Goal: Task Accomplishment & Management: Complete application form

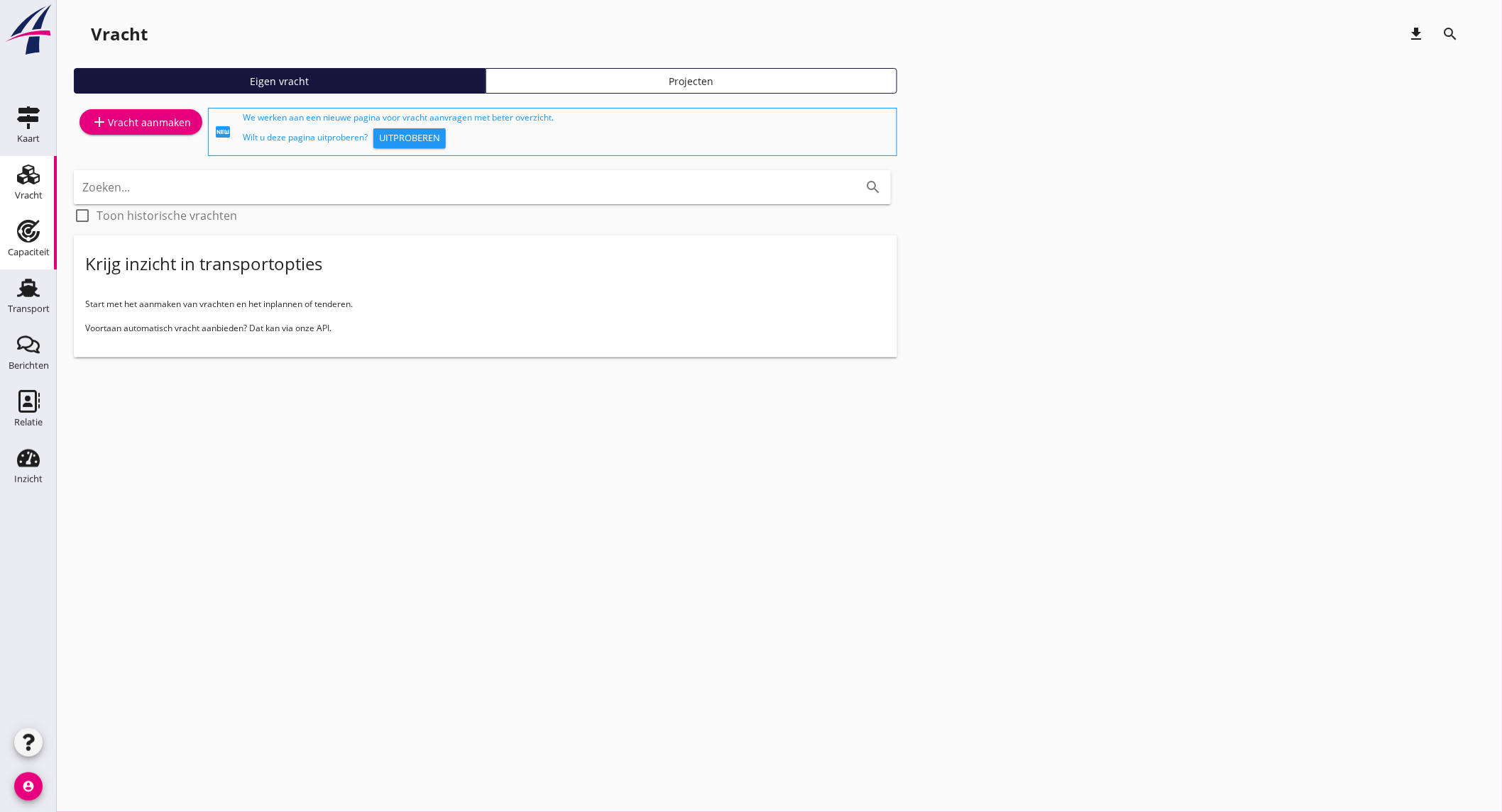
click at [29, 213] on link "Capaciteit Capaciteit" at bounding box center [29, 242] width 57 height 57
click at [38, 244] on div "Capaciteit" at bounding box center [29, 252] width 42 height 20
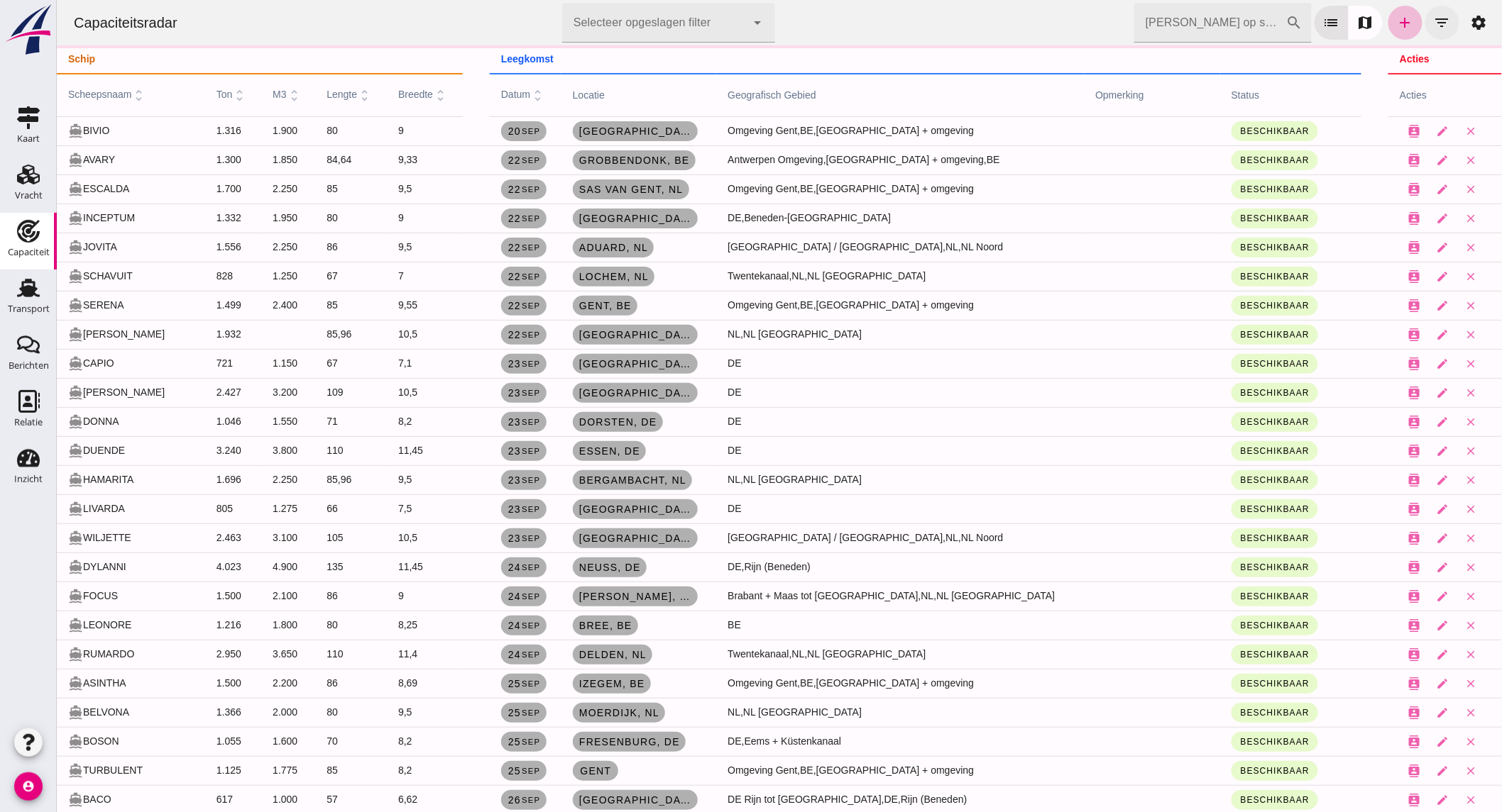
click at [1434, 23] on icon "filter_list" at bounding box center [1442, 23] width 17 height 17
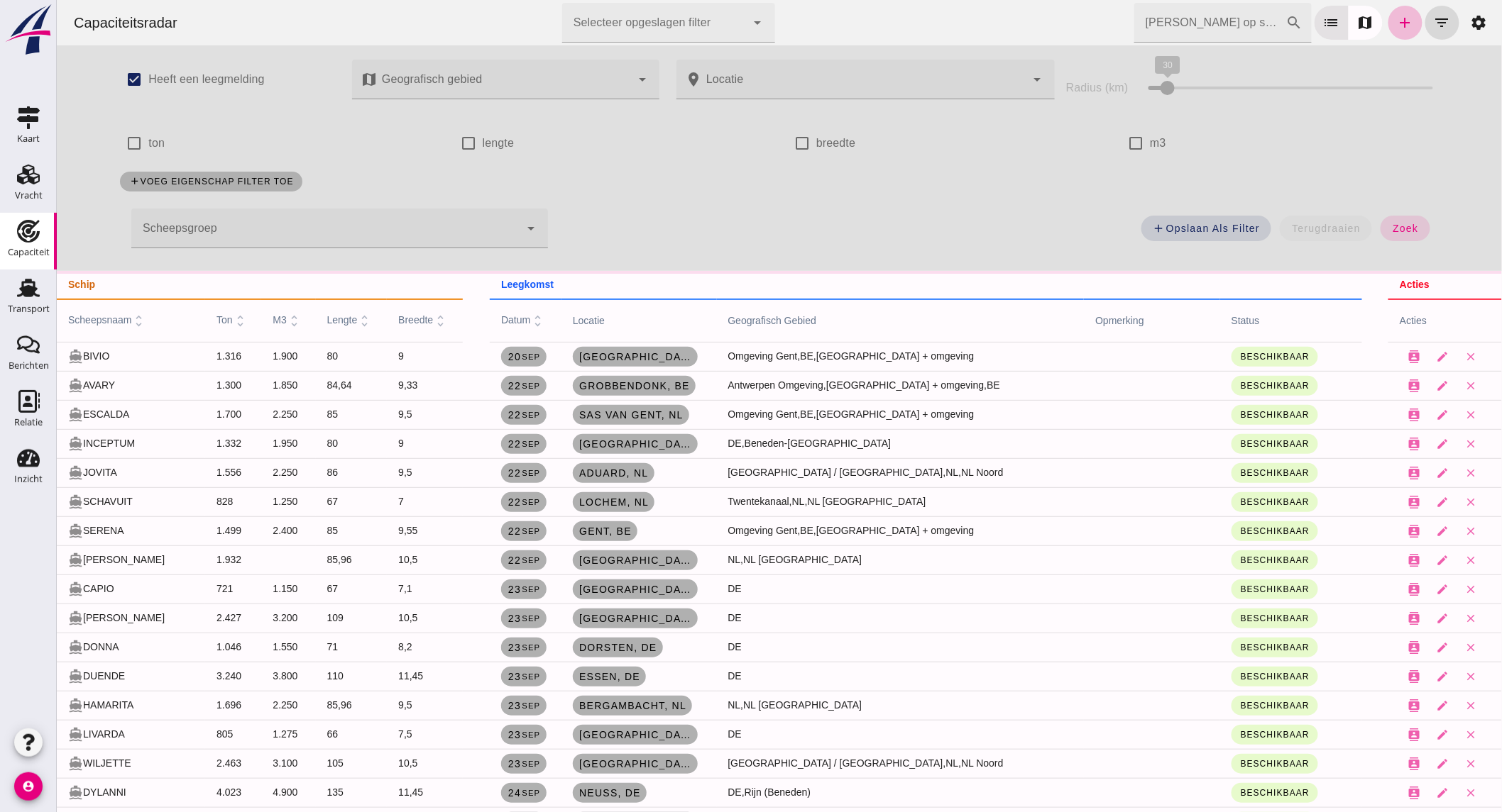
click at [148, 135] on label "ton" at bounding box center [155, 144] width 16 height 40
click at [144, 135] on input "ton" at bounding box center [133, 144] width 29 height 29
checkbox input "true"
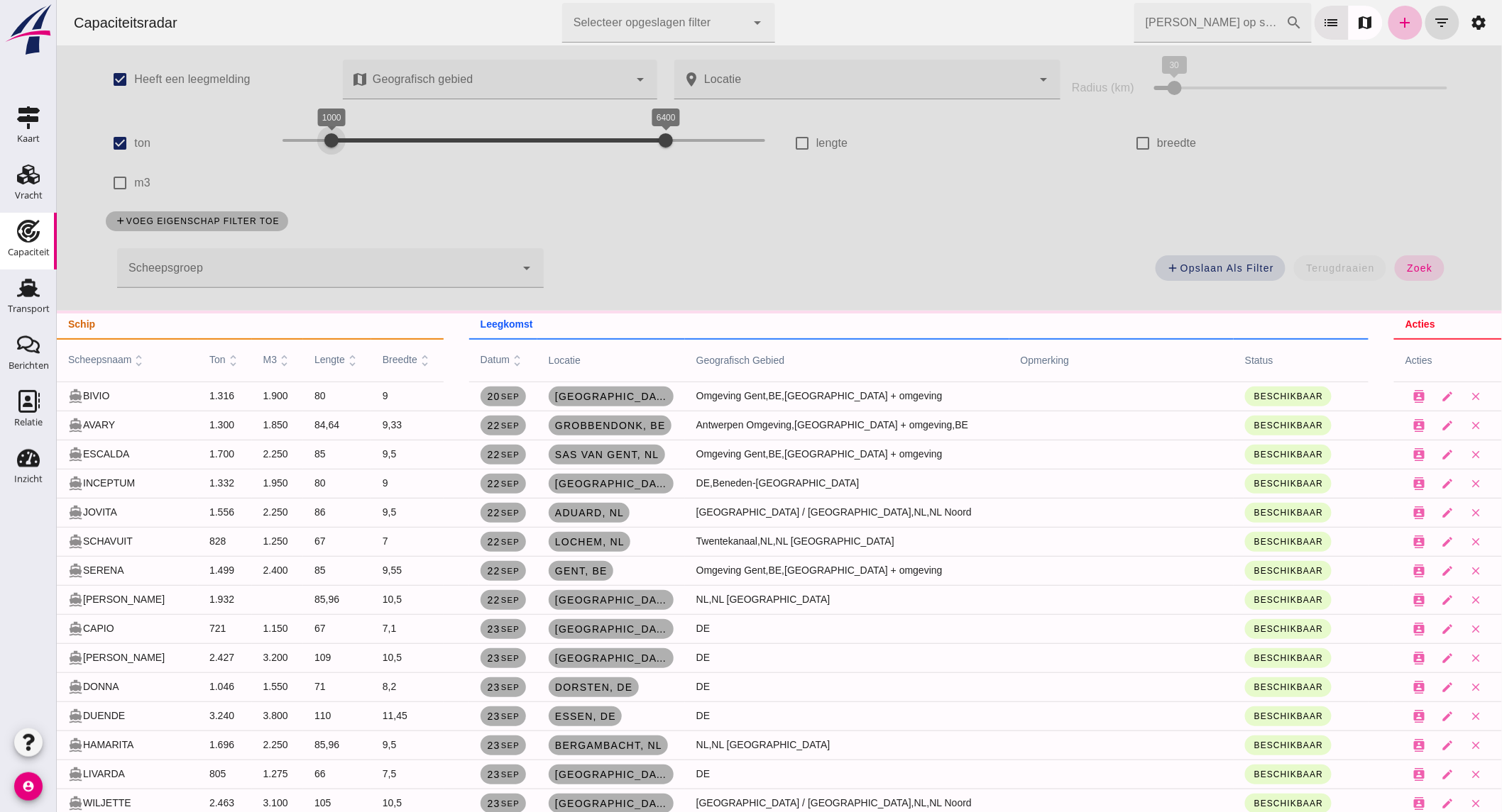
drag, startPoint x: 310, startPoint y: 143, endPoint x: 638, endPoint y: 143, distance: 328.0
click at [338, 143] on div at bounding box center [330, 141] width 29 height 29
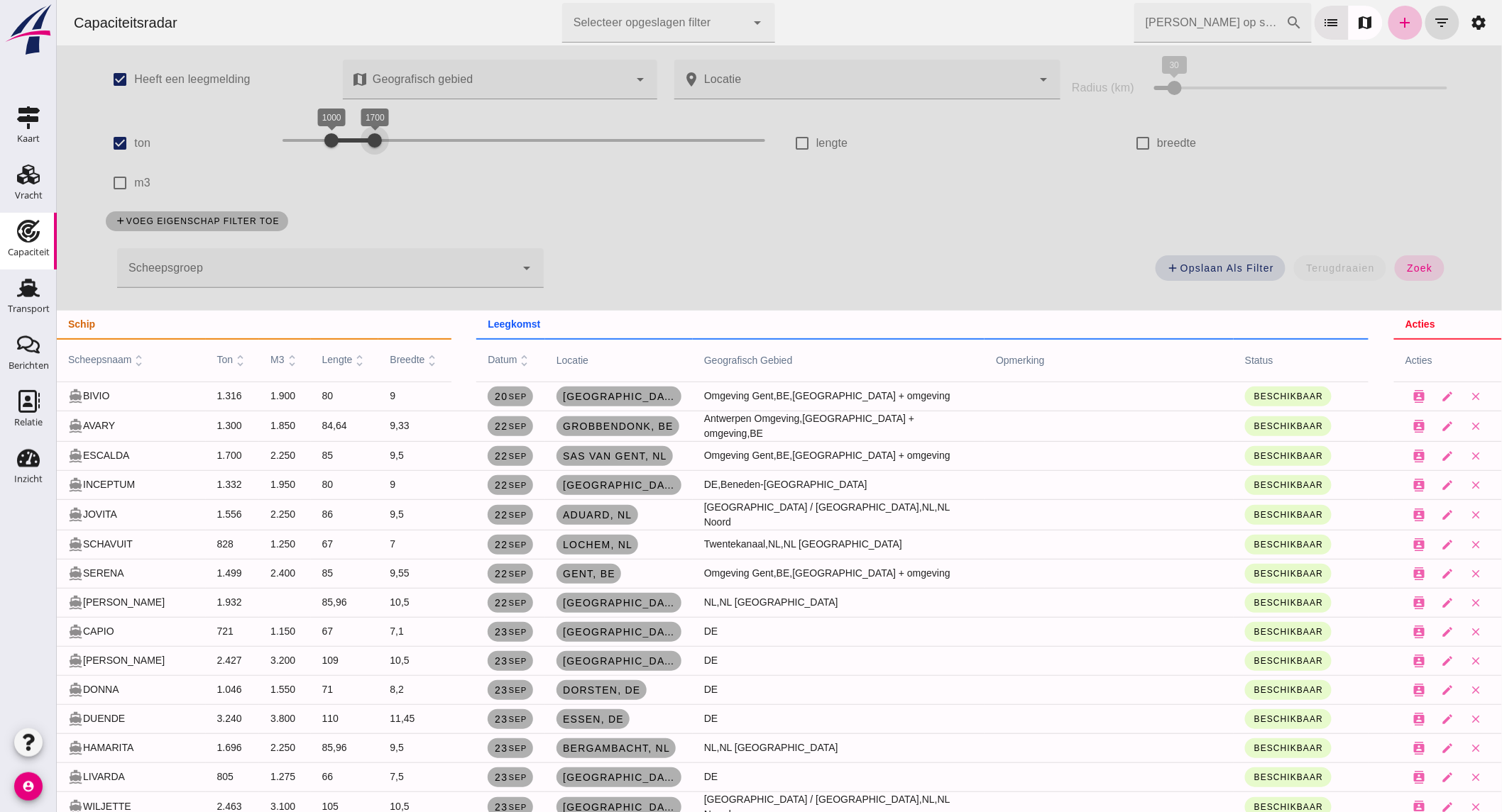
drag, startPoint x: 648, startPoint y: 143, endPoint x: 357, endPoint y: 138, distance: 291.0
click at [360, 138] on div at bounding box center [374, 141] width 29 height 29
click at [1409, 269] on span "zoek" at bounding box center [1419, 268] width 27 height 11
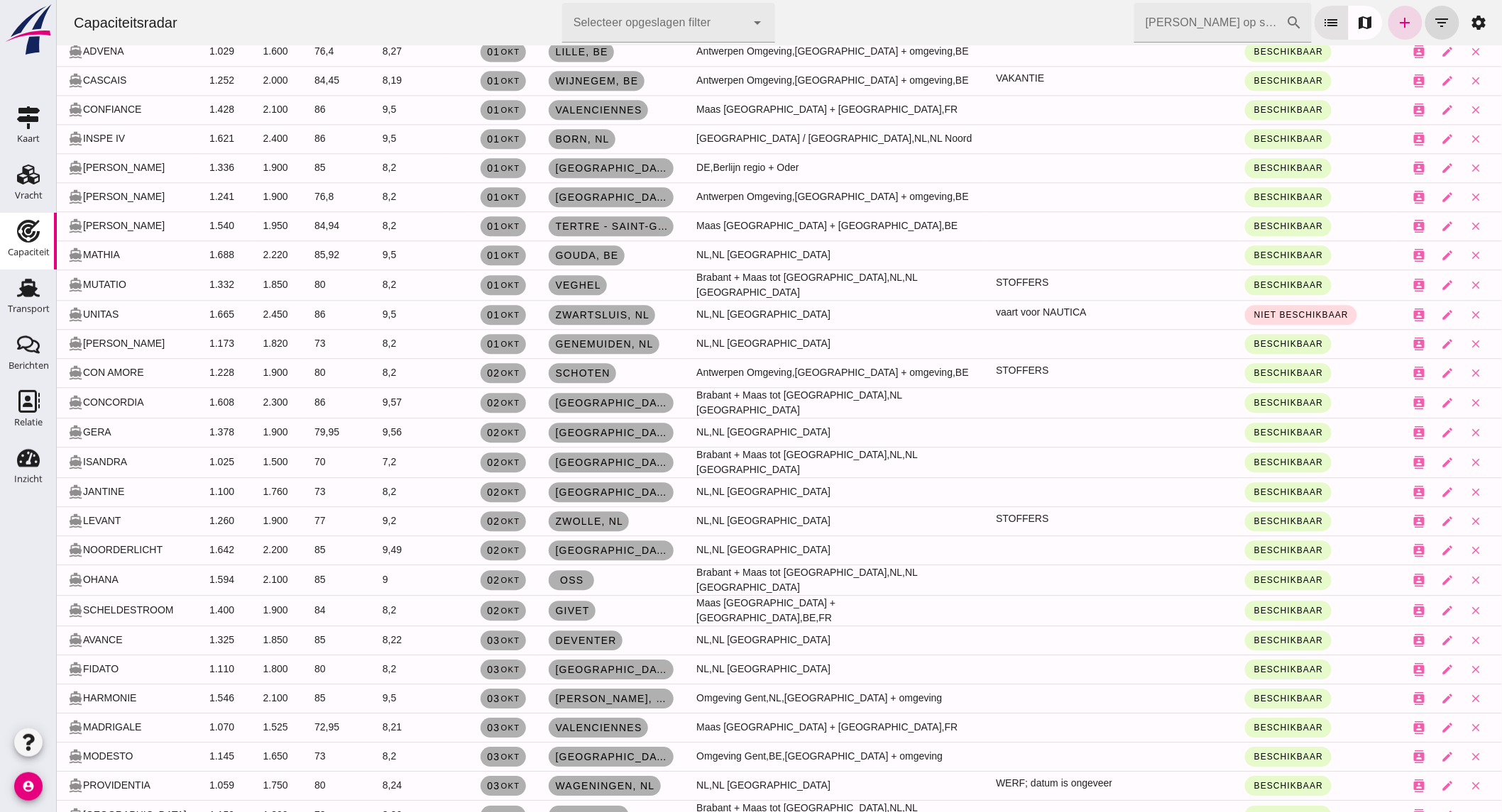
scroll to position [1576, 0]
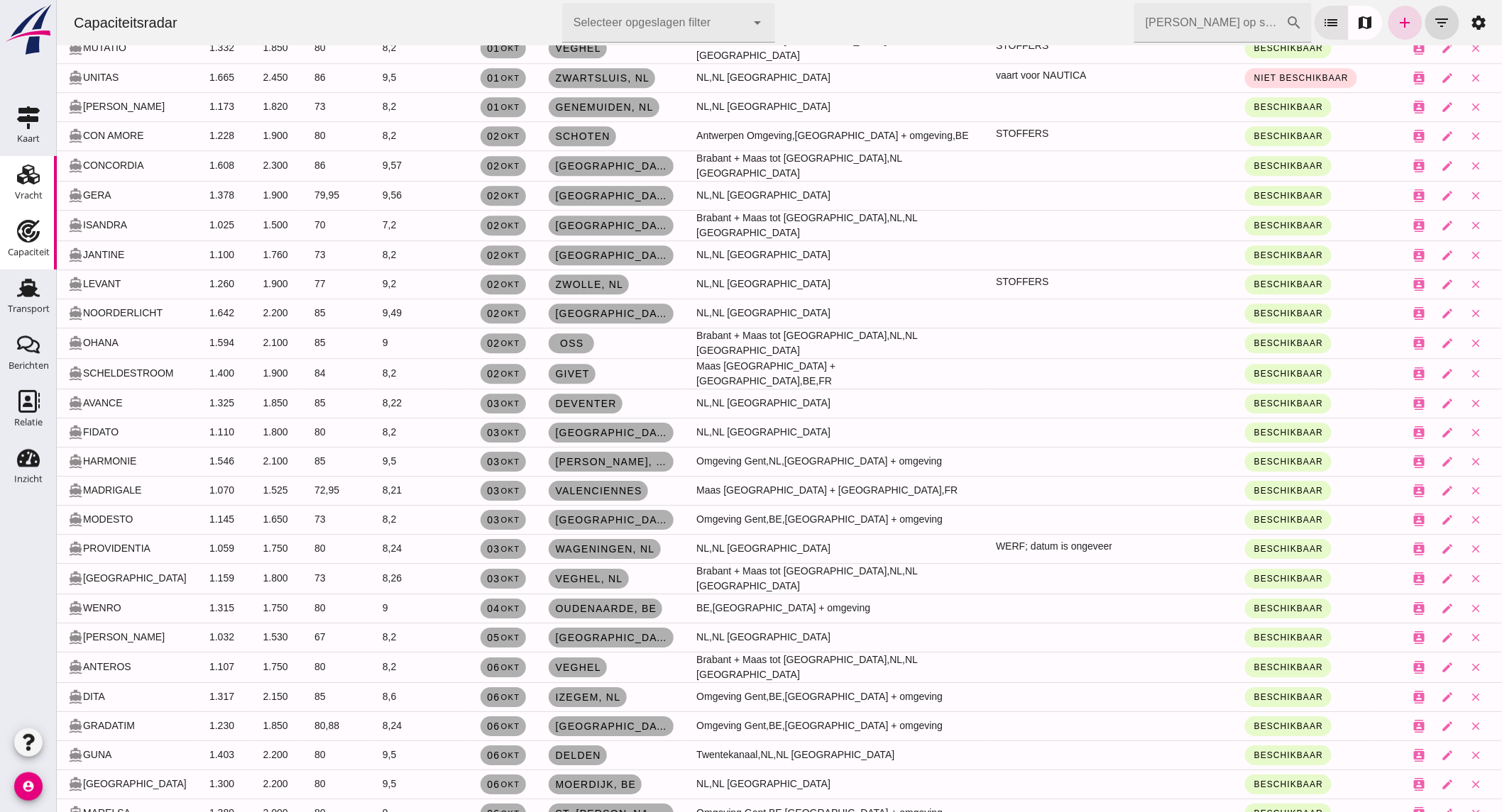
click at [34, 179] on use at bounding box center [29, 174] width 23 height 20
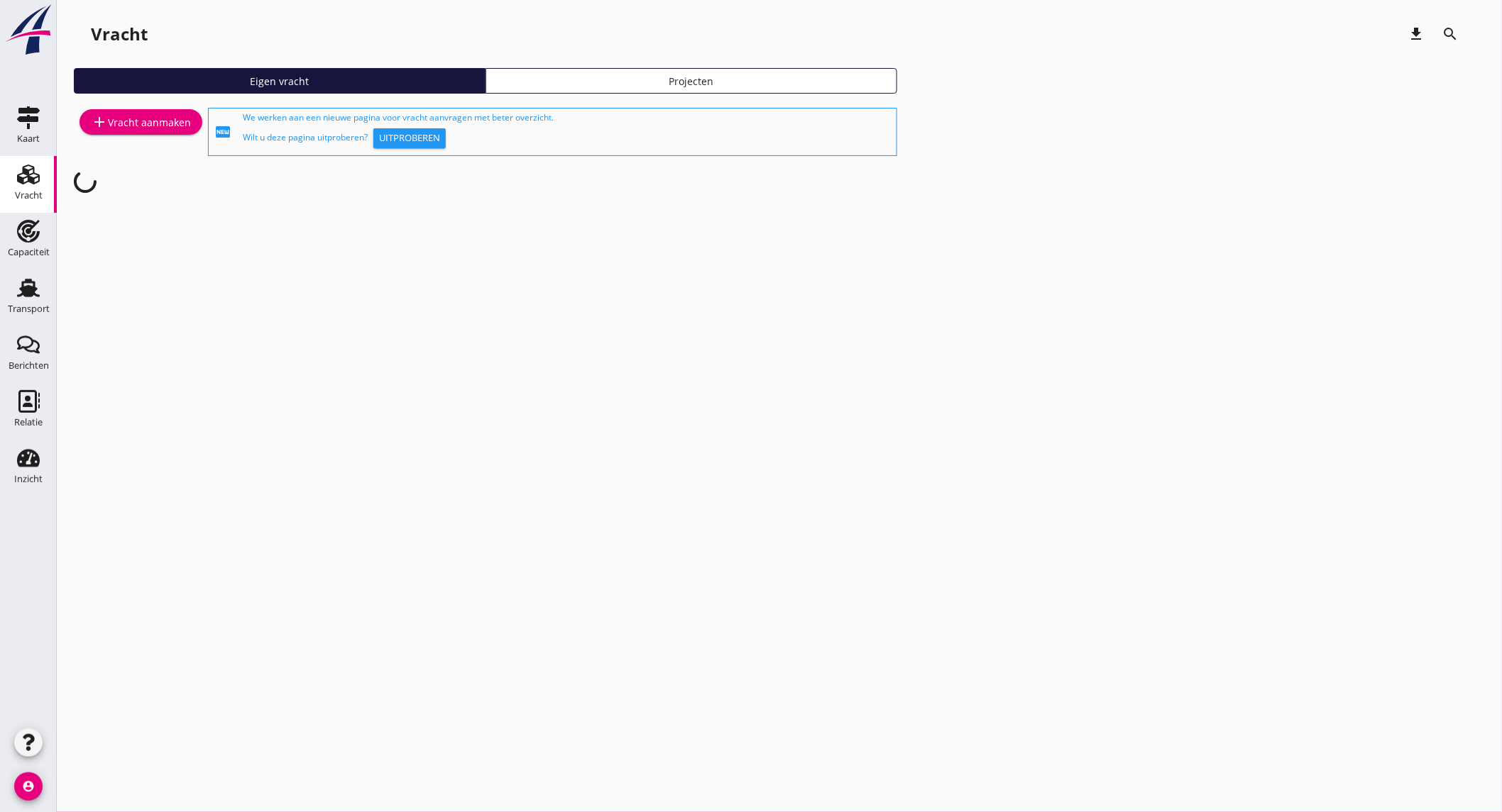
click at [114, 129] on div "add Vracht aanmaken" at bounding box center [140, 122] width 100 height 17
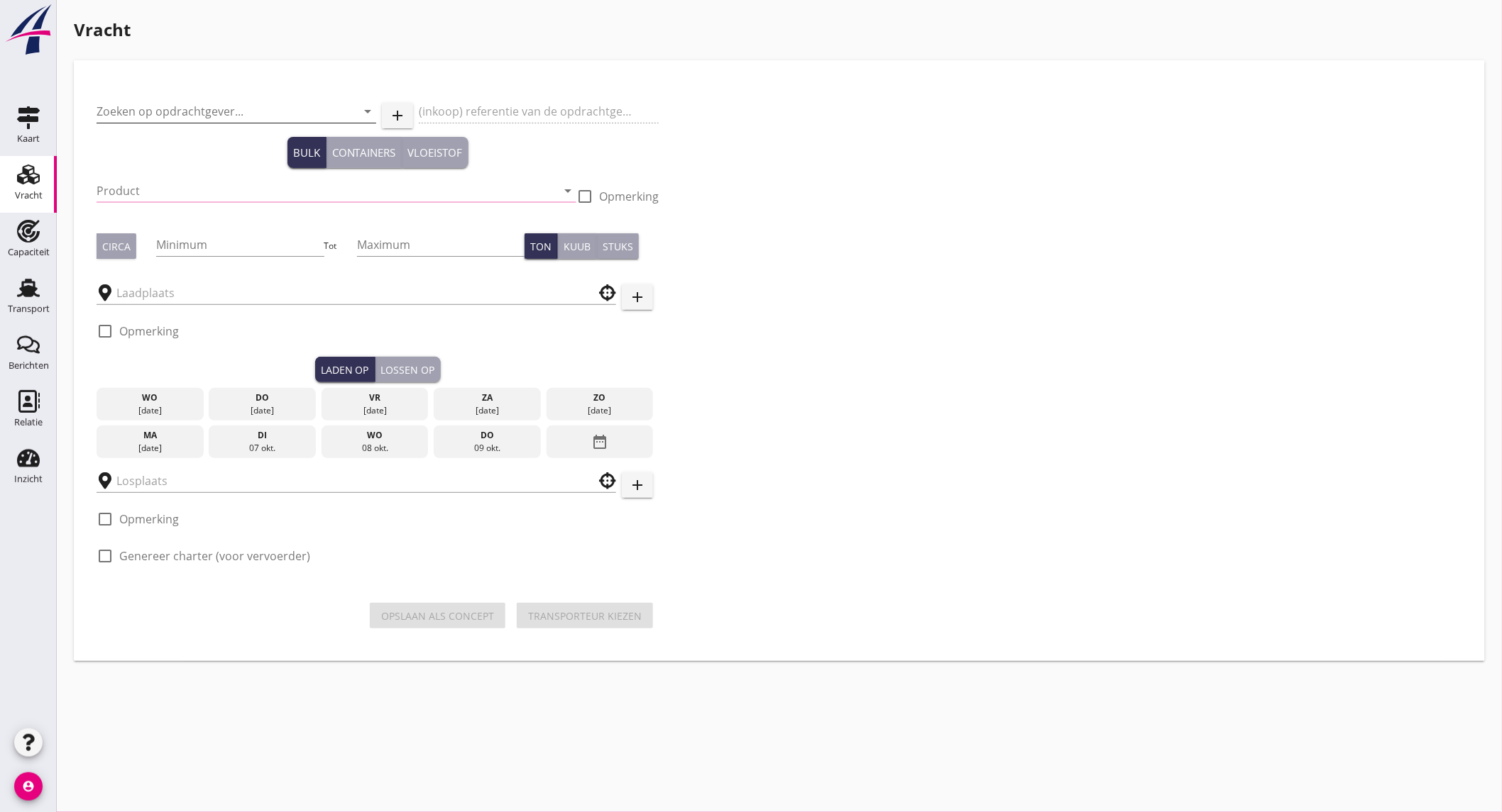
click at [144, 110] on input "Zoeken op opdrachtgever..." at bounding box center [216, 111] width 240 height 23
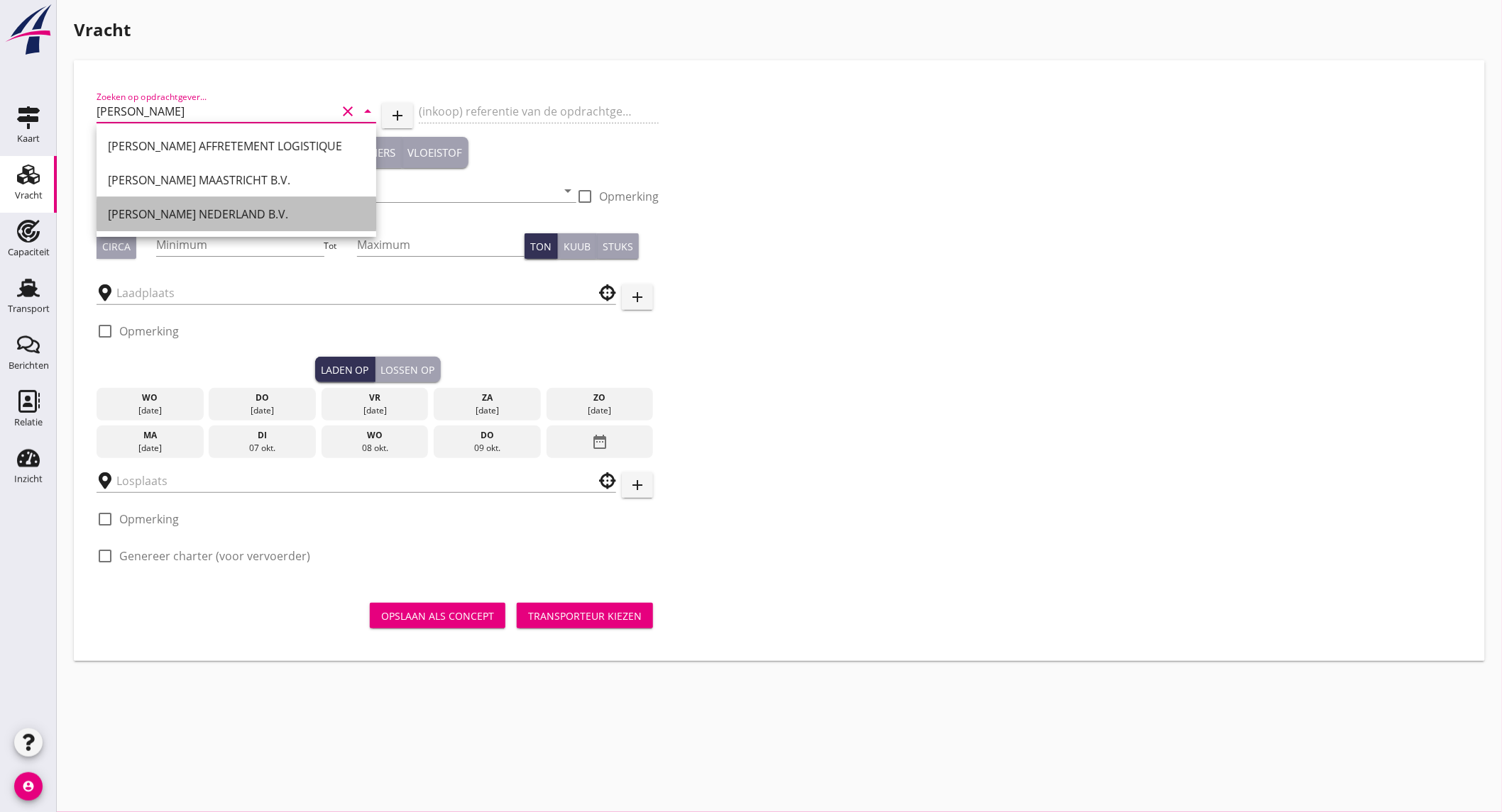
click at [163, 205] on div "[PERSON_NAME] NEDERLAND B.V." at bounding box center [236, 214] width 257 height 34
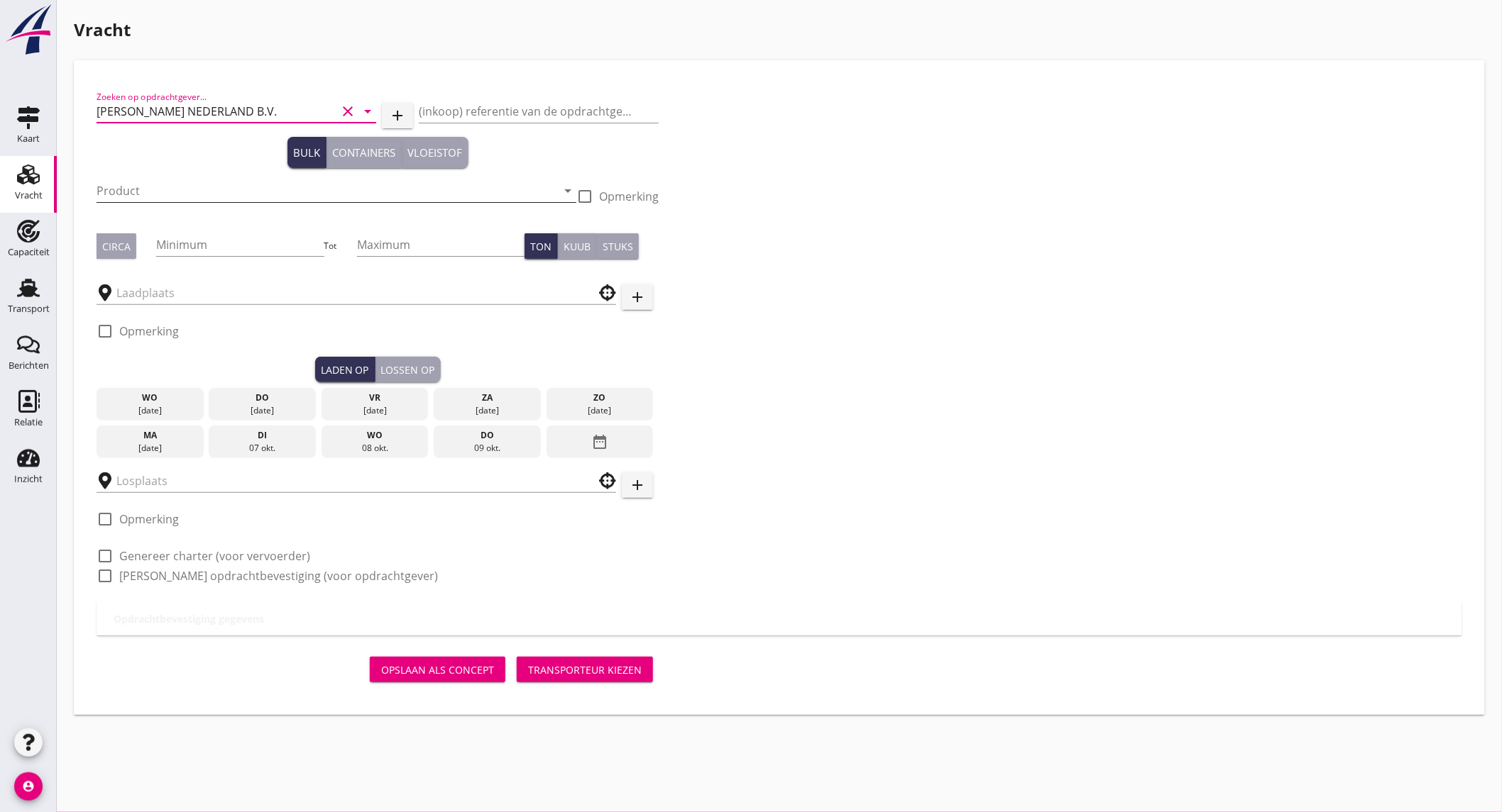
type input "[PERSON_NAME] NEDERLAND B.V."
click at [172, 190] on input "Product" at bounding box center [326, 191] width 460 height 23
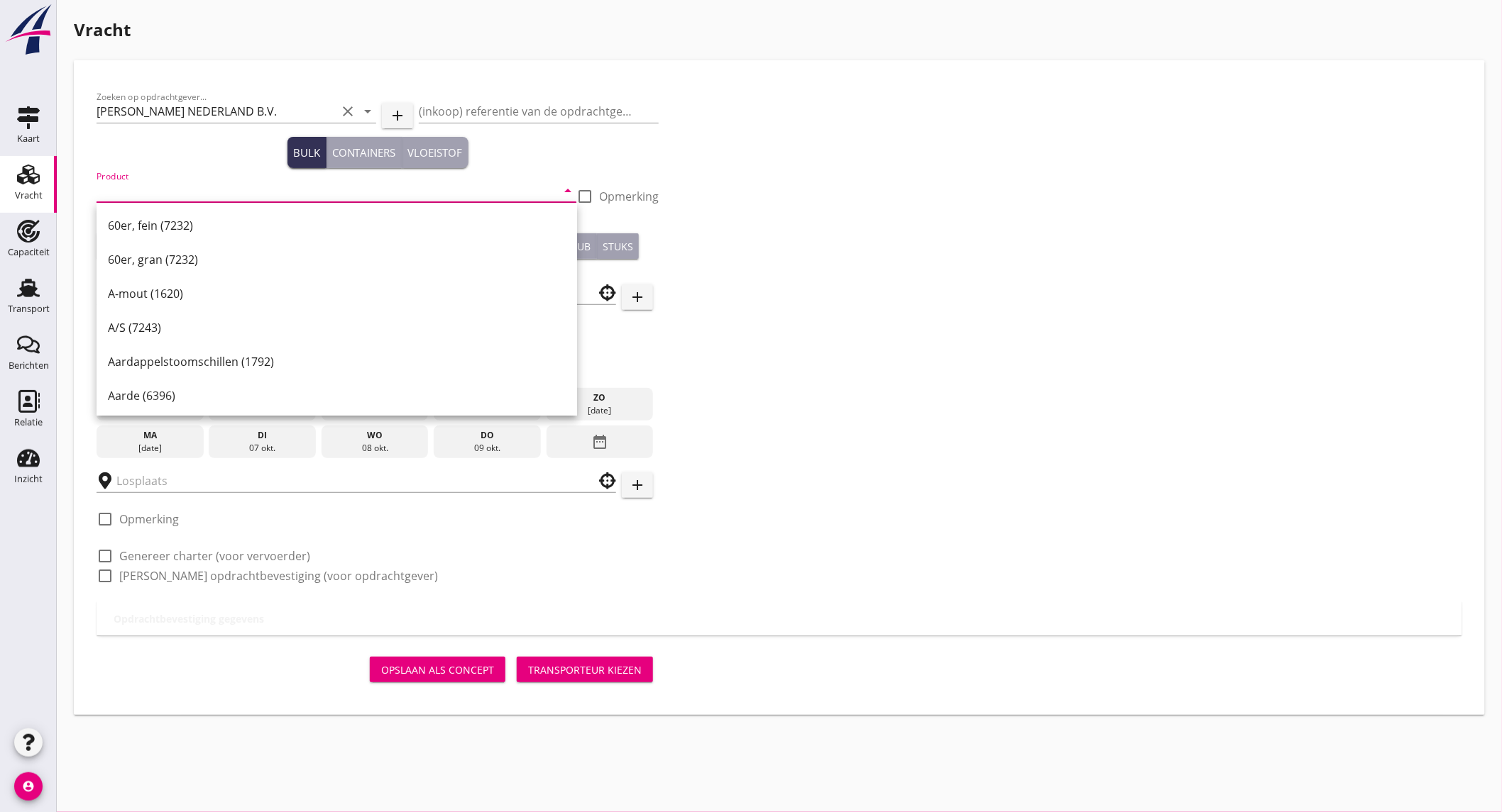
click at [210, 188] on input "Product" at bounding box center [326, 191] width 460 height 23
click at [247, 193] on input "Product" at bounding box center [326, 191] width 460 height 23
click at [154, 188] on input "Product" at bounding box center [326, 191] width 460 height 23
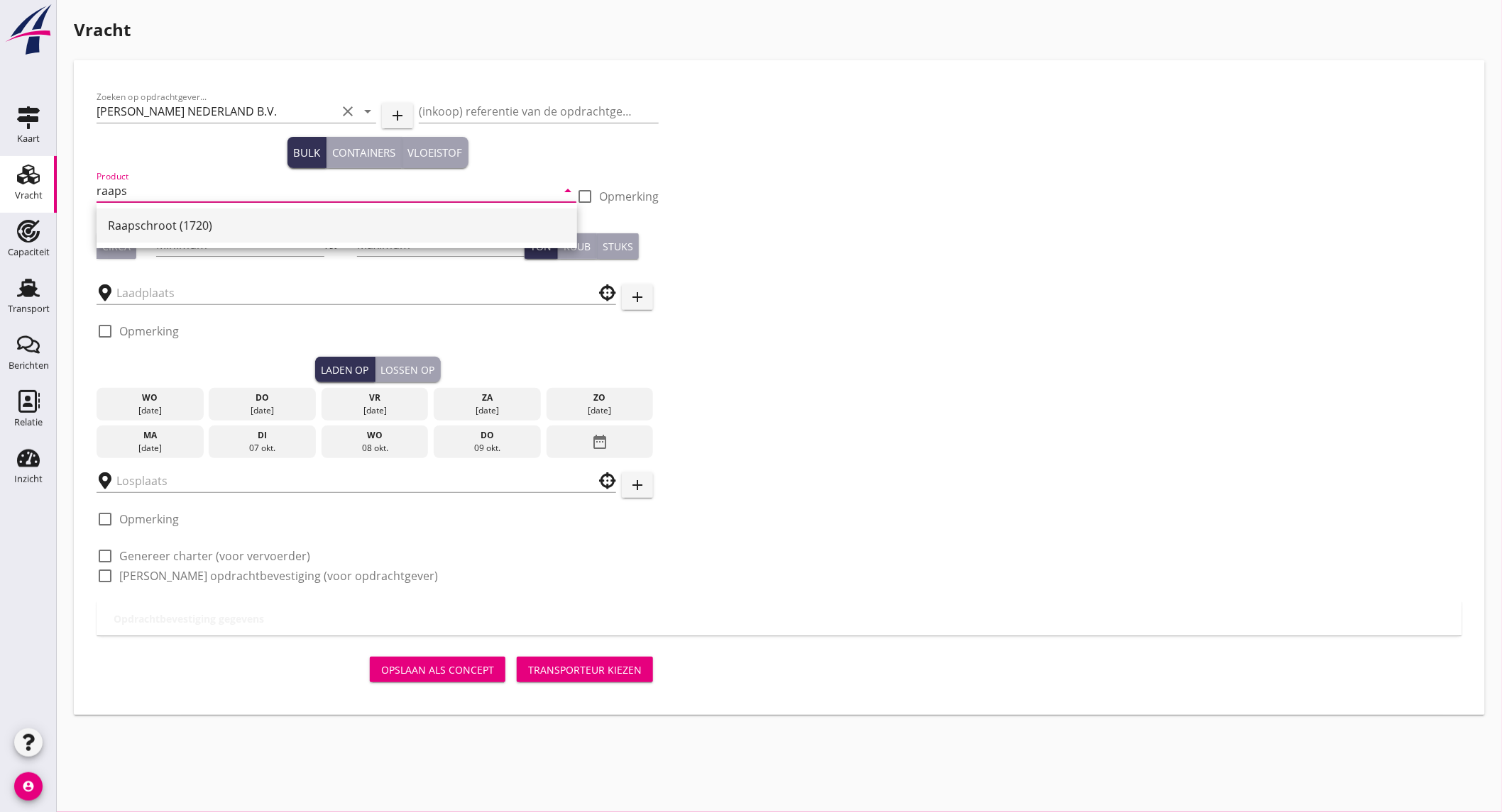
click at [165, 217] on div "Raapschroot (1720)" at bounding box center [336, 226] width 458 height 17
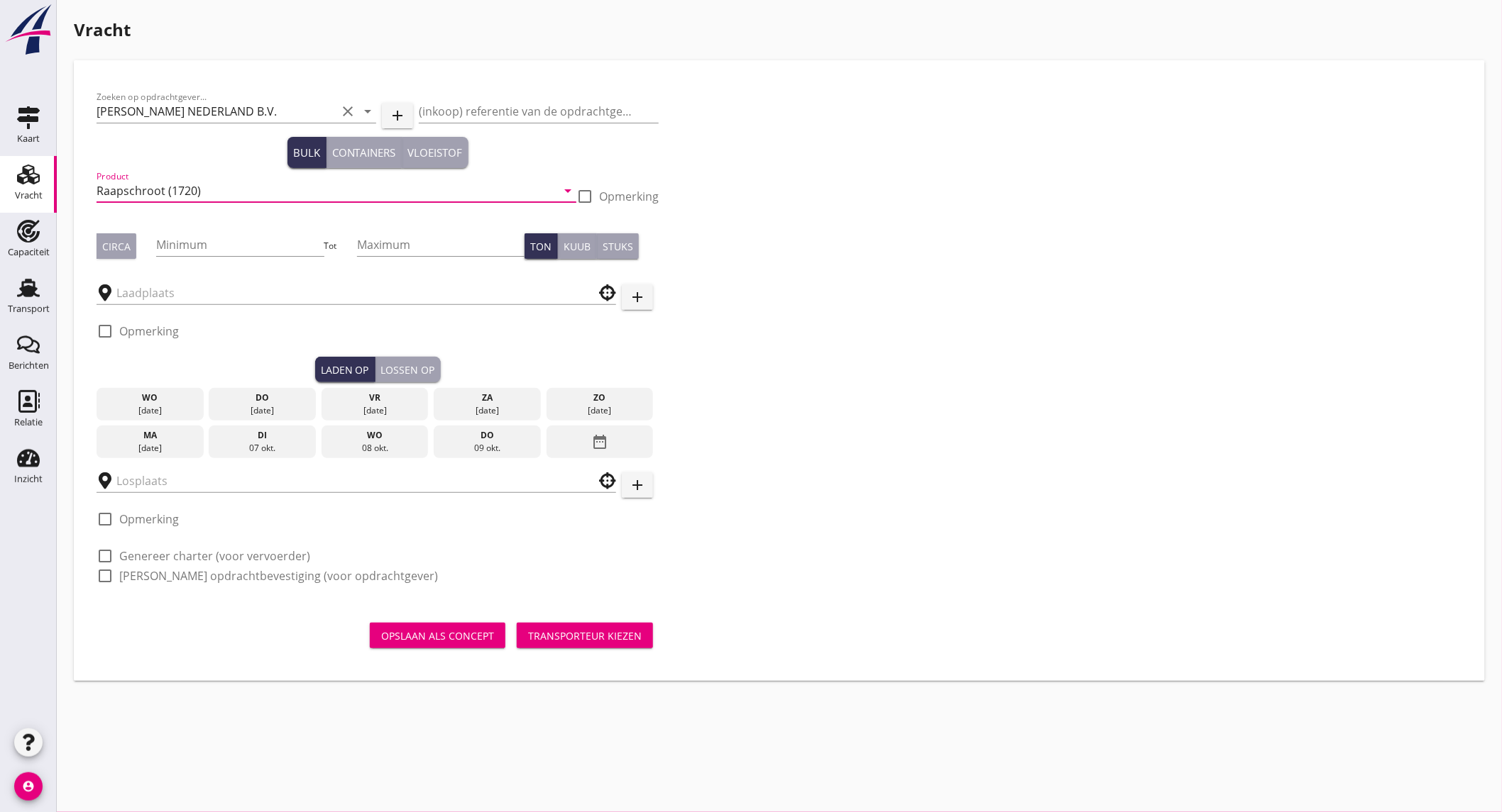
type input "Raapschroot (1720)"
click at [123, 246] on div "Circa" at bounding box center [116, 247] width 29 height 15
click at [197, 241] on input "Minimum" at bounding box center [240, 245] width 168 height 23
type input "575"
click at [190, 292] on input "text" at bounding box center [346, 293] width 460 height 23
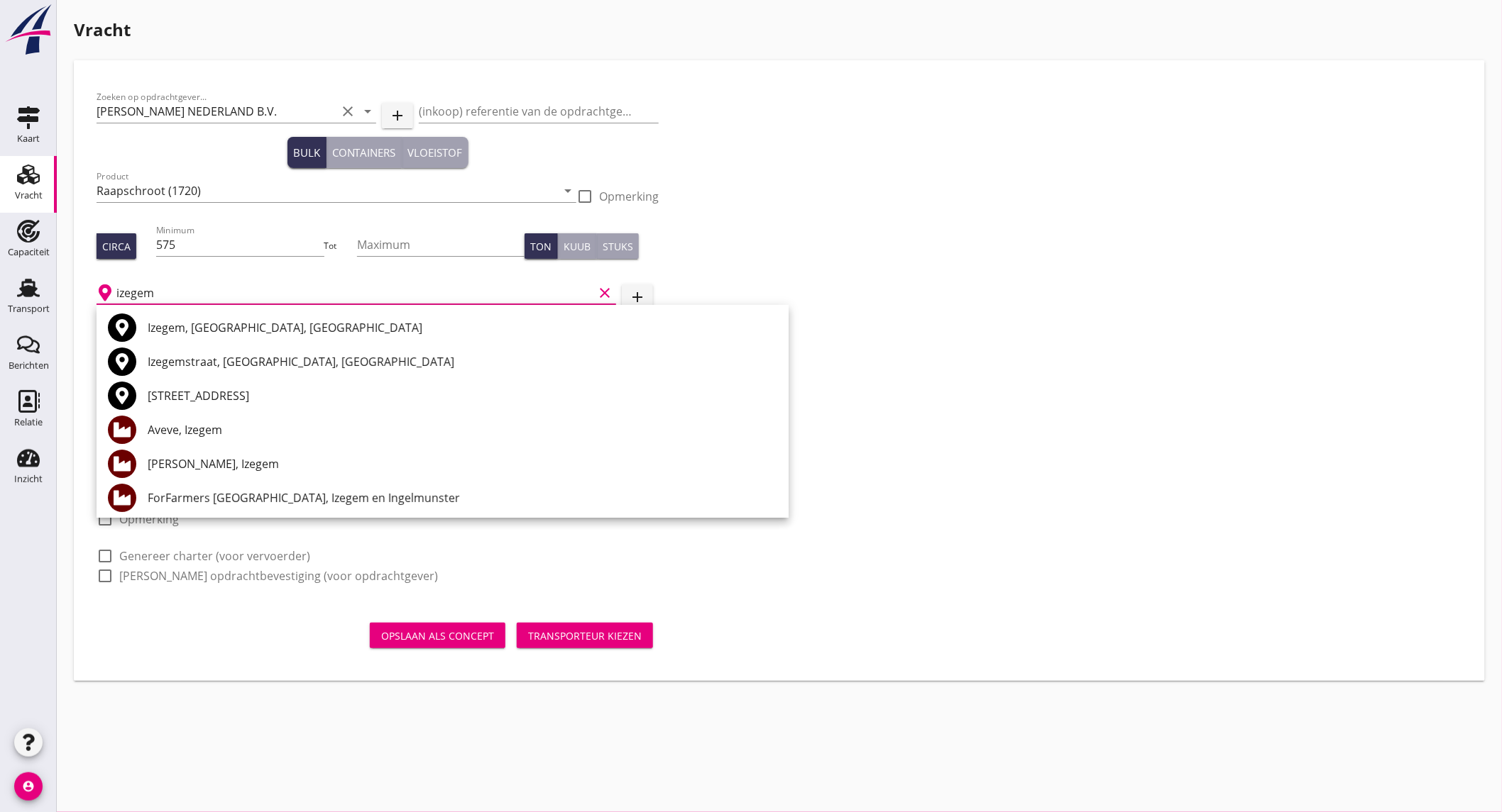
scroll to position [79, 0]
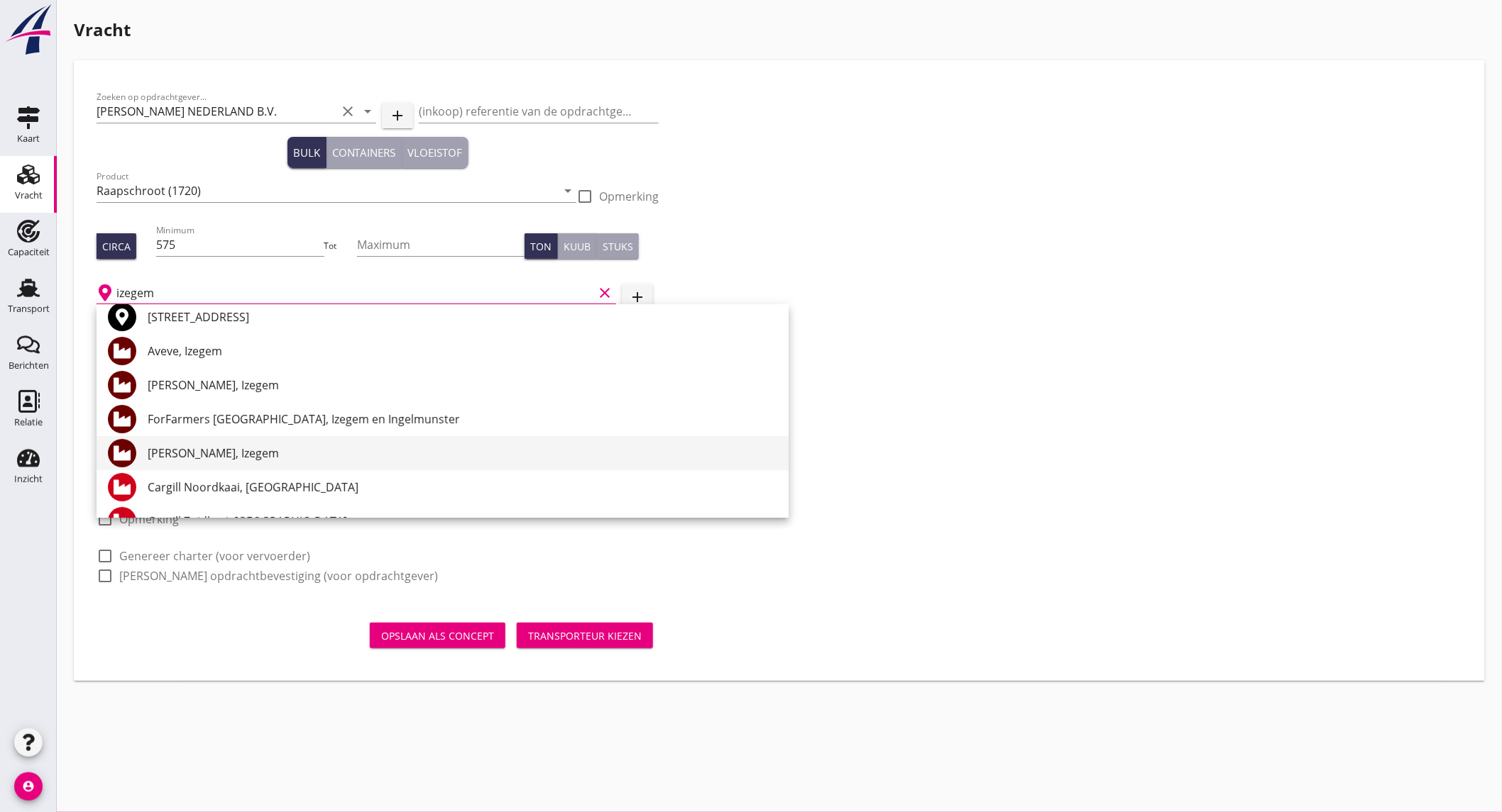
click at [230, 449] on div "[PERSON_NAME], Izegem" at bounding box center [462, 453] width 630 height 17
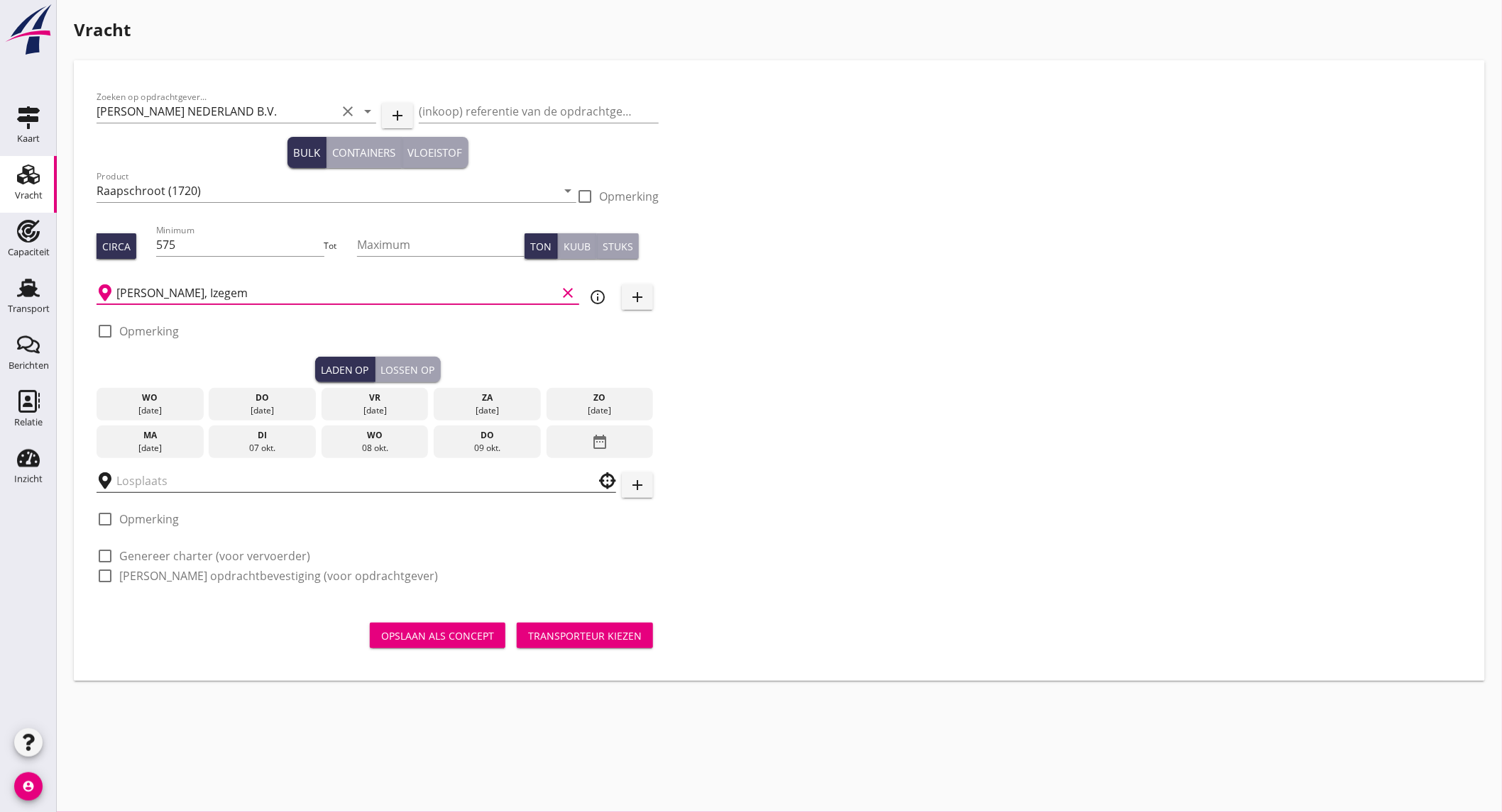
type input "[PERSON_NAME], Izegem"
click at [195, 485] on input "text" at bounding box center [346, 481] width 460 height 23
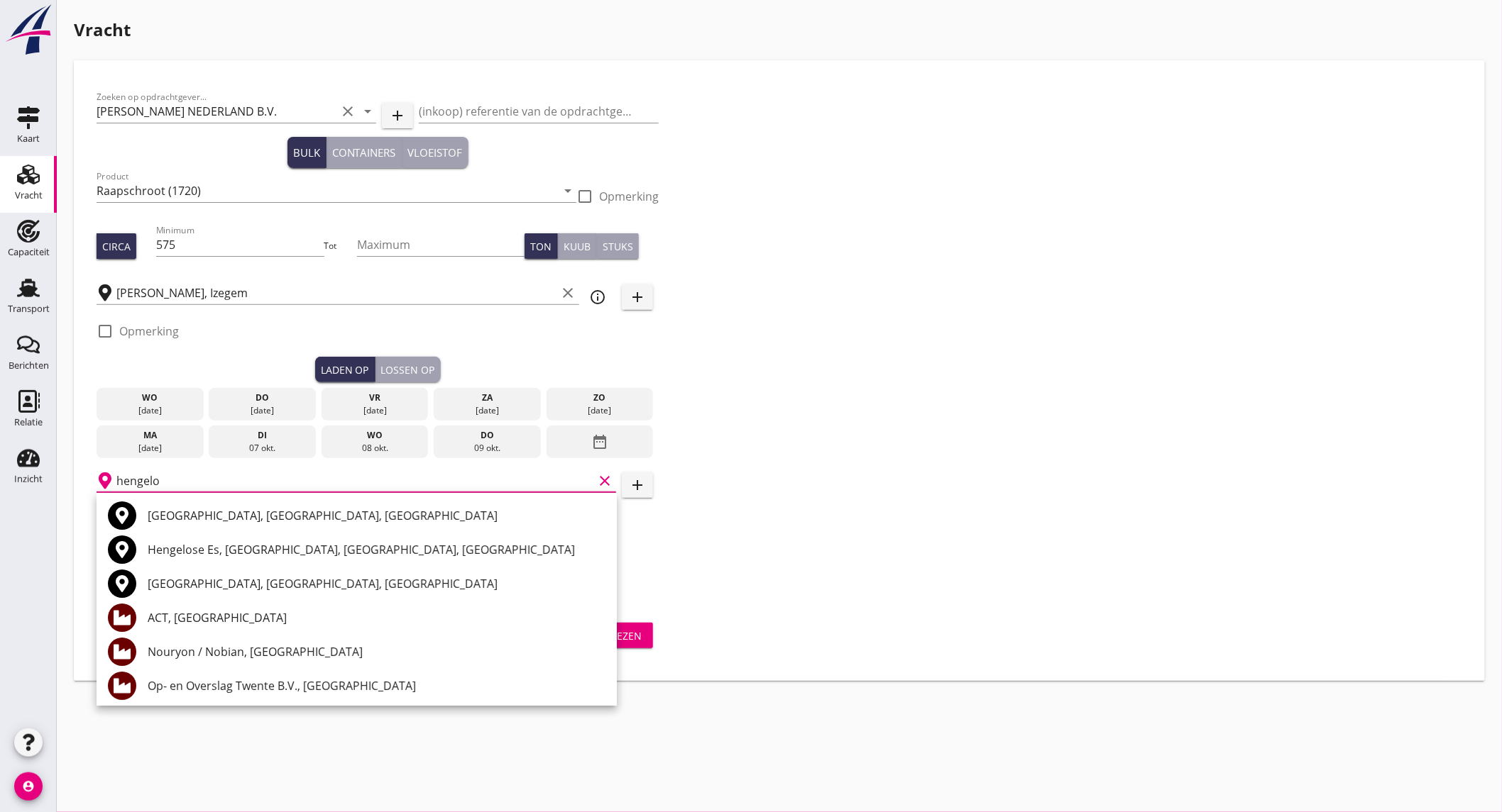
click at [247, 693] on div "Op- en Overslag Twente B.V., [GEOGRAPHIC_DATA]" at bounding box center [376, 686] width 458 height 17
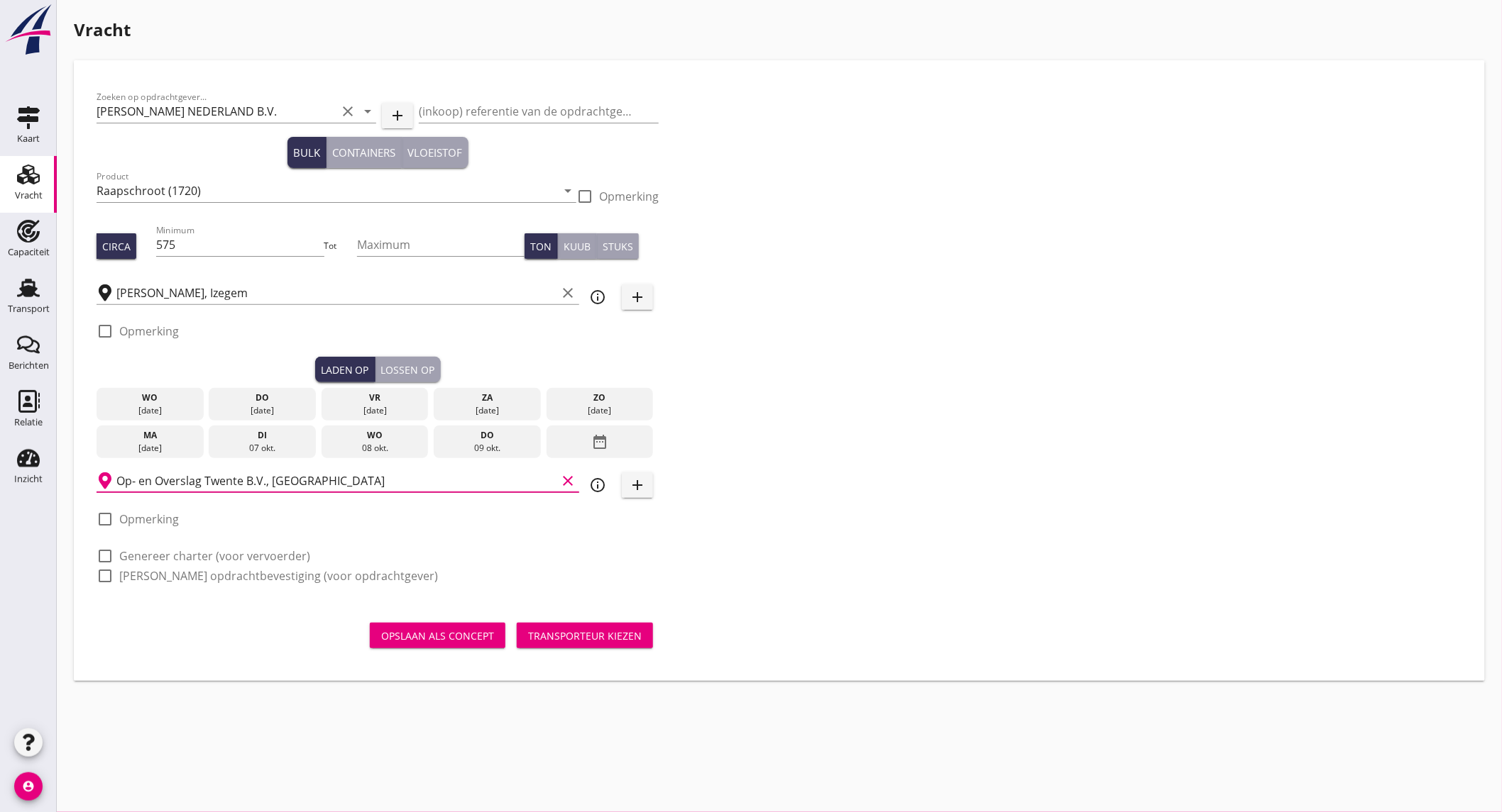
type input "Op- en Overslag Twente B.V., [GEOGRAPHIC_DATA]"
click at [396, 406] on div "[DATE]" at bounding box center [374, 410] width 100 height 12
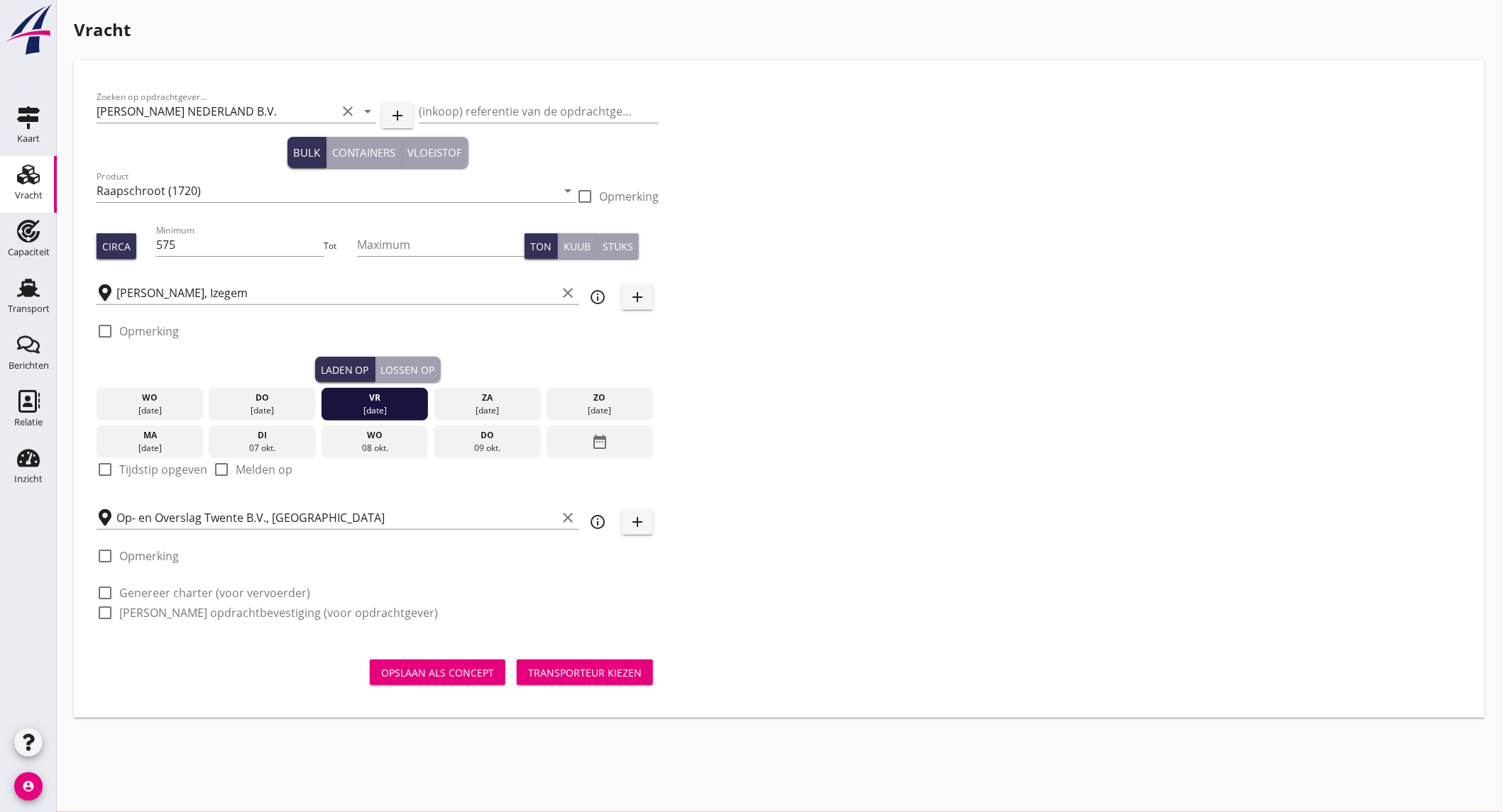
click at [141, 468] on label "Tijdstip opgeven" at bounding box center [163, 469] width 88 height 14
checkbox input "true"
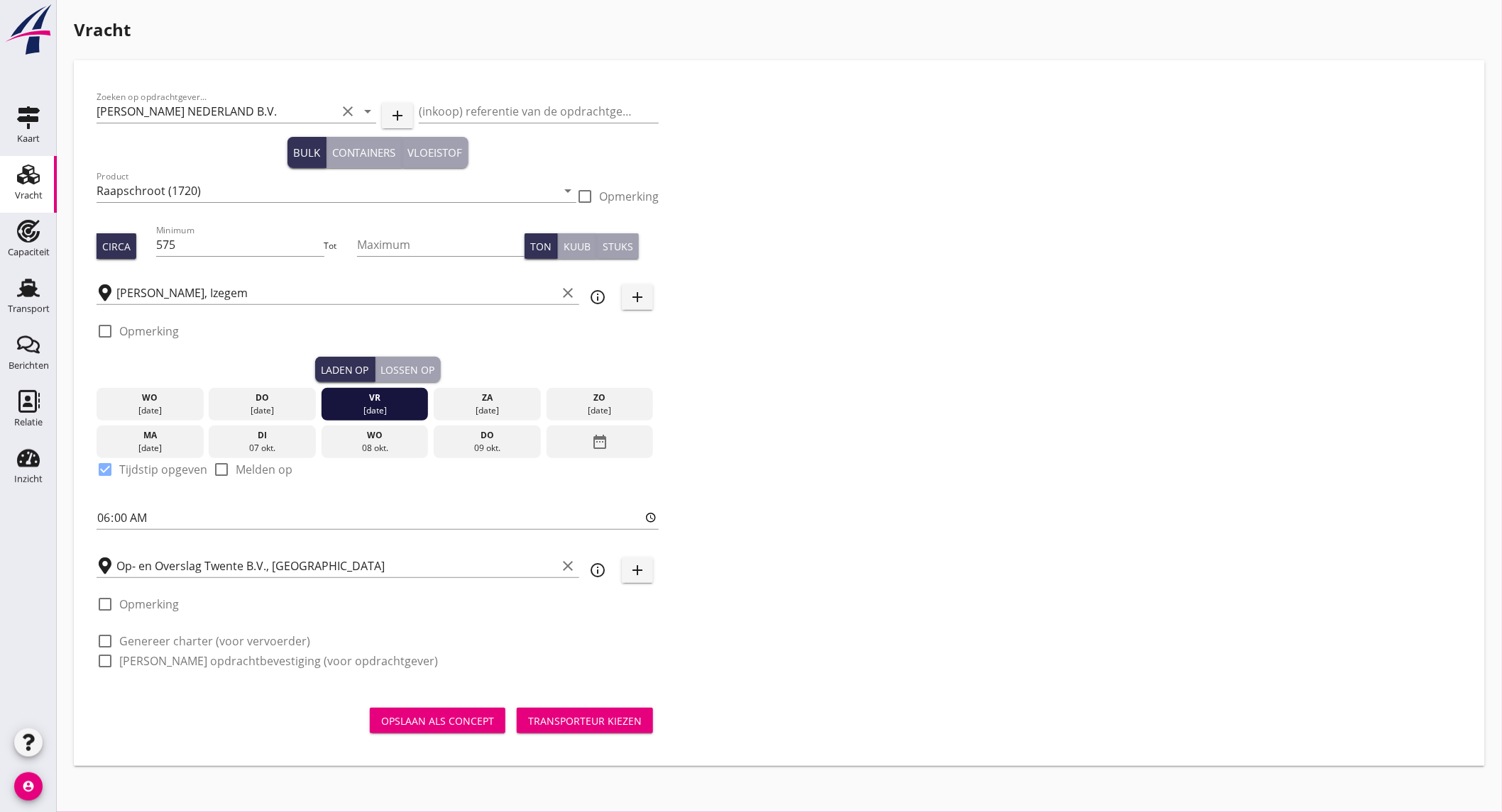
click at [147, 643] on label "Genereer charter (voor vervoerder)" at bounding box center [214, 641] width 190 height 14
checkbox input "true"
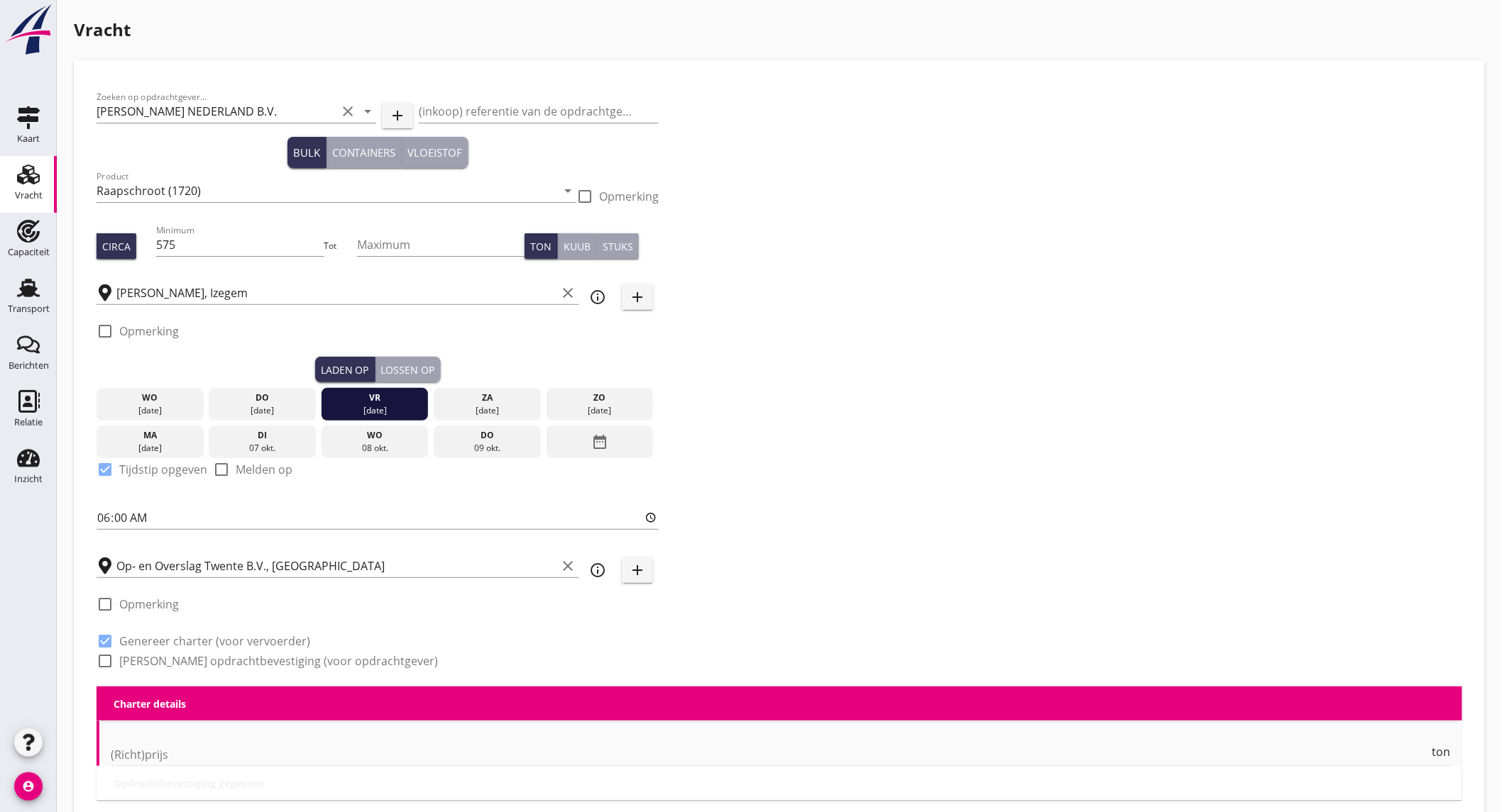
checkbox input "true"
click at [147, 656] on label "Genereer opdrachtbevestiging (voor opdrachtgever)" at bounding box center [278, 661] width 319 height 14
checkbox input "true"
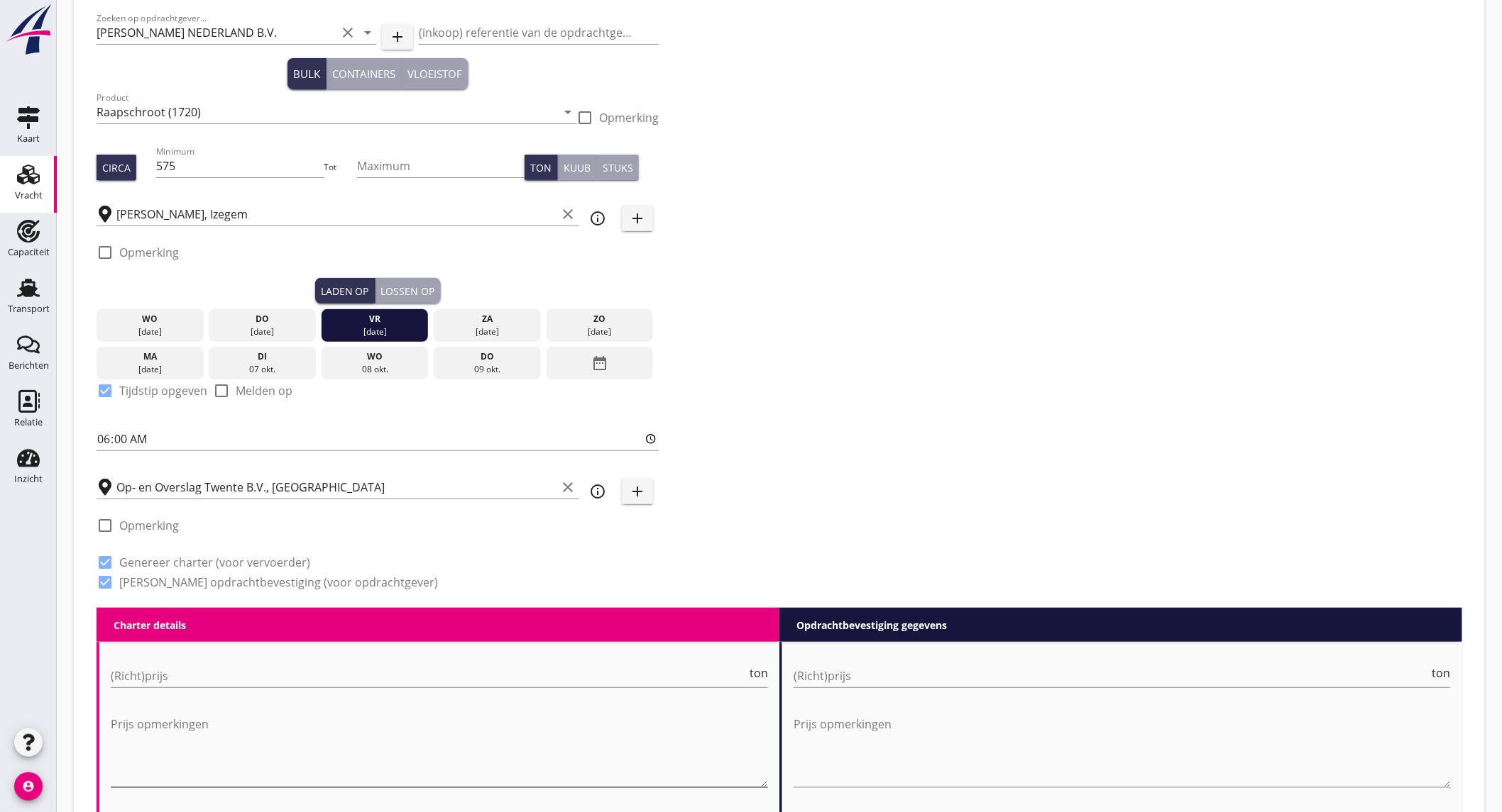
scroll to position [236, 0]
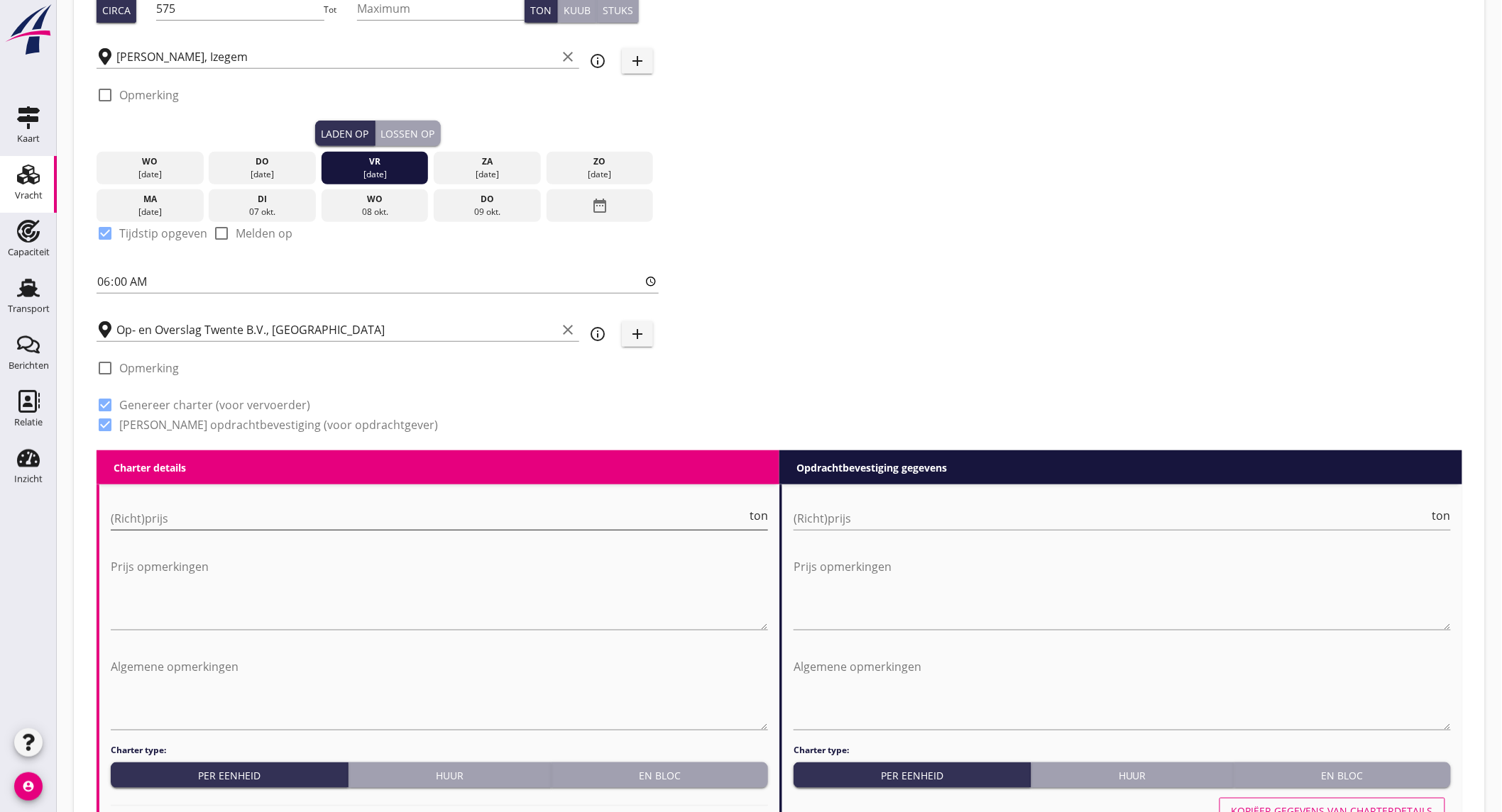
click at [271, 514] on input "(Richt)prijs" at bounding box center [429, 519] width 636 height 23
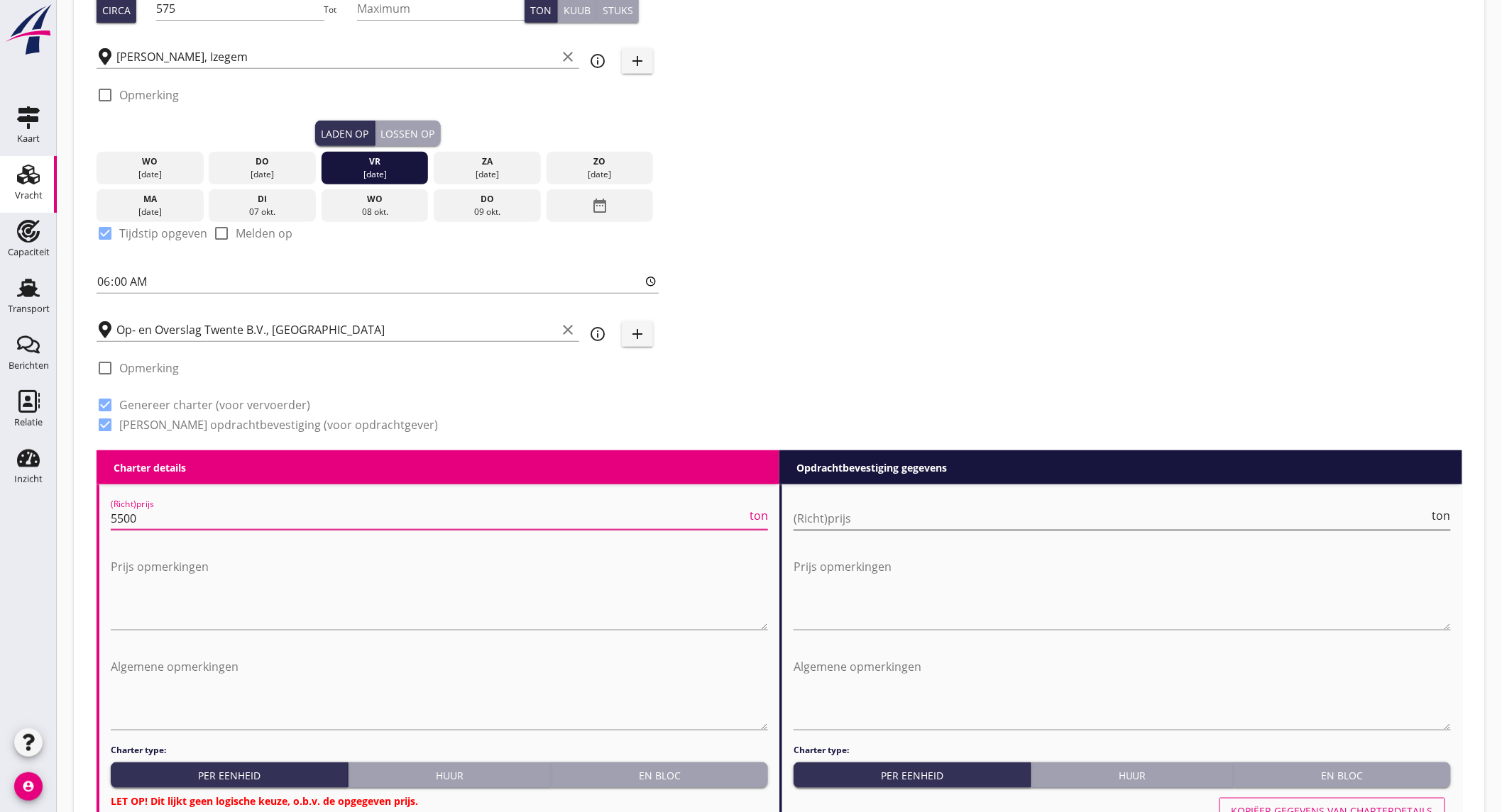
type input "5500"
click at [1035, 528] on div "(Richt)prijs ton" at bounding box center [1122, 519] width 657 height 23
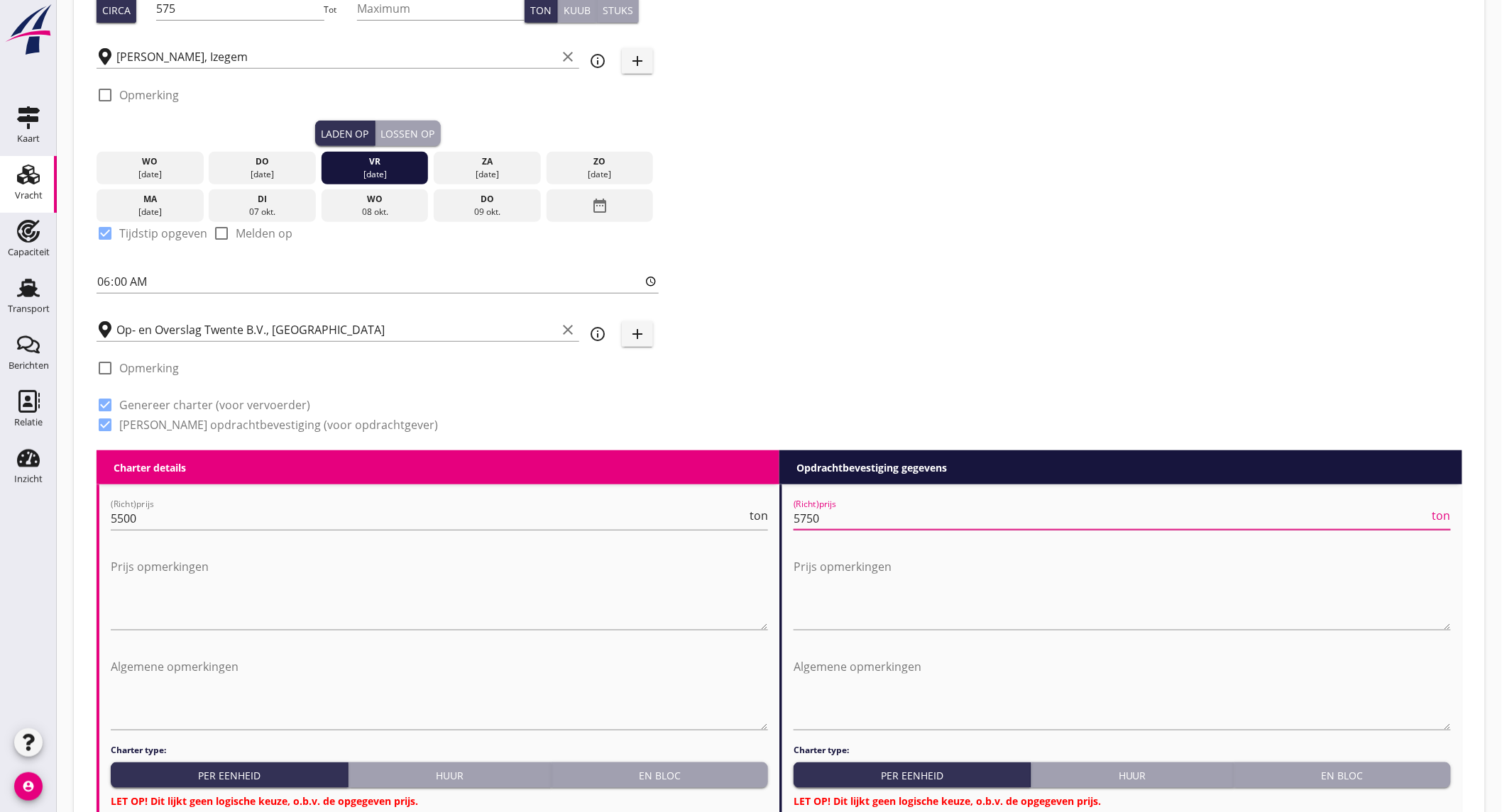
type input "5750"
click at [717, 770] on div "En bloc" at bounding box center [659, 776] width 205 height 15
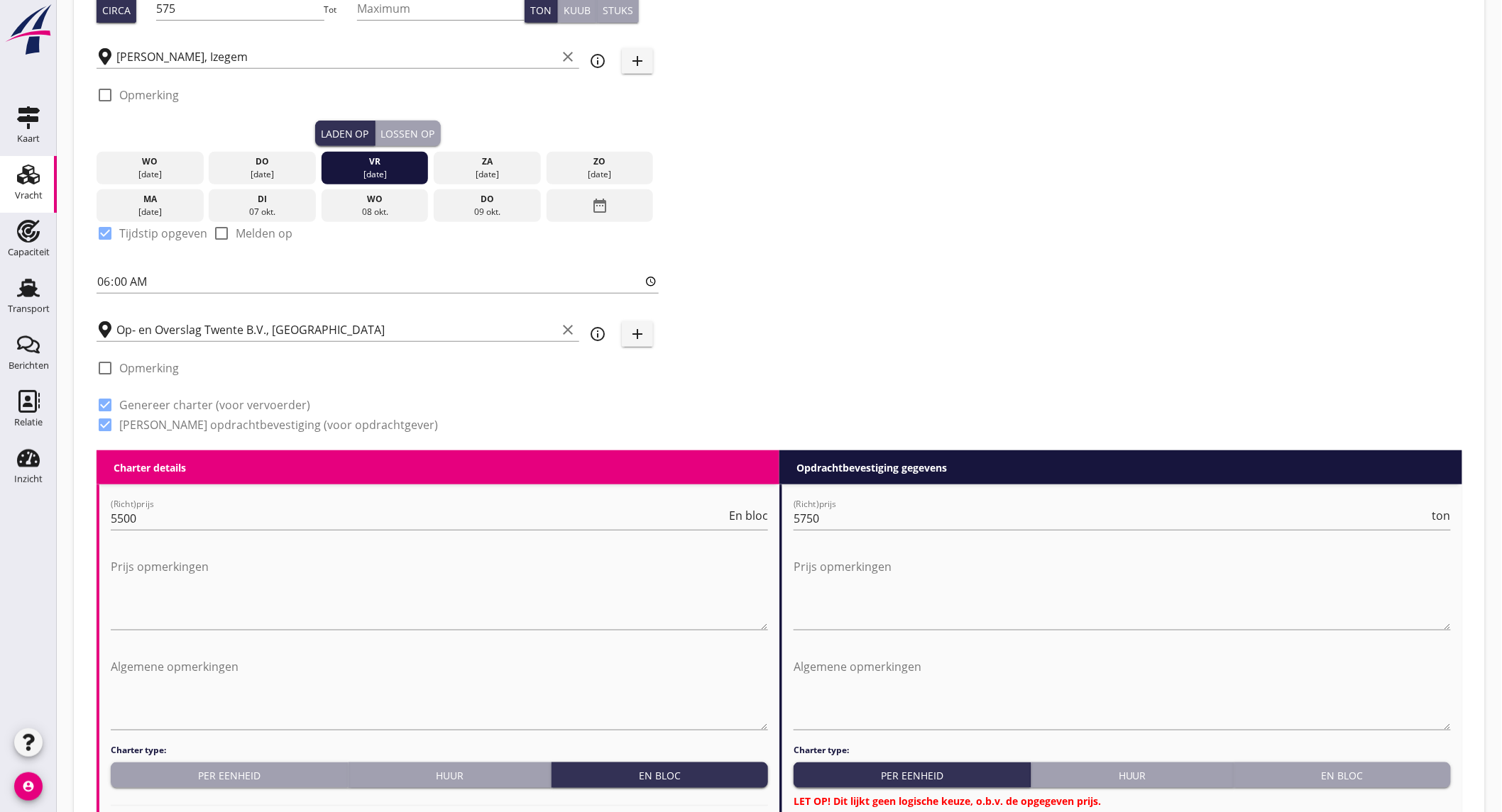
click at [1328, 768] on div "En bloc" at bounding box center [1342, 776] width 205 height 15
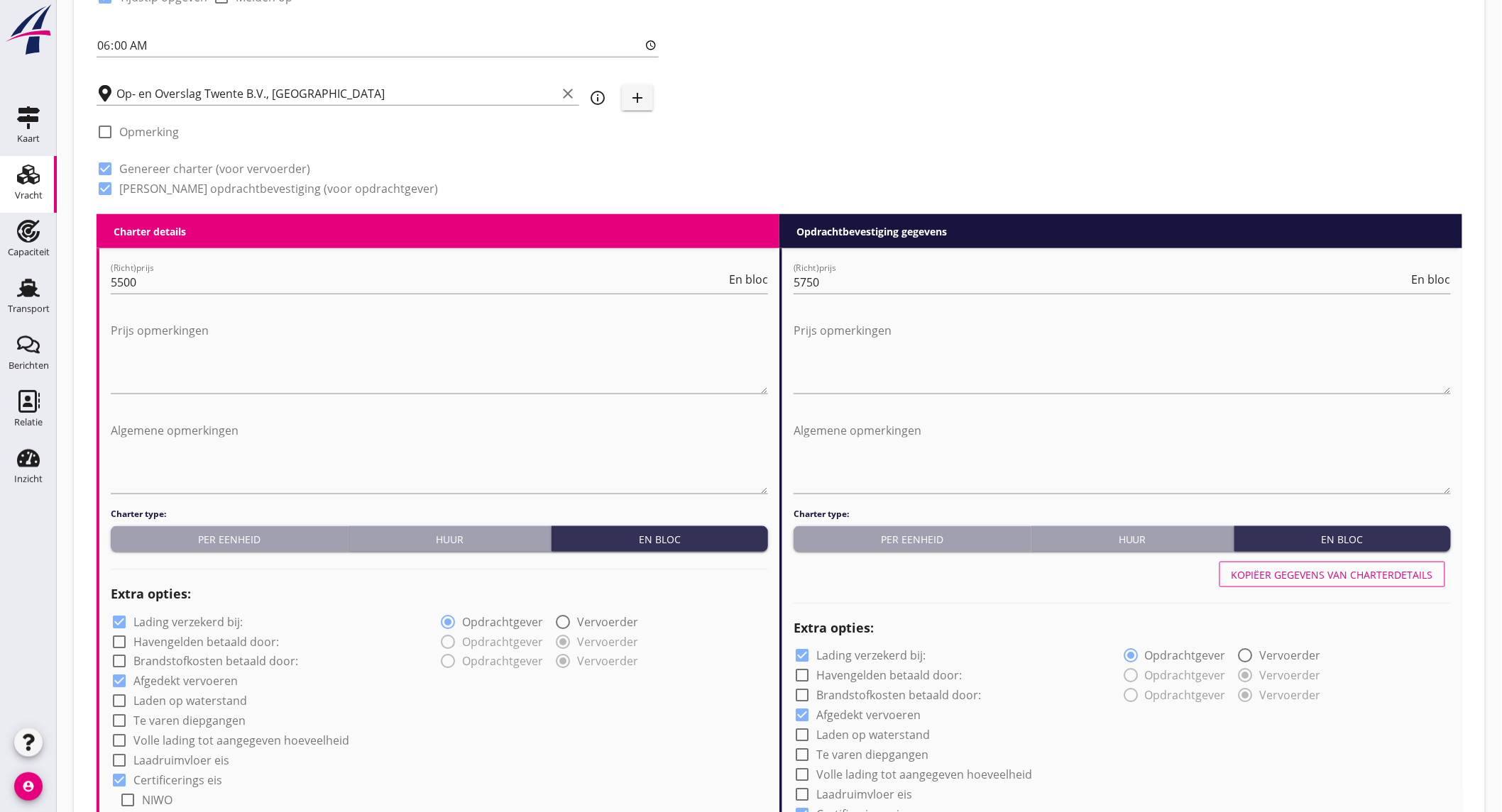
scroll to position [630, 0]
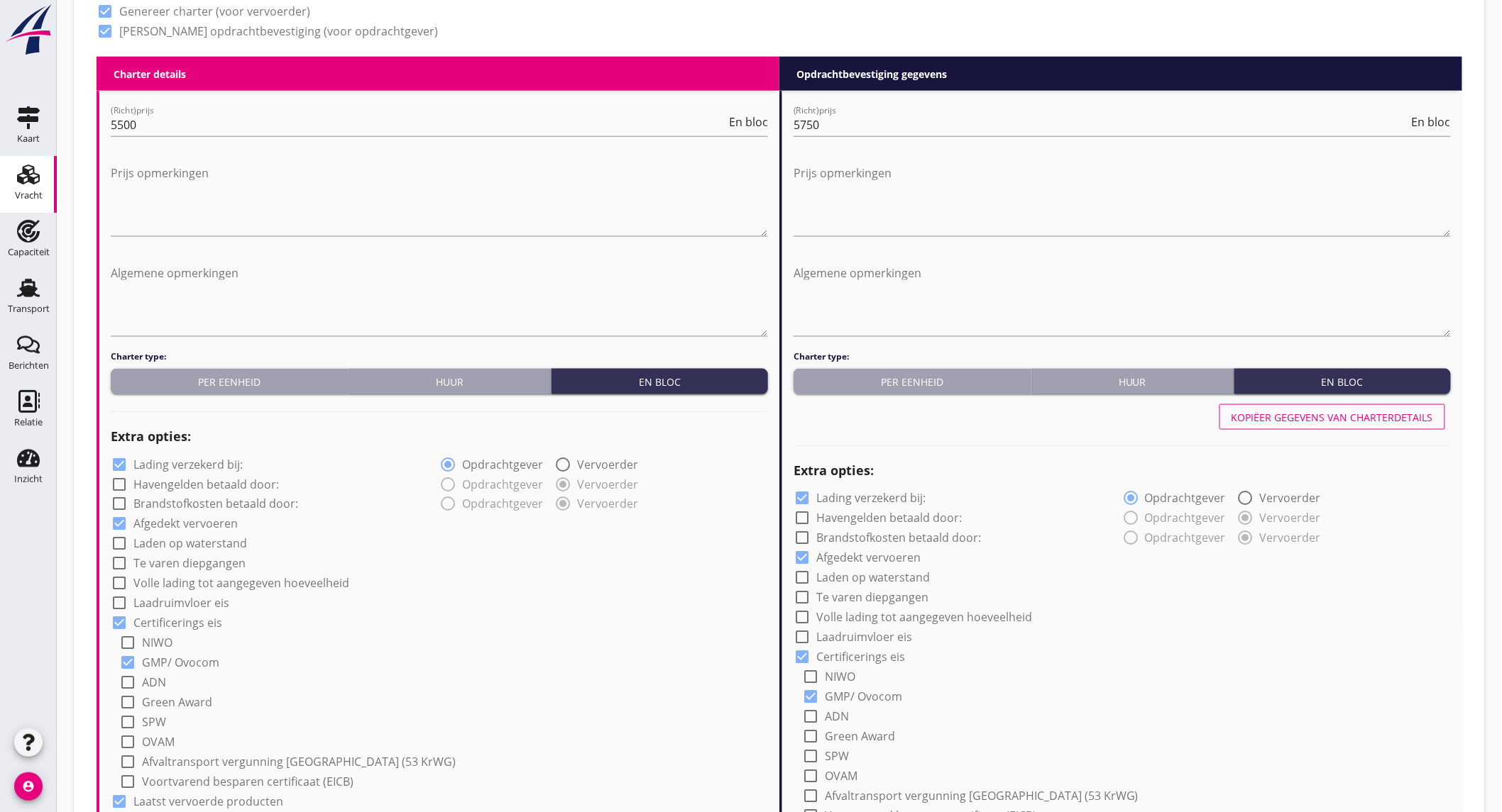
click at [217, 458] on label "Lading verzekerd bij:" at bounding box center [188, 465] width 110 height 14
checkbox input "false"
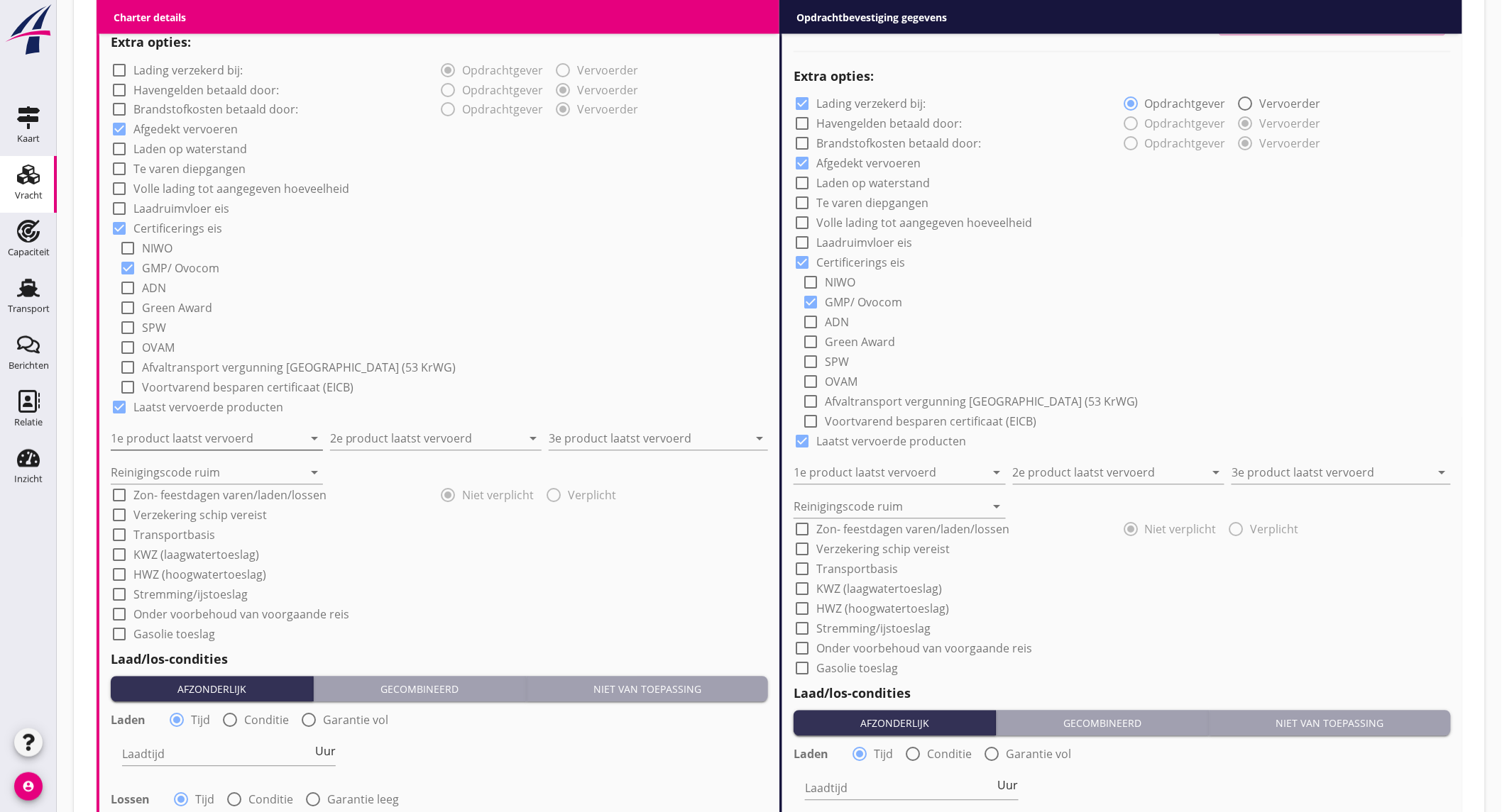
click at [149, 436] on input "1e product laatst vervoerd" at bounding box center [207, 439] width 192 height 23
click at [151, 469] on div "Raapschroot (1720)" at bounding box center [215, 473] width 190 height 17
type input "Raapschroot (1720)"
click at [373, 431] on input "2e product laatst vervoerd" at bounding box center [427, 439] width 192 height 23
click at [458, 476] on div "Lijnzaad (1811)" at bounding box center [435, 473] width 190 height 17
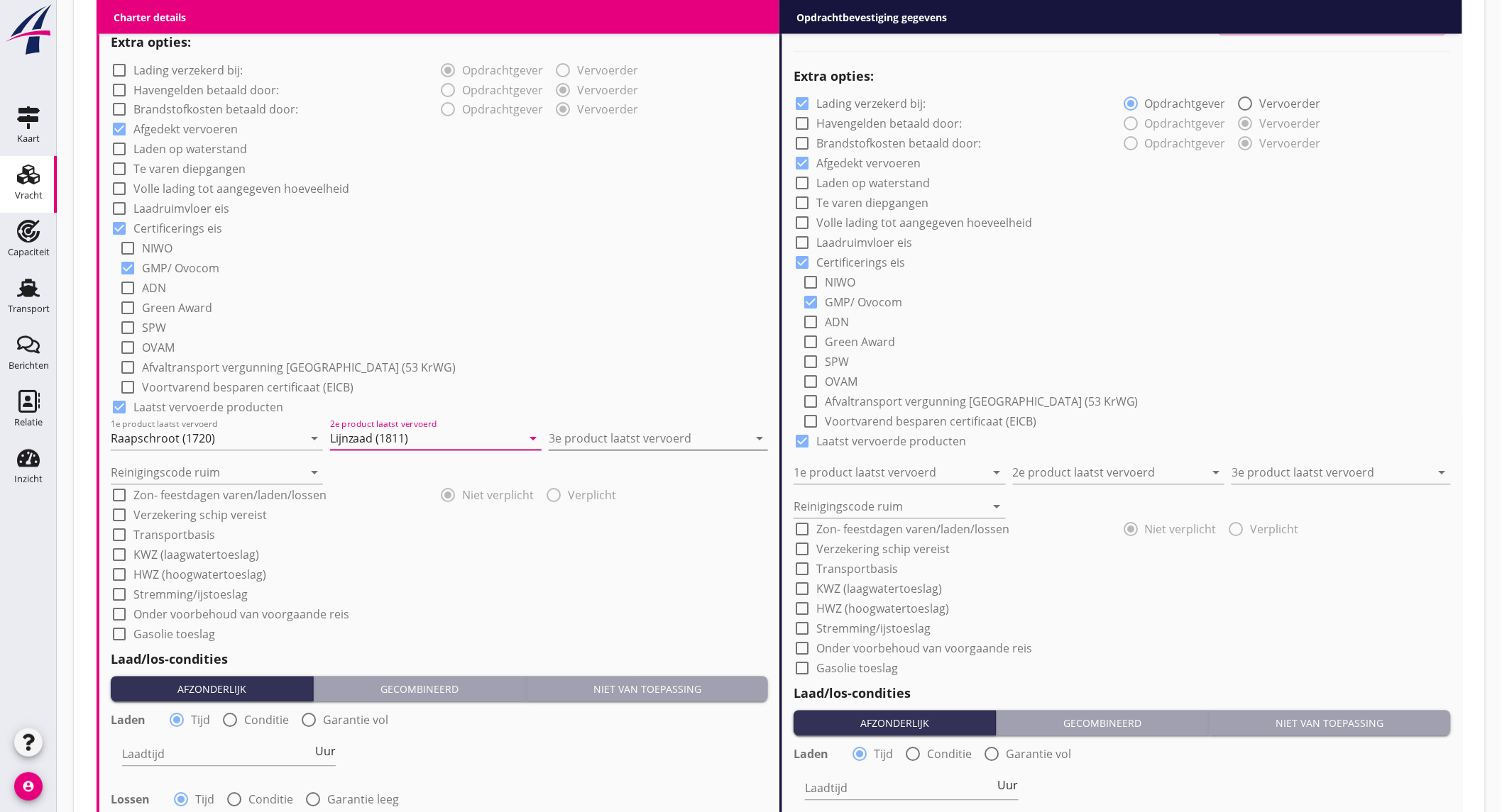
type input "Lijnzaad (1811)"
click at [585, 430] on input "3e product laatst vervoerd" at bounding box center [648, 439] width 199 height 23
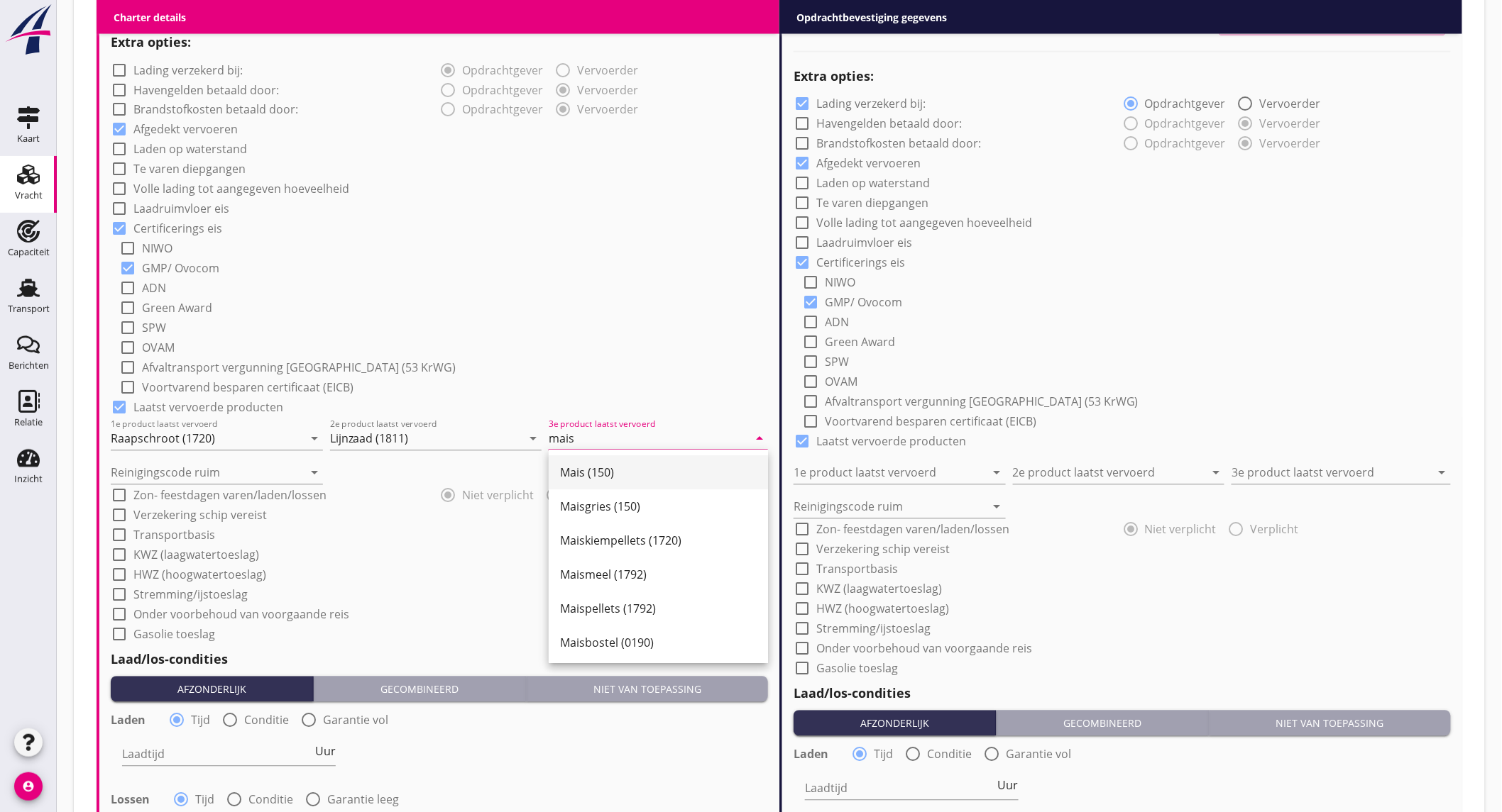
click at [600, 465] on div "Mais (150)" at bounding box center [658, 473] width 196 height 17
type input "Mais (150)"
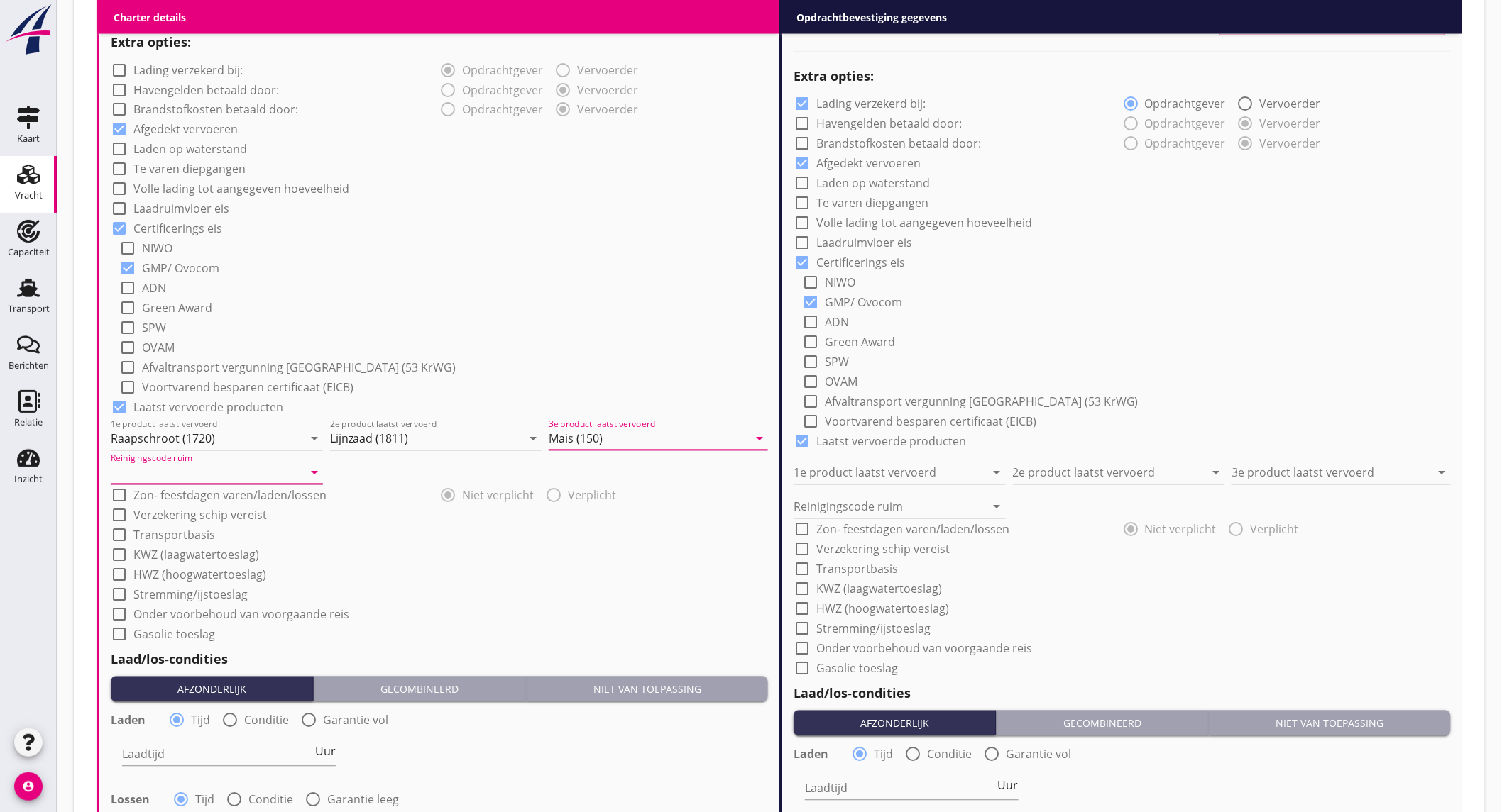
click at [203, 472] on input "Reinigingscode ruim" at bounding box center [207, 473] width 192 height 23
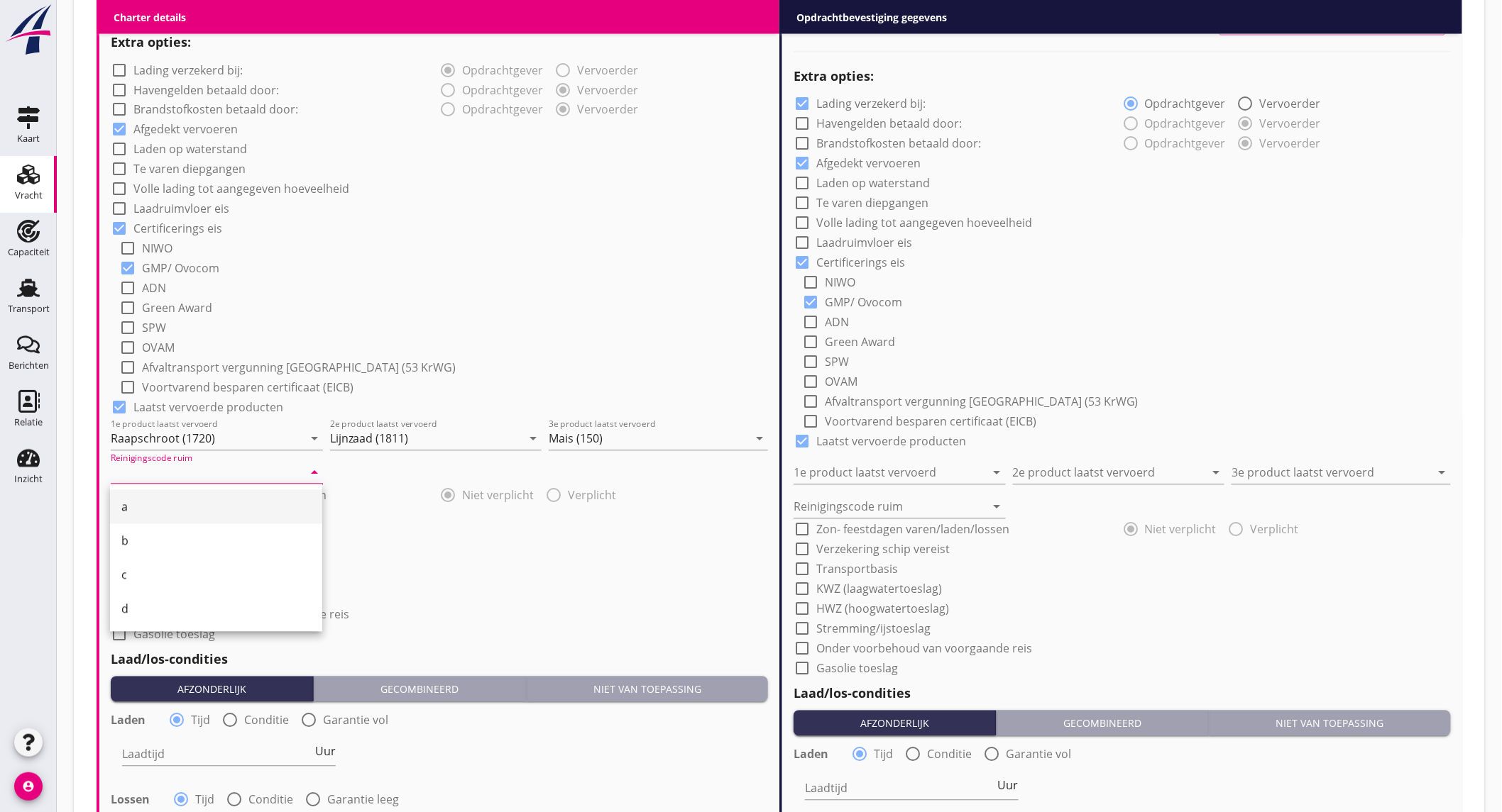
click at [190, 500] on div "a" at bounding box center [215, 507] width 190 height 17
type input "a"
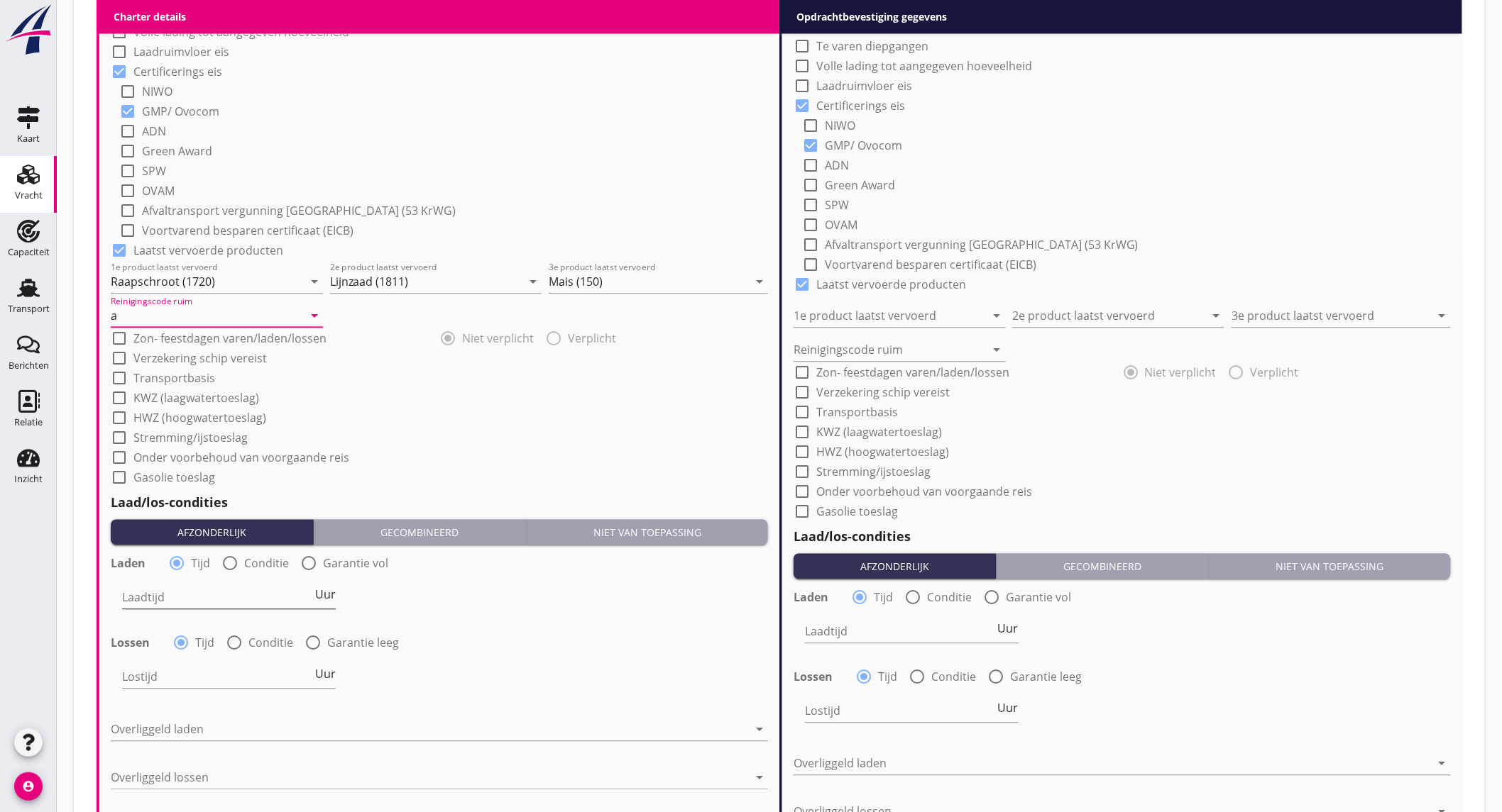
scroll to position [1260, 0]
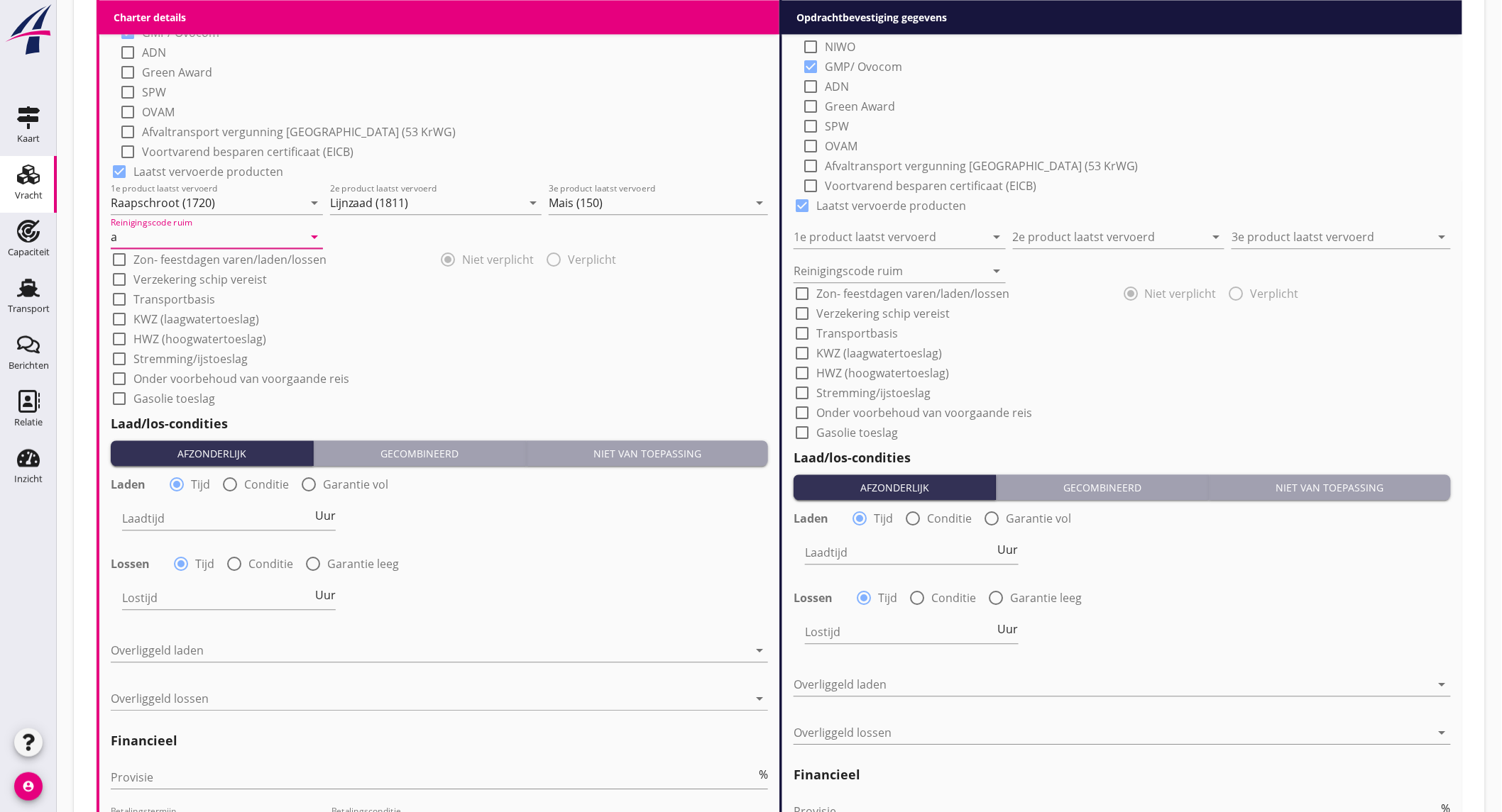
drag, startPoint x: 225, startPoint y: 486, endPoint x: 222, endPoint y: 494, distance: 8.5
click at [225, 486] on div at bounding box center [230, 484] width 24 height 24
radio input "false"
radio input "true"
click at [213, 520] on div at bounding box center [272, 519] width 302 height 23
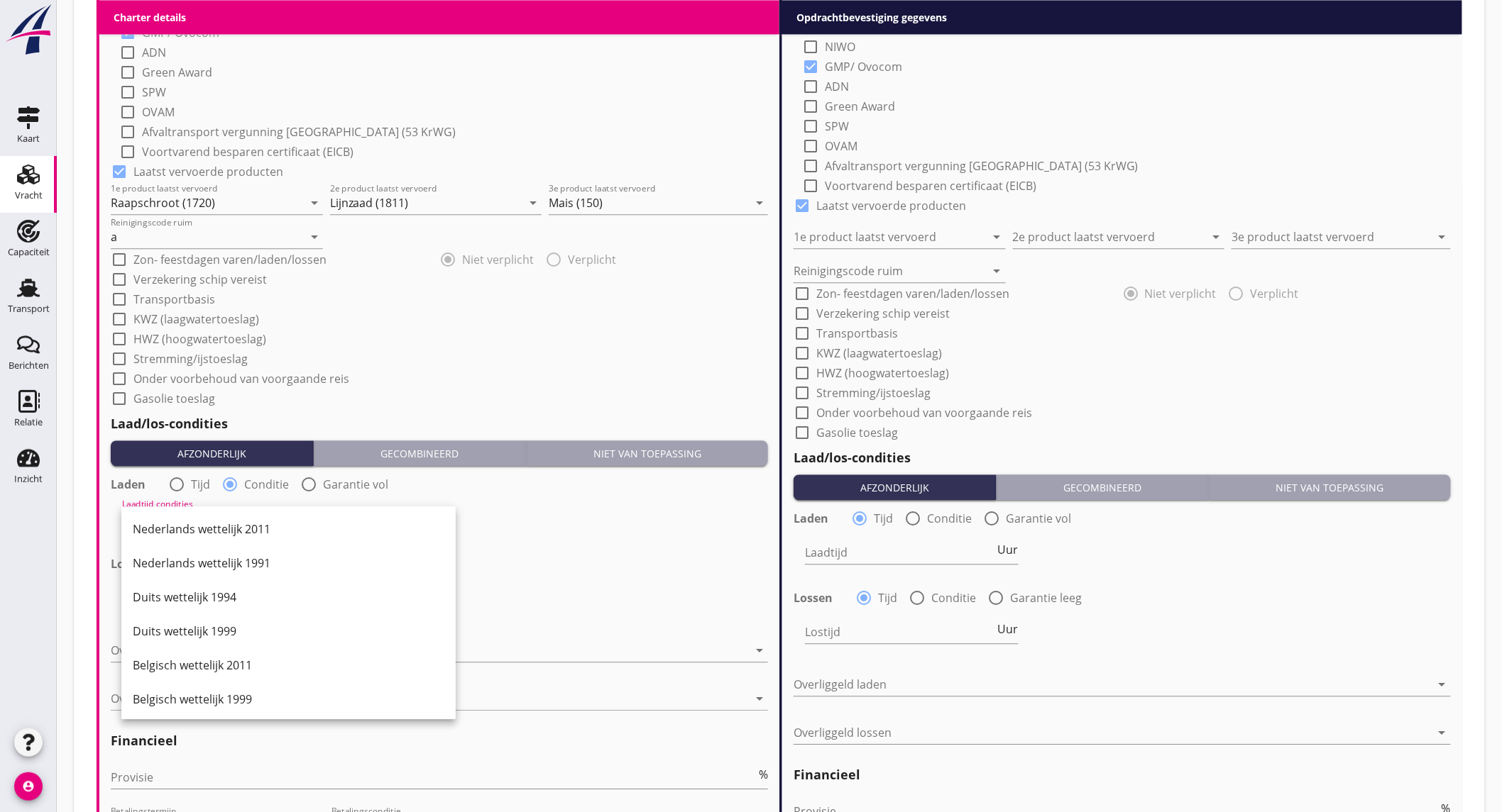
click at [180, 484] on div at bounding box center [176, 484] width 24 height 24
radio input "true"
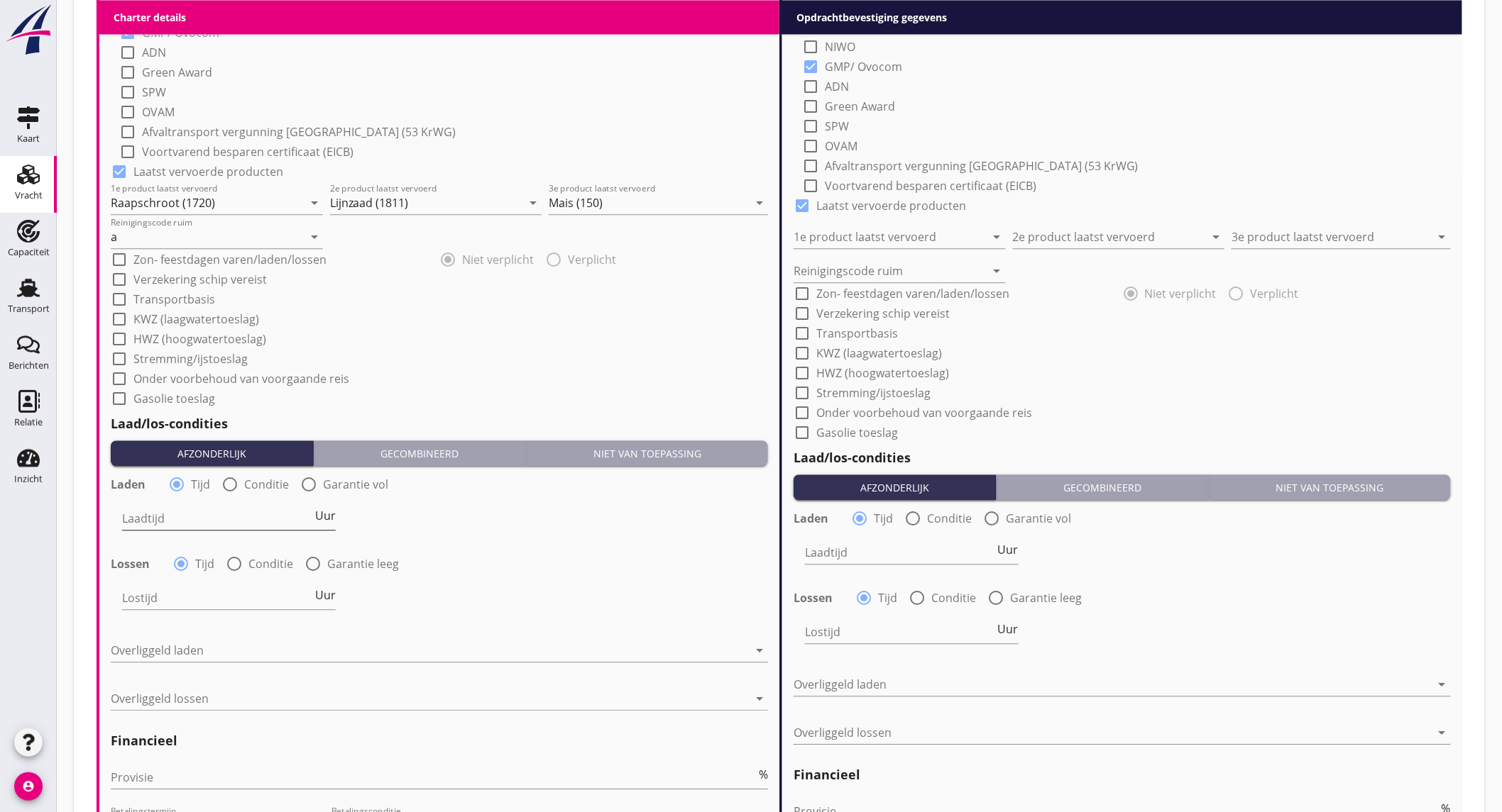
click at [323, 519] on span "Uur" at bounding box center [326, 516] width 21 height 11
type input "2"
click at [232, 564] on div at bounding box center [233, 564] width 24 height 24
radio input "false"
radio input "true"
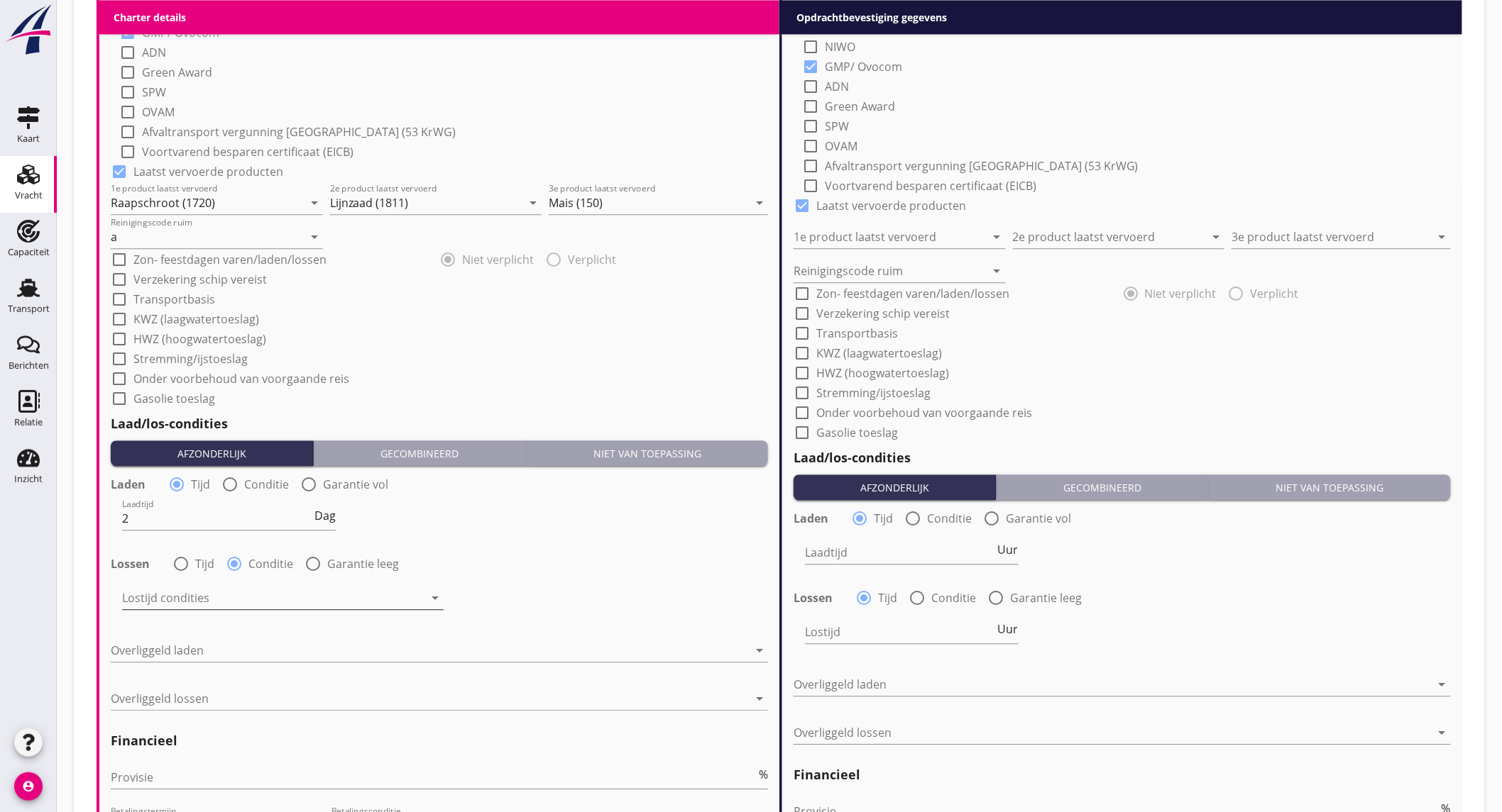
click at [225, 596] on div at bounding box center [272, 598] width 302 height 23
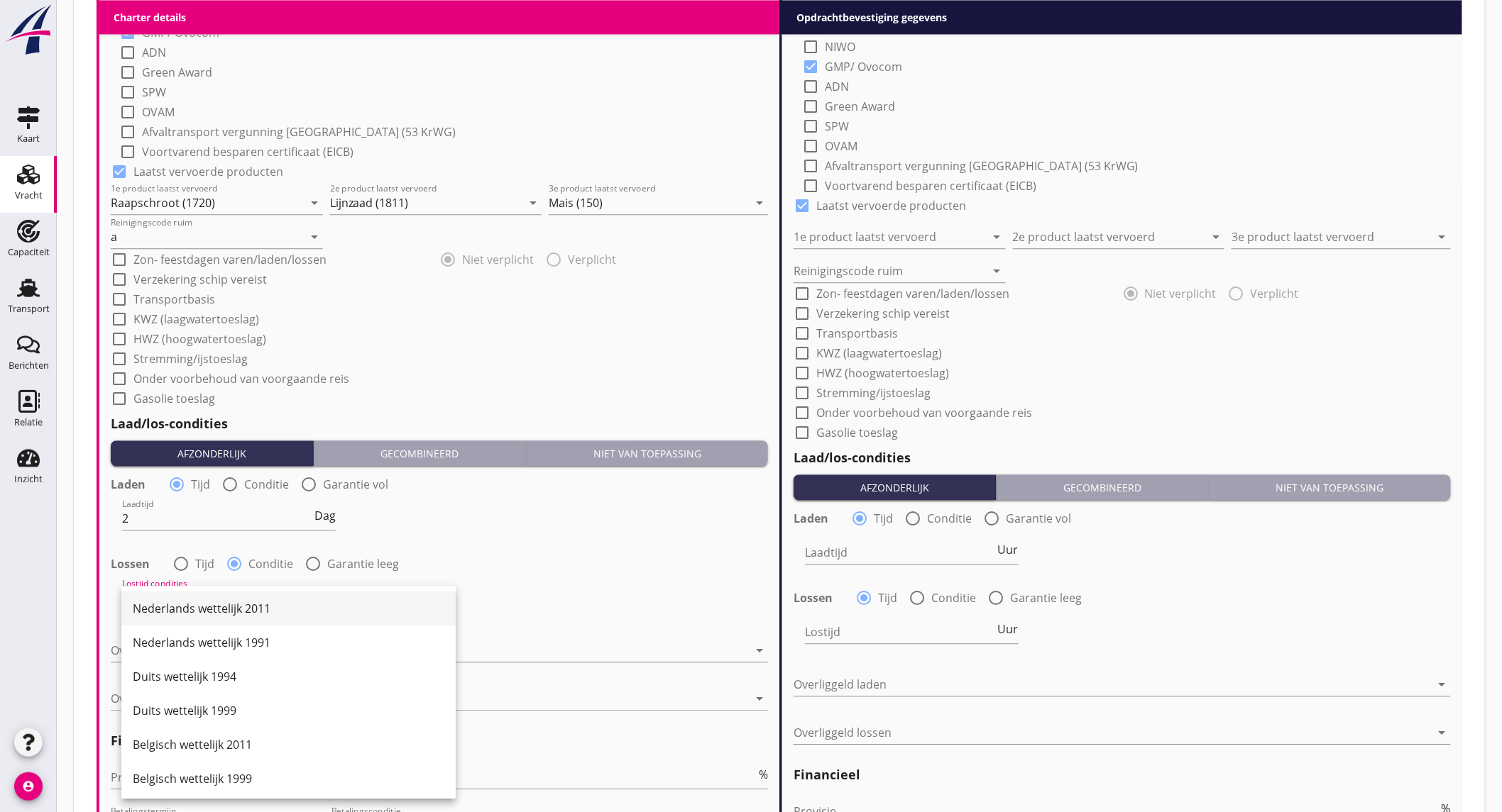
click at [225, 601] on div "Nederlands wettelijk 2011" at bounding box center [288, 608] width 311 height 17
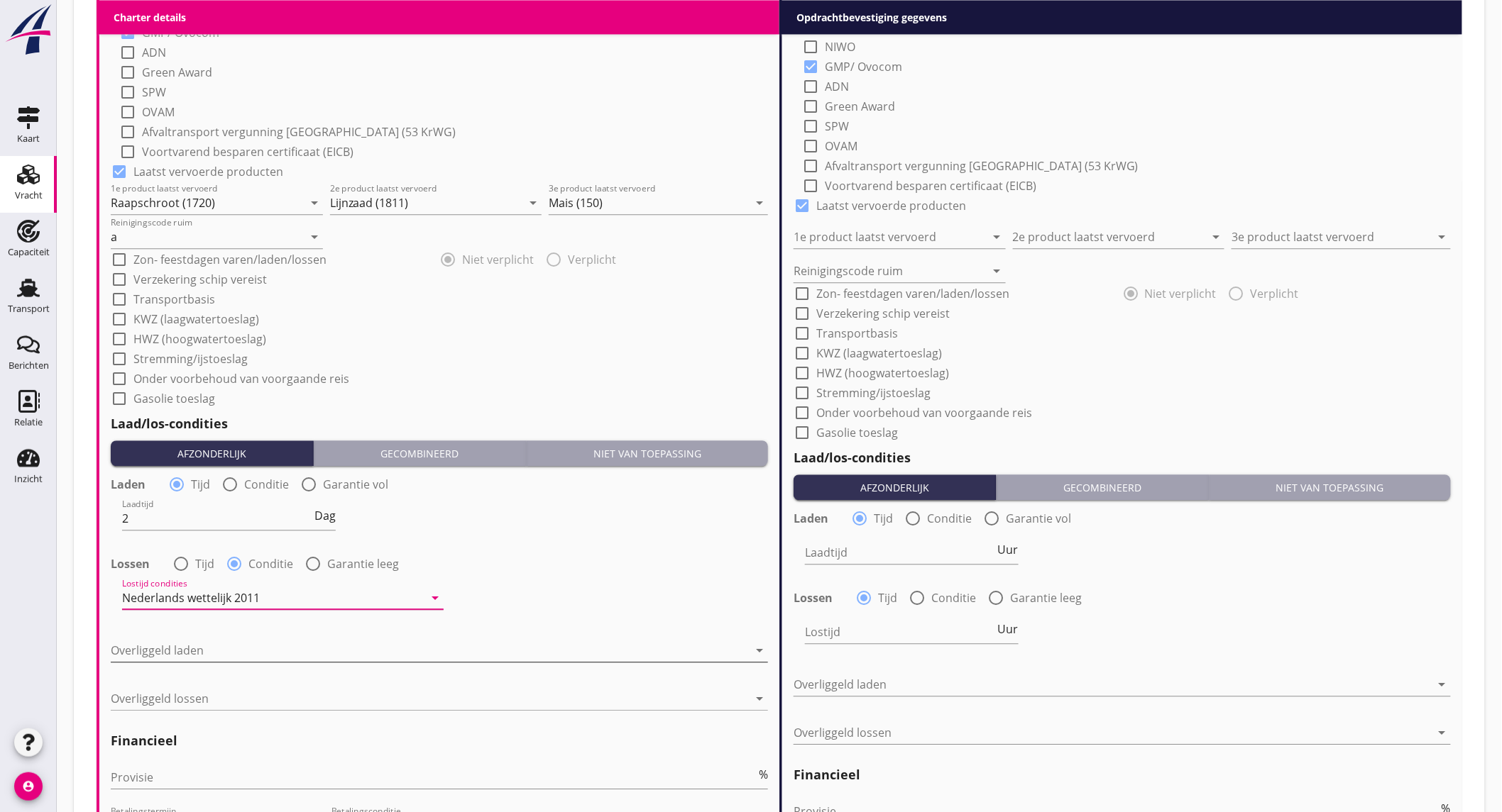
click at [149, 649] on div at bounding box center [429, 650] width 637 height 23
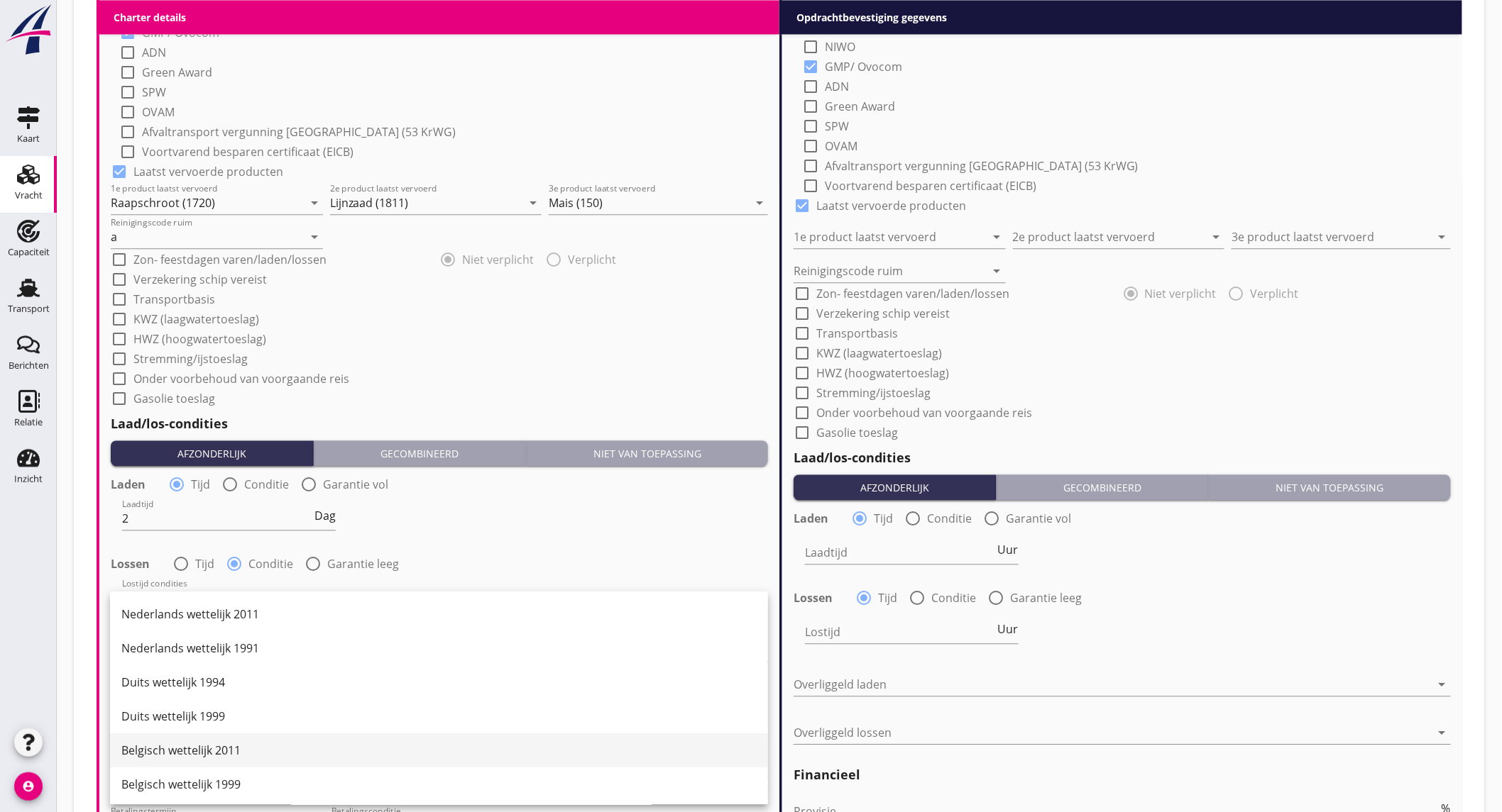
click at [235, 750] on div "Belgisch wettelijk 2011" at bounding box center [438, 751] width 635 height 17
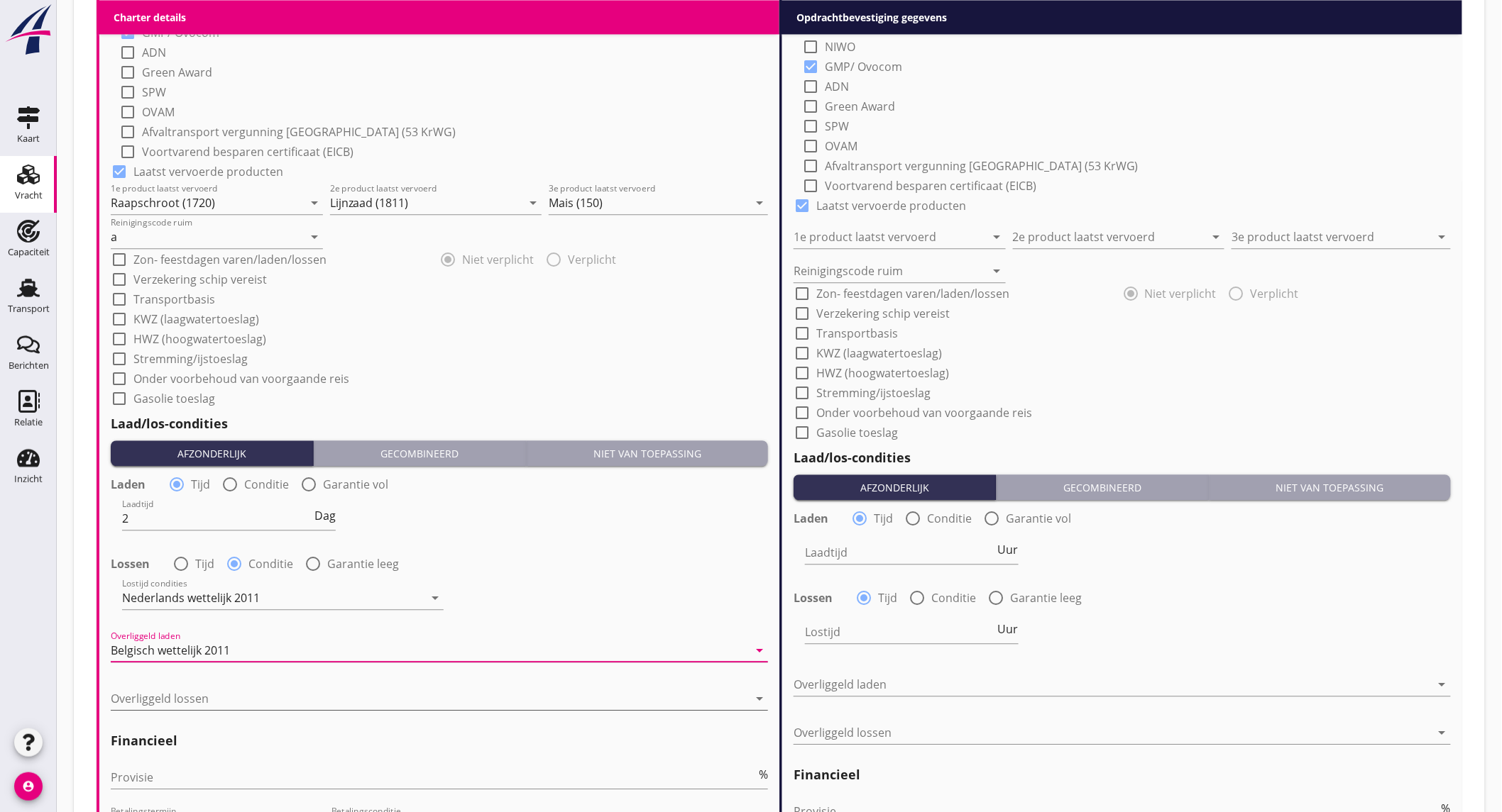
click at [209, 701] on div at bounding box center [429, 699] width 637 height 23
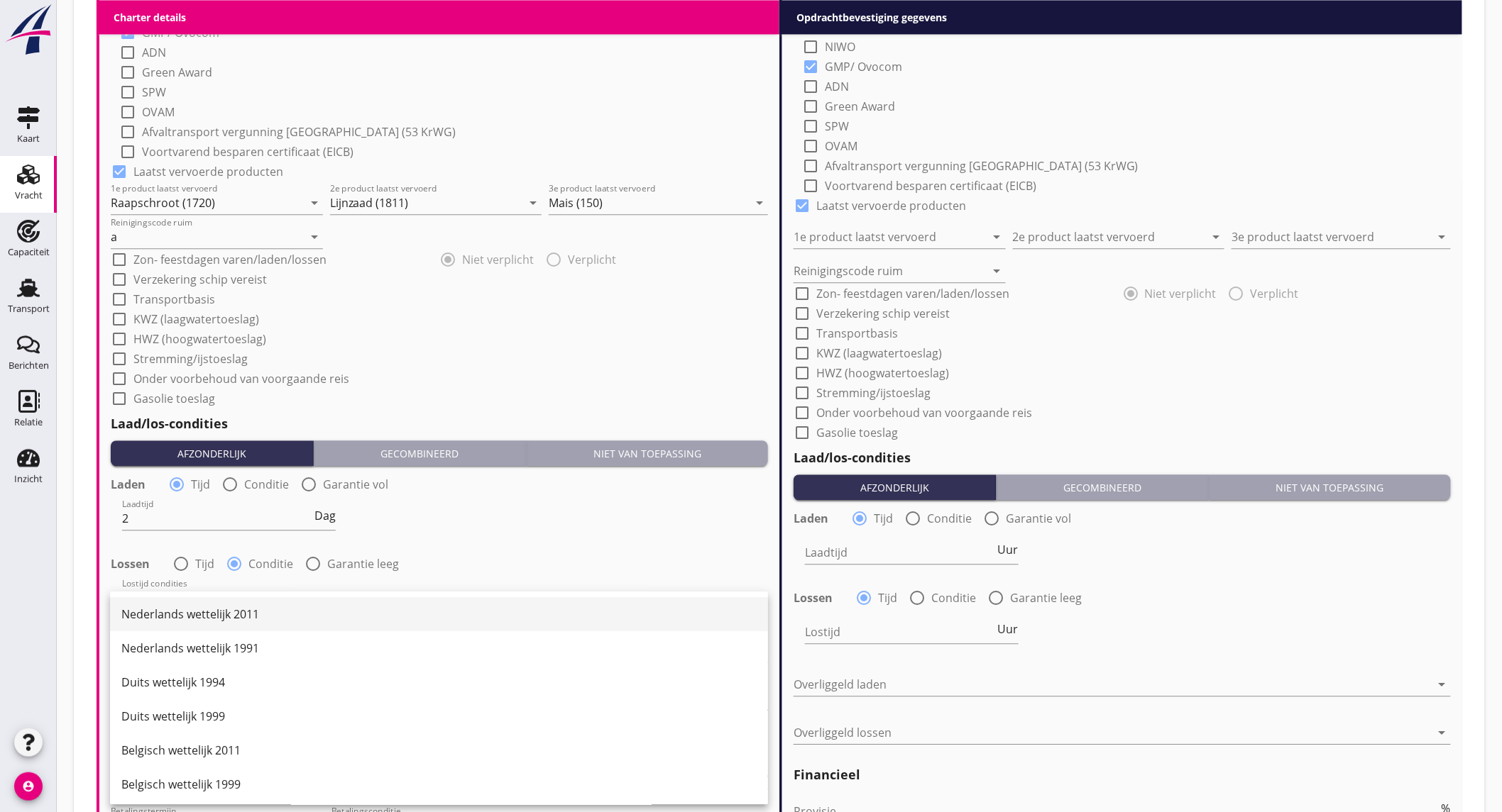
click at [204, 613] on div "Nederlands wettelijk 2011" at bounding box center [438, 614] width 635 height 17
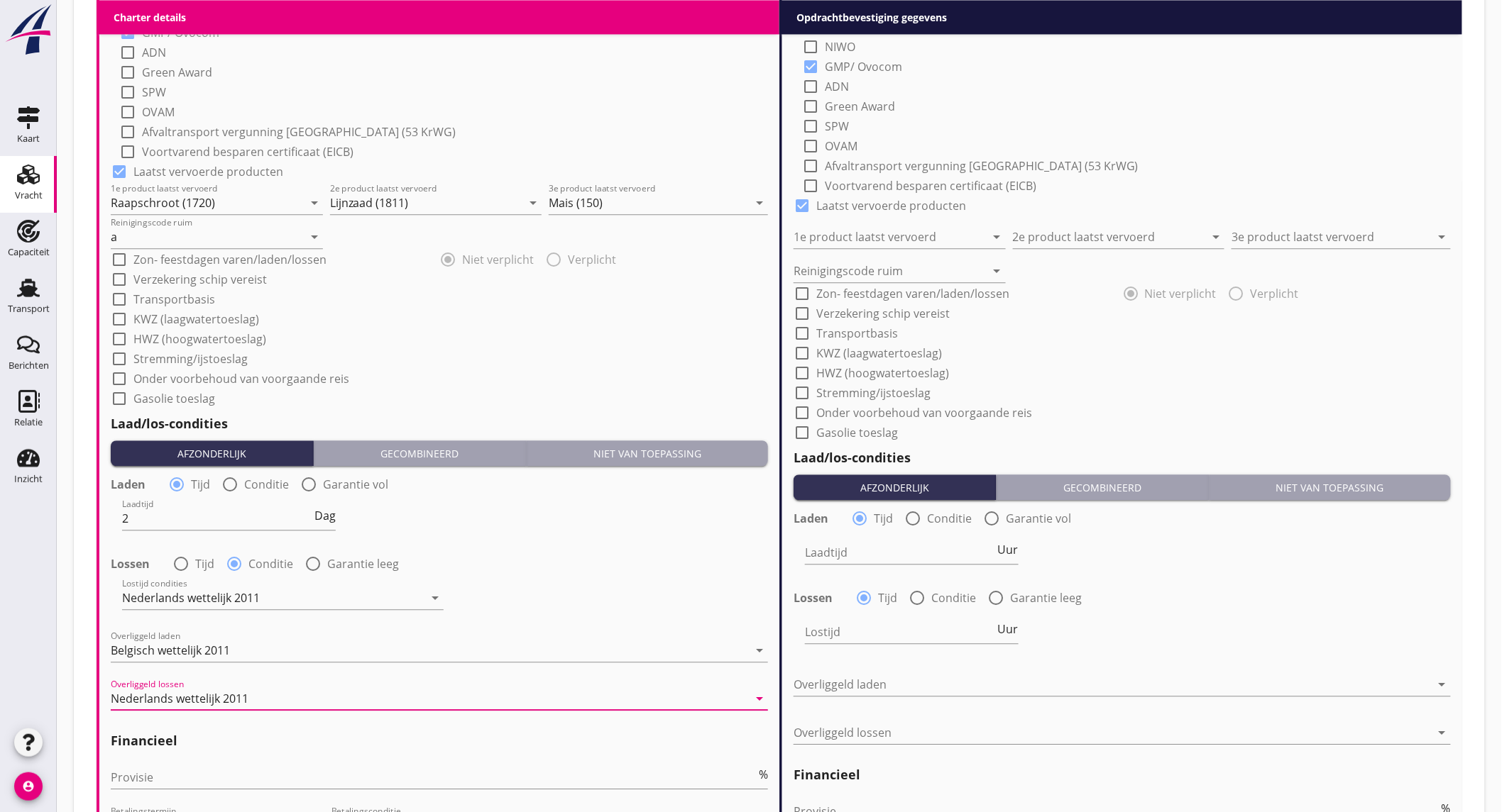
click at [186, 383] on label "Onder voorbehoud van voorgaande reis" at bounding box center [241, 378] width 216 height 14
checkbox input "true"
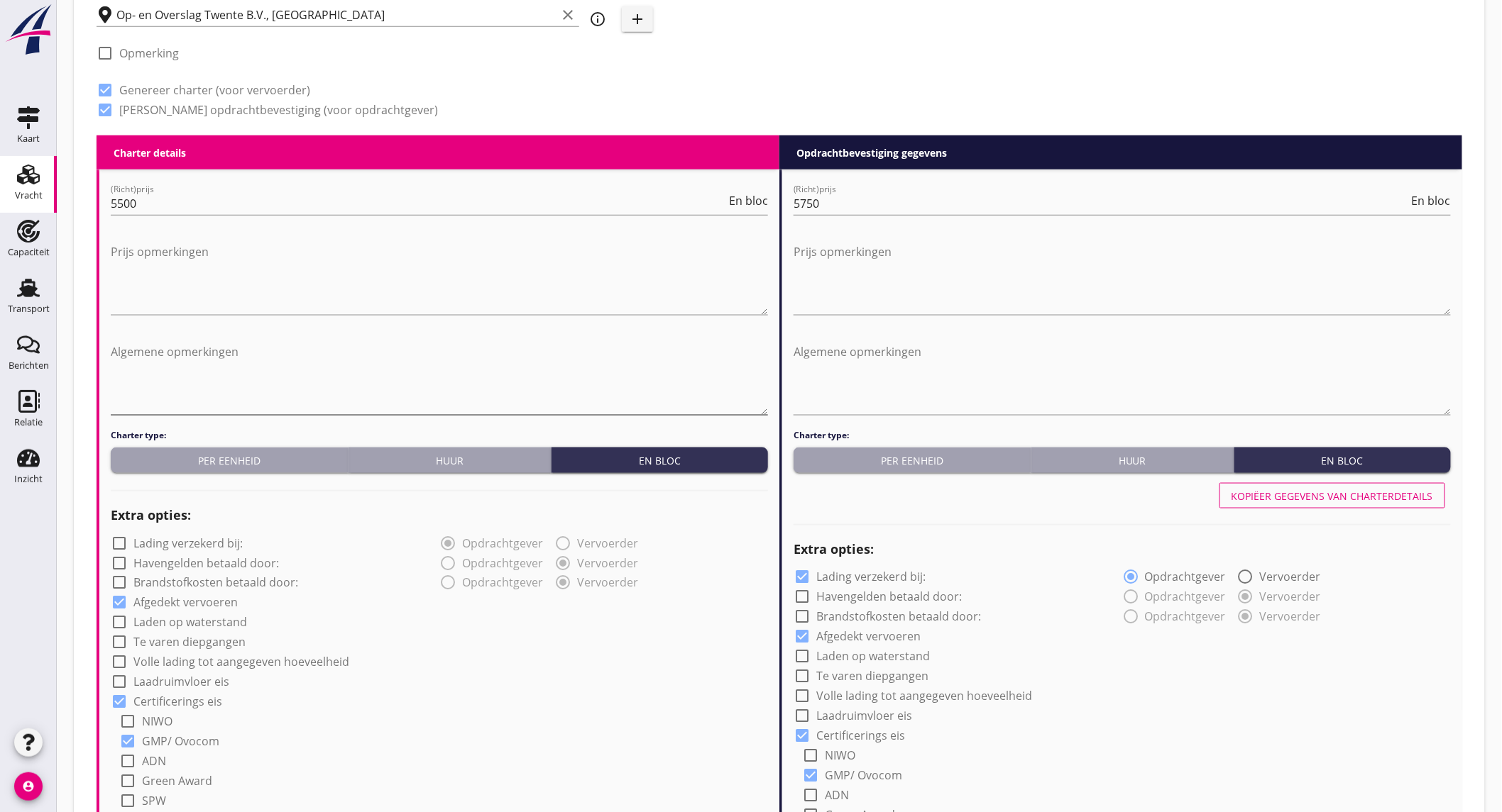
click at [149, 344] on textarea "Algemene opmerkingen" at bounding box center [439, 378] width 657 height 74
paste textarea "maandag 06-10 vanaf 12.00 tot 23.59 niet beschikbaar. wk 42 niet beschikbaar."
type textarea "maandag 06-10 vanaf 12.00 tot 23.59 niet beschikbaar. wk 42 niet beschikbaar."
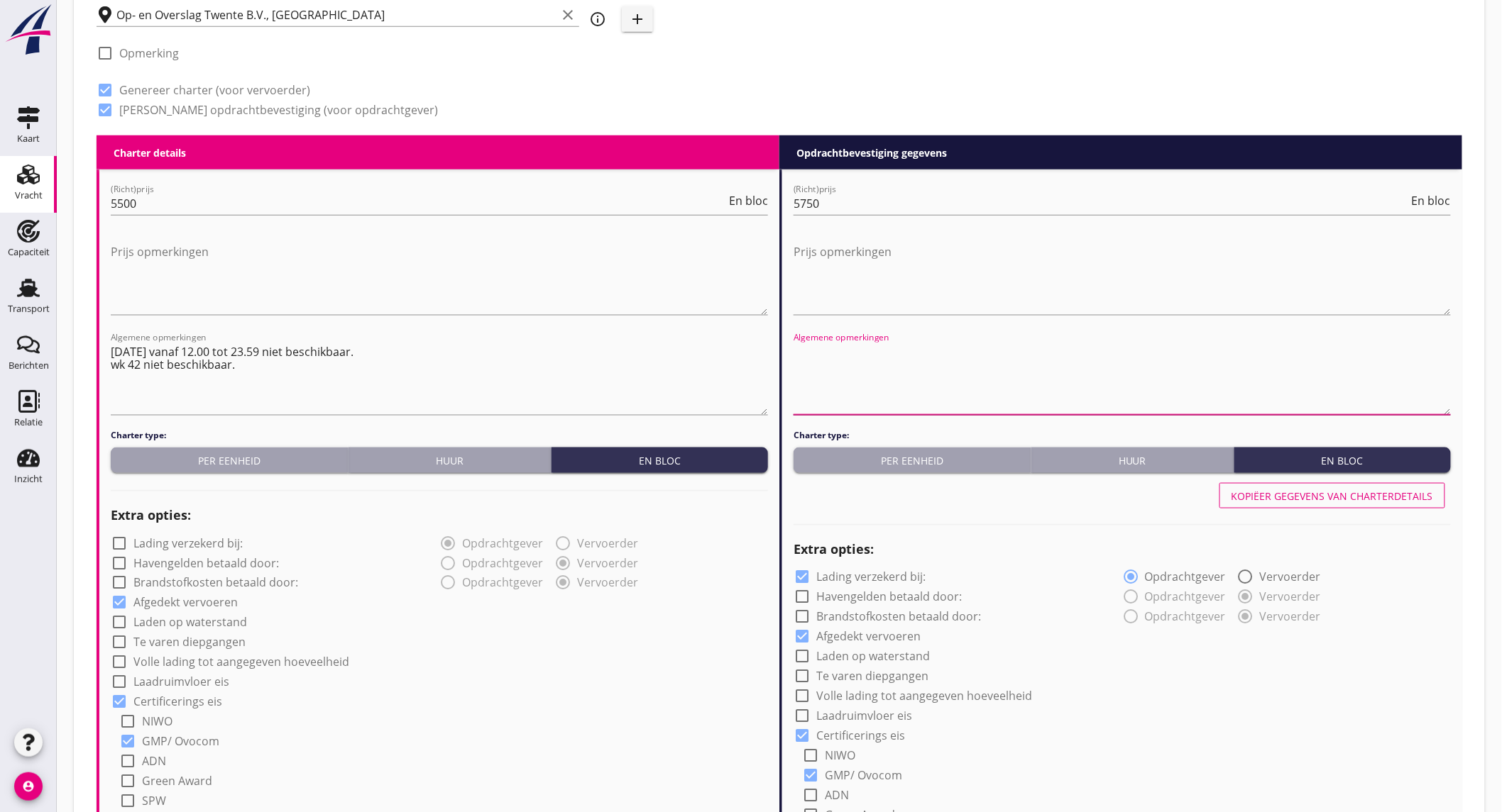
click at [829, 347] on textarea "Algemene opmerkingen" at bounding box center [1122, 378] width 657 height 74
paste textarea "maandag 06-10 vanaf 12.00 tot 23.59 niet beschikbaar. wk 42 niet beschikbaar."
type textarea "maandag 06-10 vanaf 12.00 tot 23.59 niet beschikbaar. wk 42 niet beschikbaar."
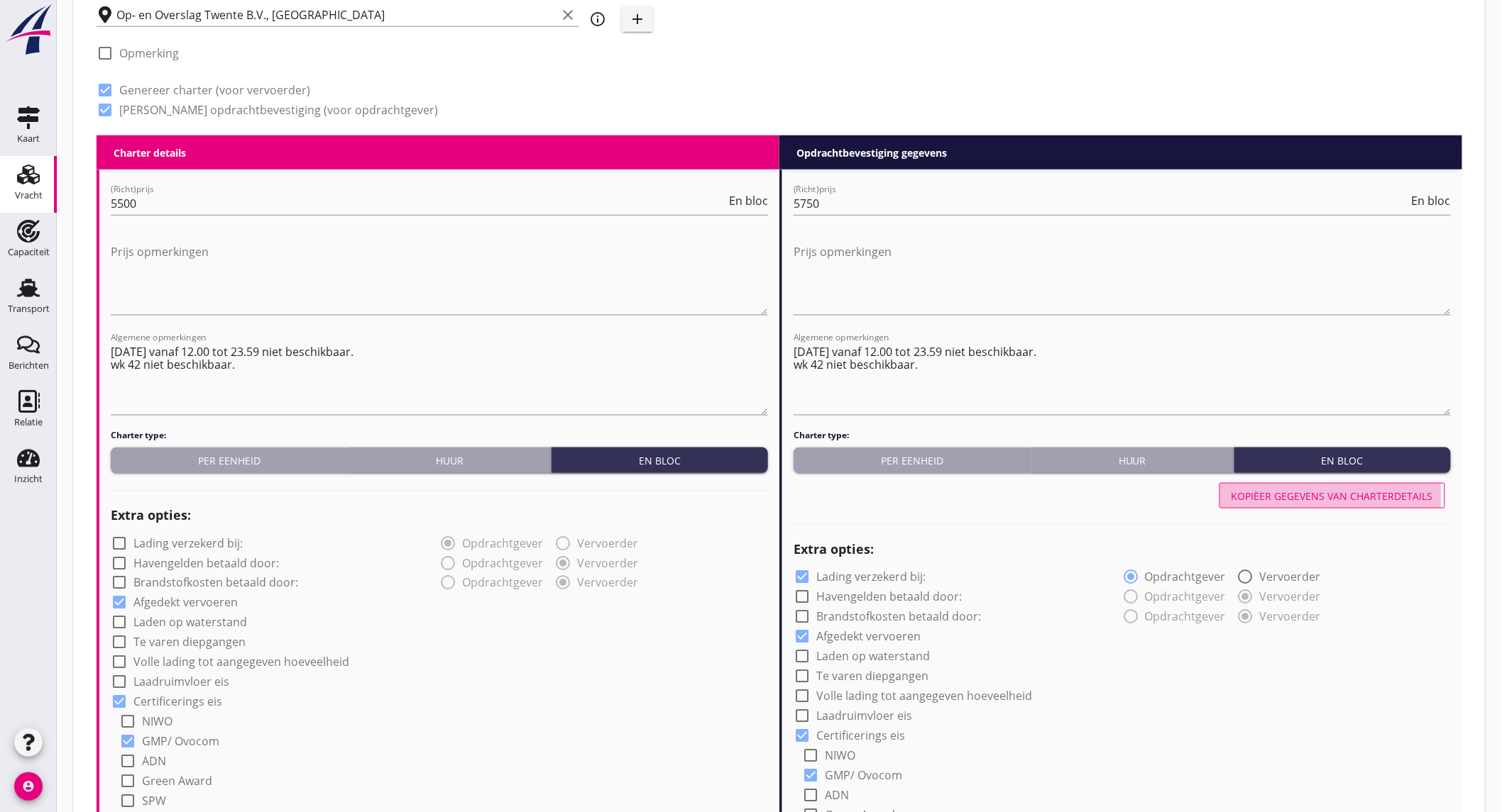
click at [1264, 488] on div "Kopiëer gegevens van charterdetails" at bounding box center [1332, 496] width 202 height 15
checkbox input "false"
type input "Raapschroot (1720)"
type input "Lijnzaad (1811)"
type input "Mais (150)"
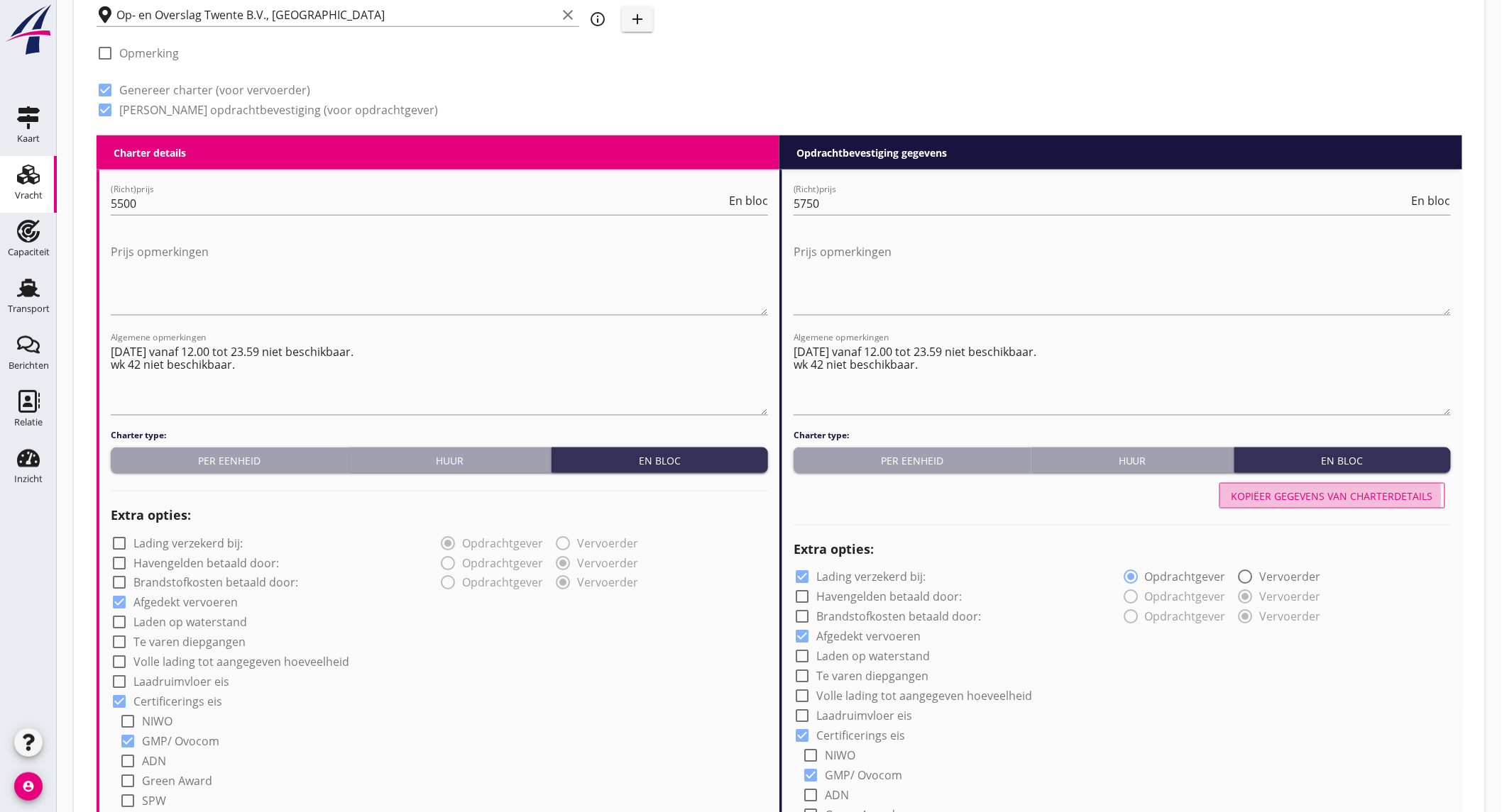
type input "a"
checkbox input "true"
type input "2"
radio input "false"
radio input "true"
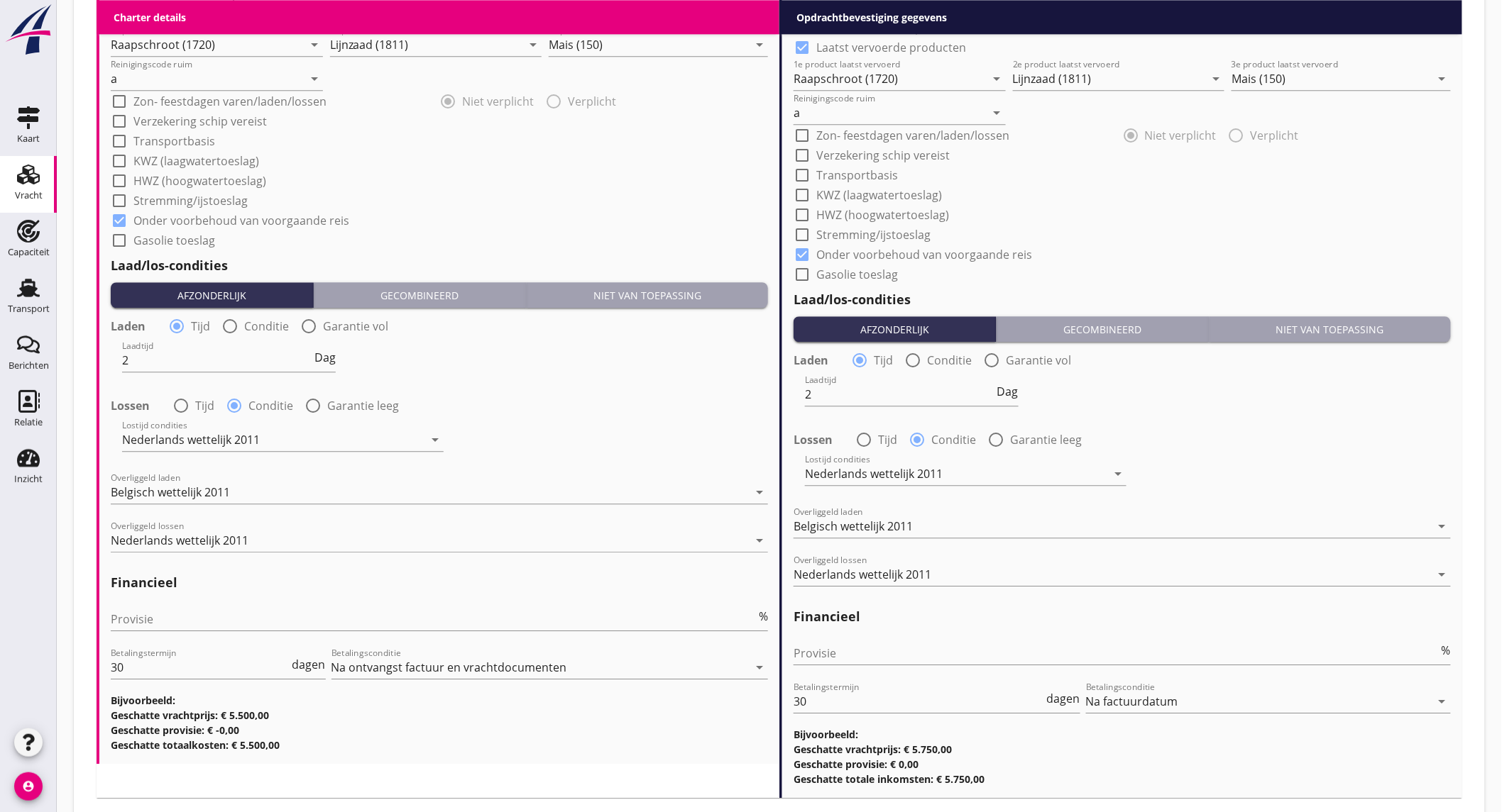
scroll to position [1499, 0]
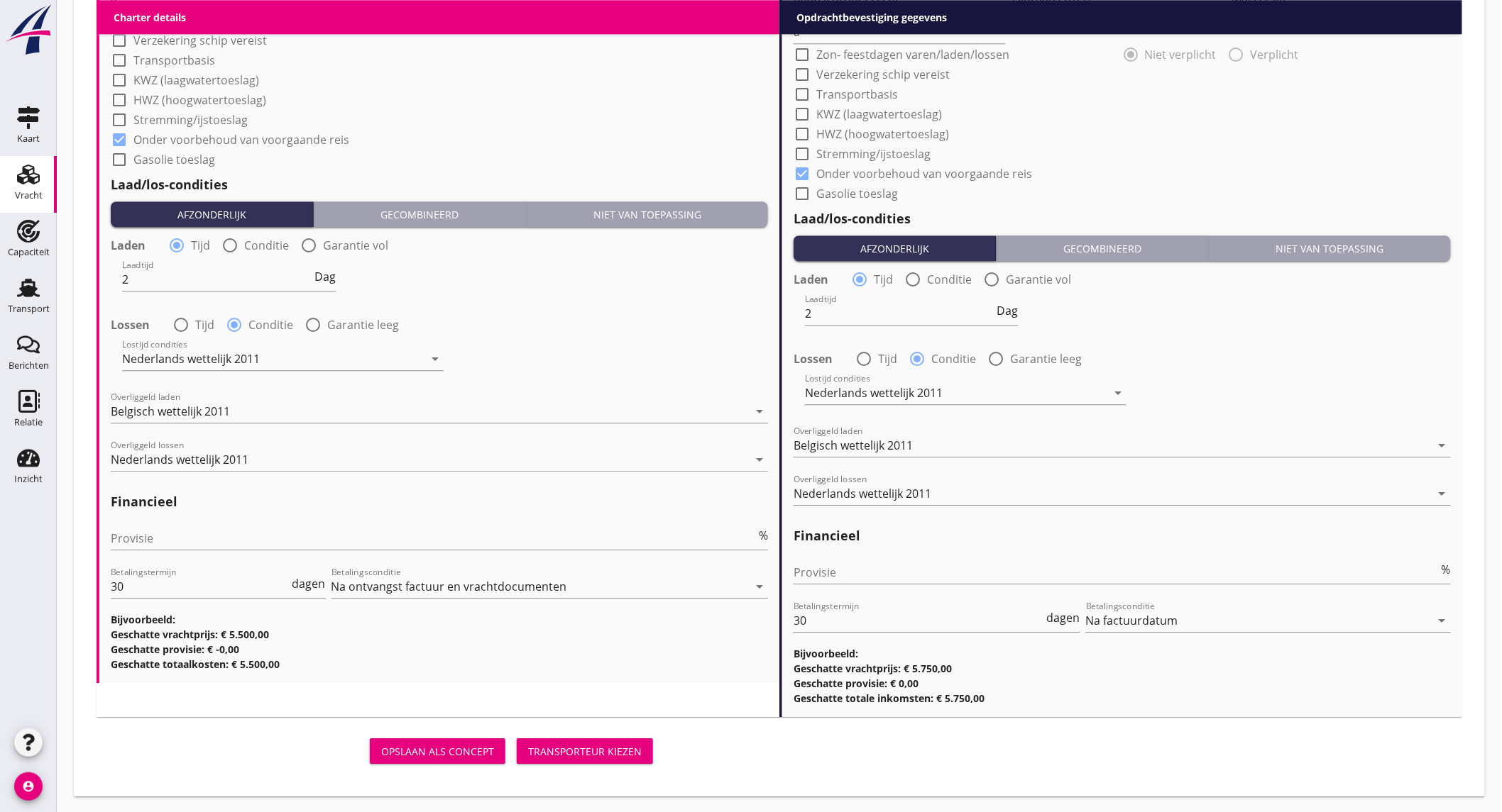
click at [590, 752] on div "Transporteur kiezen" at bounding box center [584, 752] width 113 height 15
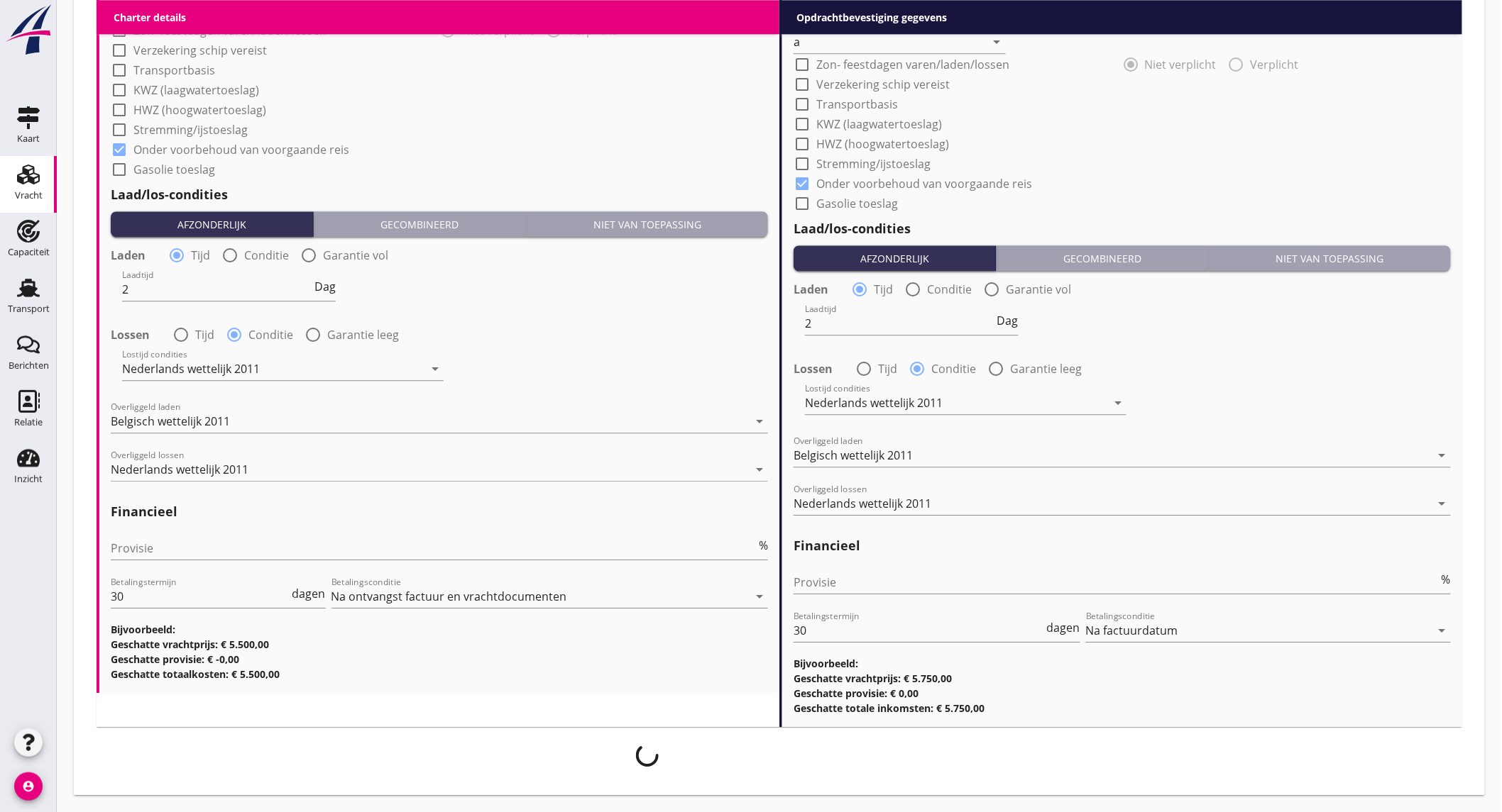
scroll to position [1488, 0]
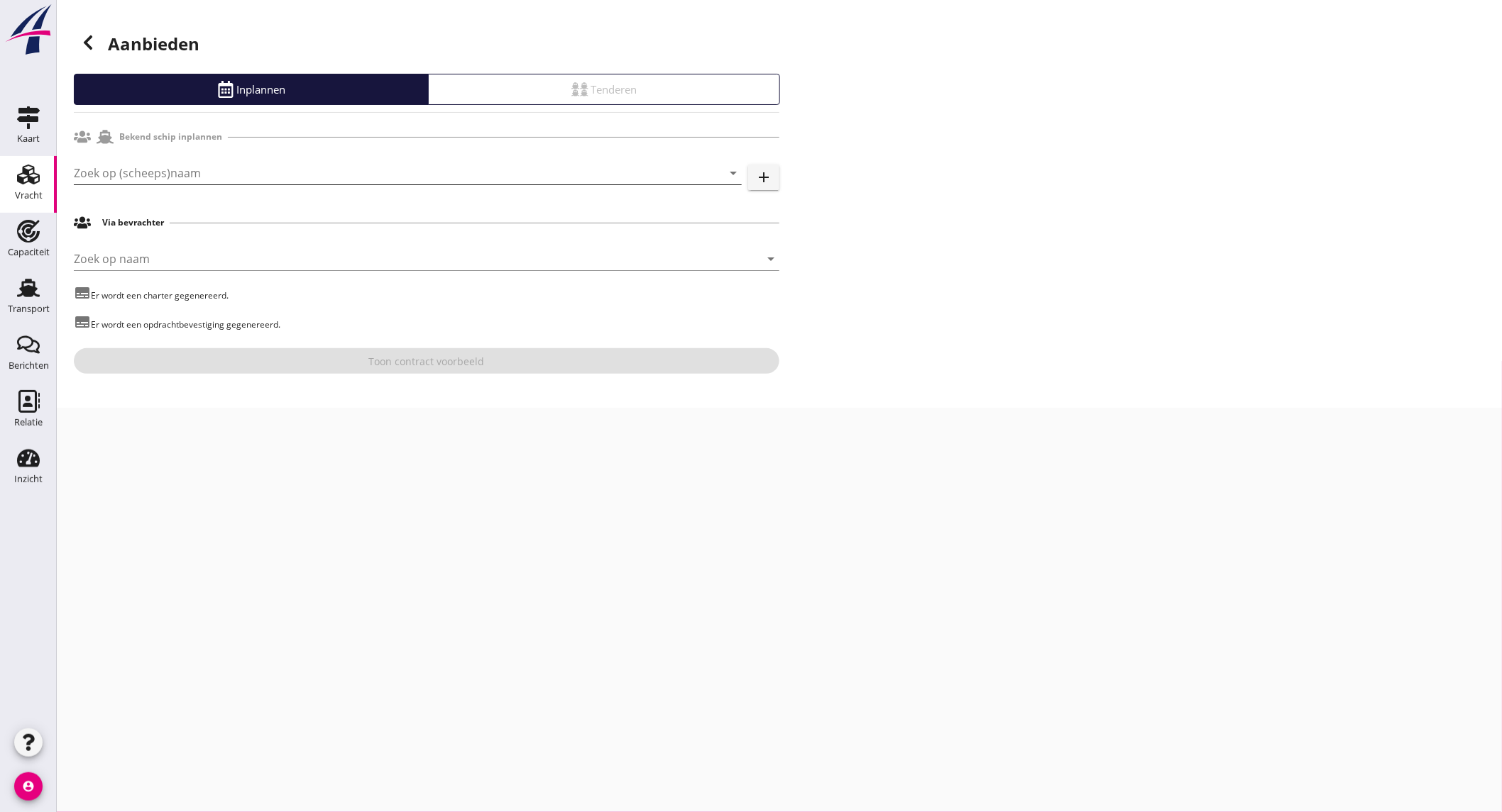
click at [230, 177] on input "Zoek op (scheeps)naam" at bounding box center [389, 173] width 629 height 23
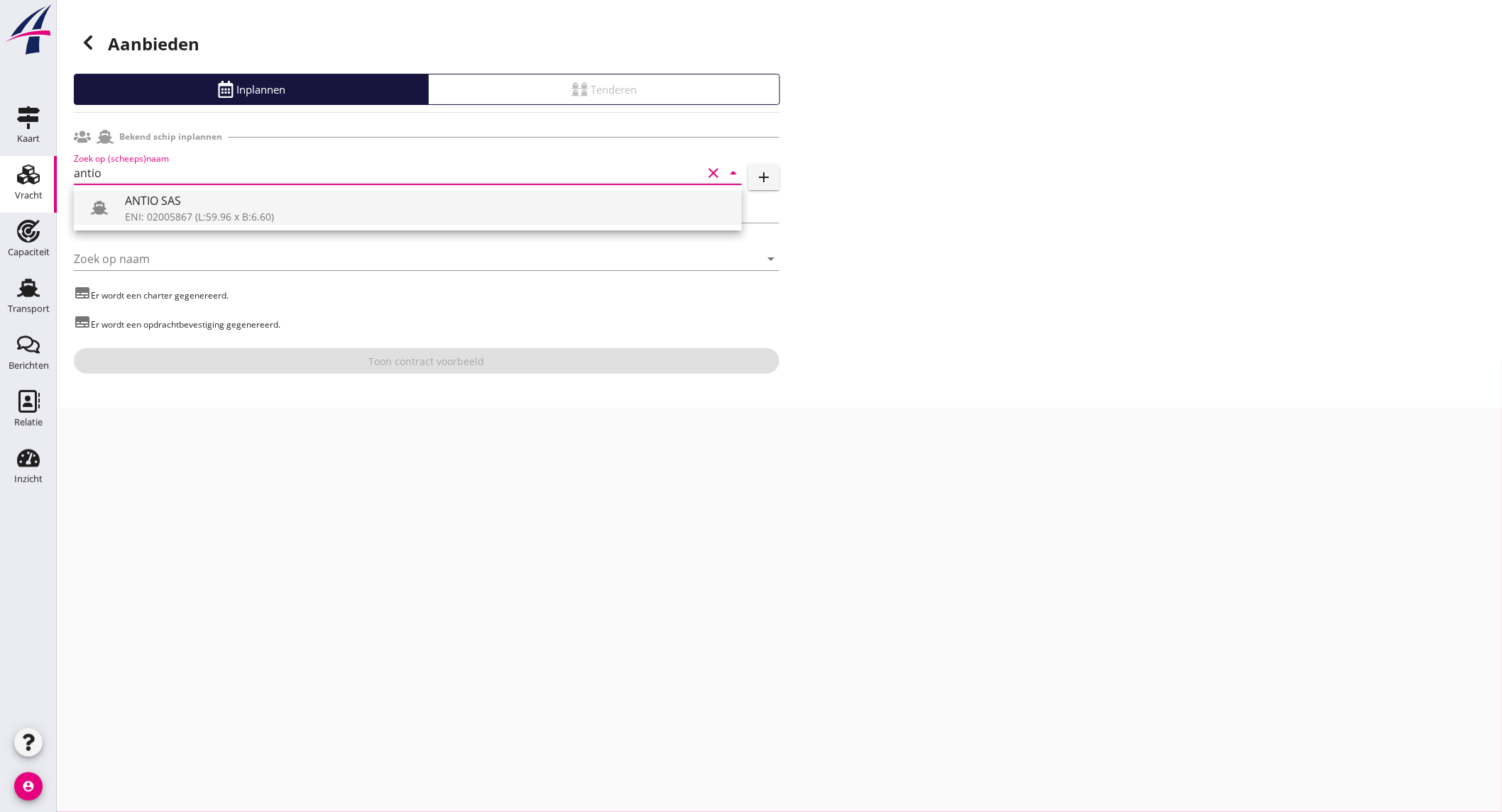
click at [180, 206] on div "ANTIO SAS" at bounding box center [428, 201] width 606 height 17
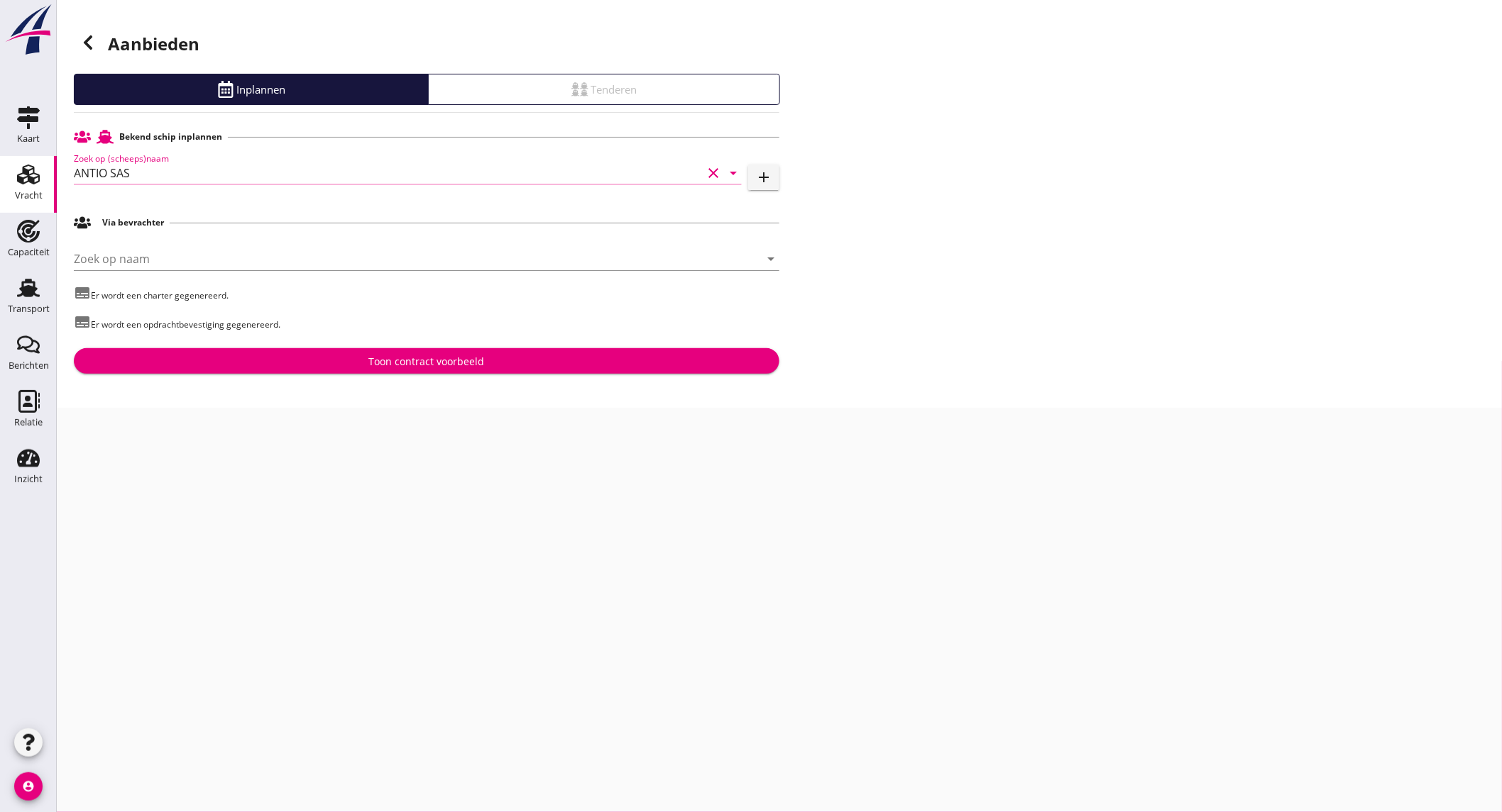
type input "ANTIO SAS"
click at [366, 358] on div "Toon contract voorbeeld" at bounding box center [426, 362] width 683 height 15
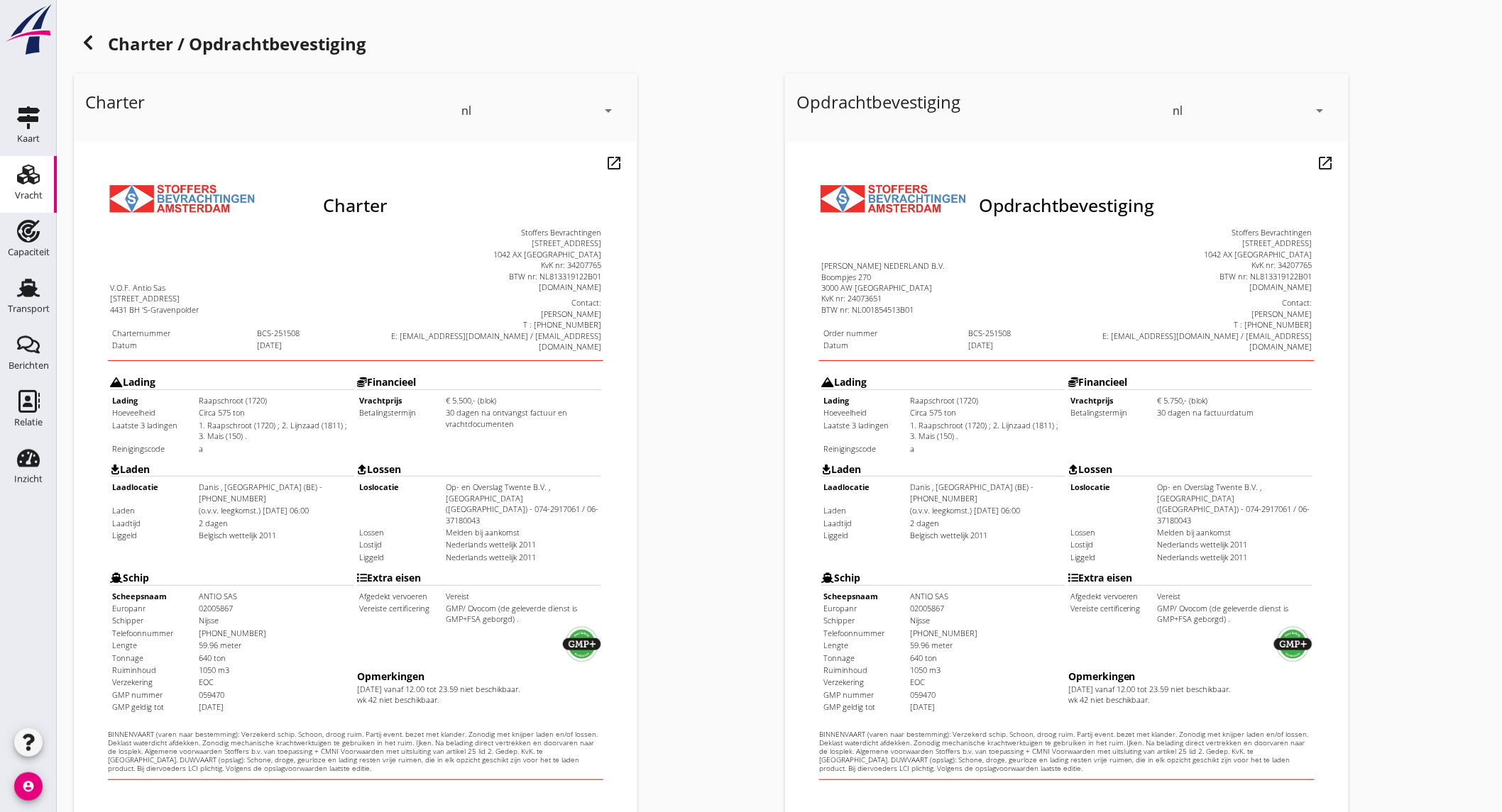
scroll to position [237, 0]
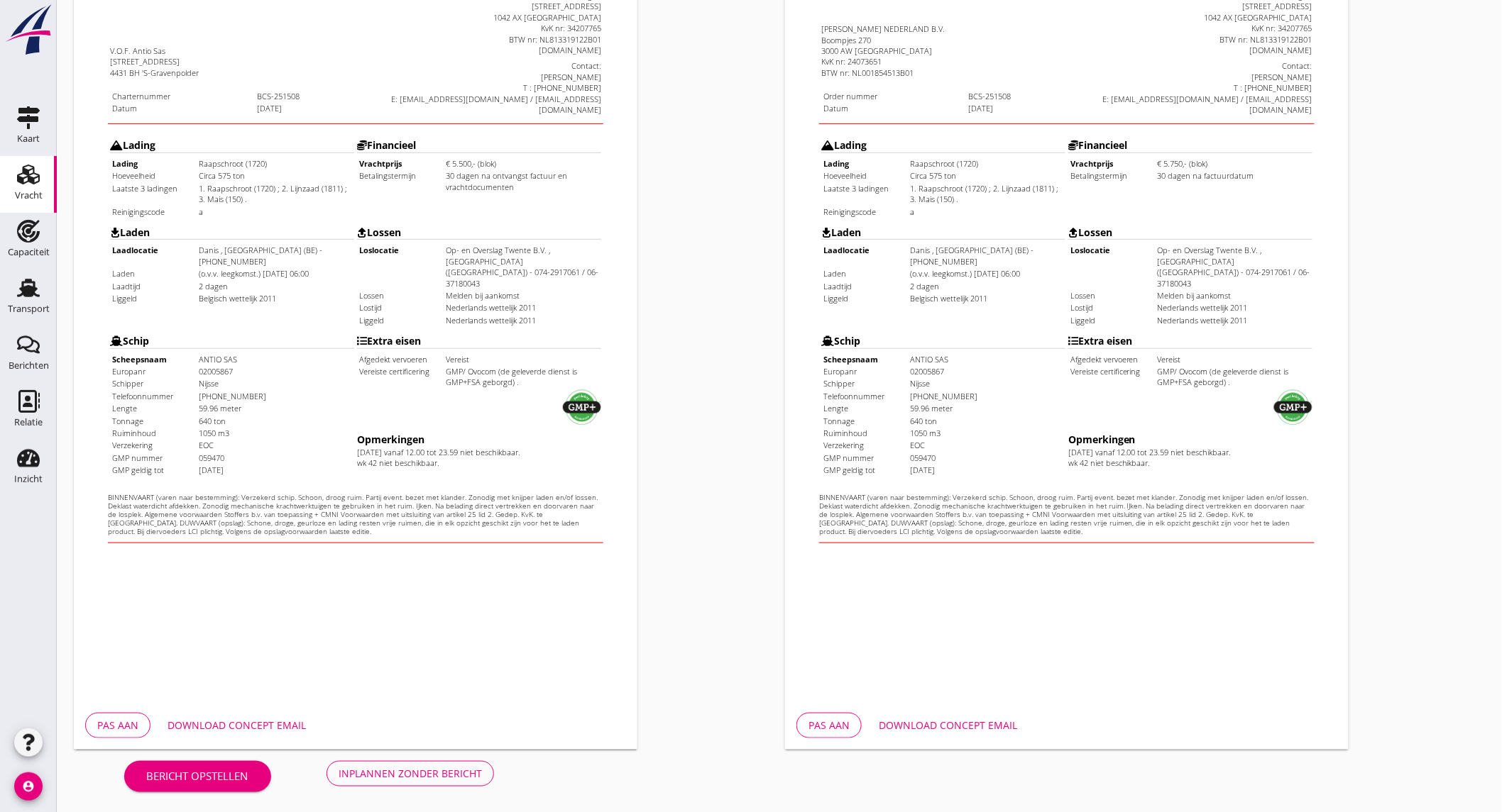
click at [275, 708] on div "Pas aan Download concept email" at bounding box center [356, 725] width 564 height 49
click at [271, 718] on div "Download concept email" at bounding box center [236, 725] width 138 height 15
click at [897, 718] on div "Download concept email" at bounding box center [948, 725] width 138 height 15
drag, startPoint x: 1382, startPoint y: 521, endPoint x: 1322, endPoint y: 547, distance: 65.4
click at [1382, 521] on div "Opdrachtbevestiging nl arrow_drop_down open_in_new Pas aan Download concept ema…" at bounding box center [1134, 293] width 711 height 924
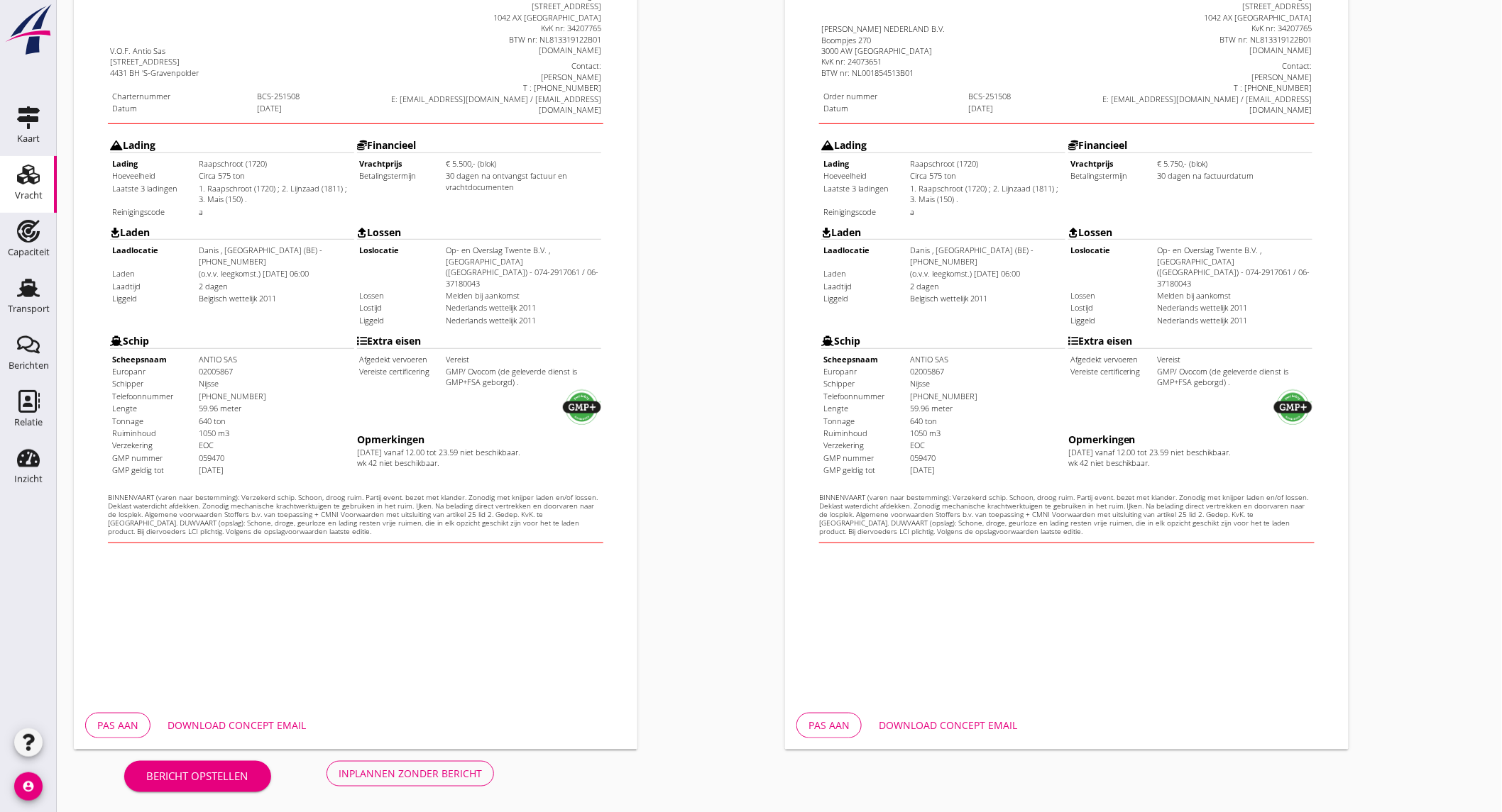
click at [273, 720] on div "Download concept email" at bounding box center [236, 725] width 138 height 15
click at [920, 723] on div "Download concept email" at bounding box center [948, 725] width 138 height 15
click at [448, 764] on button "Inplannen zonder bericht" at bounding box center [411, 774] width 168 height 26
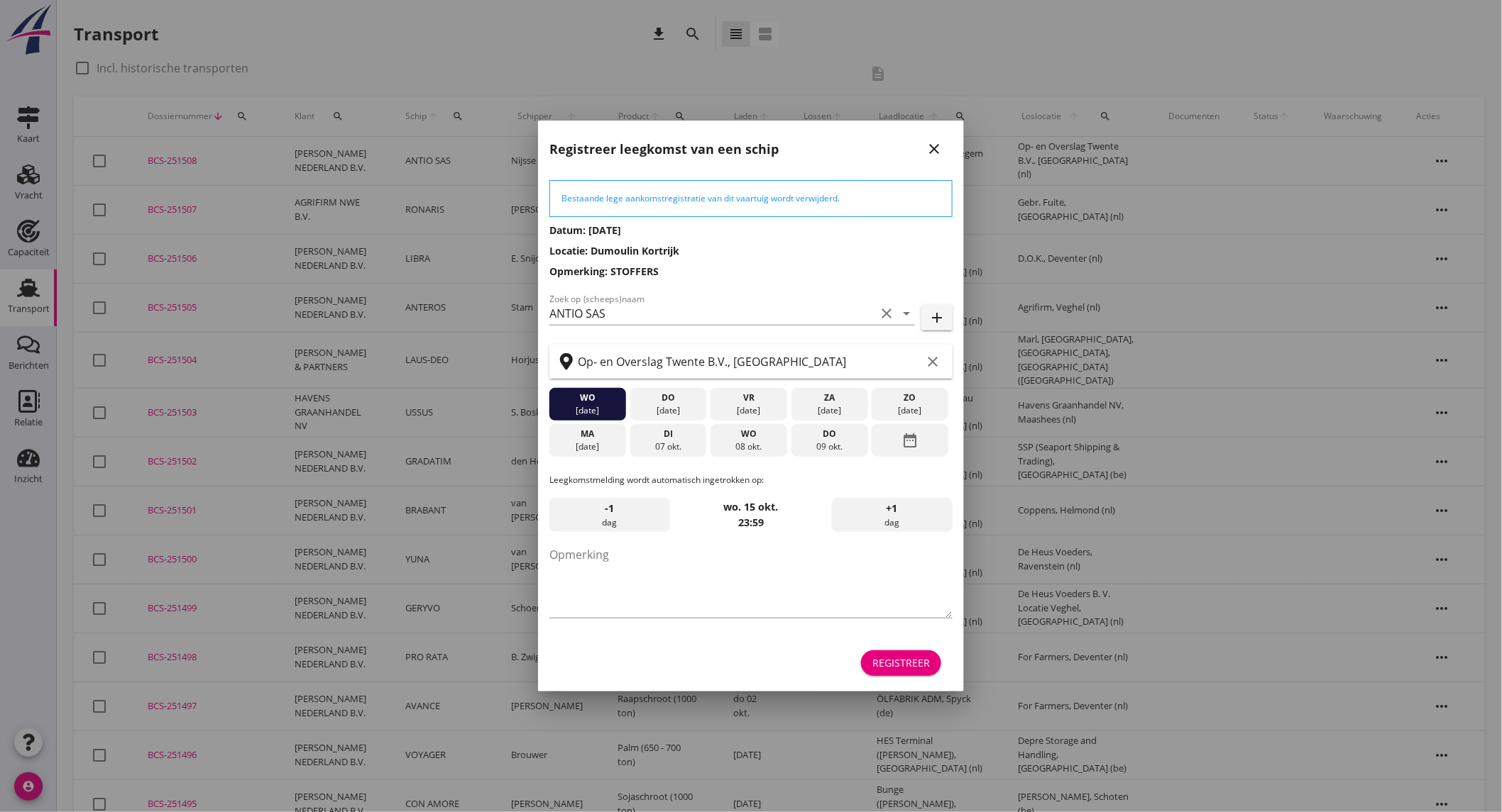
click at [675, 445] on div "07 okt." at bounding box center [668, 446] width 70 height 12
click at [876, 662] on div "Registreer" at bounding box center [901, 663] width 57 height 15
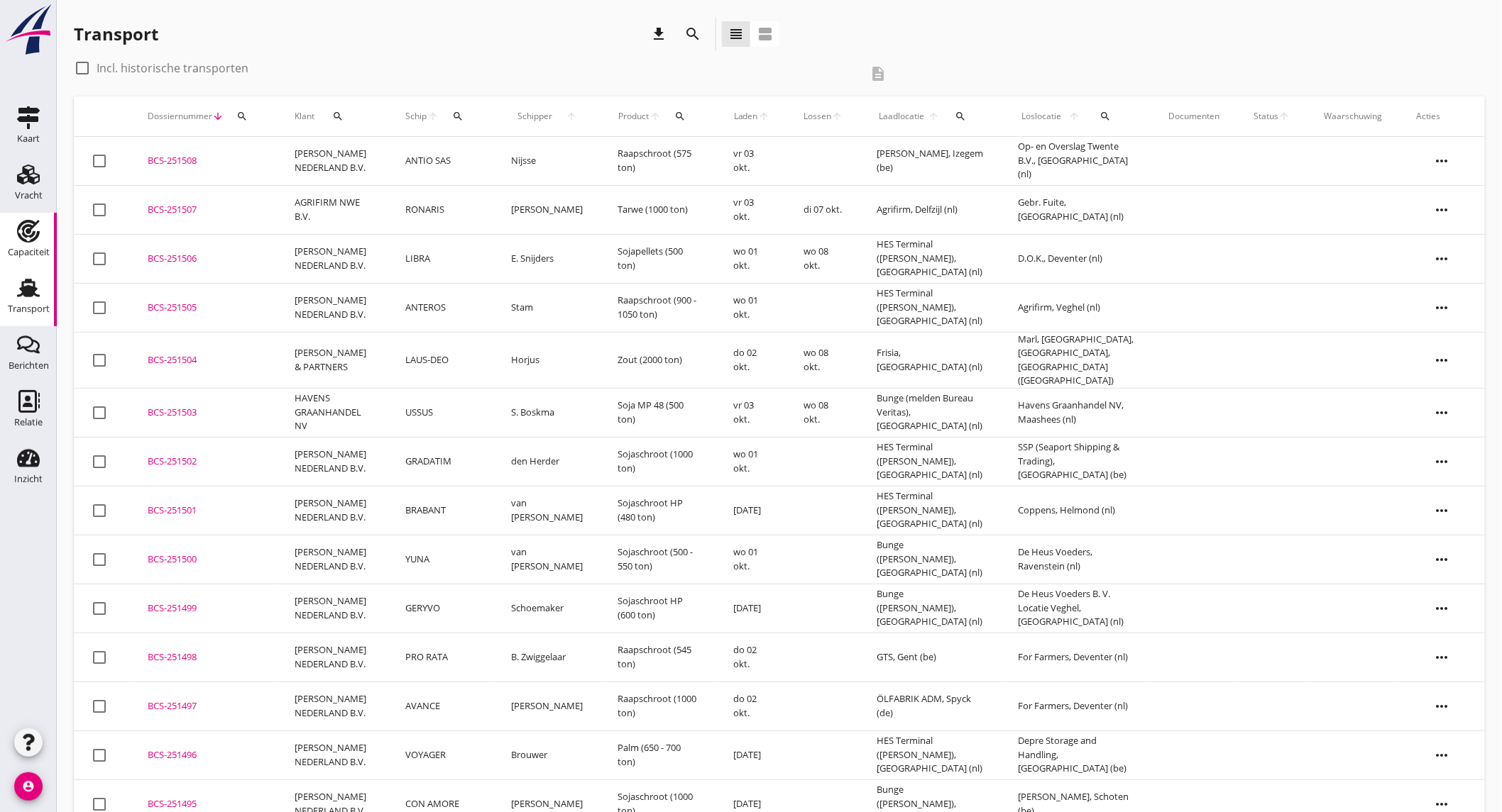
click at [29, 238] on icon "Capaciteit" at bounding box center [29, 231] width 23 height 23
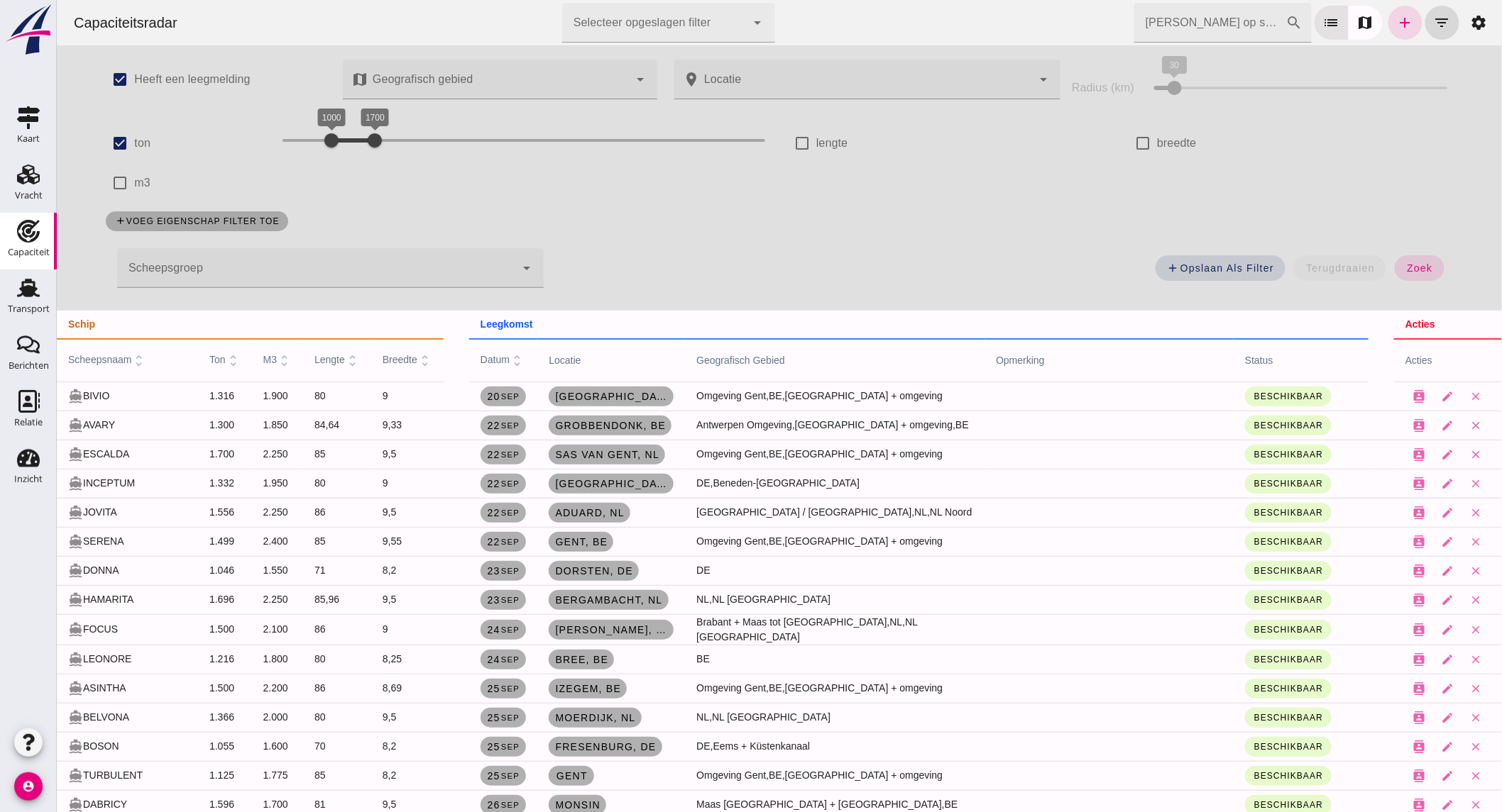
click at [110, 145] on div "check_box ton" at bounding box center [181, 144] width 170 height 40
checkbox input "false"
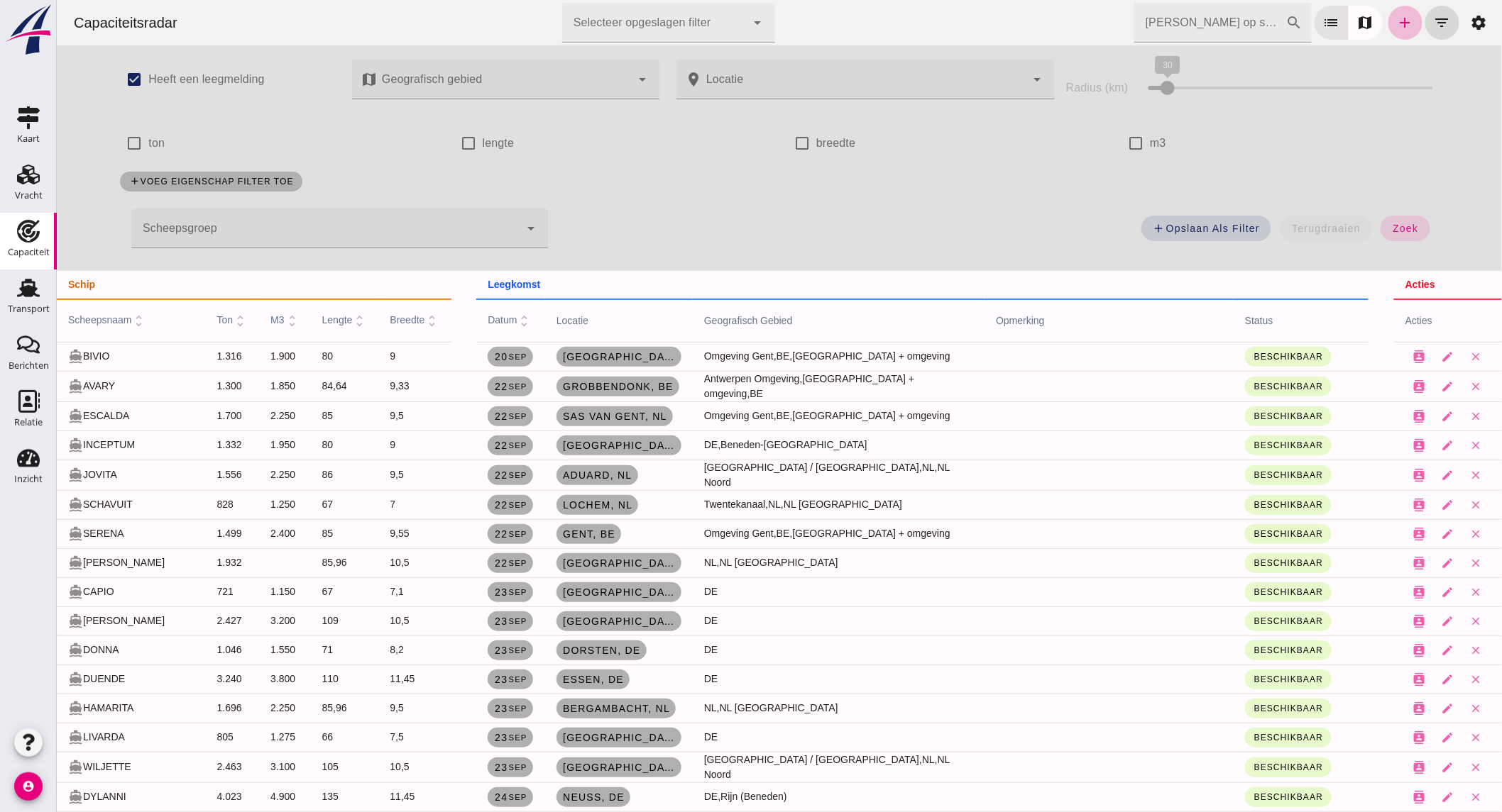
click at [1150, 145] on label "m3" at bounding box center [1157, 144] width 16 height 40
click at [1150, 145] on input "m3" at bounding box center [1135, 144] width 29 height 29
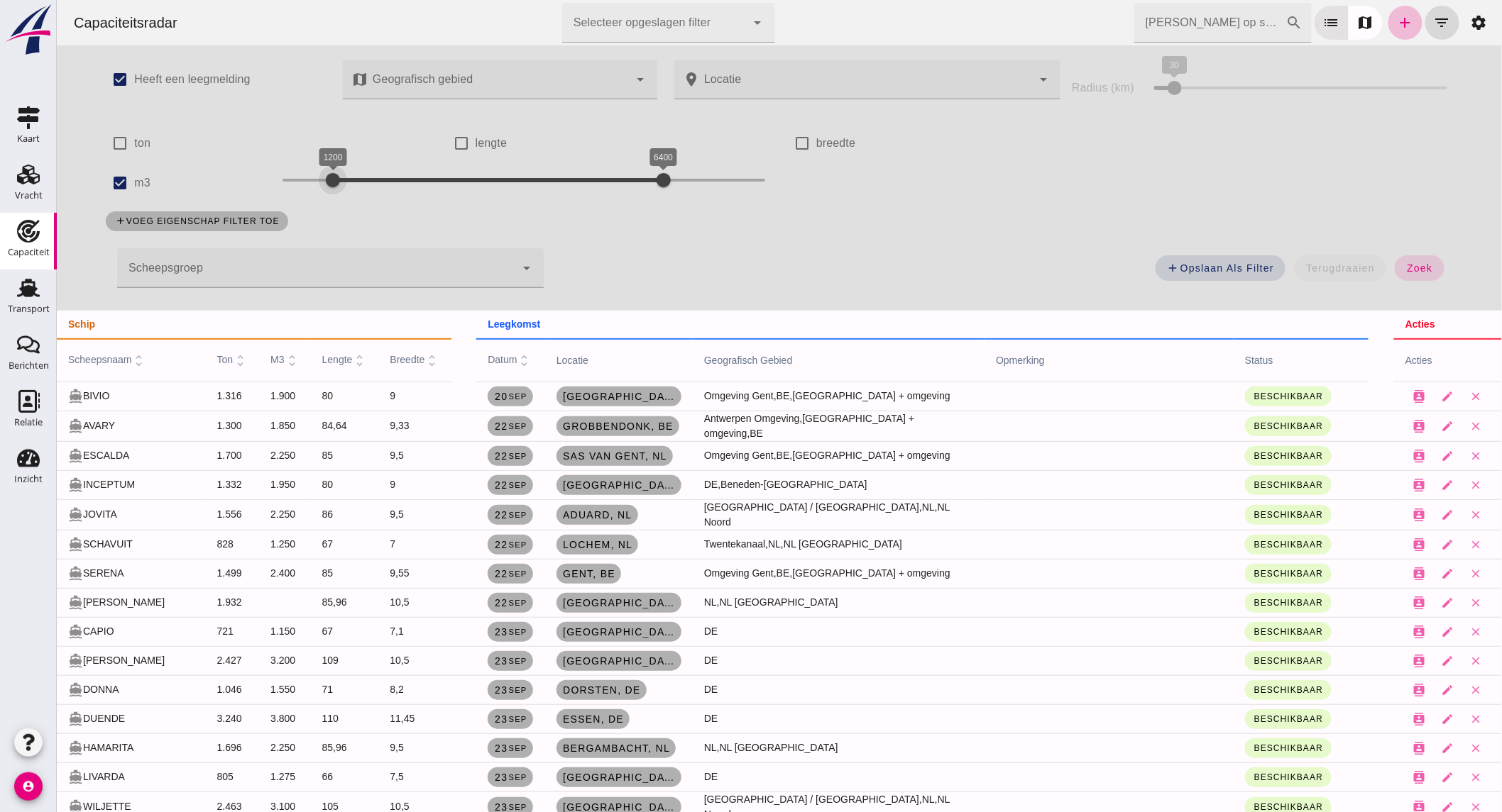
drag, startPoint x: 316, startPoint y: 180, endPoint x: 325, endPoint y: 180, distance: 9.0
click at [325, 180] on div "1200 6400 1200 6400" at bounding box center [523, 180] width 483 height 23
drag, startPoint x: 639, startPoint y: 182, endPoint x: 358, endPoint y: 191, distance: 281.1
click at [358, 191] on div "1200 1700 1200 1700" at bounding box center [523, 180] width 483 height 23
click at [1423, 271] on span "zoek" at bounding box center [1419, 268] width 27 height 11
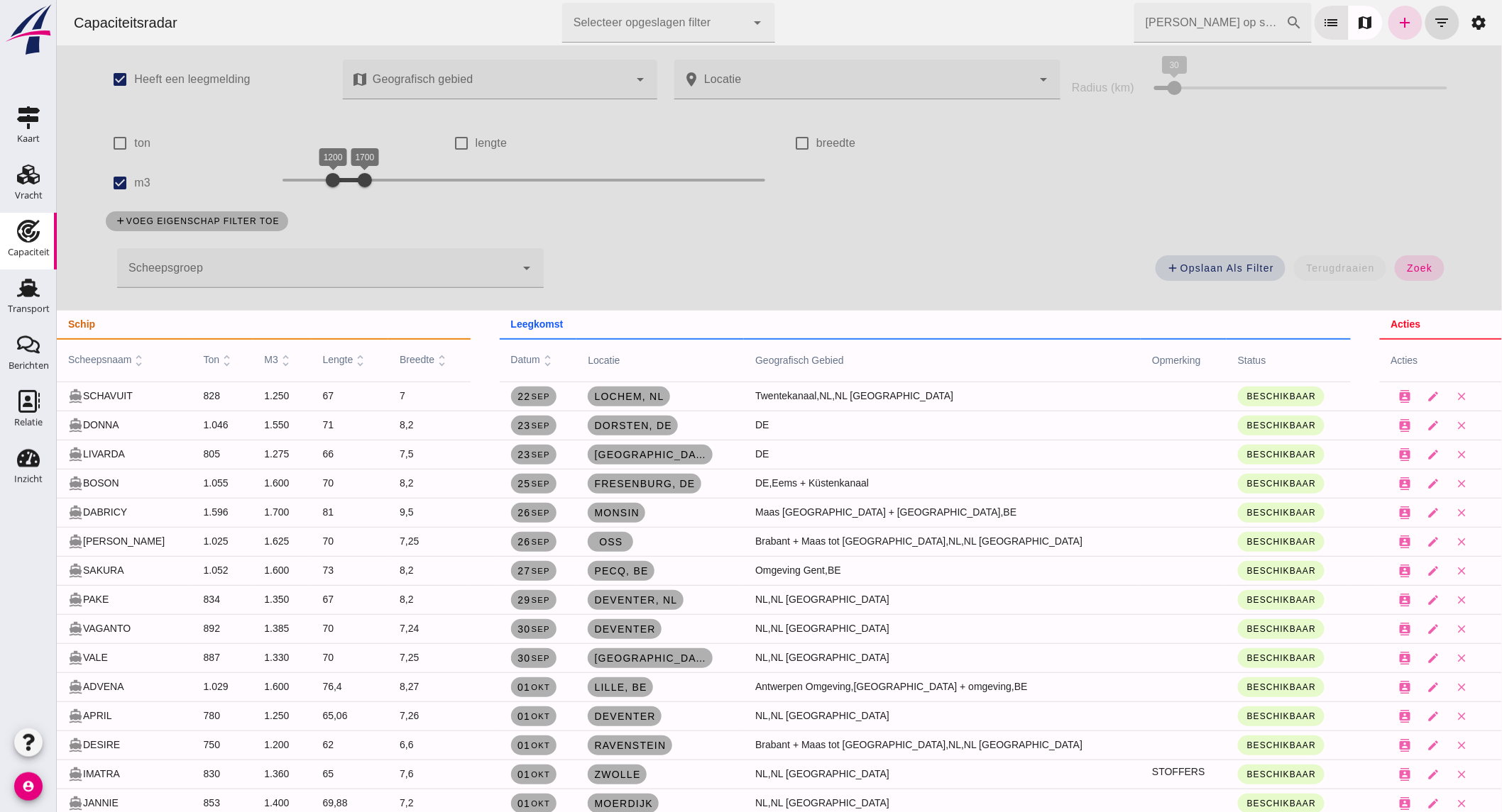
drag, startPoint x: 409, startPoint y: 229, endPoint x: 858, endPoint y: 241, distance: 449.2
click at [858, 241] on div "check_box Heeft een leegmelding map Geografisch gebied Geografisch gebied cance…" at bounding box center [778, 178] width 1375 height 266
click at [133, 180] on label "m3" at bounding box center [141, 183] width 16 height 40
click at [128, 180] on input "m3" at bounding box center [119, 183] width 29 height 29
checkbox input "false"
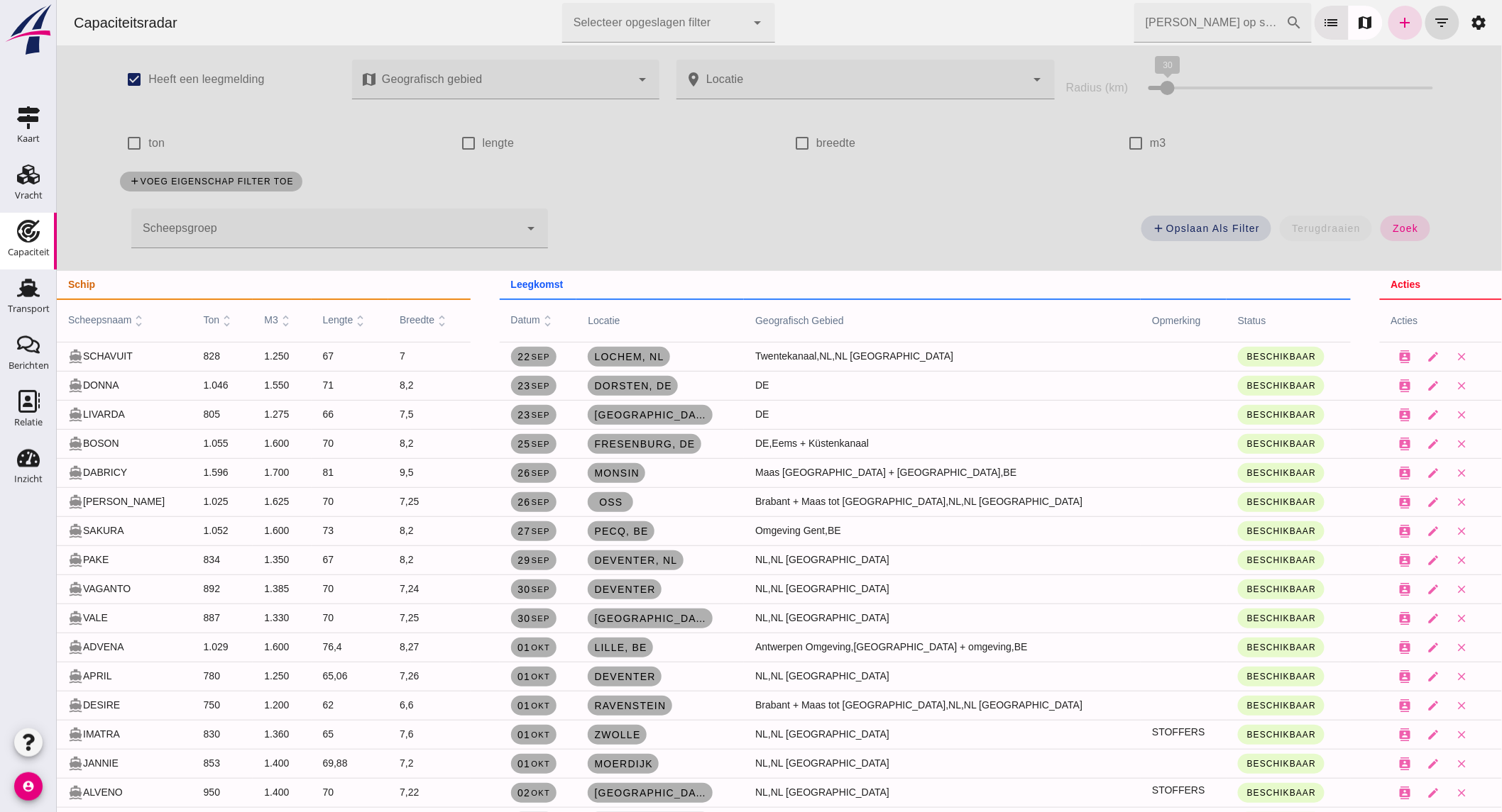
click at [247, 224] on div at bounding box center [325, 228] width 389 height 40
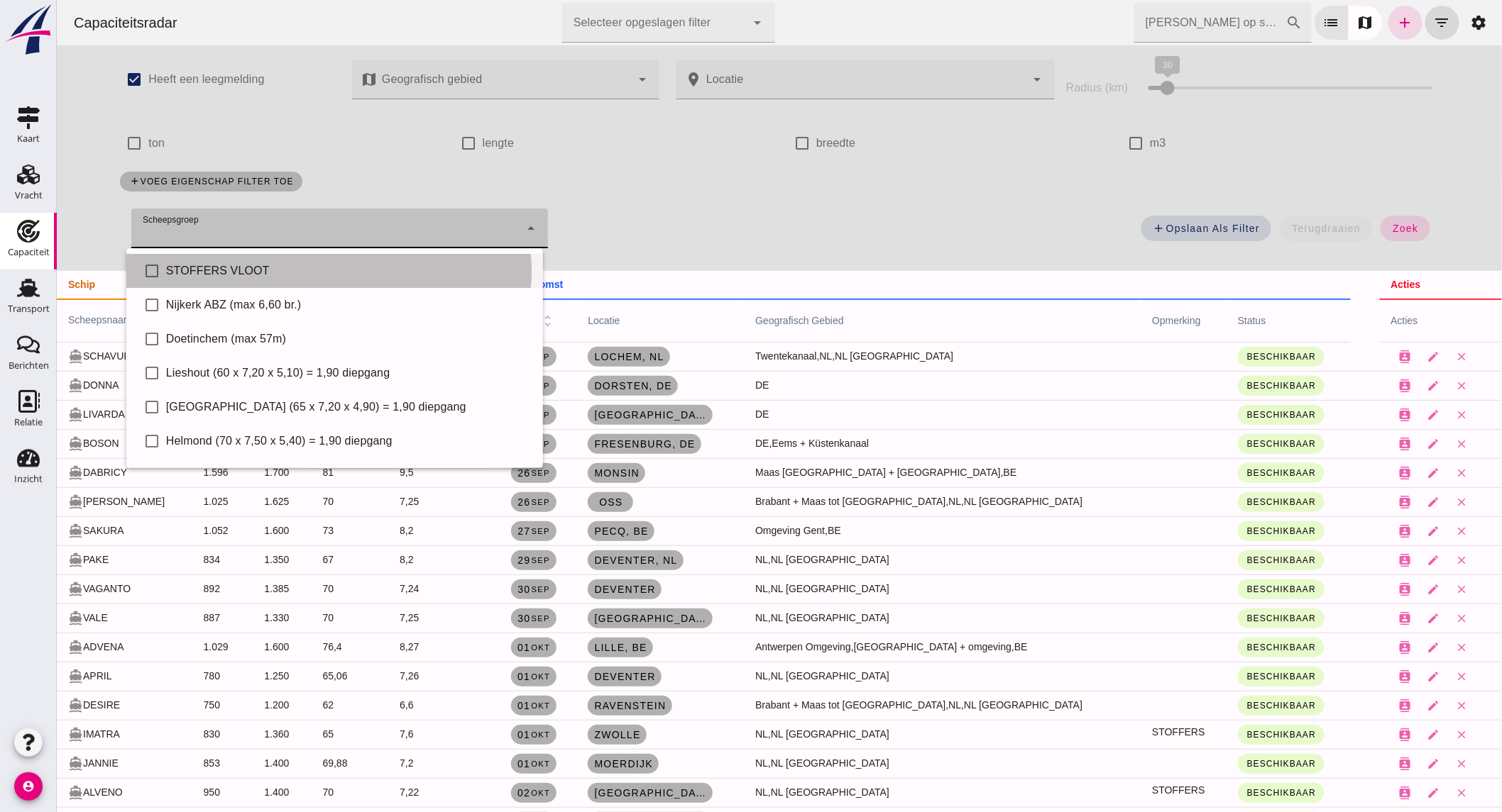
click at [246, 275] on div "STOFFERS VLOOT" at bounding box center [349, 271] width 366 height 17
type input "STOFFERS VLOOT"
checkbox input "true"
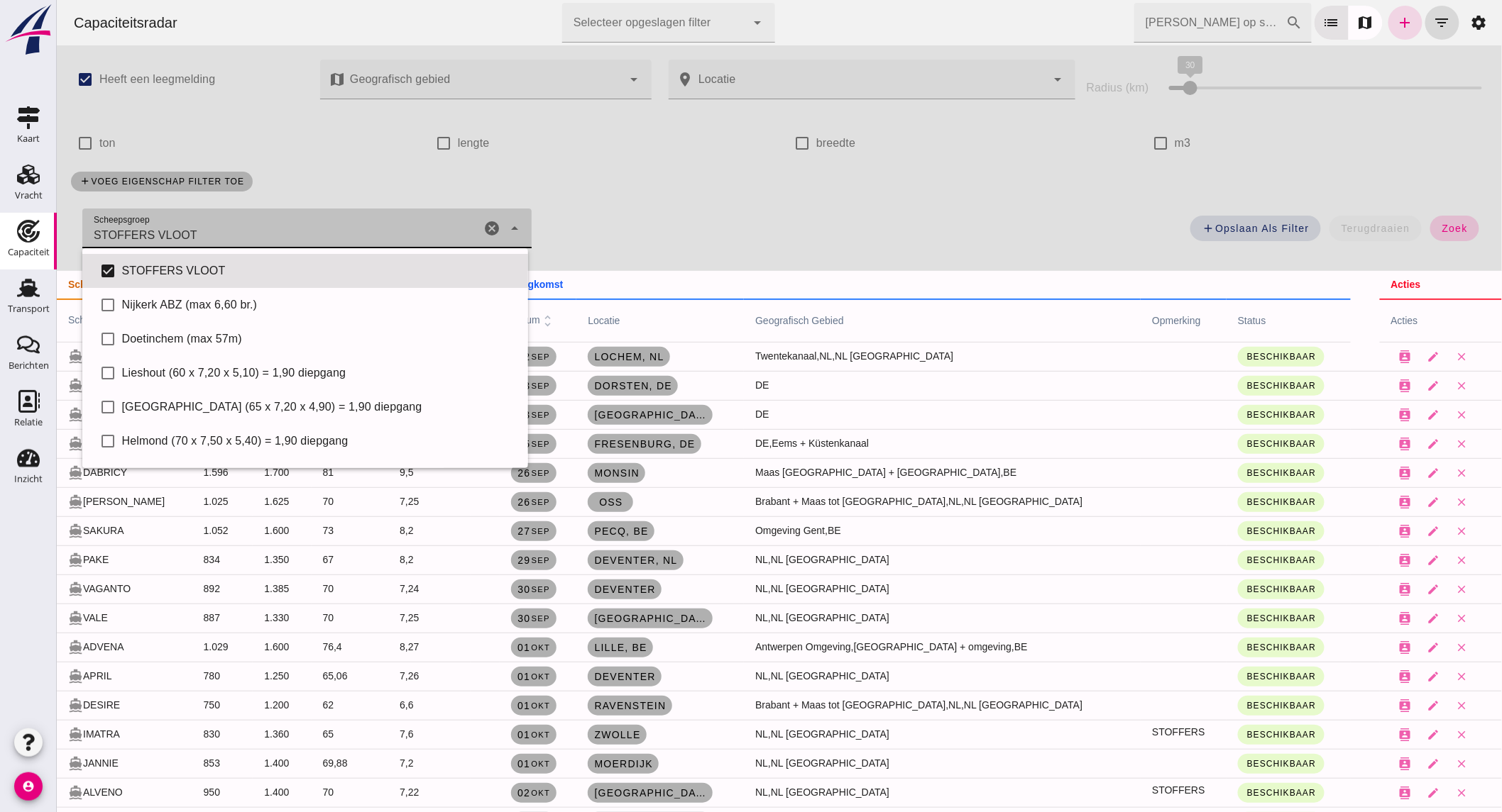
click at [1455, 228] on button "zoek" at bounding box center [1453, 228] width 49 height 26
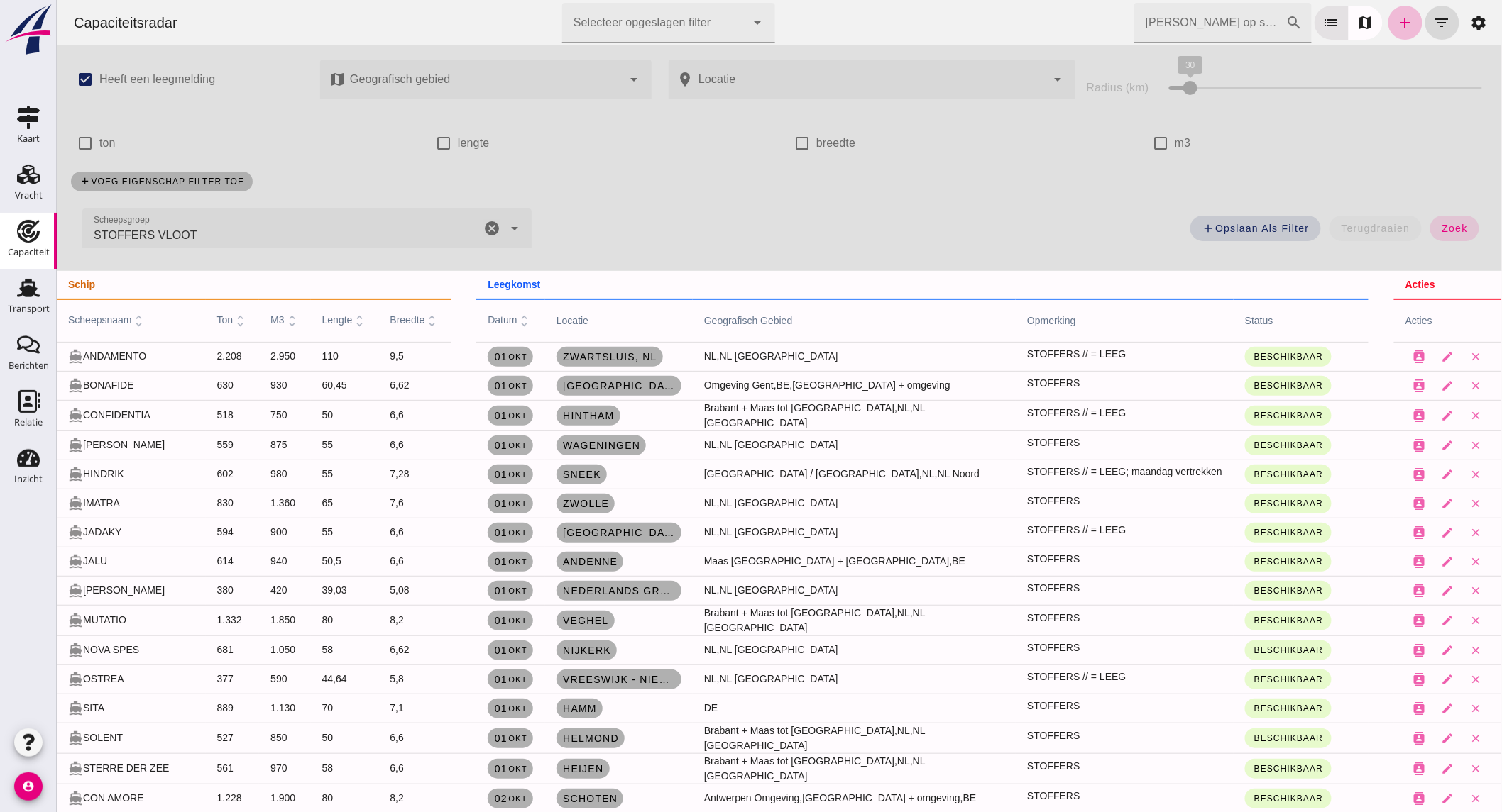
click at [483, 222] on icon "cancel" at bounding box center [491, 228] width 17 height 17
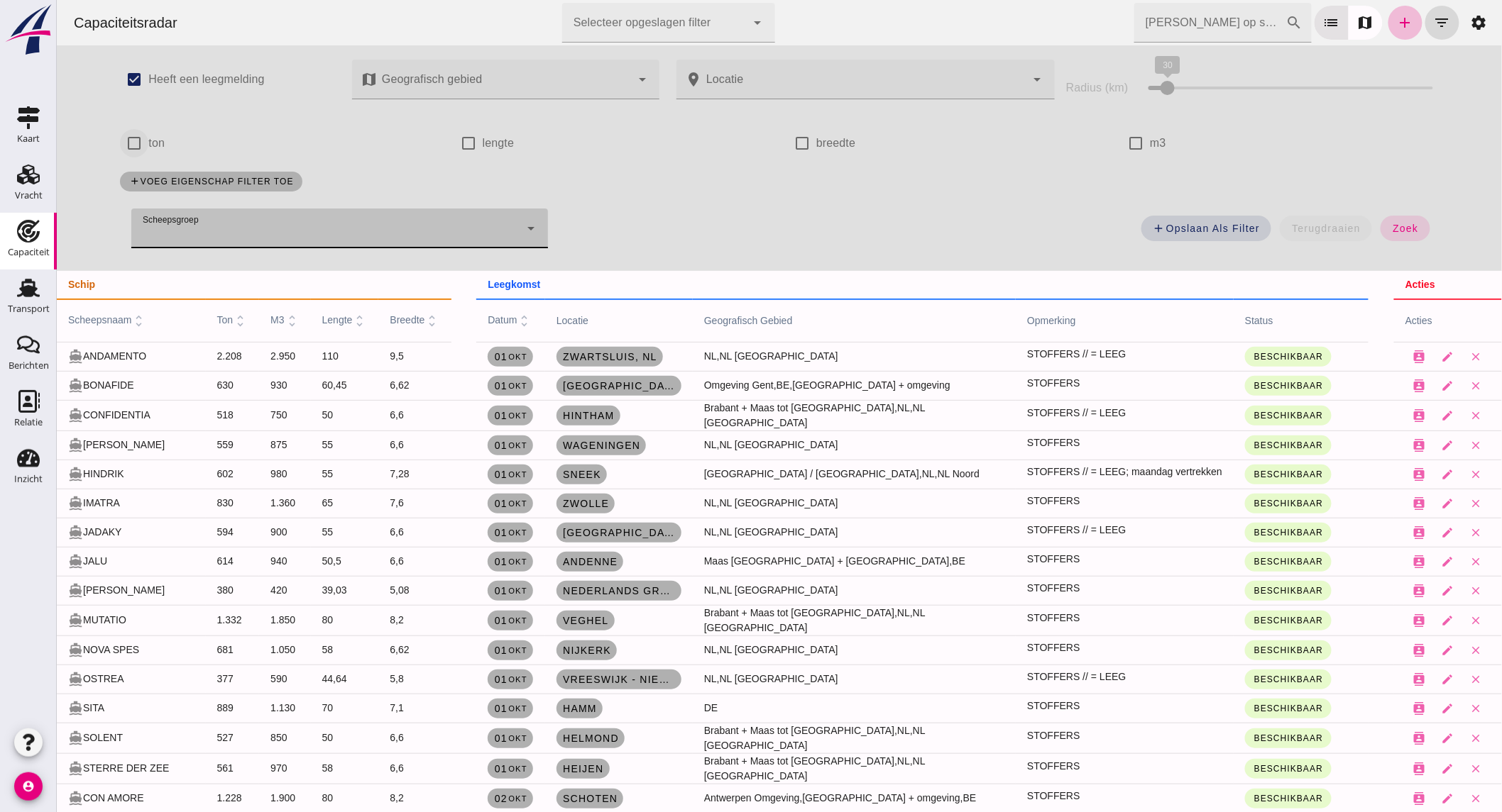
click at [119, 138] on input "ton" at bounding box center [133, 144] width 29 height 29
checkbox input "true"
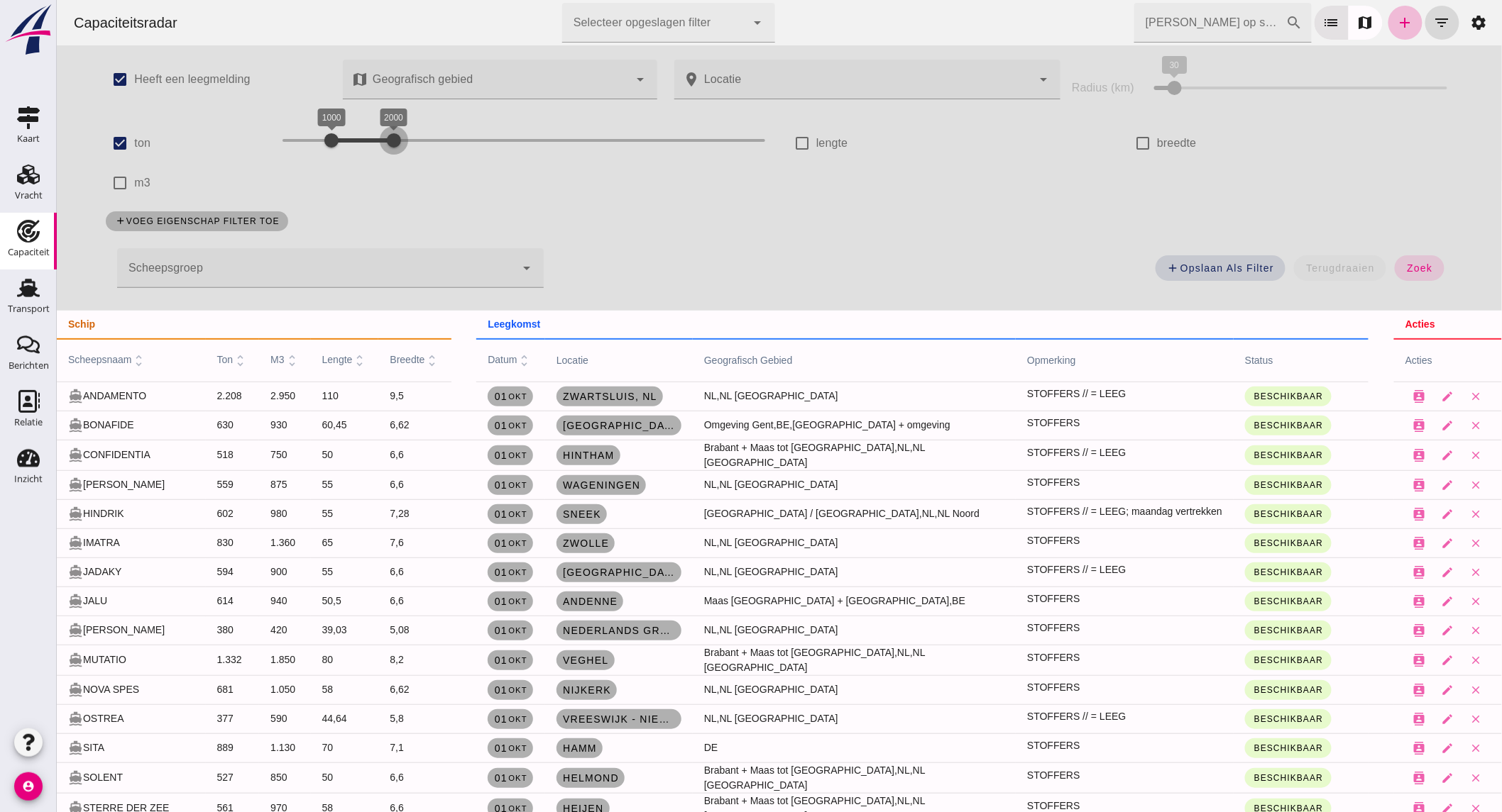
drag, startPoint x: 370, startPoint y: 138, endPoint x: 387, endPoint y: 138, distance: 17.0
click at [387, 138] on div at bounding box center [393, 141] width 29 height 29
click at [1406, 264] on span "zoek" at bounding box center [1419, 268] width 27 height 11
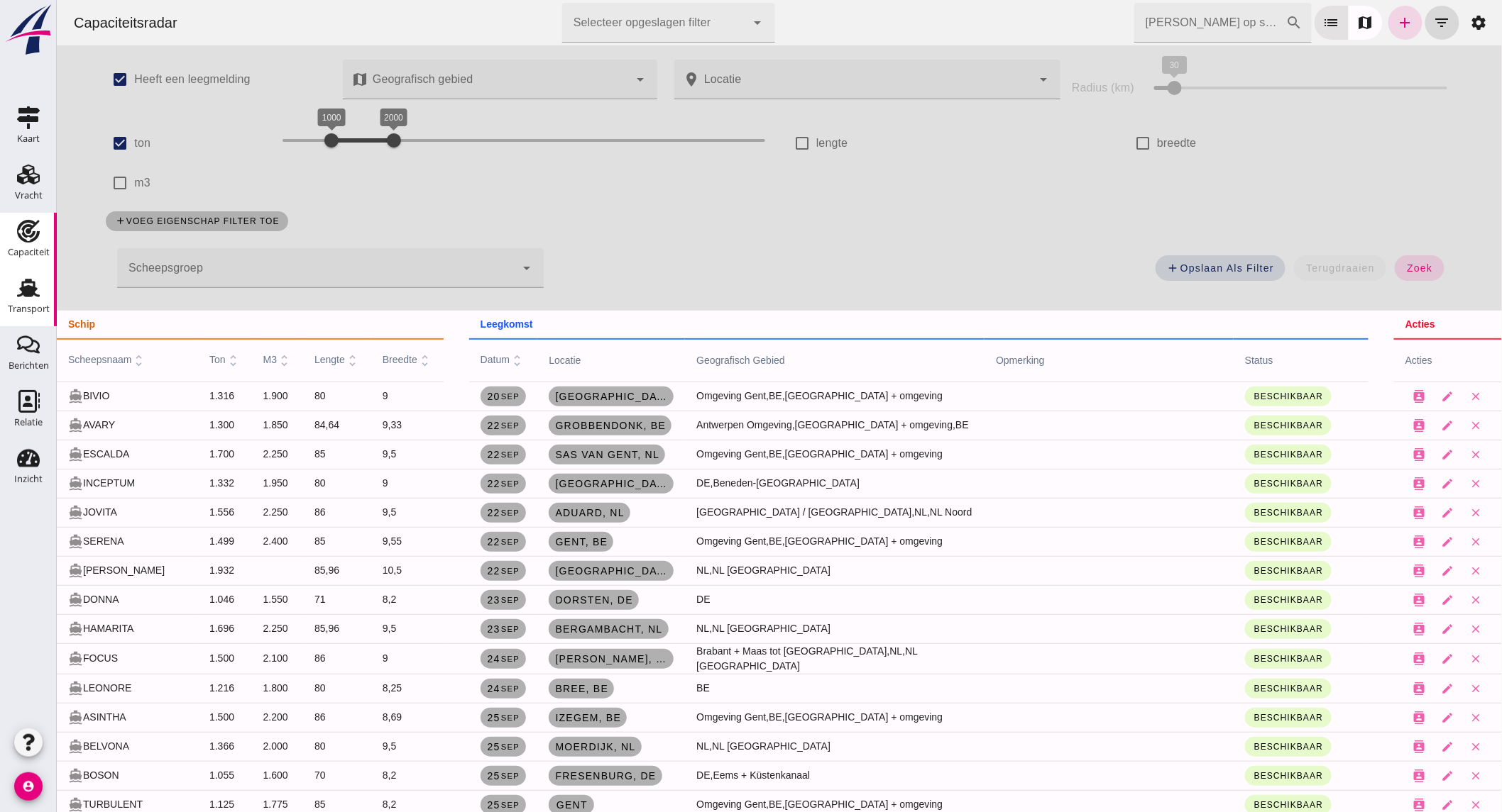
click at [36, 294] on icon "Transport" at bounding box center [29, 288] width 23 height 23
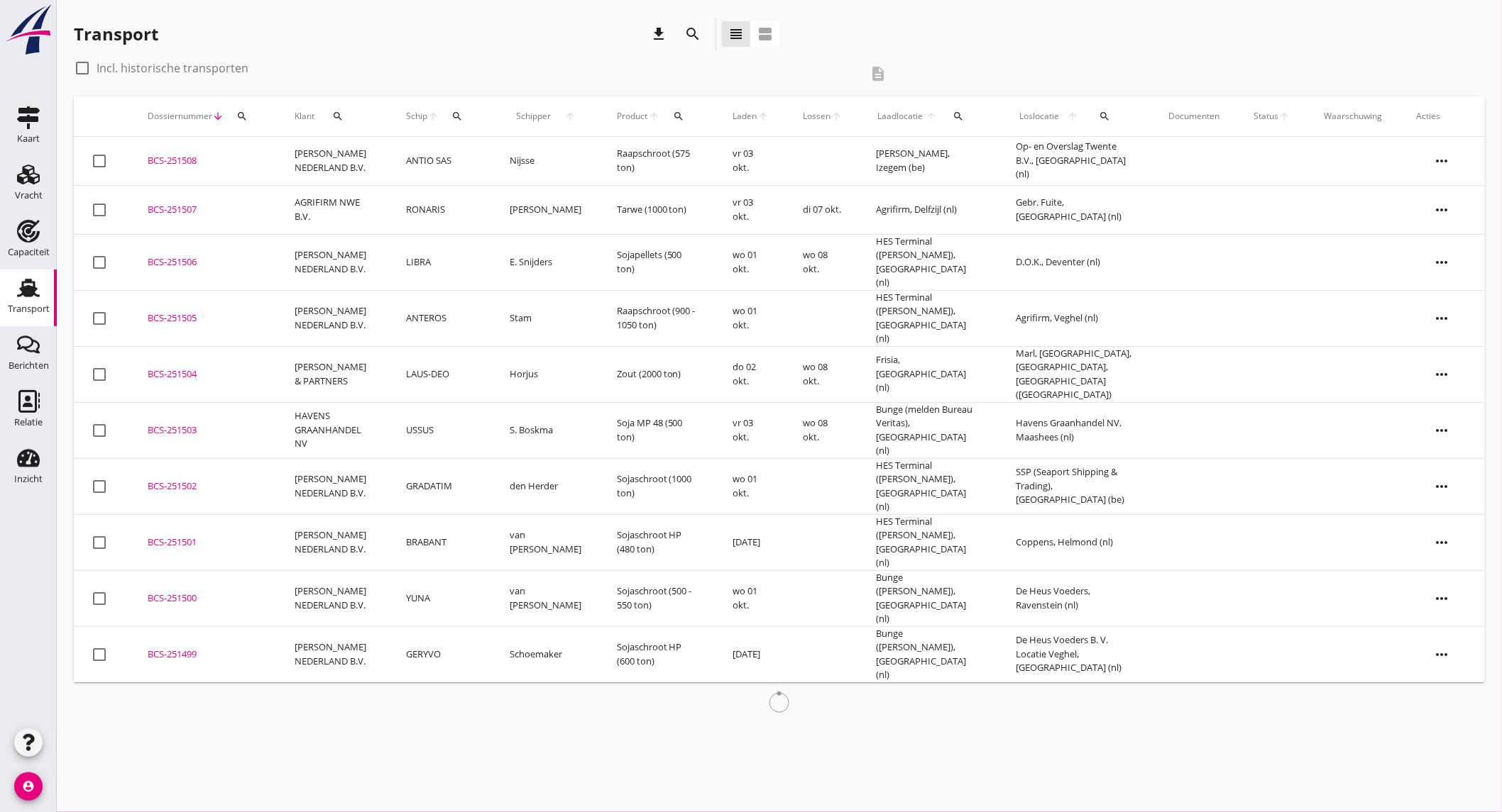
click at [686, 32] on icon "search" at bounding box center [692, 34] width 17 height 17
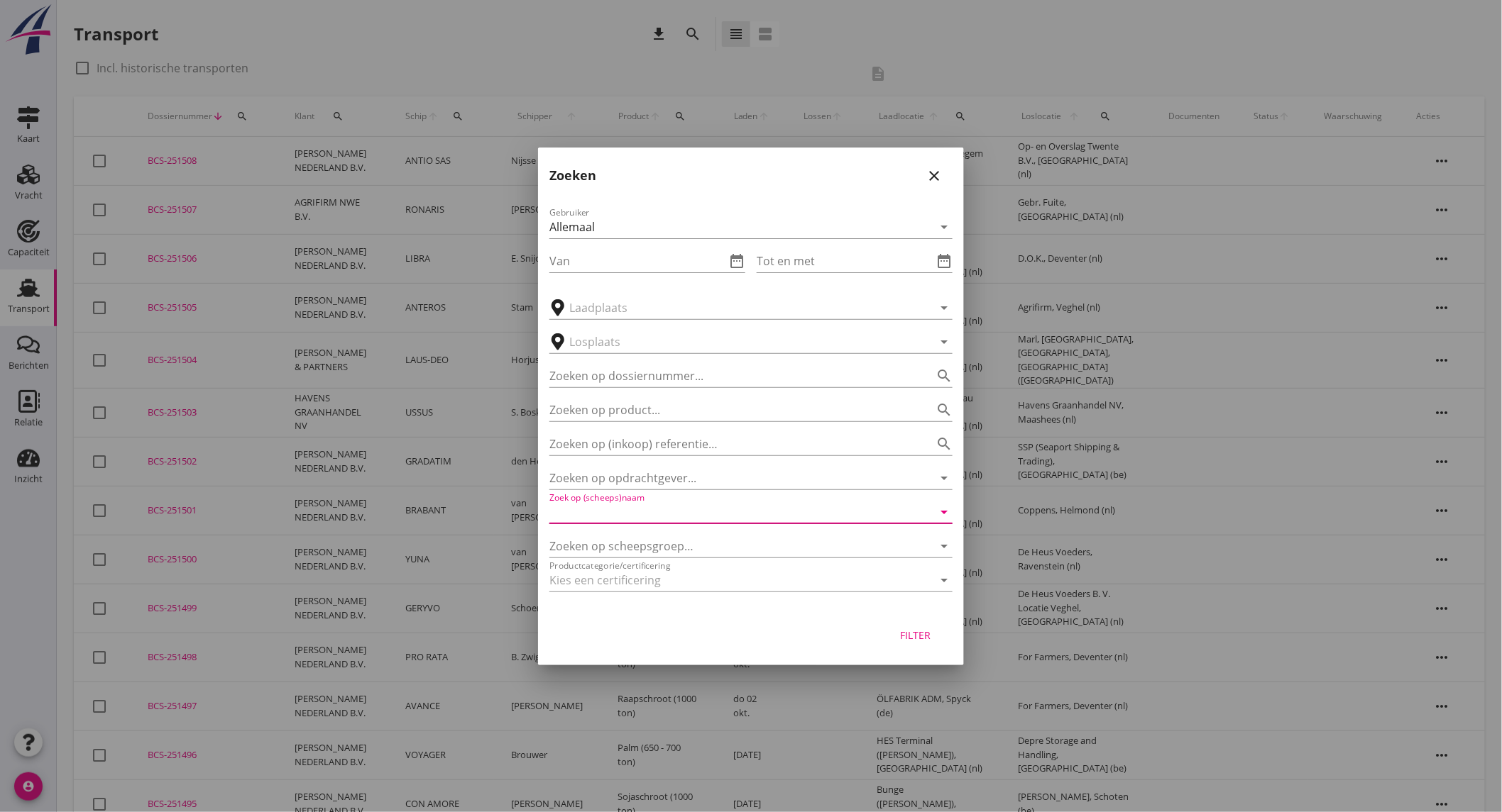
click at [671, 511] on input "Zoek op (scheeps)naam" at bounding box center [731, 512] width 364 height 23
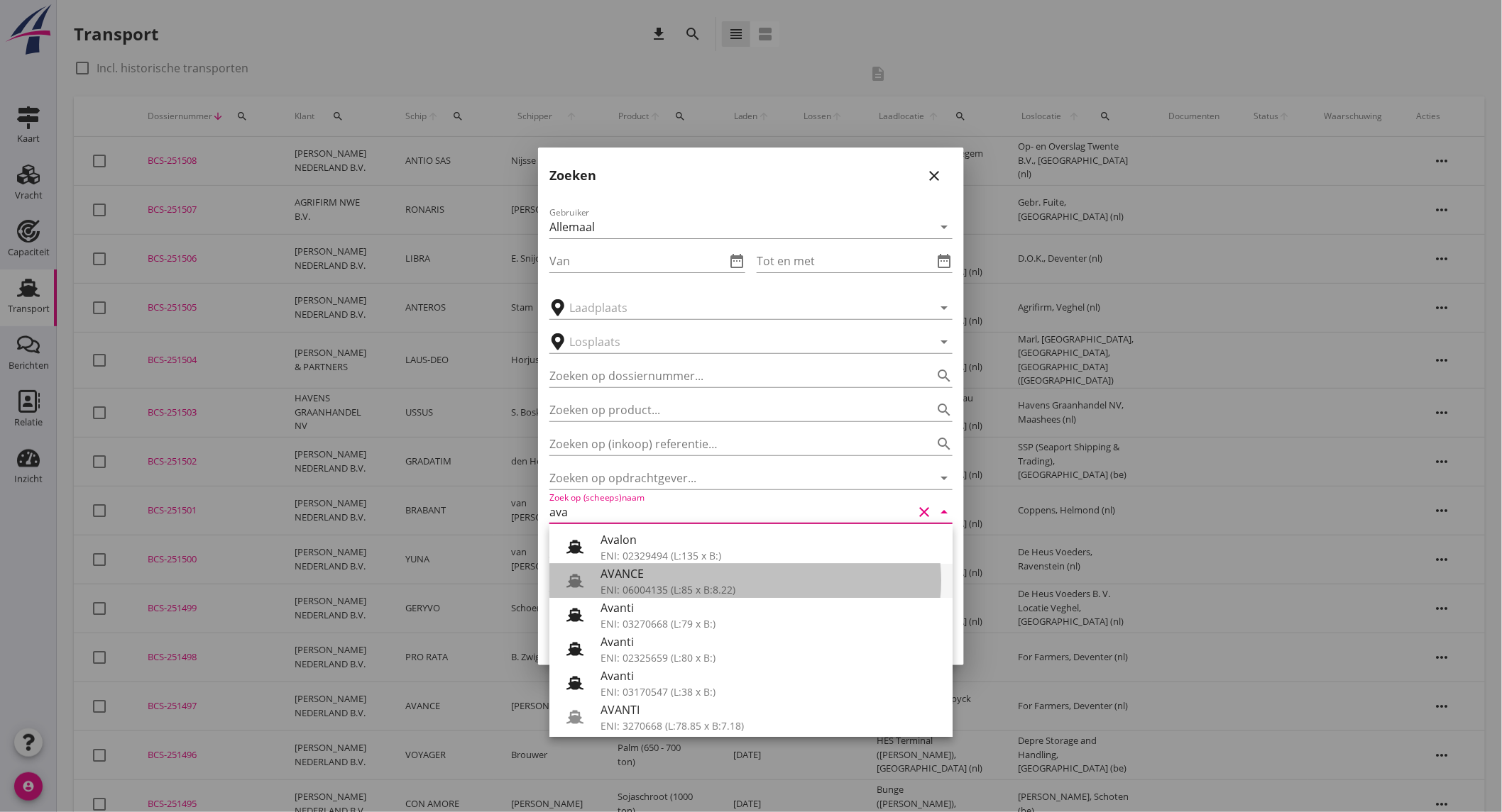
click at [675, 589] on div "ENI: 06004135 (L:85 x B:8.22)" at bounding box center [771, 590] width 341 height 15
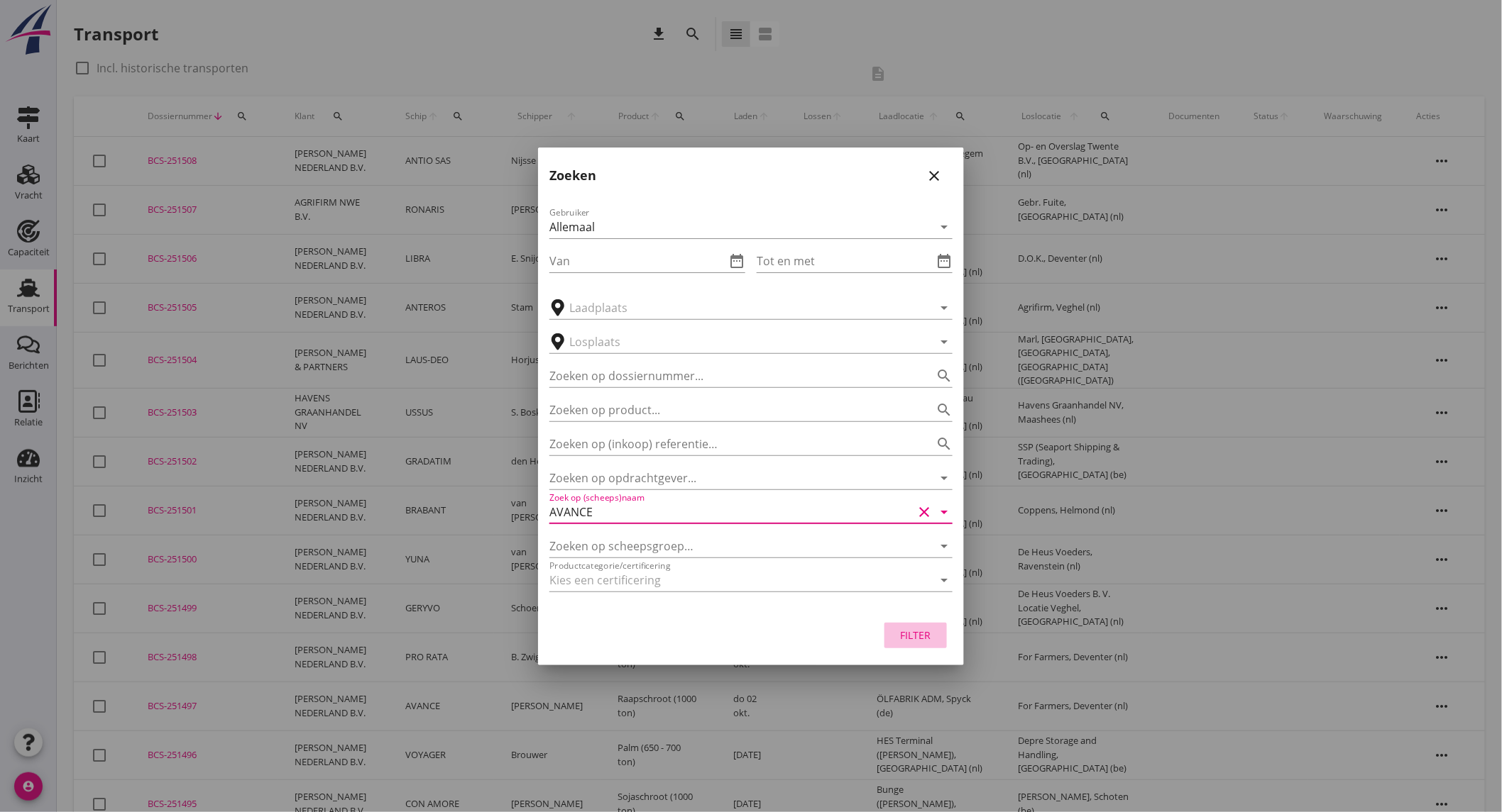
click at [924, 644] on button "Filter" at bounding box center [916, 635] width 63 height 26
type input "AVANCE"
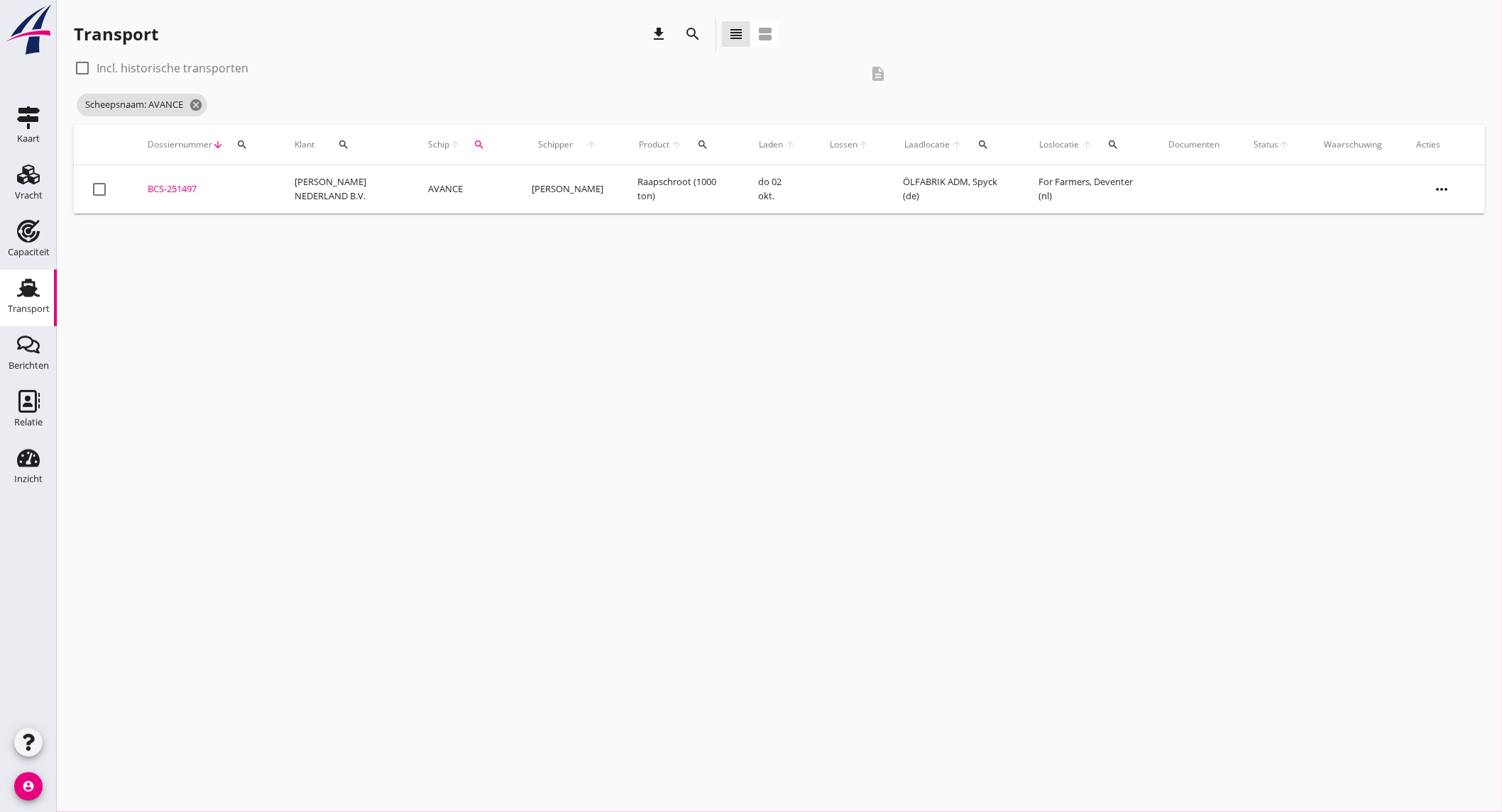
click at [443, 187] on td "AVANCE" at bounding box center [463, 189] width 104 height 49
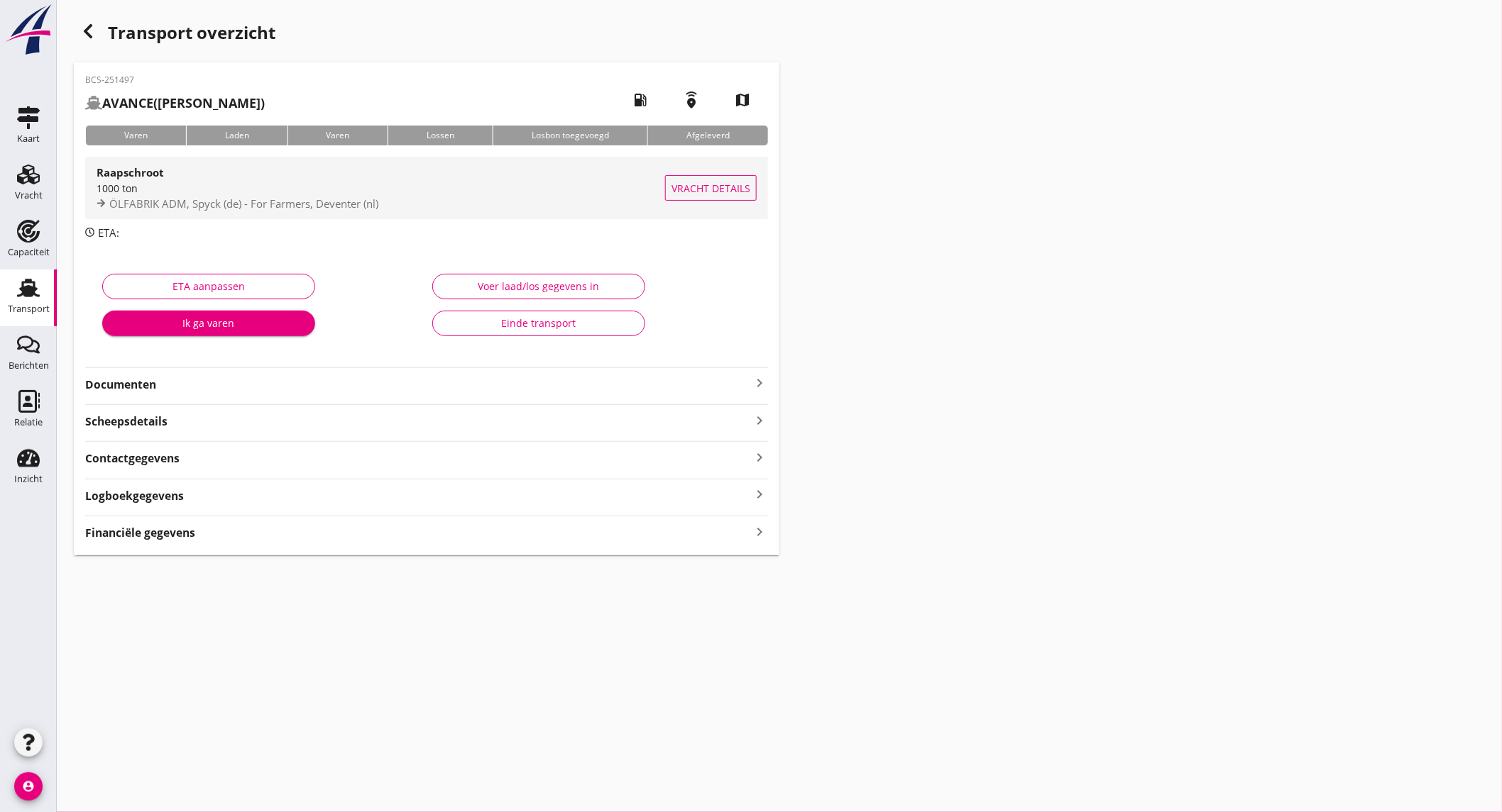
click at [260, 214] on div "Raapschroot 1000 ton ÖLFABRIK ADM, Spyck (de) - For Farmers, Deventer (nl)" at bounding box center [380, 188] width 569 height 63
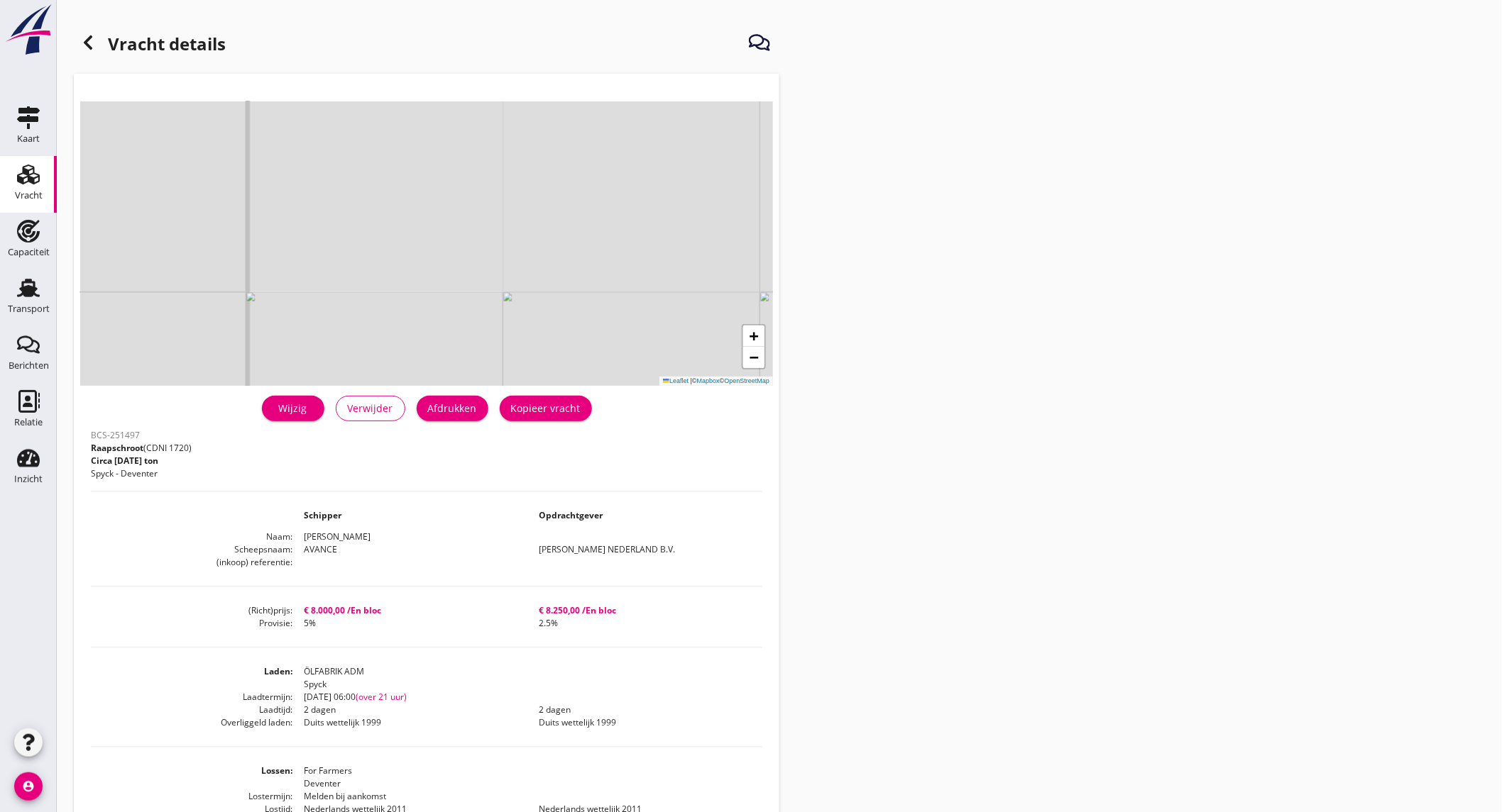
click at [90, 44] on icon at bounding box center [88, 43] width 17 height 17
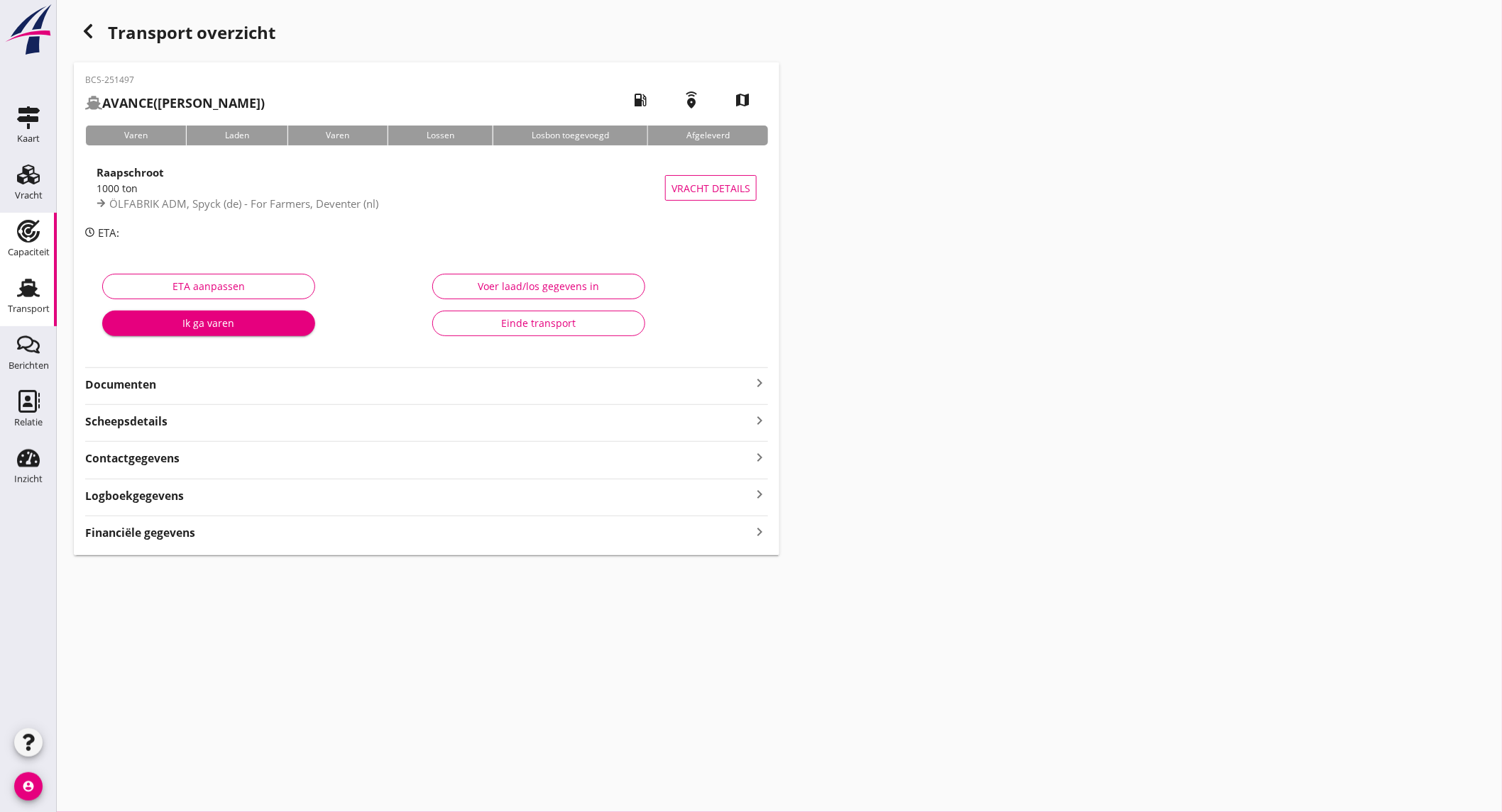
click at [37, 232] on use at bounding box center [29, 231] width 23 height 23
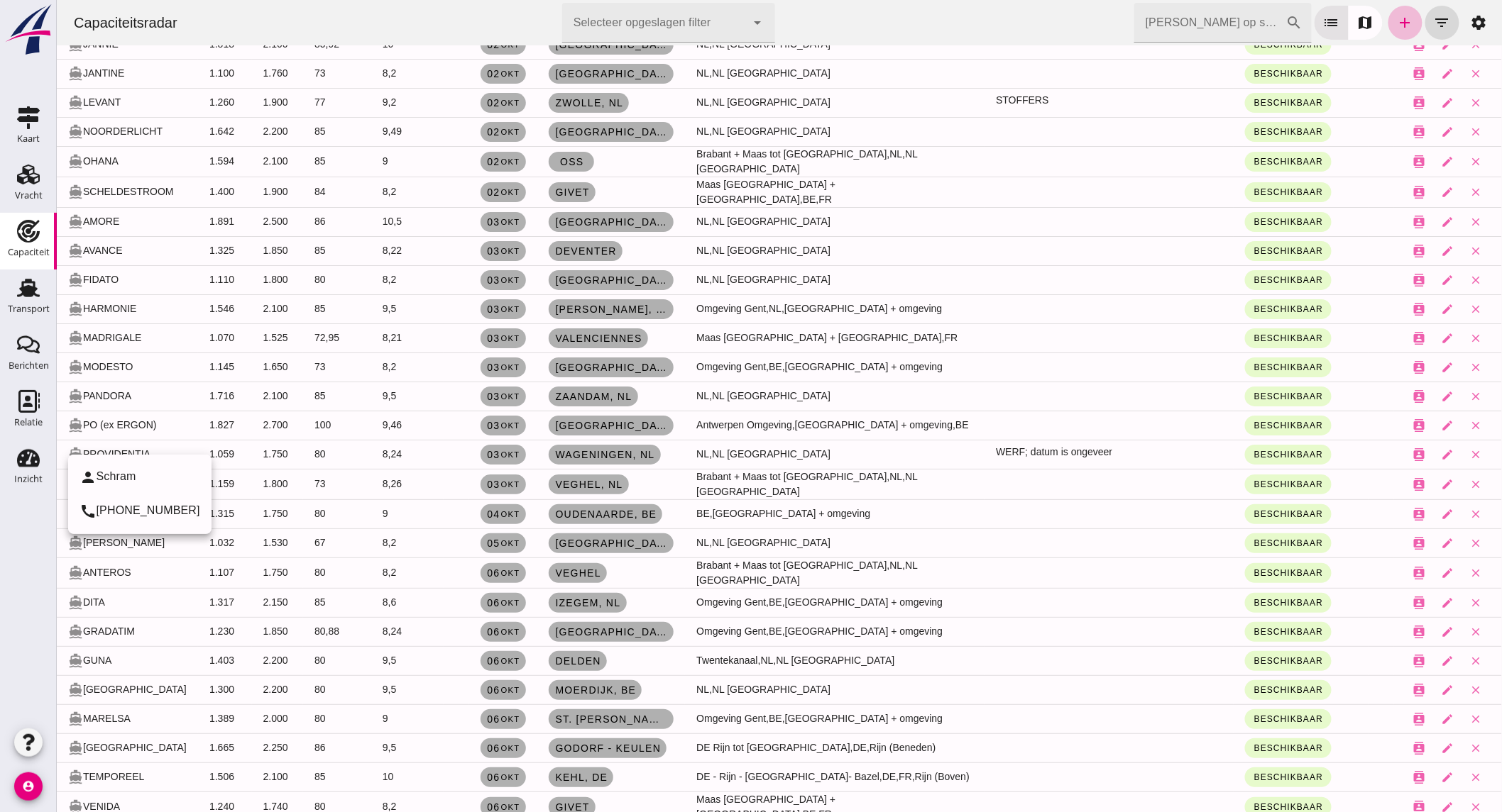
scroll to position [2129, 0]
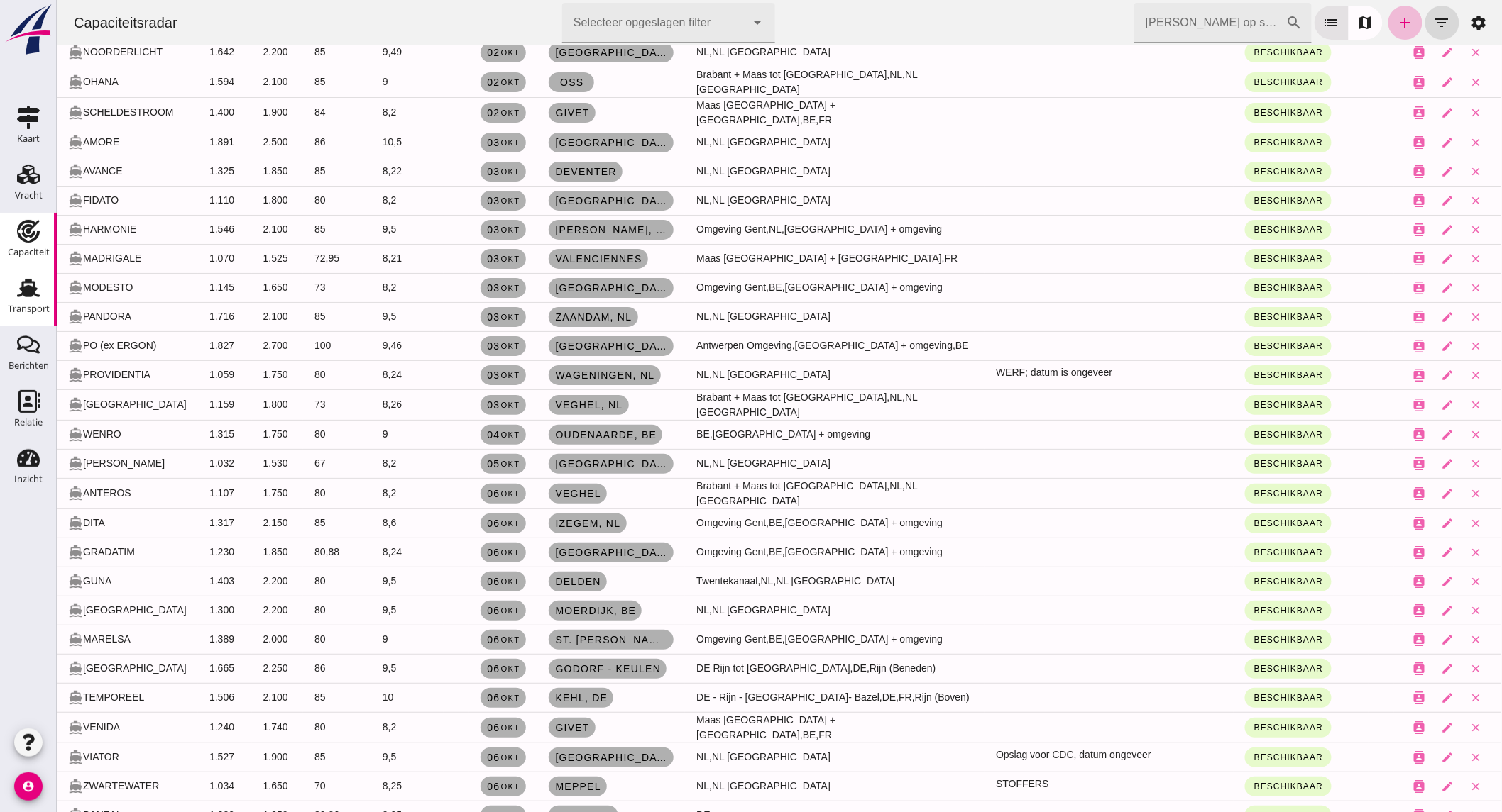
click at [44, 309] on div "Transport" at bounding box center [29, 309] width 42 height 10
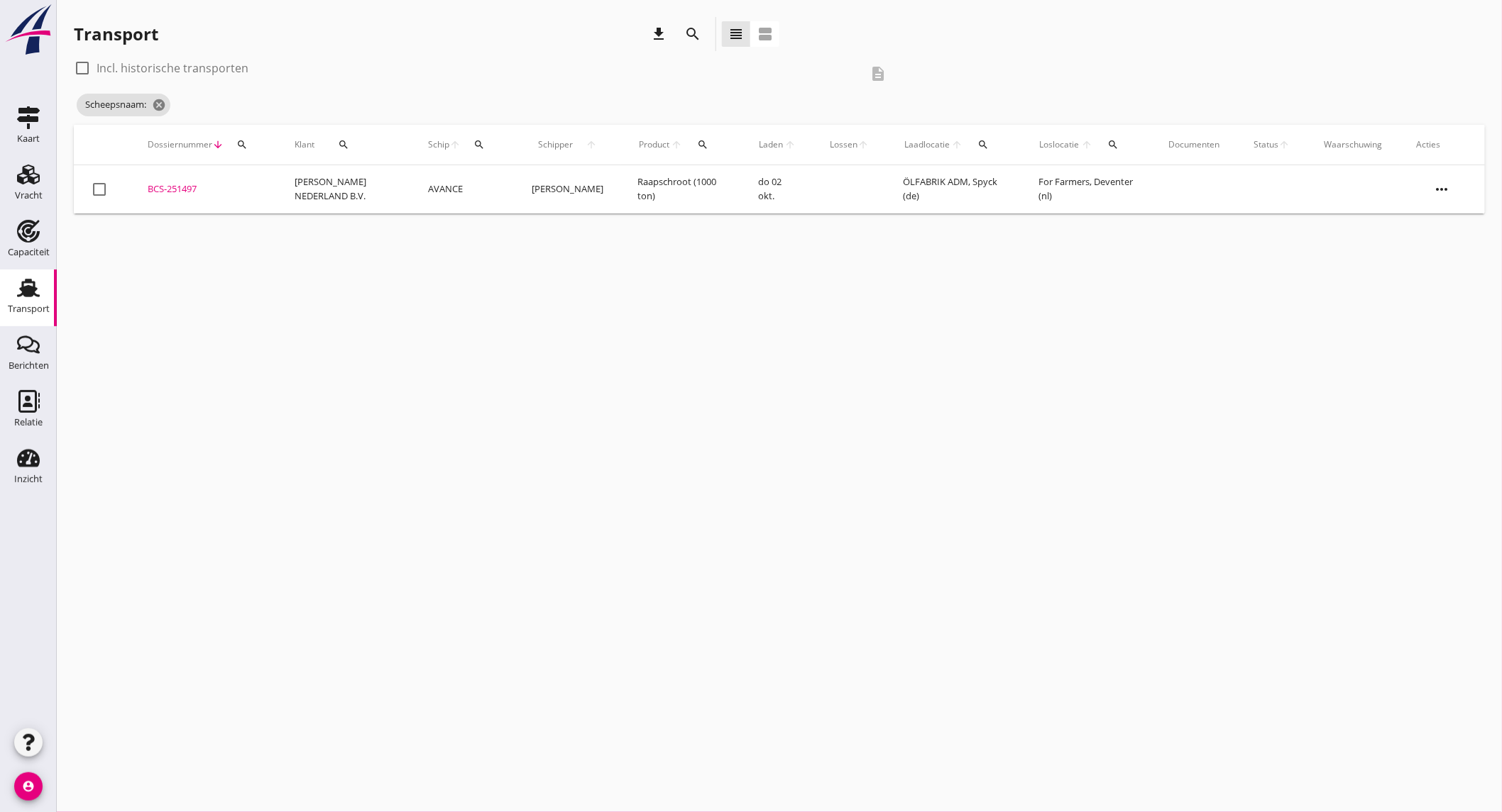
click at [531, 196] on td "[PERSON_NAME]" at bounding box center [568, 189] width 106 height 49
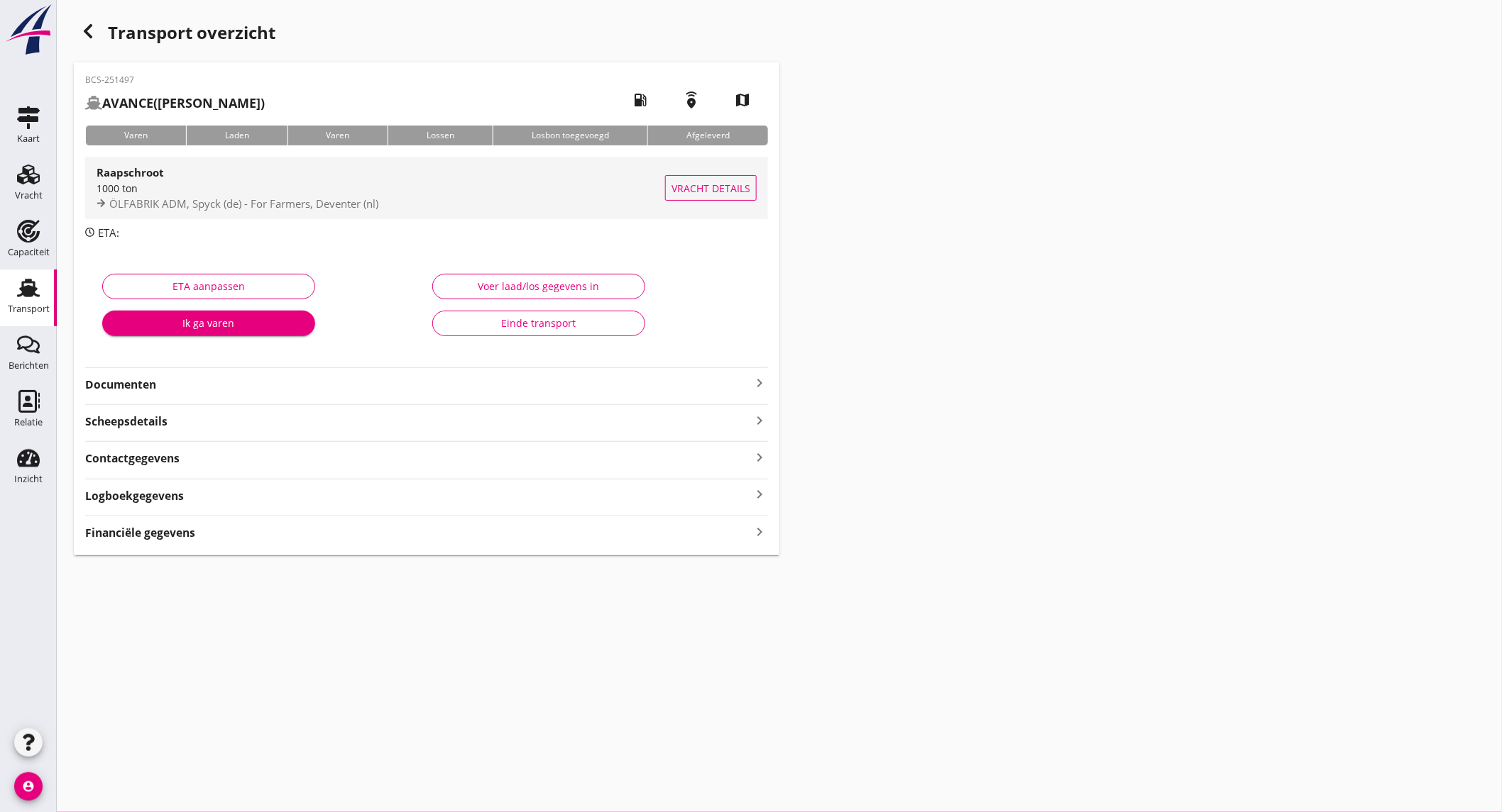
click at [305, 199] on span "ÖLFABRIK ADM, Spyck (de) - For Farmers, Deventer (nl)" at bounding box center [244, 203] width 269 height 14
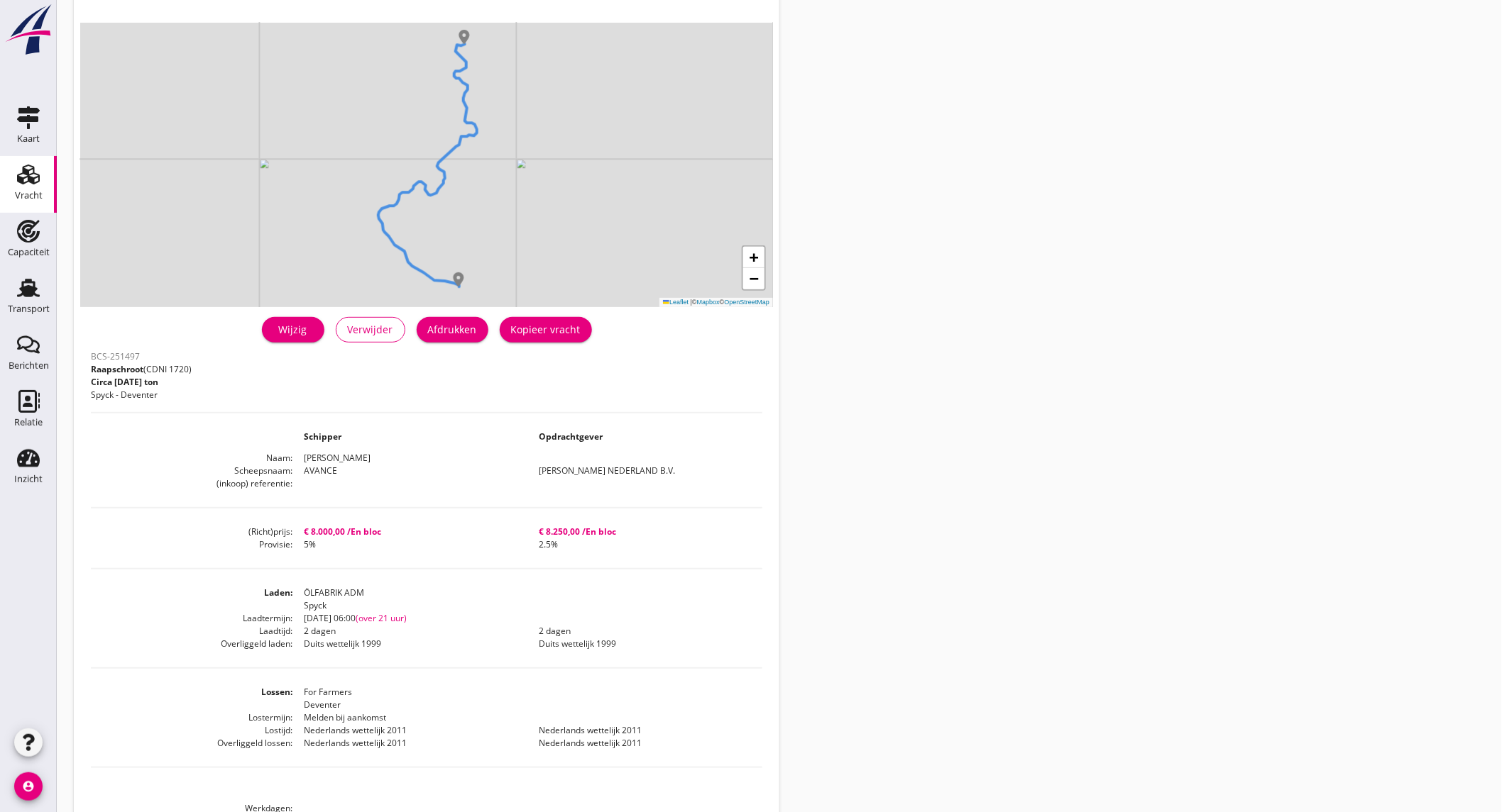
scroll to position [157, 0]
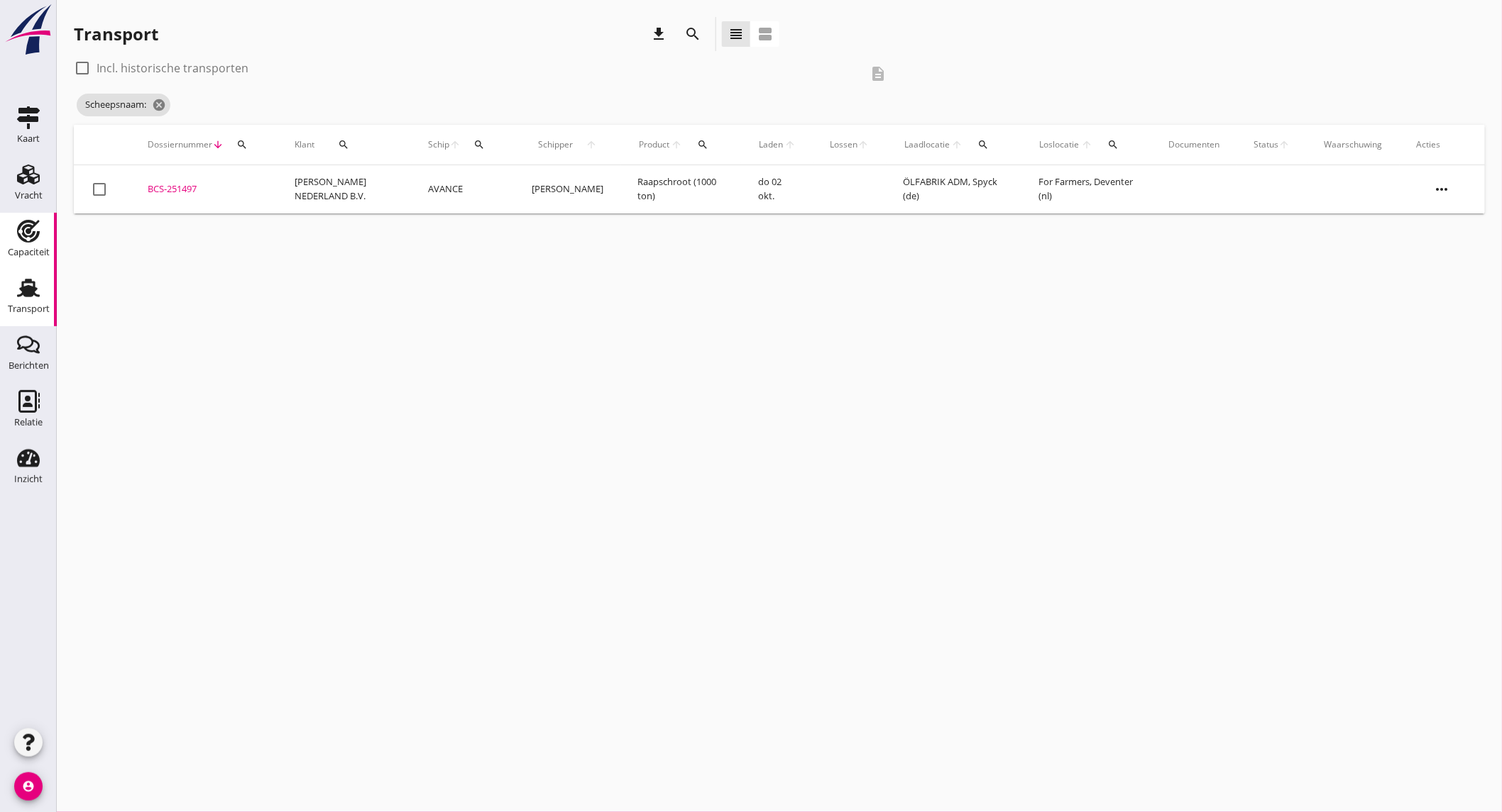
click at [25, 241] on use at bounding box center [29, 231] width 23 height 23
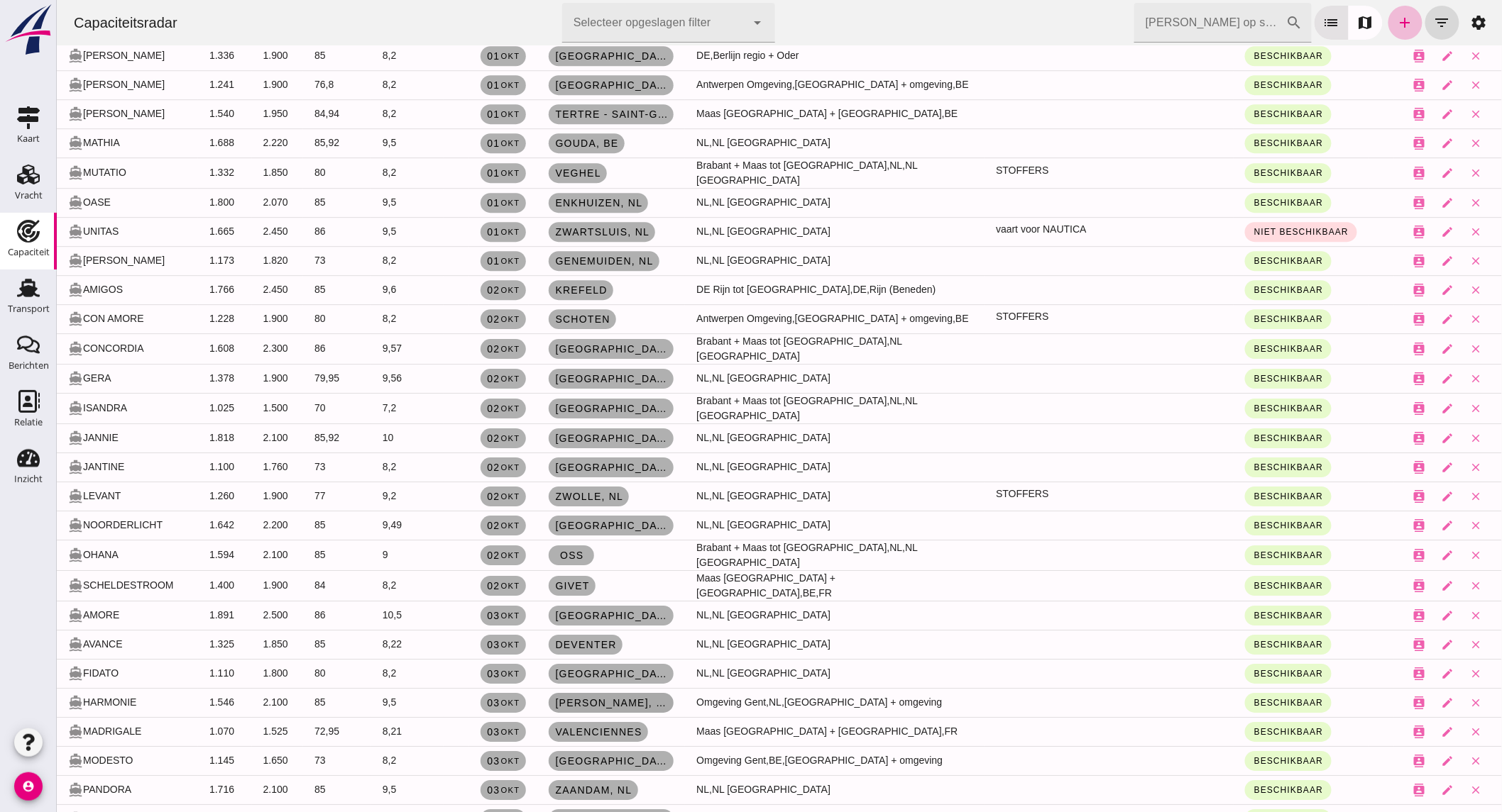
scroll to position [1733, 0]
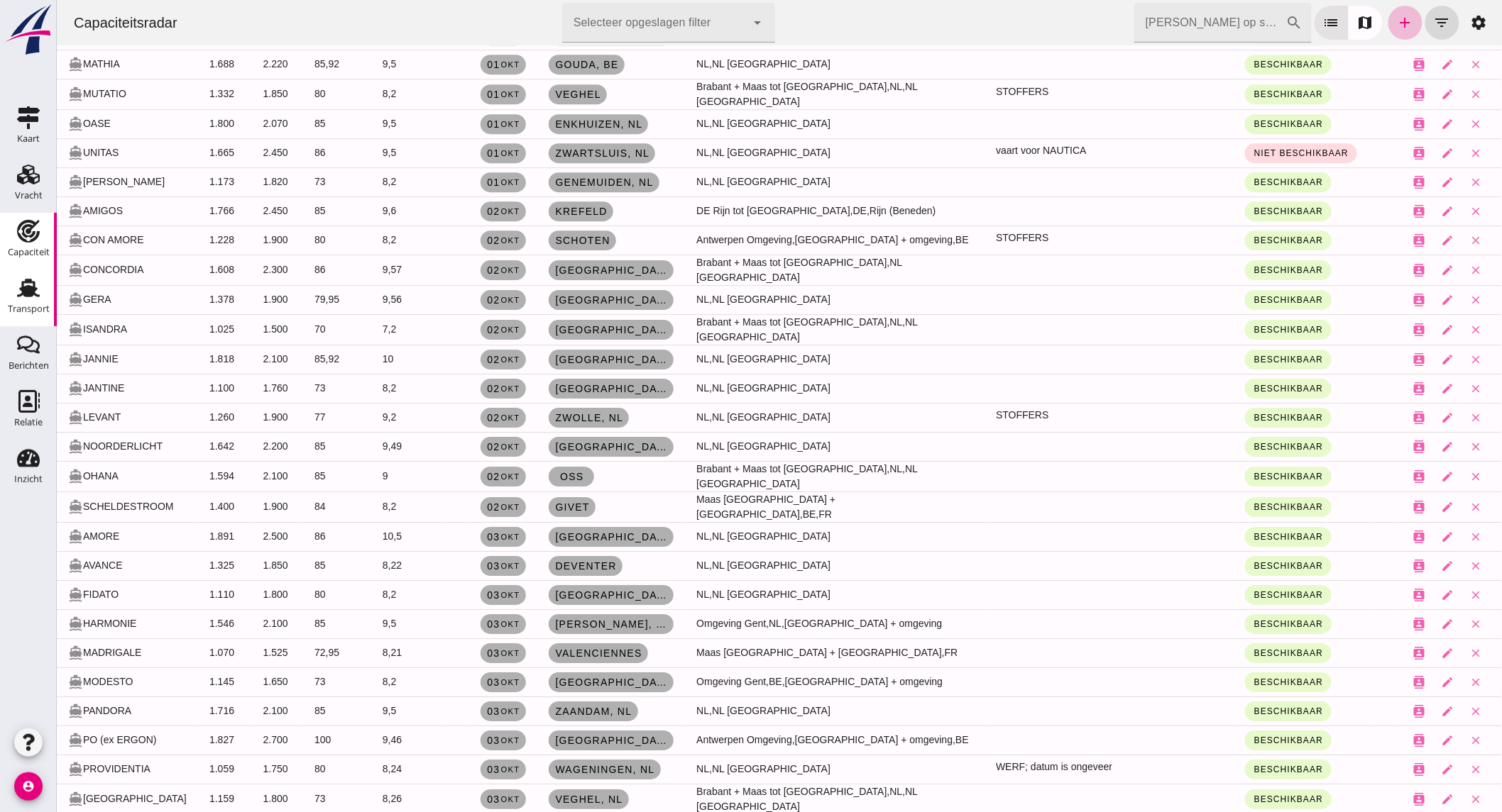
click at [34, 296] on icon "Transport" at bounding box center [29, 288] width 23 height 23
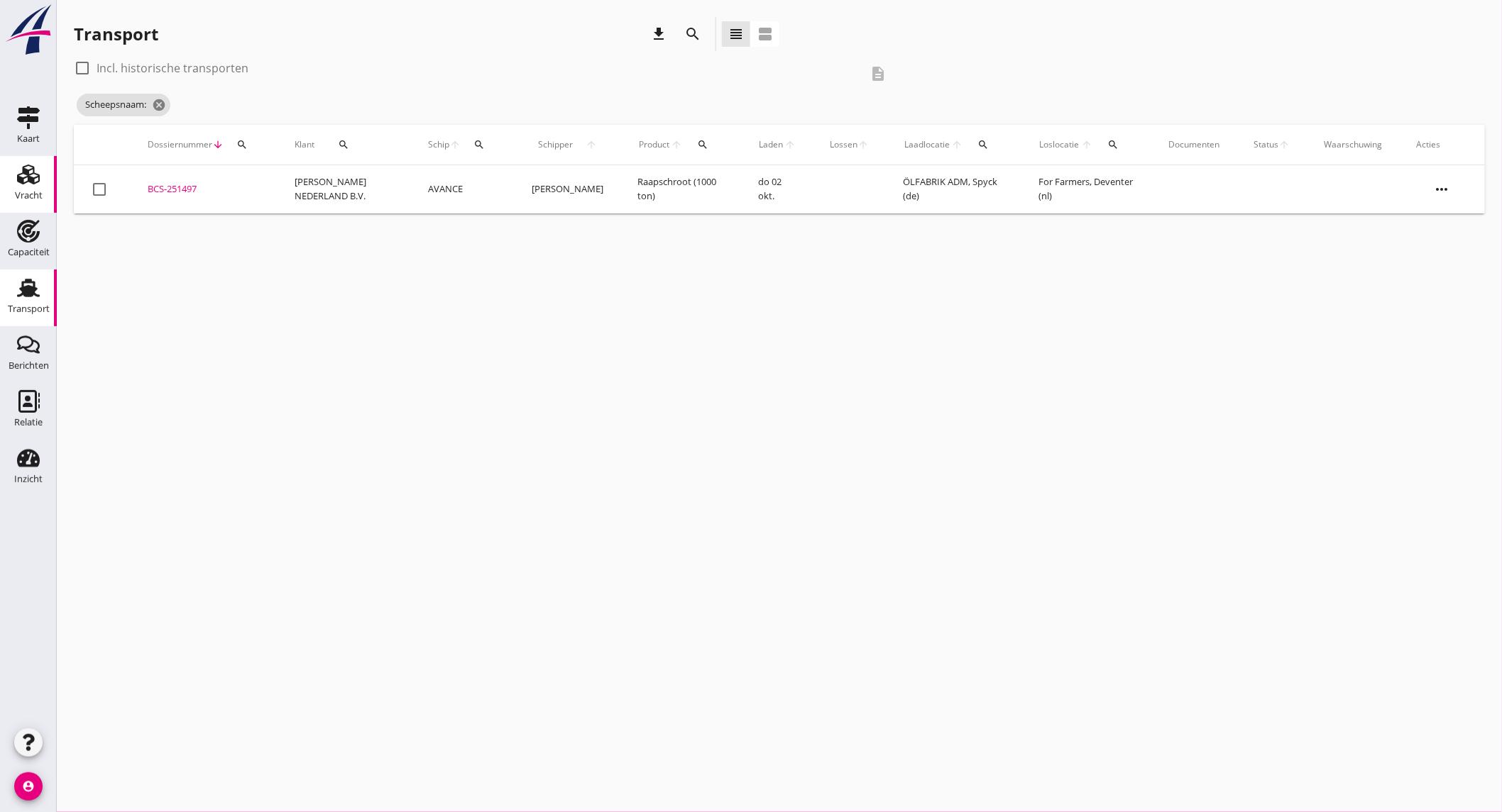
click at [32, 193] on div "Vracht" at bounding box center [29, 195] width 28 height 10
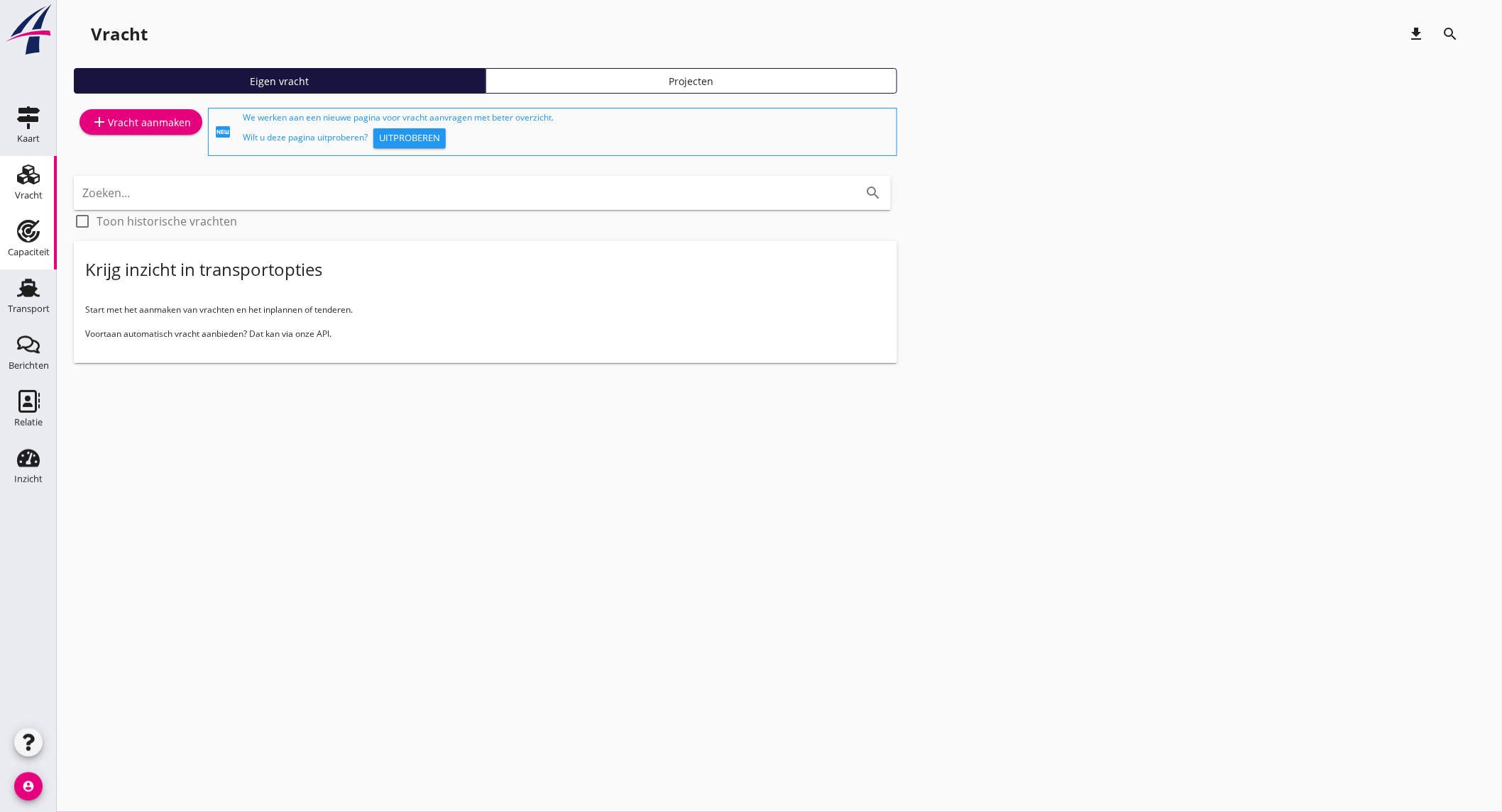
click at [15, 254] on div "Capaciteit" at bounding box center [29, 252] width 42 height 10
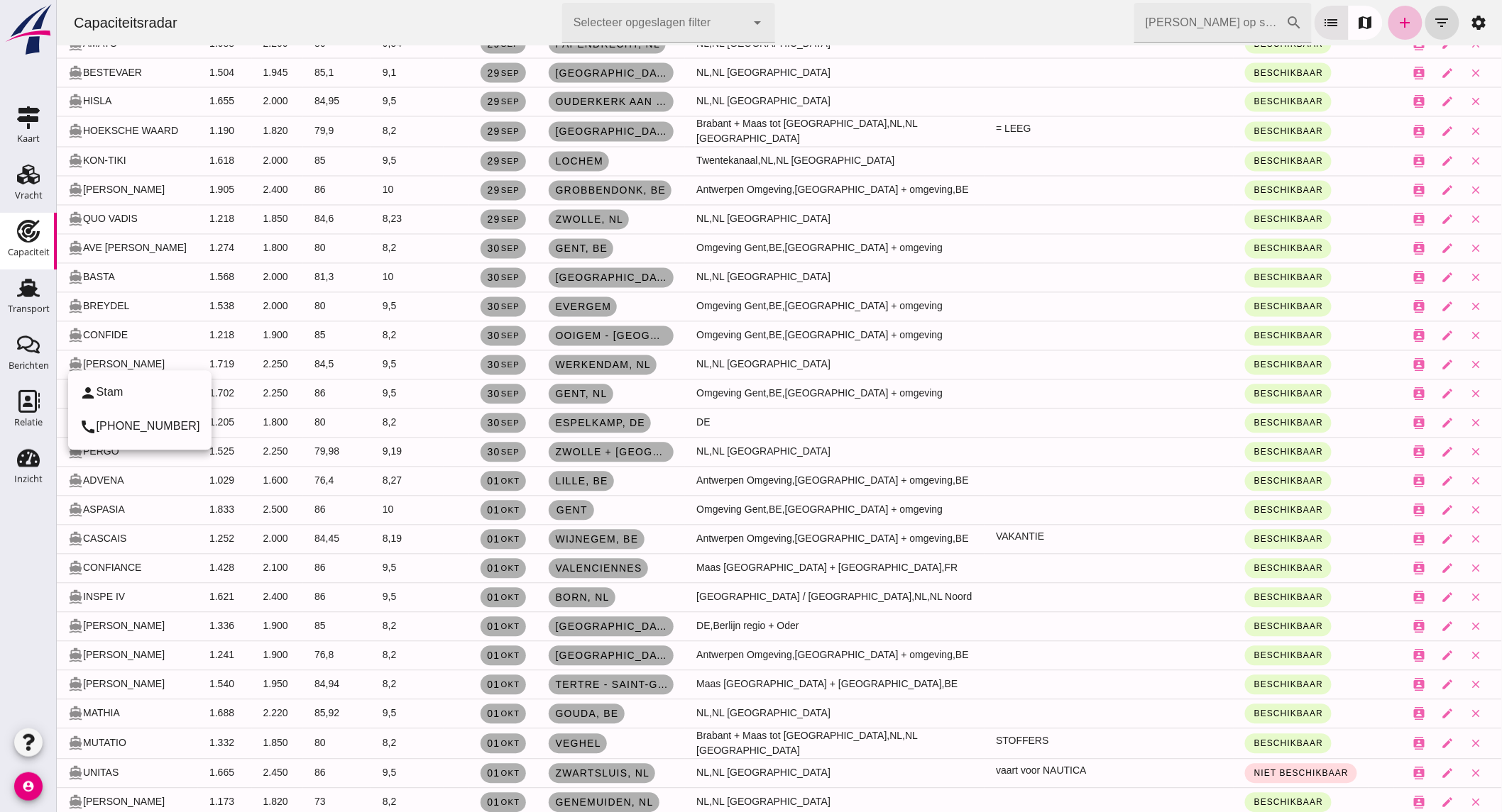
scroll to position [1103, 0]
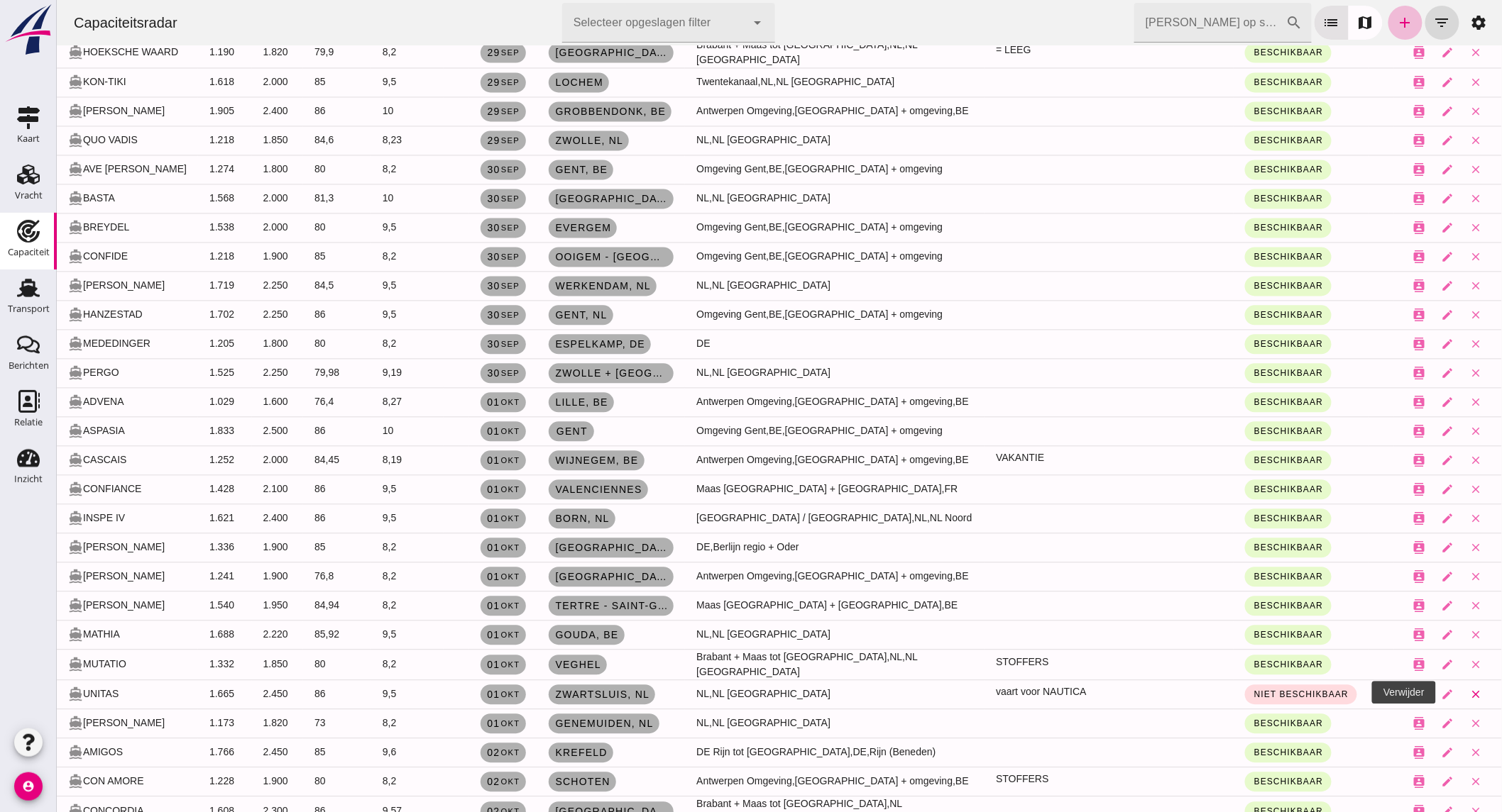
click at [1470, 689] on icon "close" at bounding box center [1475, 695] width 12 height 12
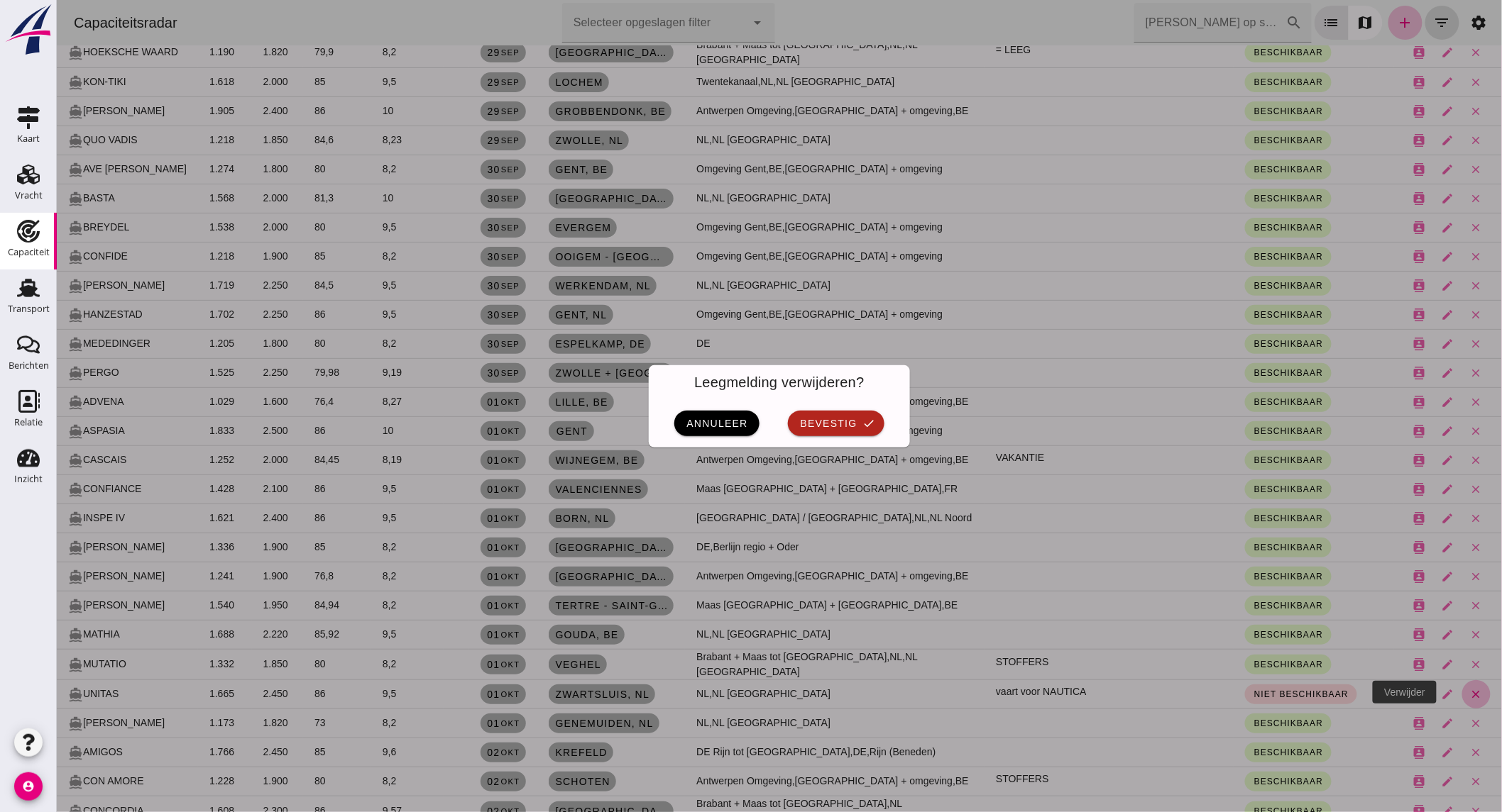
scroll to position [0, 0]
click at [837, 414] on button "bevestig check" at bounding box center [834, 423] width 96 height 26
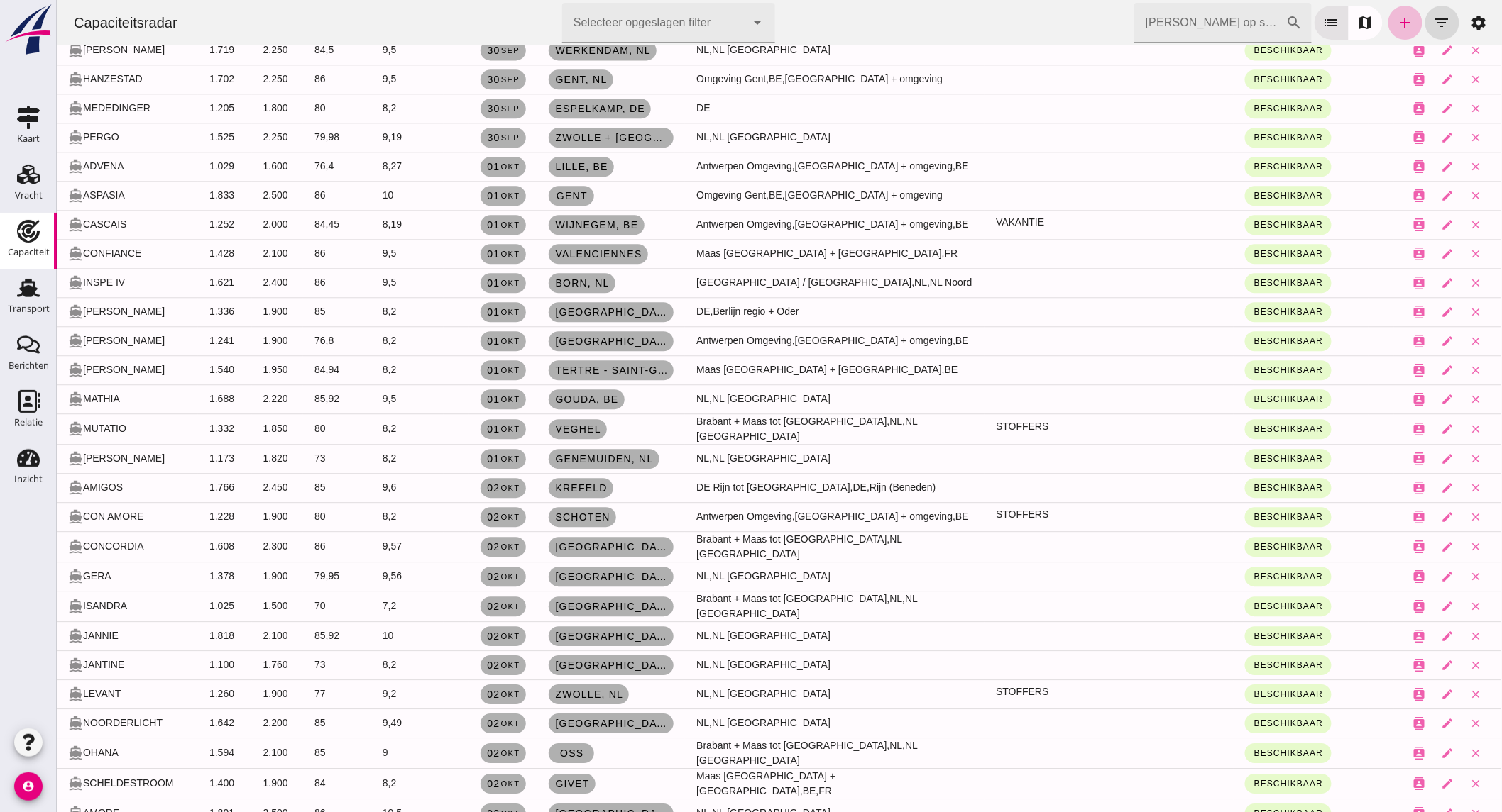
scroll to position [1418, 0]
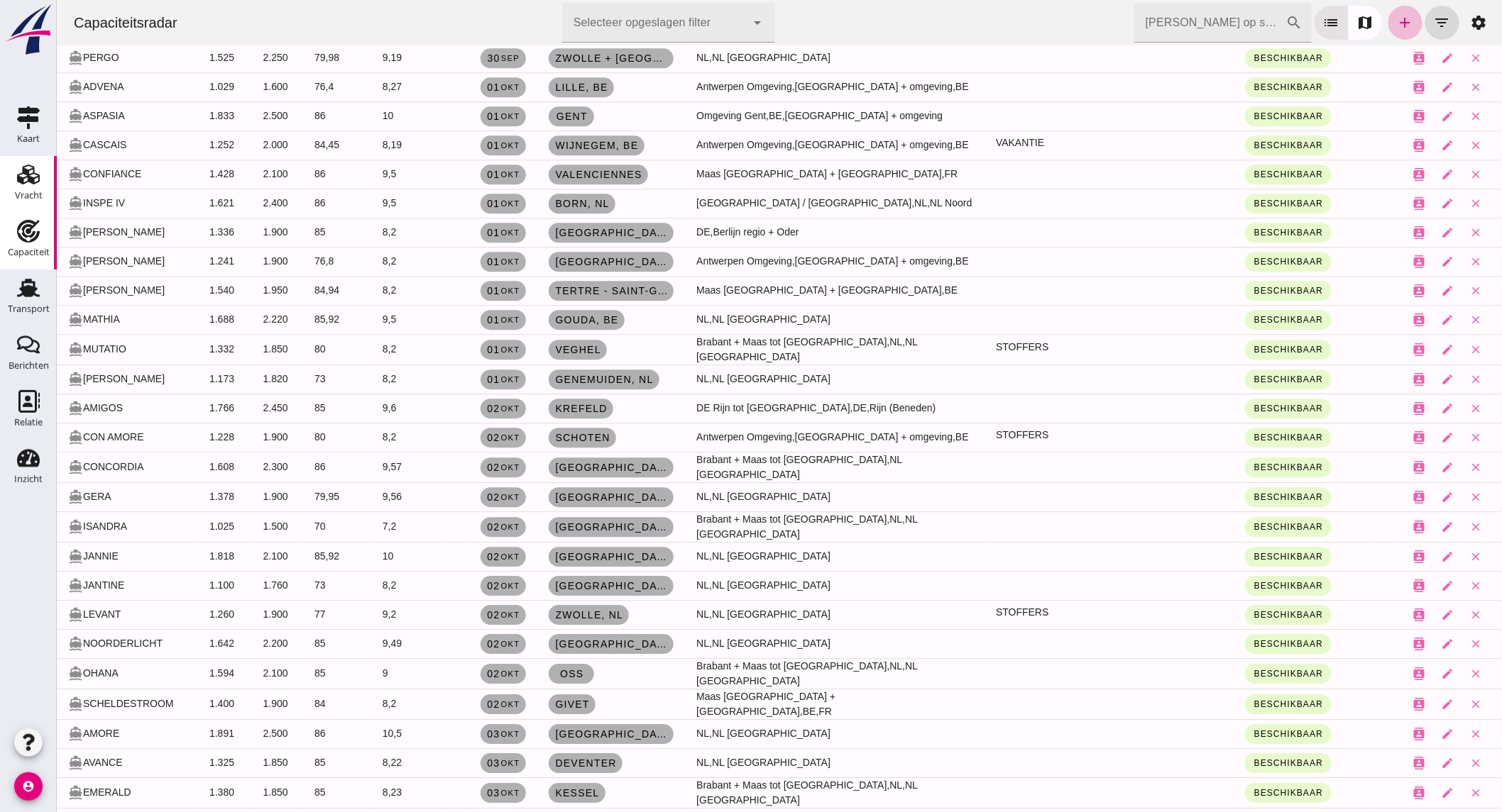
drag, startPoint x: 30, startPoint y: 193, endPoint x: 30, endPoint y: 200, distance: 7.0
click at [30, 193] on div "Vracht" at bounding box center [29, 195] width 28 height 10
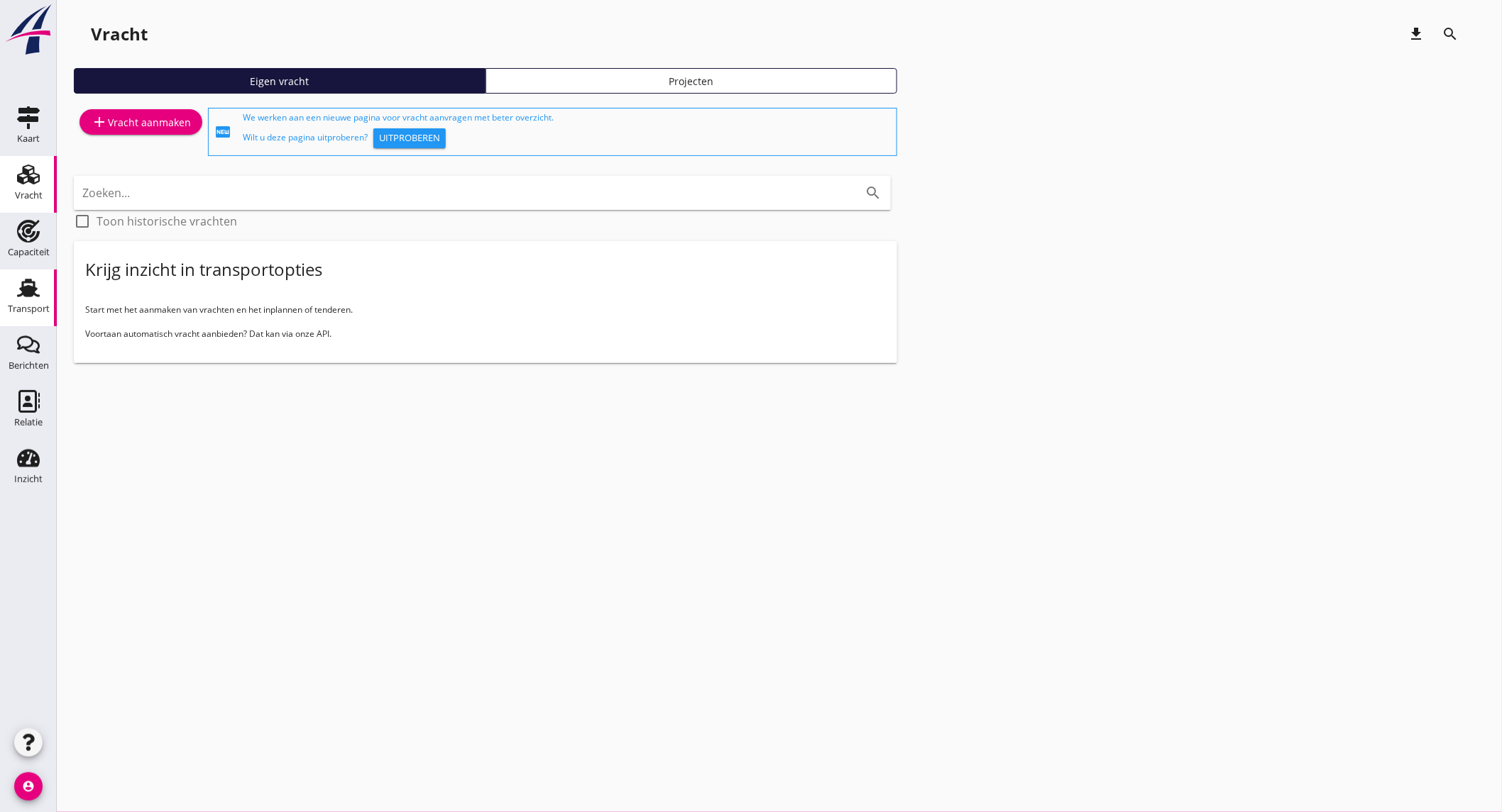
click at [27, 302] on div "Transport" at bounding box center [29, 308] width 42 height 20
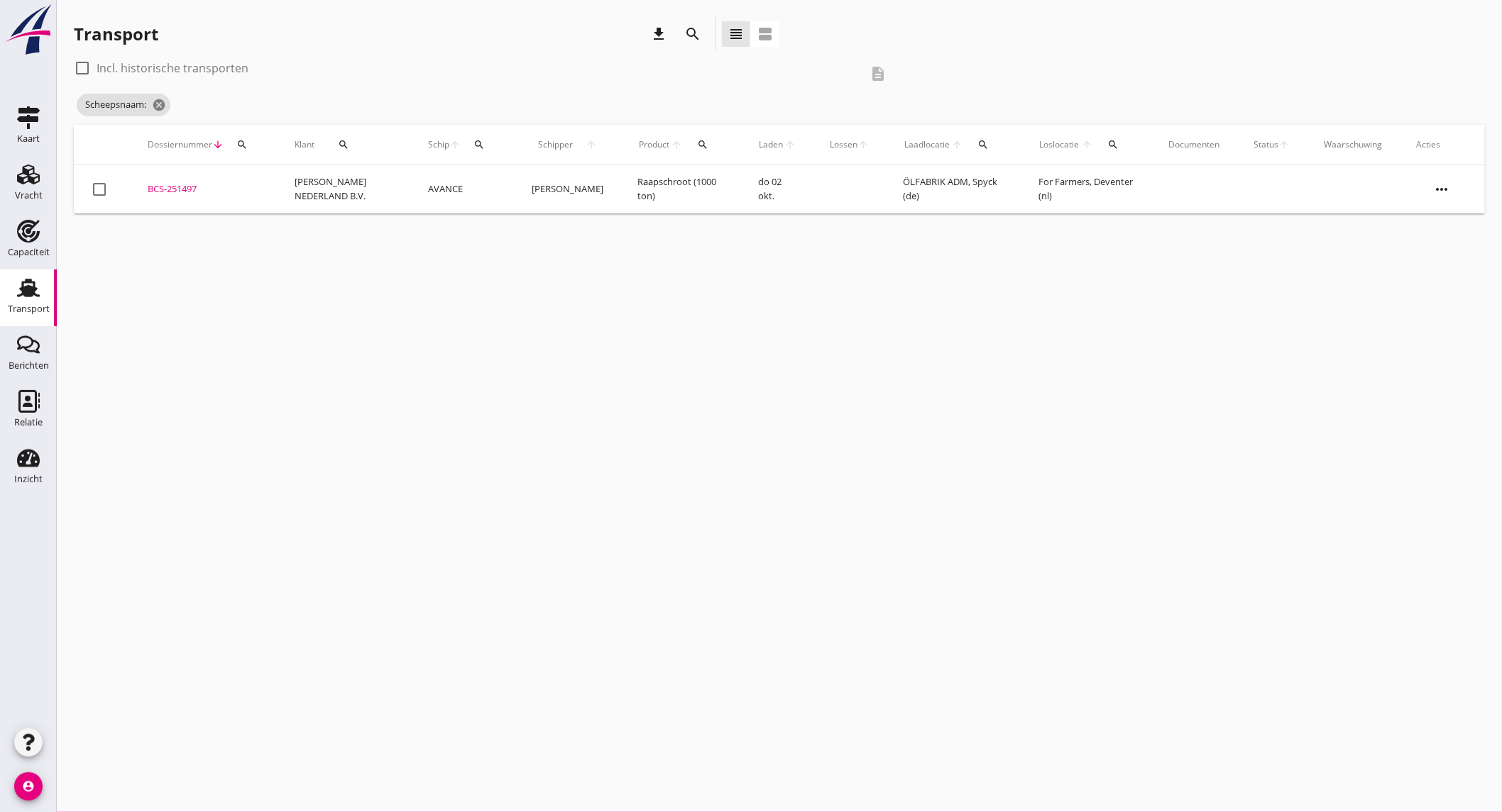
click at [411, 183] on td "AVANCE" at bounding box center [463, 189] width 104 height 49
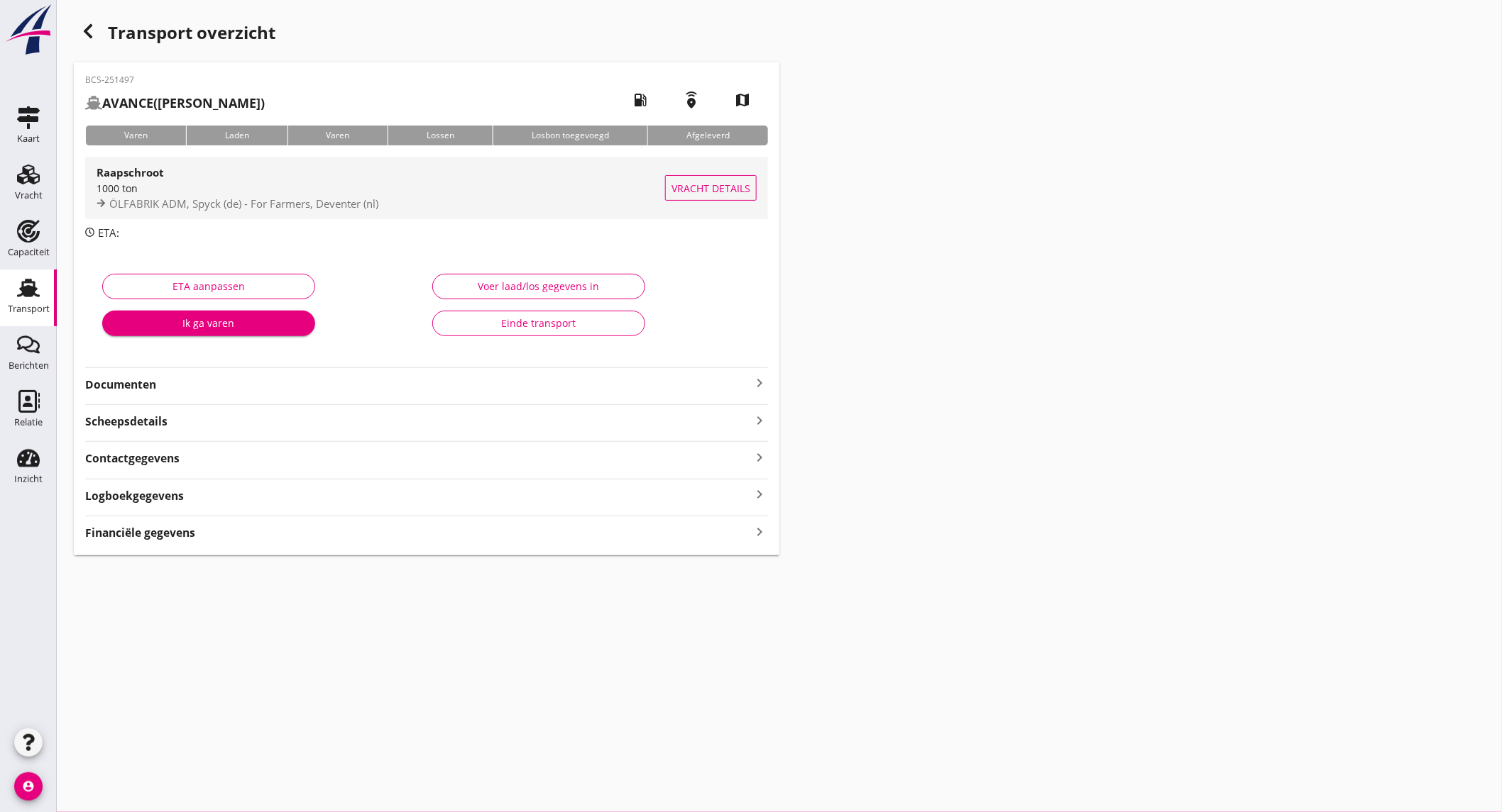
click at [357, 193] on div "1000 ton" at bounding box center [380, 188] width 569 height 15
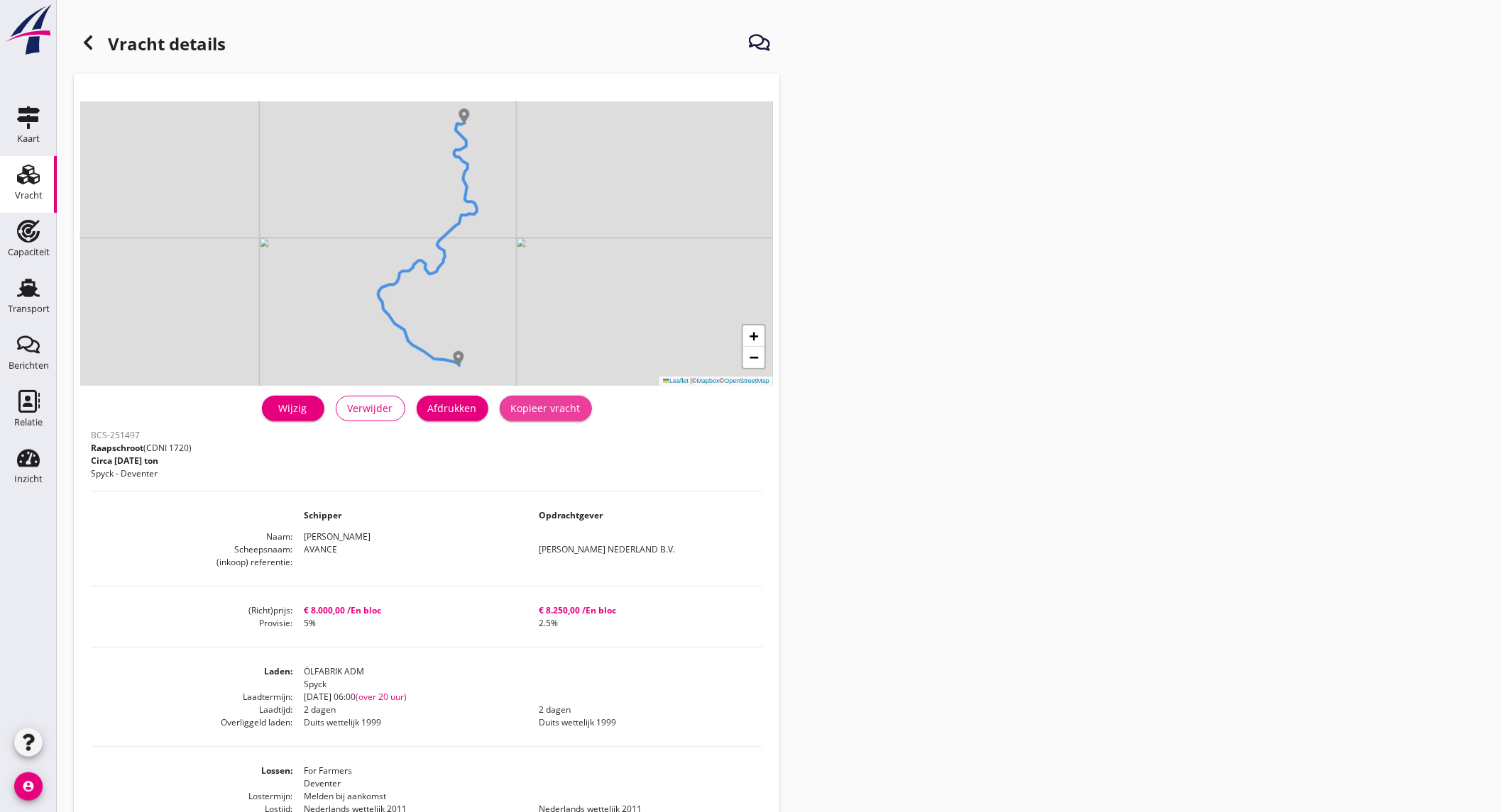
click at [534, 406] on div "Kopieer vracht" at bounding box center [546, 408] width 70 height 15
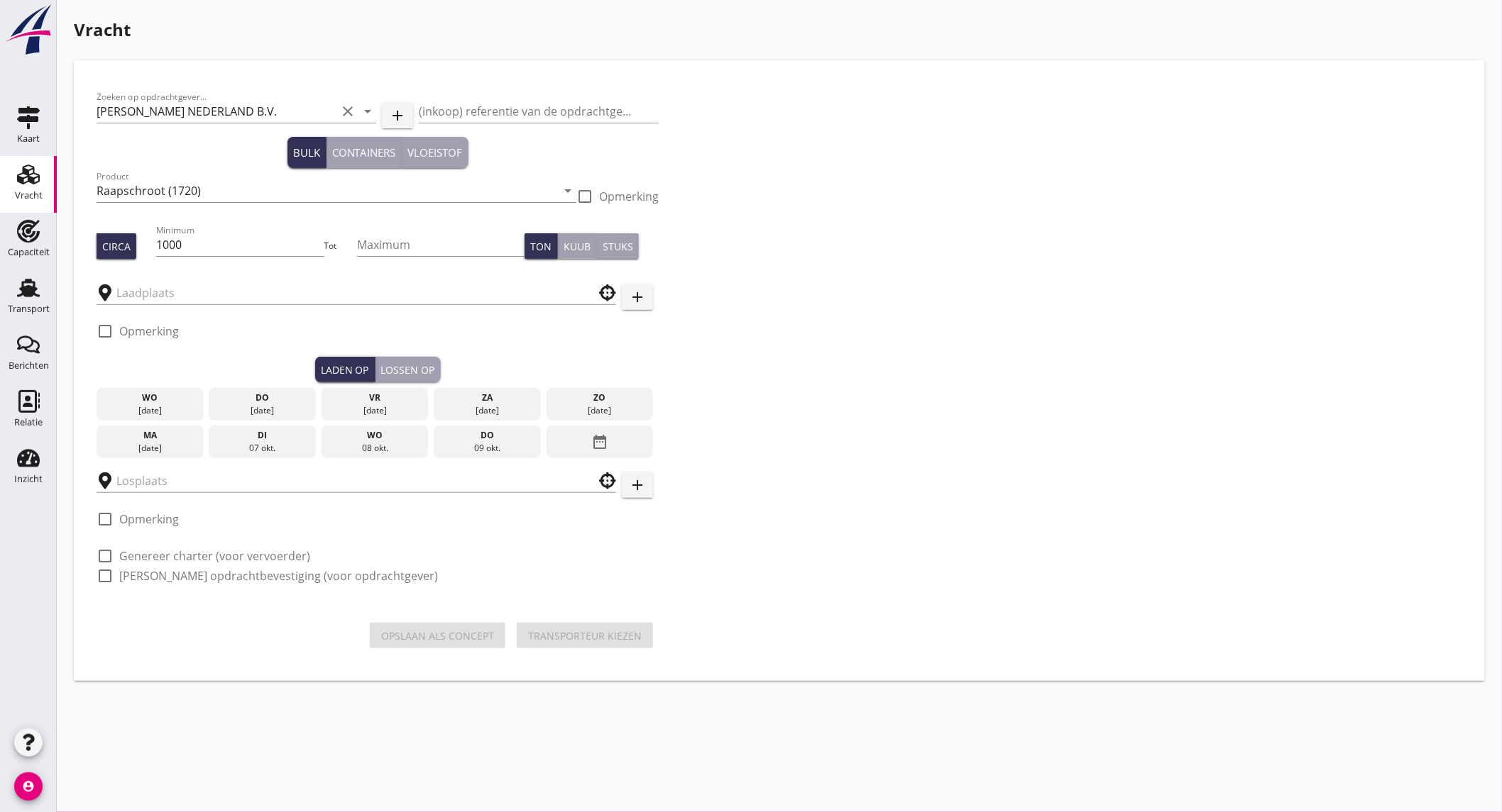
type input "ÖLFABRIK ADM"
type input "For Farmers"
checkbox input "true"
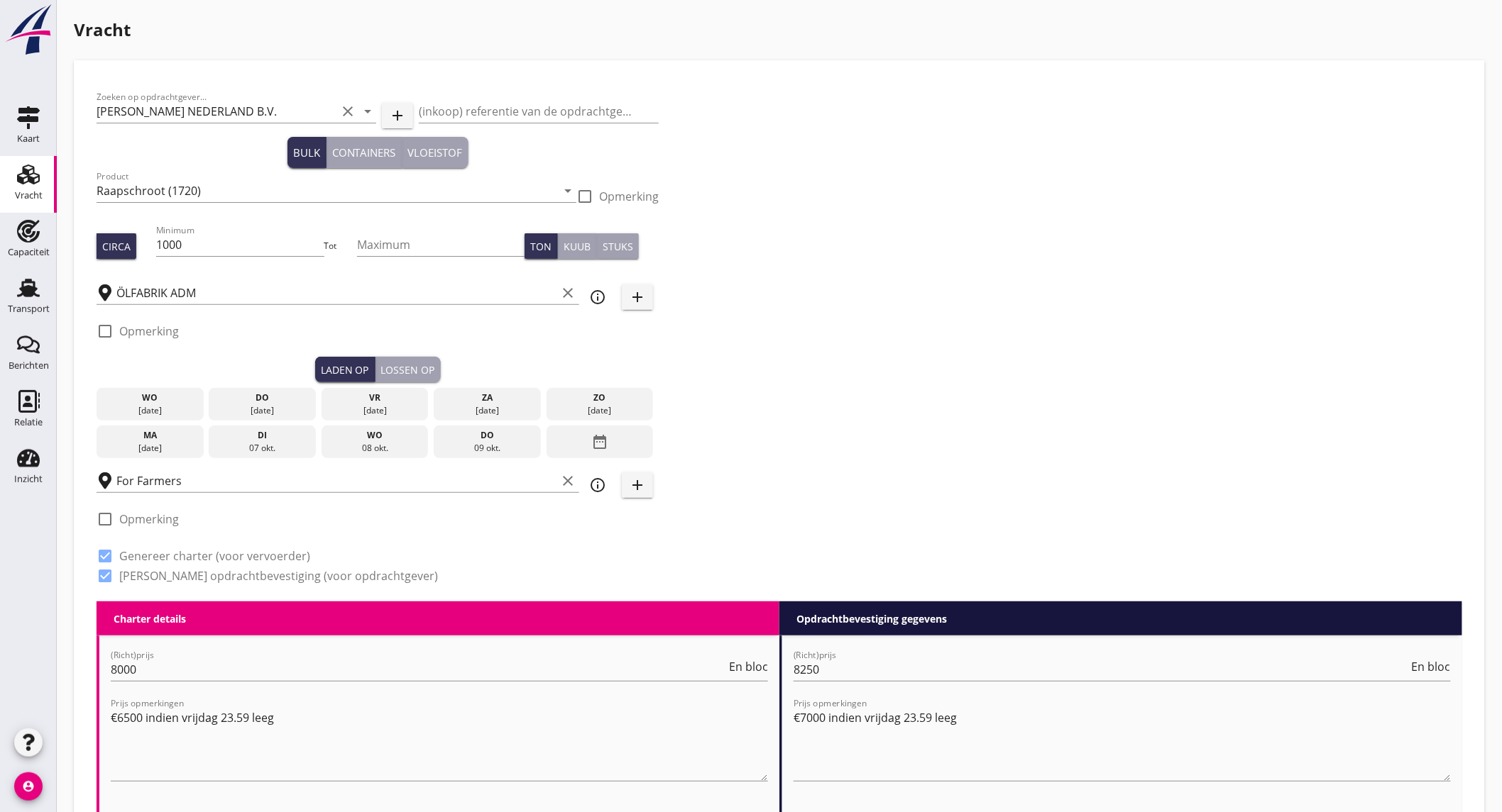
click at [170, 442] on div "[DATE]" at bounding box center [150, 447] width 100 height 12
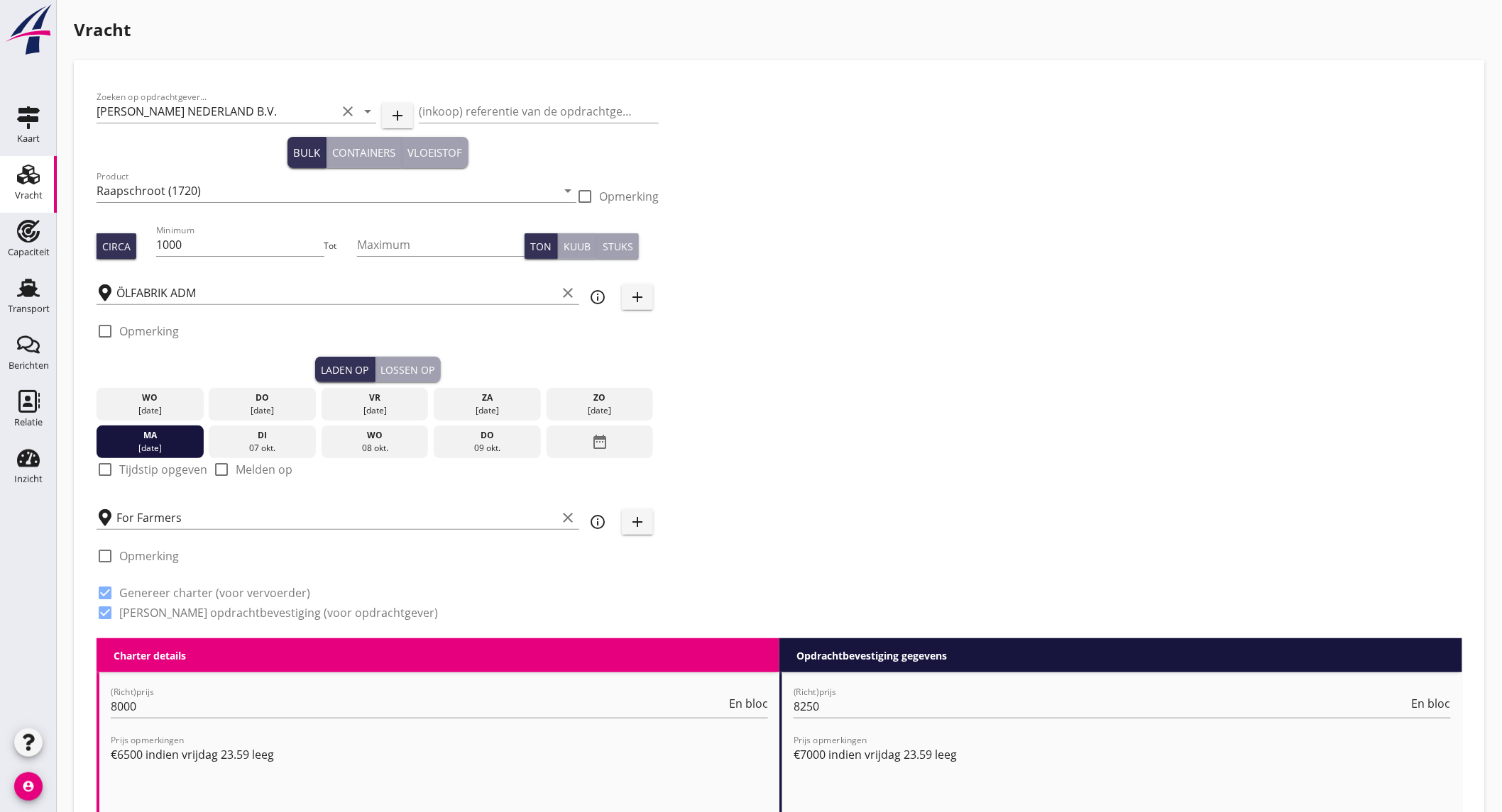
click at [146, 470] on label "Tijdstip opgeven" at bounding box center [163, 469] width 88 height 14
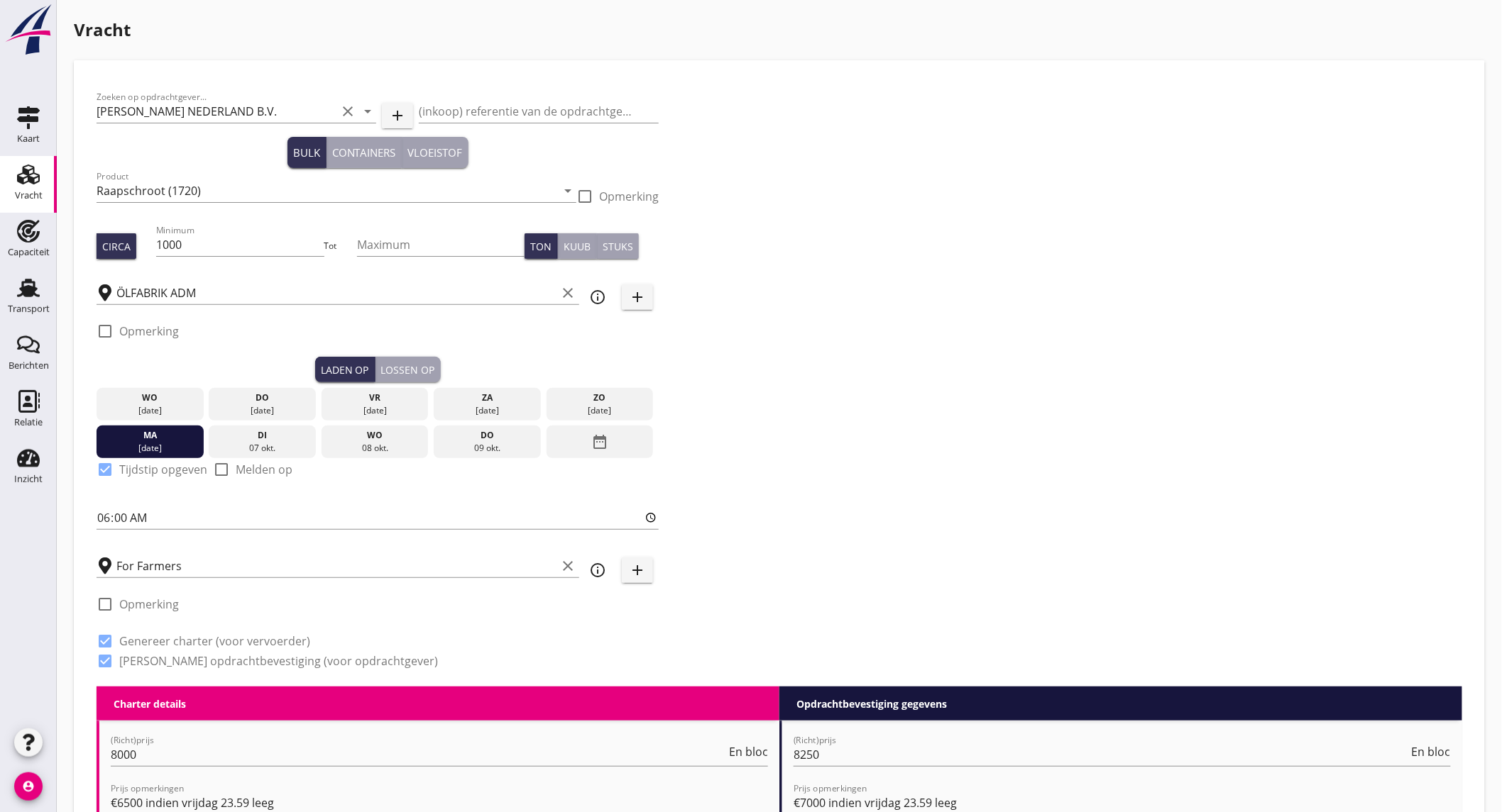
checkbox input "true"
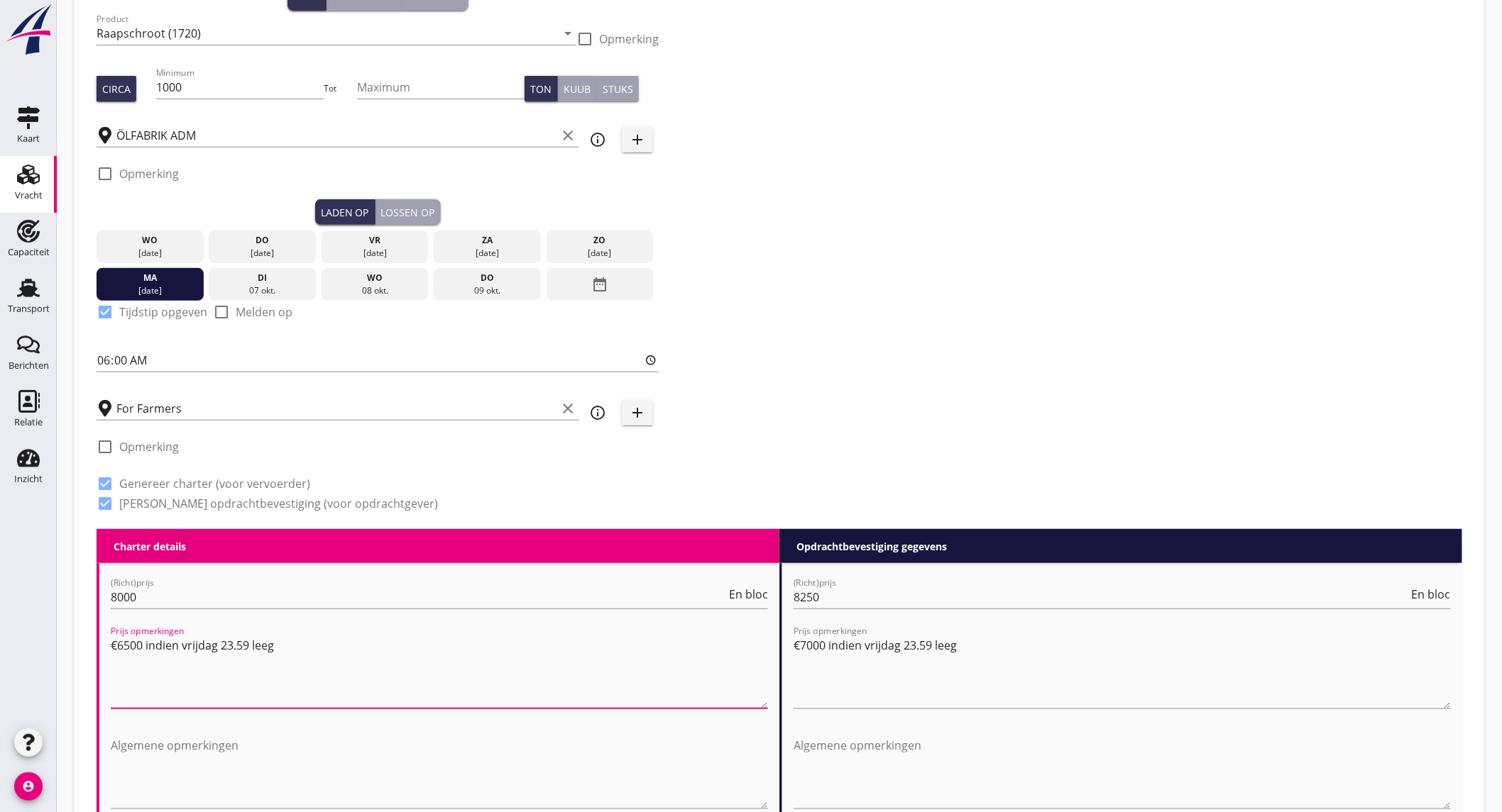
drag, startPoint x: 314, startPoint y: 641, endPoint x: 0, endPoint y: 633, distance: 314.1
type textarea "€"
click at [223, 740] on textarea "Algemene opmerkingen" at bounding box center [439, 771] width 657 height 74
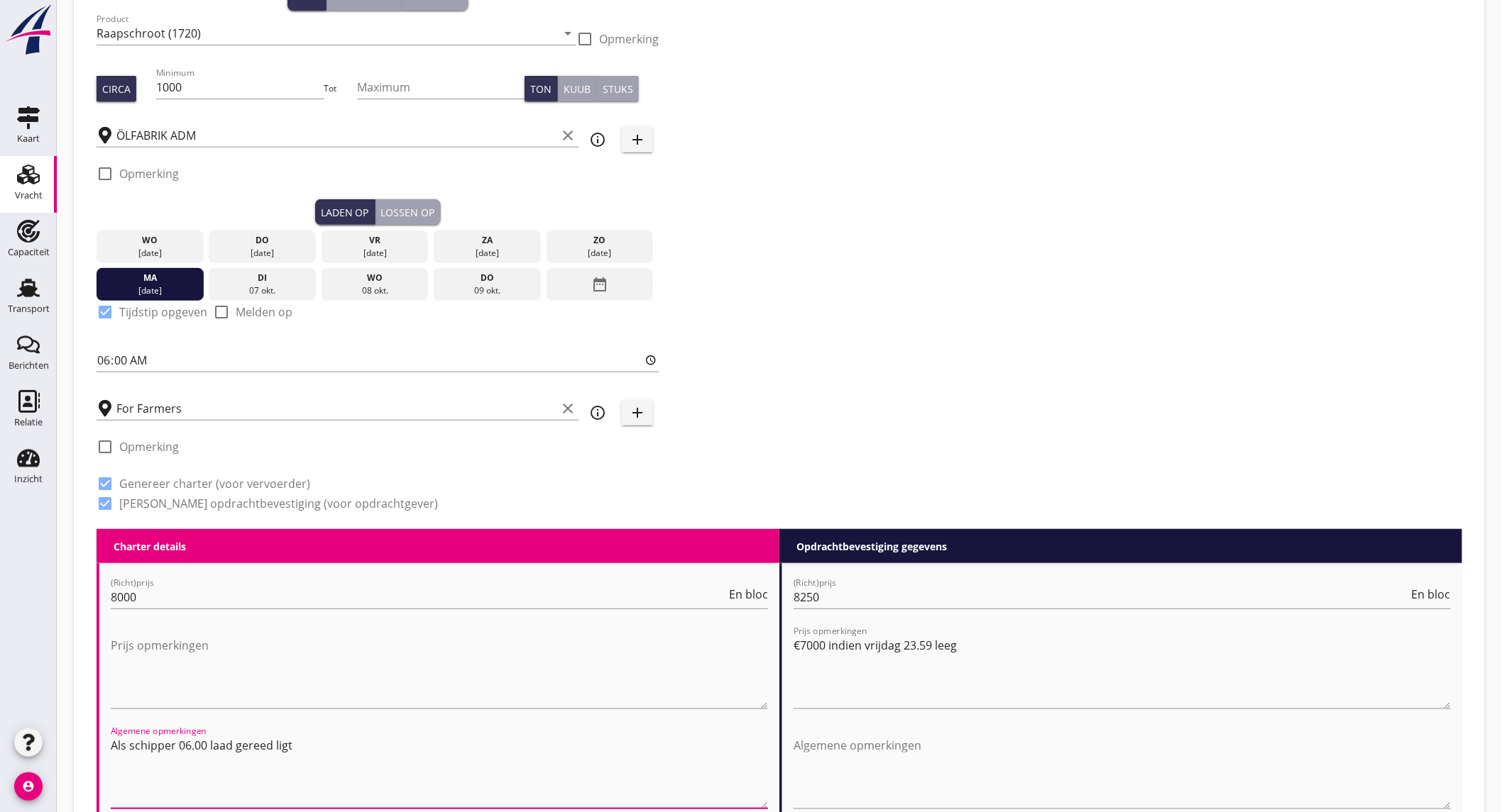
click at [323, 747] on textarea "Als schipper 06.00 laad gereed ligt" at bounding box center [439, 771] width 657 height 74
drag, startPoint x: 289, startPoint y: 743, endPoint x: 352, endPoint y: 739, distance: 63.1
click at [290, 743] on textarea "Als schipper 06.00 laad gereed ligt garantie 07-10 23.59" at bounding box center [439, 771] width 657 height 74
click at [579, 743] on textarea "Als schipper 06.00 laad gereed ligt heeft schipper een garantie 07-10 23.59" at bounding box center [439, 771] width 657 height 74
click at [208, 745] on textarea "Als schipper 06.00 laad gereed ligt heeft schipper een garantie 07-10 23.59 lee…" at bounding box center [439, 771] width 657 height 74
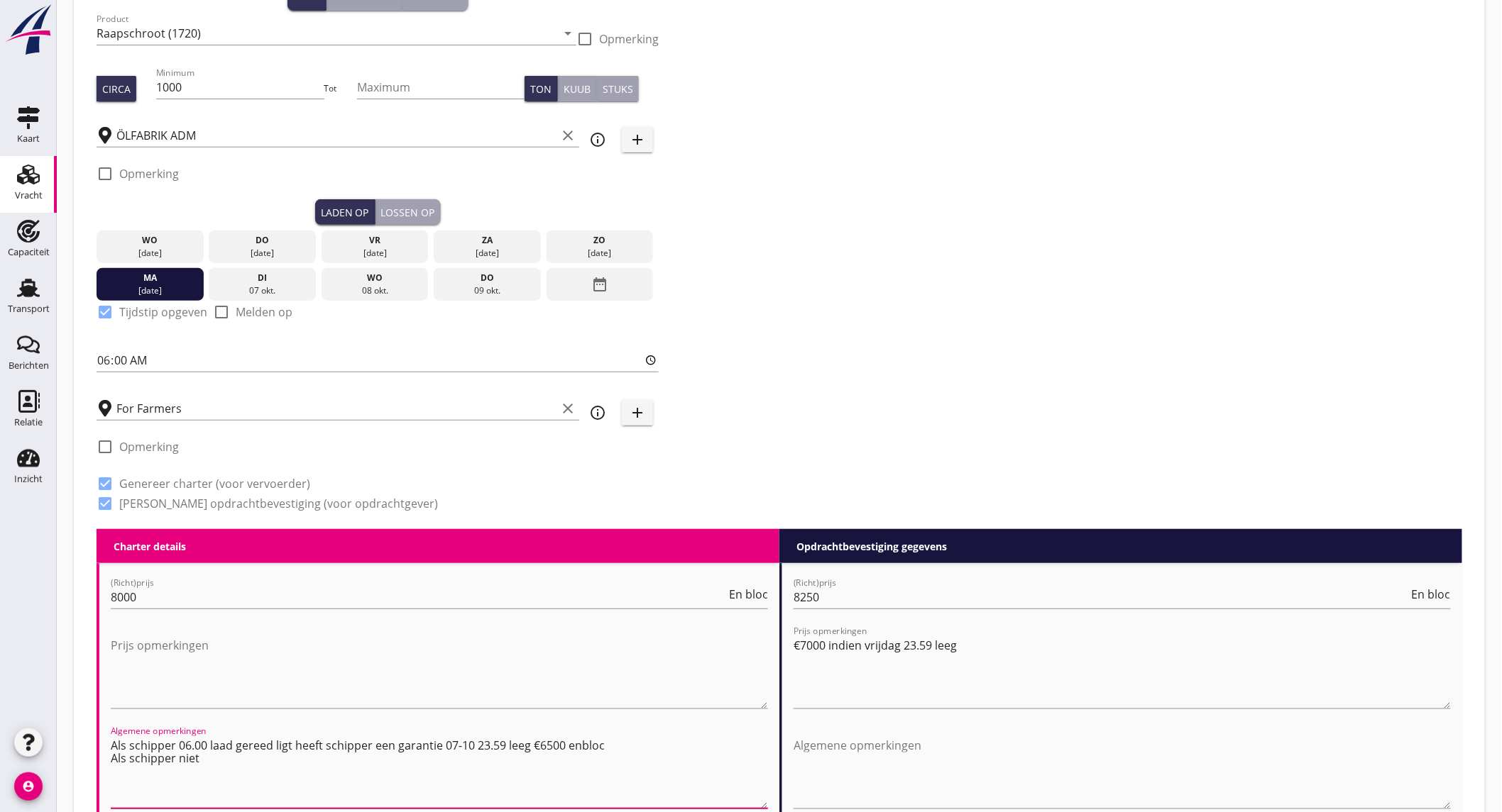
click at [174, 745] on textarea "Als schipper 06.00 laad gereed ligt heeft schipper een garantie 07-10 23.59 lee…" at bounding box center [439, 771] width 657 height 74
click at [207, 756] on textarea "Als schipper 06-10 06.00 laad gereed ligt heeft schipper een garantie 07-10 23.…" at bounding box center [439, 771] width 657 height 74
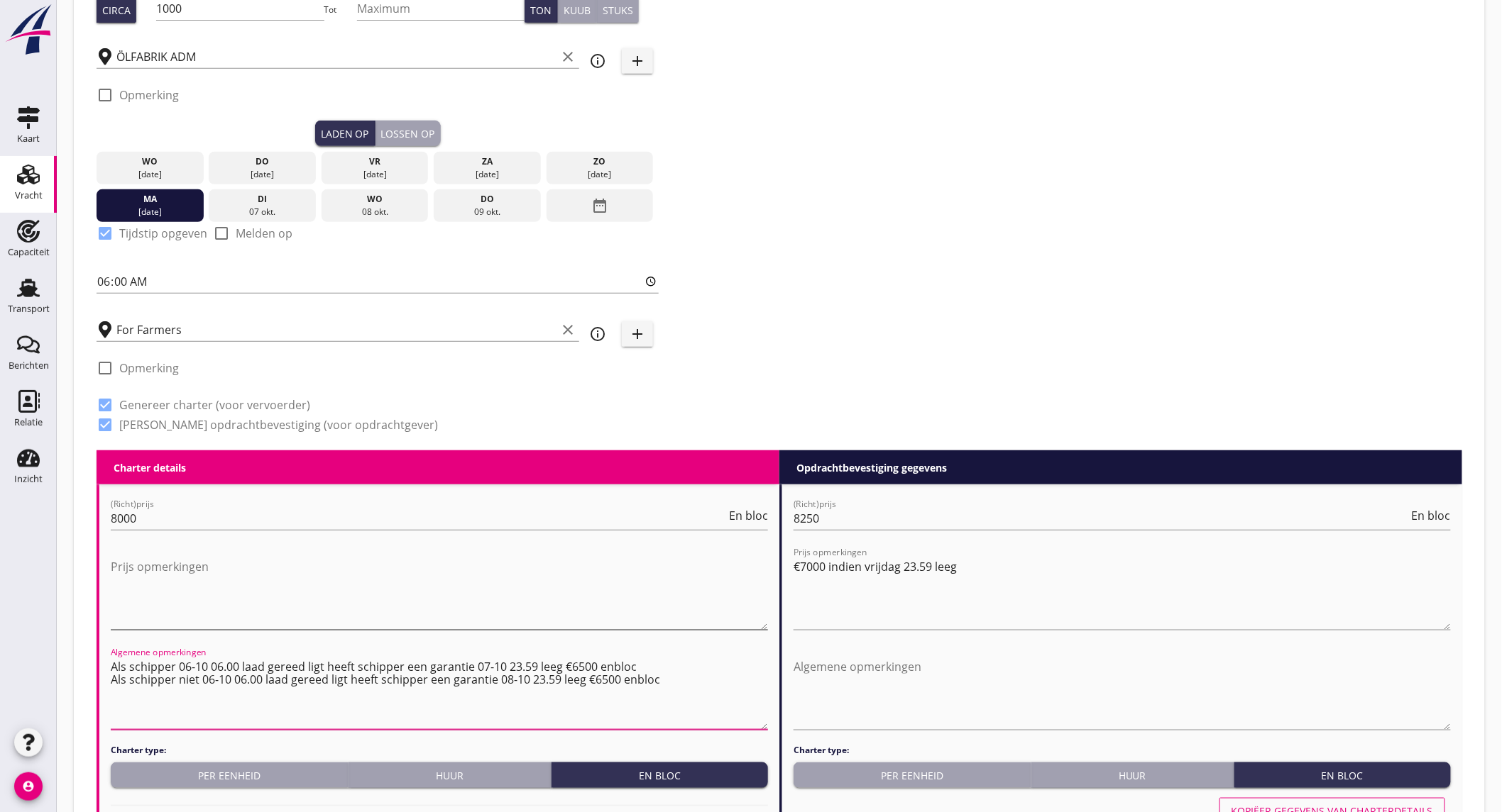
scroll to position [315, 0]
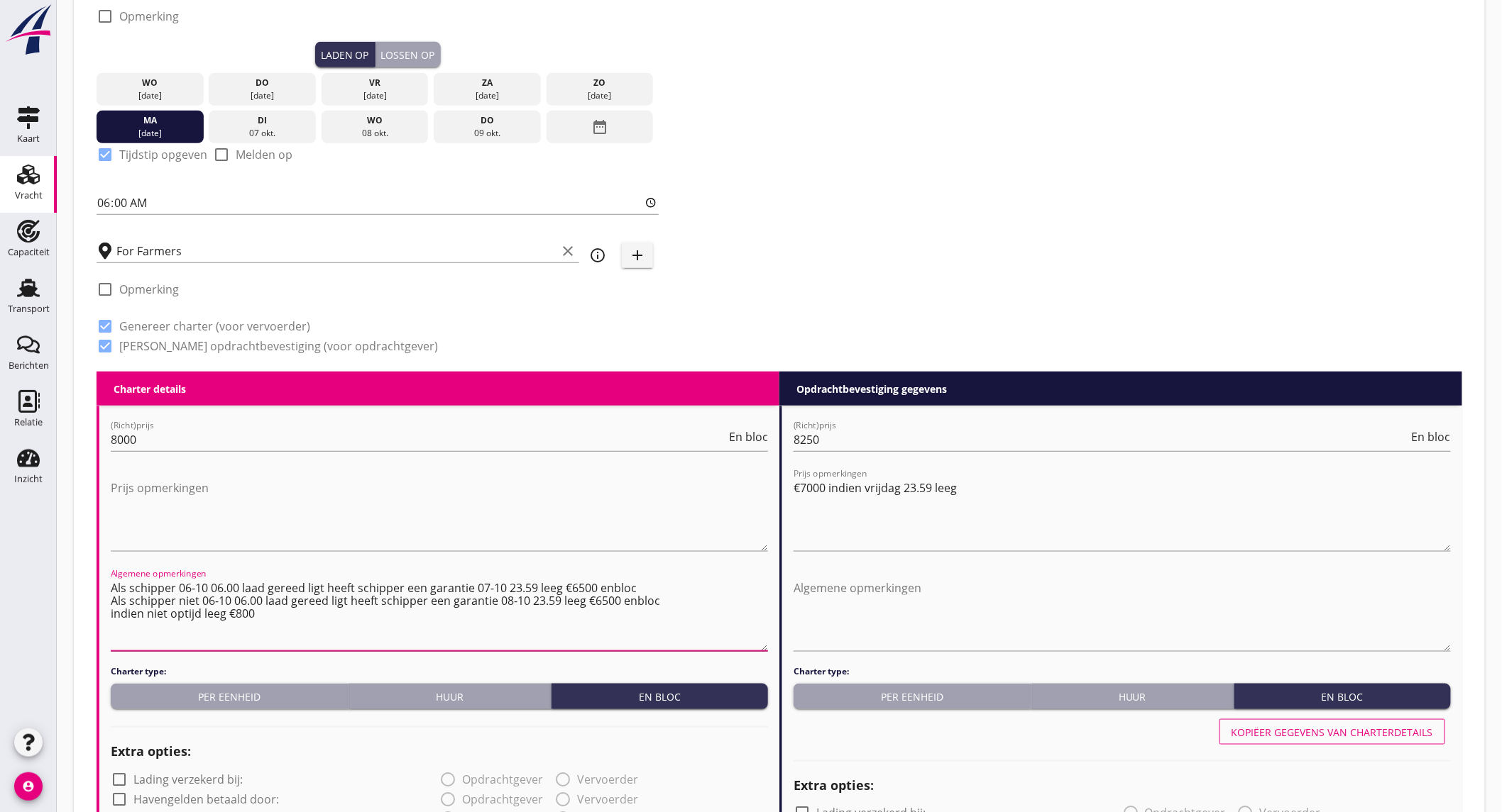
drag, startPoint x: 180, startPoint y: 614, endPoint x: 286, endPoint y: 625, distance: 106.6
click at [376, 626] on textarea "Als schipper 06-10 06.00 laad gereed ligt heeft schipper een garantie 07-10 23.…" at bounding box center [439, 614] width 657 height 74
click at [183, 613] on textarea "Als schipper 06-10 06.00 laad gereed ligt heeft schipper een garantie 07-10 23.…" at bounding box center [439, 614] width 657 height 74
drag, startPoint x: 275, startPoint y: 618, endPoint x: 107, endPoint y: 583, distance: 171.6
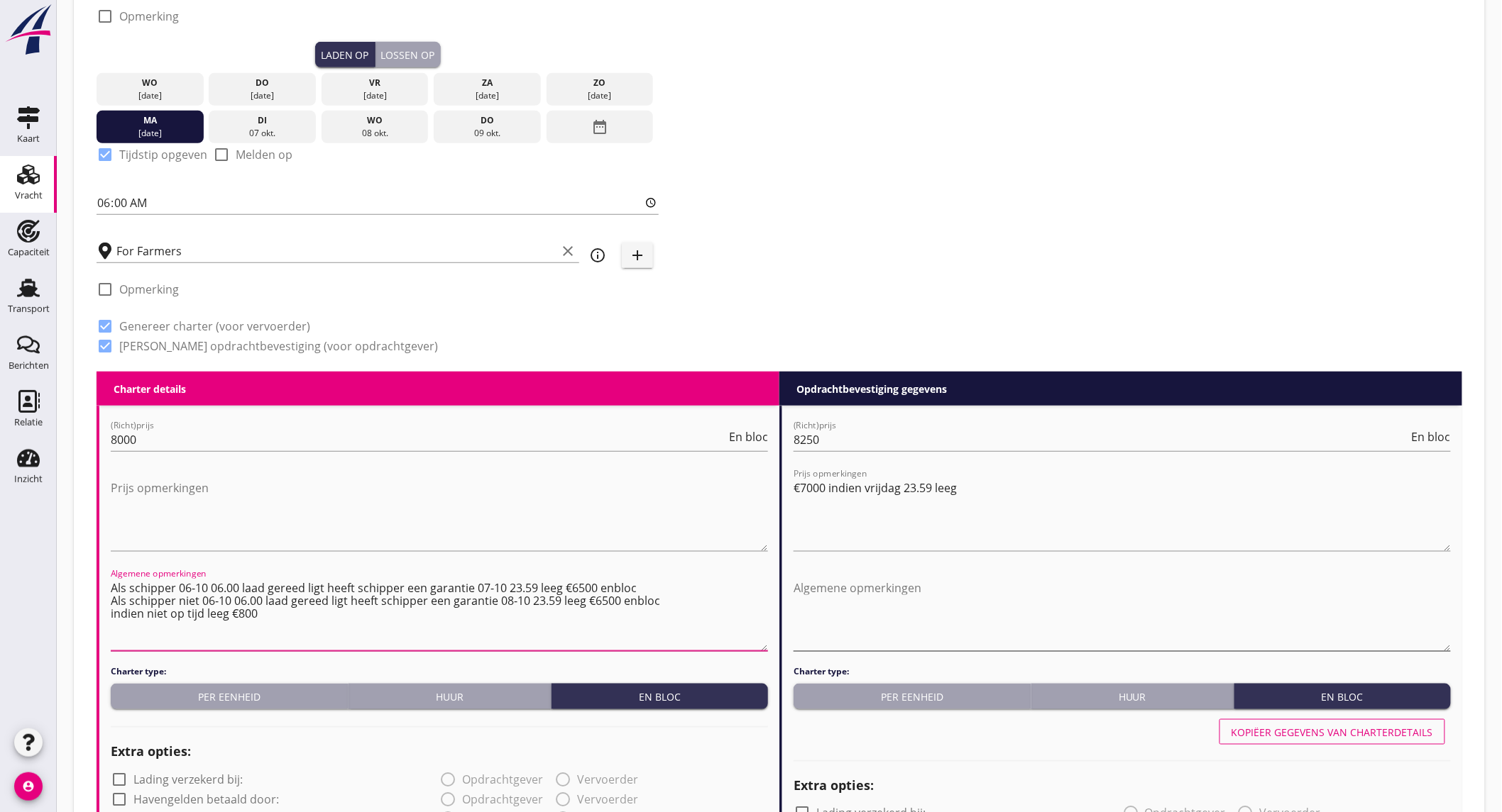
type textarea "Als schipper 06-10 06.00 laad gereed ligt heeft schipper een garantie 07-10 23.…"
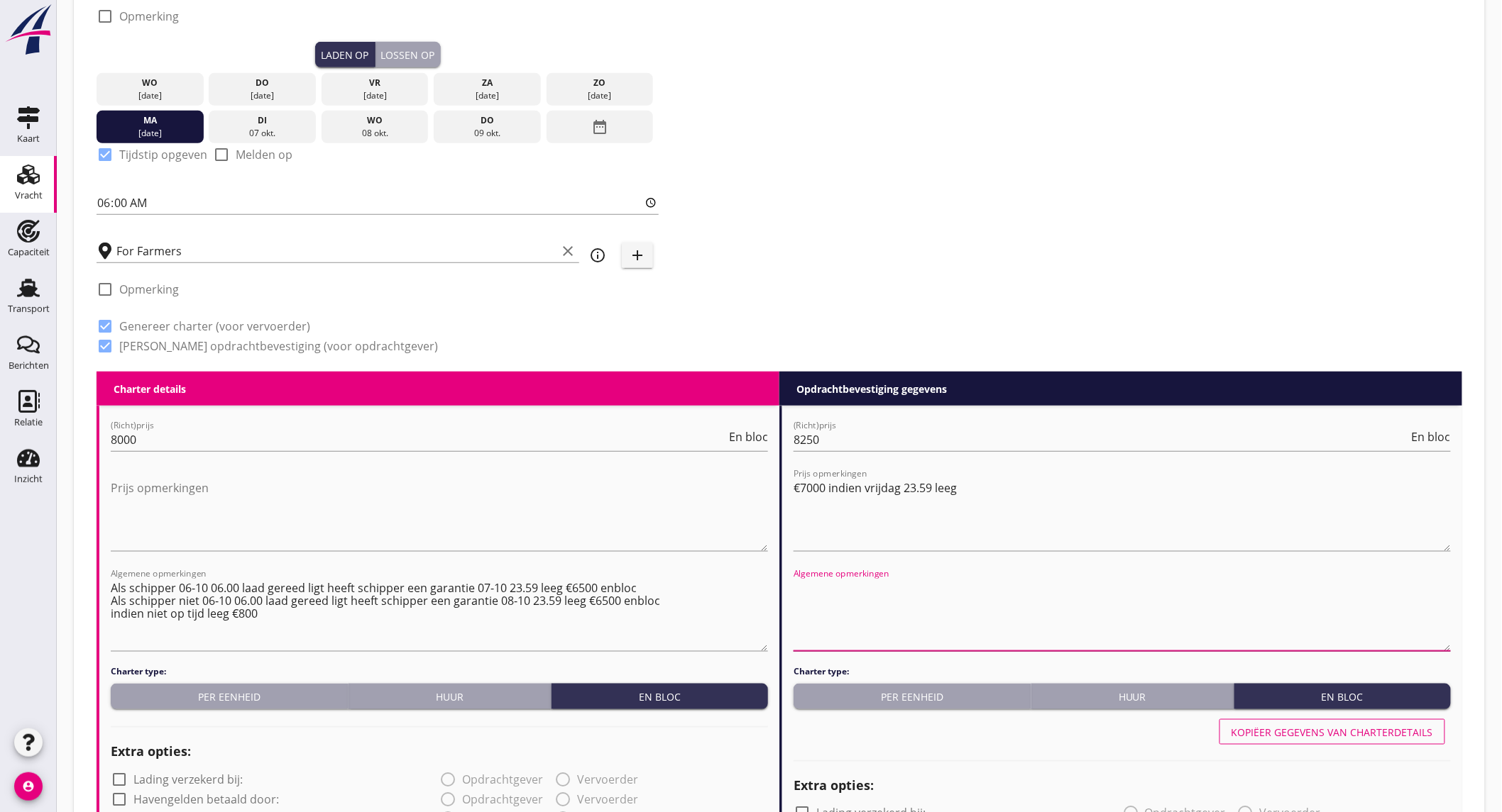
click at [871, 587] on textarea "Algemene opmerkingen" at bounding box center [1122, 614] width 657 height 74
paste textarea "Als schipper 06-10 06.00 laad gereed ligt heeft schipper een garantie 07-10 23.…"
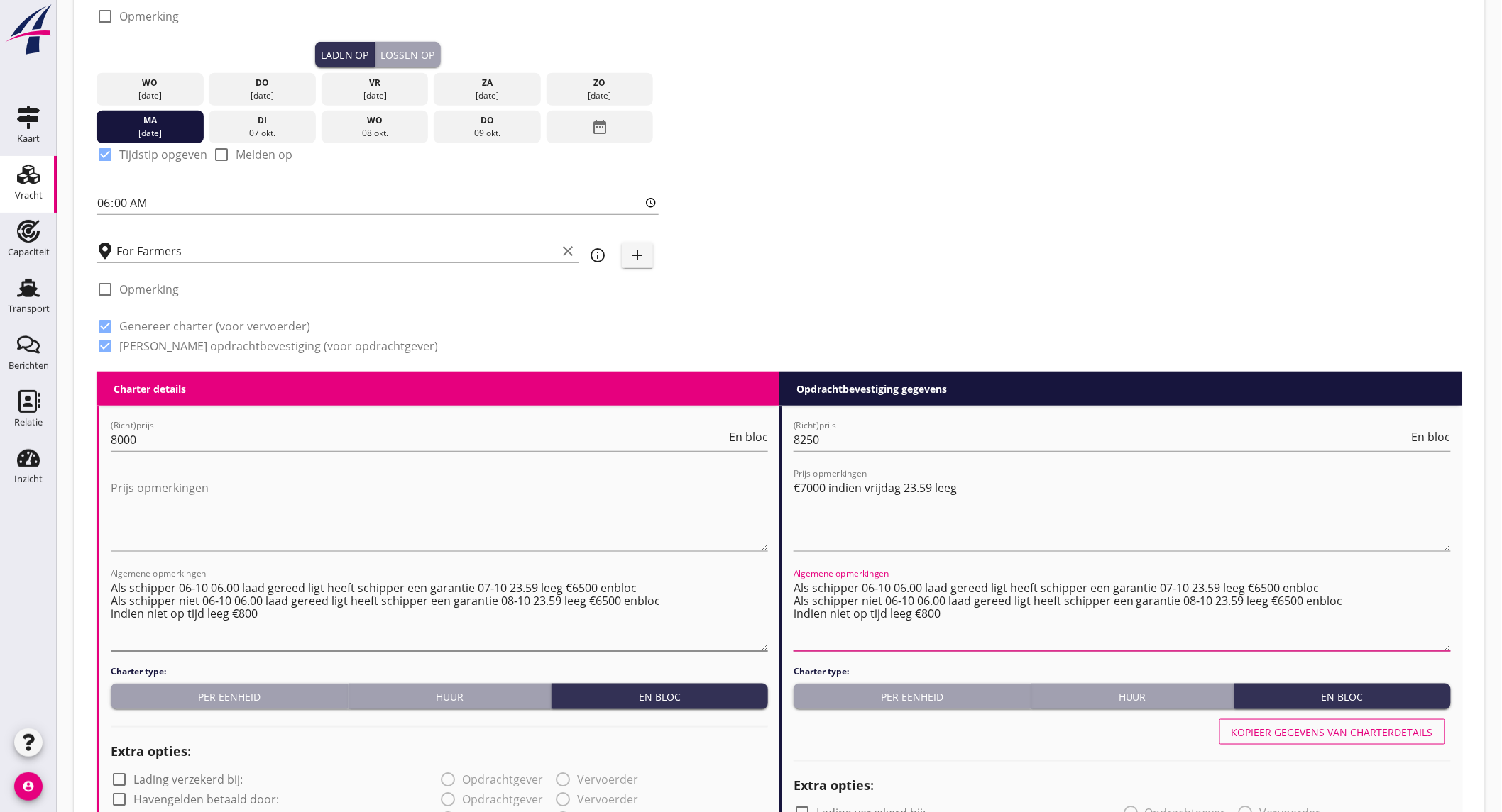
type textarea "Als schipper 06-10 06.00 laad gereed ligt heeft schipper een garantie 07-10 23.…"
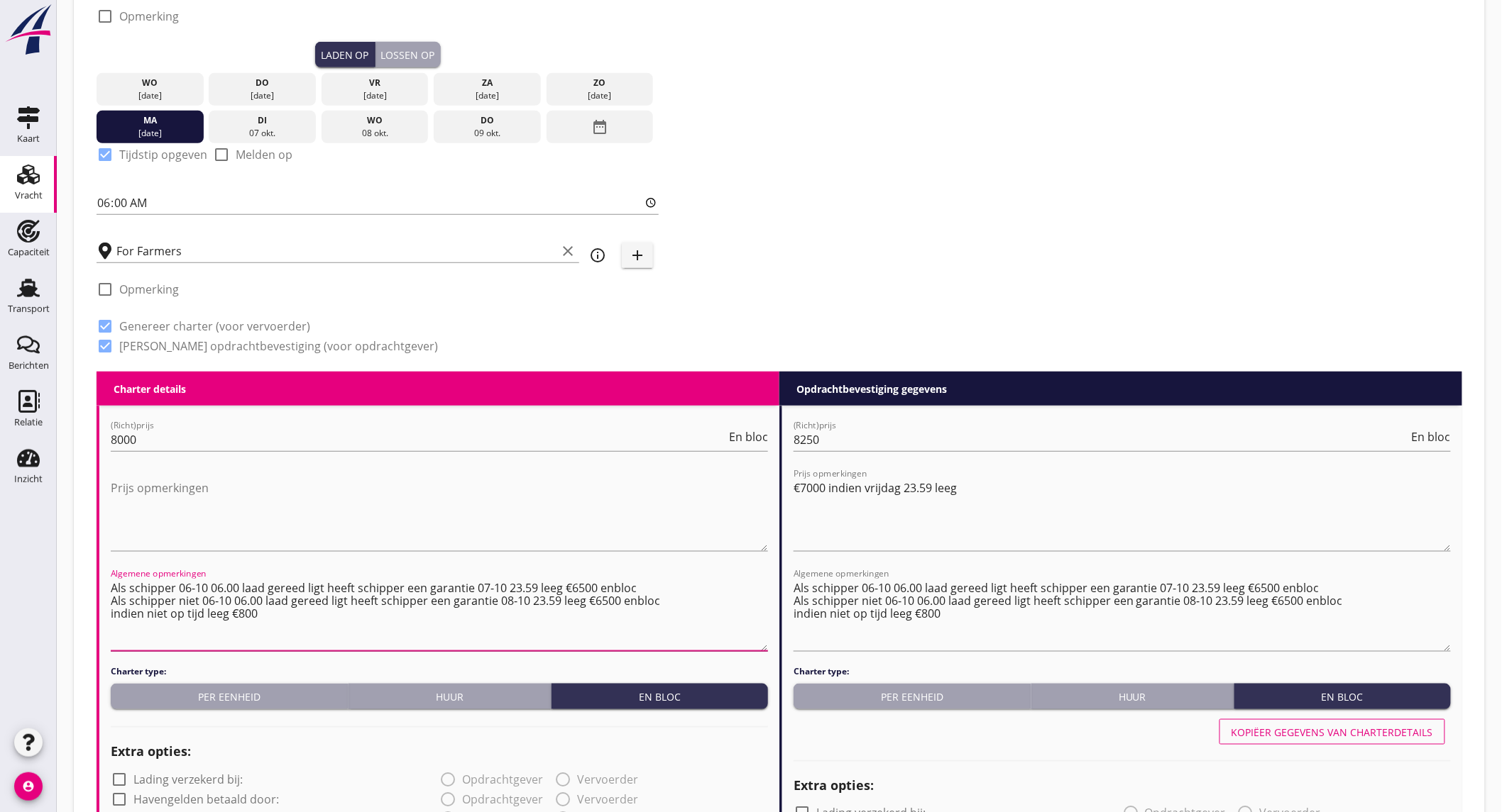
click at [266, 616] on textarea "Als schipper 06-10 06.00 laad gereed ligt heeft schipper een garantie 07-10 23.…" at bounding box center [439, 614] width 657 height 74
type textarea "Als schipper 06-10 06.00 laad gereed ligt heeft schipper een garantie 07-10 23.…"
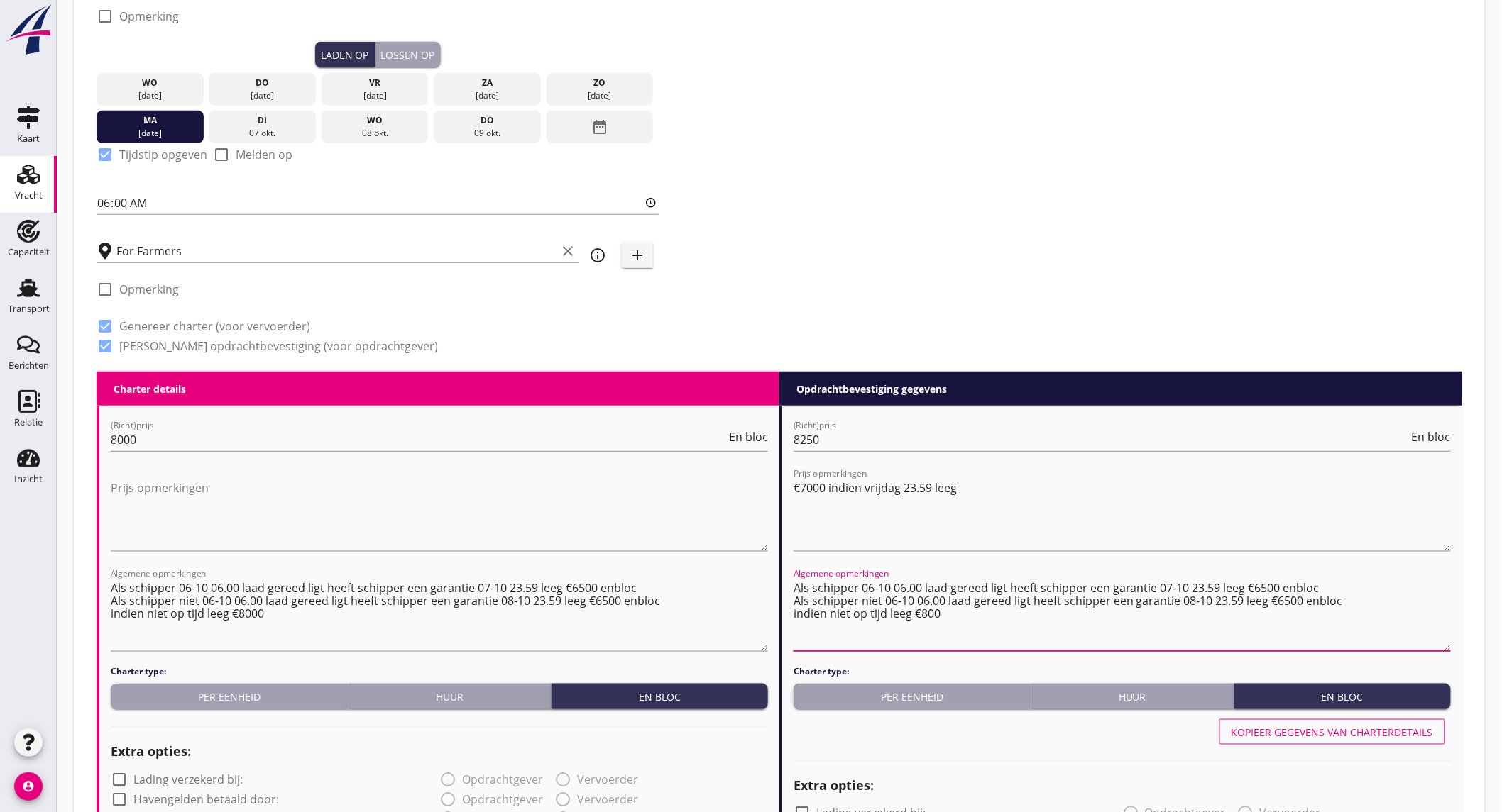
click at [977, 620] on textarea "Als schipper 06-10 06.00 laad gereed ligt heeft schipper een garantie 07-10 23.…" at bounding box center [1122, 614] width 657 height 74
type textarea "Als schipper 06-10 06.00 laad gereed ligt heeft schipper een garantie 07-10 23.…"
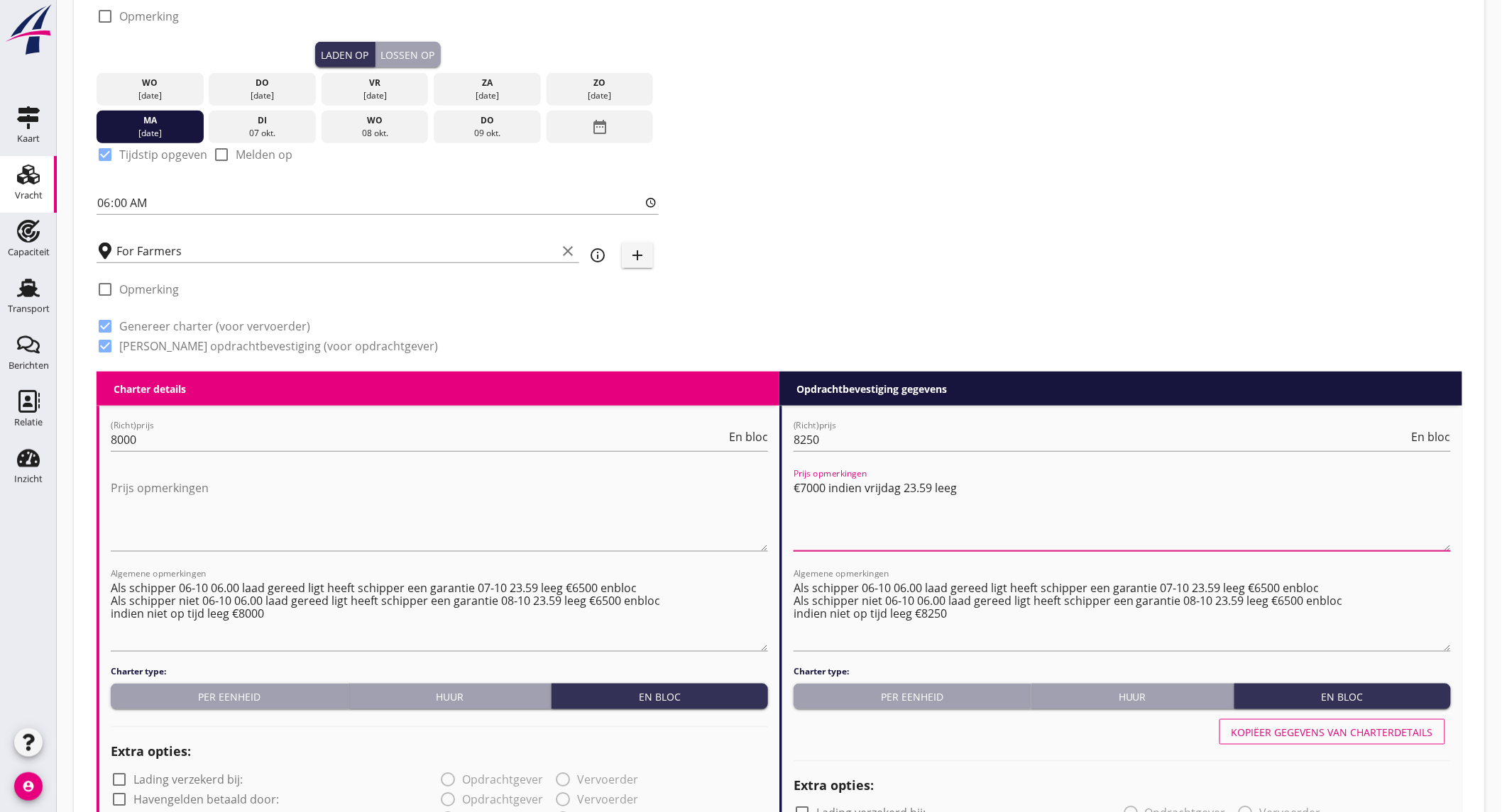
drag, startPoint x: 976, startPoint y: 481, endPoint x: 762, endPoint y: 473, distance: 214.1
click at [700, 506] on textarea "Prijs opmerkingen" at bounding box center [439, 514] width 657 height 74
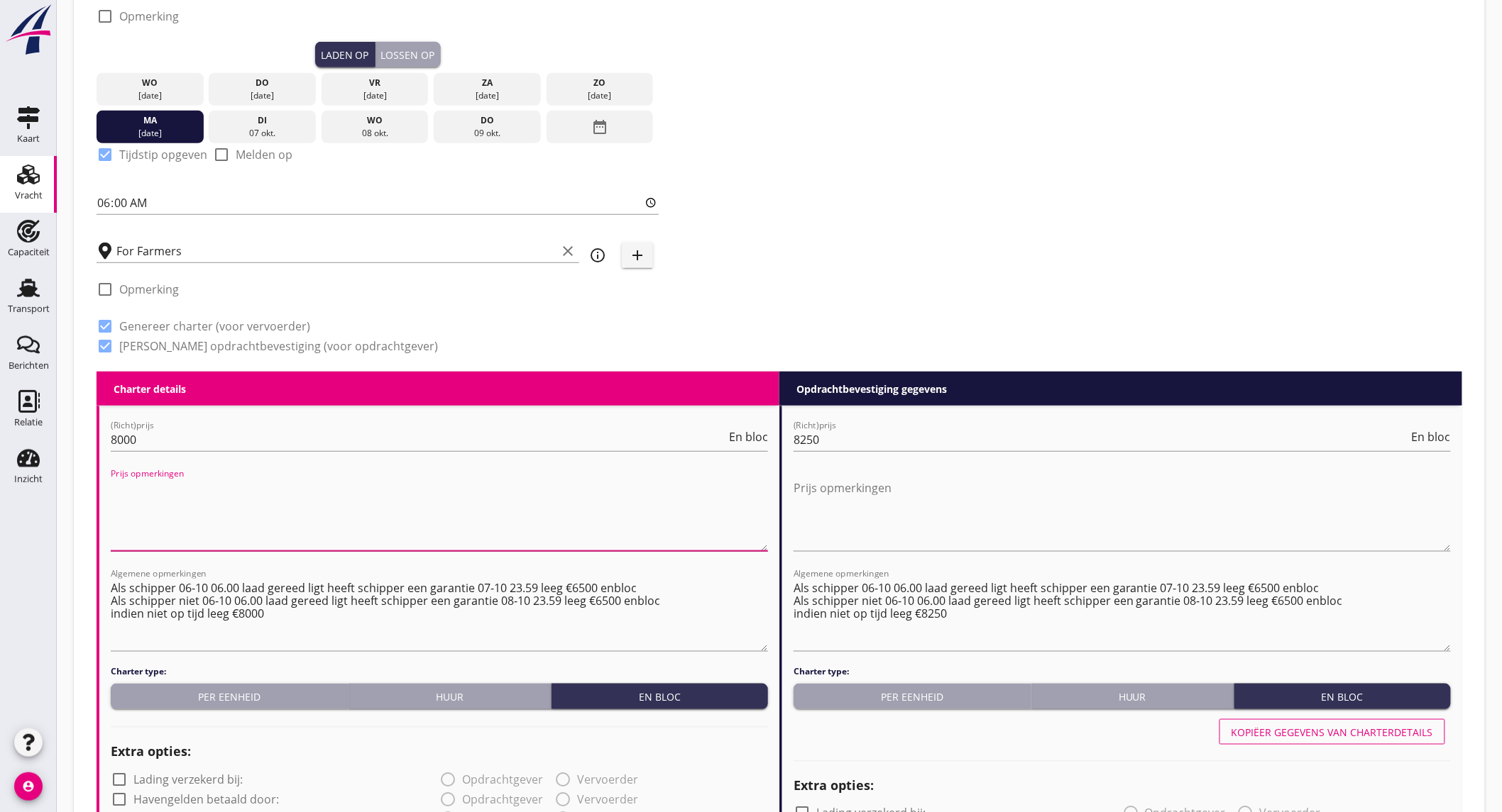
scroll to position [709, 0]
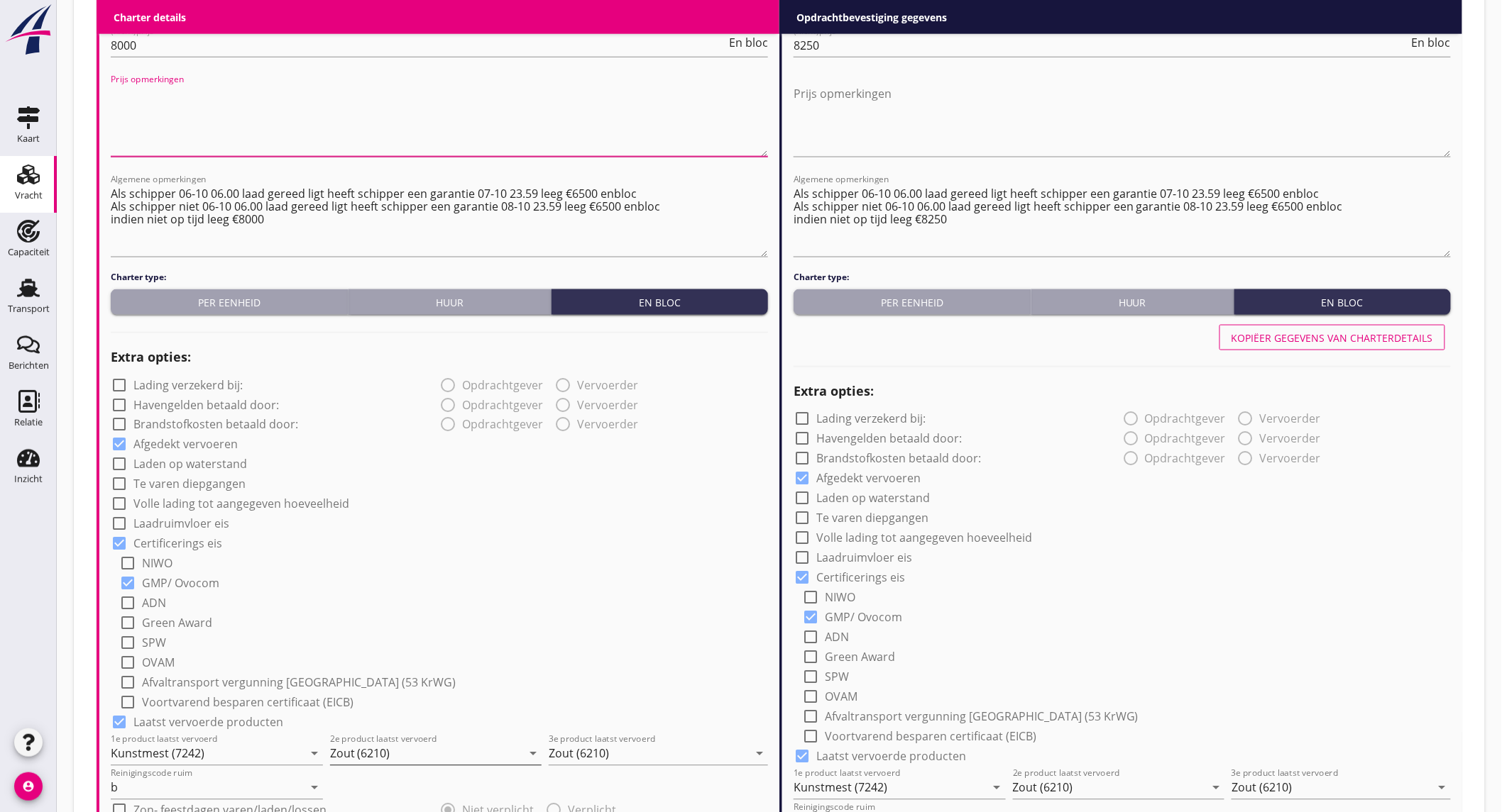
click at [450, 755] on input "Zout (6210)" at bounding box center [427, 754] width 192 height 23
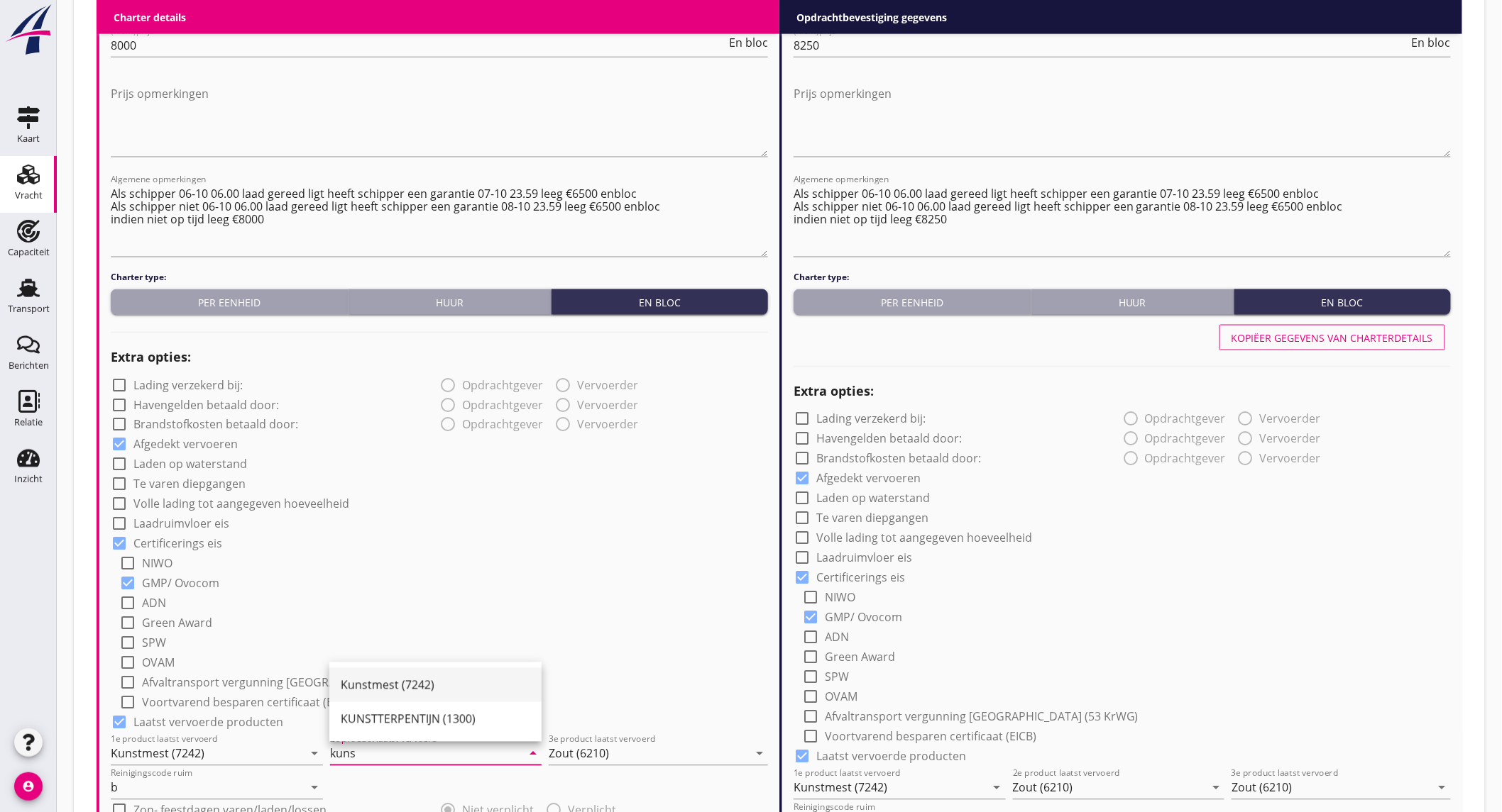
click at [446, 691] on div "Kunstmest (7242)" at bounding box center [435, 685] width 190 height 17
type input "Kunstmest (7242)"
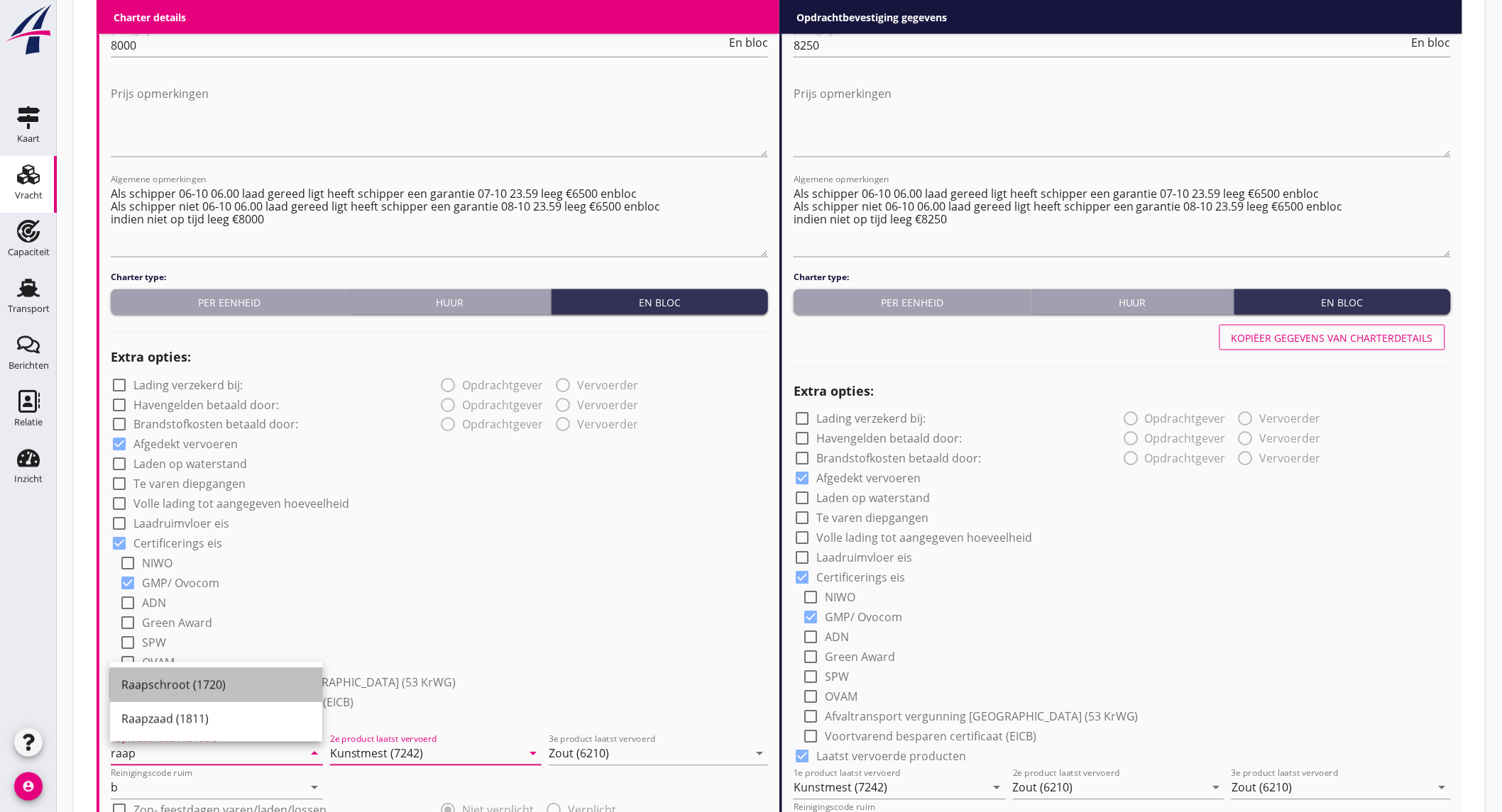
click at [176, 683] on div "Raapschroot (1720)" at bounding box center [215, 685] width 190 height 17
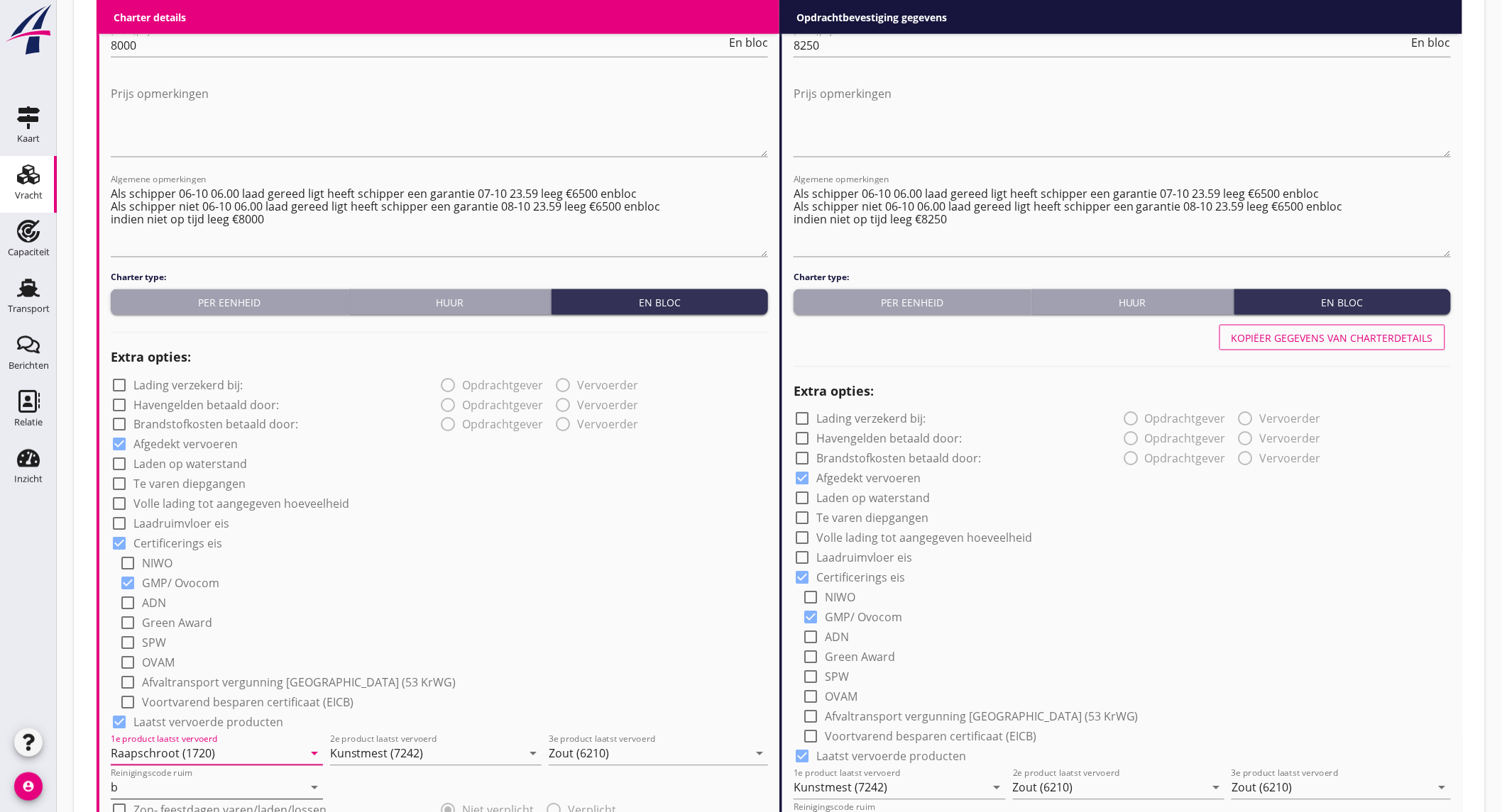
type input "Raapschroot (1720)"
click at [168, 789] on input "b" at bounding box center [207, 788] width 192 height 23
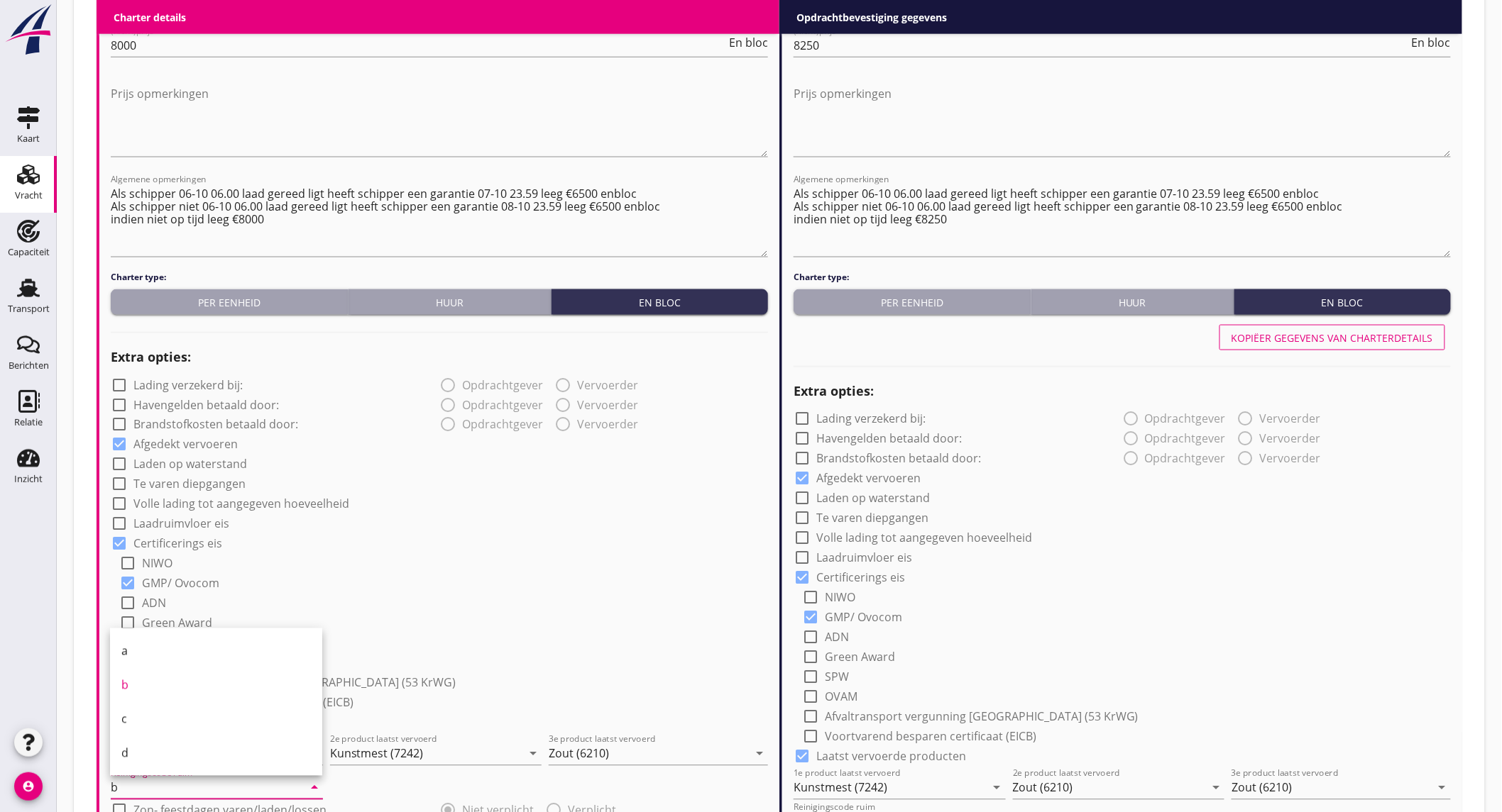
drag, startPoint x: 135, startPoint y: 646, endPoint x: 269, endPoint y: 615, distance: 137.5
click at [135, 646] on div "a" at bounding box center [215, 651] width 190 height 17
type input "a"
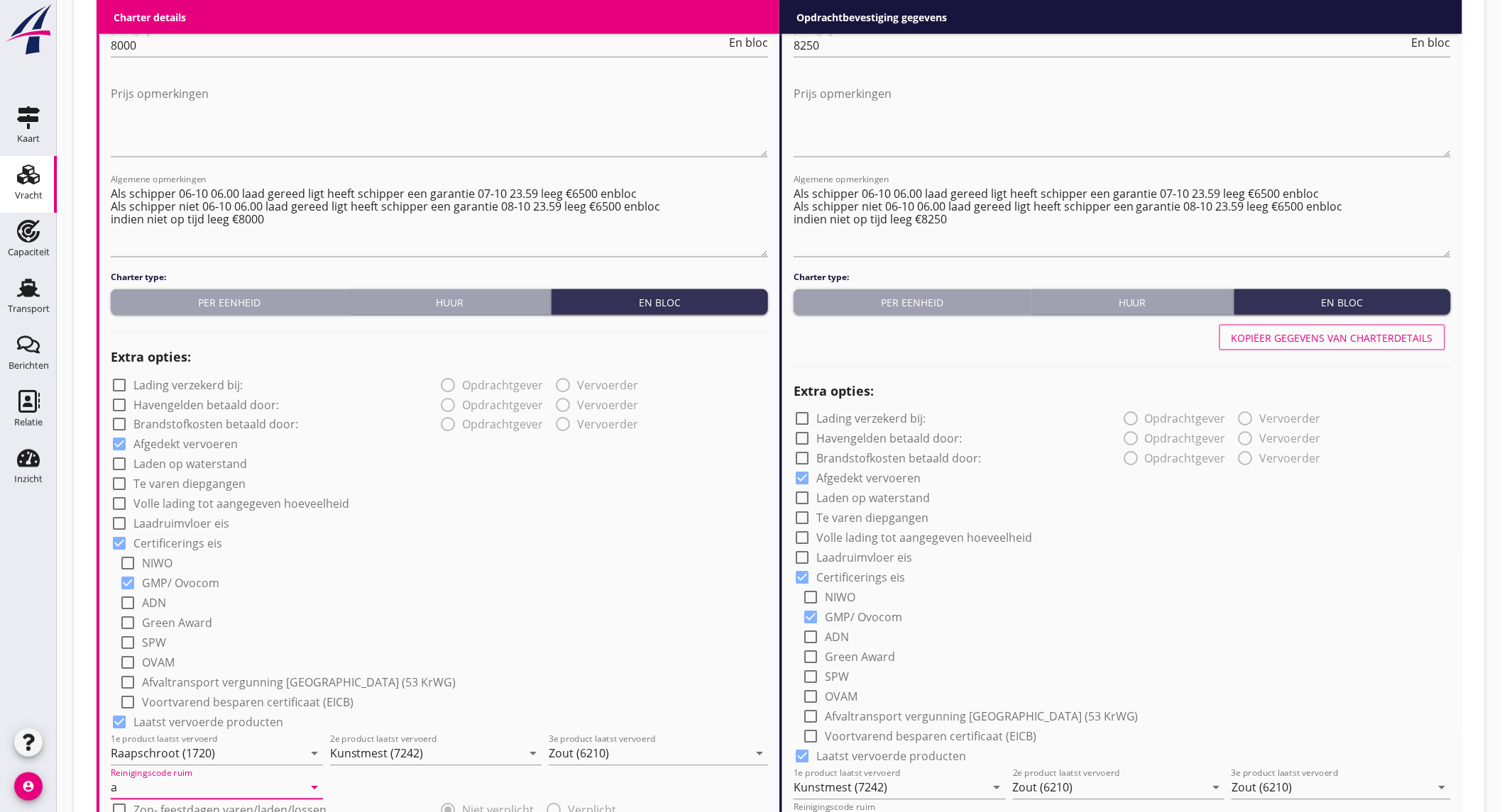
click at [642, 584] on div "check_box GMP/ Ovocom" at bounding box center [443, 582] width 649 height 20
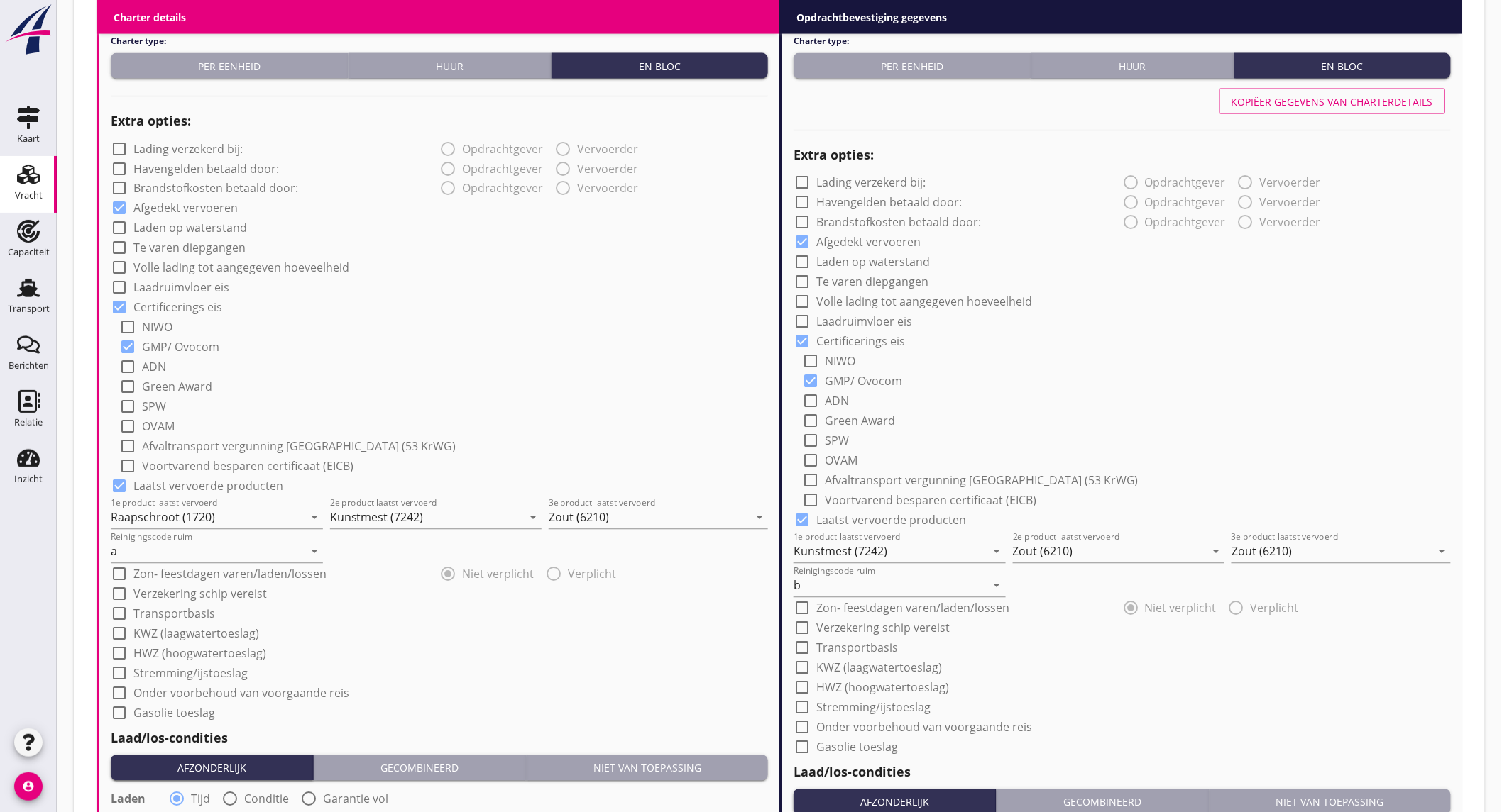
scroll to position [1103, 0]
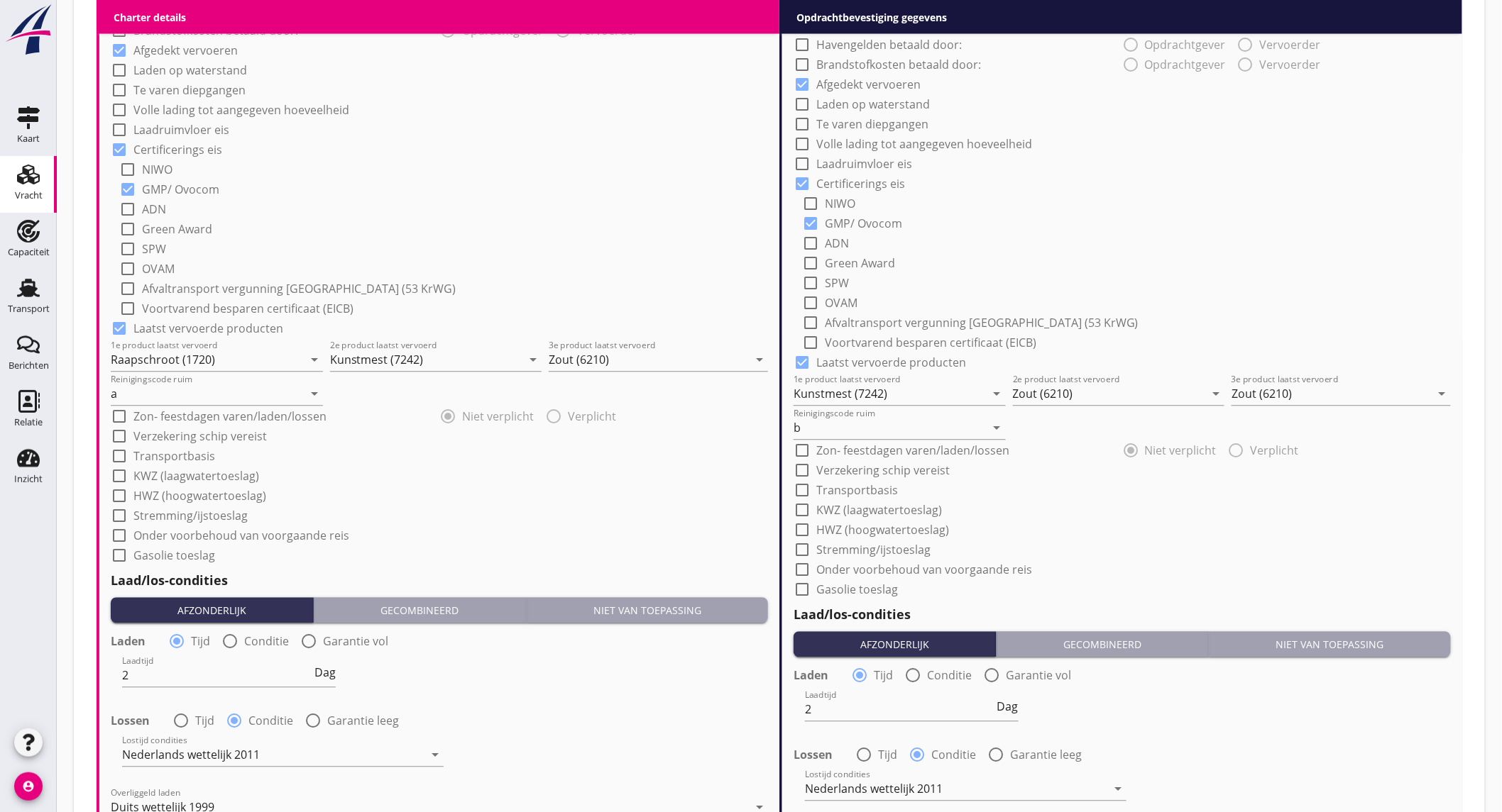
click at [283, 536] on label "Onder voorbehoud van voorgaande reis" at bounding box center [241, 536] width 216 height 14
checkbox input "true"
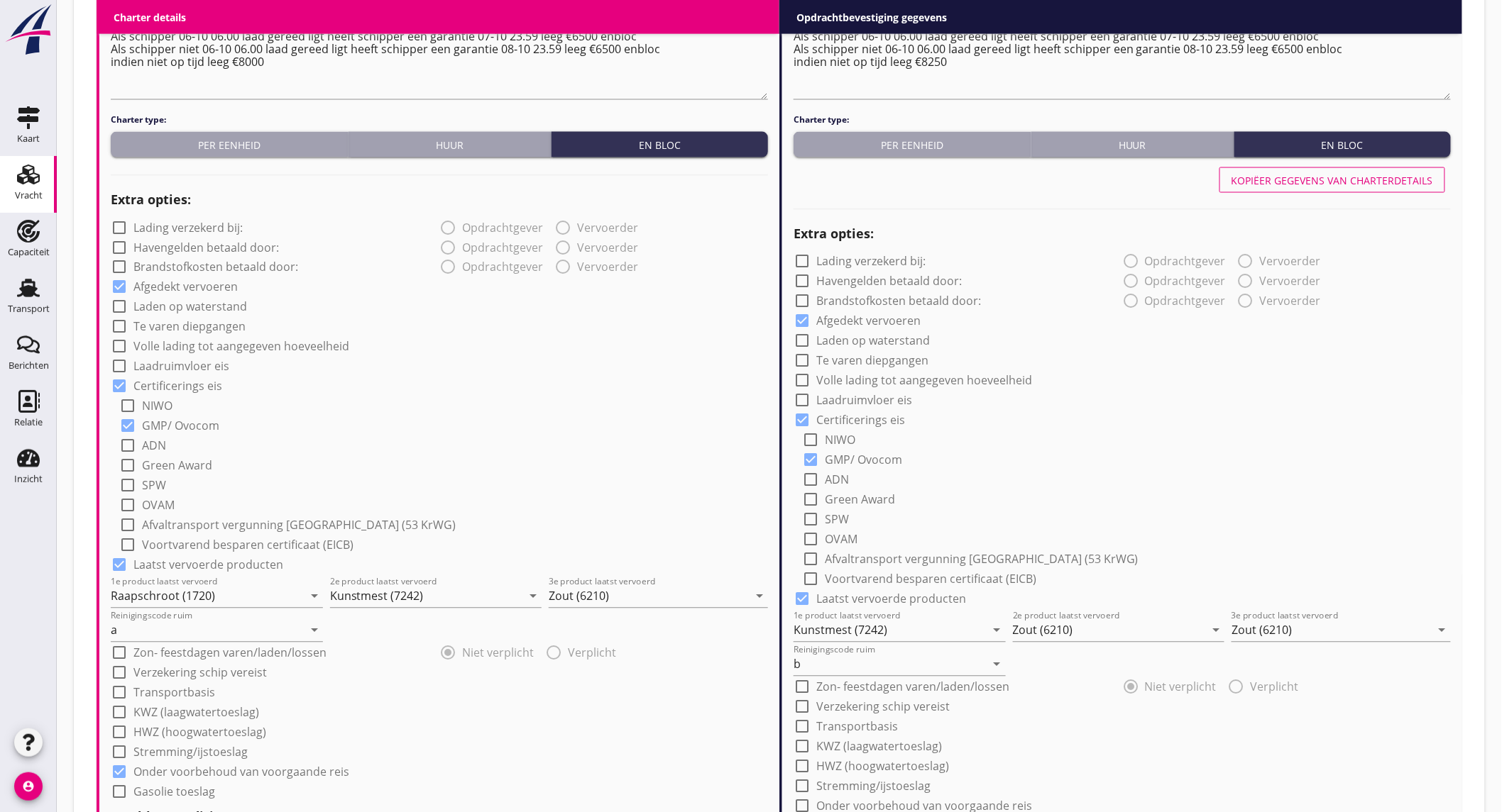
scroll to position [788, 0]
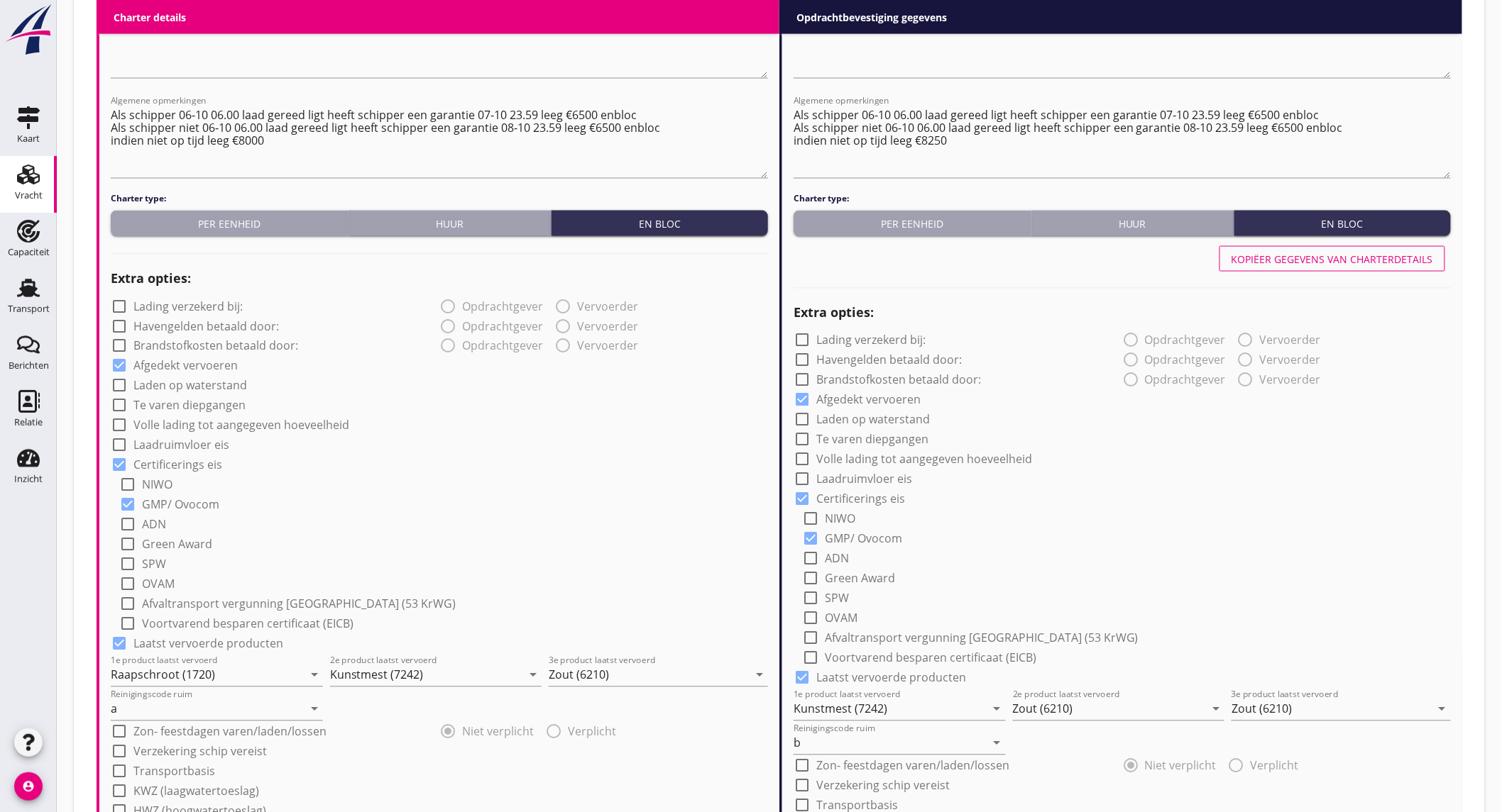
click at [1274, 255] on div "Kopiëer gegevens van charterdetails" at bounding box center [1332, 260] width 202 height 15
type input "Raapschroot (1720)"
type input "Kunstmest (7242)"
type input "a"
checkbox input "true"
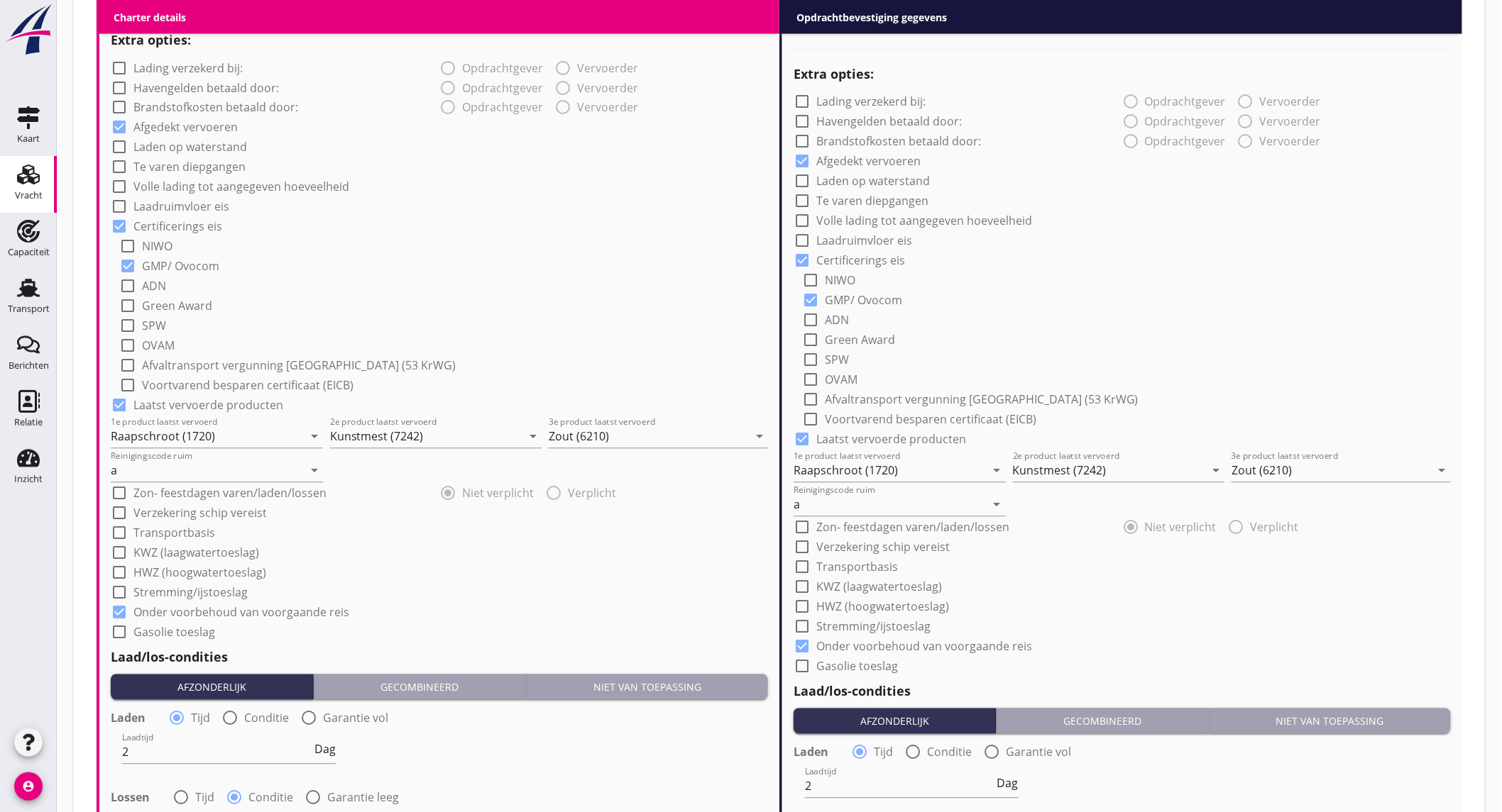
scroll to position [1499, 0]
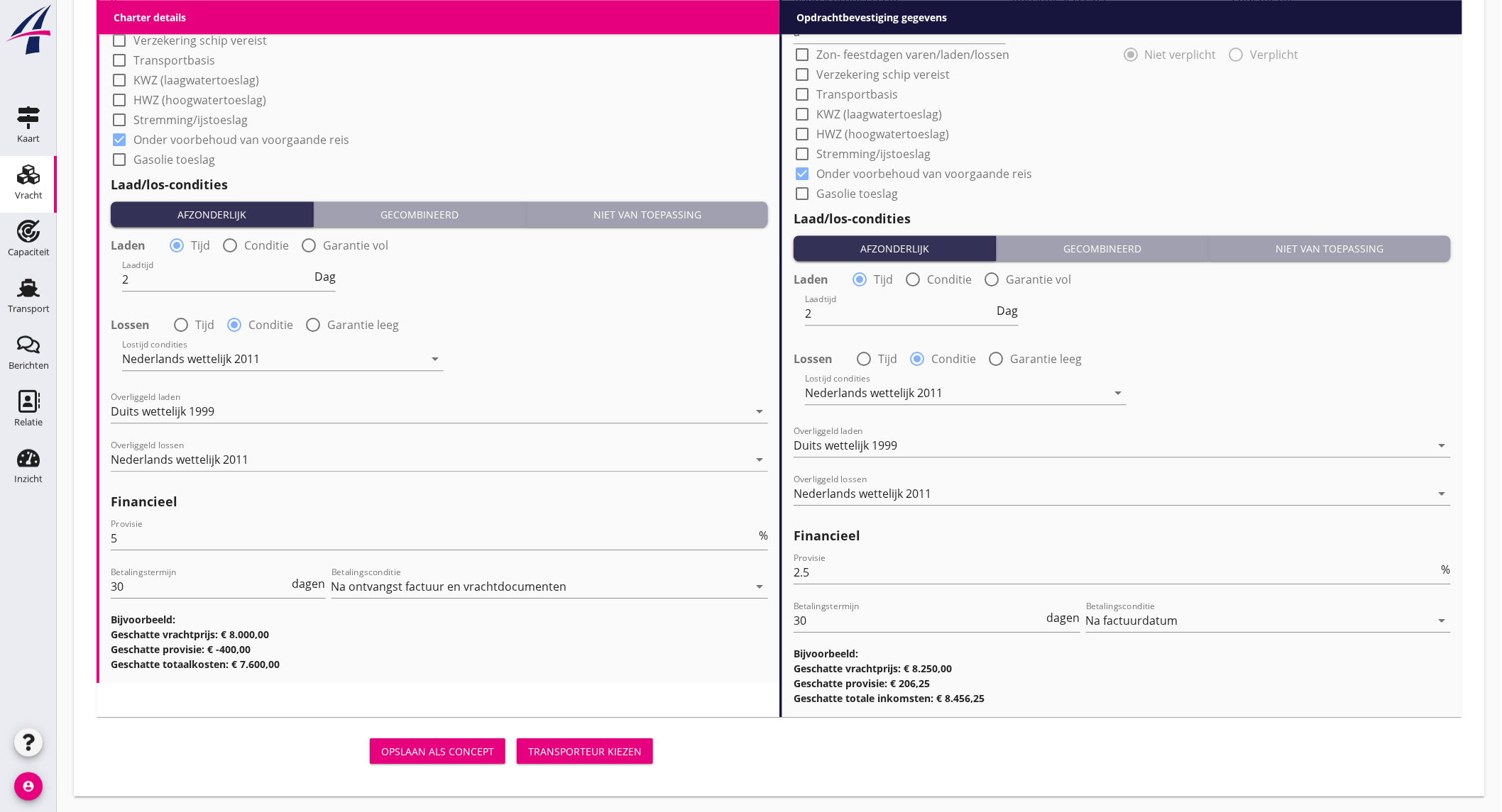
click at [576, 744] on div "Transporteur kiezen" at bounding box center [584, 752] width 113 height 15
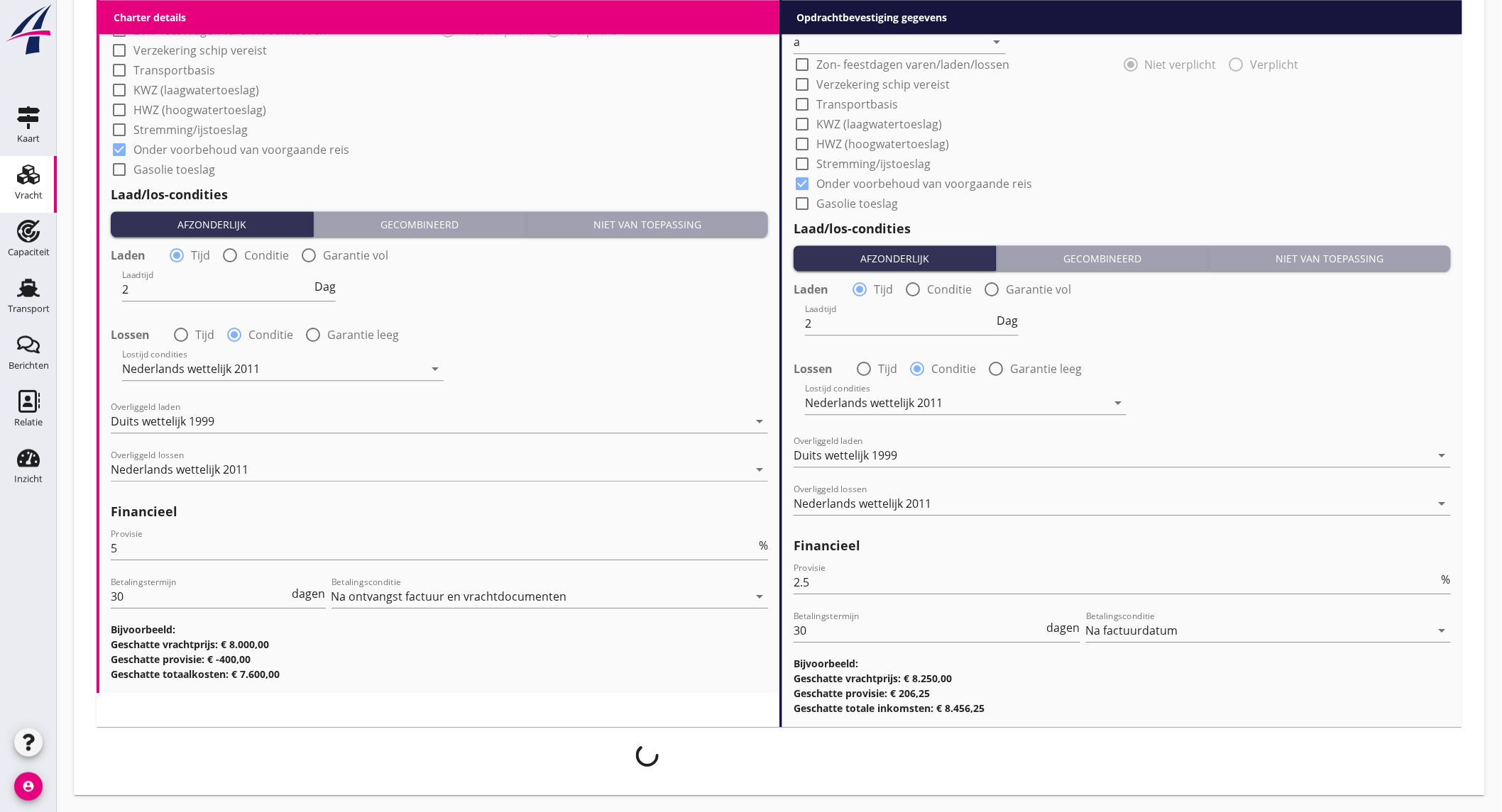
scroll to position [1488, 0]
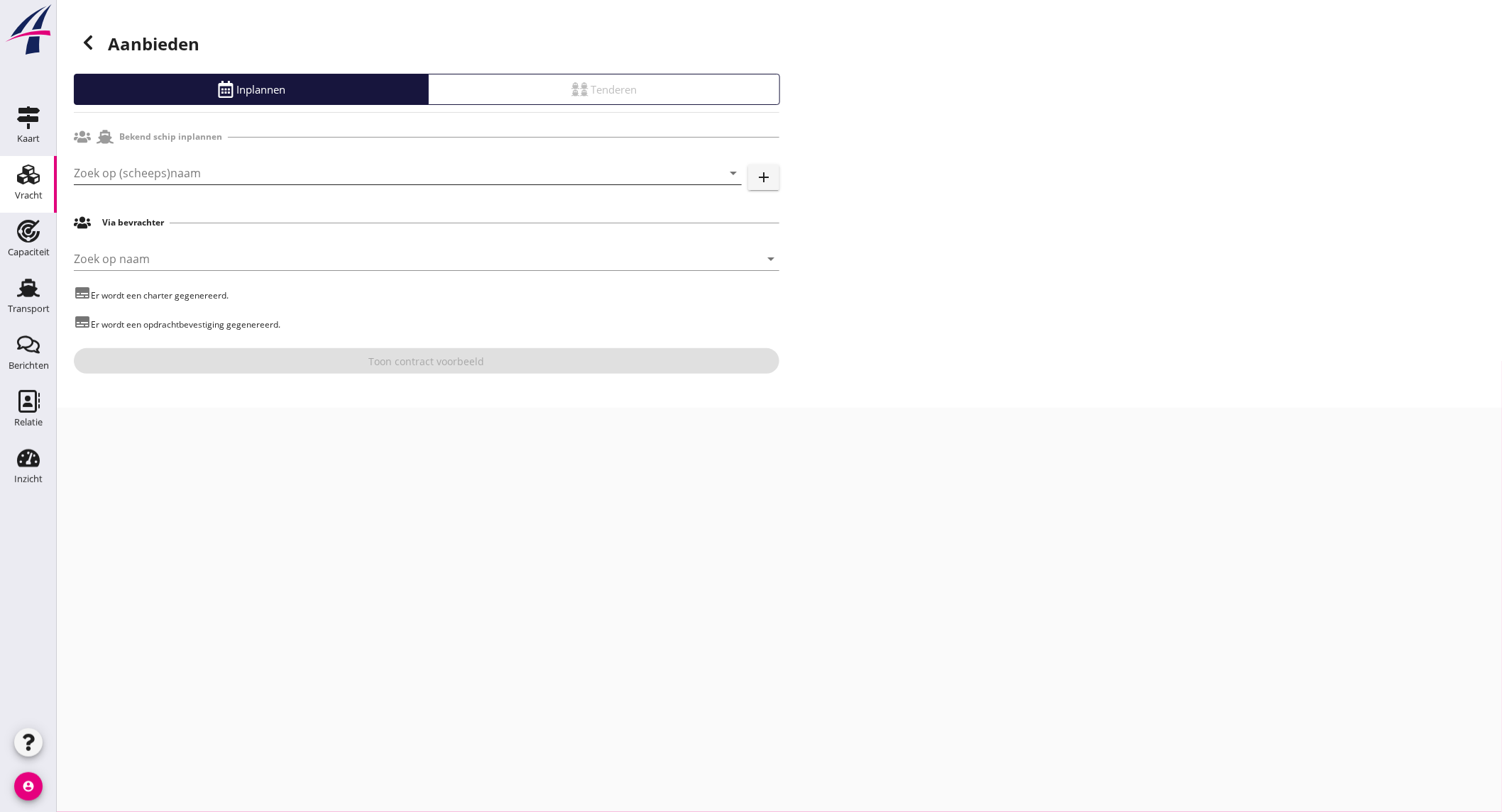
click at [271, 177] on input "Zoek op (scheeps)naam" at bounding box center [389, 173] width 629 height 23
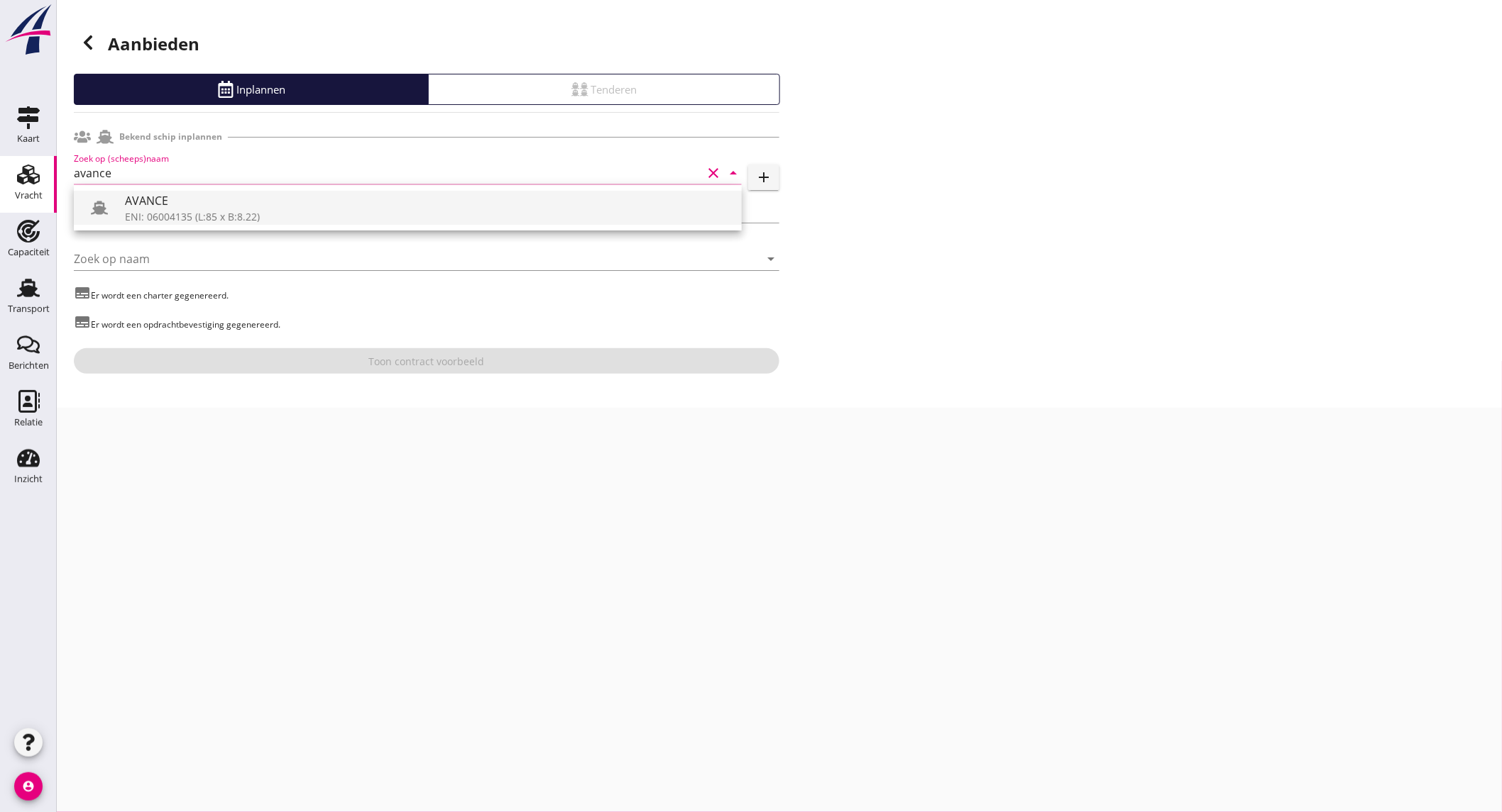
click at [237, 220] on div "ENI: 06004135 (L:85 x B:8.22)" at bounding box center [428, 217] width 606 height 15
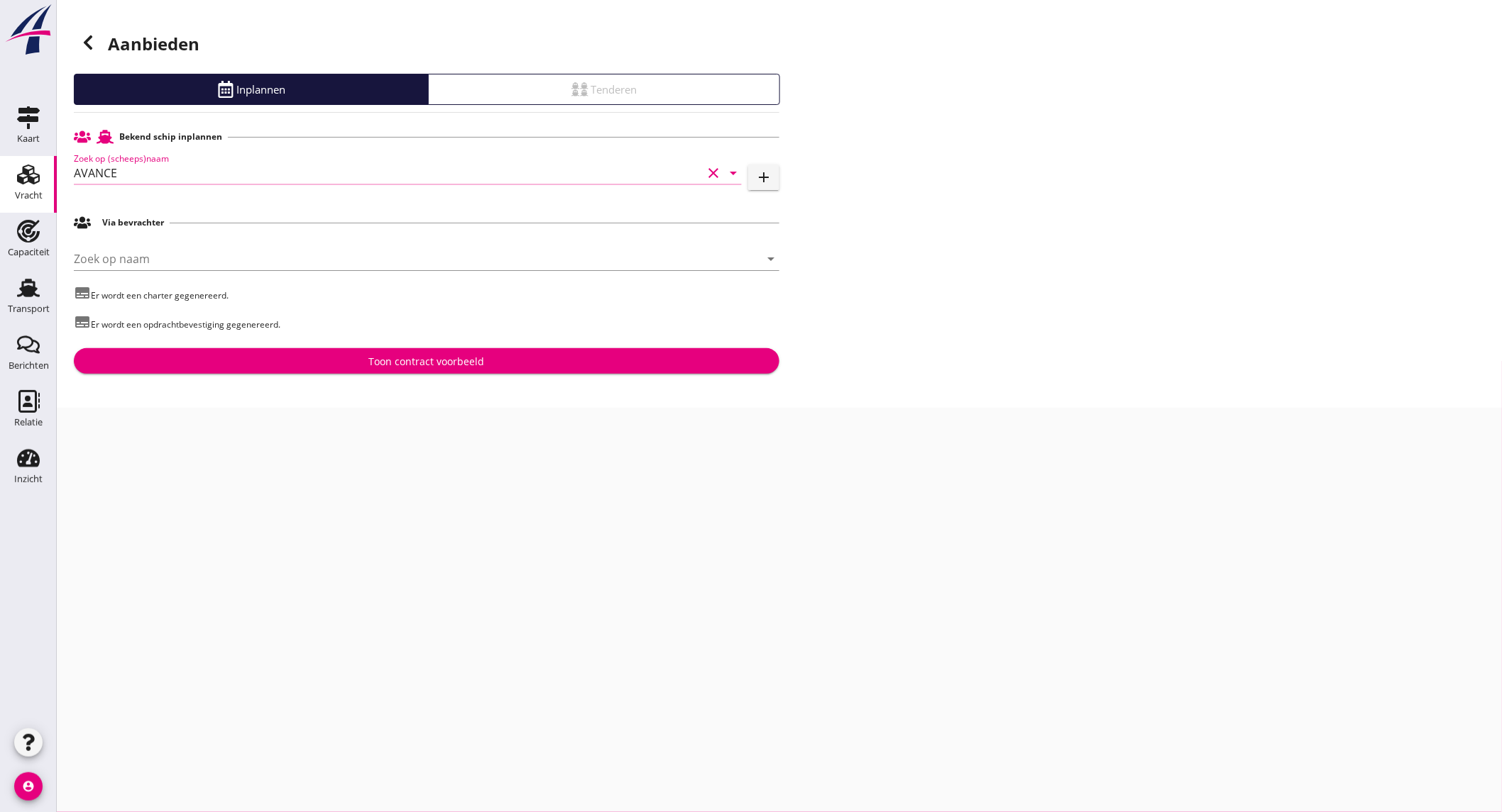
type input "AVANCE"
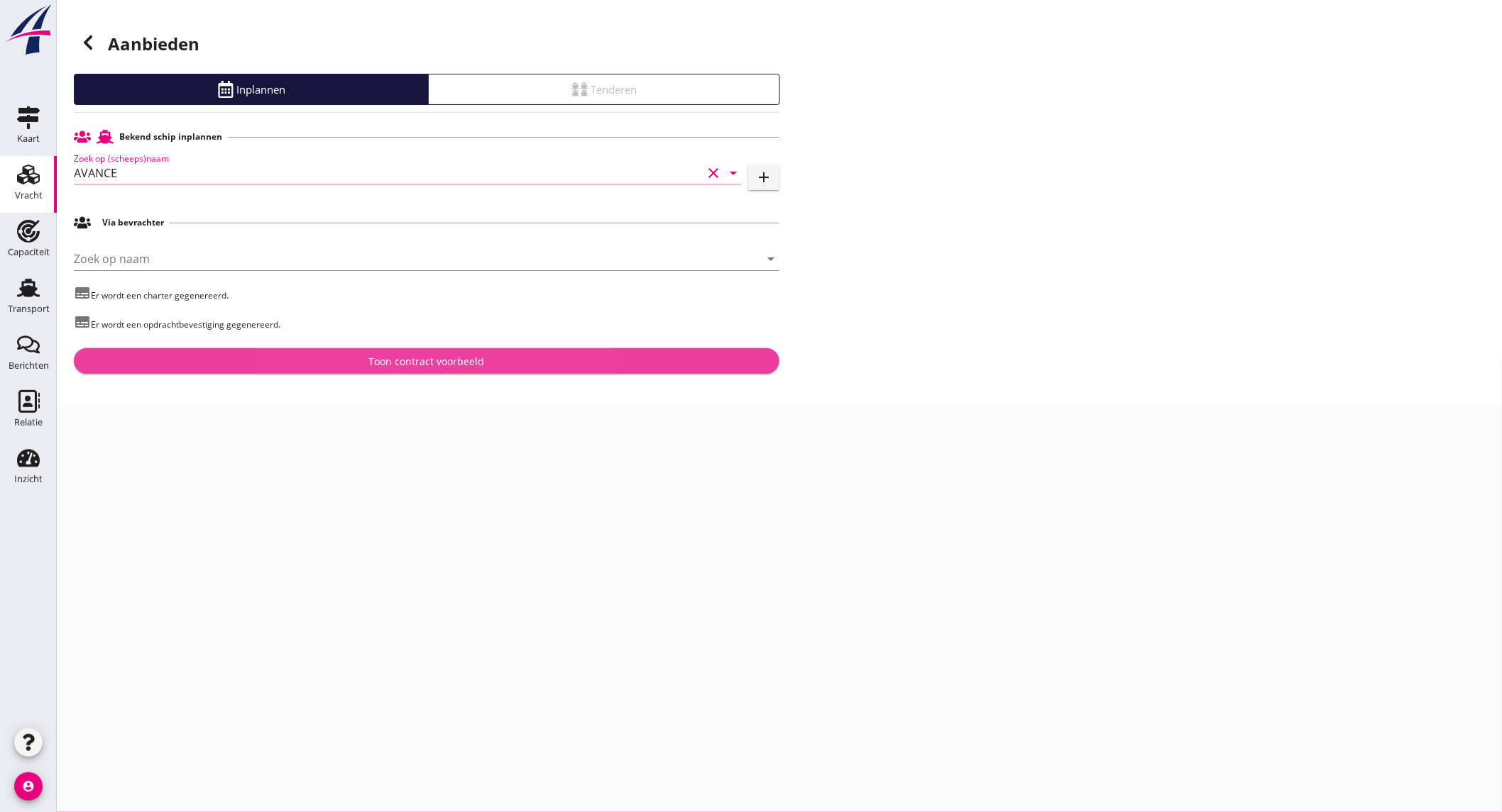
click at [391, 354] on div "Toon contract voorbeeld" at bounding box center [427, 362] width 115 height 15
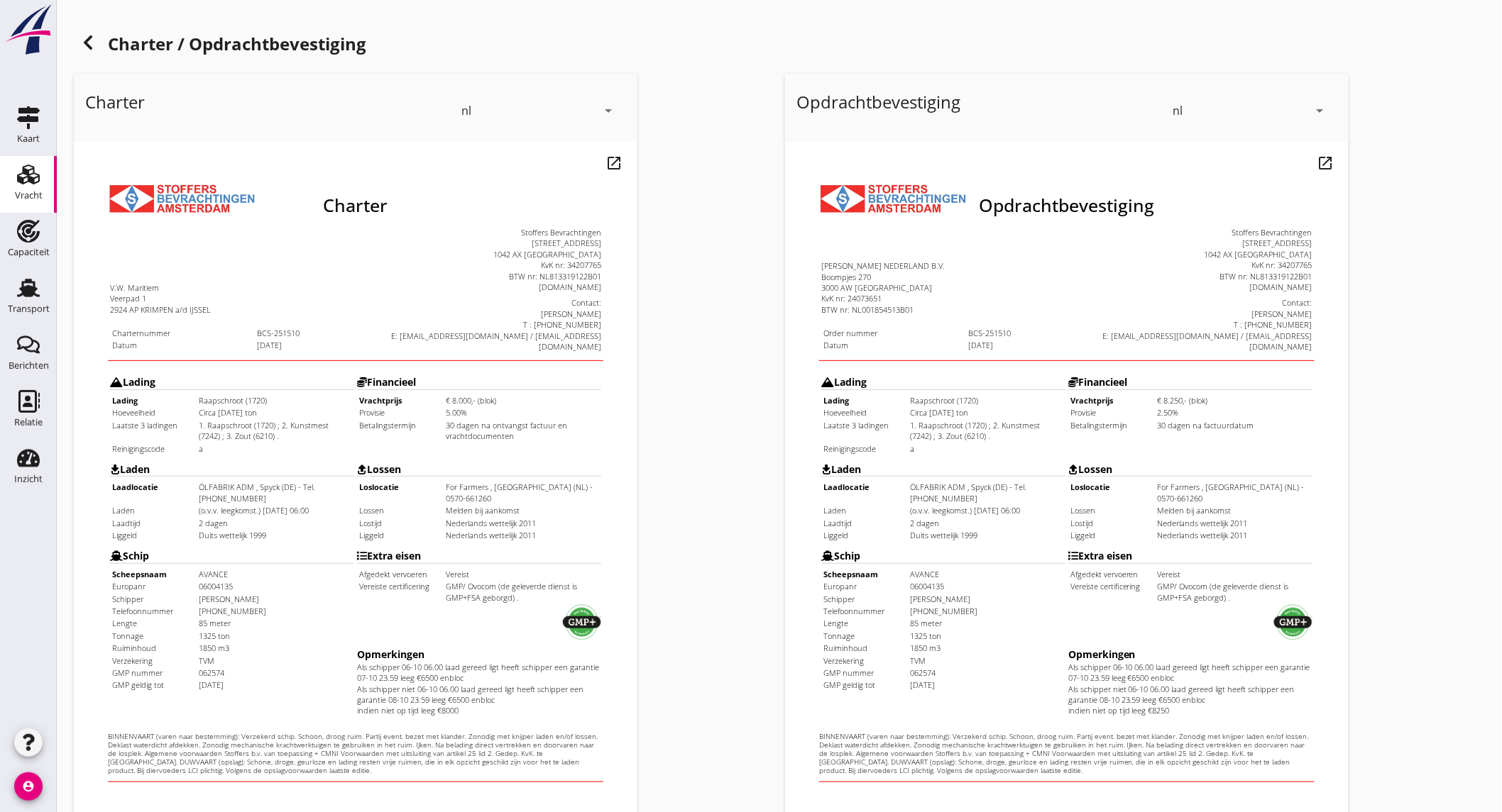
scroll to position [236, 0]
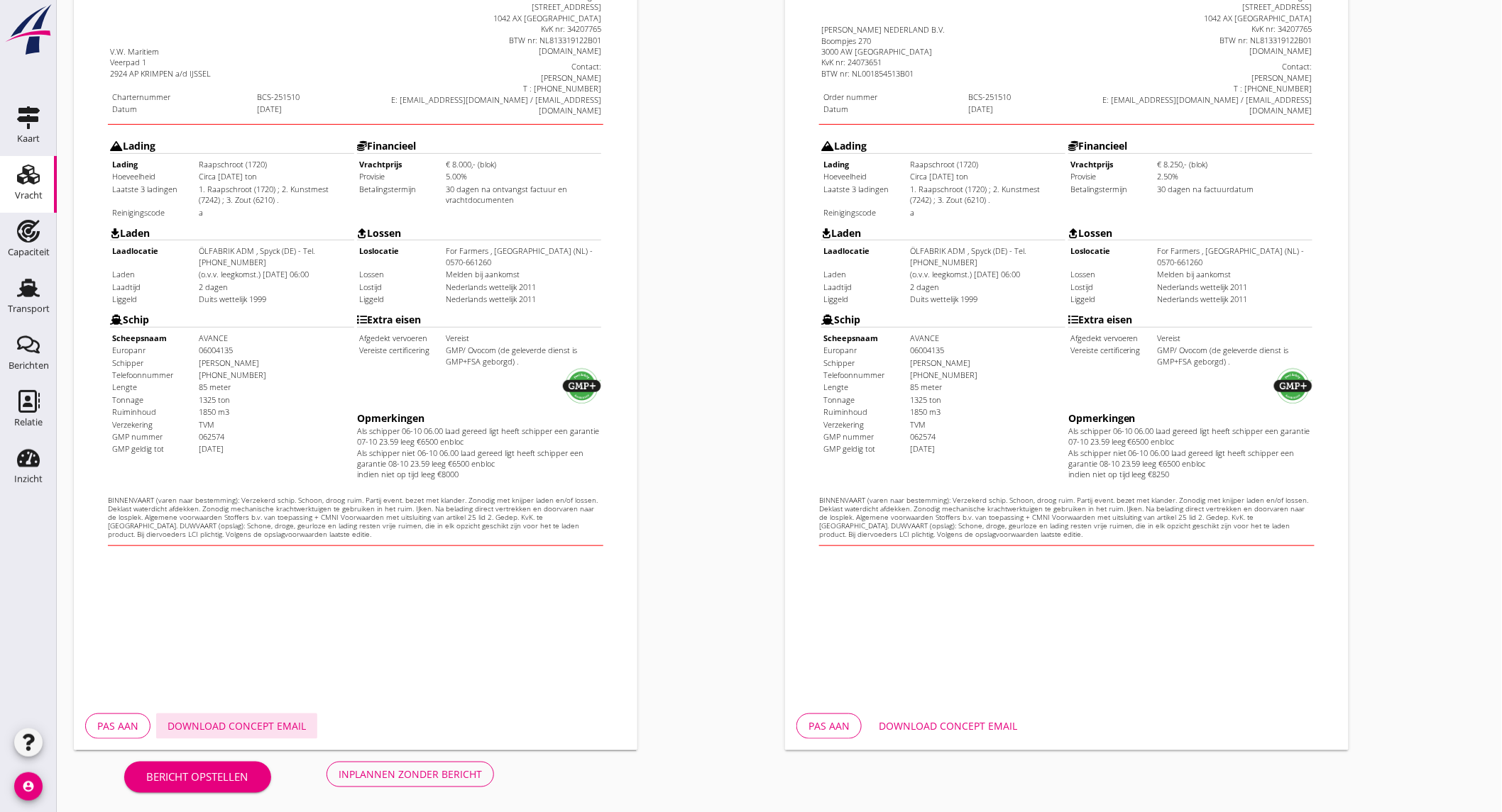
drag, startPoint x: 263, startPoint y: 719, endPoint x: 297, endPoint y: 710, distance: 35.2
click at [263, 719] on div "Download concept email" at bounding box center [236, 726] width 138 height 15
click at [940, 721] on div "Download concept email" at bounding box center [948, 726] width 138 height 15
click at [457, 778] on div "Inplannen zonder bericht" at bounding box center [410, 775] width 144 height 15
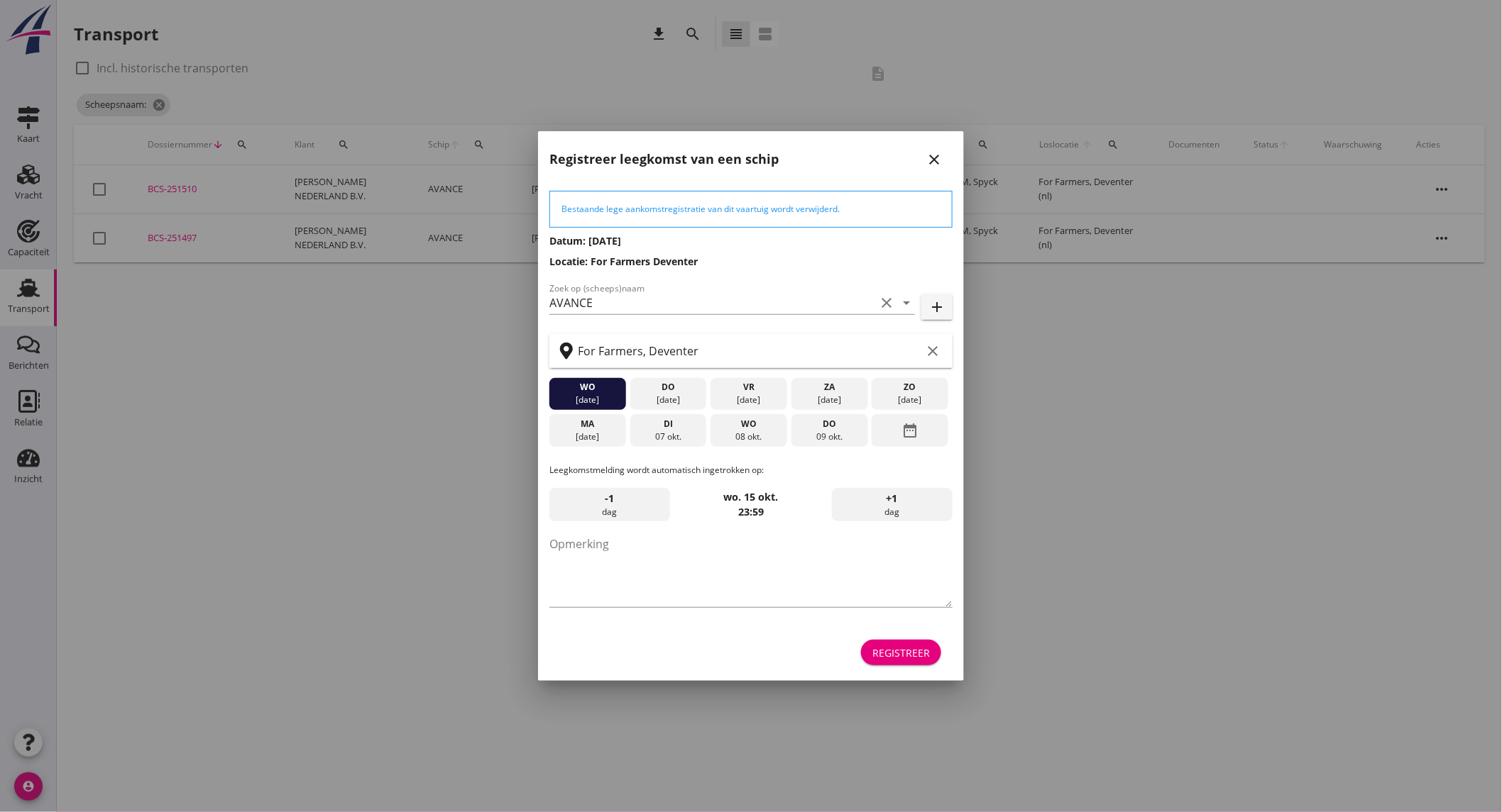
click at [693, 433] on div "07 okt." at bounding box center [668, 436] width 70 height 12
click at [911, 650] on div "Registreer" at bounding box center [901, 653] width 57 height 15
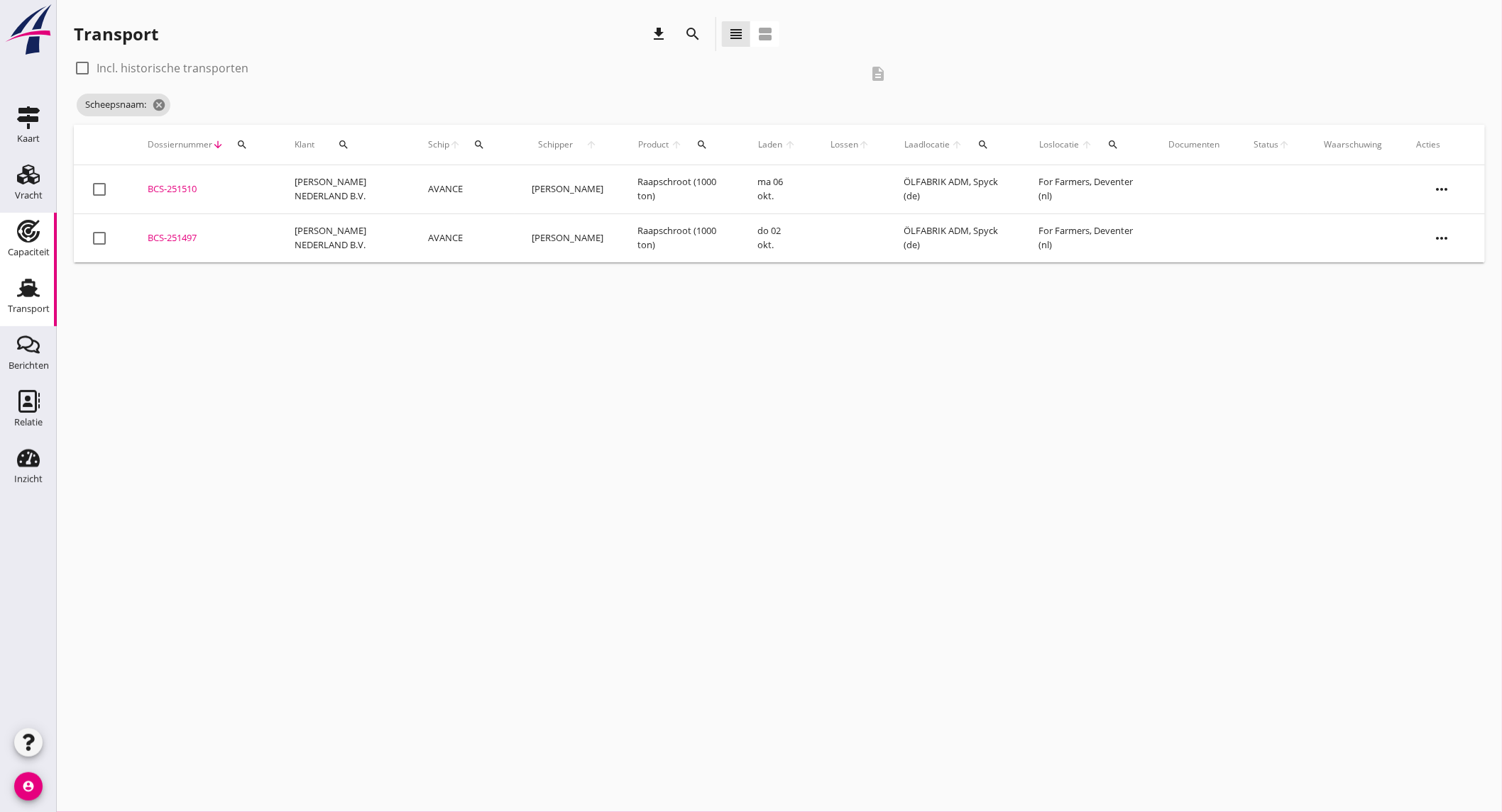
click at [33, 254] on div "Capaciteit" at bounding box center [29, 252] width 42 height 10
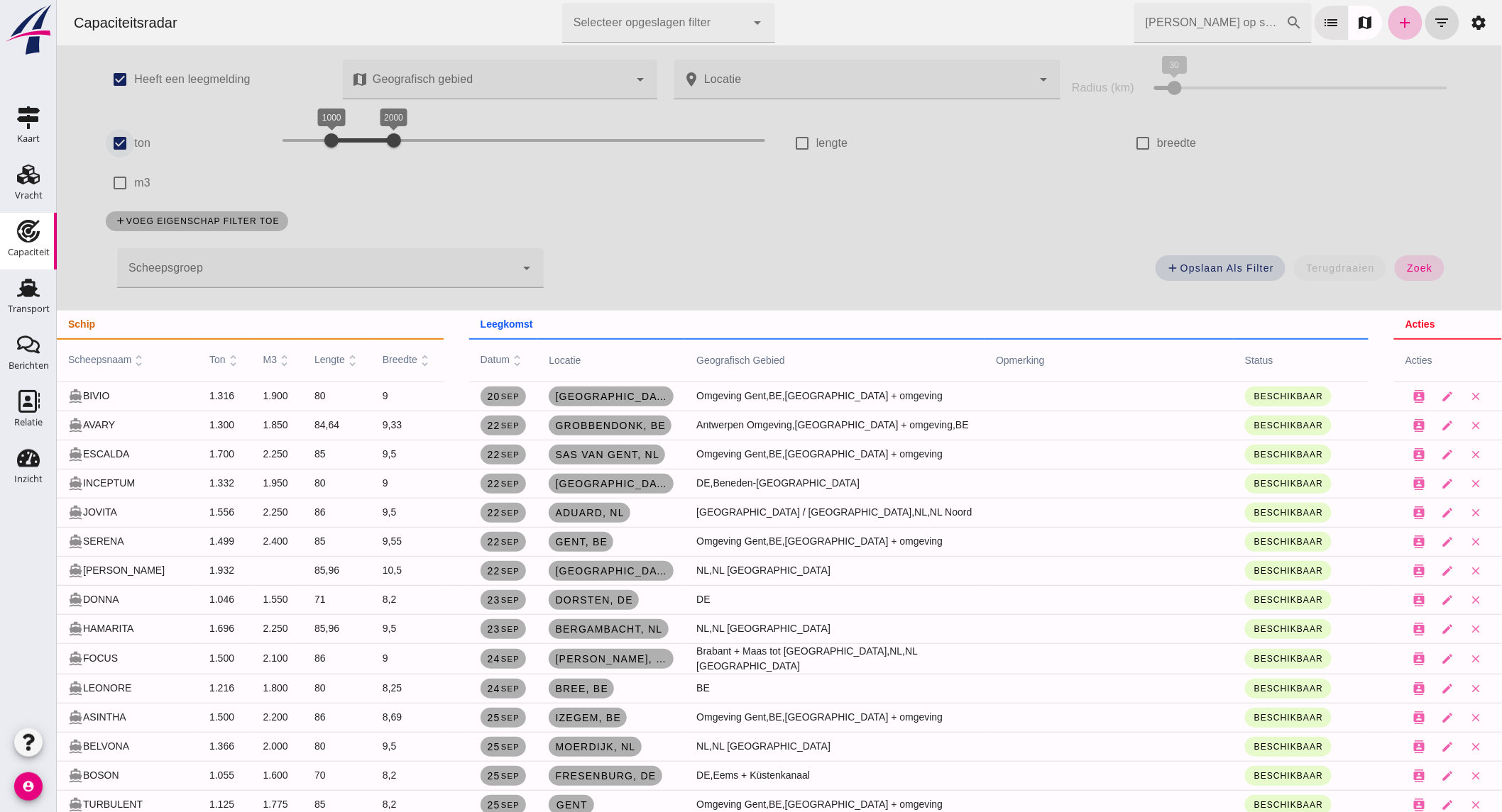
click at [121, 132] on input "ton" at bounding box center [119, 144] width 29 height 29
checkbox input "false"
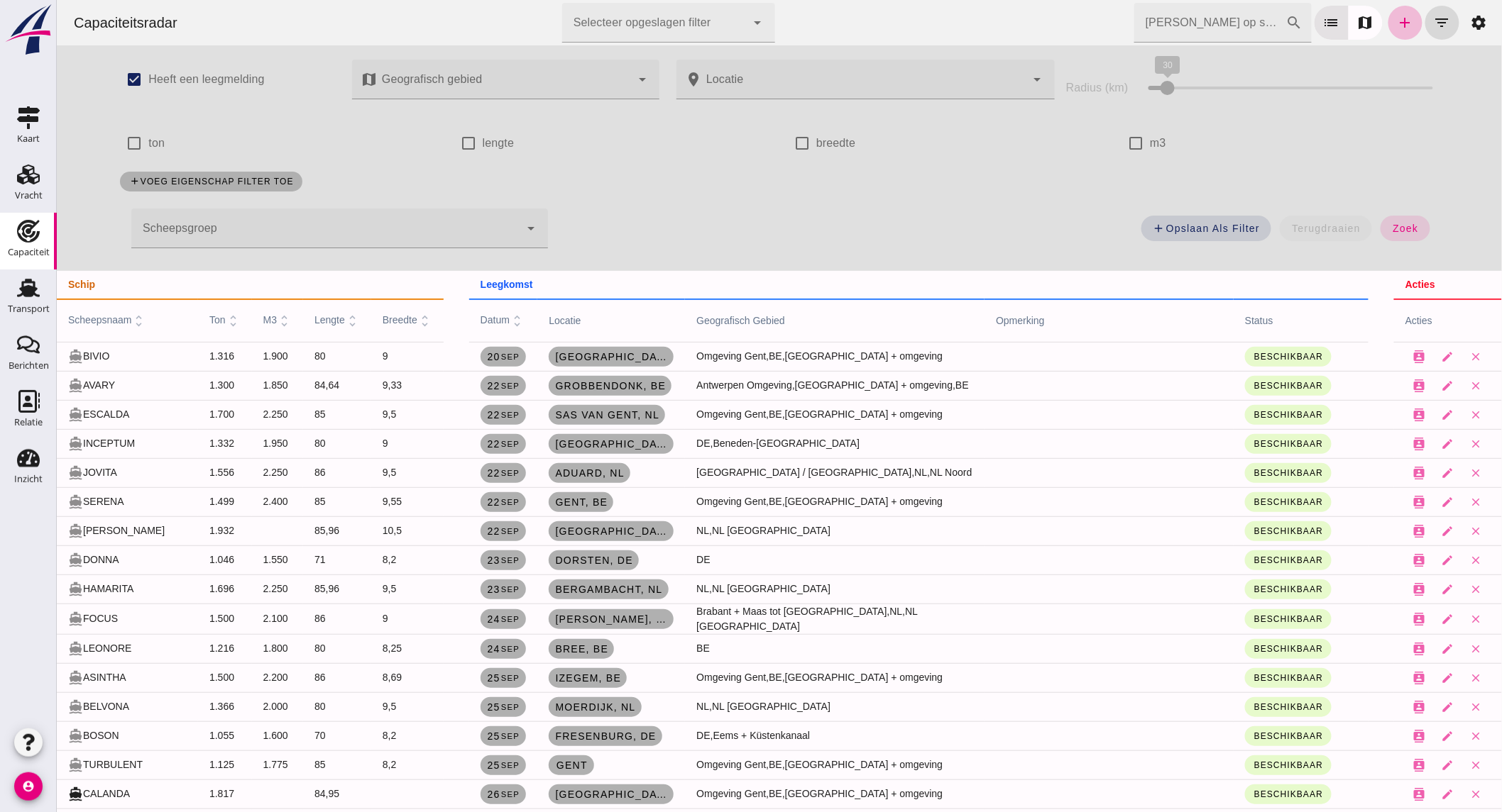
click at [255, 240] on div at bounding box center [325, 228] width 389 height 40
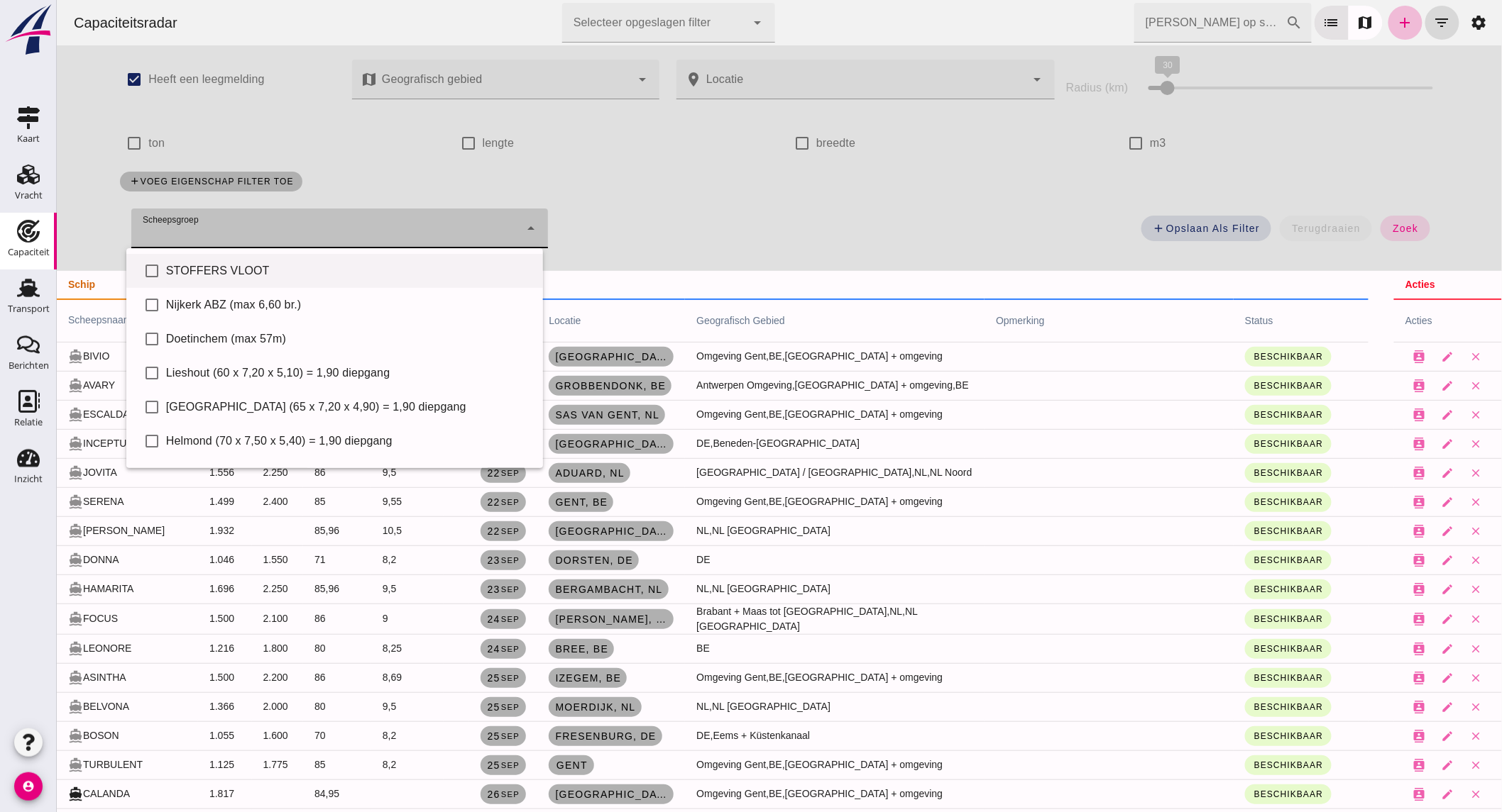
click at [238, 271] on div "STOFFERS VLOOT" at bounding box center [349, 271] width 366 height 17
type input "STOFFERS VLOOT"
checkbox input "true"
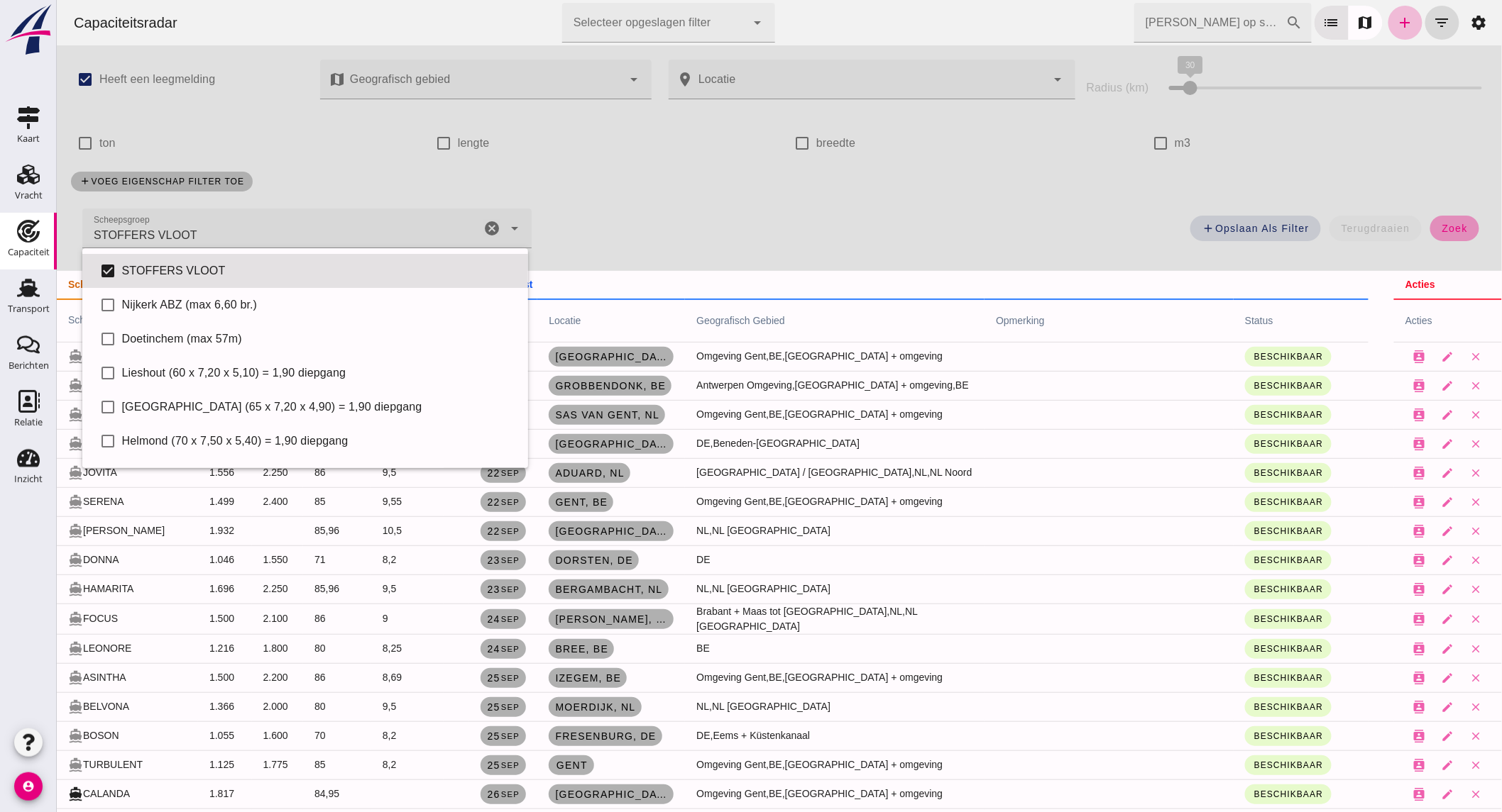
click at [1430, 229] on button "zoek" at bounding box center [1453, 228] width 49 height 26
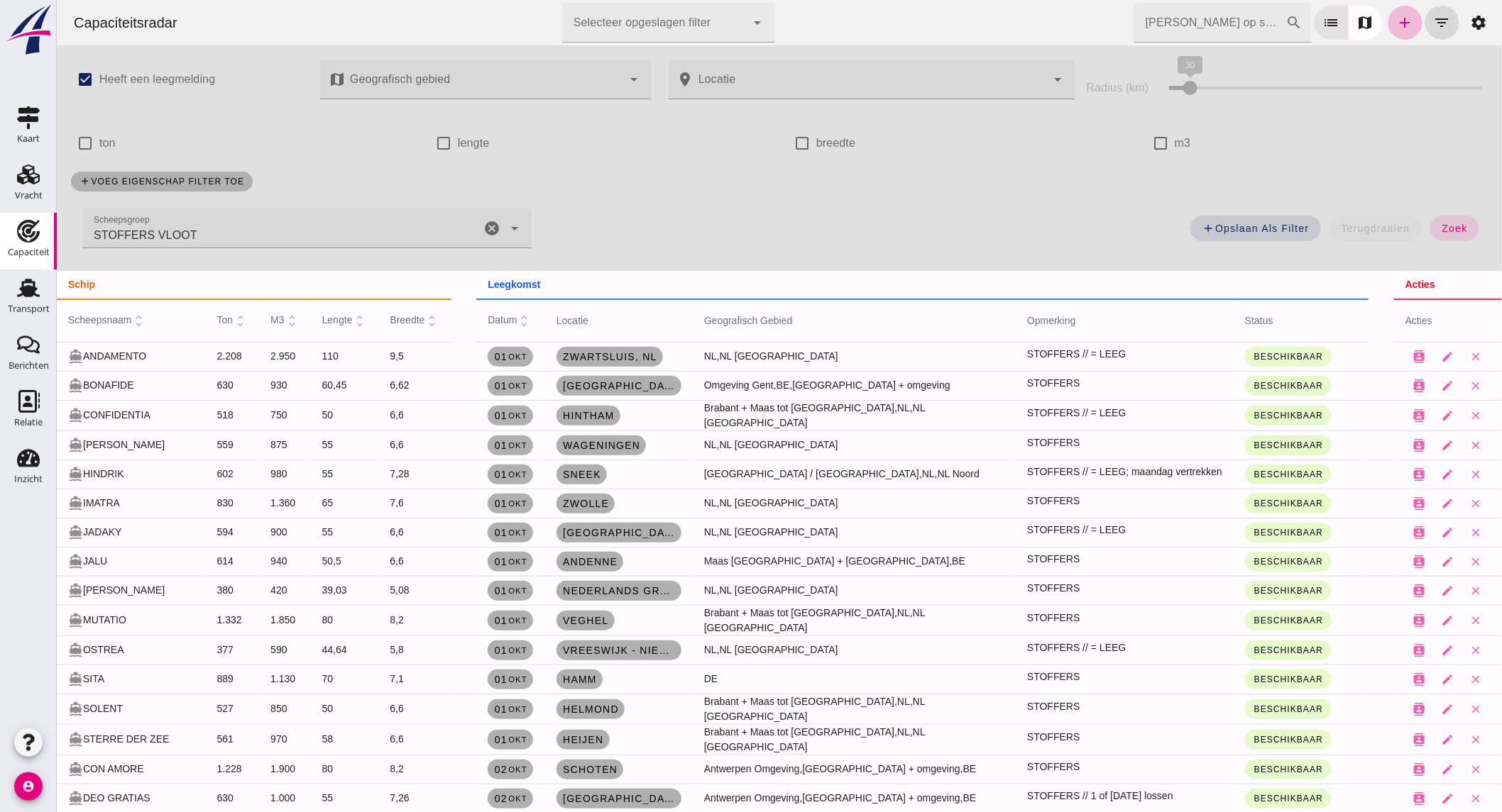
click at [89, 153] on input "ton" at bounding box center [85, 144] width 29 height 29
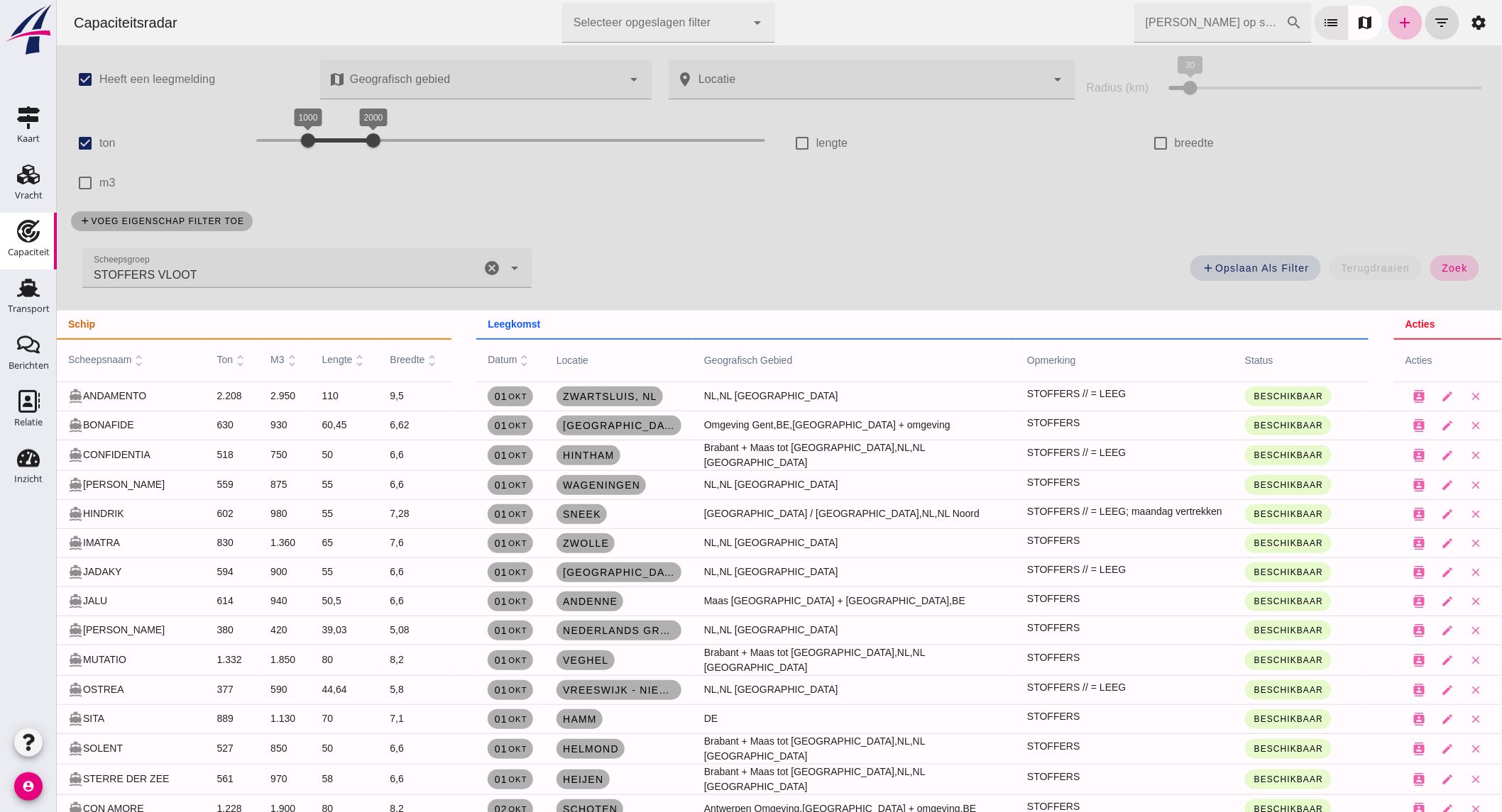
click at [1442, 259] on button "zoek" at bounding box center [1453, 267] width 49 height 26
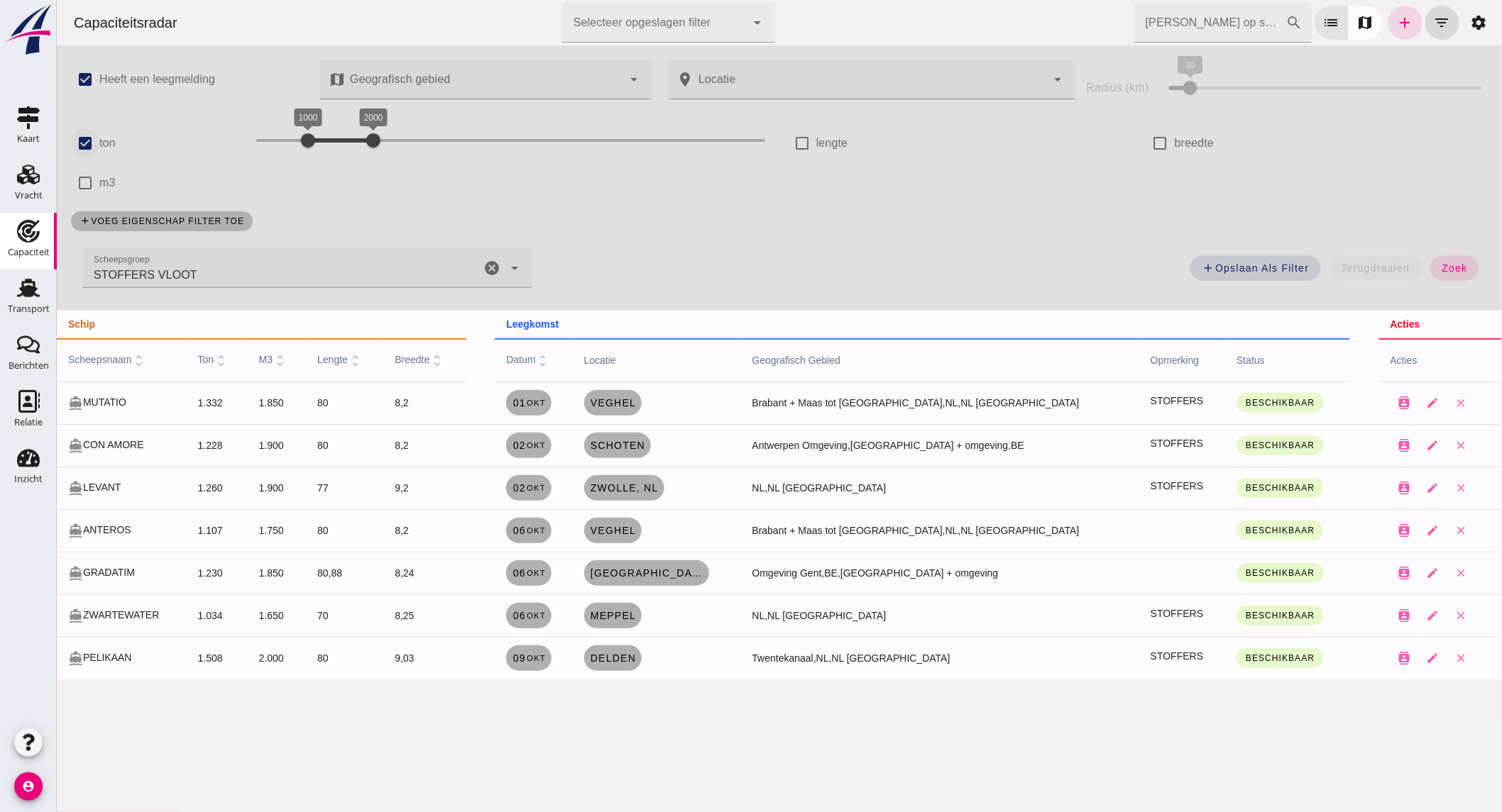
click at [85, 138] on input "ton" at bounding box center [85, 144] width 29 height 29
checkbox input "false"
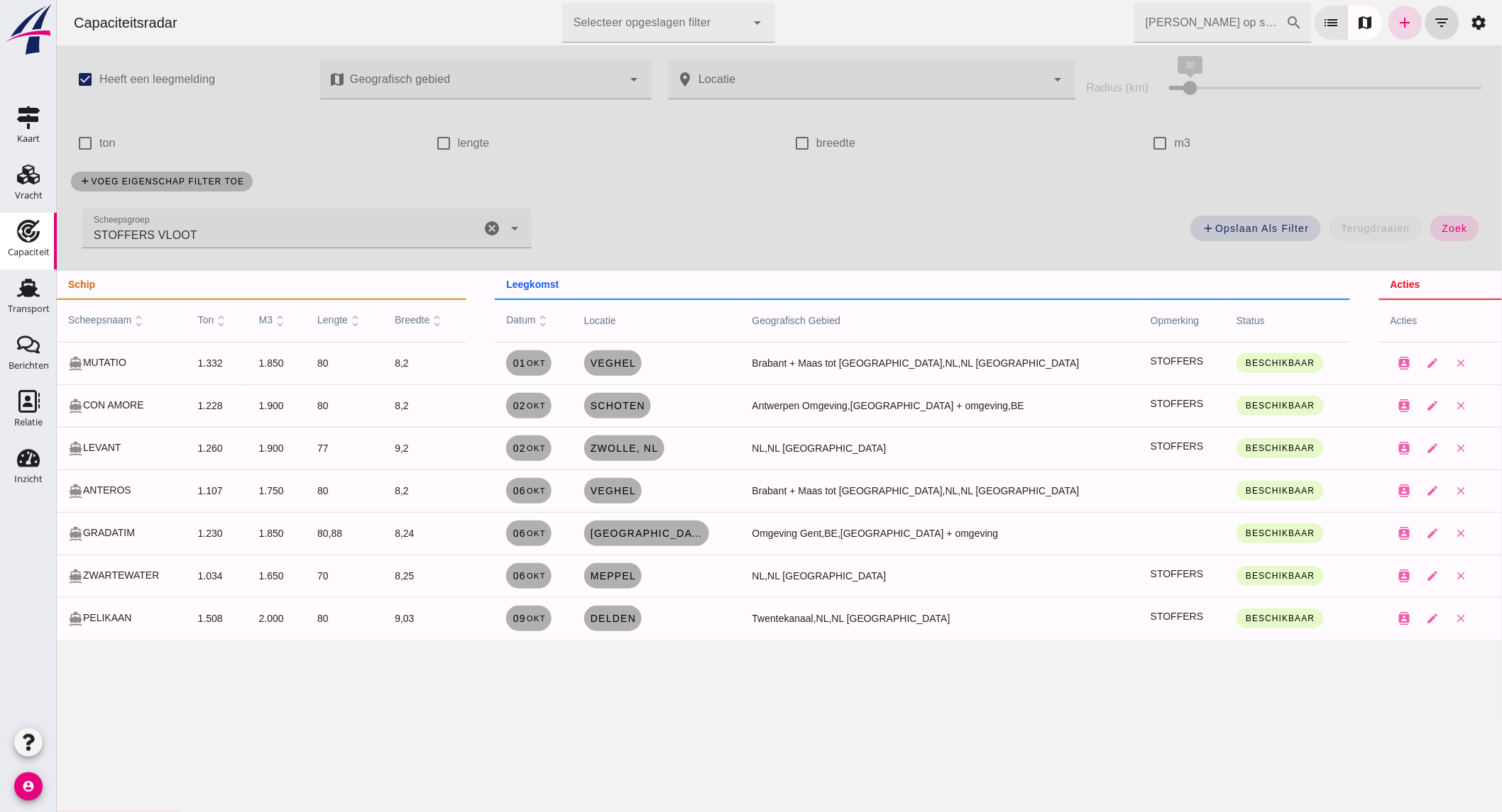
click at [486, 232] on icon "cancel" at bounding box center [491, 228] width 17 height 17
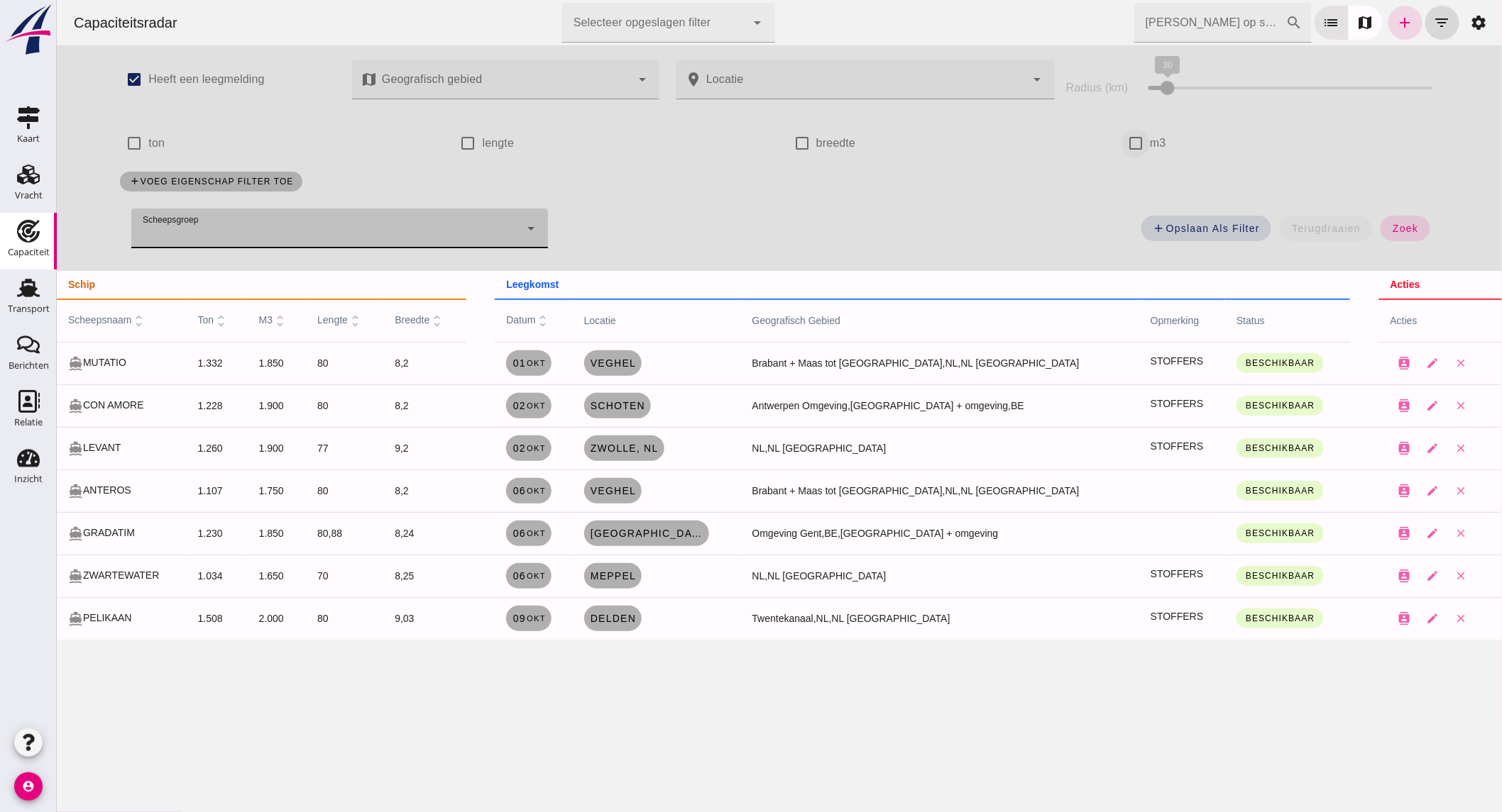
click at [1135, 140] on input "m3" at bounding box center [1135, 144] width 29 height 29
checkbox input "true"
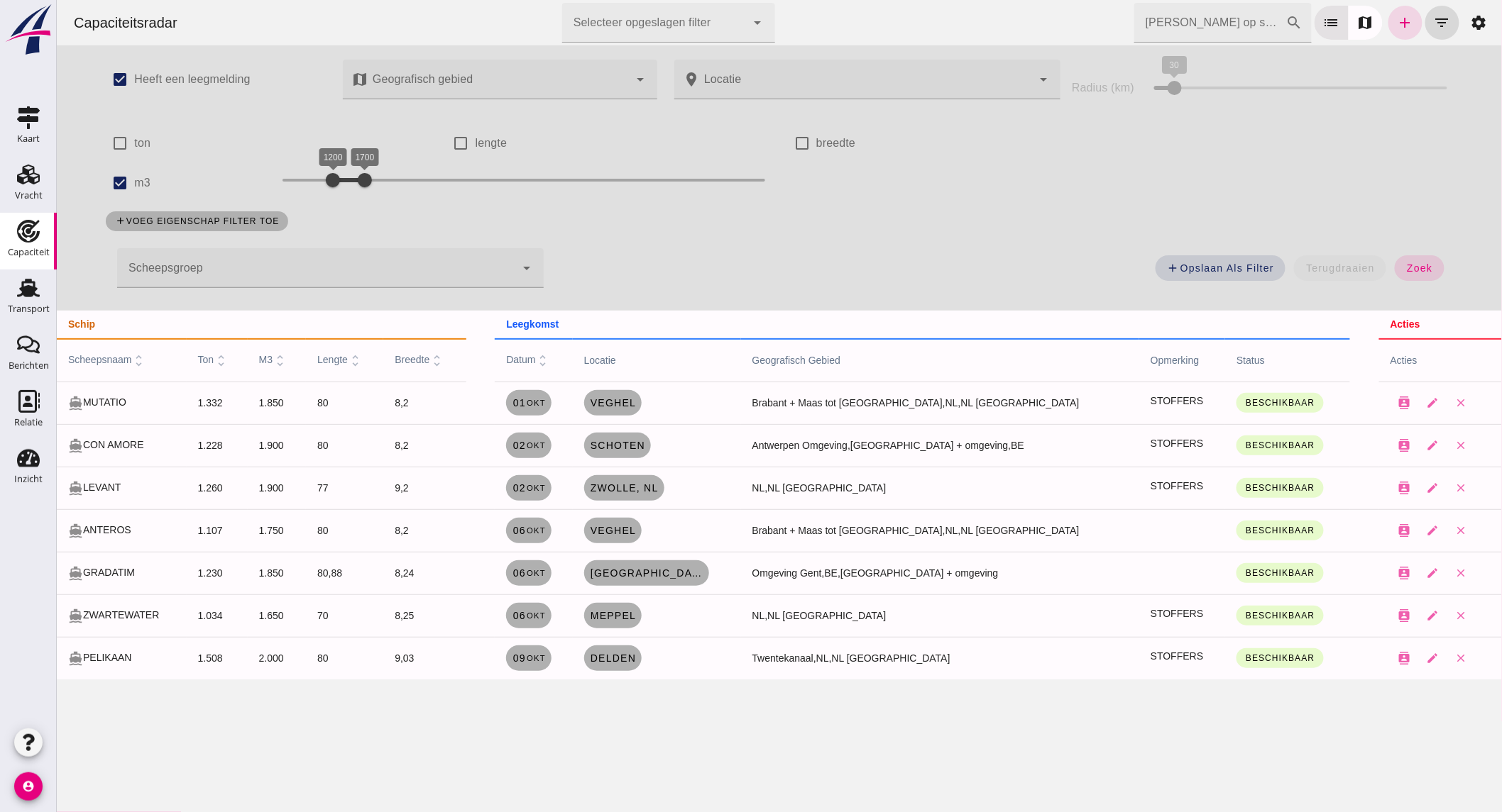
drag, startPoint x: 370, startPoint y: 176, endPoint x: 378, endPoint y: 176, distance: 8.0
click at [378, 176] on div at bounding box center [364, 180] width 29 height 29
drag, startPoint x: 341, startPoint y: 180, endPoint x: 358, endPoint y: 182, distance: 17.1
click at [358, 182] on div "1500" at bounding box center [350, 180] width 14 height 14
click at [1406, 265] on span "zoek" at bounding box center [1419, 268] width 27 height 11
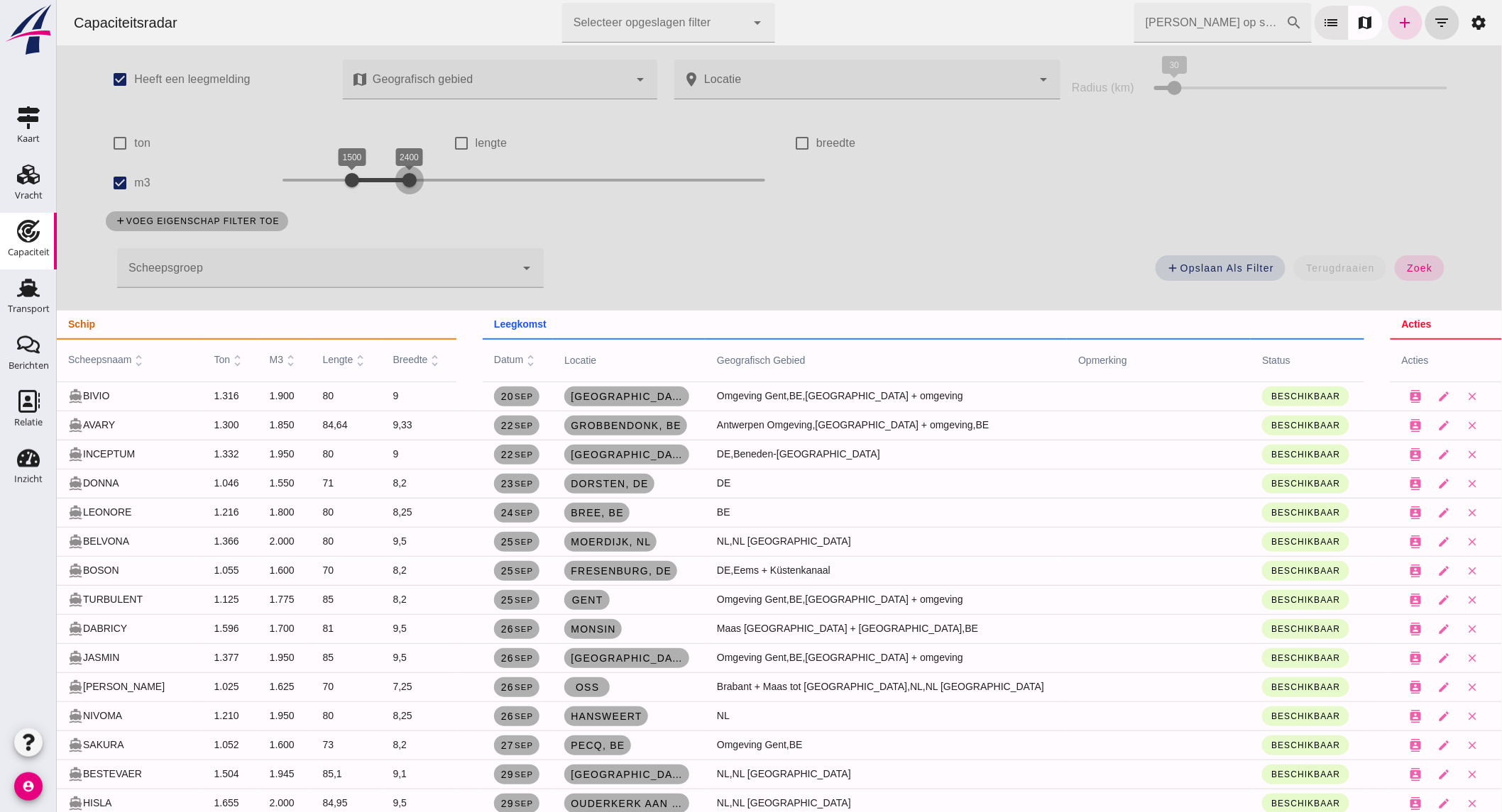
drag, startPoint x: 378, startPoint y: 183, endPoint x: 403, endPoint y: 183, distance: 25.0
click at [403, 183] on div at bounding box center [409, 180] width 29 height 29
drag, startPoint x: 370, startPoint y: 182, endPoint x: 383, endPoint y: 182, distance: 13.0
click at [383, 182] on div "2100 2400 2100 2400" at bounding box center [523, 180] width 483 height 23
click at [1425, 271] on span "zoek" at bounding box center [1419, 268] width 27 height 11
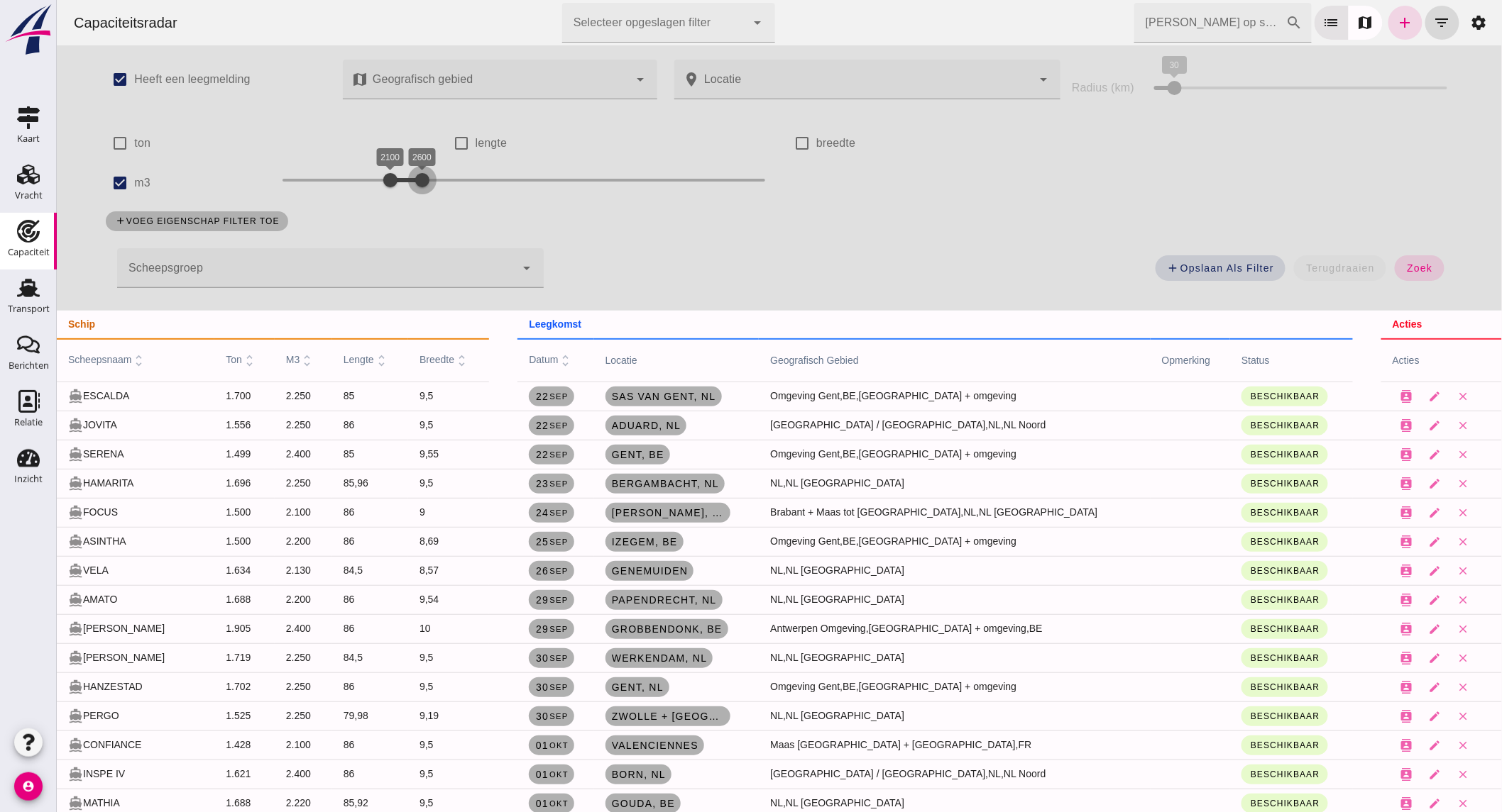
drag, startPoint x: 405, startPoint y: 182, endPoint x: 415, endPoint y: 180, distance: 10.2
click at [415, 180] on div at bounding box center [422, 180] width 29 height 29
click at [1411, 259] on button "zoek" at bounding box center [1418, 267] width 49 height 26
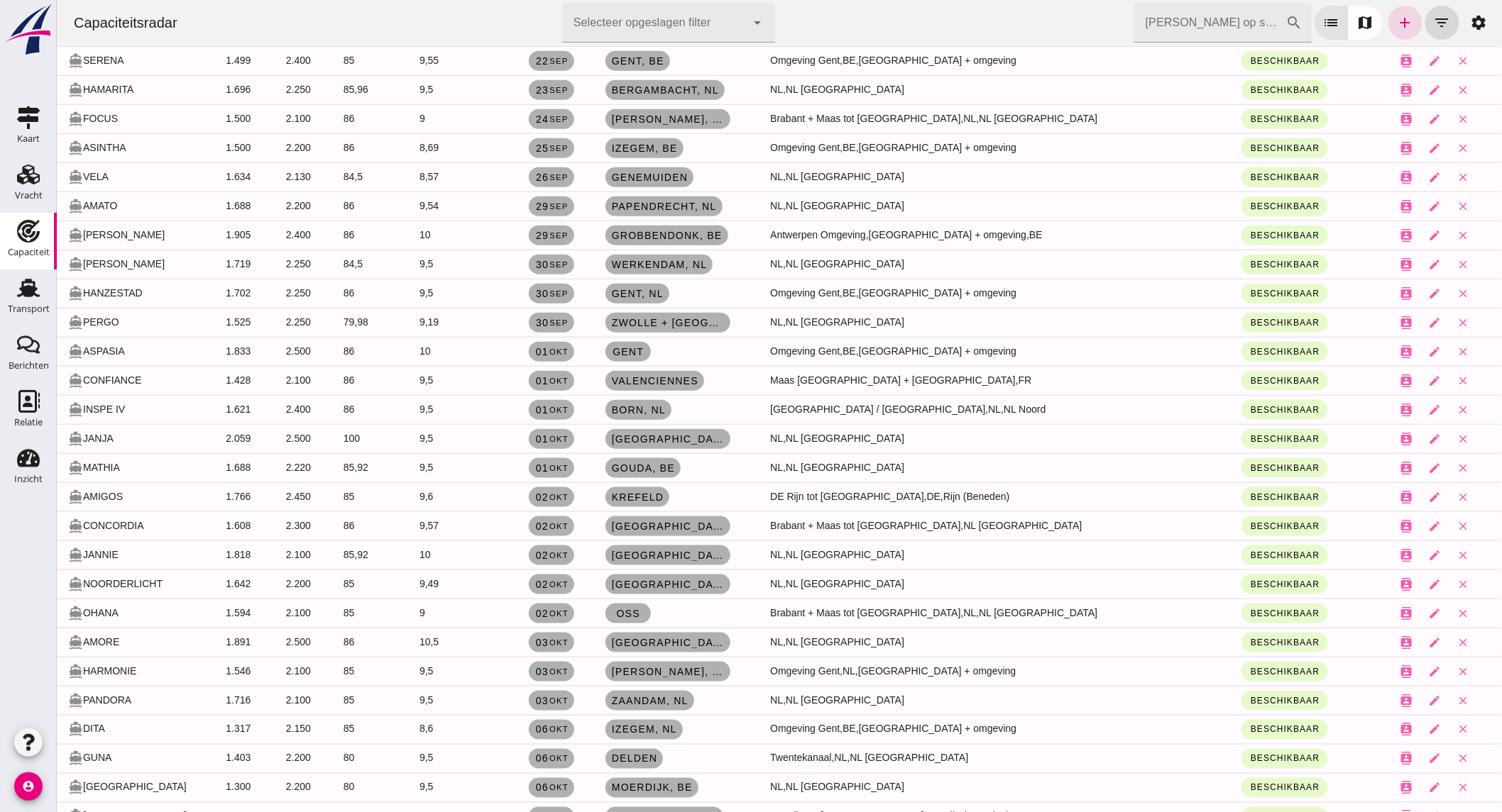
scroll to position [472, 0]
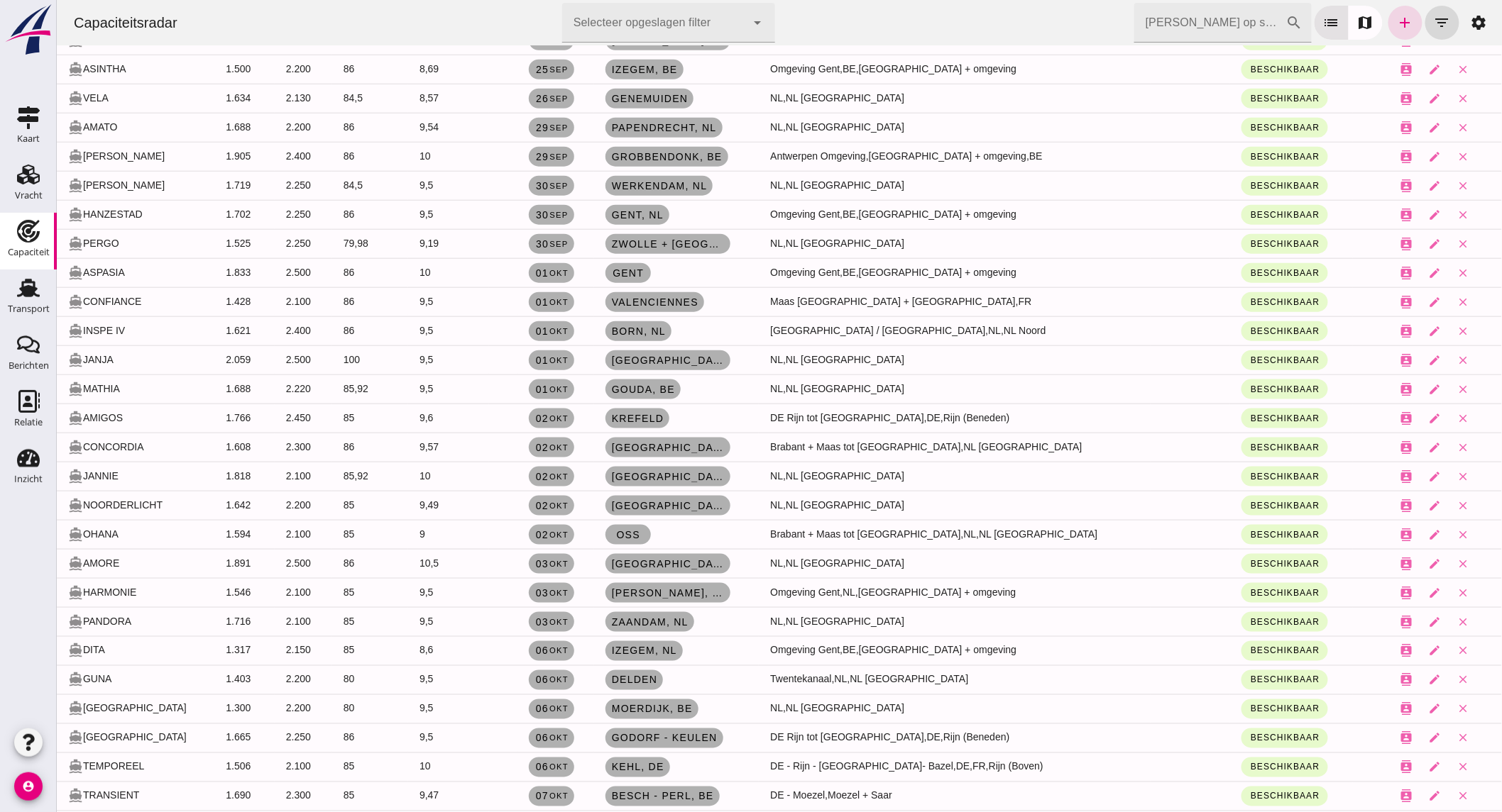
drag, startPoint x: 30, startPoint y: 181, endPoint x: 32, endPoint y: 218, distance: 37.1
click at [30, 181] on use at bounding box center [29, 174] width 23 height 20
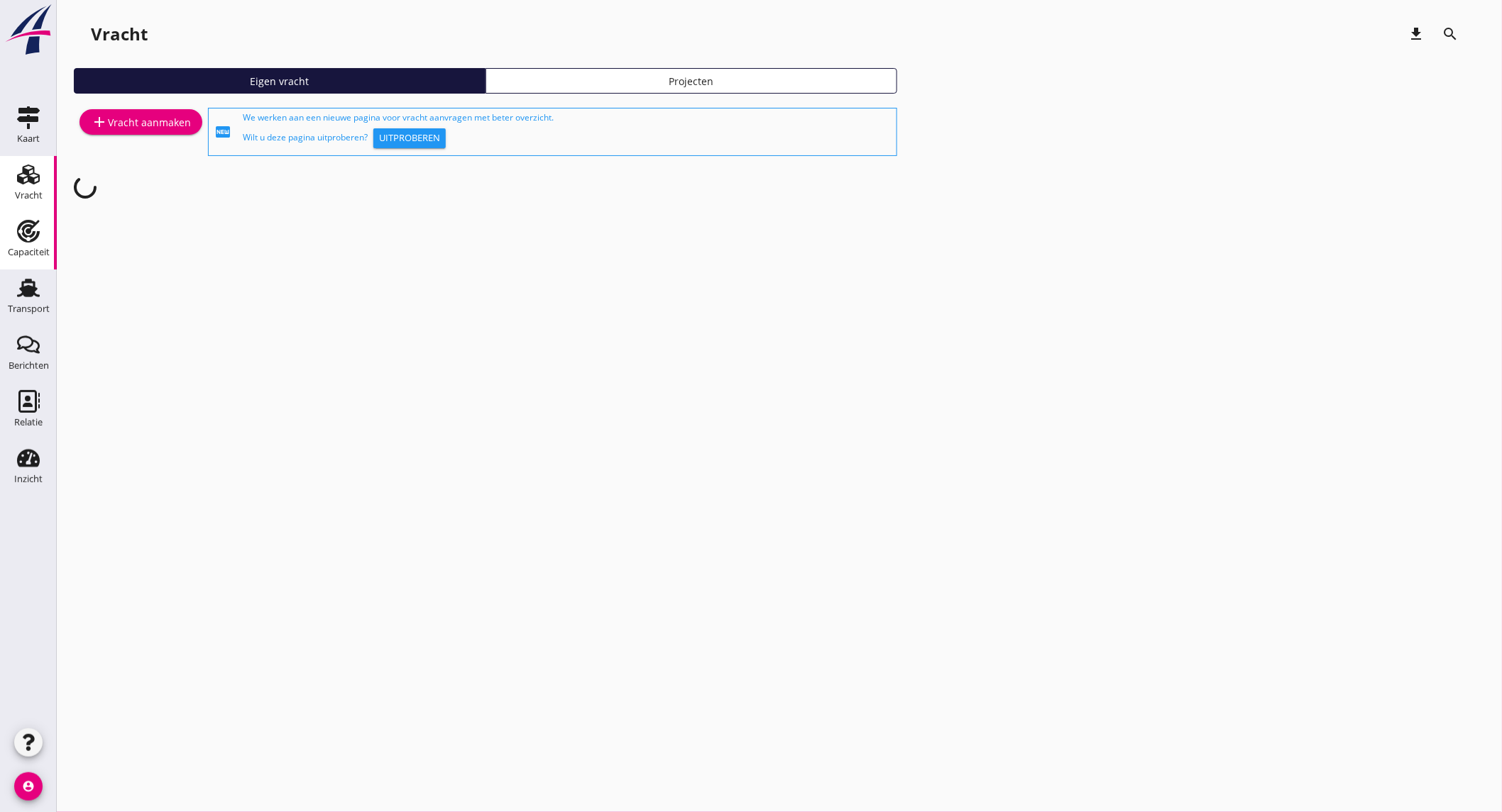
click at [35, 252] on div "Capaciteit" at bounding box center [29, 252] width 42 height 10
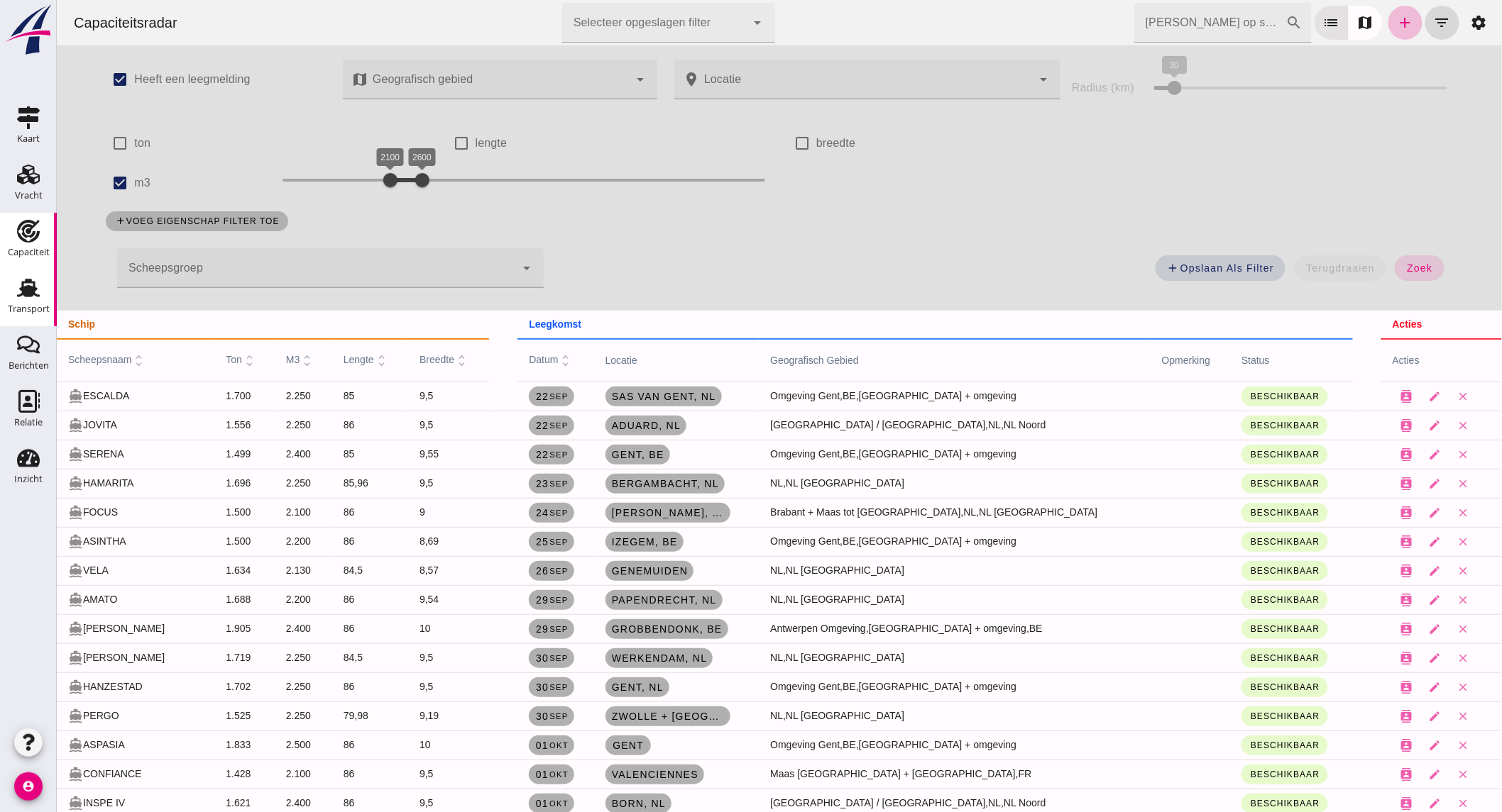
click at [30, 292] on use at bounding box center [29, 287] width 23 height 18
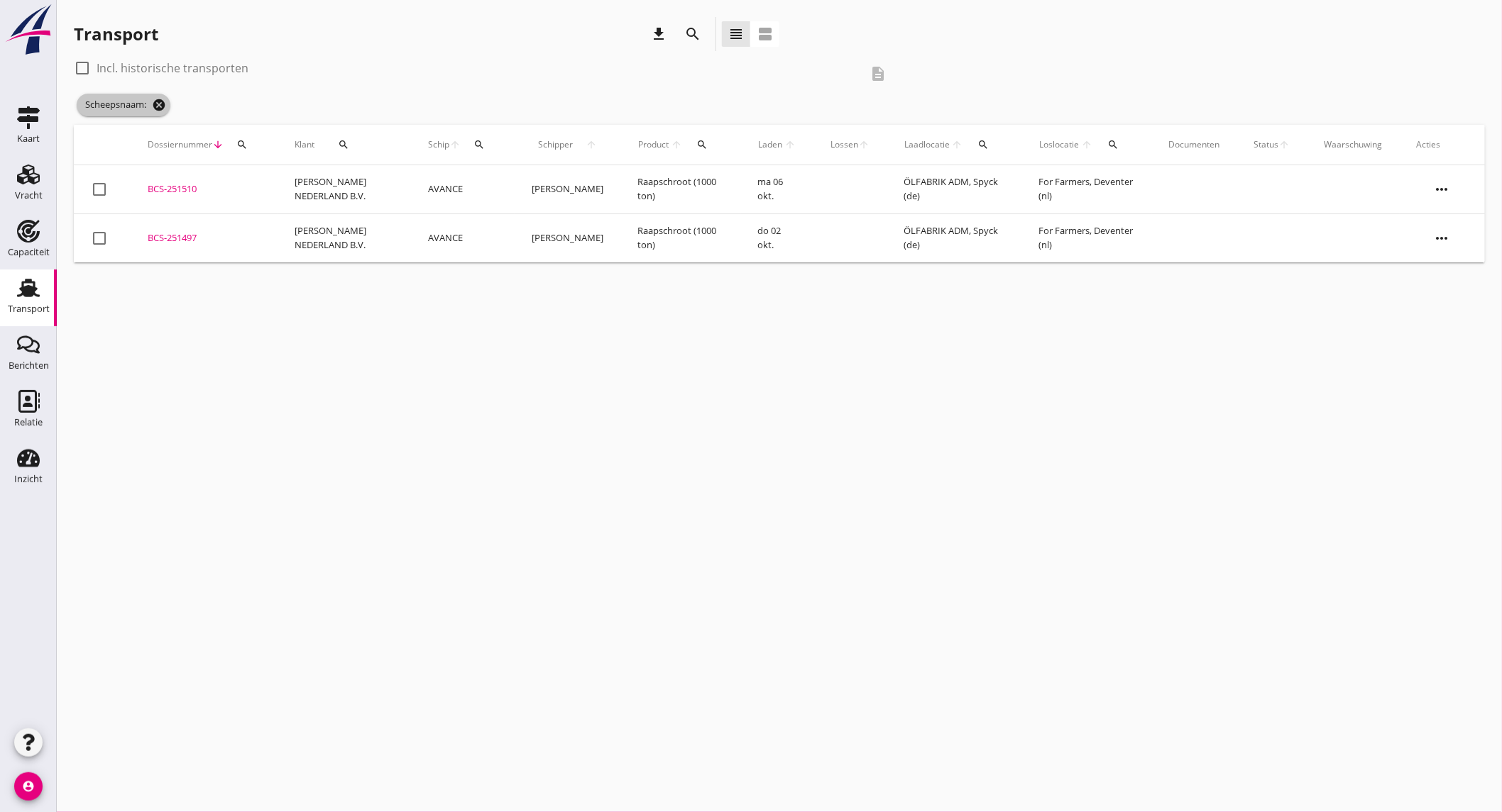
click at [166, 103] on icon "cancel" at bounding box center [158, 105] width 14 height 14
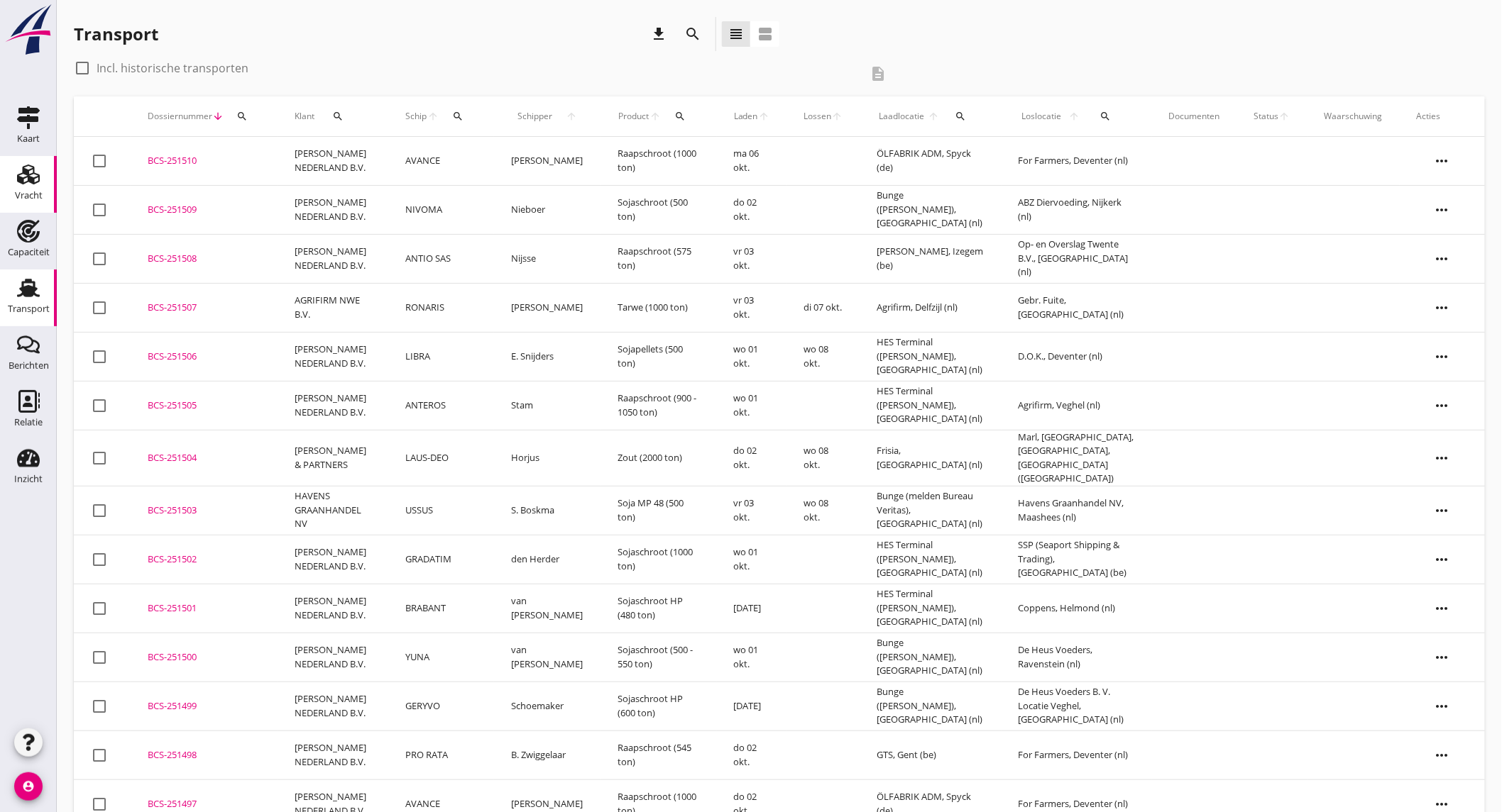
click at [30, 185] on icon "Vracht" at bounding box center [29, 174] width 23 height 23
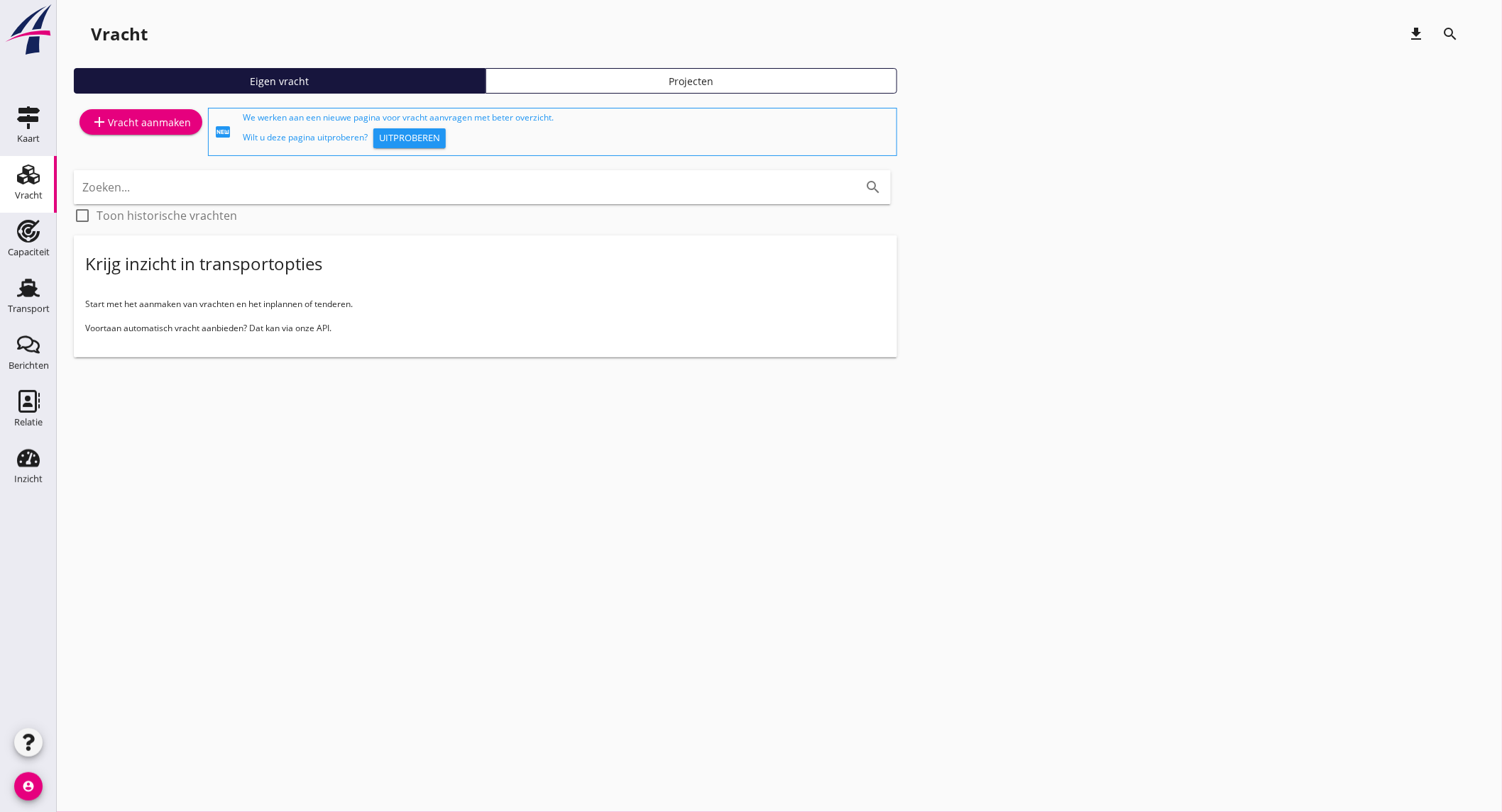
click at [157, 110] on link "add Vracht aanmaken" at bounding box center [140, 122] width 123 height 26
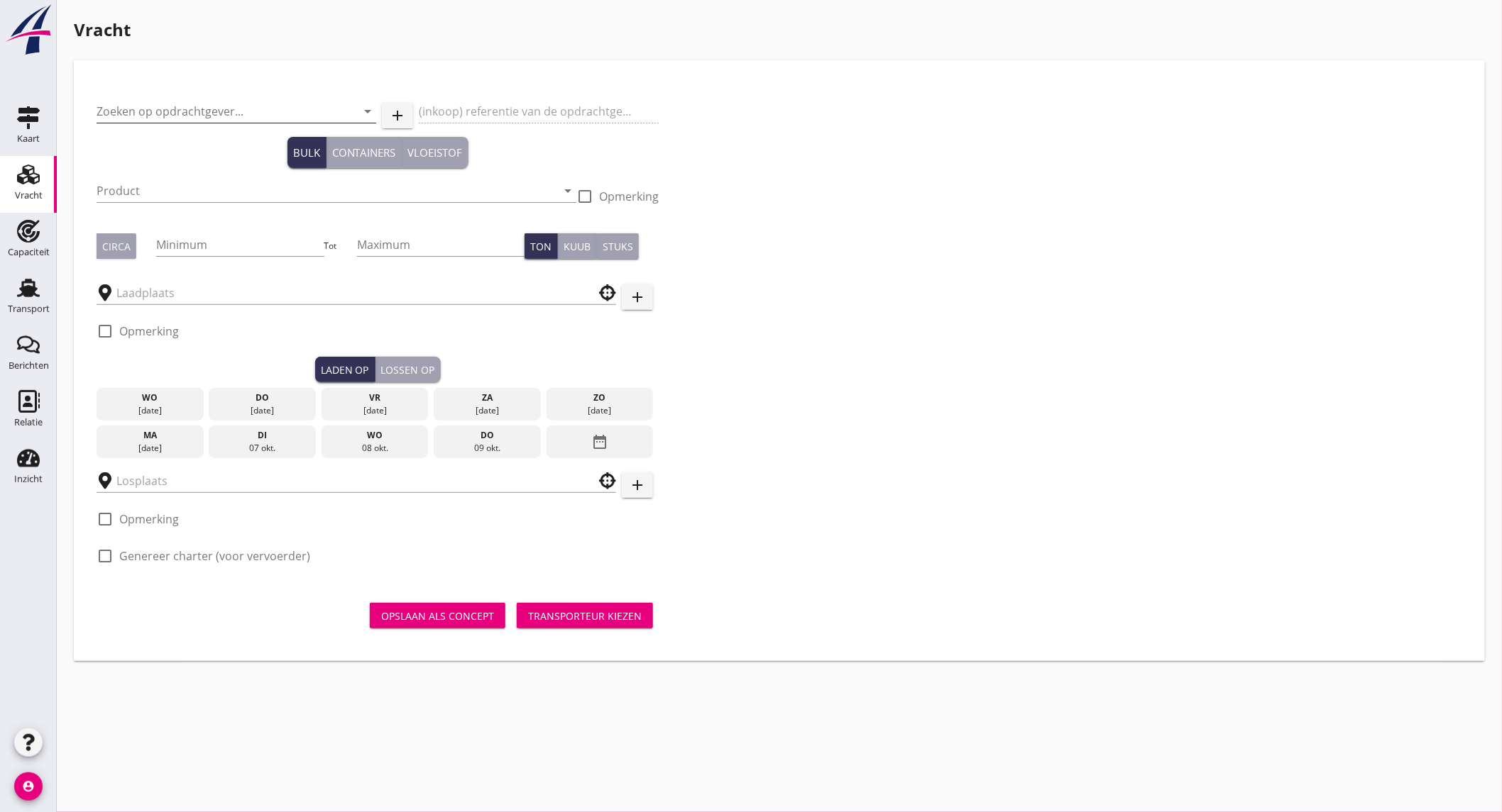
click at [188, 116] on input "Zoeken op opdrachtgever..." at bounding box center [216, 111] width 240 height 23
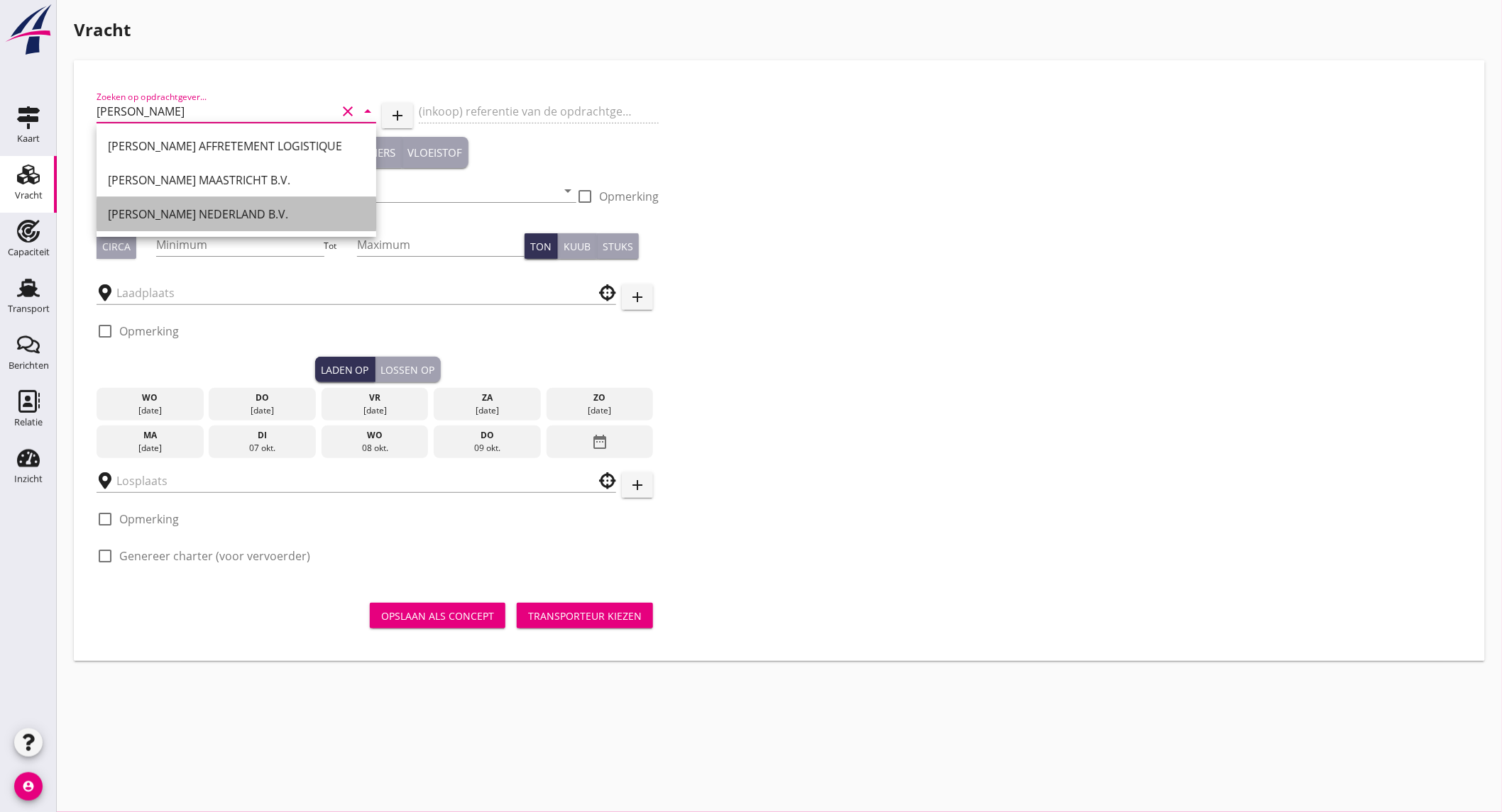
click at [207, 207] on div "[PERSON_NAME] NEDERLAND B.V." at bounding box center [236, 214] width 257 height 17
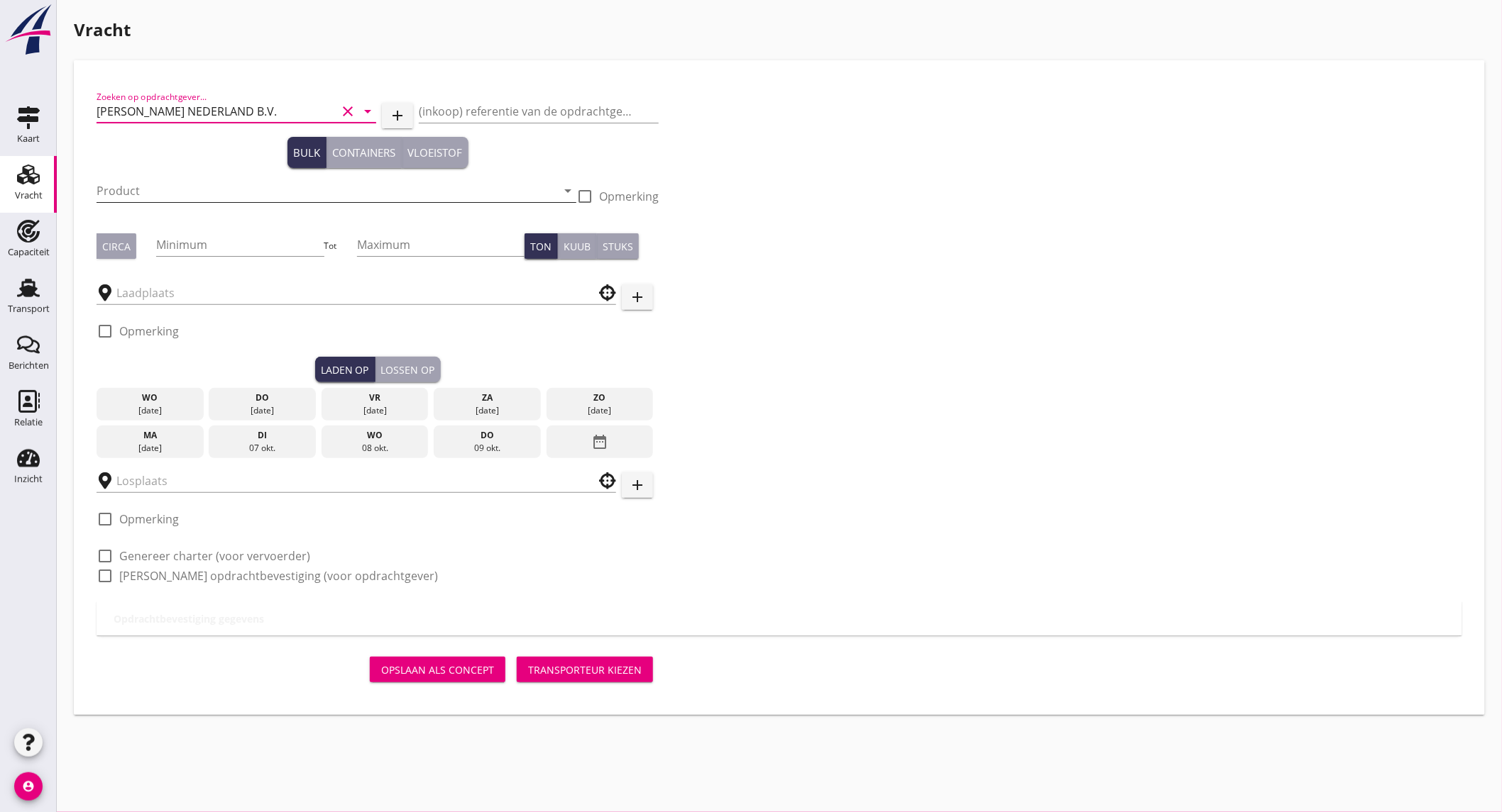
type input "[PERSON_NAME] NEDERLAND B.V."
click at [218, 186] on input "Product" at bounding box center [326, 191] width 460 height 23
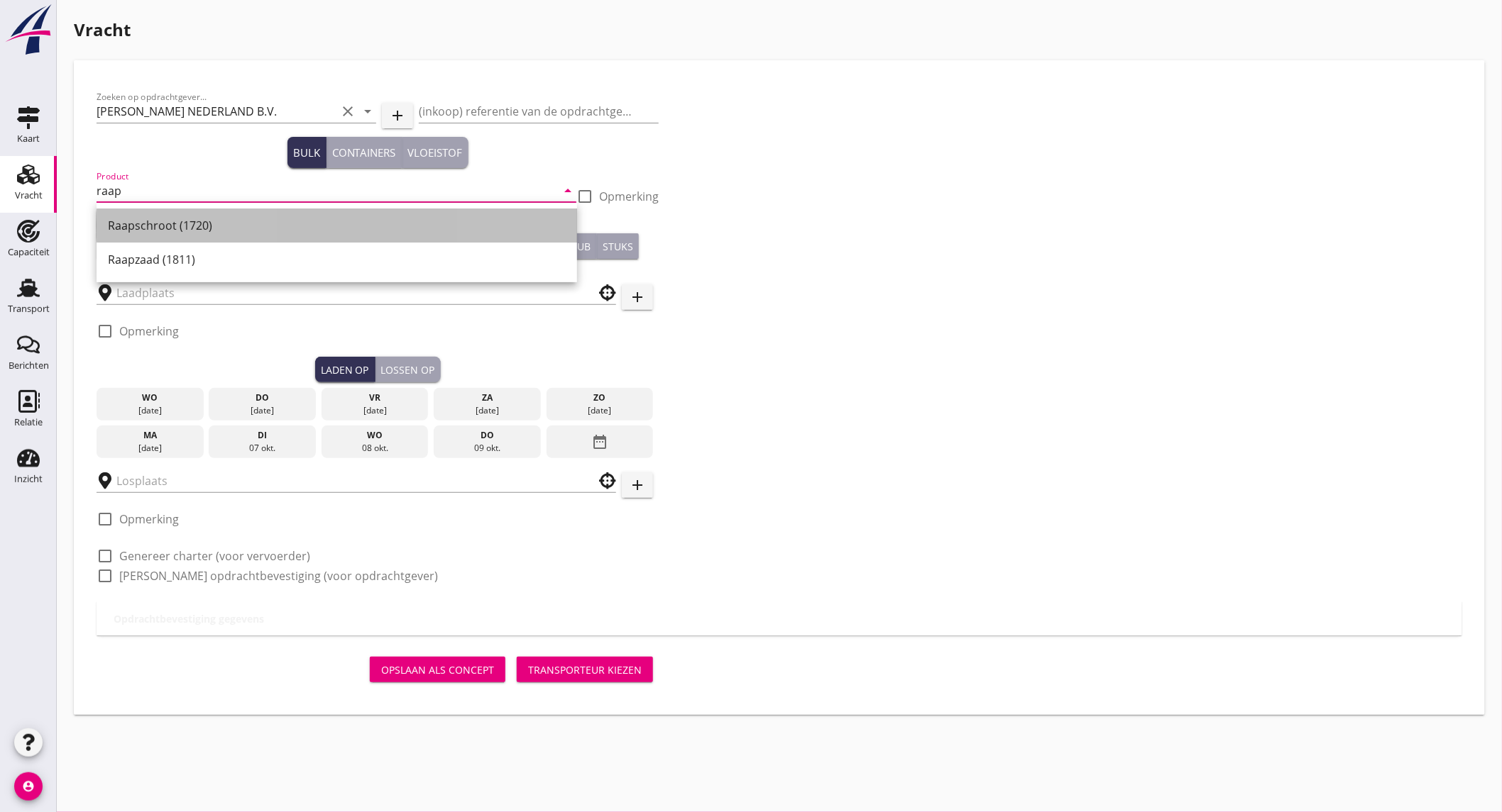
click at [197, 226] on div "Raapschroot (1720)" at bounding box center [336, 226] width 458 height 17
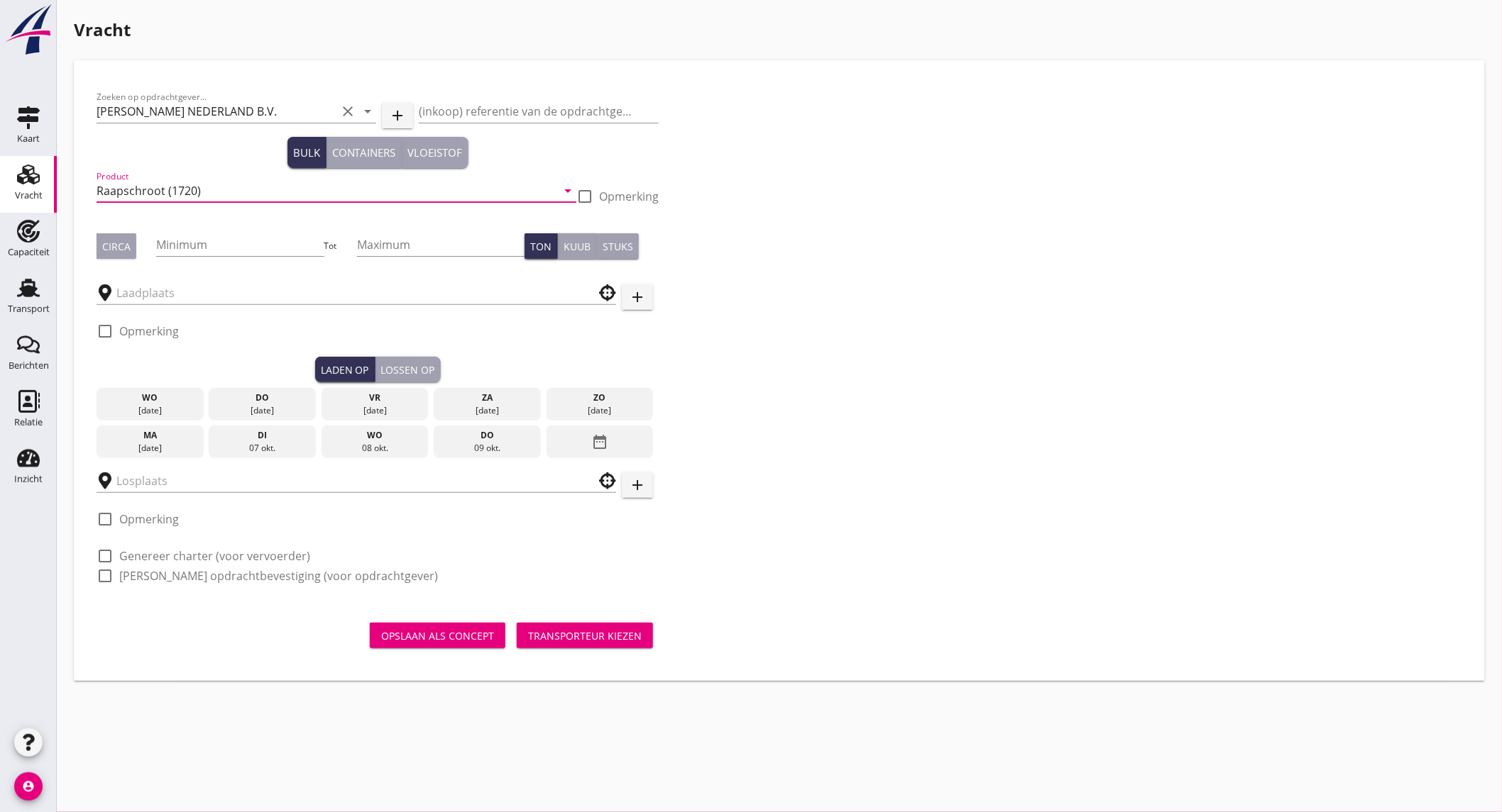
type input "Raapschroot (1720)"
click at [125, 236] on button "Circa" at bounding box center [116, 246] width 40 height 26
click at [208, 244] on input "Minimum" at bounding box center [240, 245] width 168 height 23
type input "700"
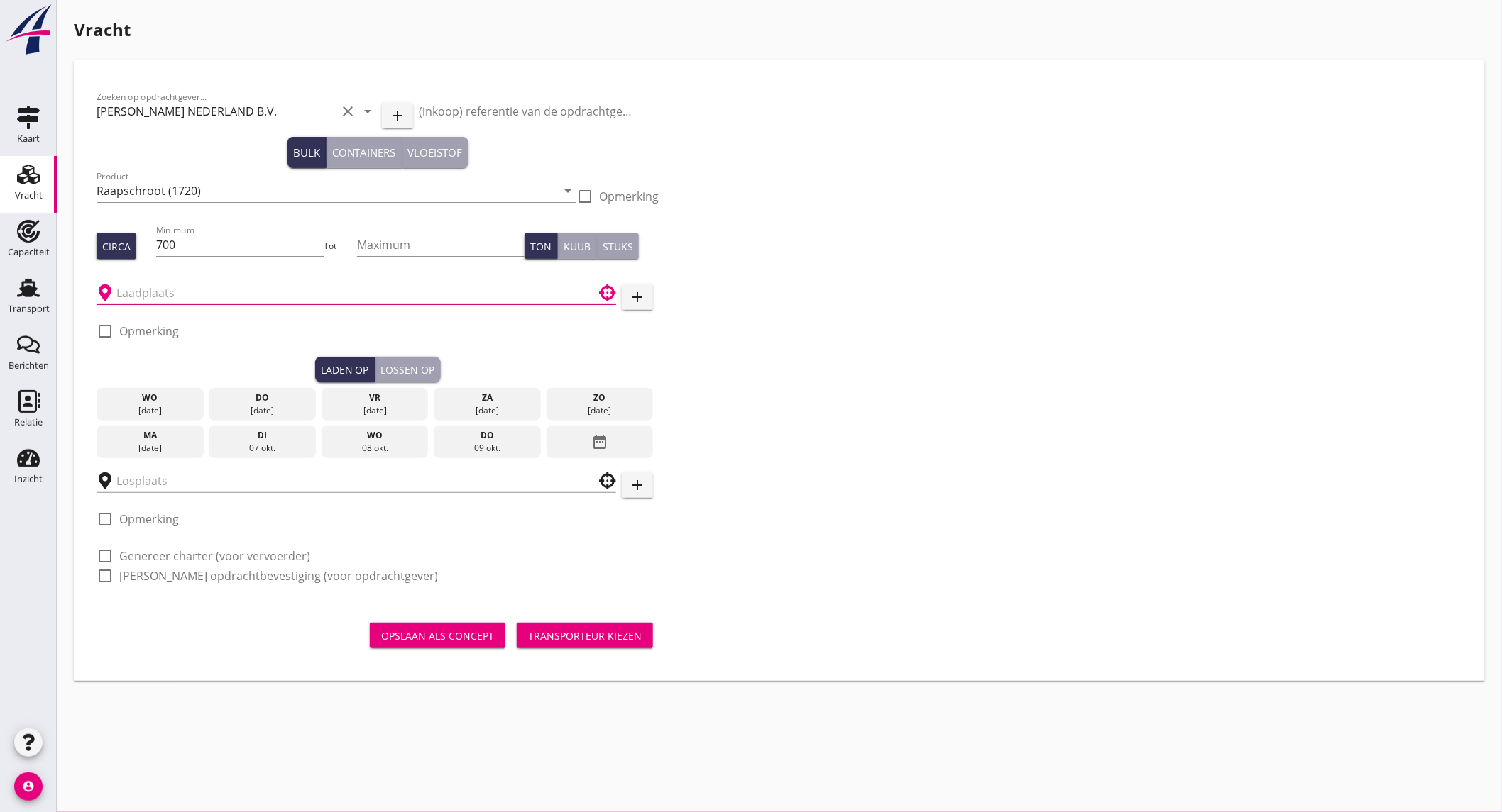
click at [196, 288] on input "text" at bounding box center [346, 293] width 460 height 23
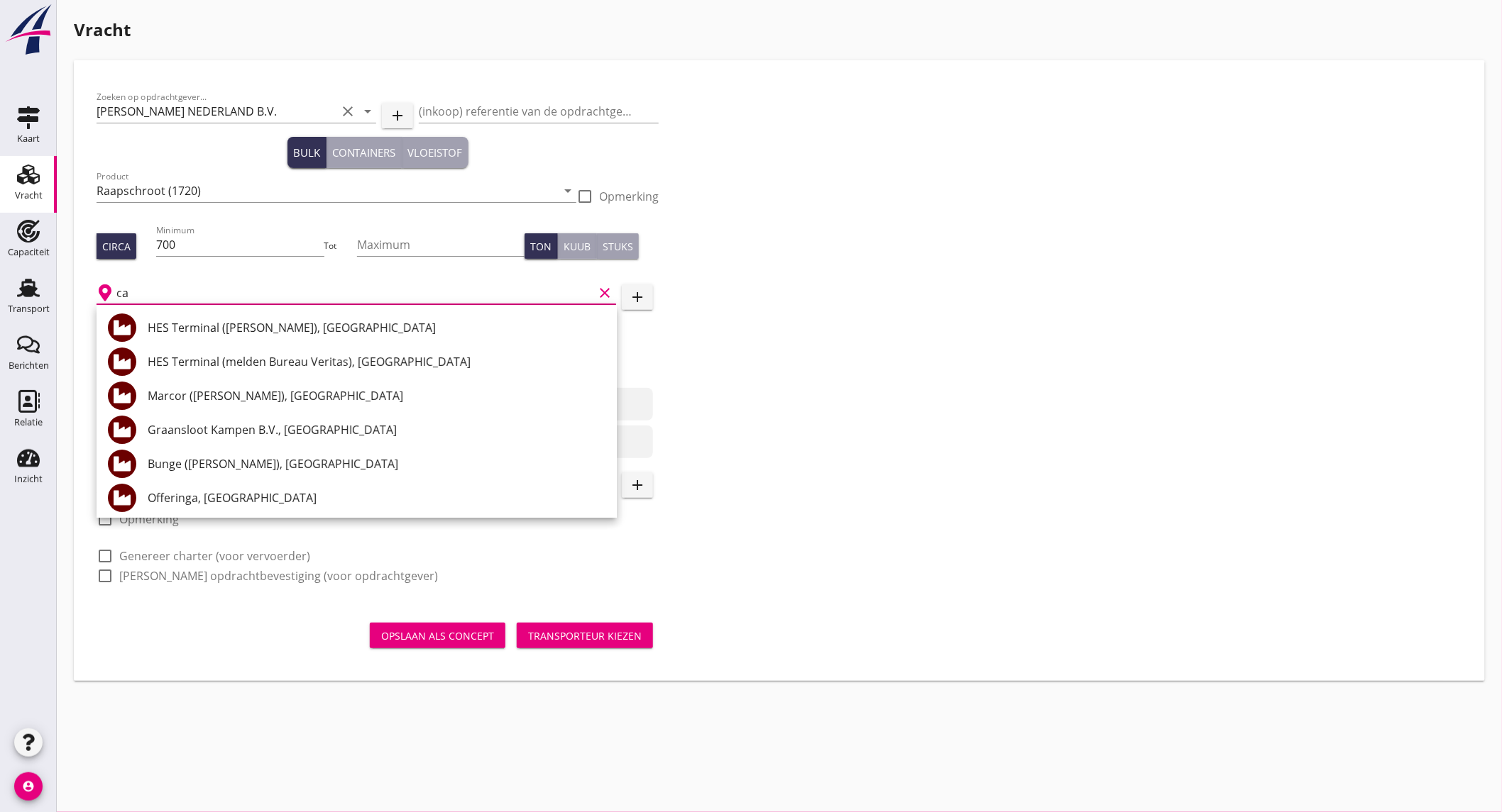
click at [177, 291] on input "ca" at bounding box center [354, 293] width 477 height 23
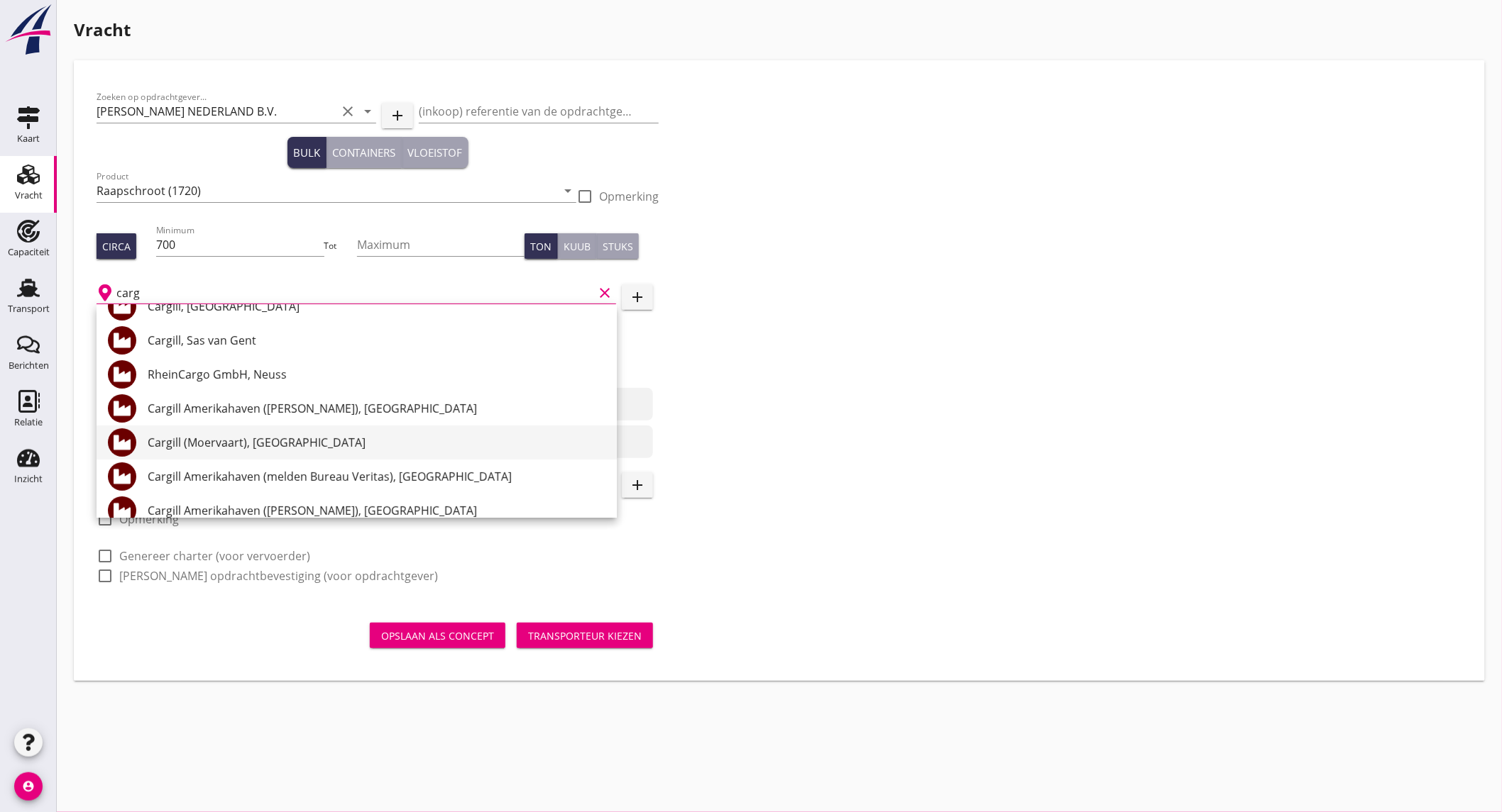
scroll to position [236, 0]
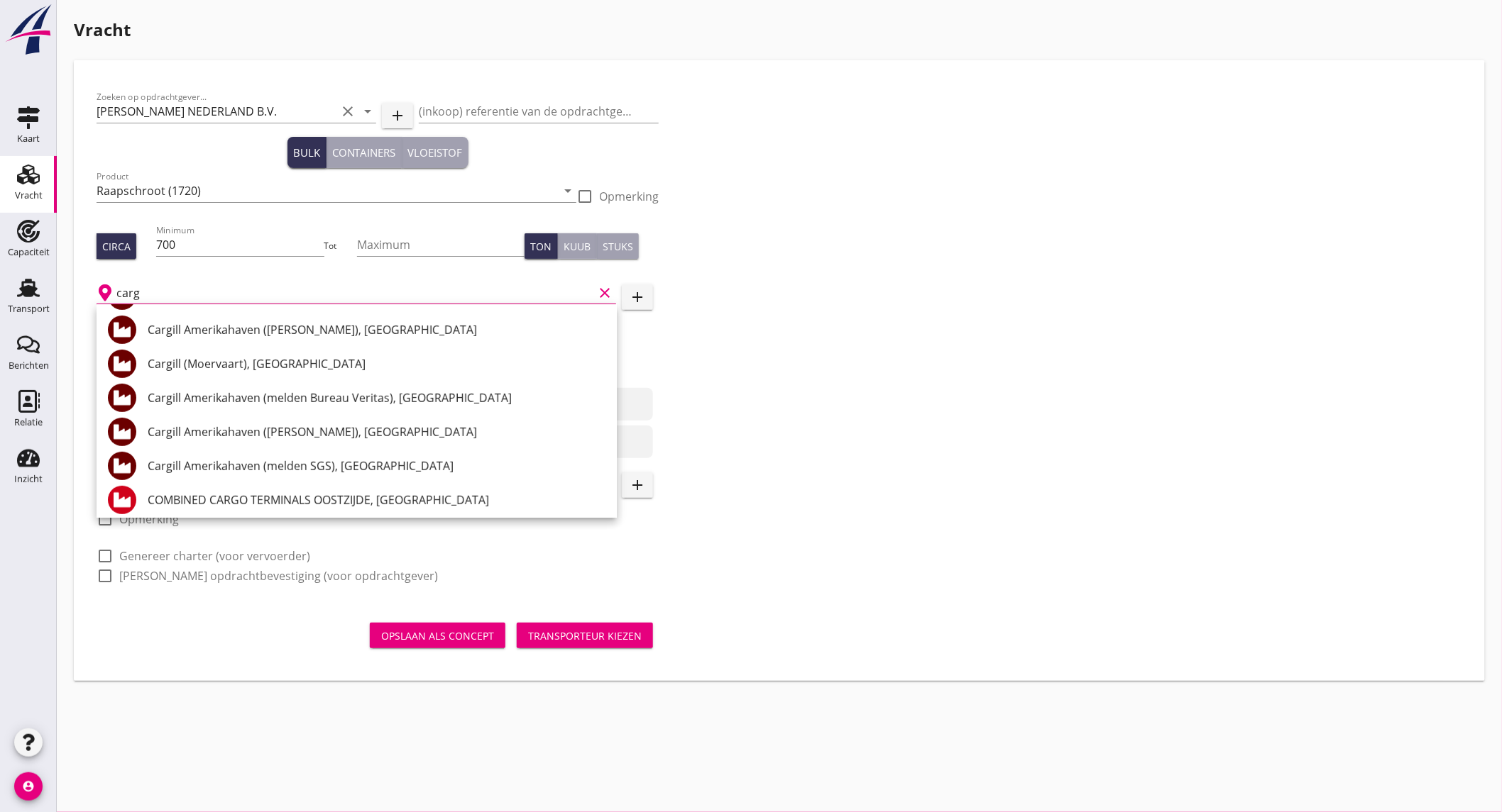
click at [201, 288] on input "carg" at bounding box center [354, 293] width 477 height 23
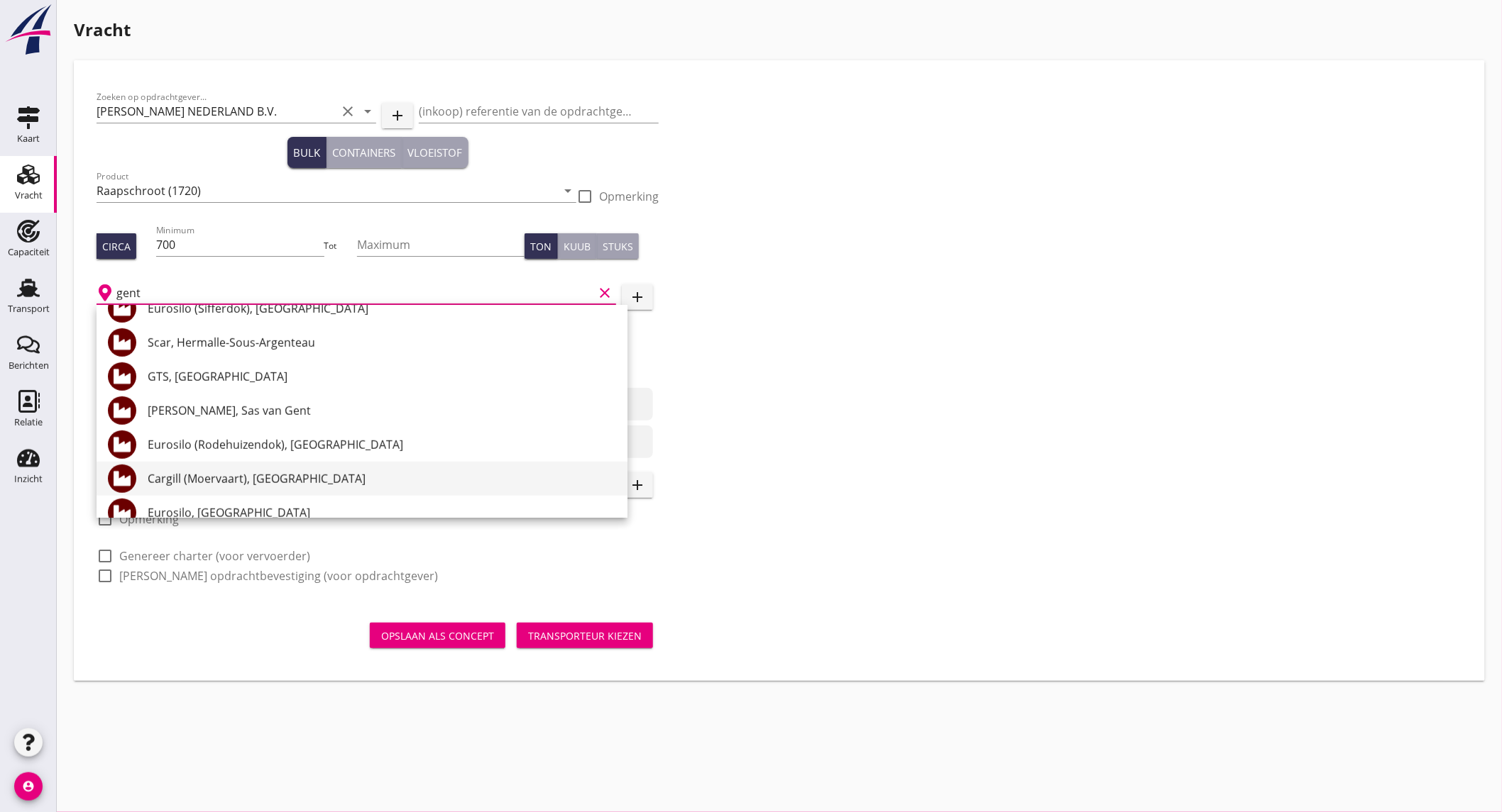
scroll to position [472, 0]
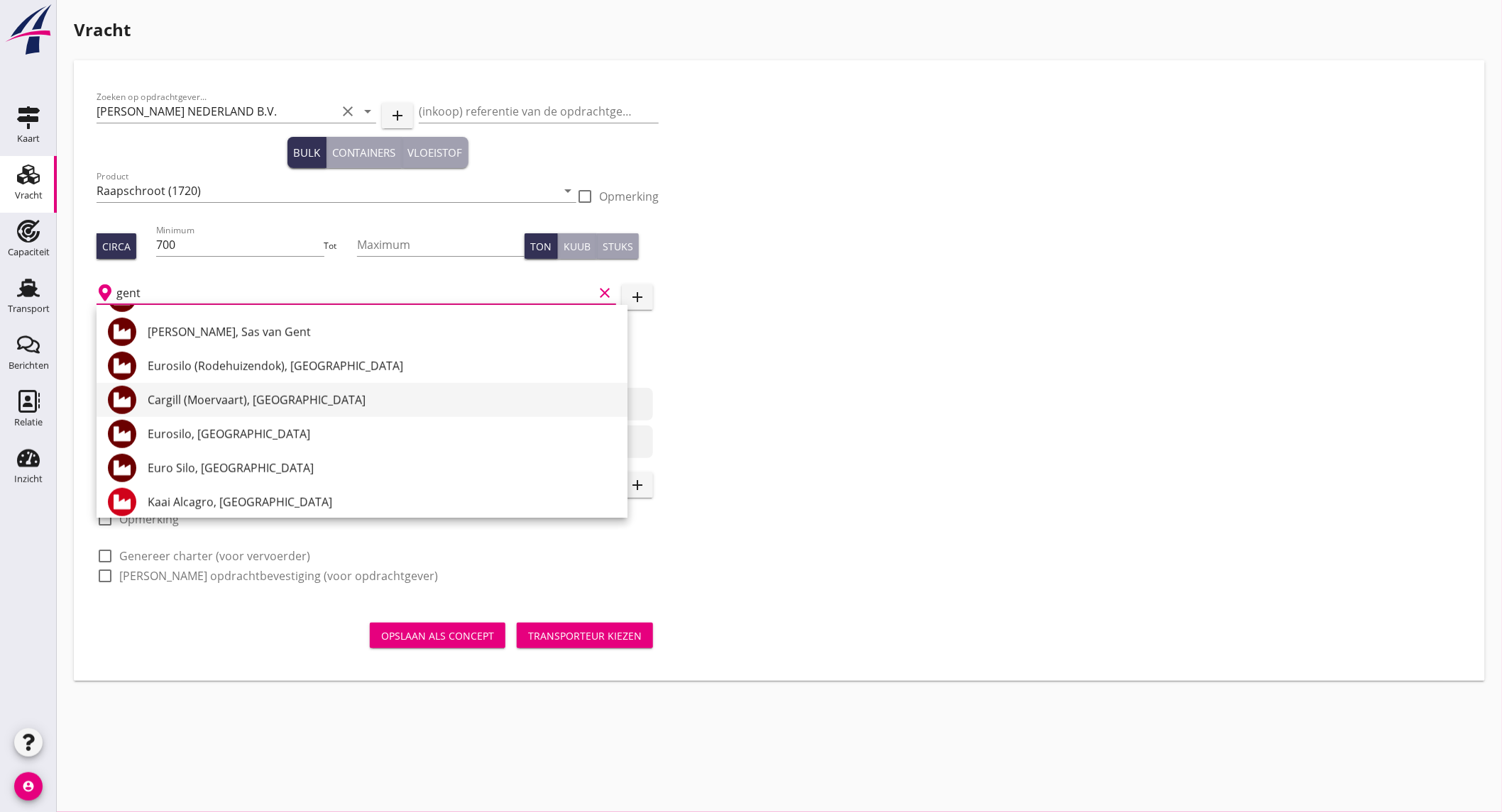
click at [247, 406] on div "Cargill (Moervaart), Gent" at bounding box center [382, 400] width 469 height 17
type input "Cargill (Moervaart), Gent"
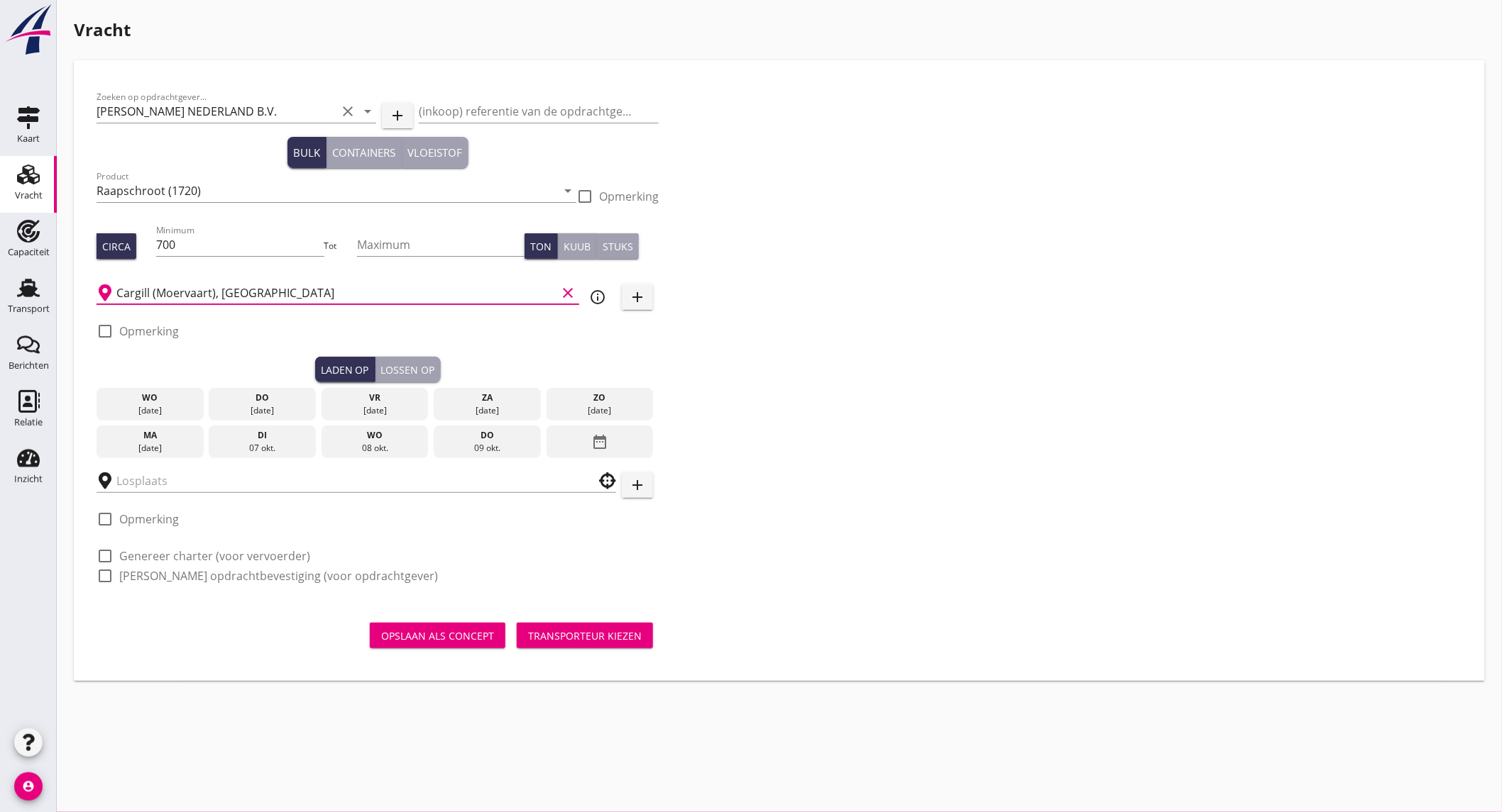
click at [593, 294] on icon "info_outline" at bounding box center [598, 297] width 17 height 17
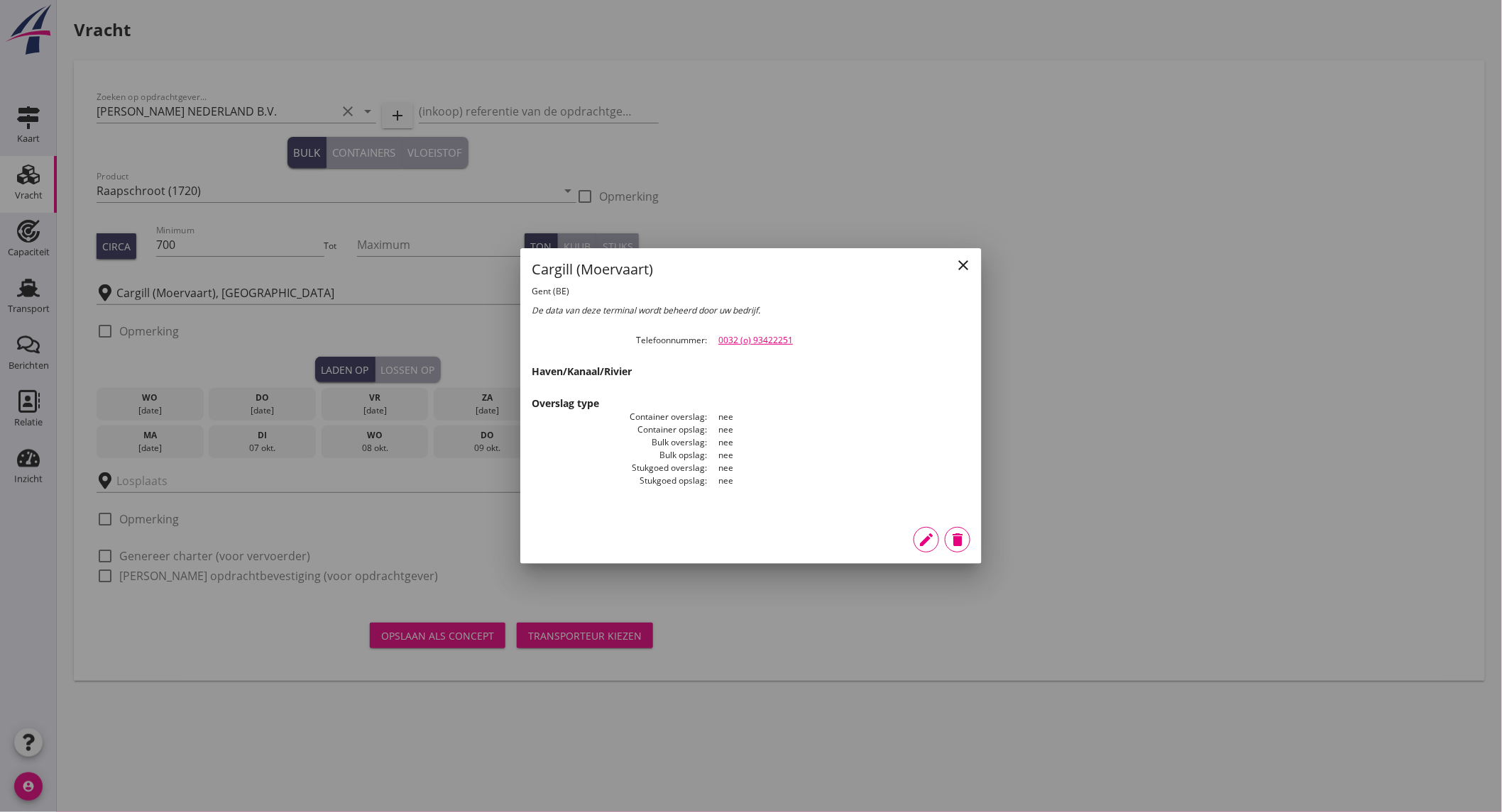
click at [962, 266] on icon "close" at bounding box center [963, 266] width 17 height 17
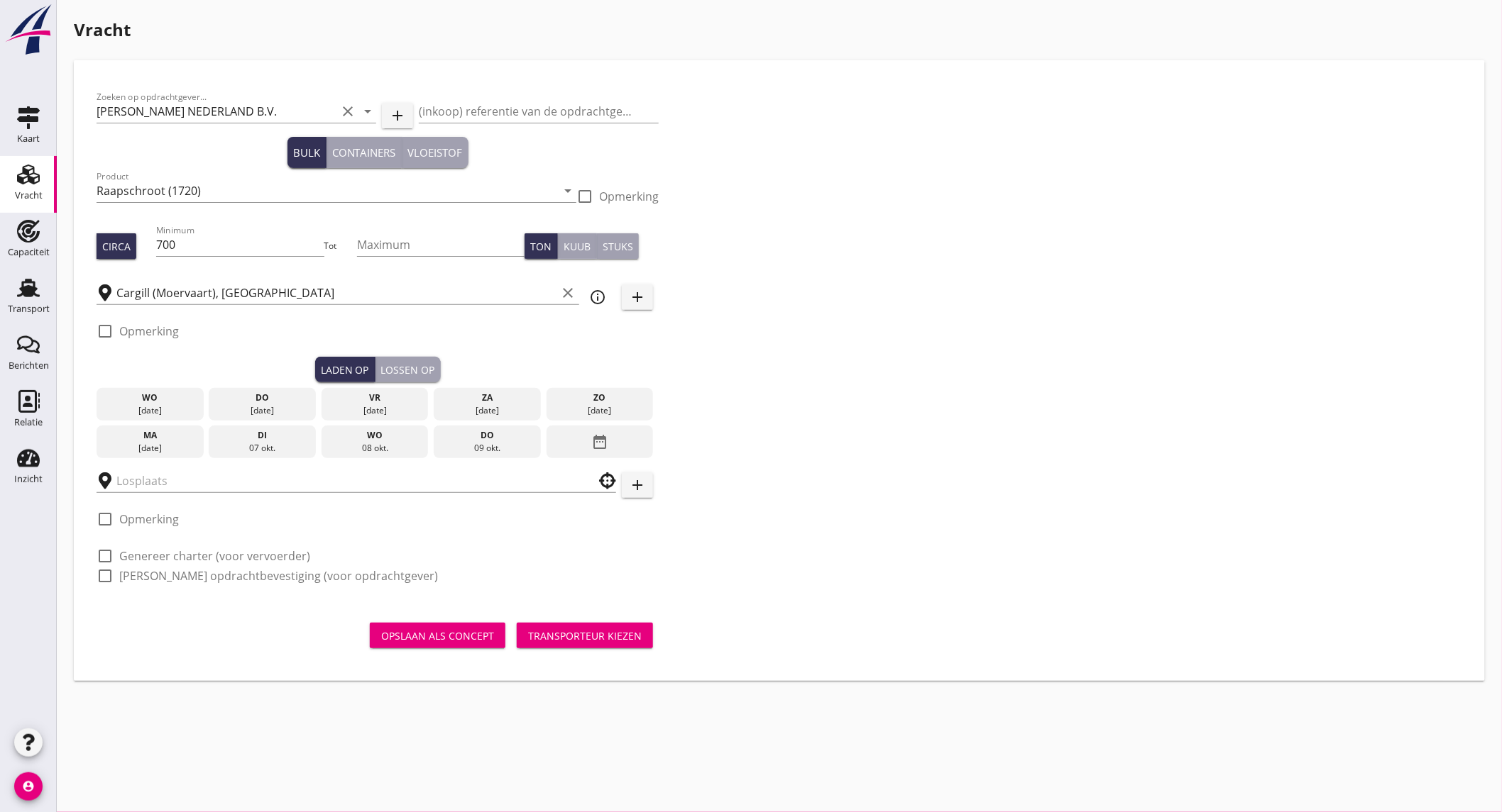
click at [129, 444] on div "[DATE]" at bounding box center [150, 447] width 100 height 12
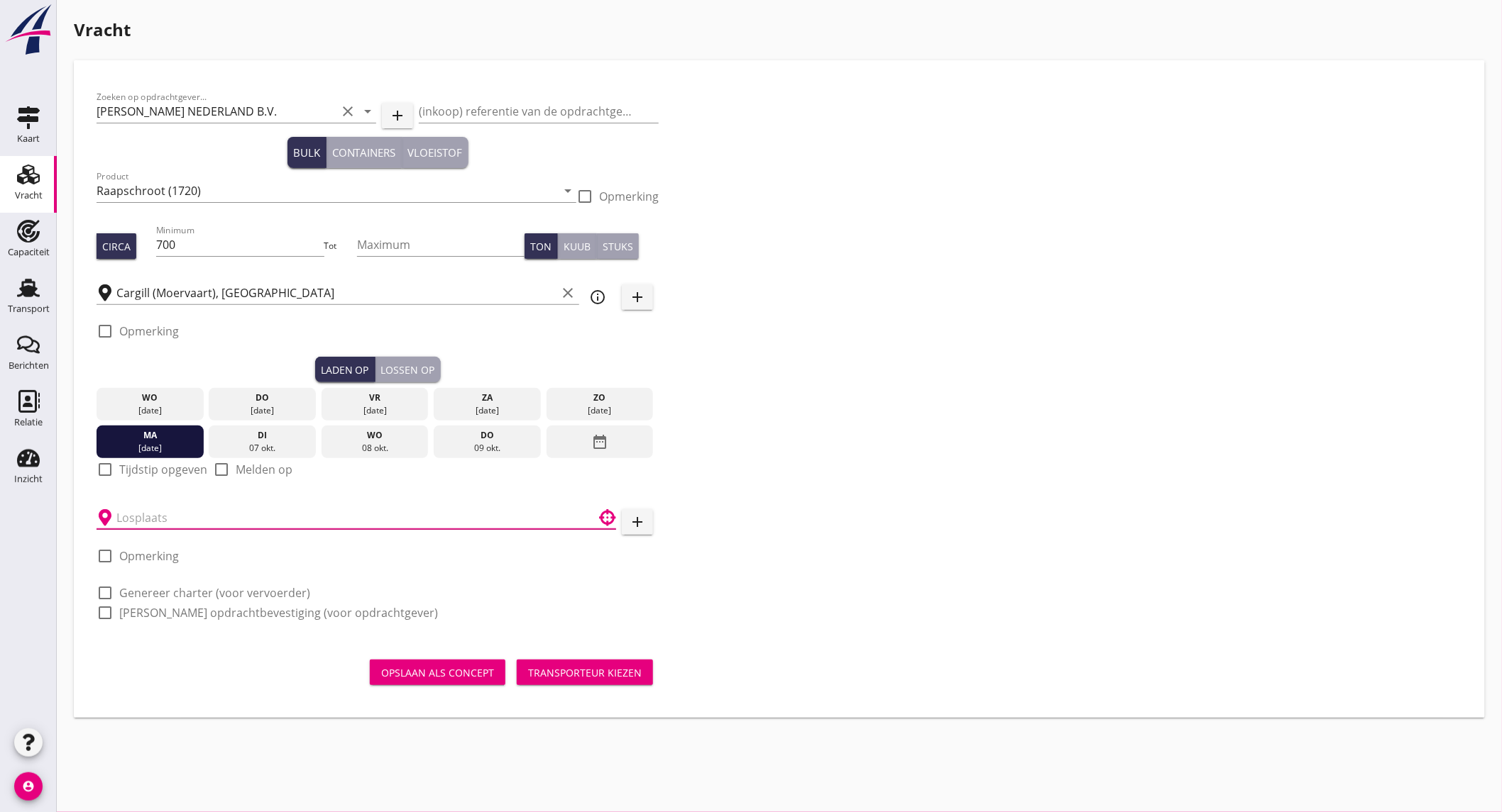
click at [160, 525] on input "text" at bounding box center [346, 518] width 460 height 23
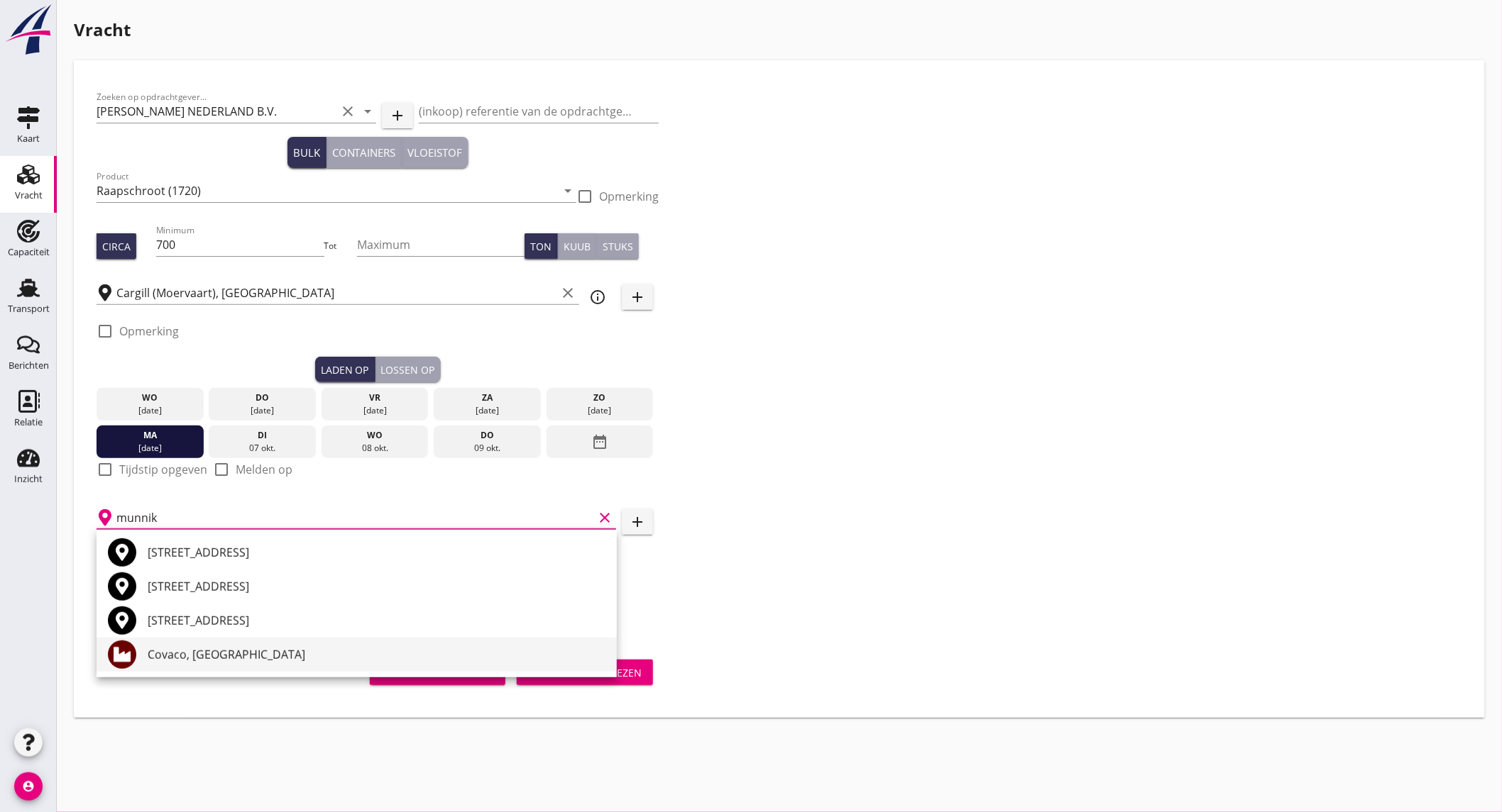
click at [237, 658] on div "Covaco, Munnikenland" at bounding box center [376, 655] width 458 height 17
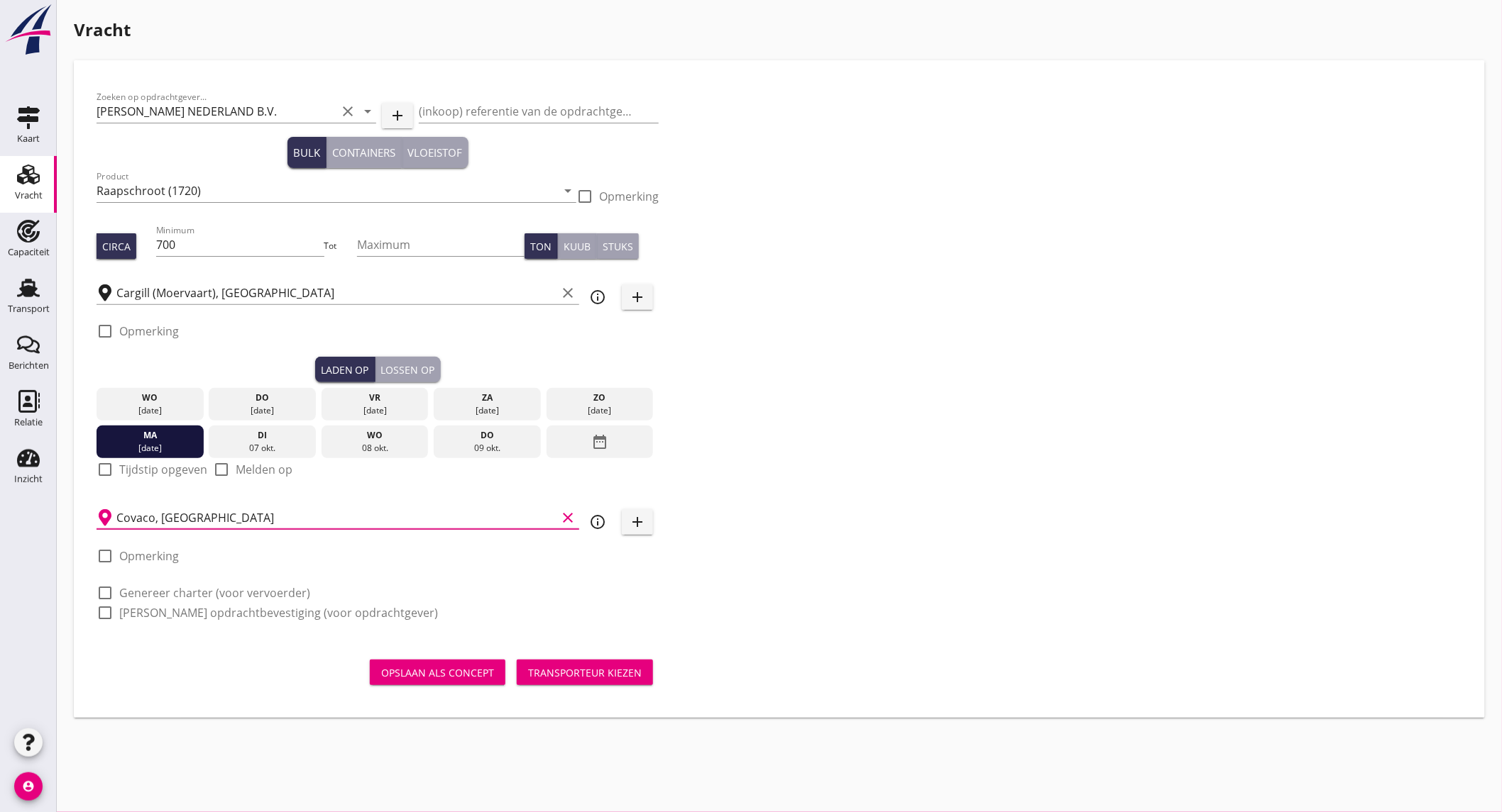
type input "Covaco, Munnikenland"
click at [181, 597] on label "Genereer charter (voor vervoerder)" at bounding box center [214, 593] width 190 height 14
checkbox input "true"
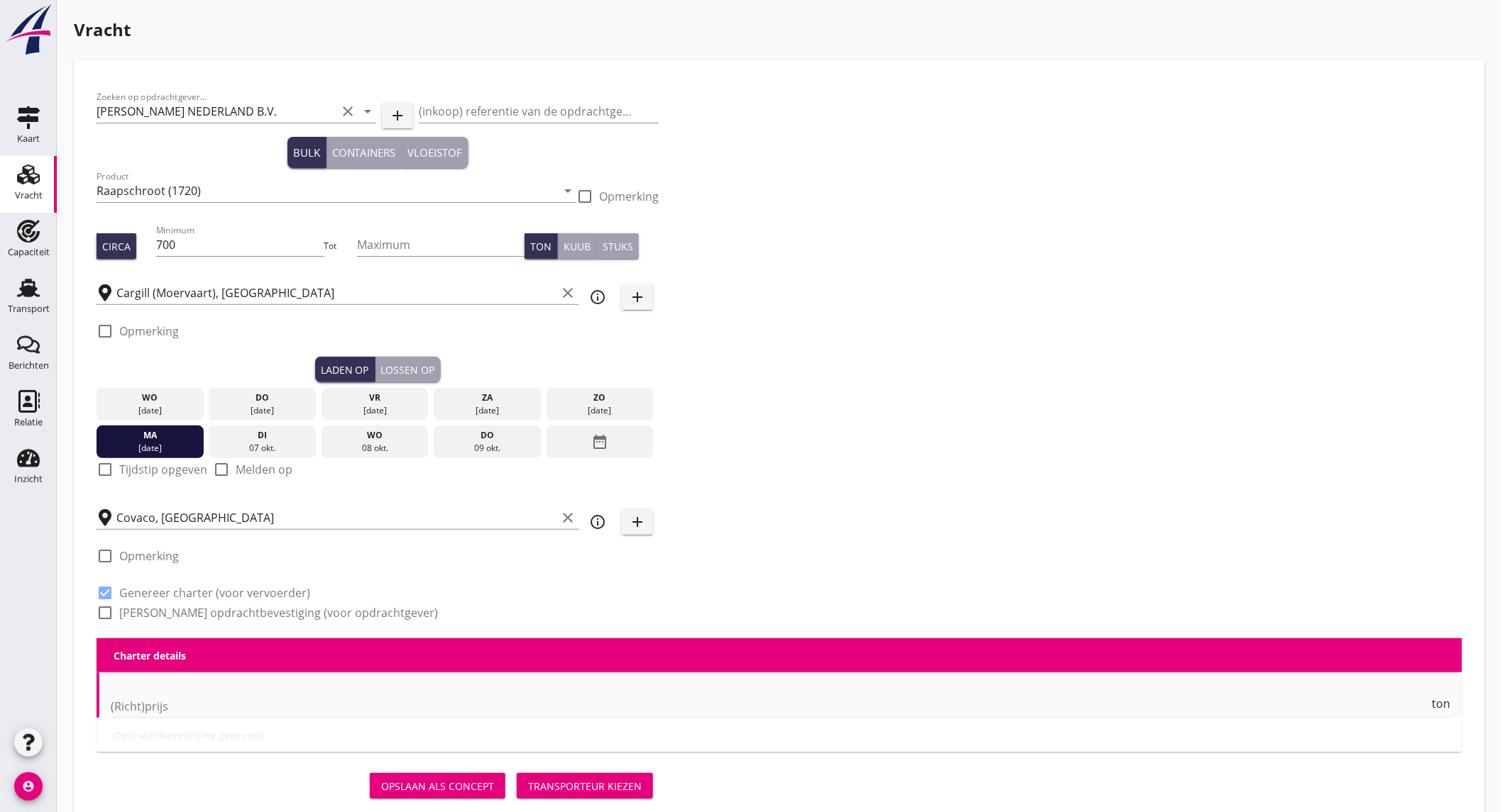
click at [178, 606] on label "Genereer opdrachtbevestiging (voor opdrachtgever)" at bounding box center [278, 612] width 319 height 14
checkbox input "true"
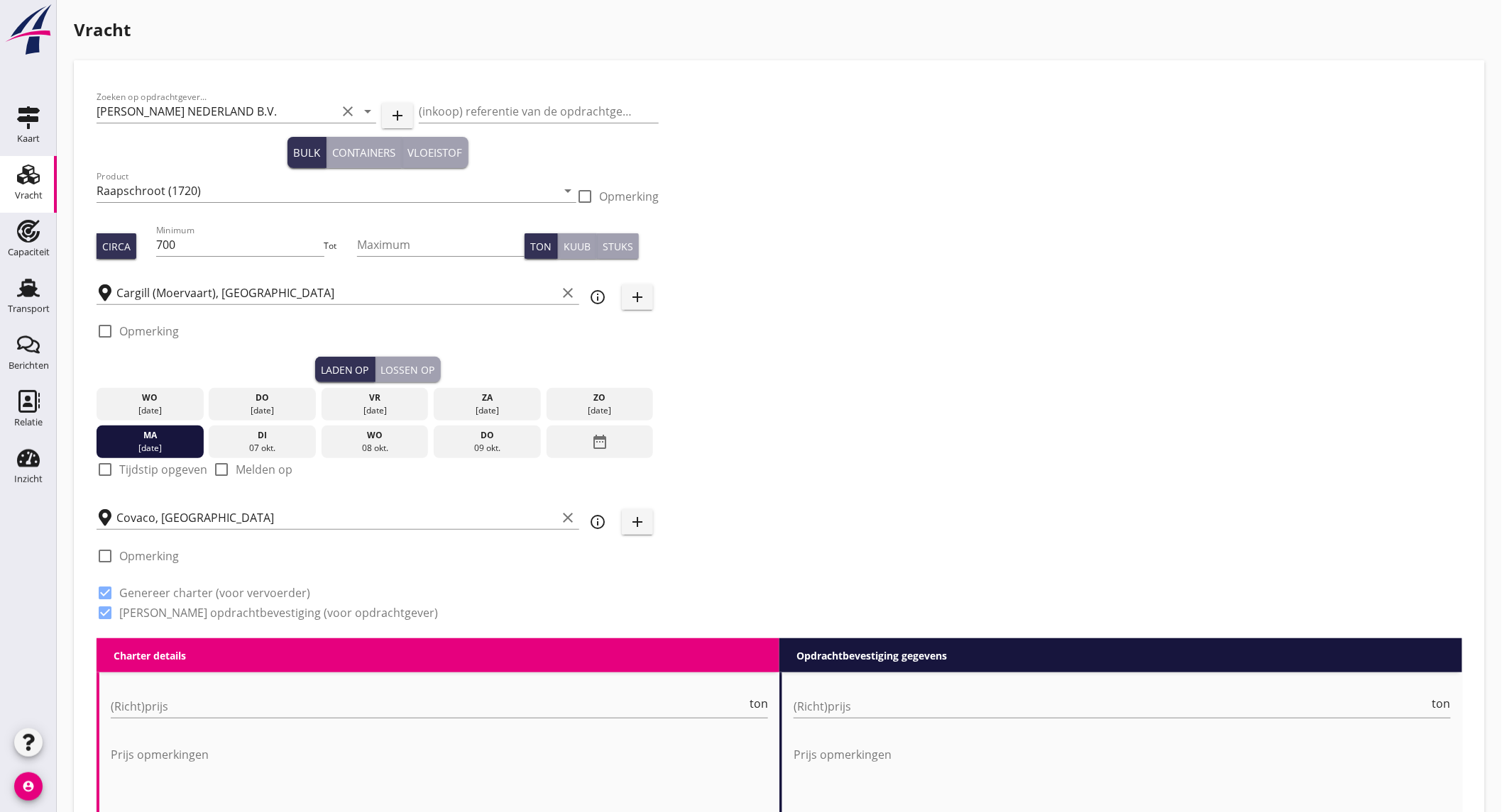
scroll to position [236, 0]
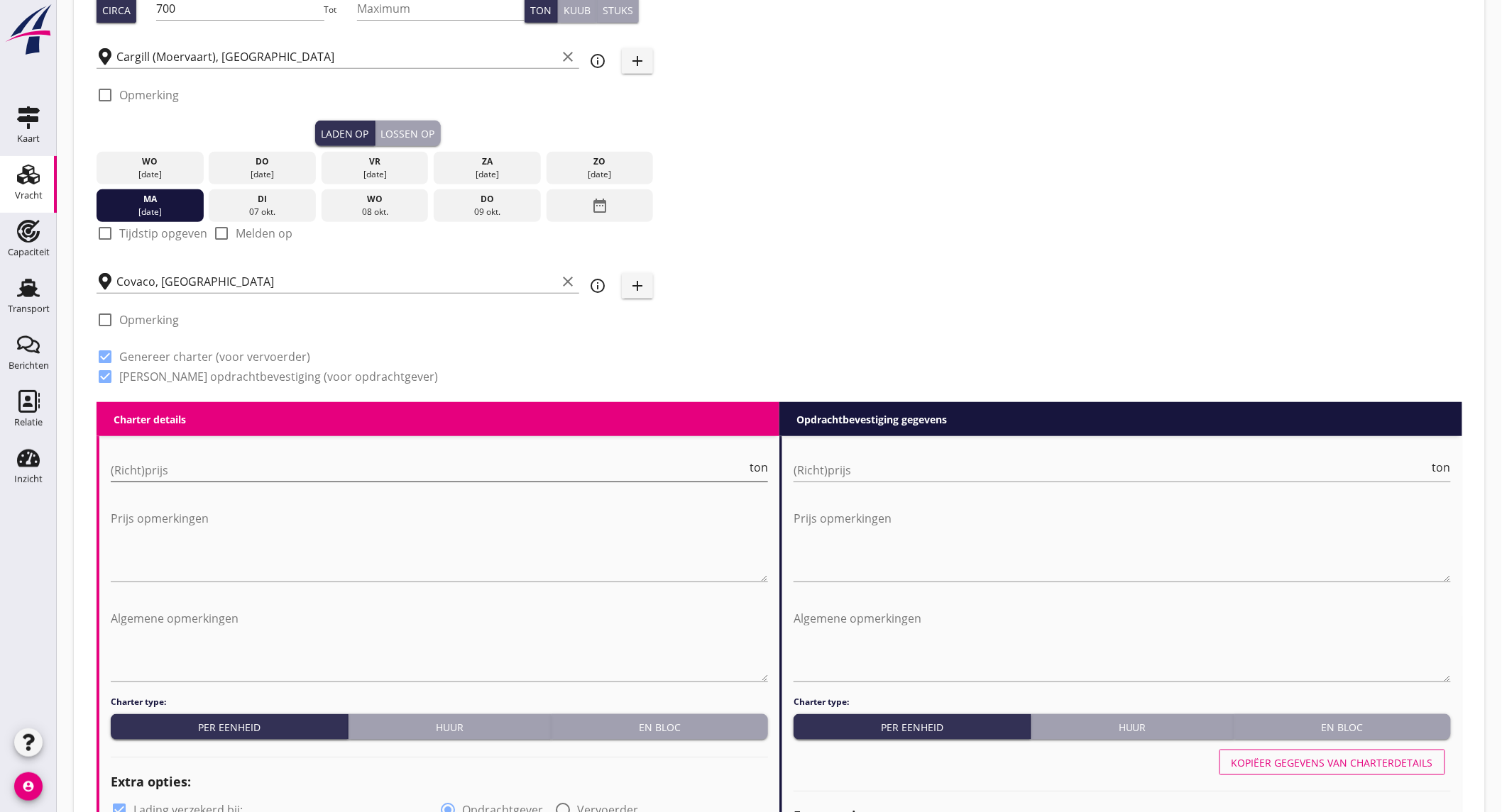
click at [221, 465] on input "(Richt)prijs" at bounding box center [429, 470] width 636 height 23
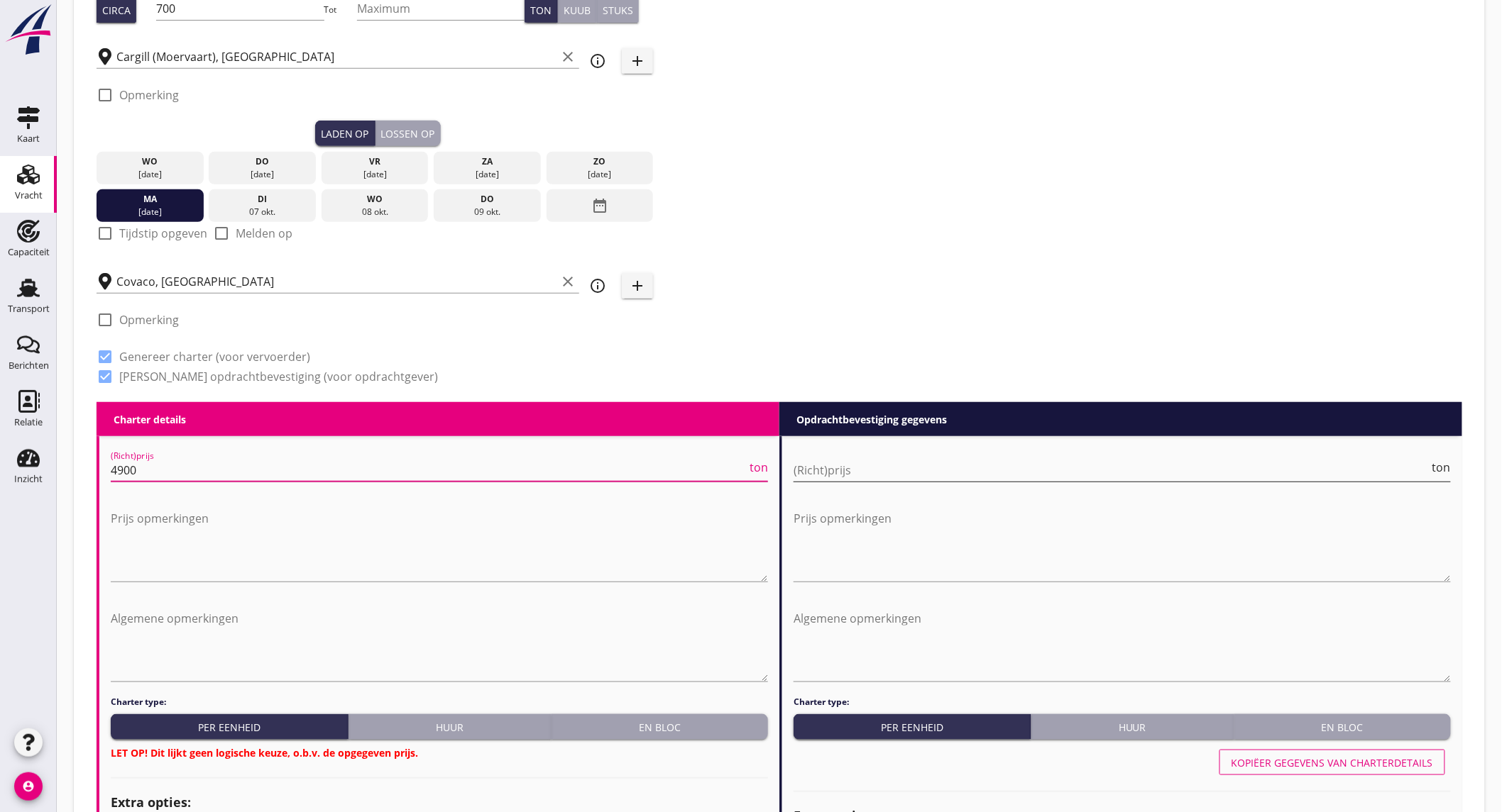
type input "4900"
click at [917, 469] on input "(Richt)prijs" at bounding box center [1111, 470] width 636 height 23
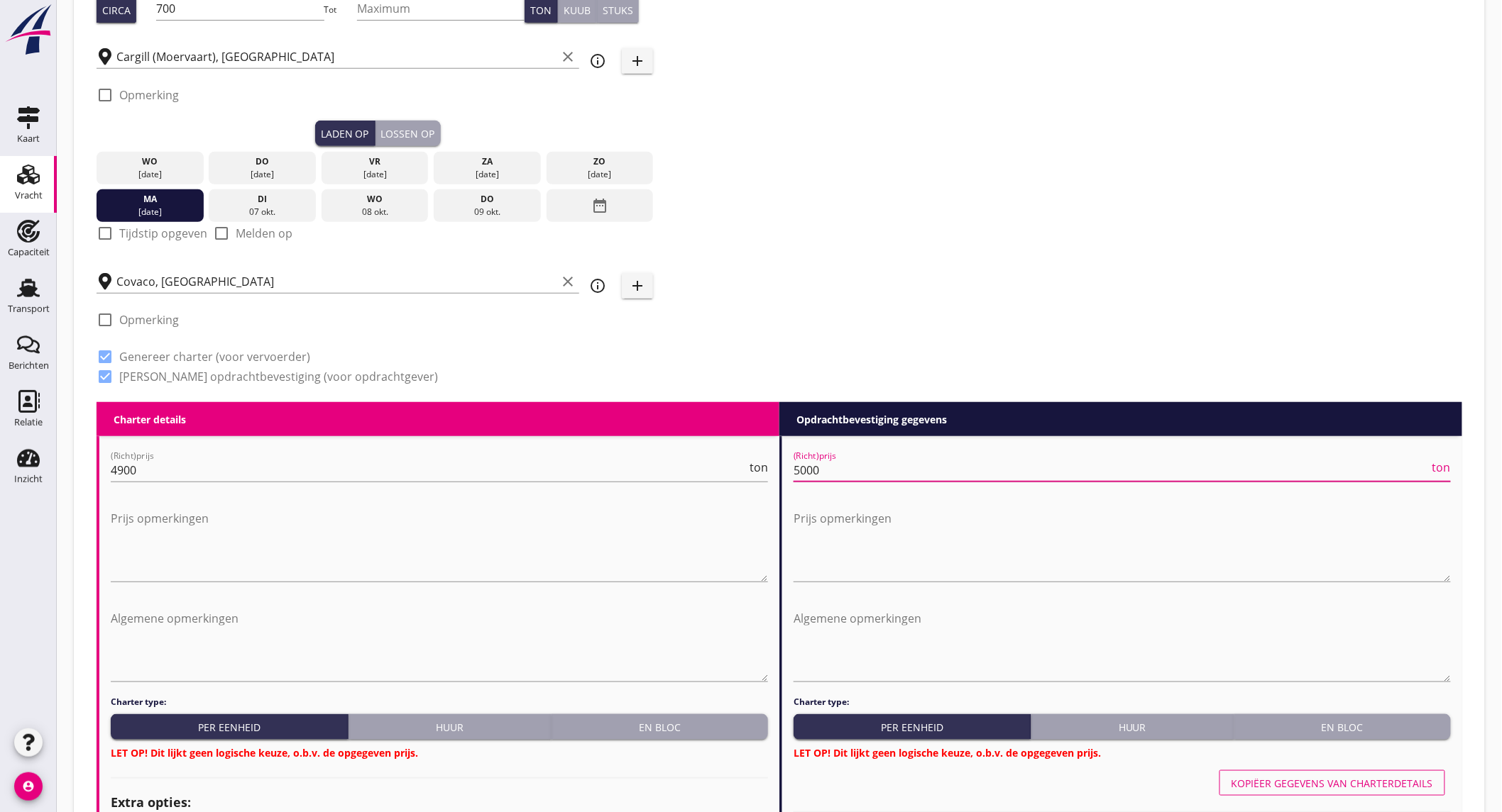
type input "5000"
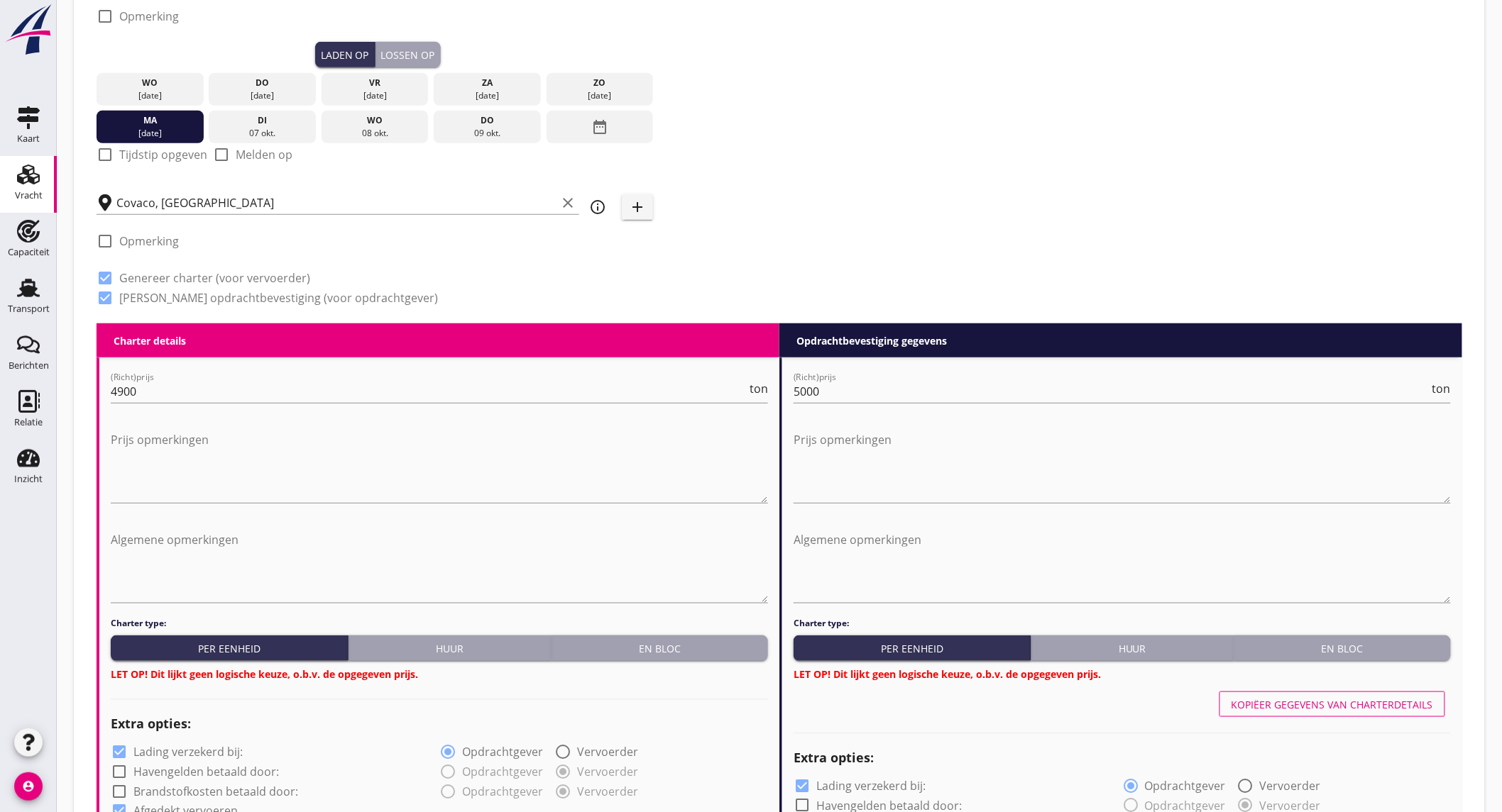
click at [686, 653] on div "En bloc" at bounding box center [659, 649] width 205 height 15
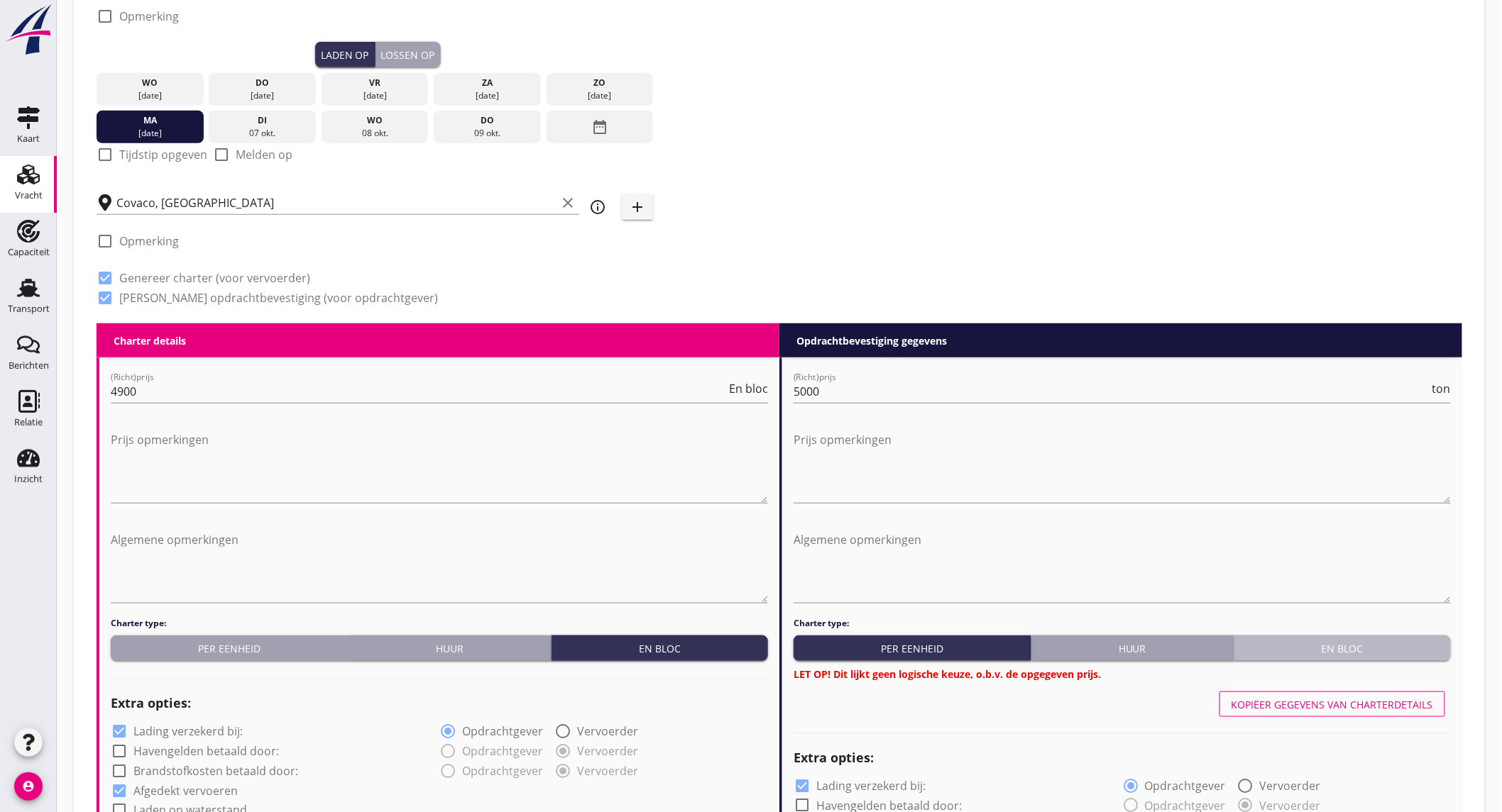
click at [1380, 639] on button "En bloc" at bounding box center [1342, 648] width 216 height 26
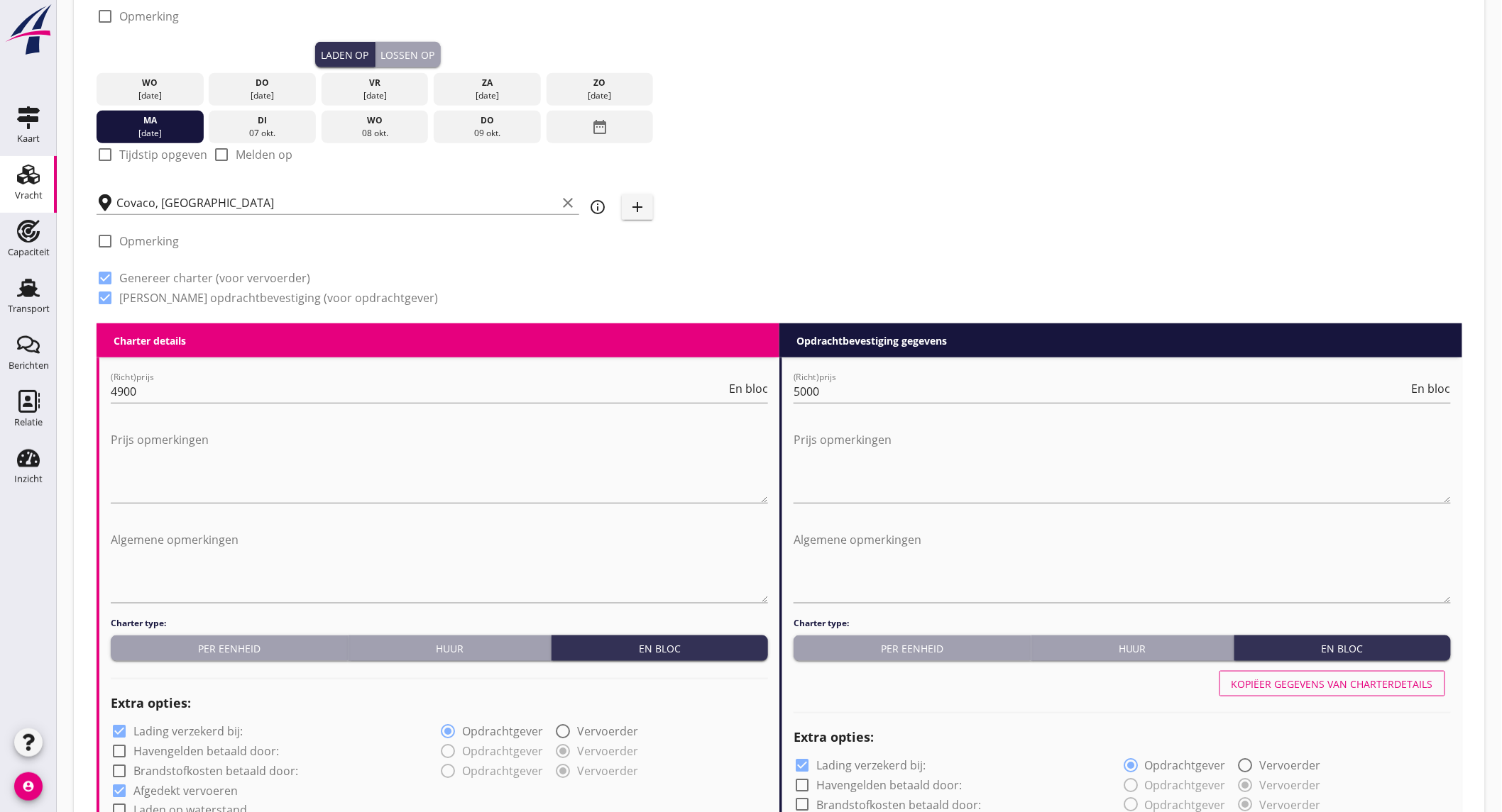
click at [202, 724] on label "Lading verzekerd bij:" at bounding box center [188, 731] width 110 height 14
checkbox input "false"
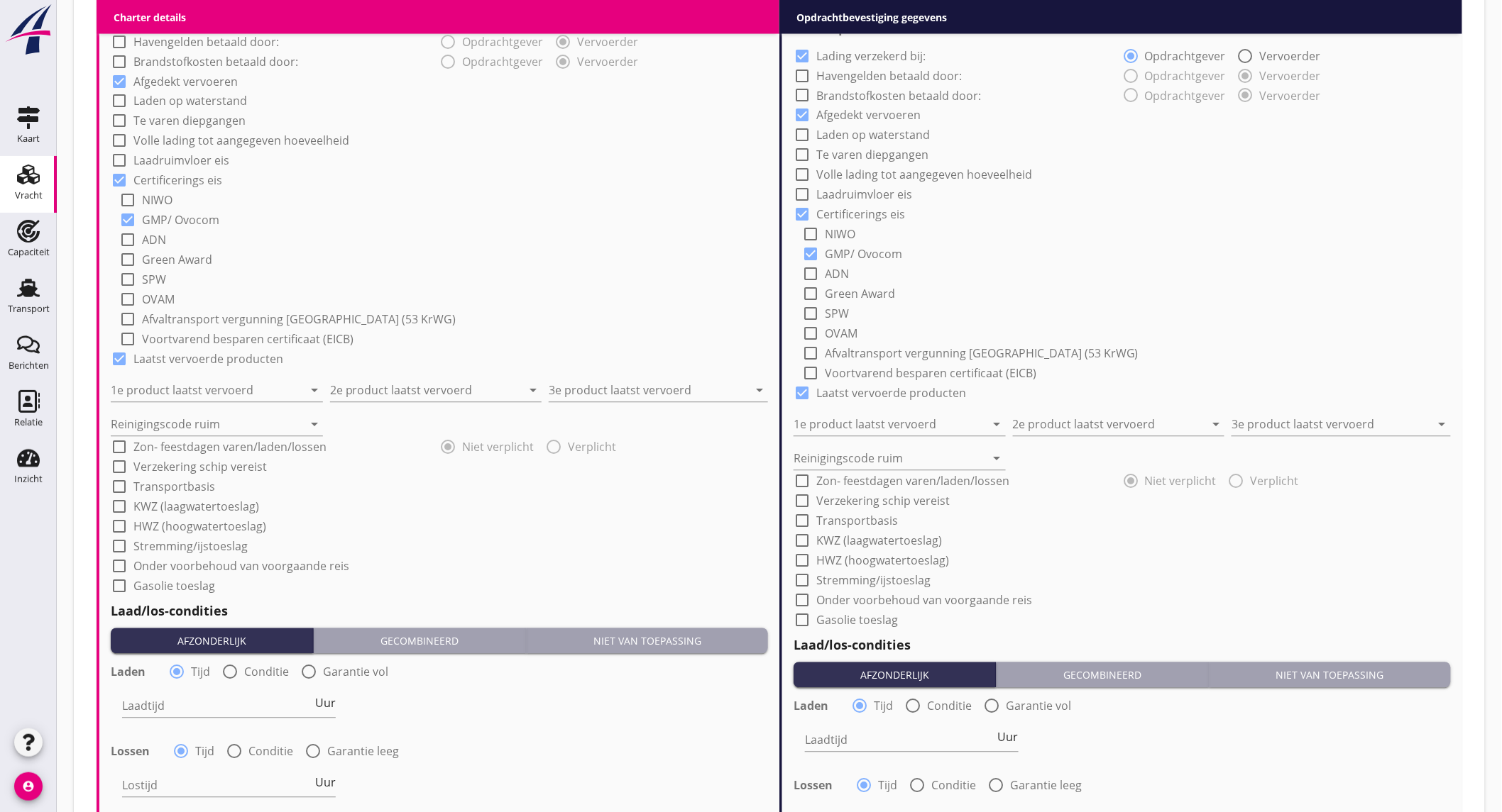
scroll to position [1182, 0]
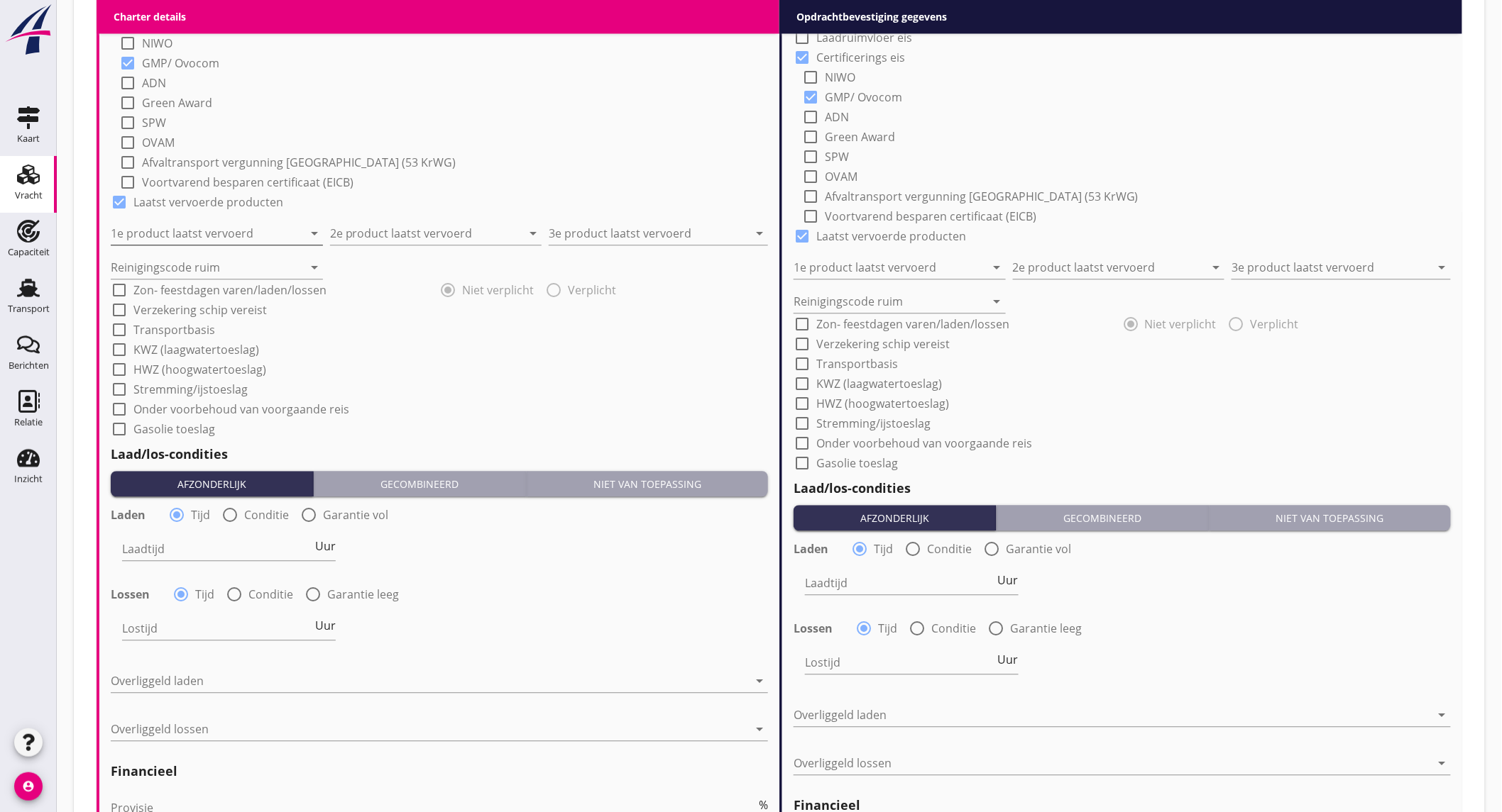
click at [222, 236] on input "1e product laatst vervoerd" at bounding box center [207, 233] width 192 height 23
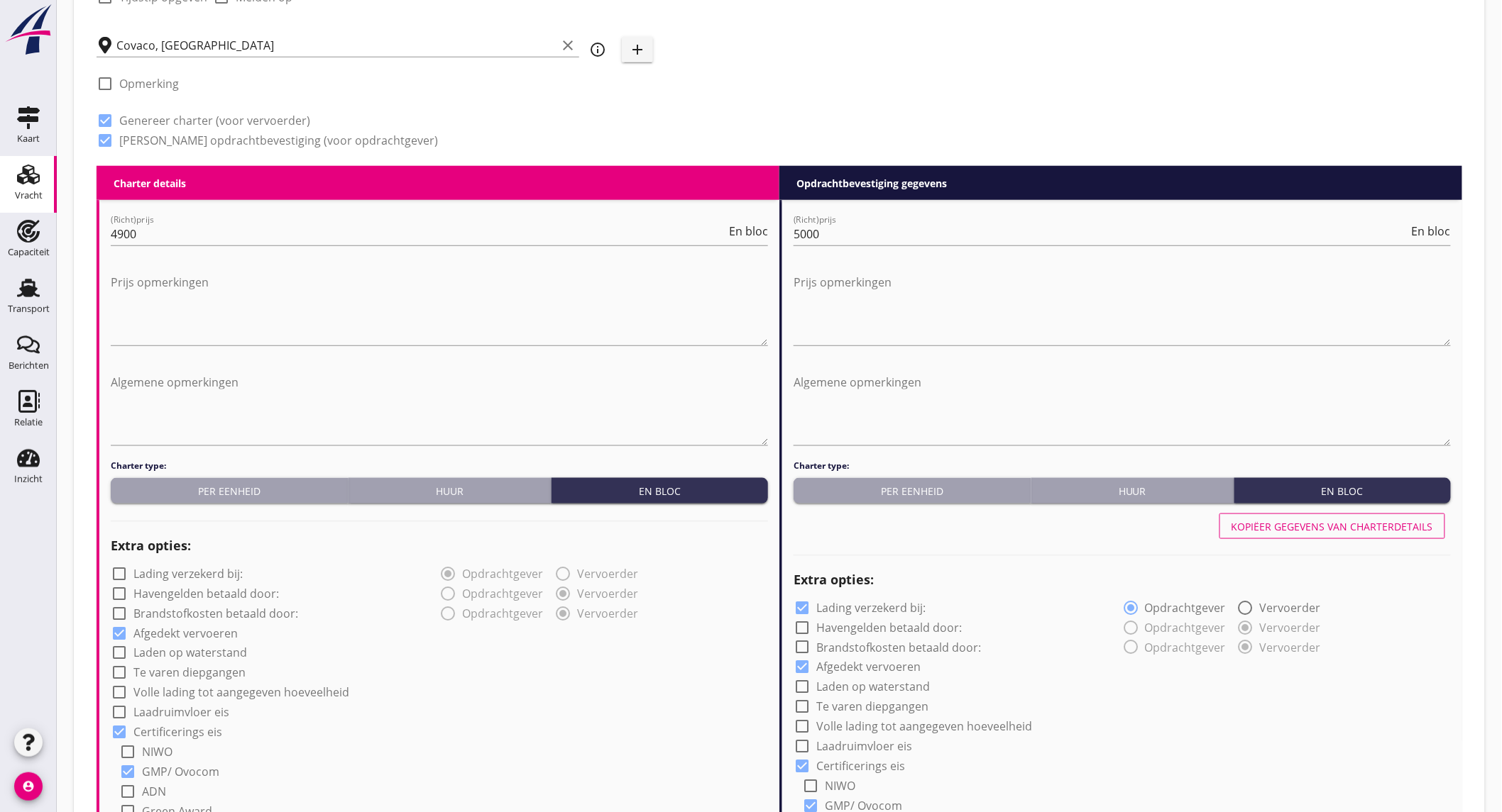
scroll to position [867, 0]
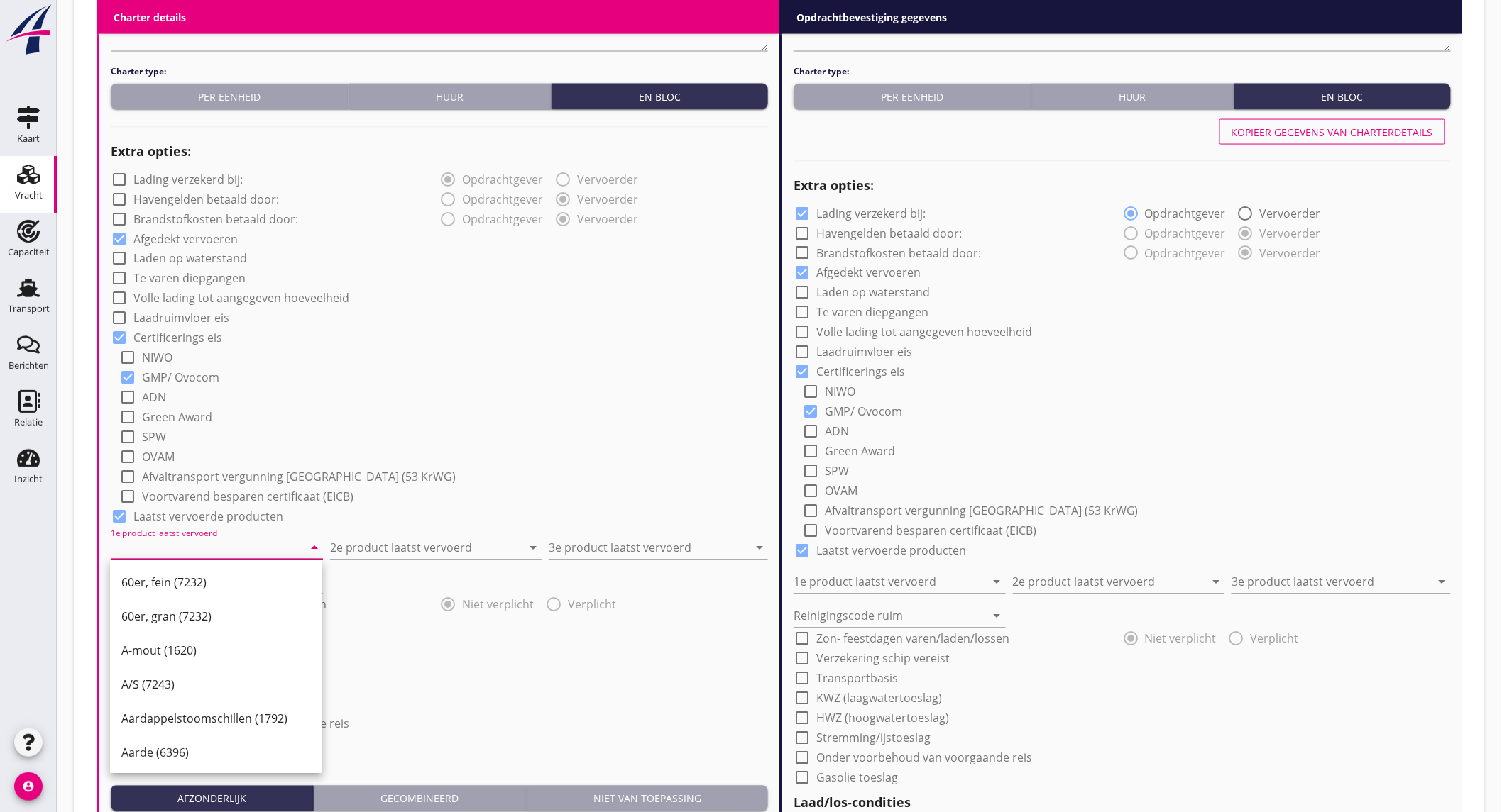
click at [234, 554] on input "1e product laatst vervoerd" at bounding box center [207, 548] width 192 height 23
click at [209, 586] on div "Palm (1811)" at bounding box center [215, 583] width 190 height 17
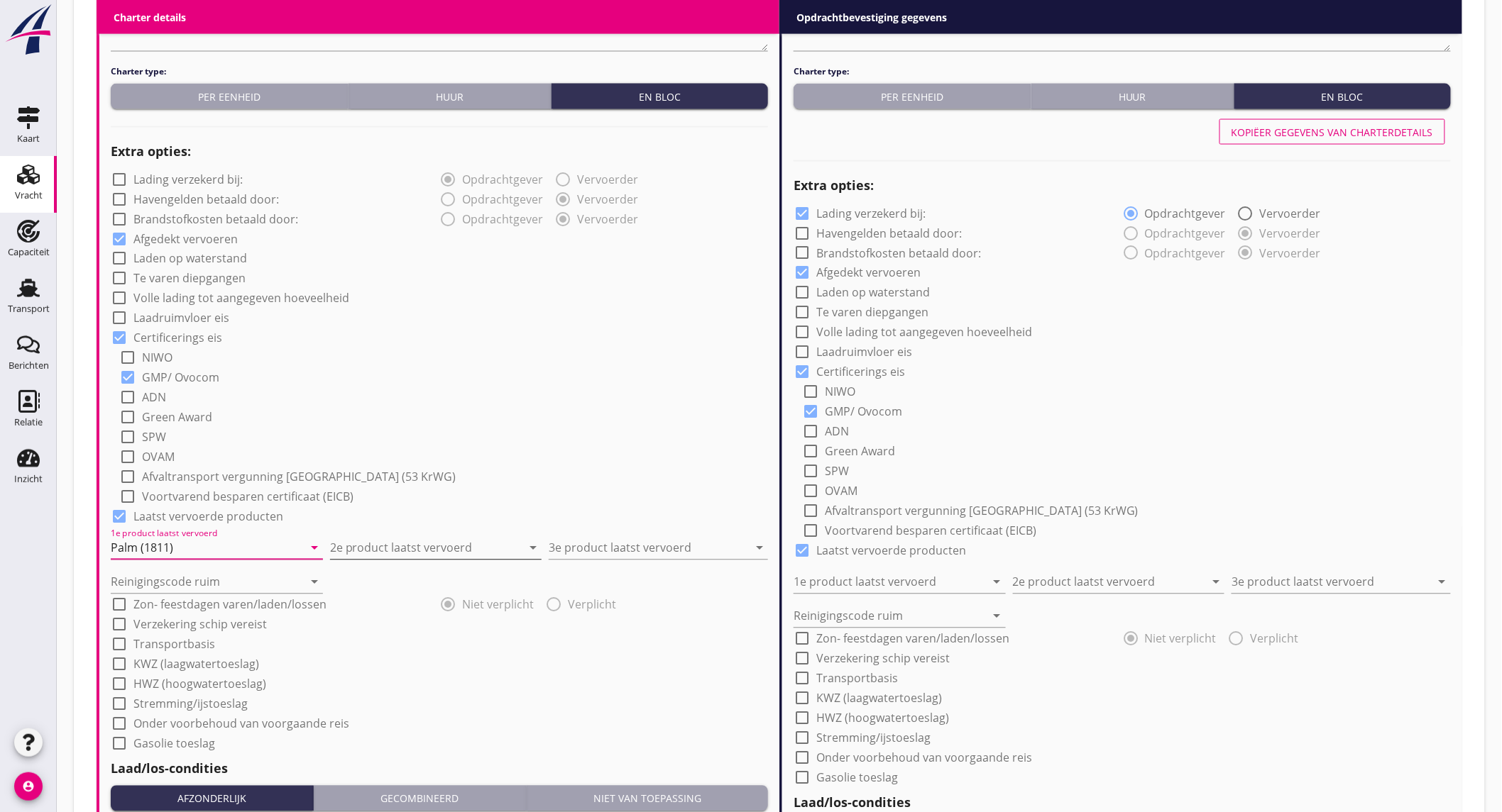
type input "Palm (1811)"
click at [381, 545] on input "2e product laatst vervoerd" at bounding box center [427, 548] width 192 height 23
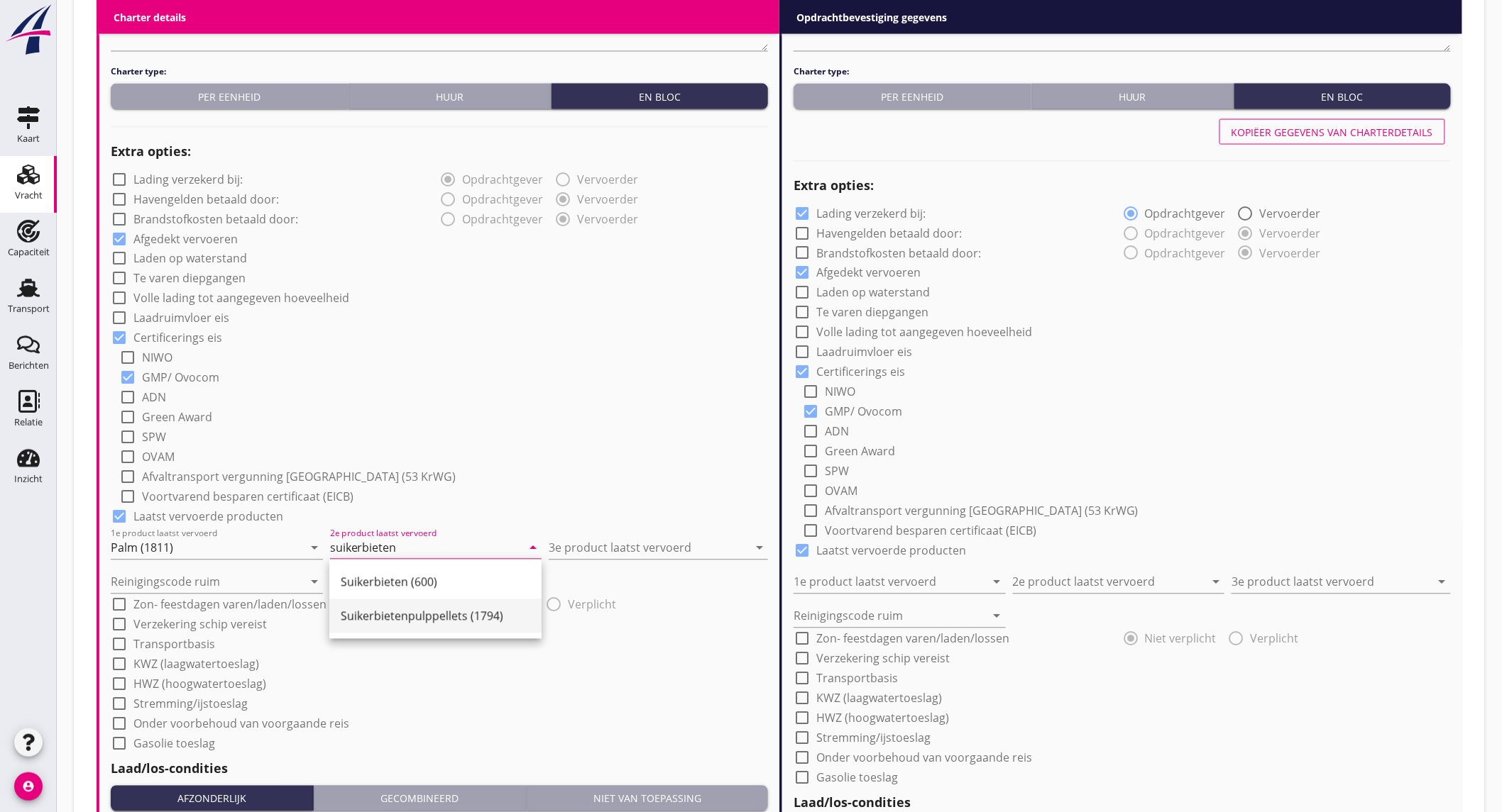
click at [428, 601] on div "Suikerbietenpulppellets (1794)" at bounding box center [435, 617] width 190 height 34
type input "Suikerbietenpulppellets (1794)"
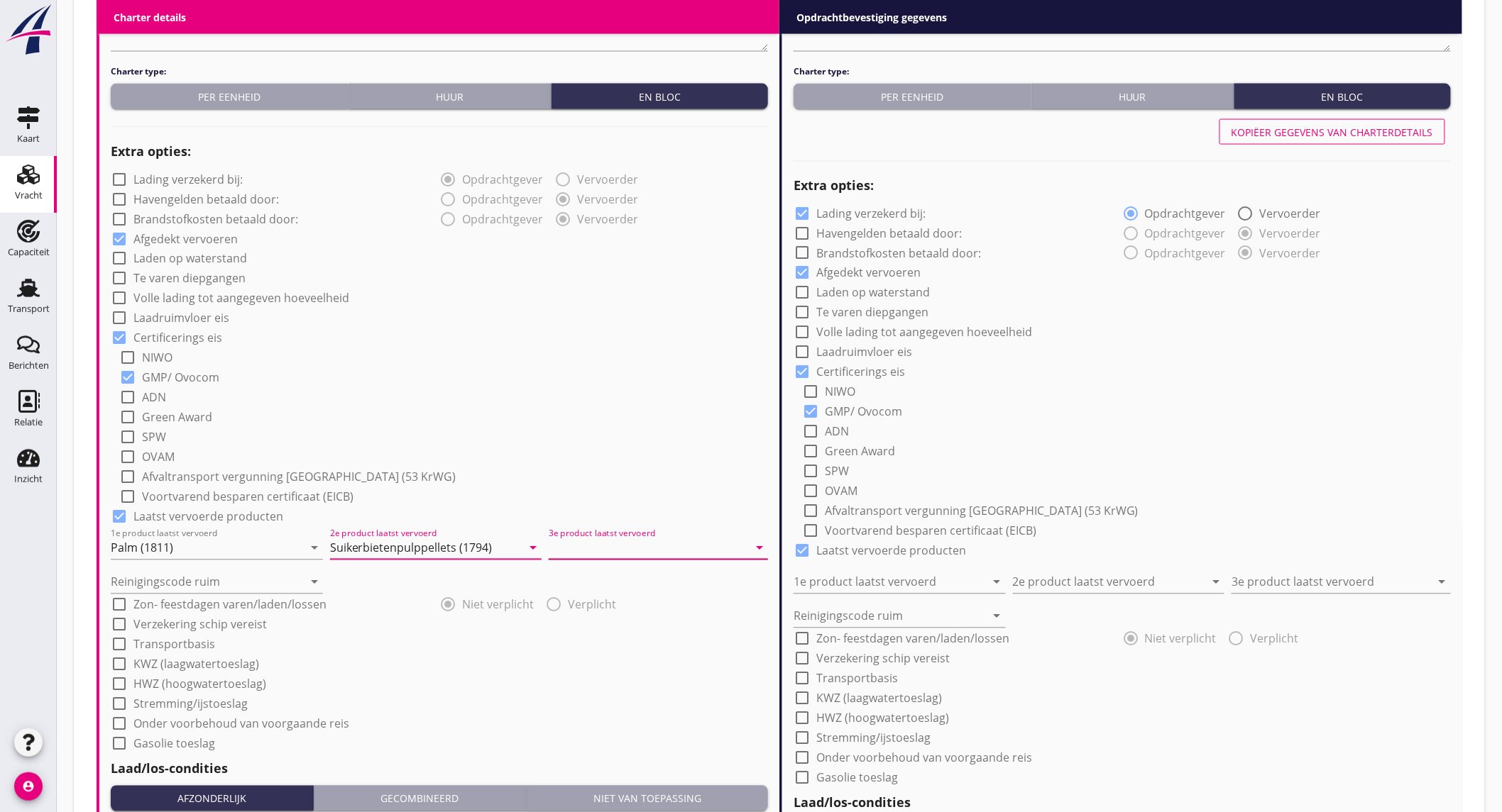
drag, startPoint x: 618, startPoint y: 543, endPoint x: 628, endPoint y: 540, distance: 10.4
click at [628, 540] on input "3e product laatst vervoerd" at bounding box center [648, 548] width 199 height 23
click at [619, 574] on div "Raapzaad (1811)" at bounding box center [658, 583] width 196 height 17
type input "Raapzaad (1811)"
click at [238, 577] on input "Reinigingscode ruim" at bounding box center [207, 583] width 192 height 23
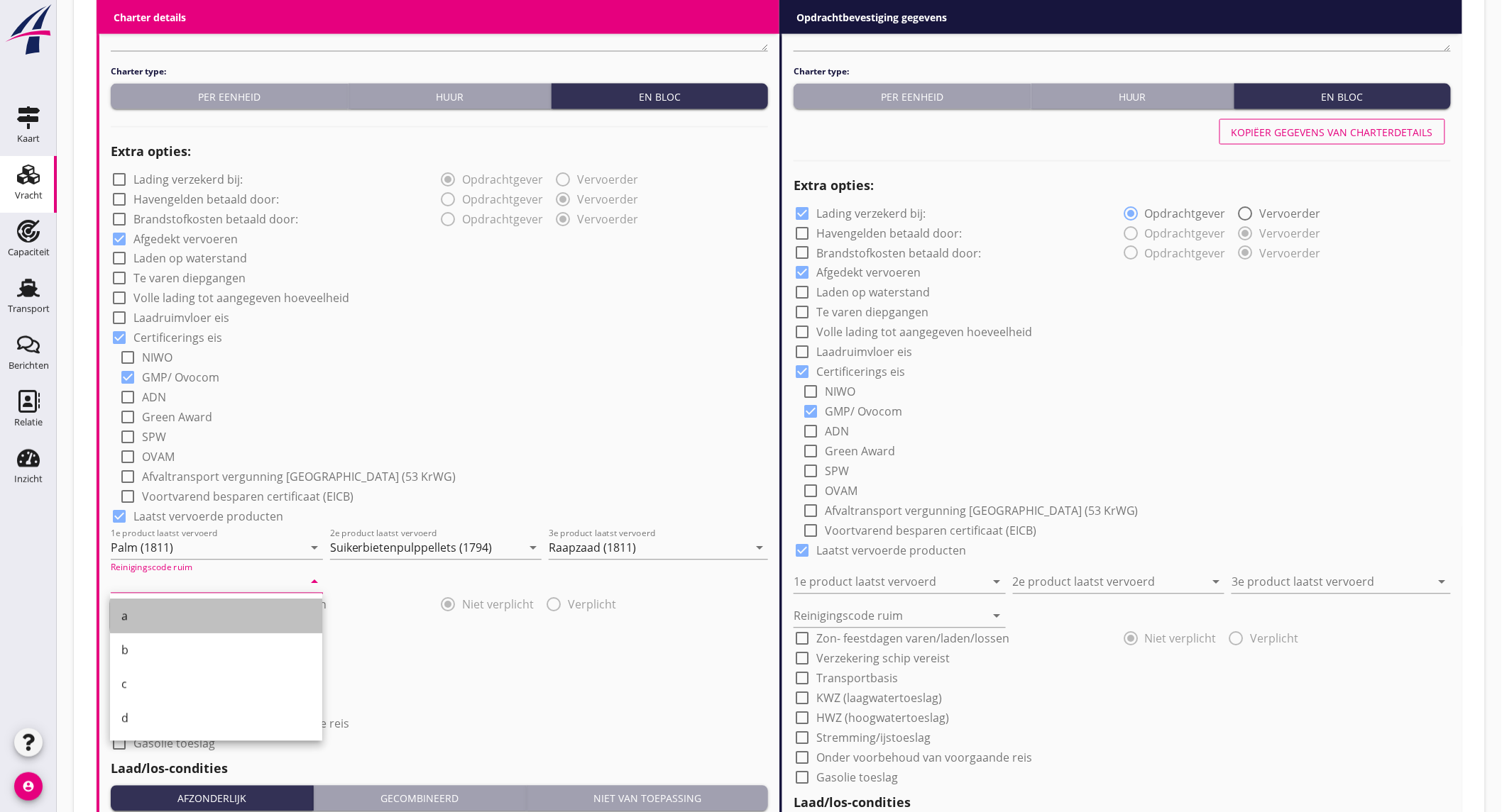
click at [171, 611] on div "a" at bounding box center [215, 617] width 190 height 17
type input "a"
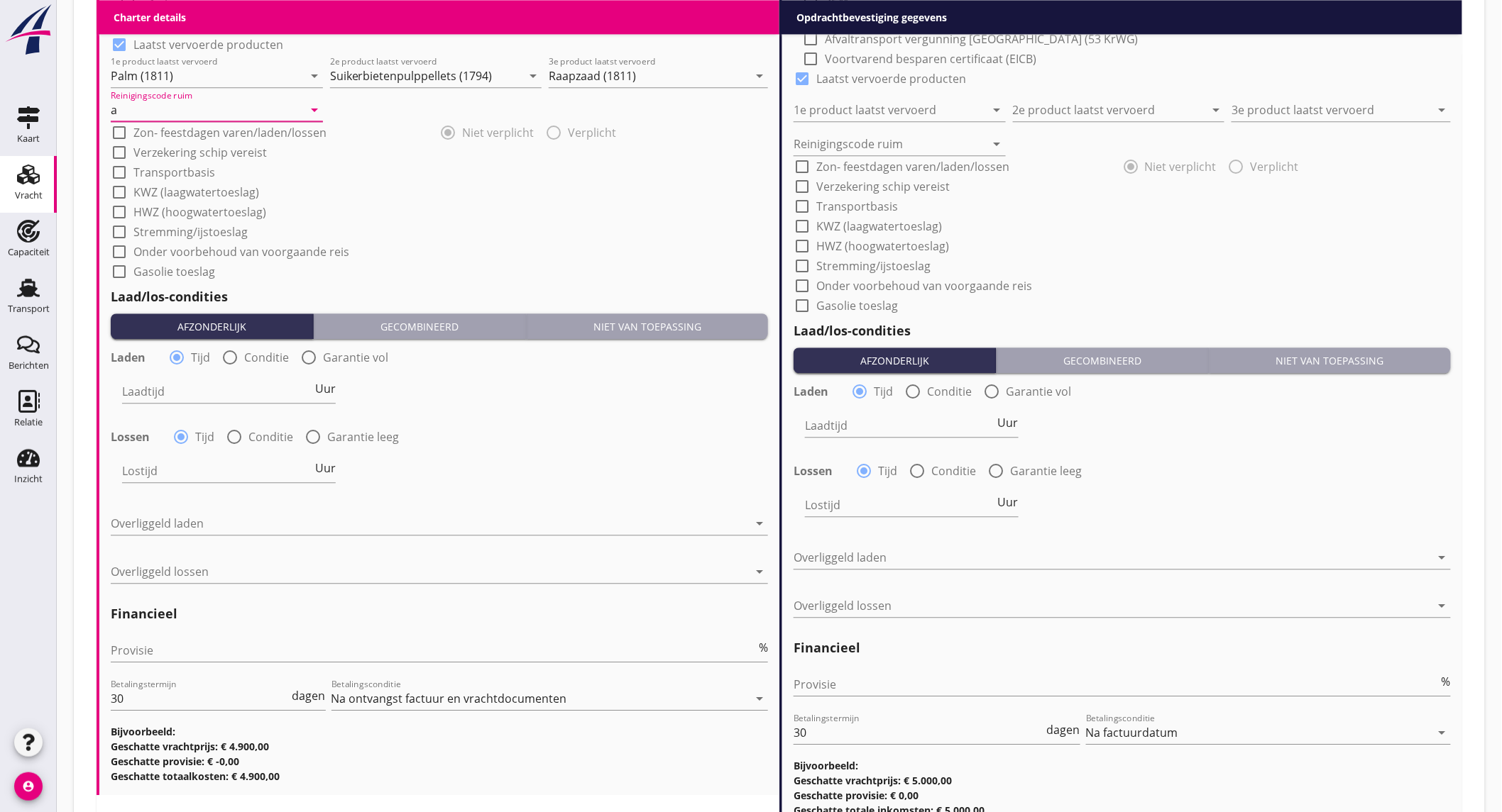
scroll to position [1418, 0]
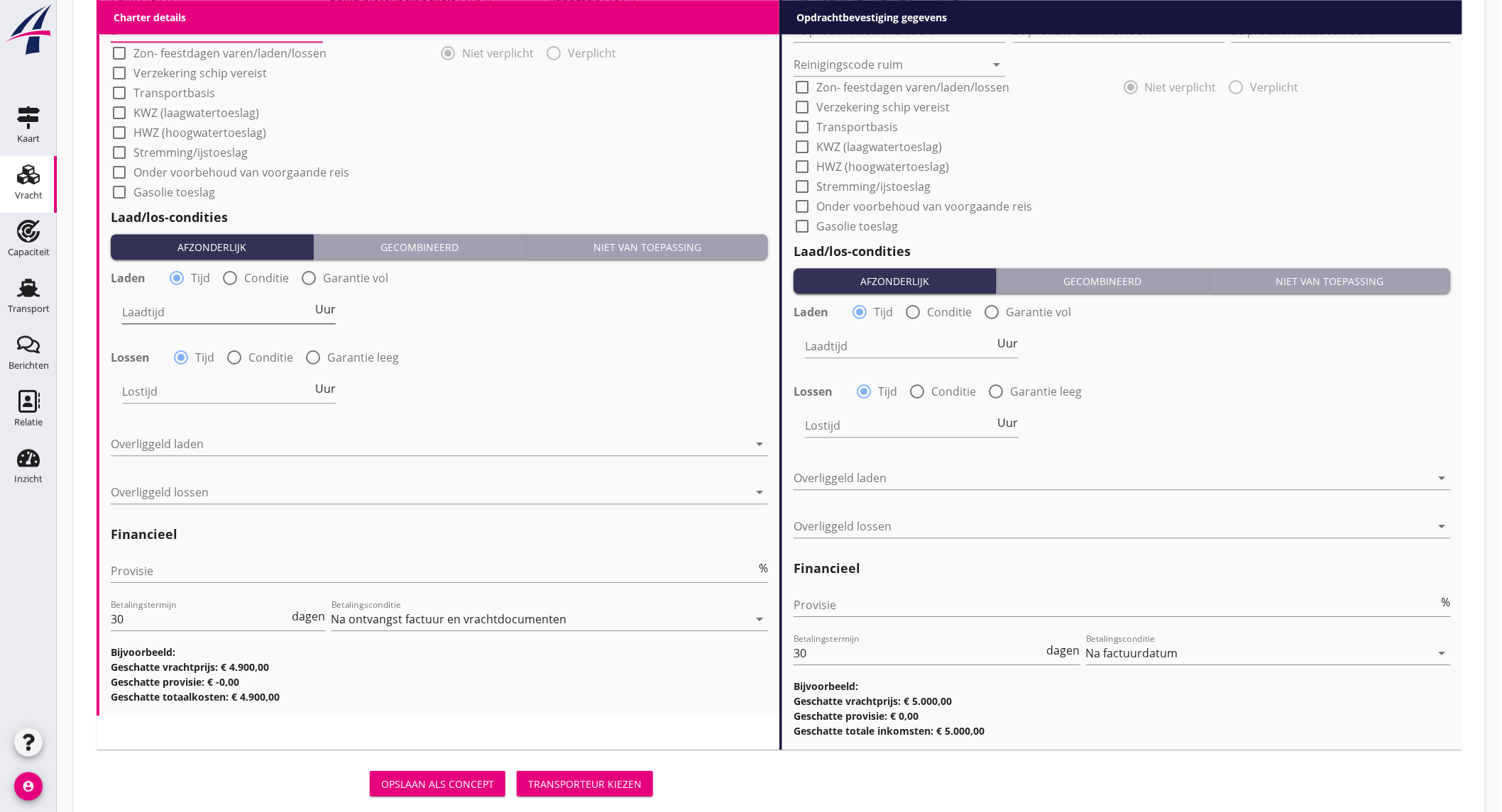
drag, startPoint x: 322, startPoint y: 307, endPoint x: 292, endPoint y: 310, distance: 30.1
click at [322, 307] on span "Uur" at bounding box center [326, 309] width 21 height 11
click at [232, 313] on input "Laadtijd" at bounding box center [216, 312] width 190 height 23
type input "1"
click at [238, 363] on div at bounding box center [233, 357] width 24 height 24
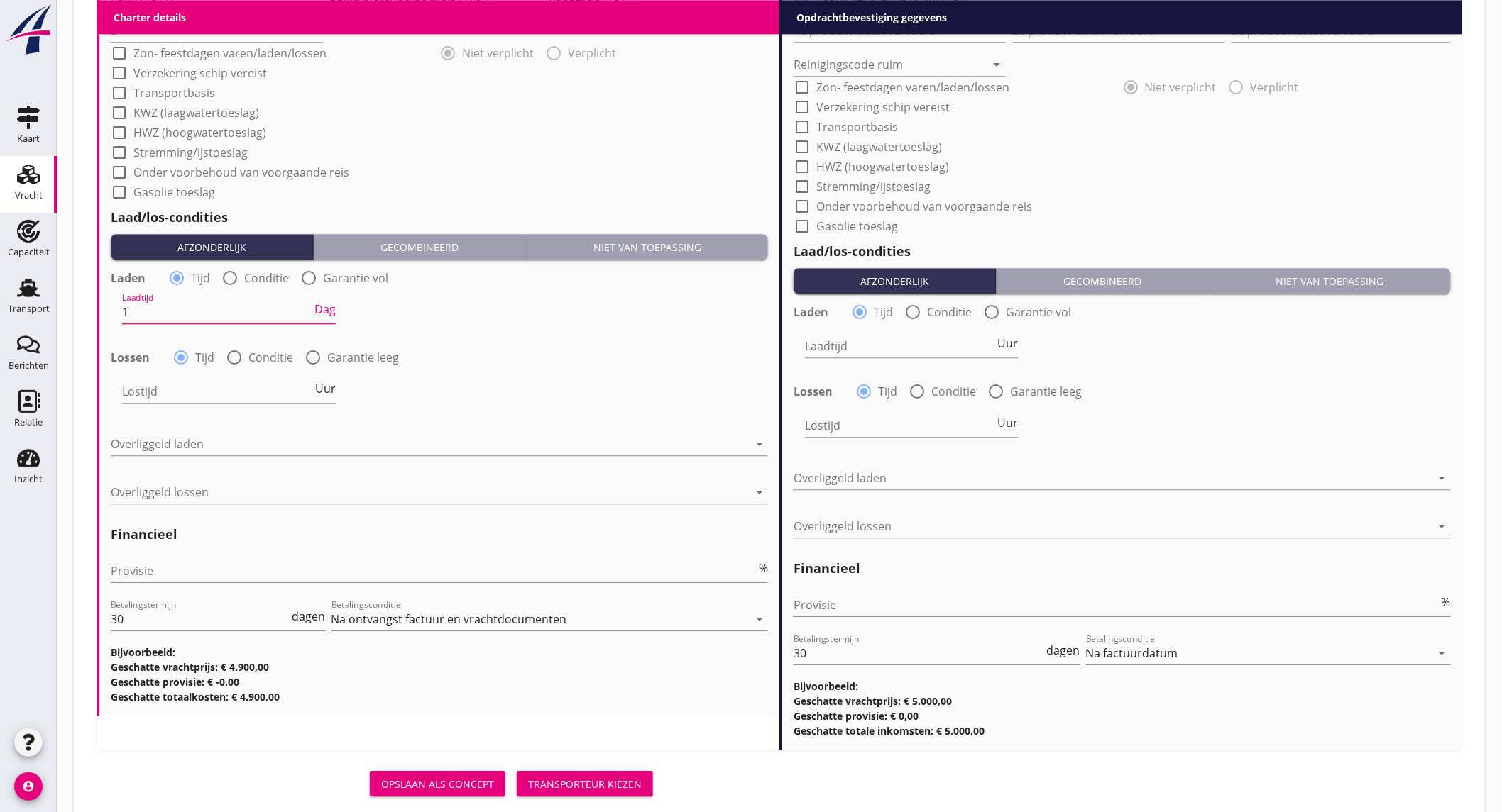
radio input "false"
radio input "true"
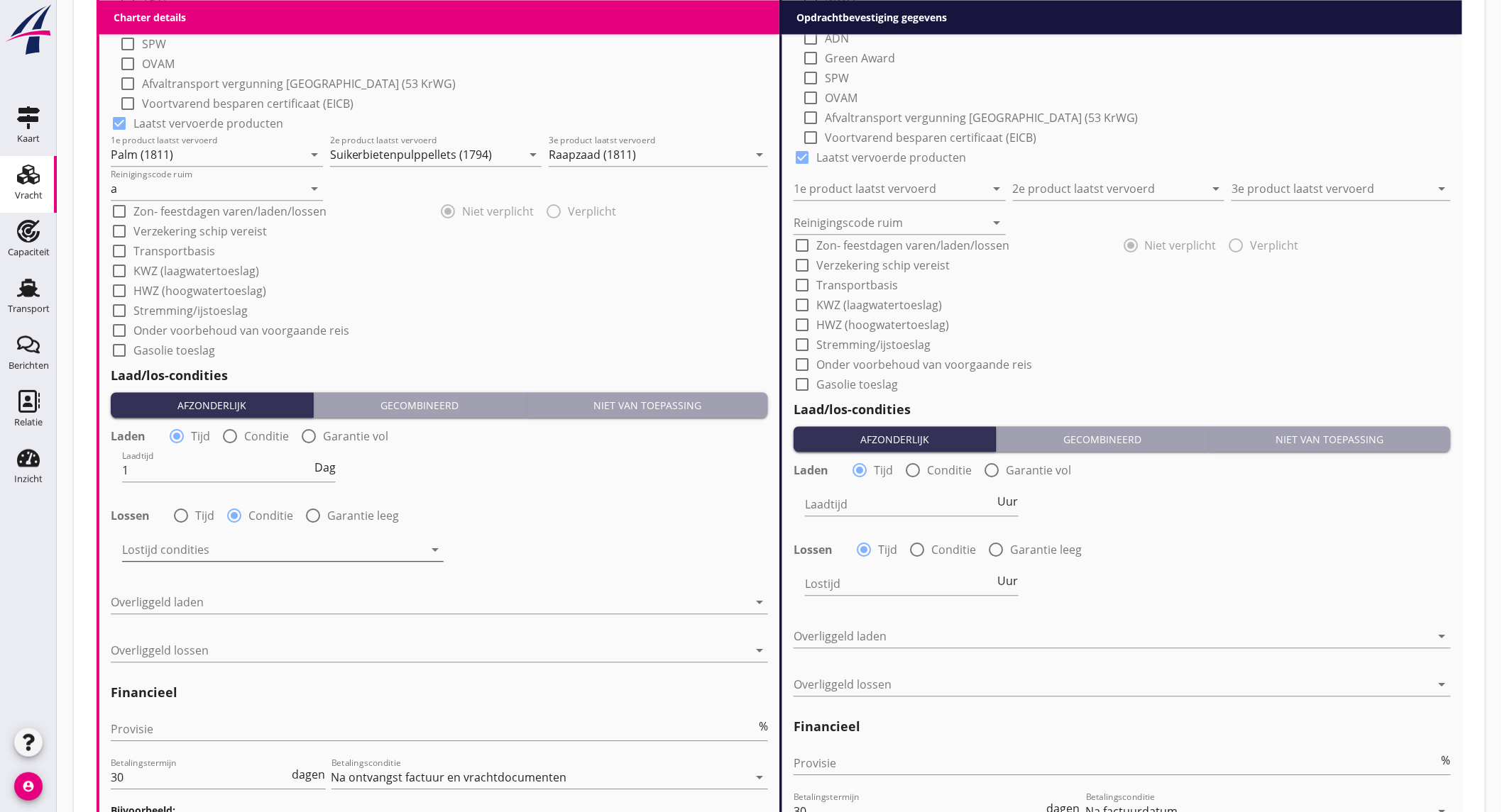
click at [210, 547] on div at bounding box center [272, 550] width 302 height 23
click at [210, 552] on div "Nederlands wettelijk 2011" at bounding box center [288, 561] width 311 height 17
click at [238, 598] on div at bounding box center [429, 603] width 637 height 23
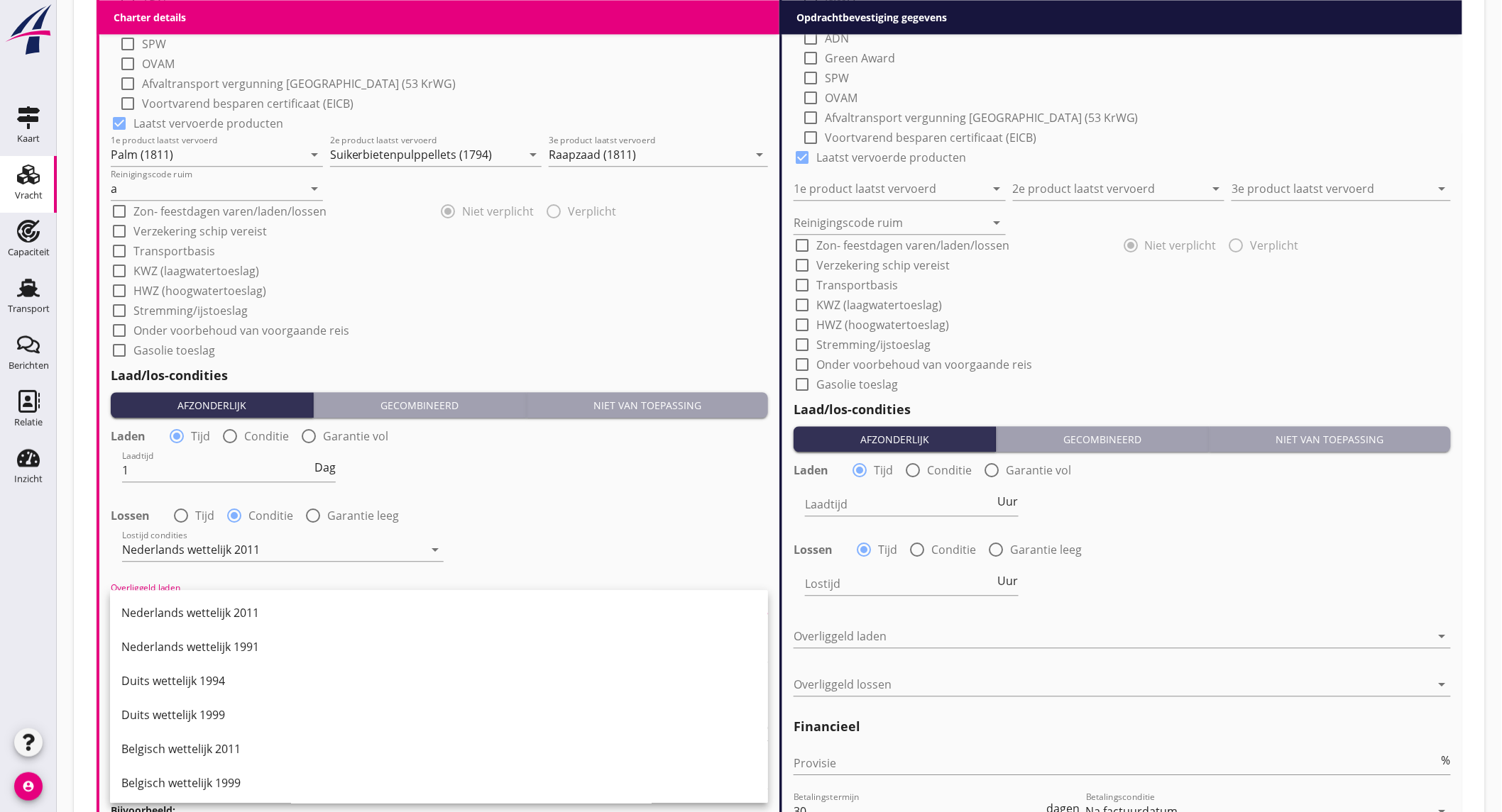
drag, startPoint x: 257, startPoint y: 755, endPoint x: 236, endPoint y: 725, distance: 36.6
click at [258, 755] on div "Belgisch wettelijk 2011" at bounding box center [438, 749] width 635 height 17
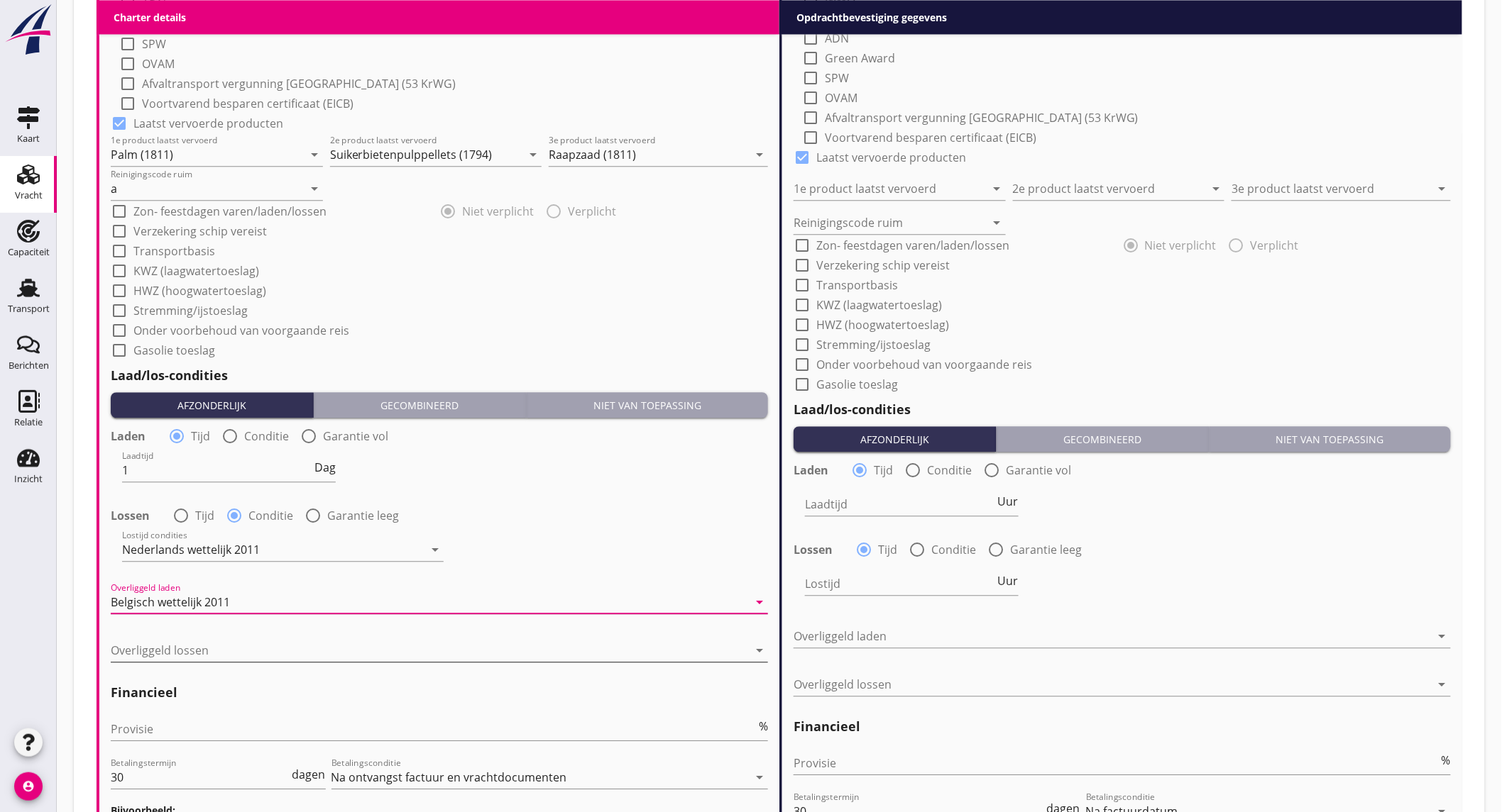
click at [232, 646] on div at bounding box center [429, 650] width 637 height 23
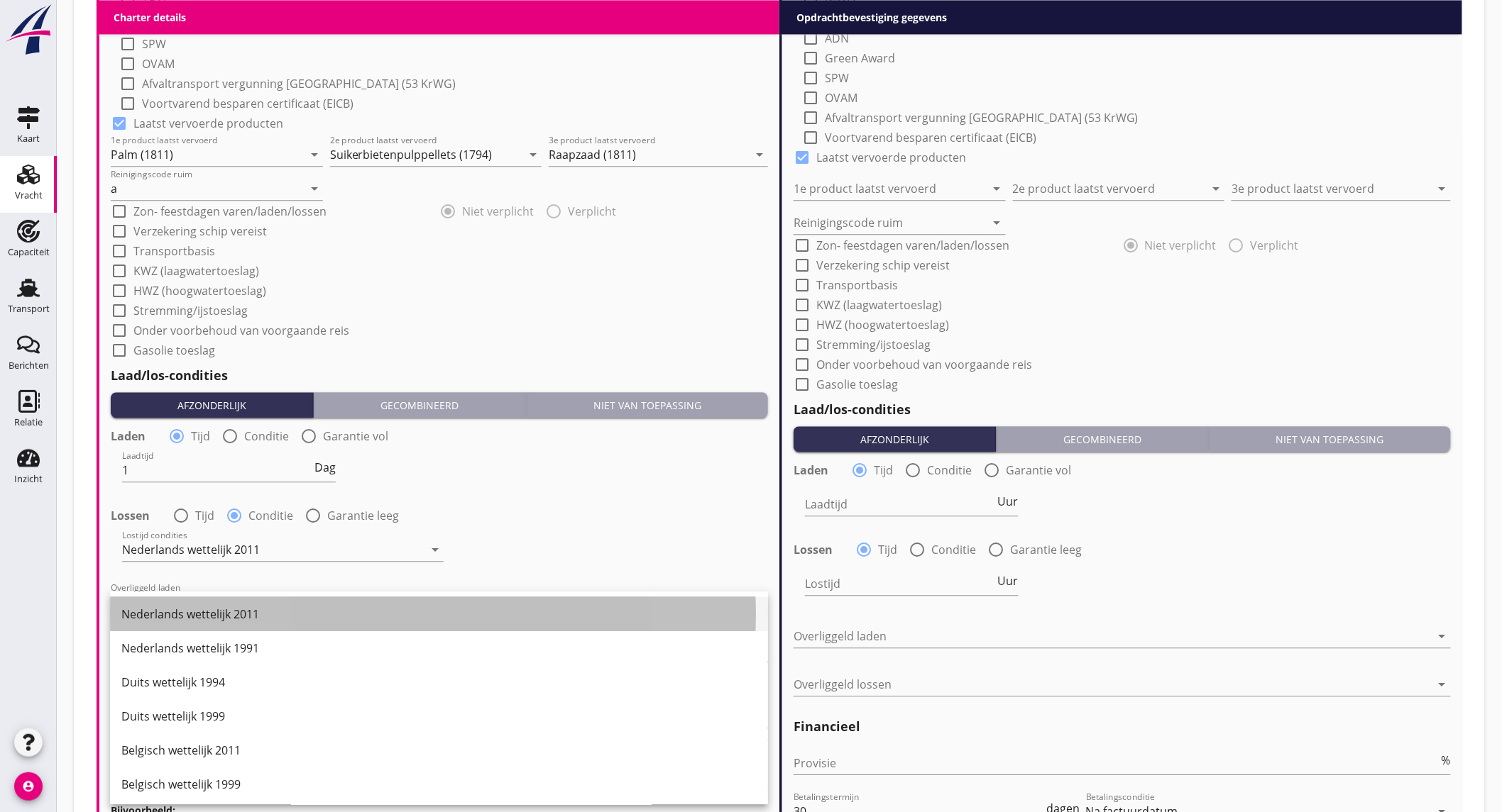
click at [254, 611] on div "Nederlands wettelijk 2011" at bounding box center [438, 614] width 635 height 17
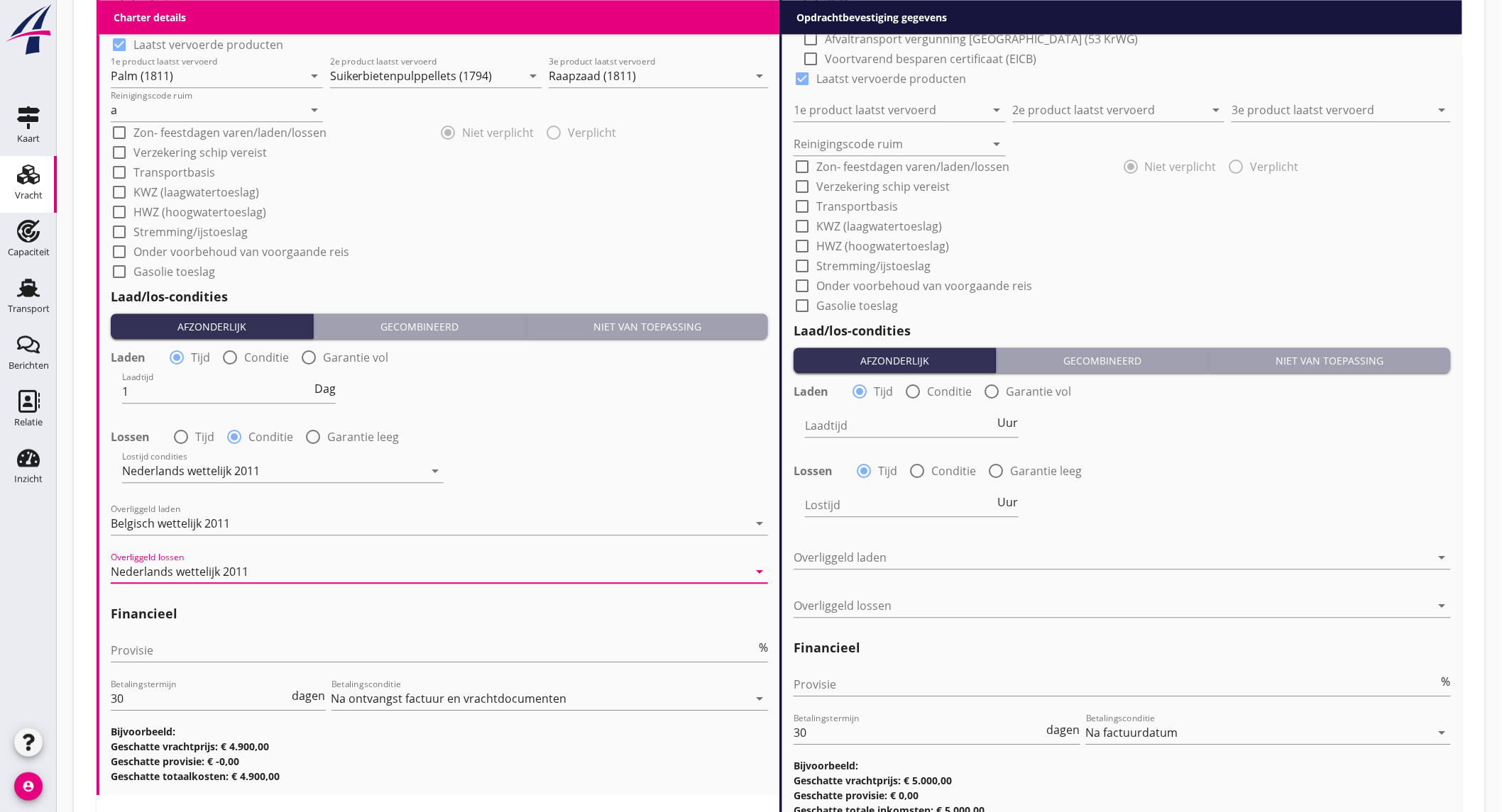
scroll to position [1452, 0]
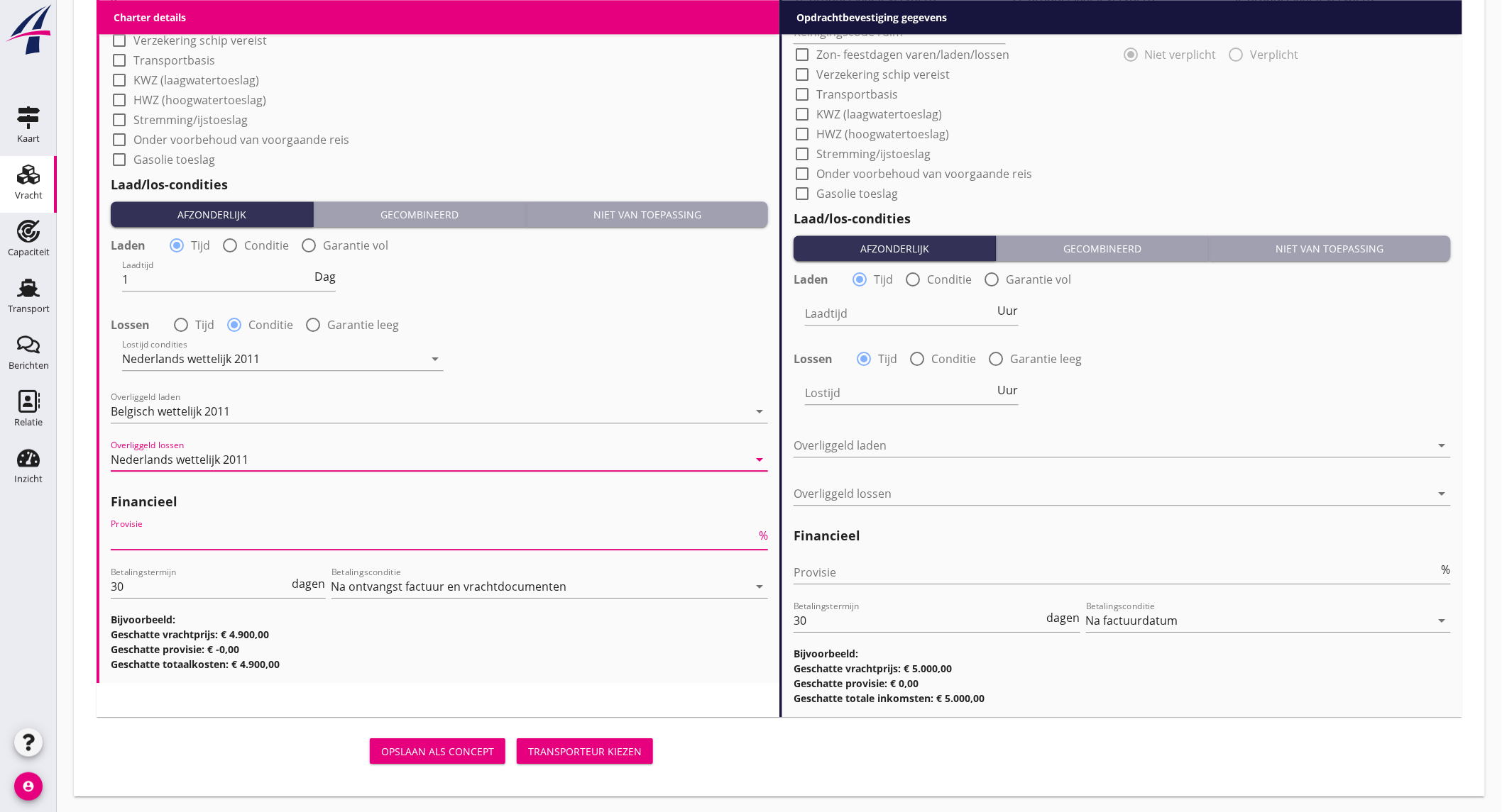
drag, startPoint x: 190, startPoint y: 525, endPoint x: 200, endPoint y: 525, distance: 10.0
click at [193, 525] on div "Provisie %" at bounding box center [439, 542] width 657 height 46
type input "5"
click at [836, 564] on input "Provisie" at bounding box center [1115, 572] width 645 height 23
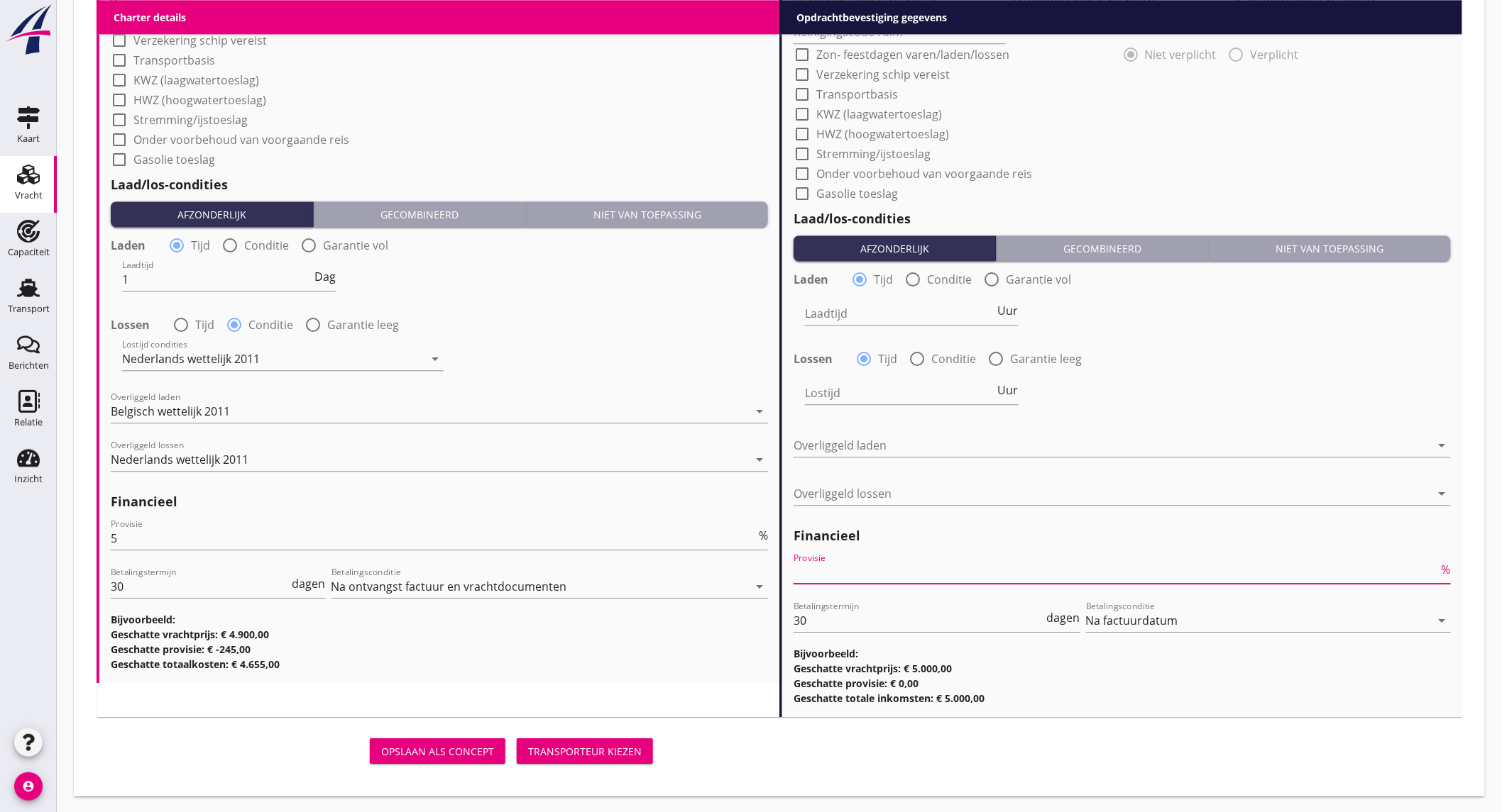
type input "2"
type input "2.5"
click at [1210, 364] on div "Lossen radio_button_checked Tijd radio_button_unchecked Conditie radio_button_u…" at bounding box center [1122, 357] width 657 height 20
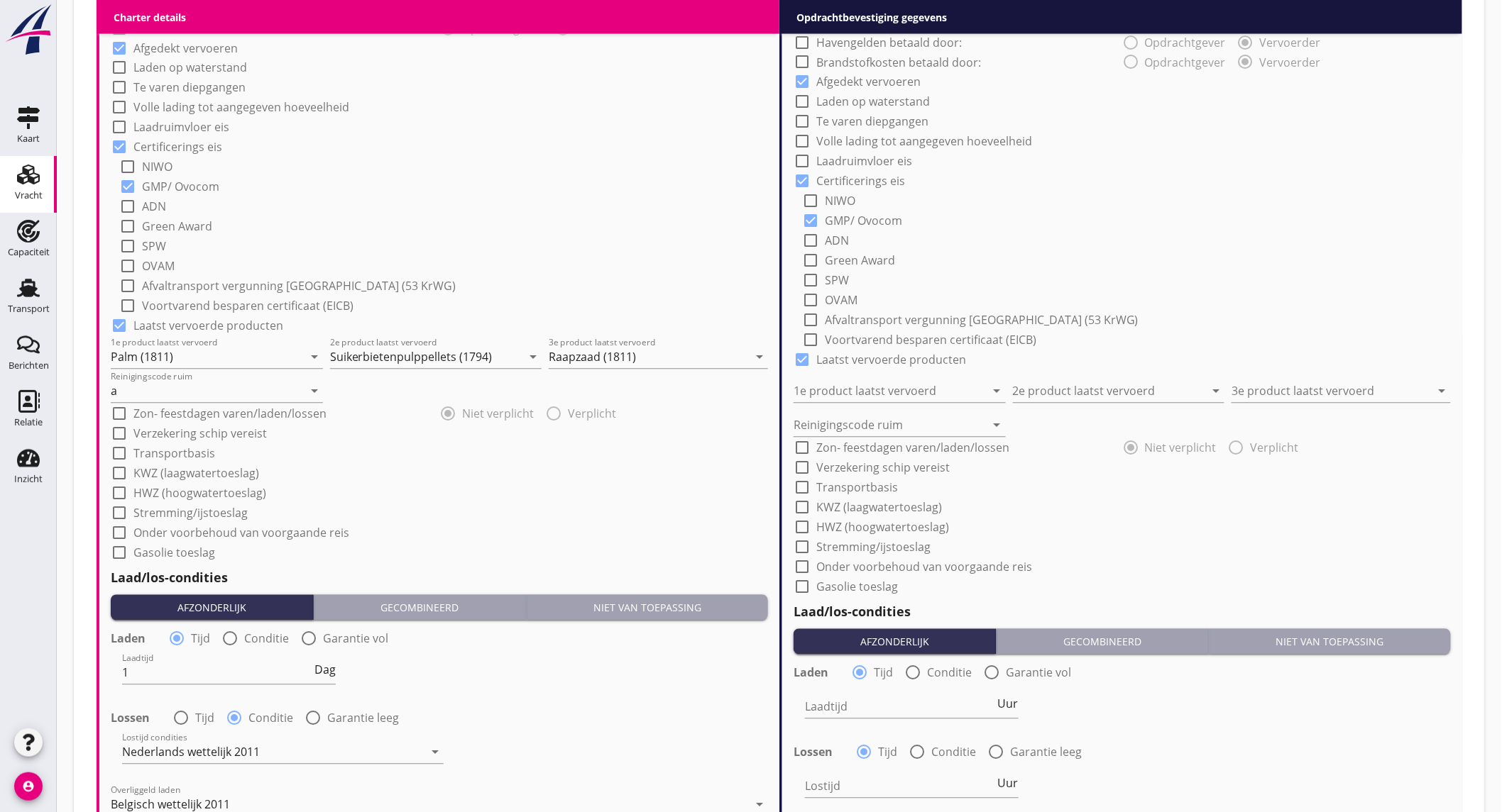
scroll to position [743, 0]
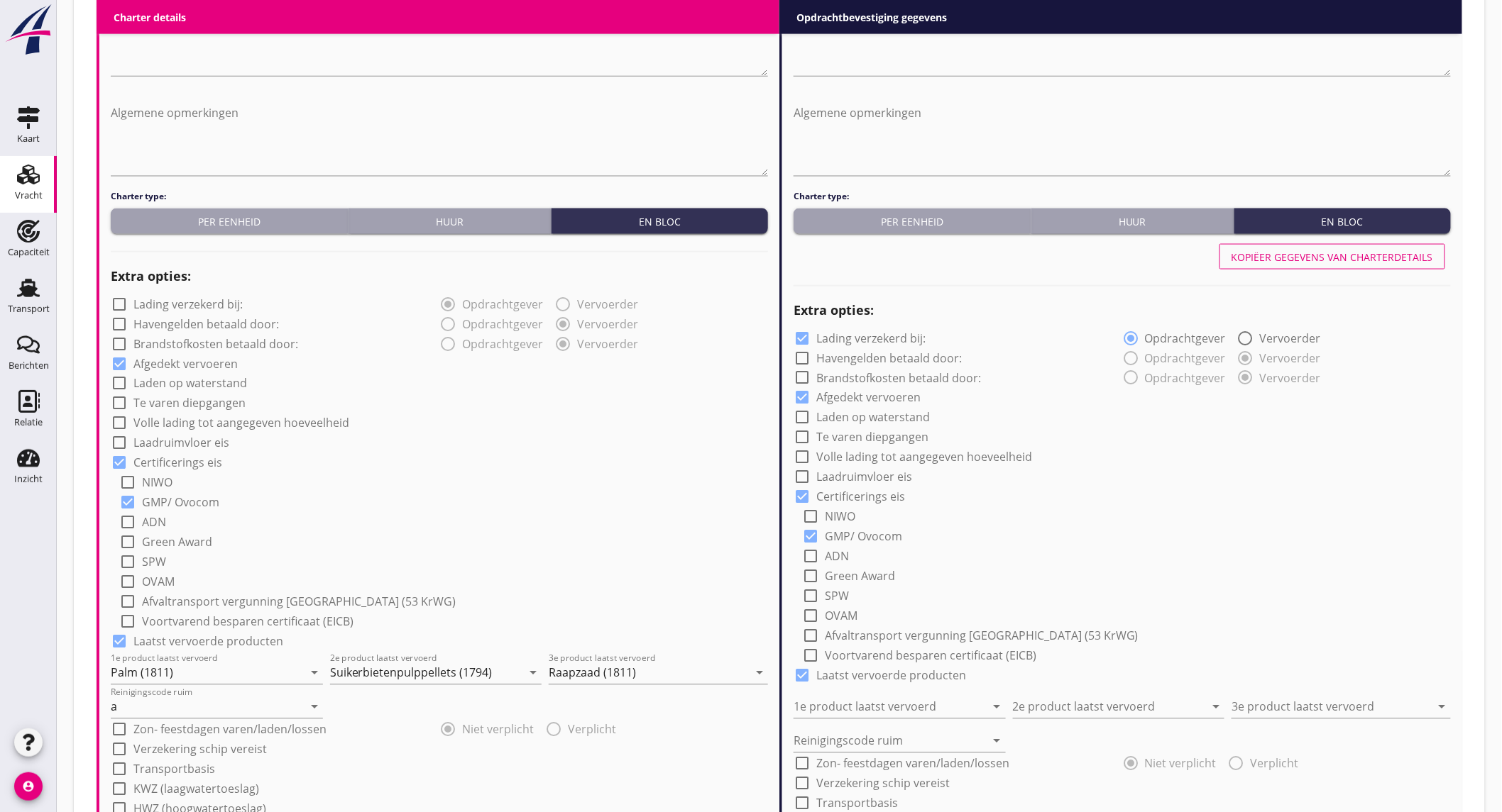
click at [1352, 258] on div "Kopiëer gegevens van charterdetails" at bounding box center [1332, 257] width 202 height 15
checkbox input "false"
type input "Palm (1811)"
type input "Suikerbietenpulppellets (1794)"
type input "Raapzaad (1811)"
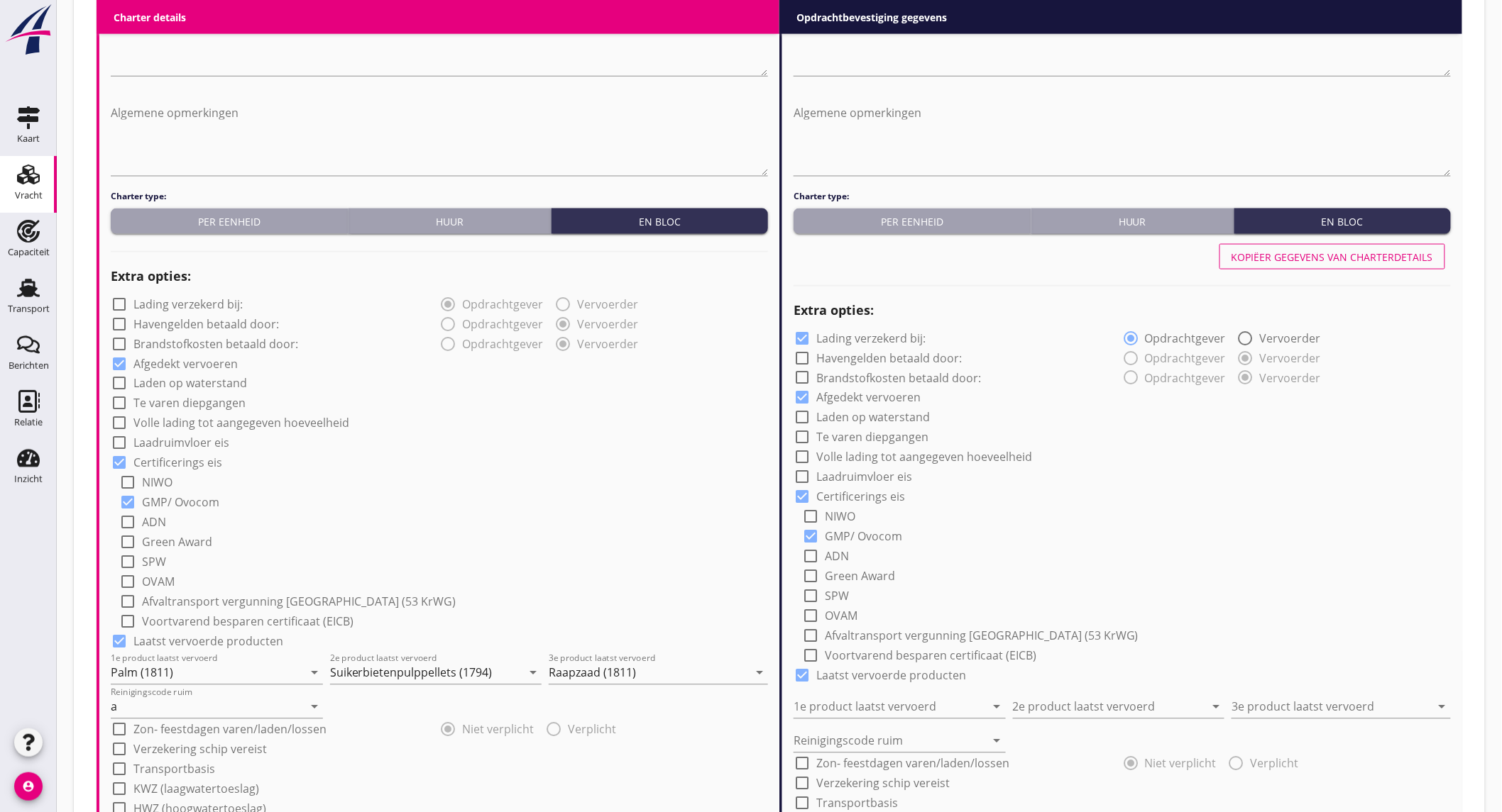
type input "a"
type input "1"
radio input "false"
radio input "true"
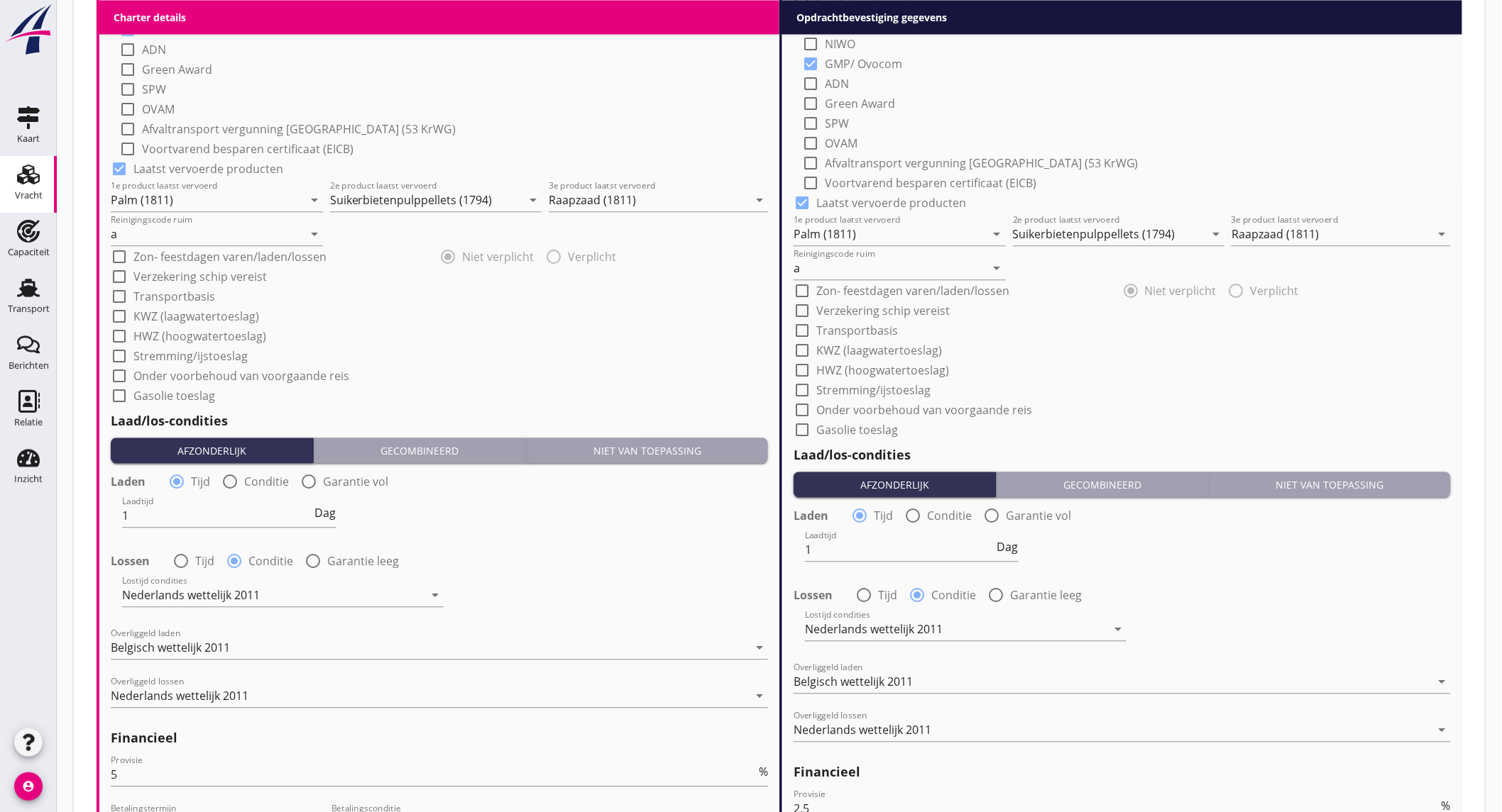
drag, startPoint x: 216, startPoint y: 376, endPoint x: 224, endPoint y: 374, distance: 8.2
click at [216, 376] on label "Onder voorbehoud van voorgaande reis" at bounding box center [241, 376] width 216 height 14
checkbox input "true"
click at [1006, 414] on label "Onder voorbehoud van voorgaande reis" at bounding box center [924, 409] width 216 height 14
checkbox input "true"
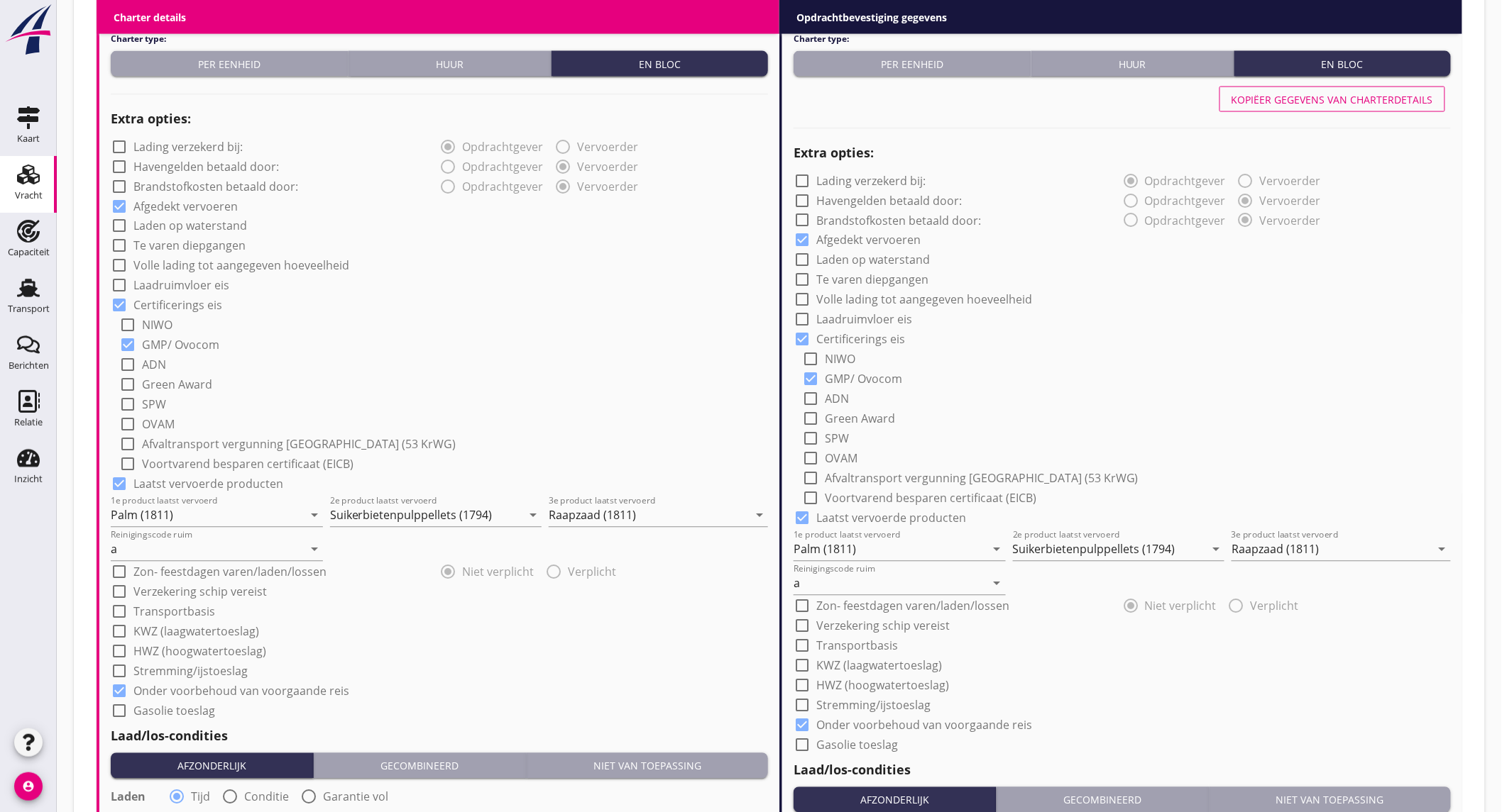
scroll to position [1452, 0]
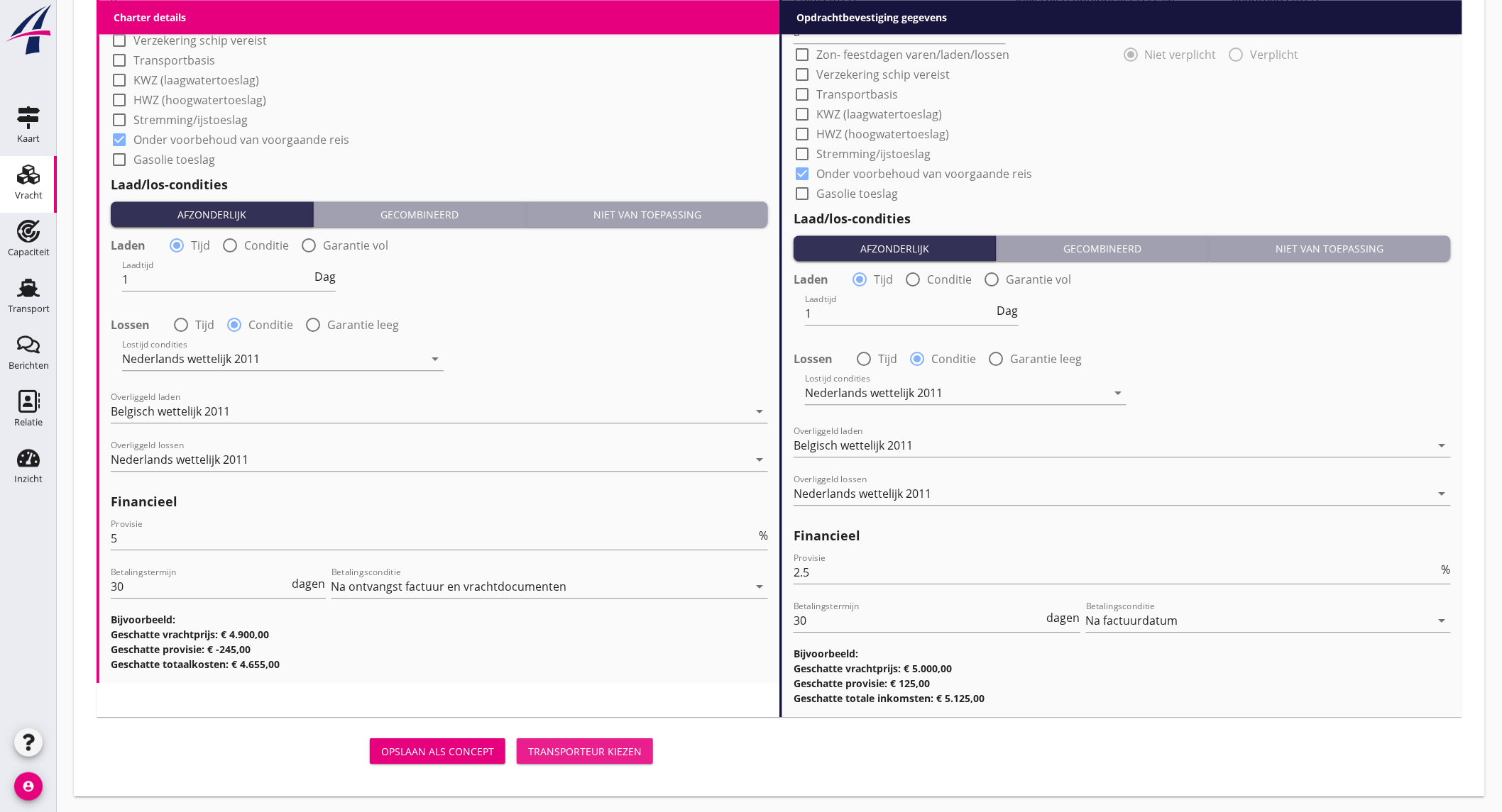
click at [563, 749] on div "Transporteur kiezen" at bounding box center [584, 752] width 113 height 15
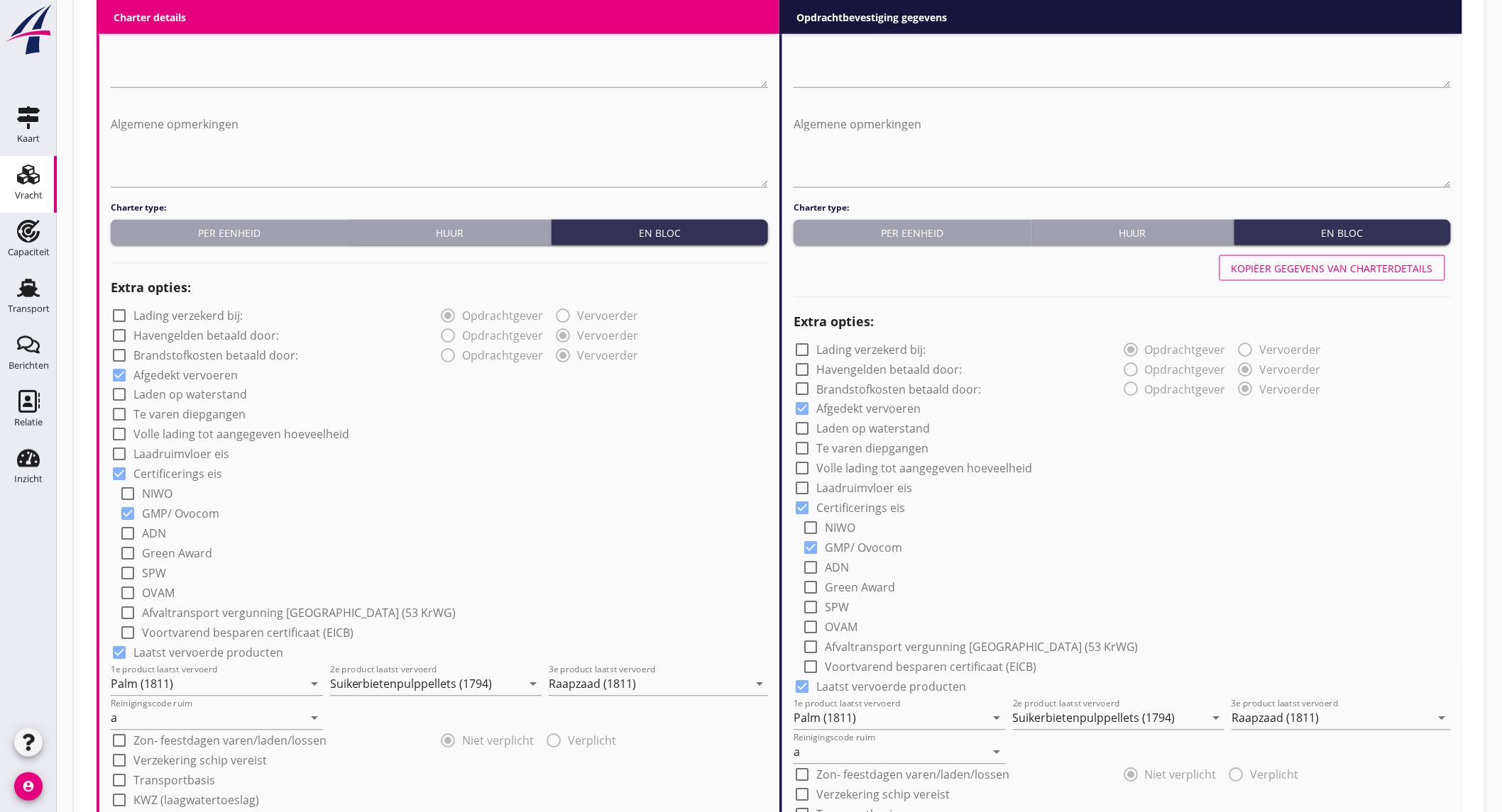
scroll to position [494, 0]
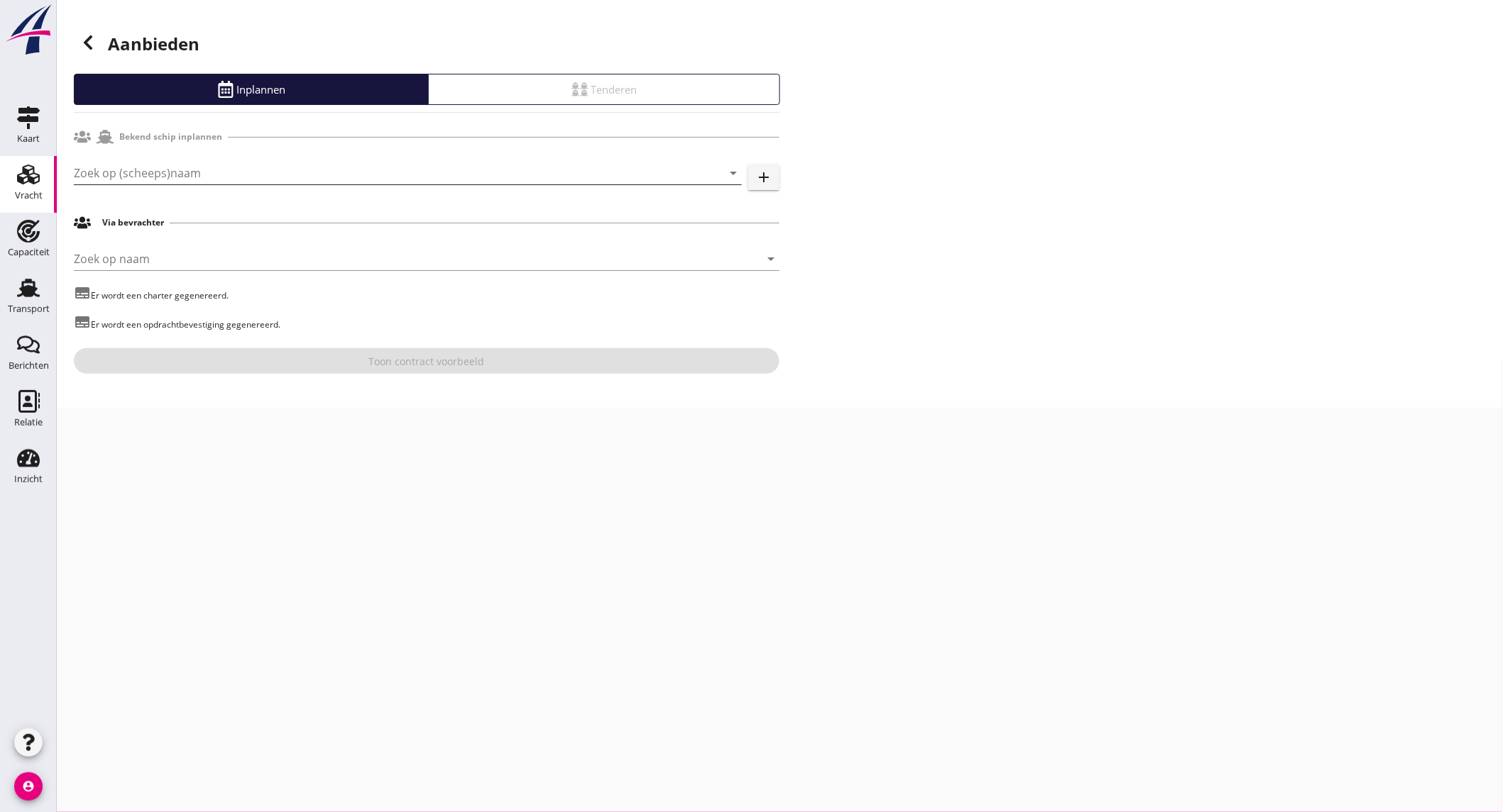
click at [163, 167] on input "Zoek op (scheeps)naam" at bounding box center [389, 173] width 629 height 23
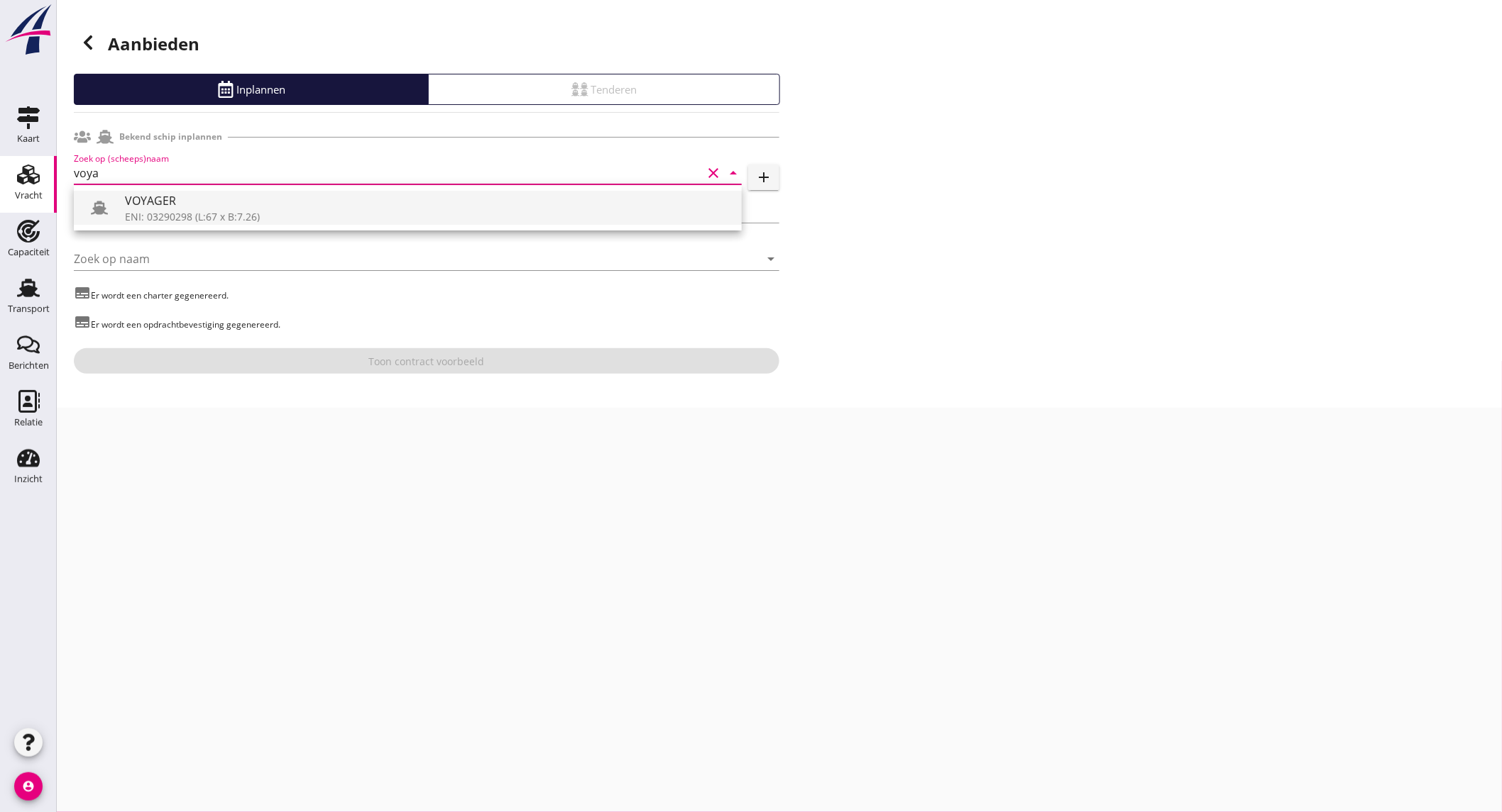
click at [215, 217] on div "ENI: 03290298 (L:67 x B:7.26)" at bounding box center [428, 217] width 606 height 15
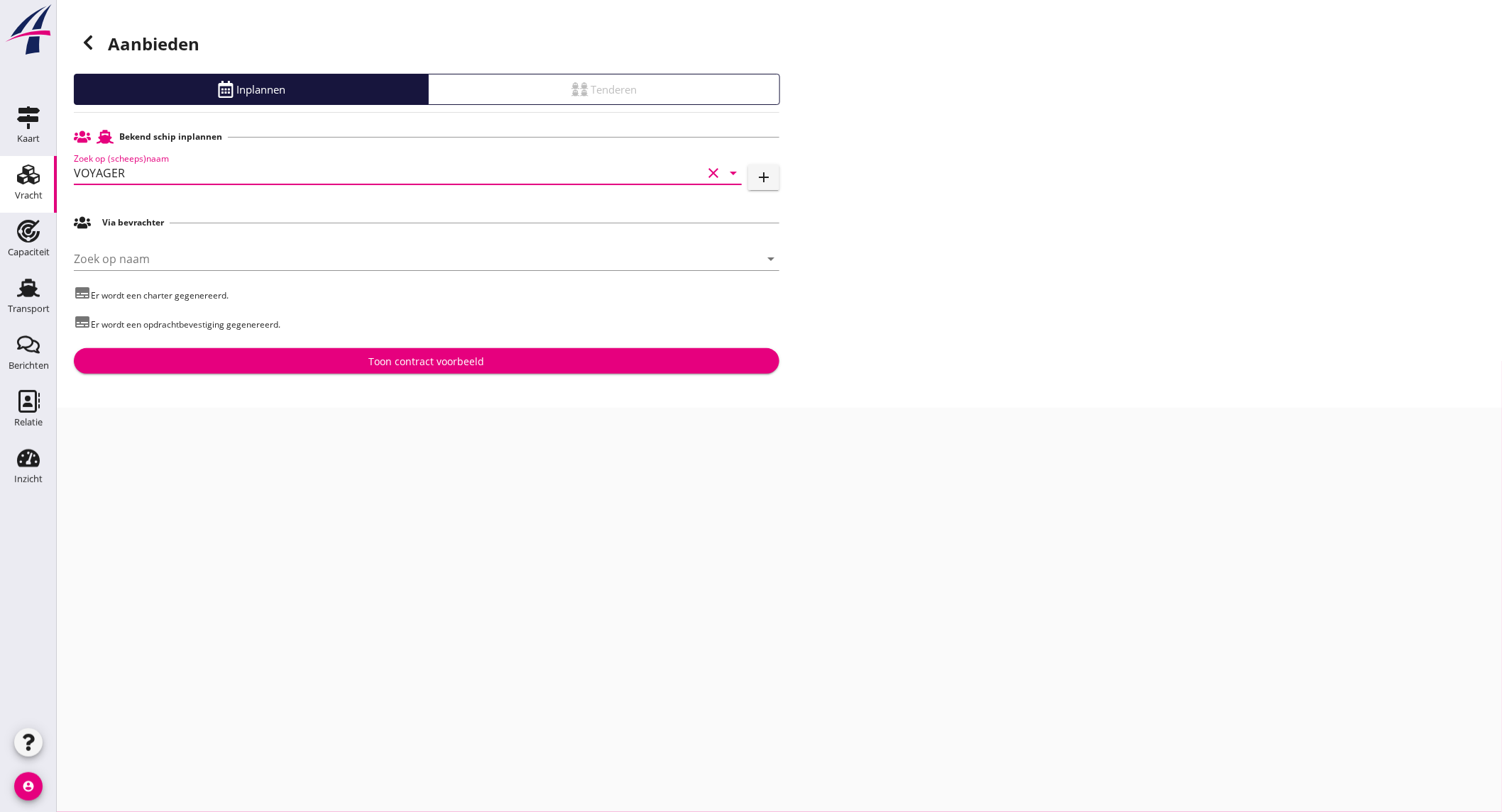
type input "VOYAGER"
click at [33, 300] on div "Transport" at bounding box center [29, 308] width 42 height 20
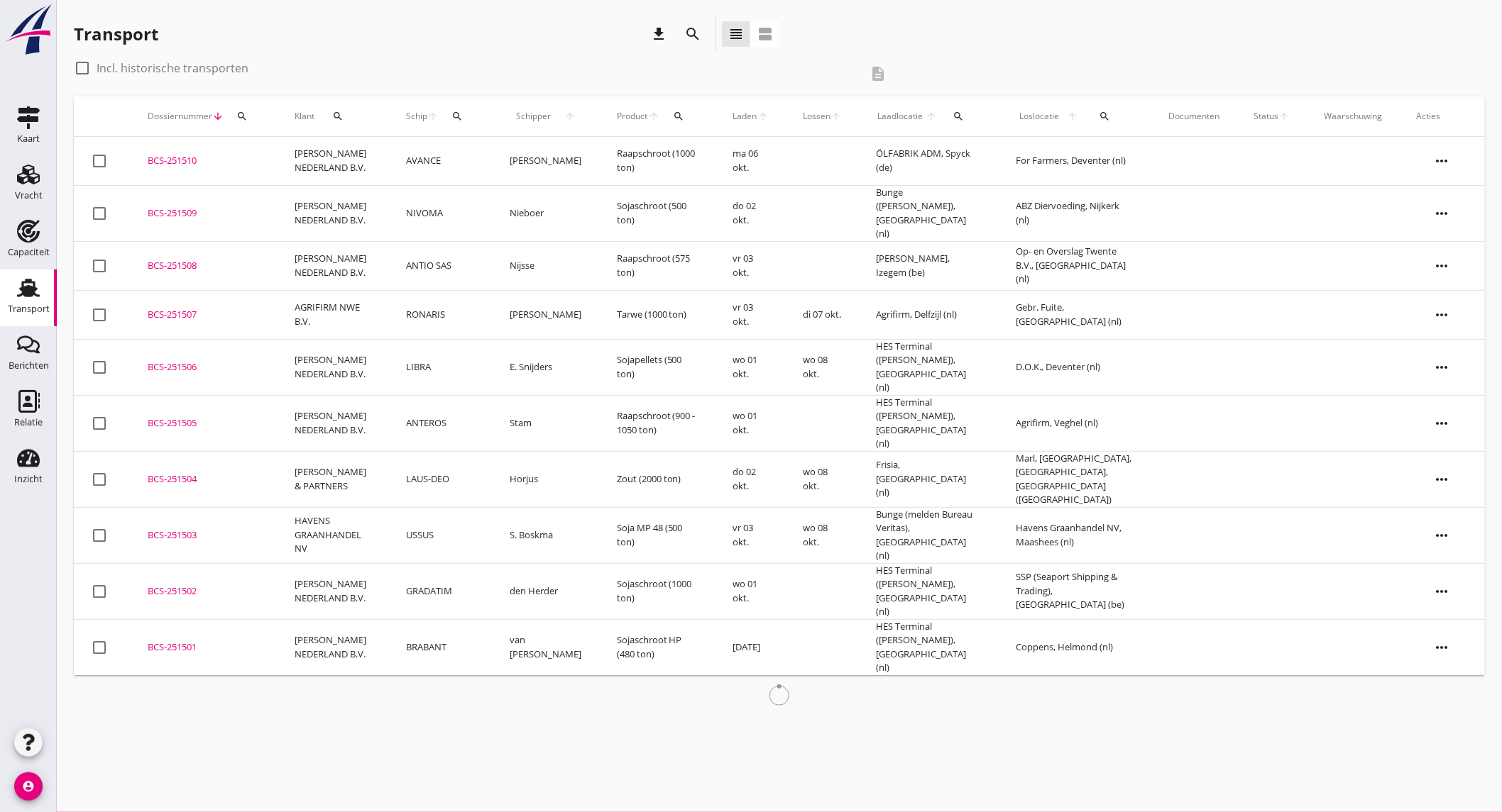
click at [355, 160] on td "[PERSON_NAME] NEDERLAND B.V." at bounding box center [332, 161] width 111 height 49
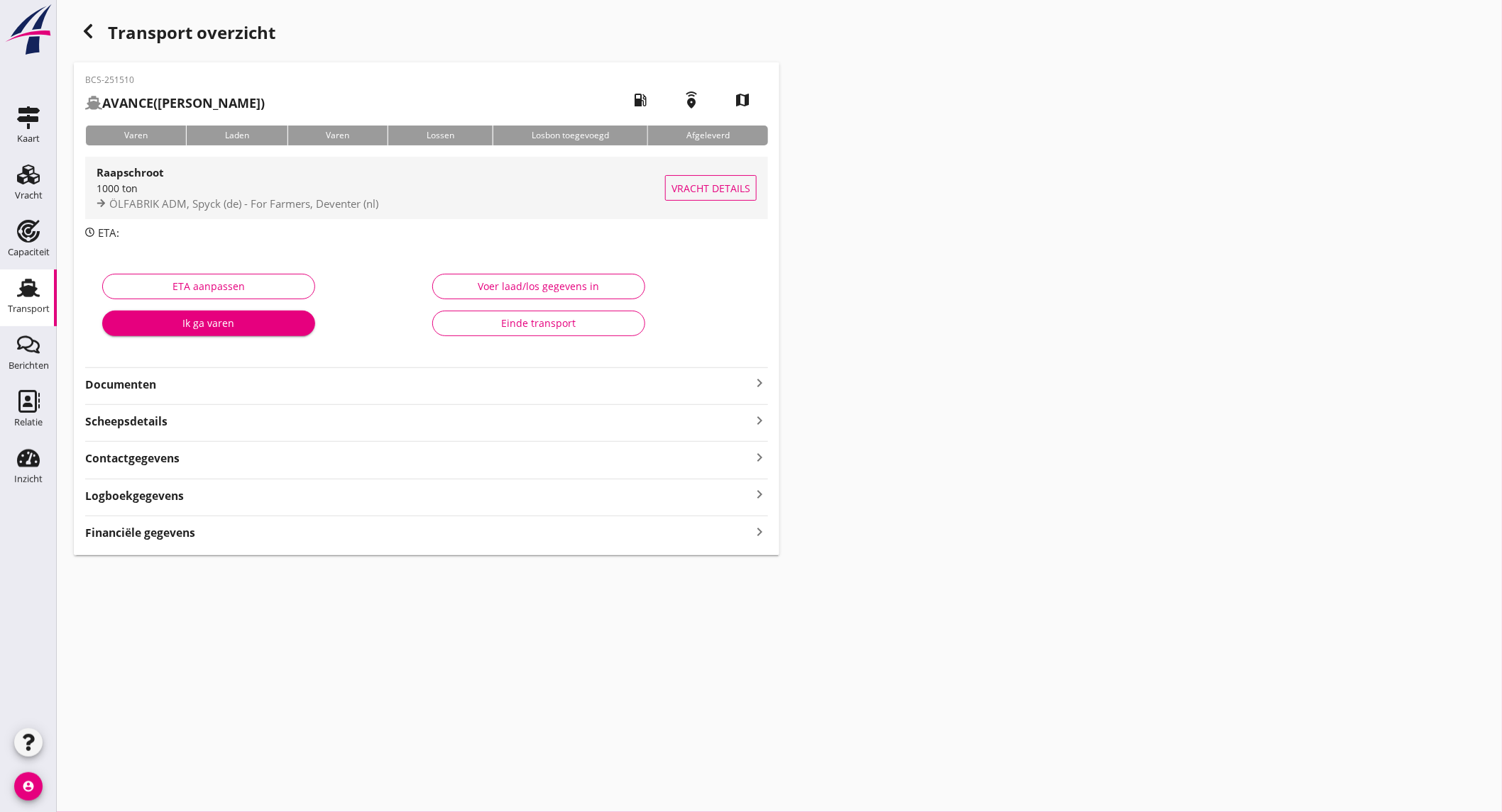
click at [199, 182] on div "1000 ton" at bounding box center [380, 188] width 569 height 15
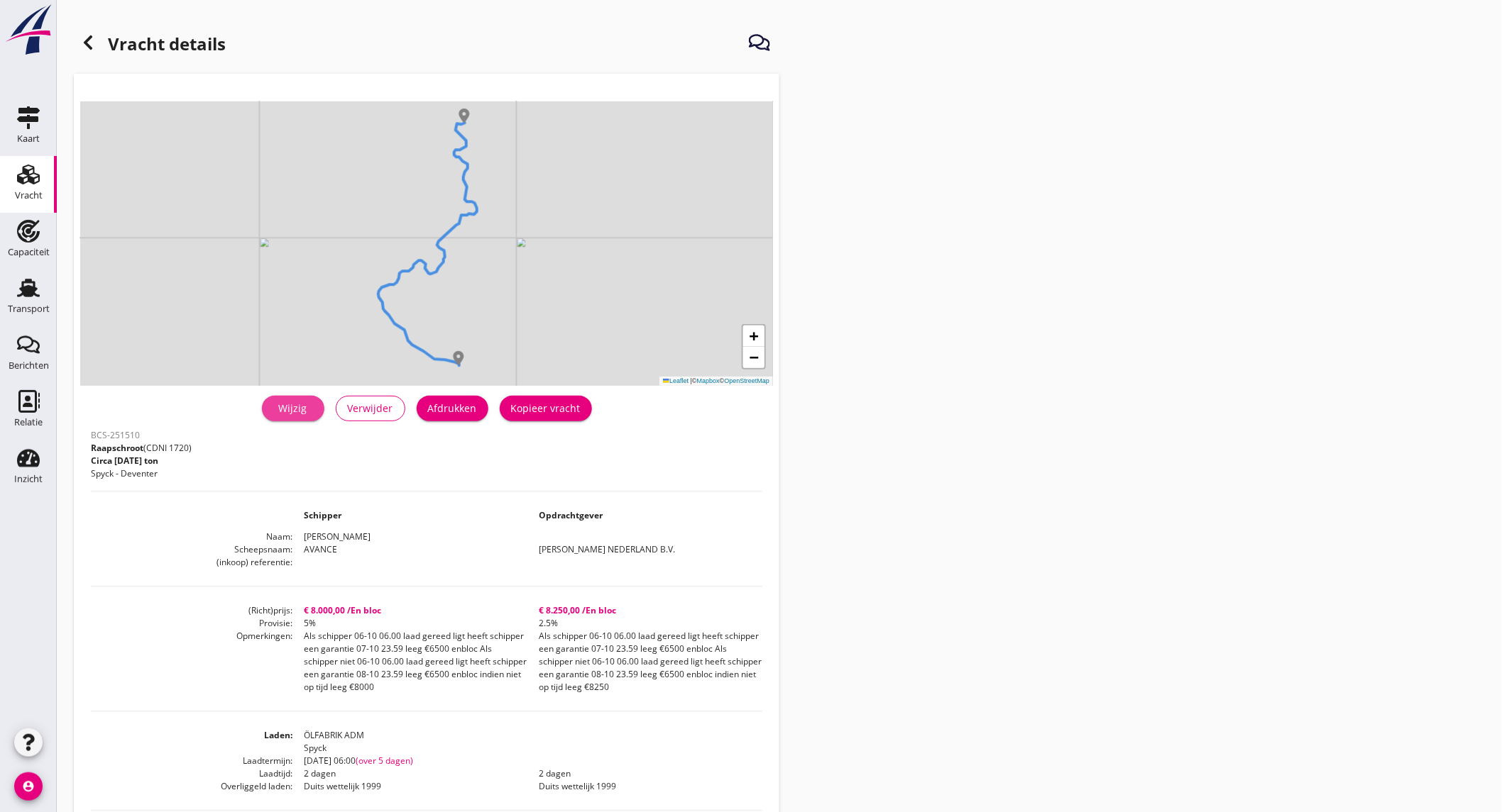
click at [316, 408] on link "Wijzig" at bounding box center [293, 408] width 63 height 26
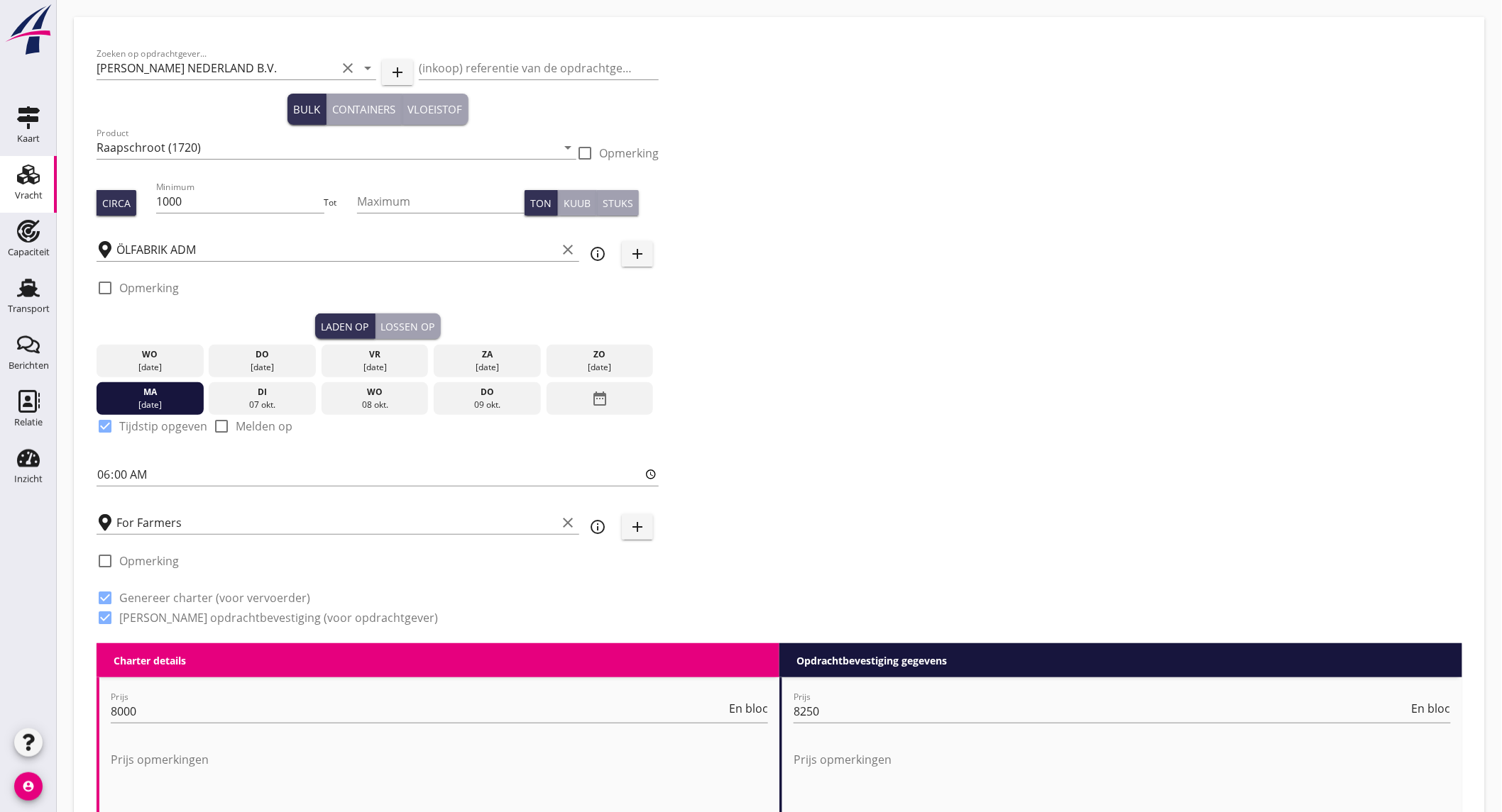
scroll to position [394, 0]
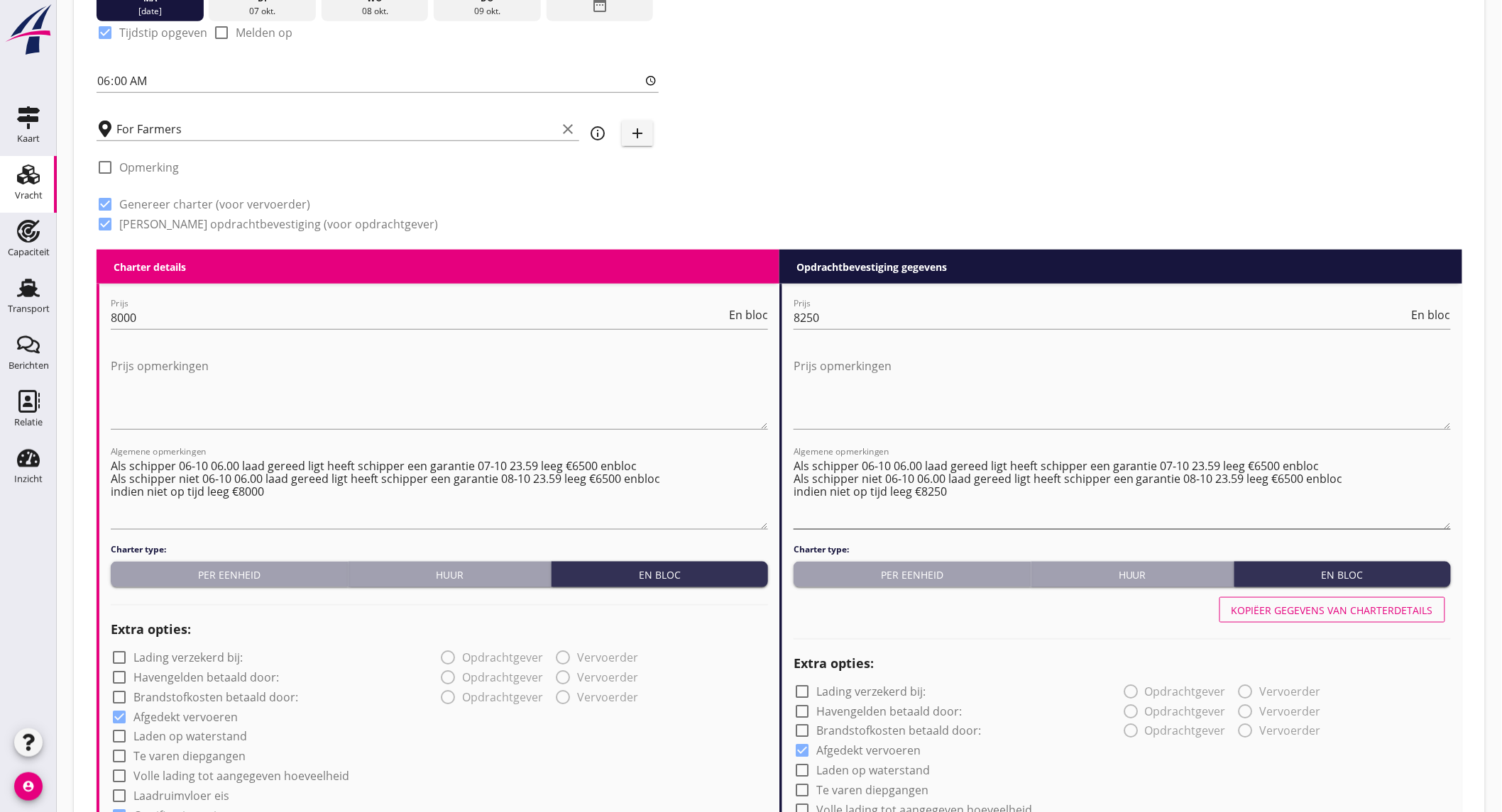
click at [1290, 480] on textarea "Als schipper 06-10 06.00 laad gereed ligt heeft schipper een garantie 07-10 23.…" at bounding box center [1122, 492] width 657 height 74
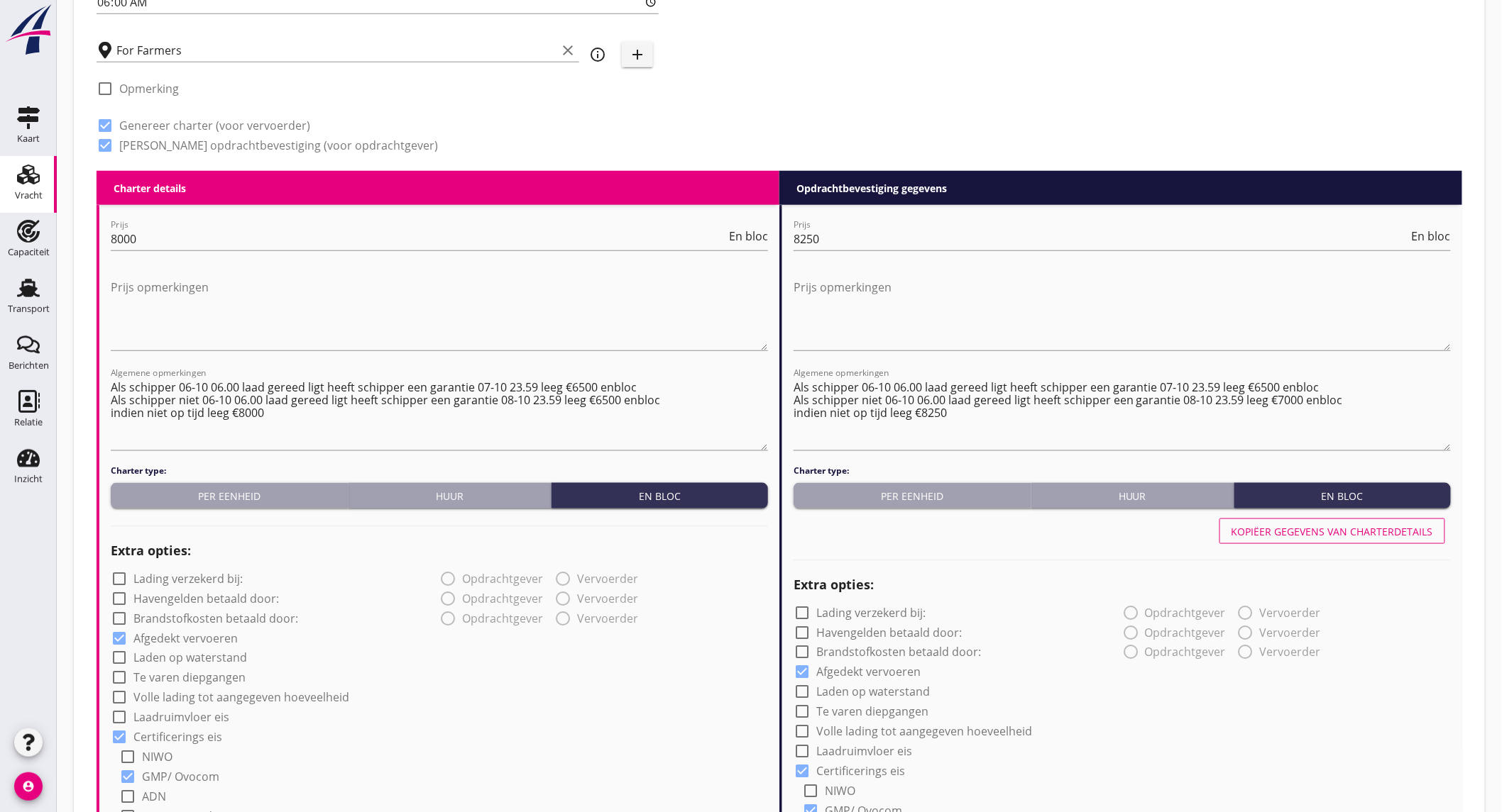
scroll to position [551, 0]
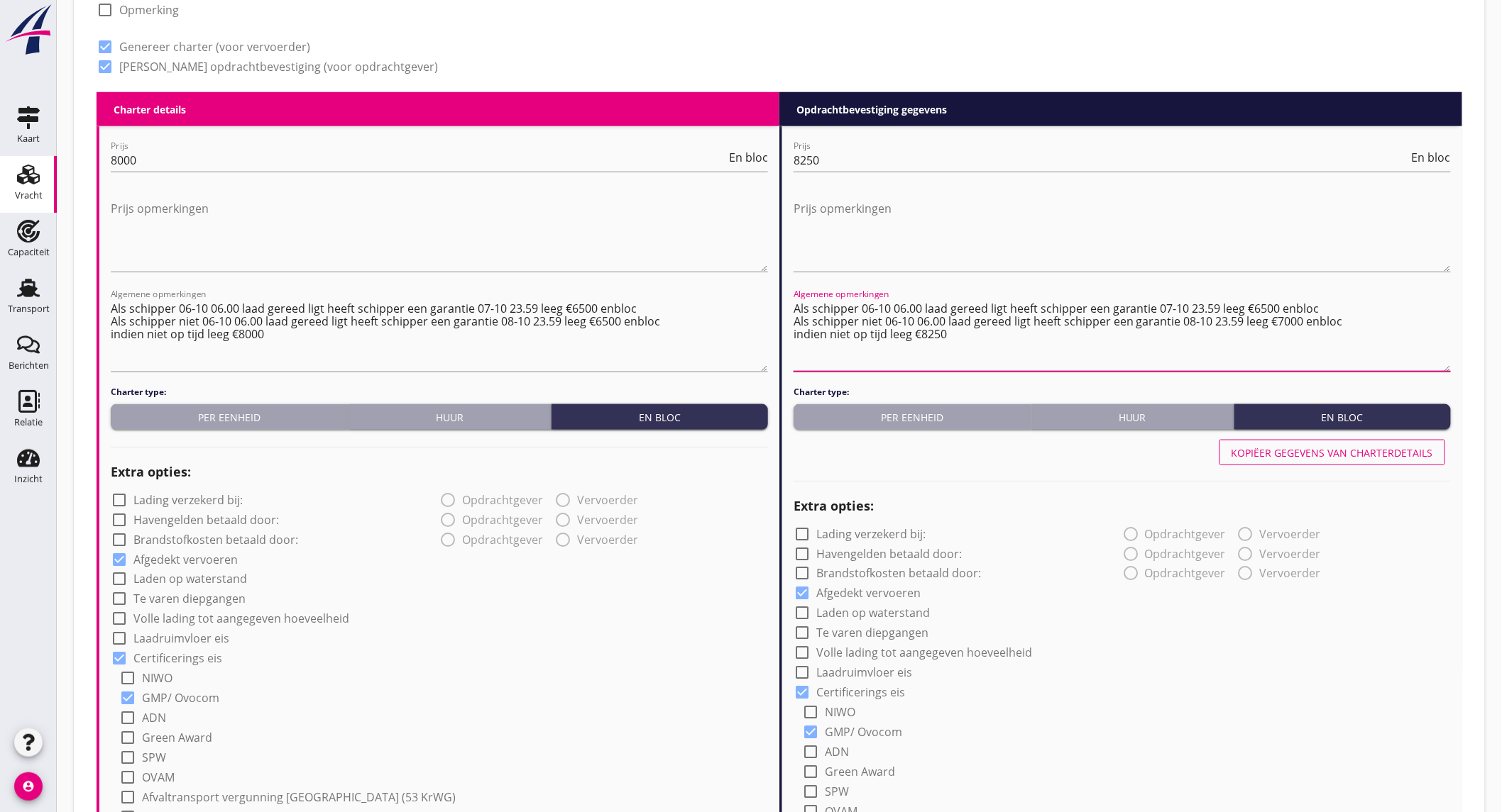
click at [1266, 307] on textarea "Als schipper 06-10 06.00 laad gereed ligt heeft schipper een garantie 07-10 23.…" at bounding box center [1122, 334] width 657 height 74
drag, startPoint x: 1264, startPoint y: 305, endPoint x: 1305, endPoint y: 306, distance: 41.0
click at [1264, 305] on textarea "Als schipper 06-10 06.00 laad gereed ligt heeft schipper een garantie 07-10 23.…" at bounding box center [1122, 334] width 657 height 74
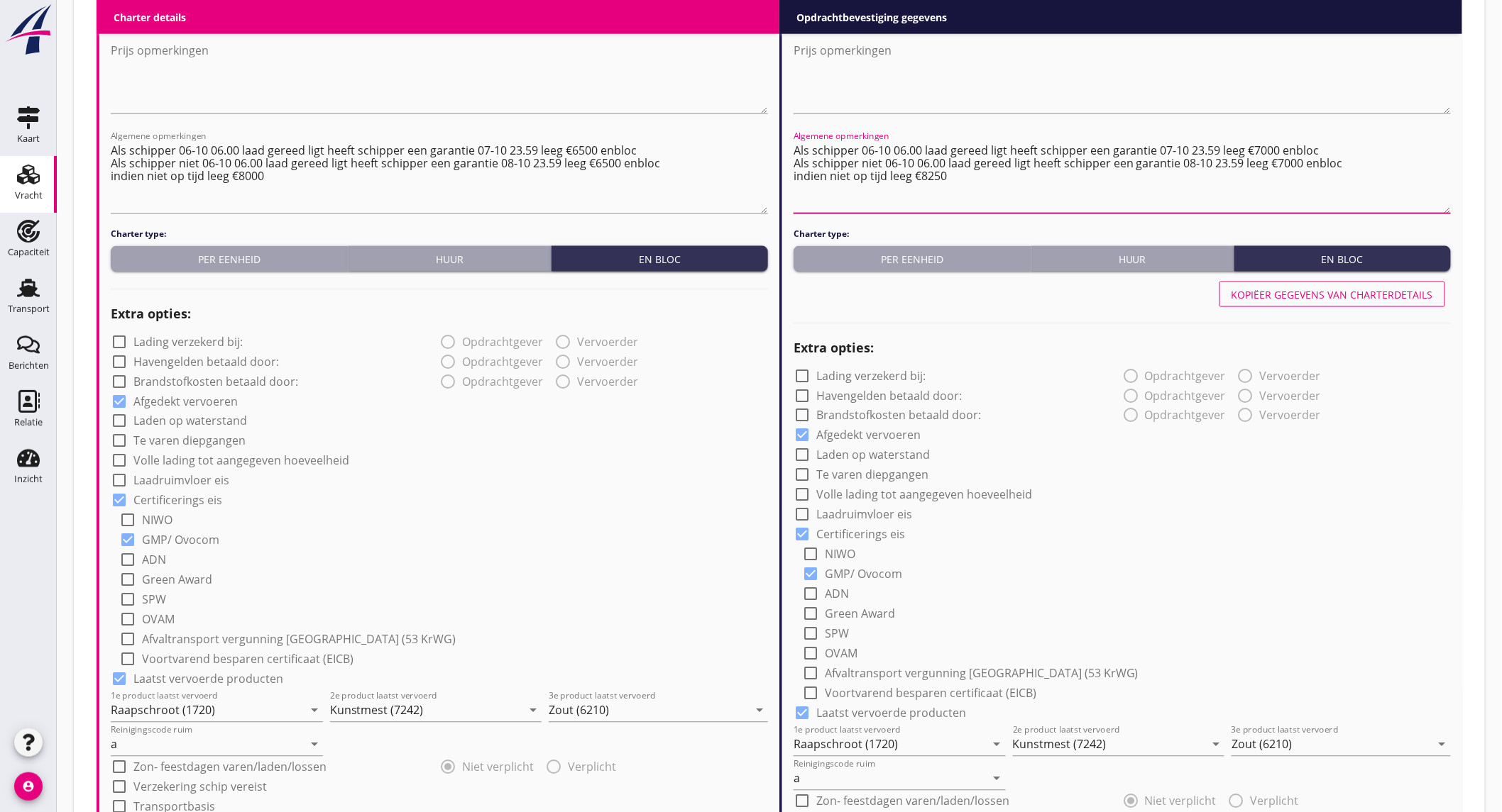
scroll to position [1456, 0]
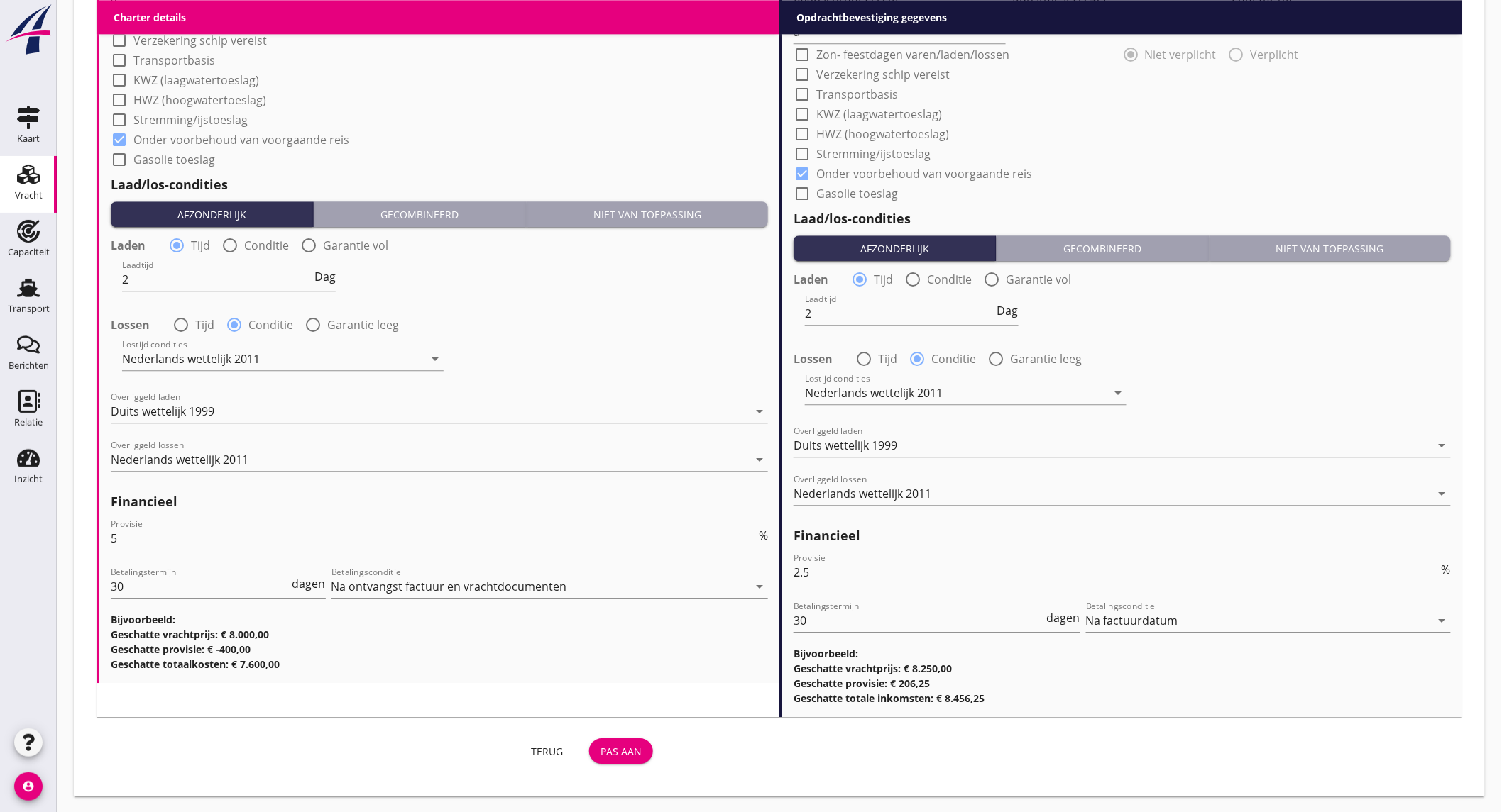
type textarea "Als schipper 06-10 06.00 laad gereed ligt heeft schipper een garantie 07-10 23.…"
click at [604, 744] on div "Pas aan" at bounding box center [620, 752] width 41 height 15
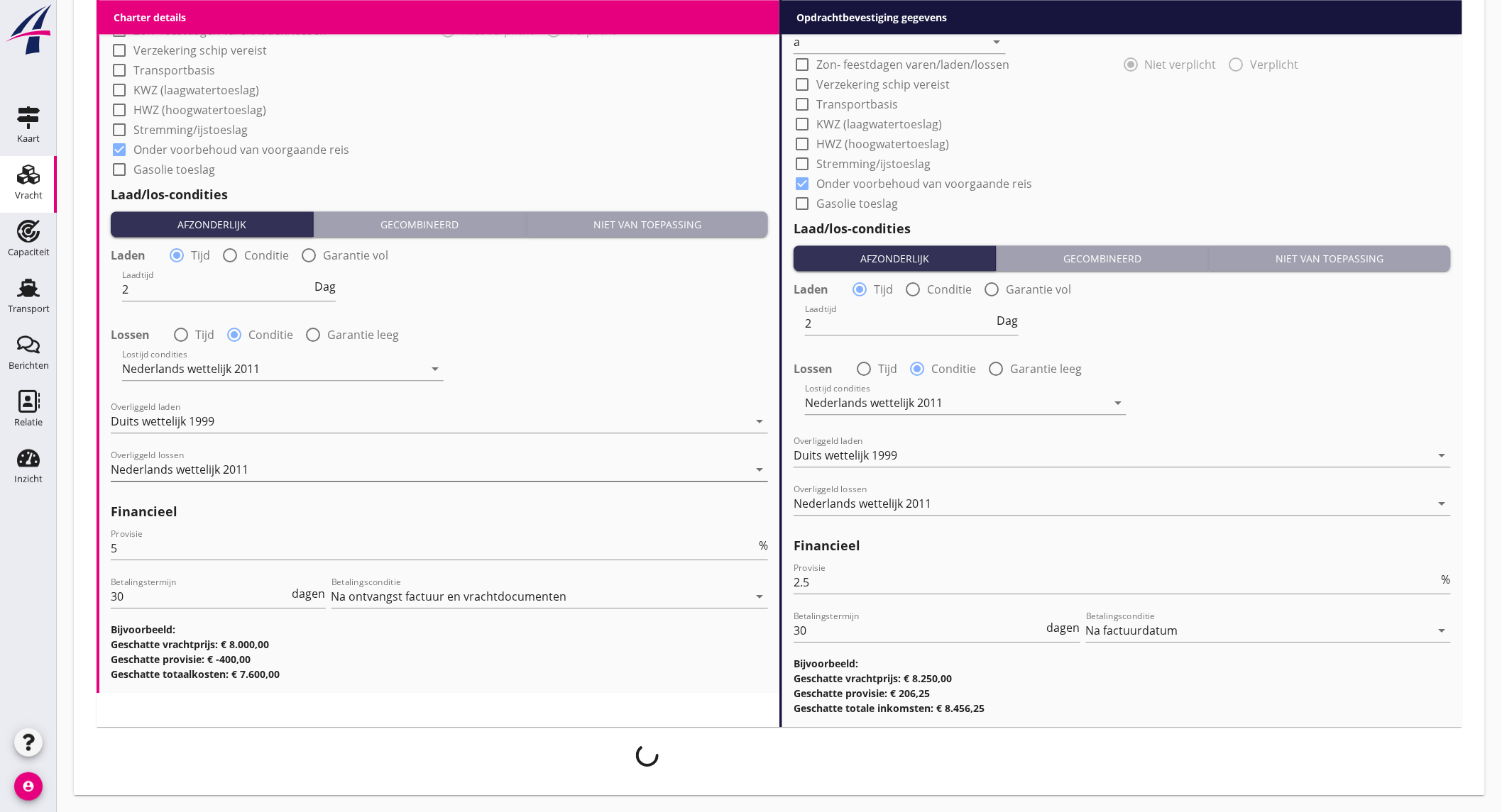
scroll to position [1445, 0]
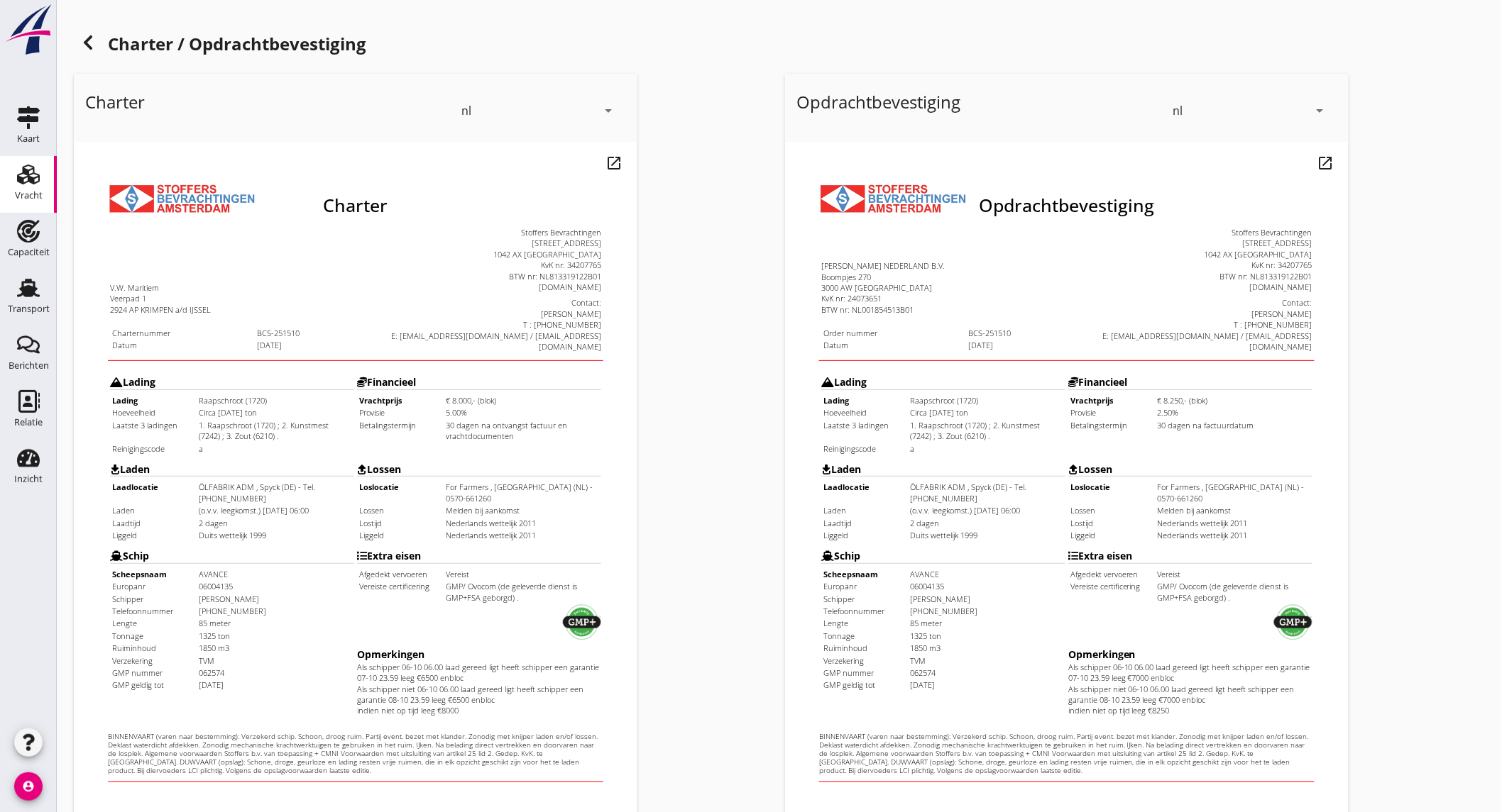
scroll to position [237, 0]
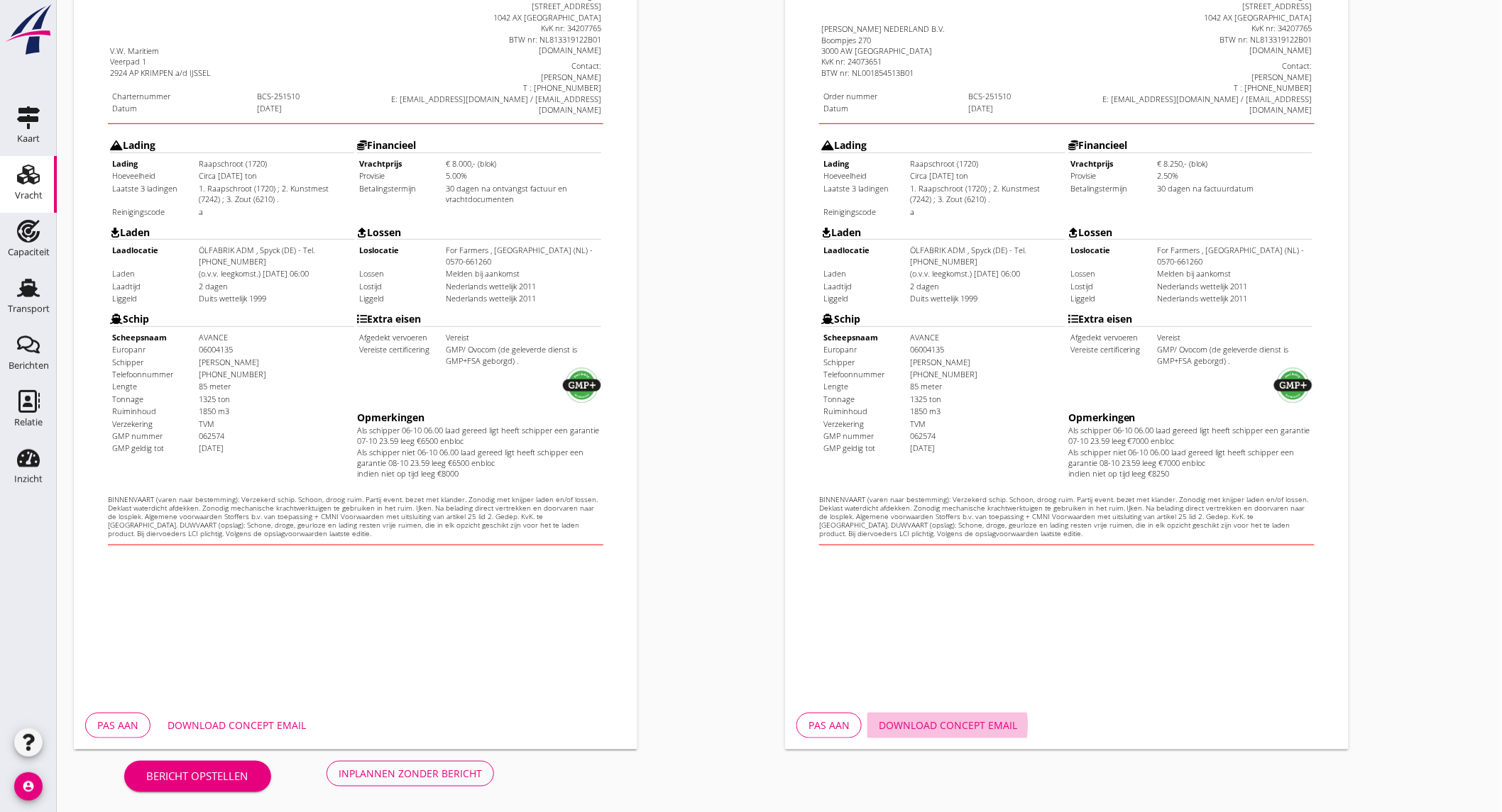
click at [927, 723] on div "Download concept email" at bounding box center [948, 725] width 138 height 15
click at [434, 775] on div "Inplannen zonder bericht" at bounding box center [410, 774] width 144 height 15
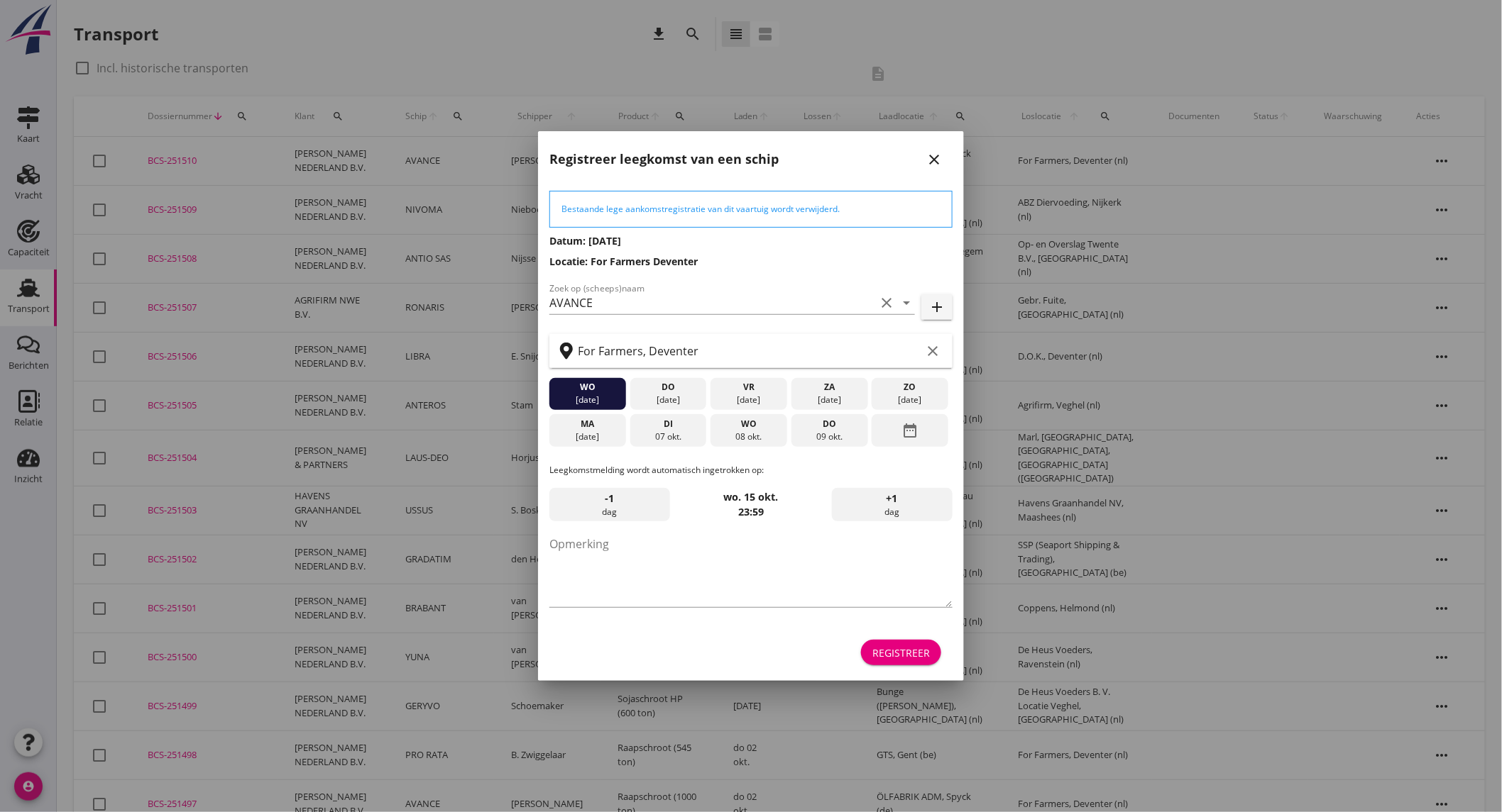
drag, startPoint x: 682, startPoint y: 429, endPoint x: 795, endPoint y: 515, distance: 142.0
click at [682, 429] on div "di" at bounding box center [668, 424] width 70 height 12
click at [898, 661] on button "Registreer" at bounding box center [901, 652] width 80 height 26
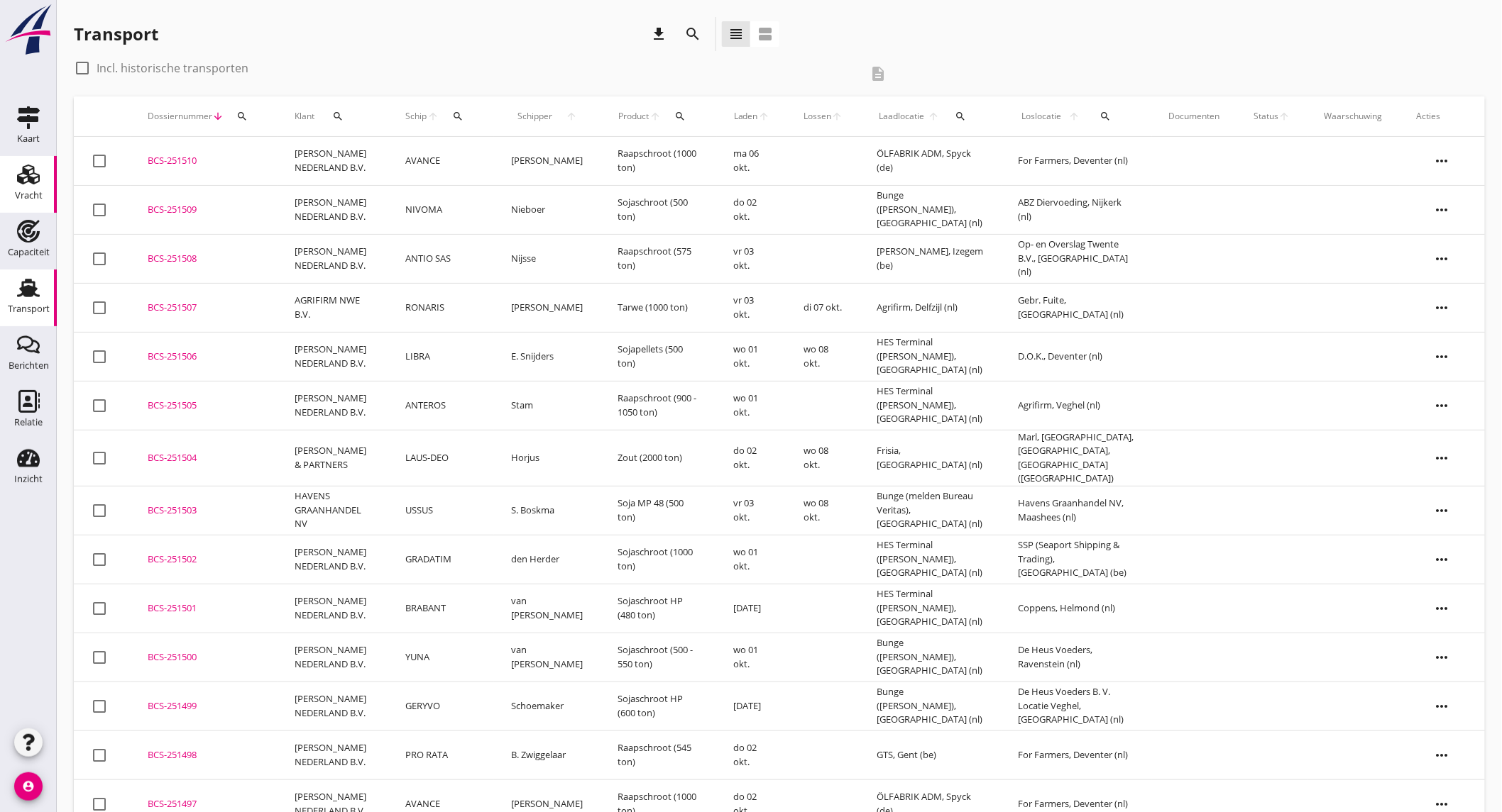
click at [20, 182] on use at bounding box center [29, 174] width 23 height 20
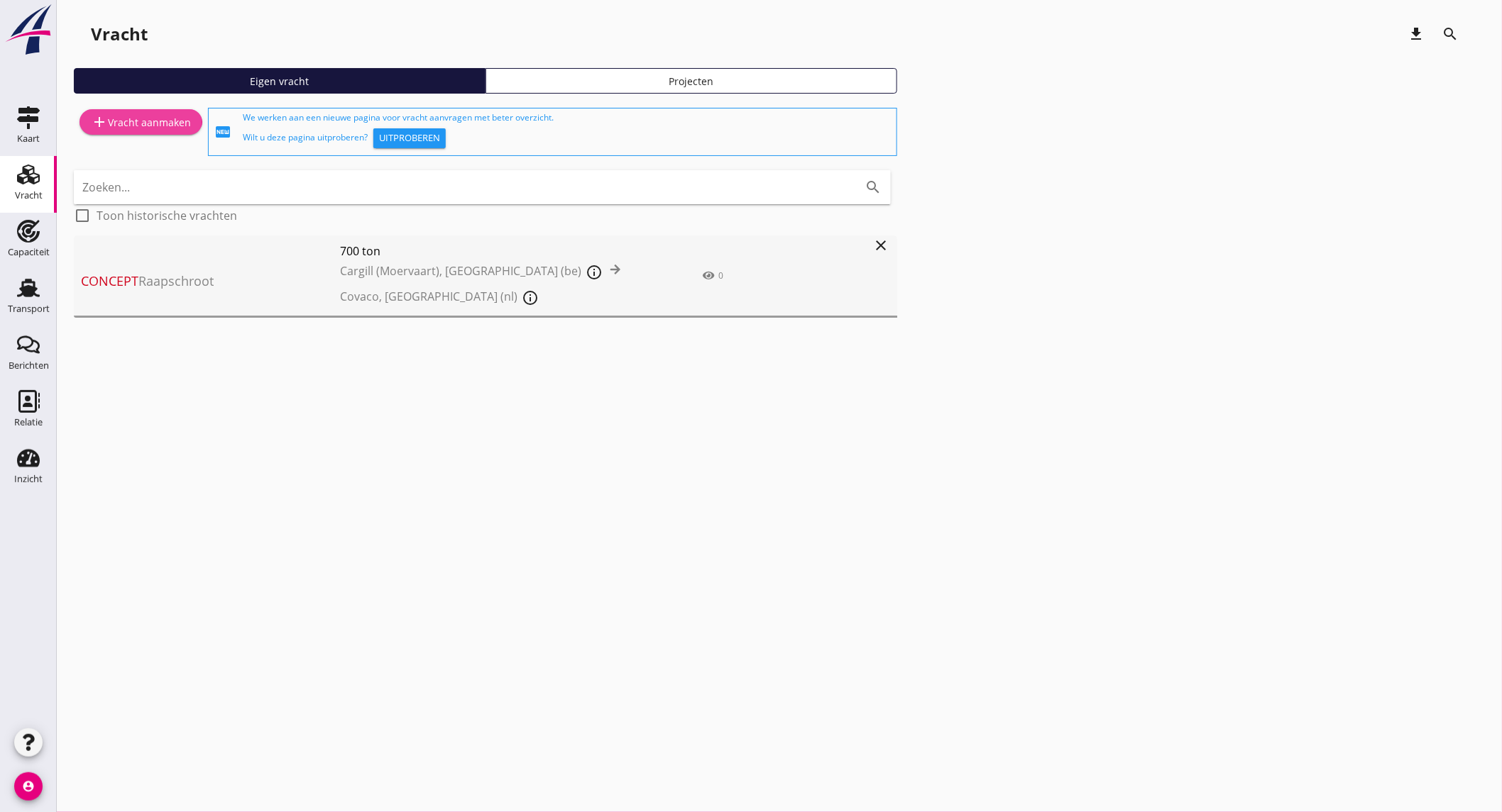
click at [105, 121] on icon "add" at bounding box center [99, 122] width 17 height 17
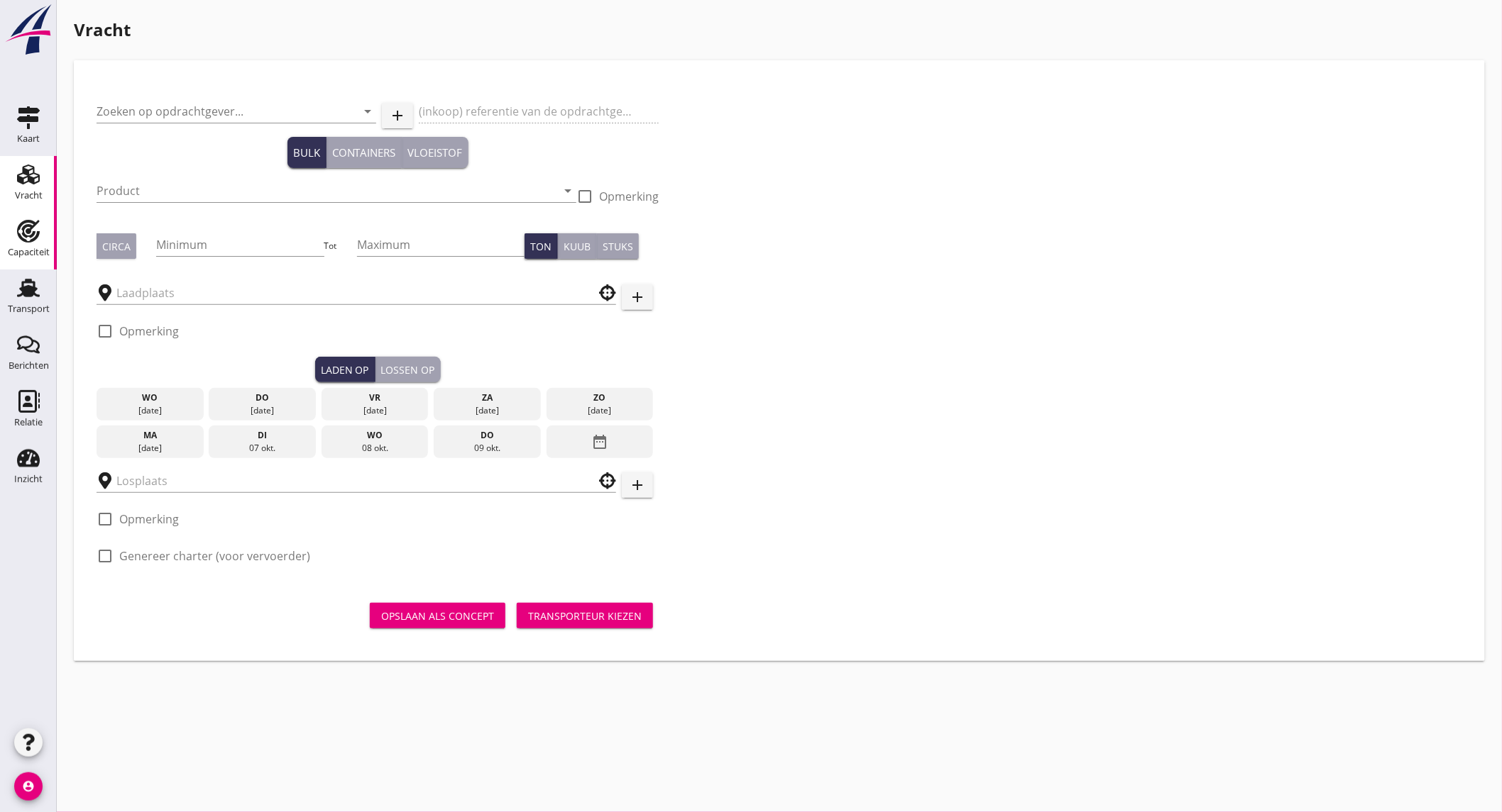
drag, startPoint x: 32, startPoint y: 232, endPoint x: 728, endPoint y: 69, distance: 714.8
click at [32, 232] on use at bounding box center [29, 231] width 23 height 23
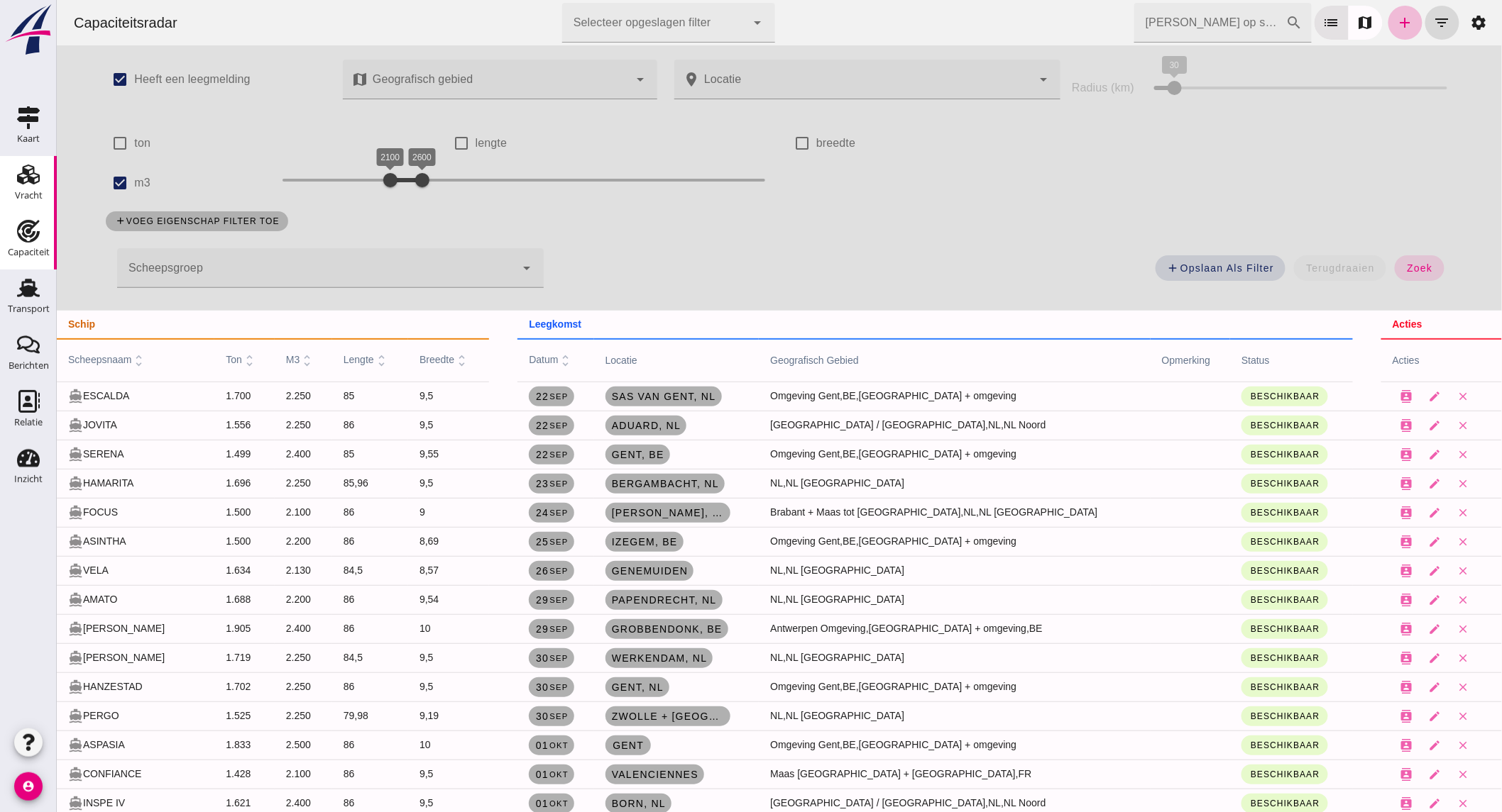
click at [30, 174] on use at bounding box center [29, 174] width 23 height 20
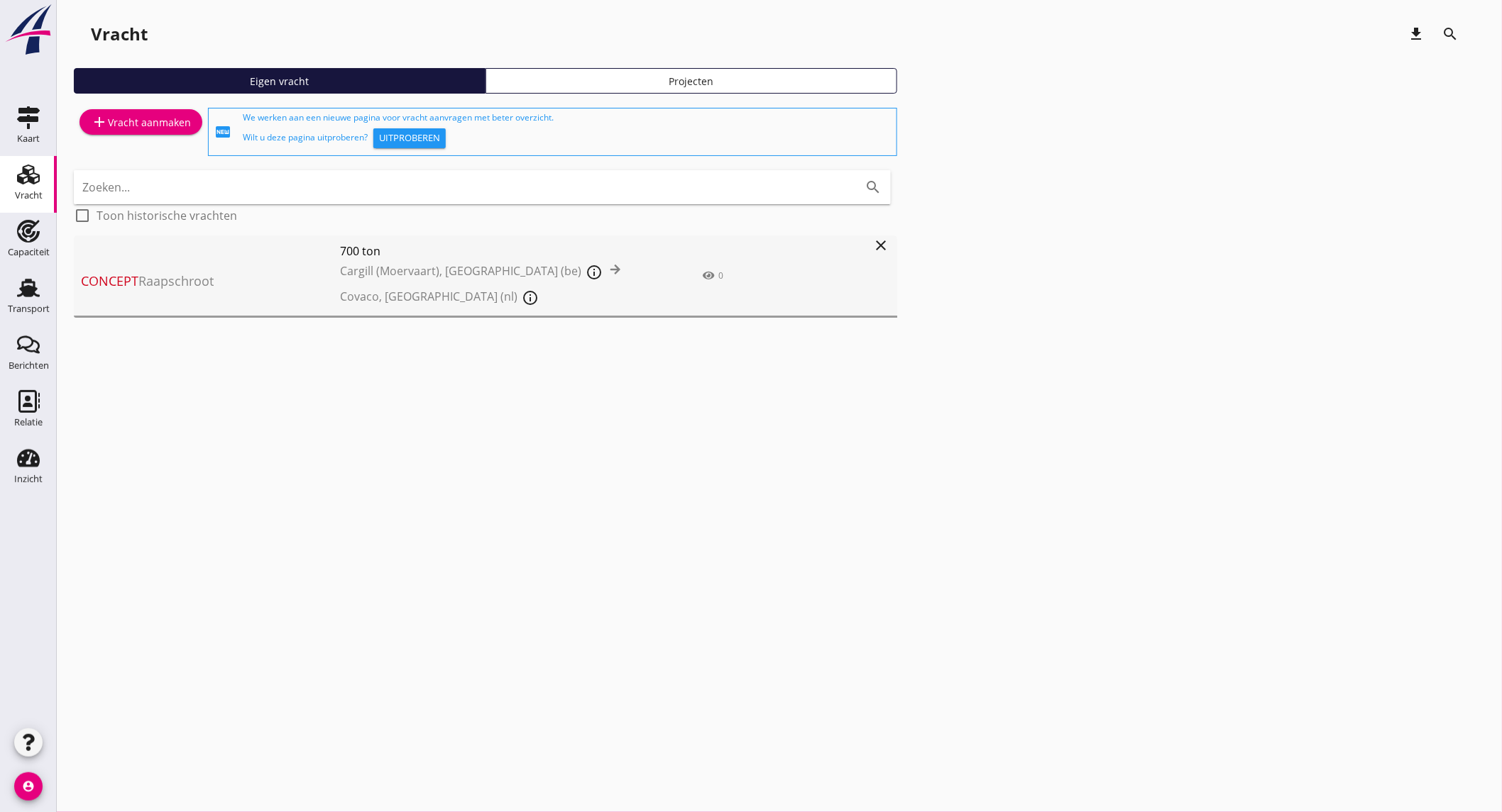
click at [260, 282] on span "Concept Raapschroot" at bounding box center [210, 281] width 259 height 19
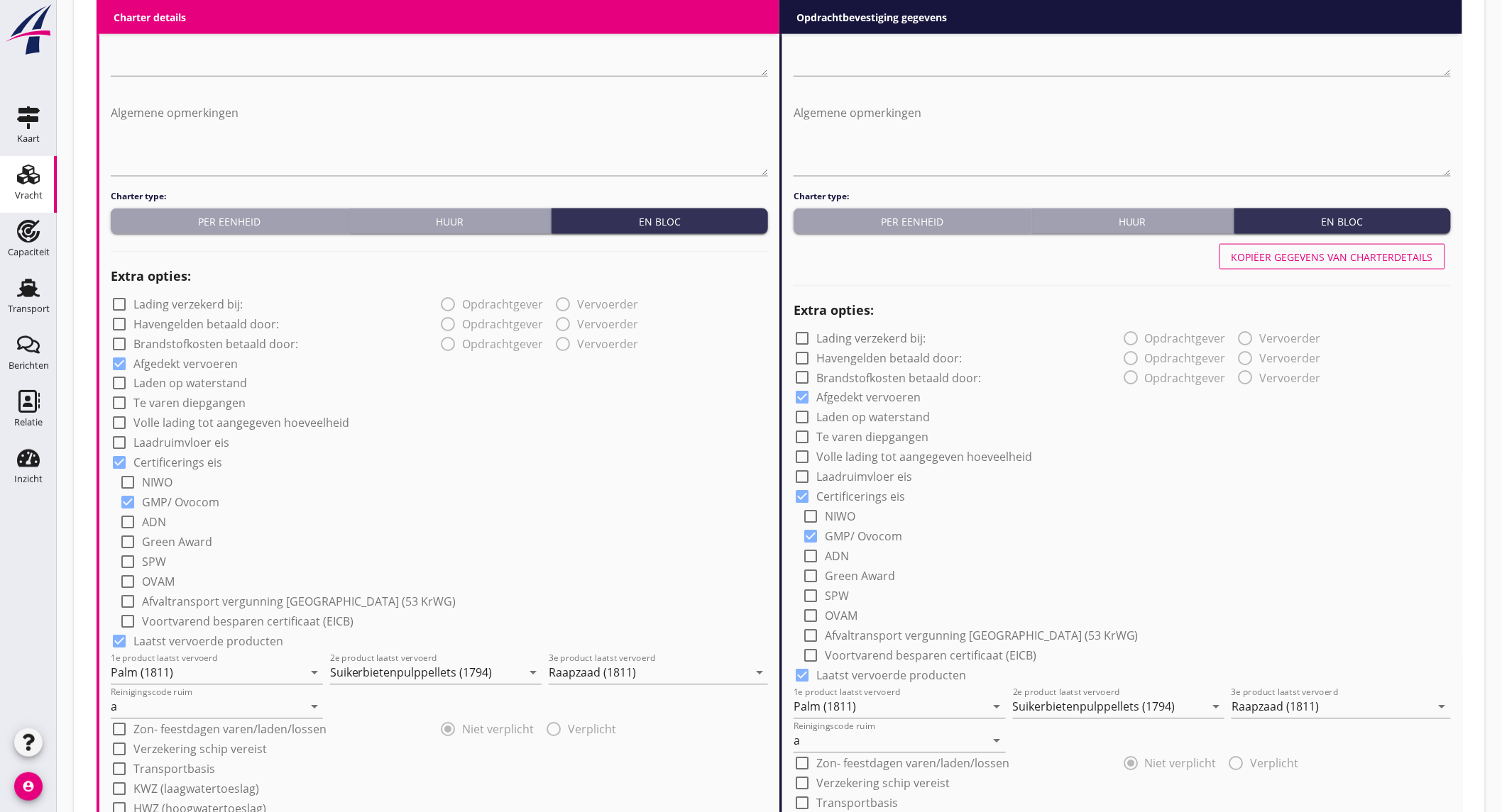
scroll to position [1452, 0]
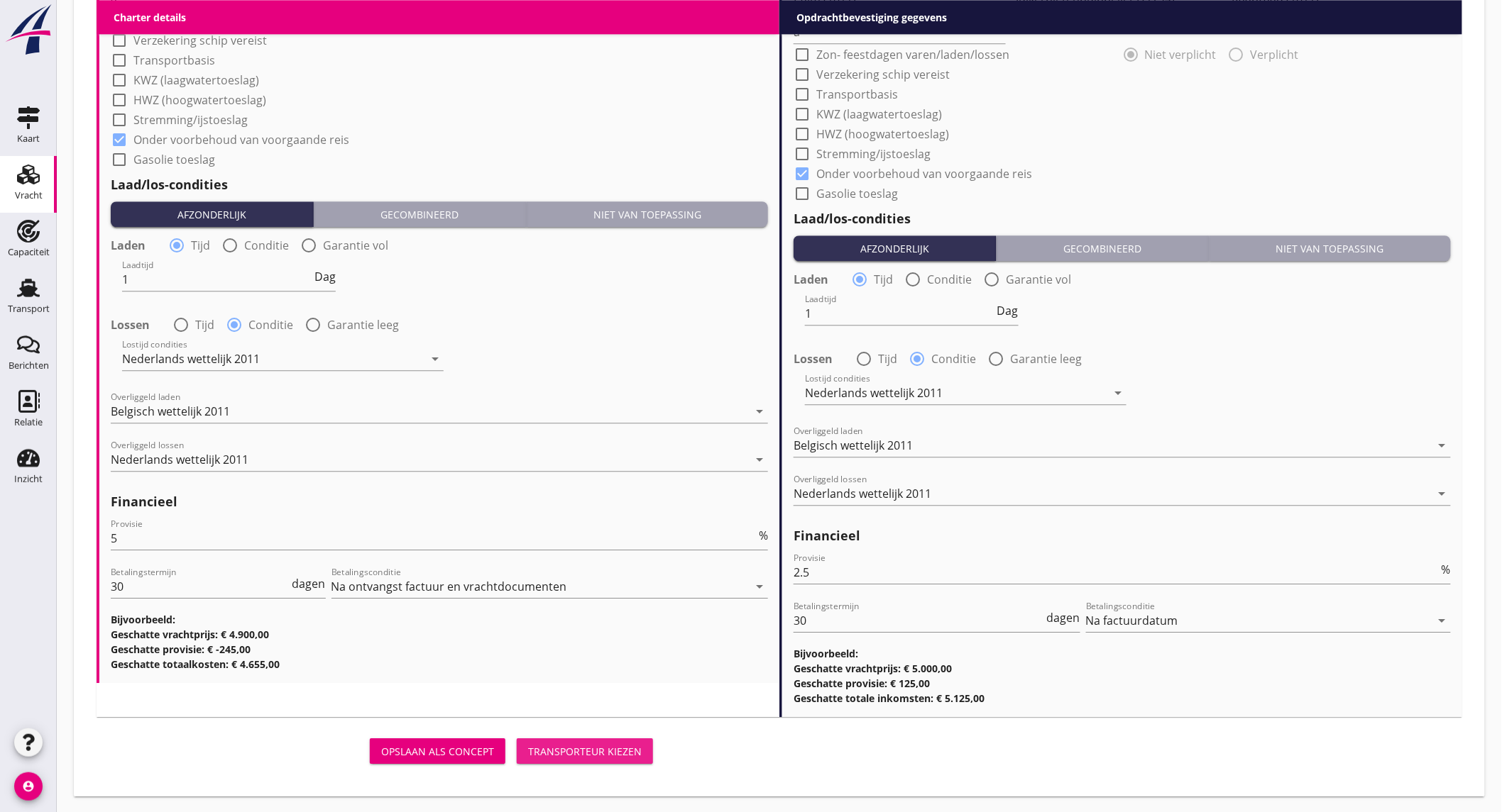
click at [602, 741] on button "Transporteur kiezen" at bounding box center [585, 751] width 136 height 26
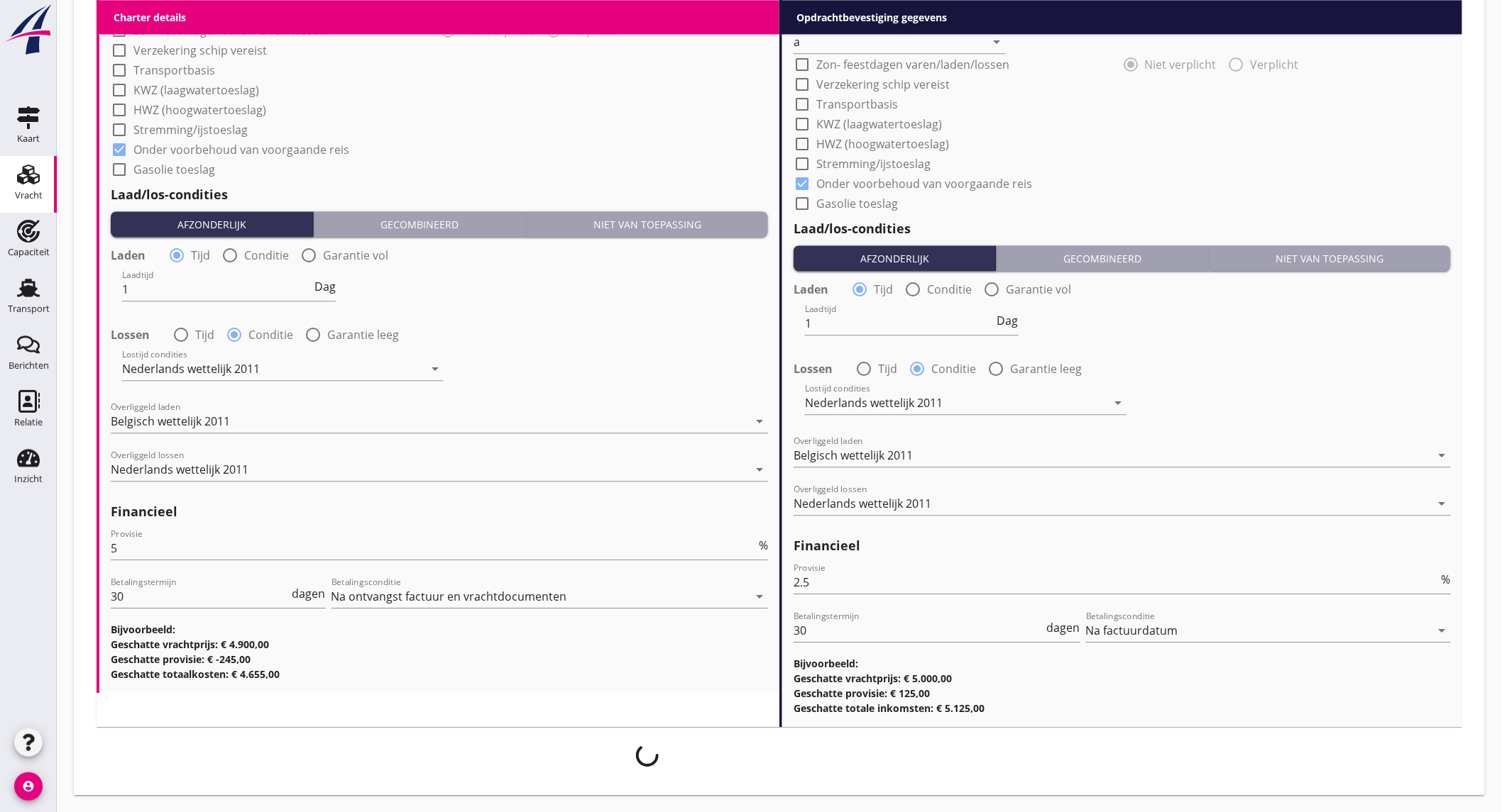
scroll to position [1440, 0]
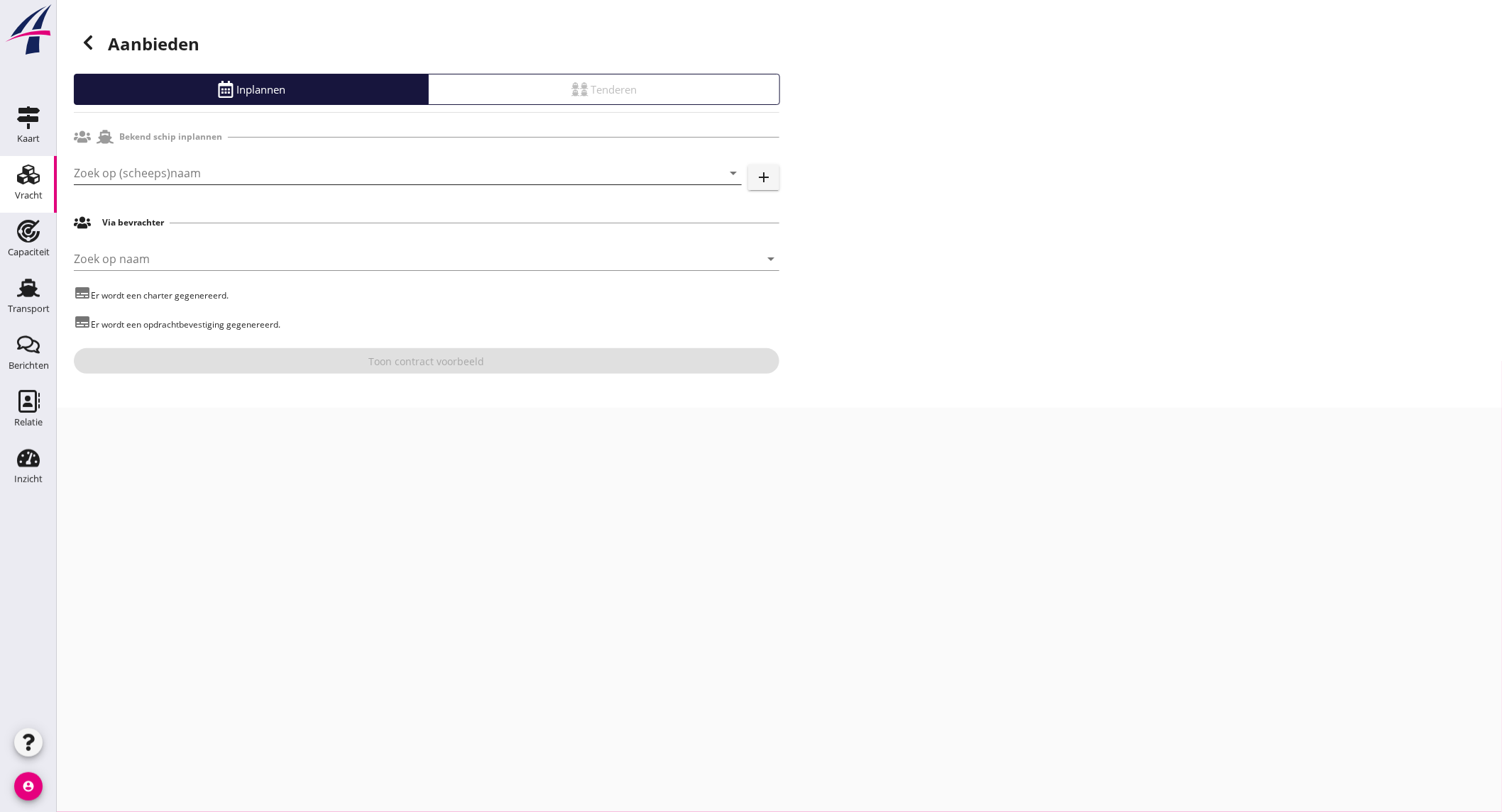
click at [151, 178] on input "Zoek op (scheeps)naam" at bounding box center [389, 173] width 629 height 23
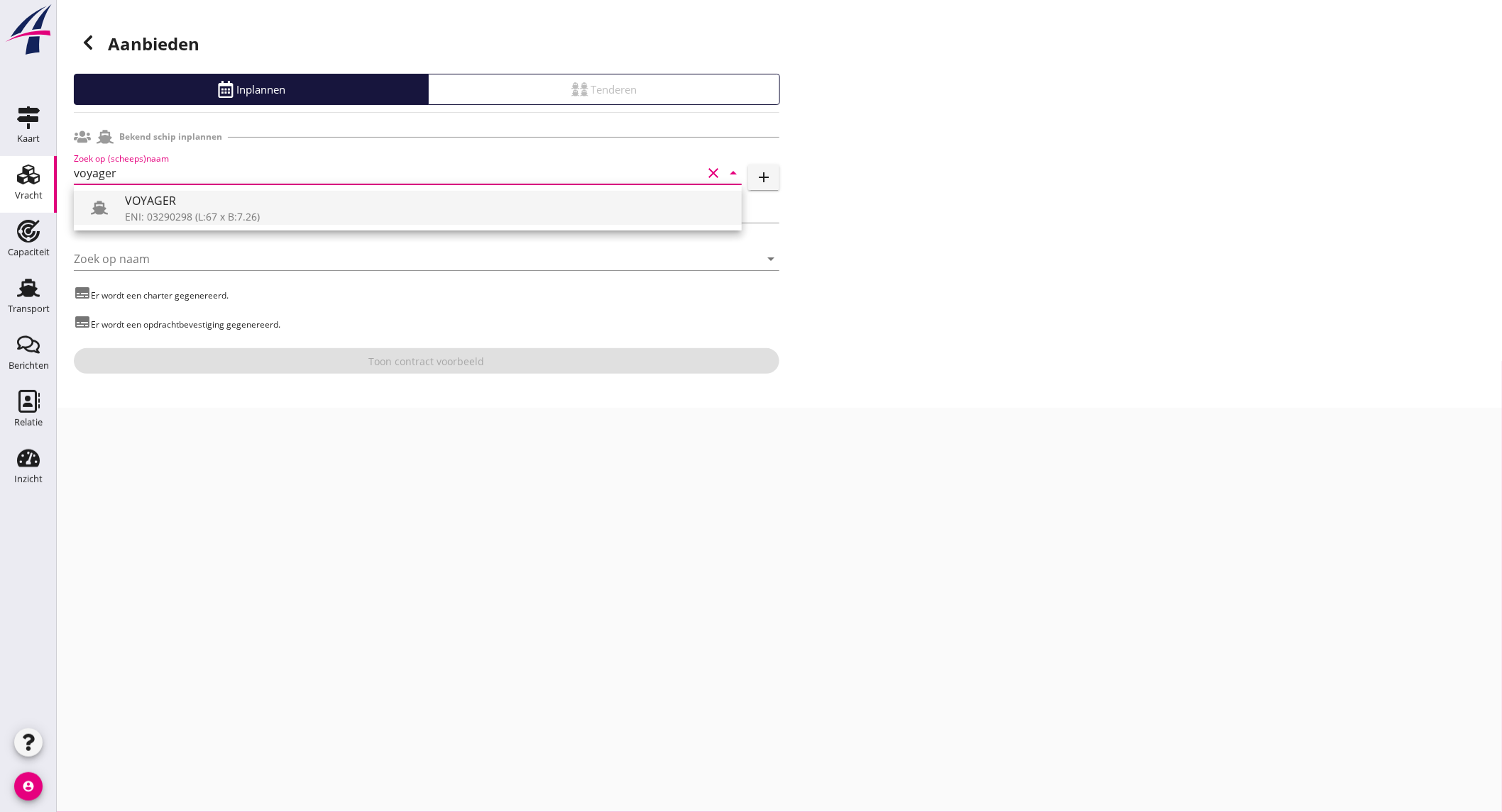
click at [165, 216] on div "ENI: 03290298 (L:67 x B:7.26)" at bounding box center [428, 217] width 606 height 15
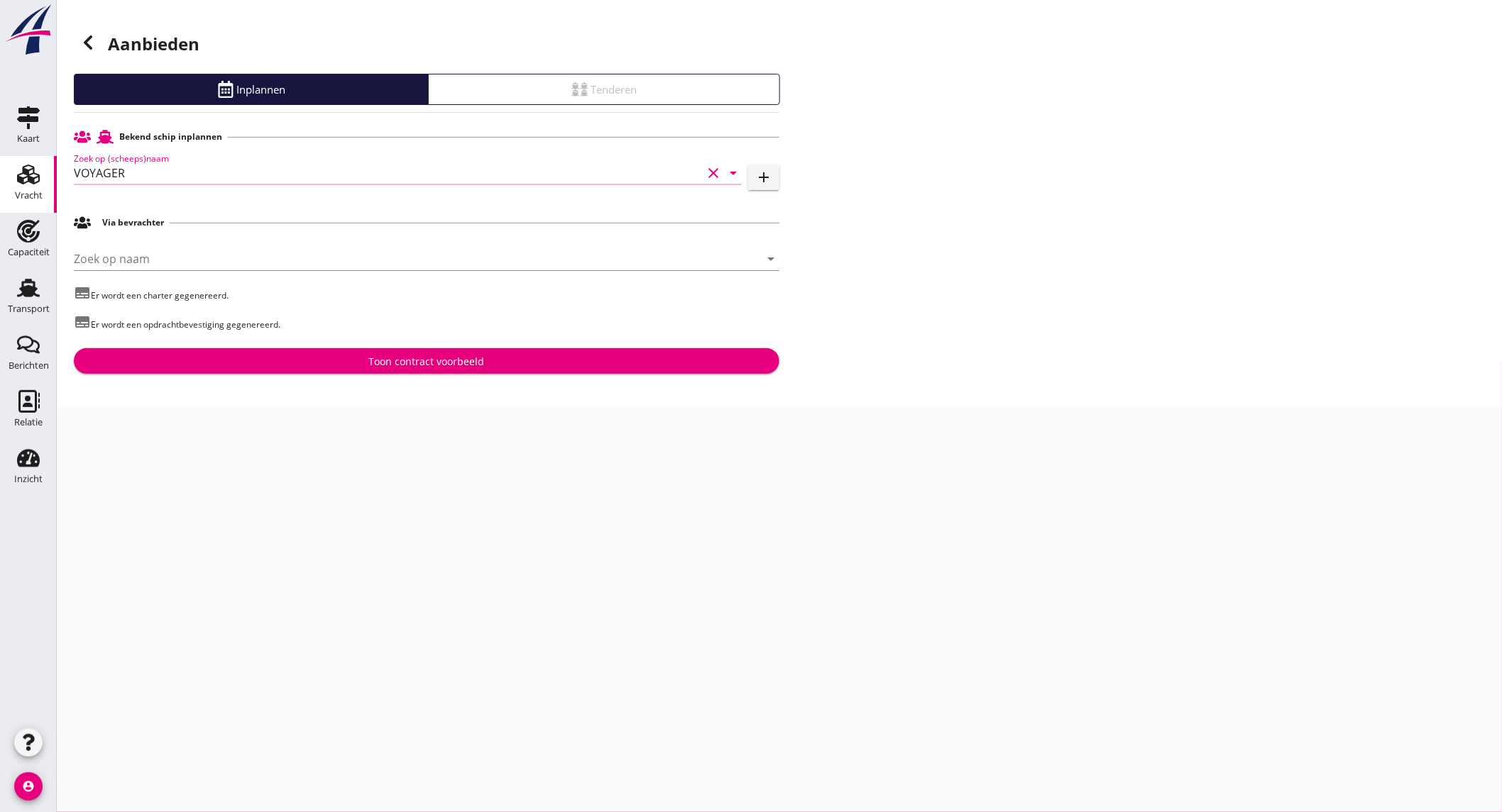
type input "VOYAGER"
click at [431, 366] on div "Toon contract voorbeeld" at bounding box center [427, 362] width 115 height 15
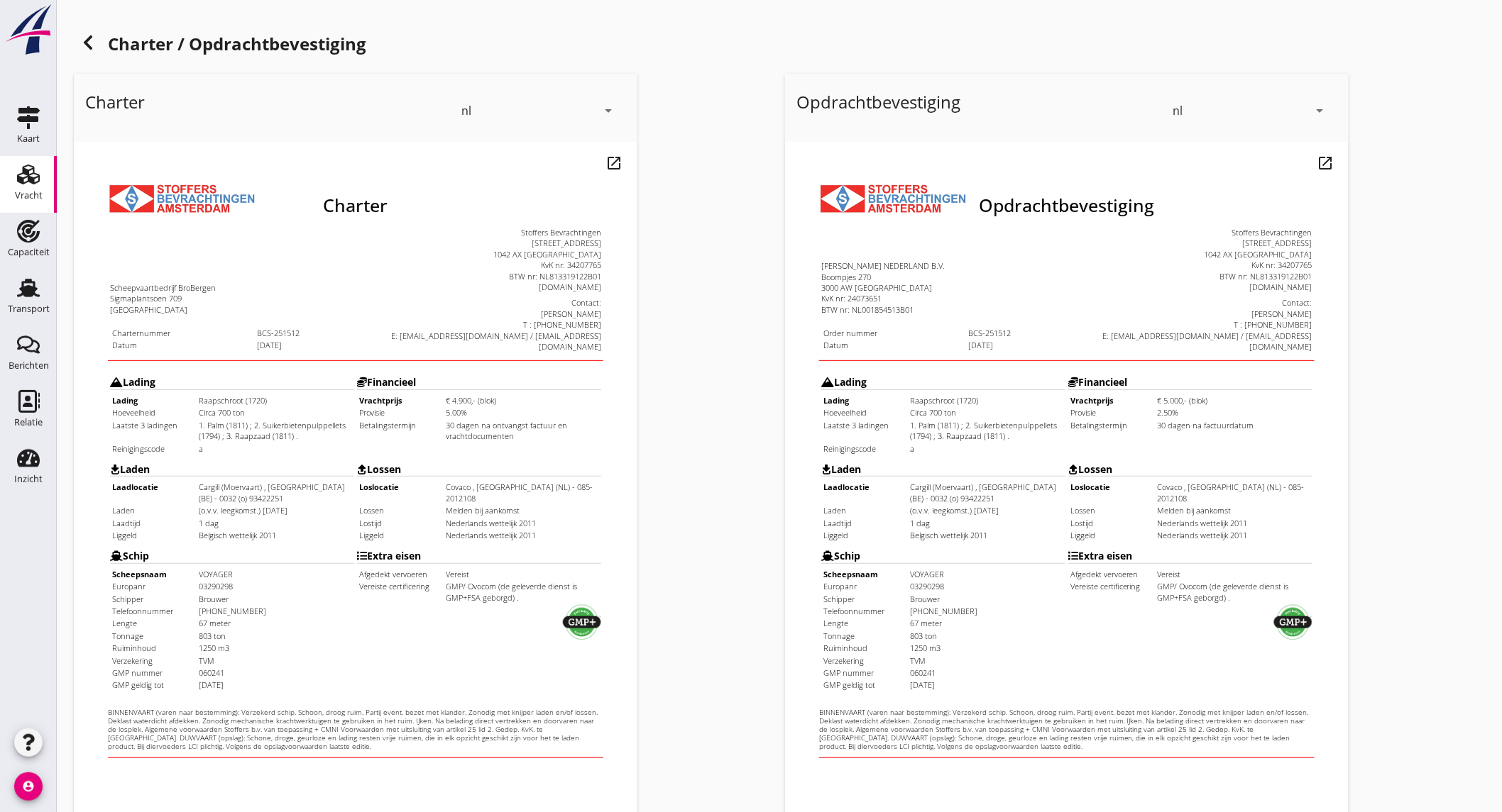
scroll to position [237, 0]
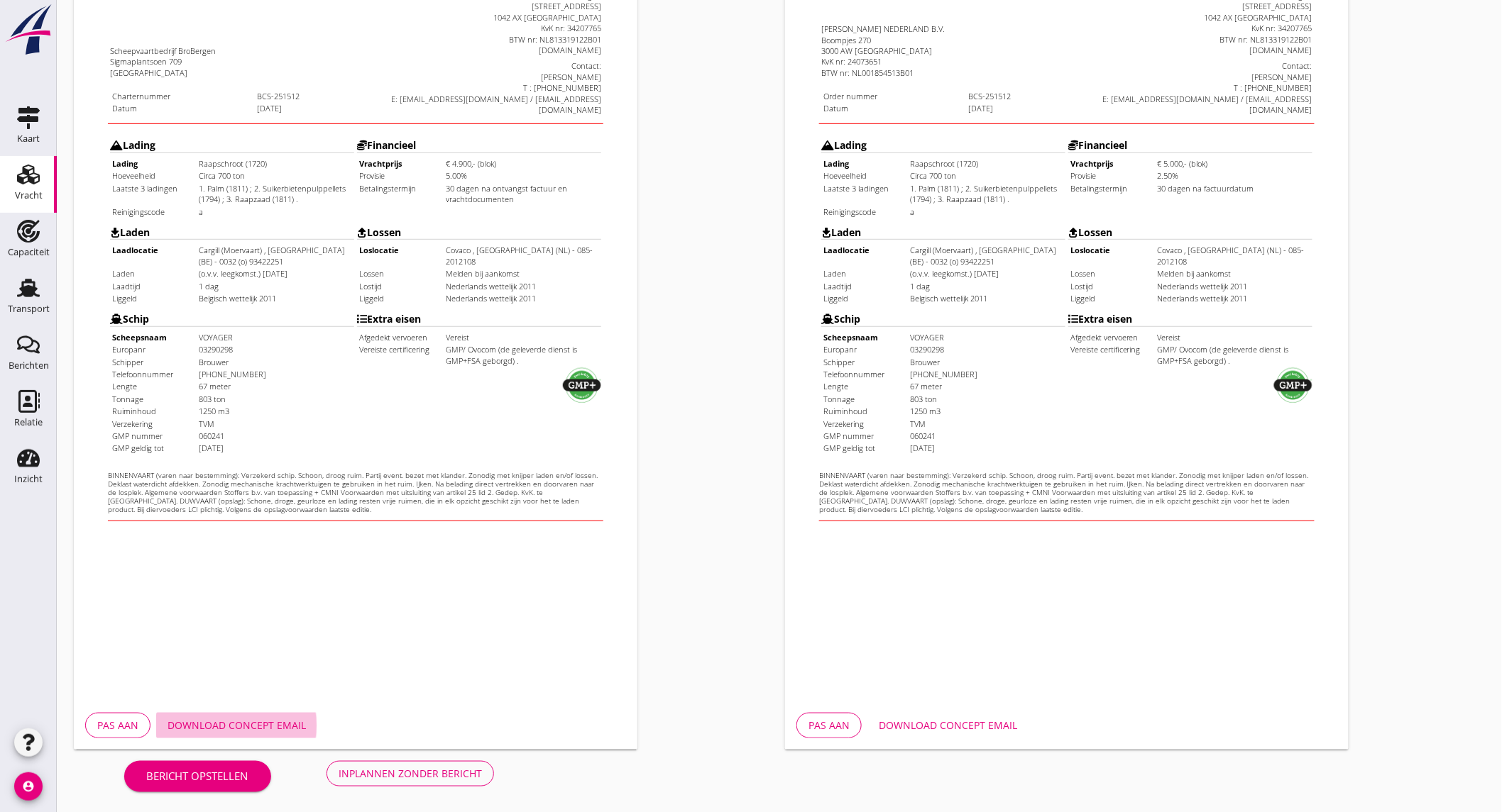
click at [241, 729] on div "Download concept email" at bounding box center [236, 725] width 138 height 15
click at [912, 713] on button "Download concept email" at bounding box center [948, 725] width 161 height 26
click at [412, 768] on div "Inplannen zonder bericht" at bounding box center [410, 774] width 144 height 15
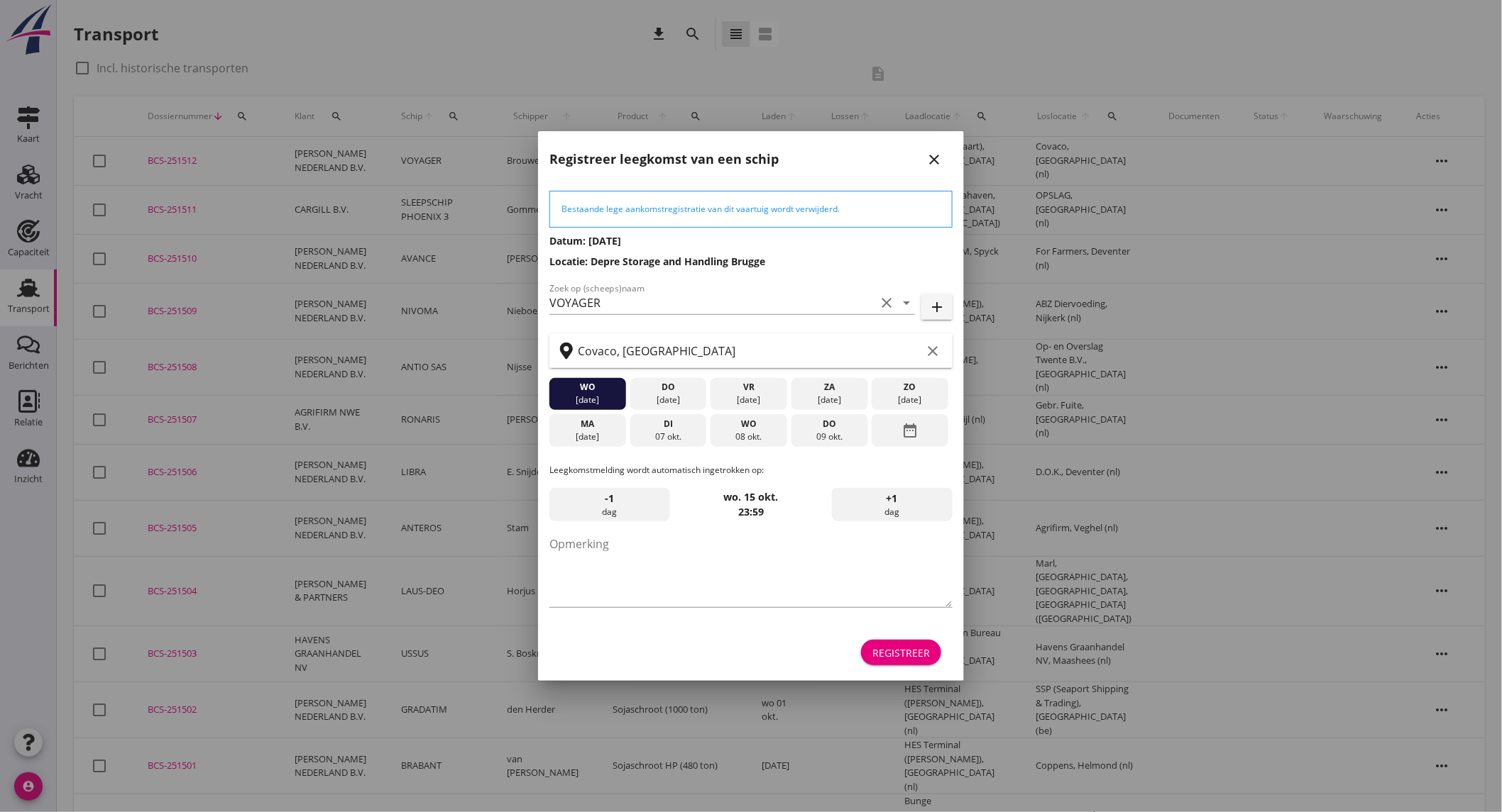
click at [654, 425] on div "di" at bounding box center [668, 424] width 70 height 12
click at [911, 633] on form "Bestaande lege aankomstregistratie van dit vaartuig wordt verwijderd. Datum: 02…" at bounding box center [751, 429] width 403 height 479
click at [909, 647] on div "Registreer" at bounding box center [901, 653] width 57 height 15
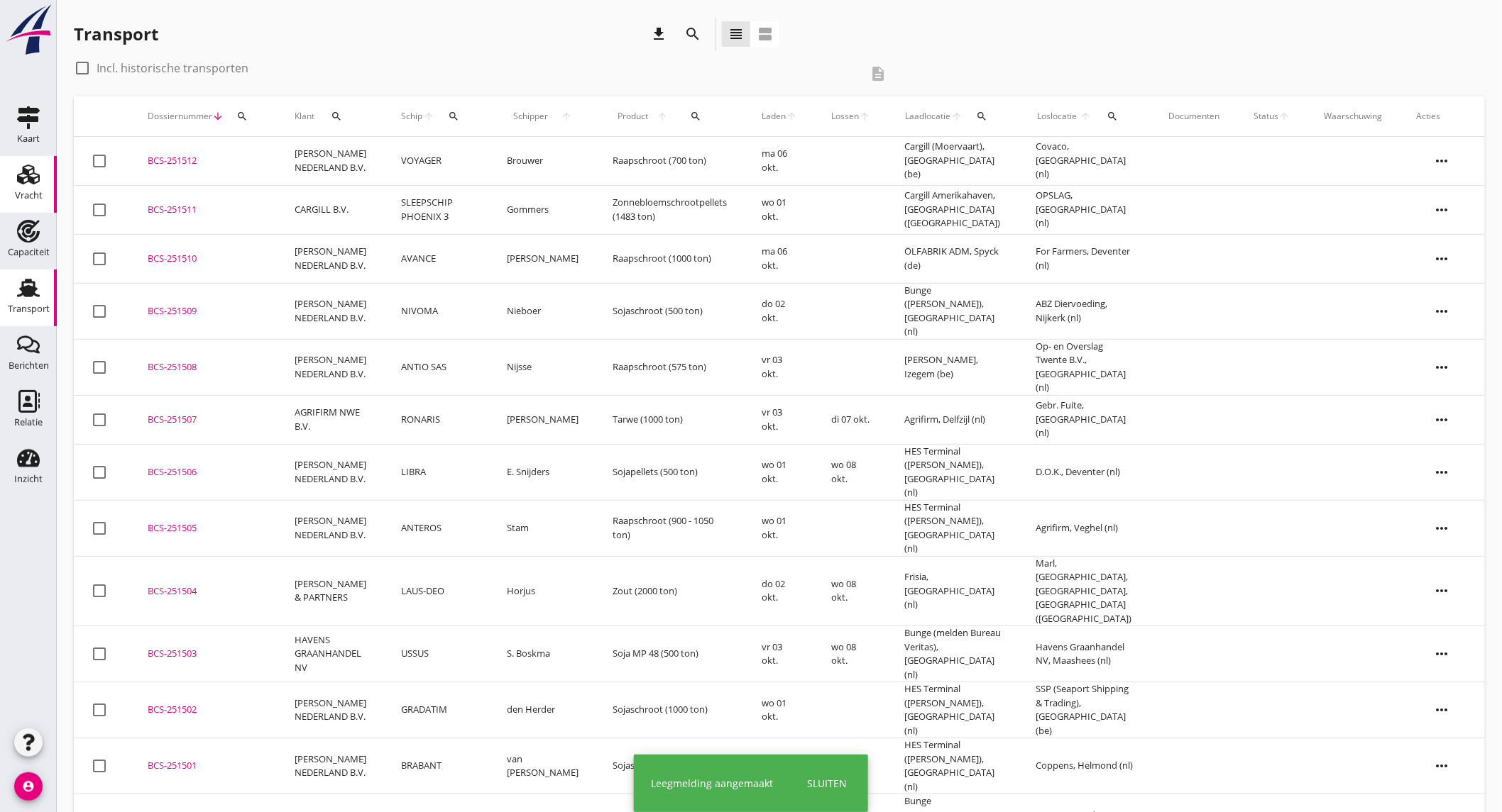
click at [34, 179] on use at bounding box center [29, 174] width 23 height 20
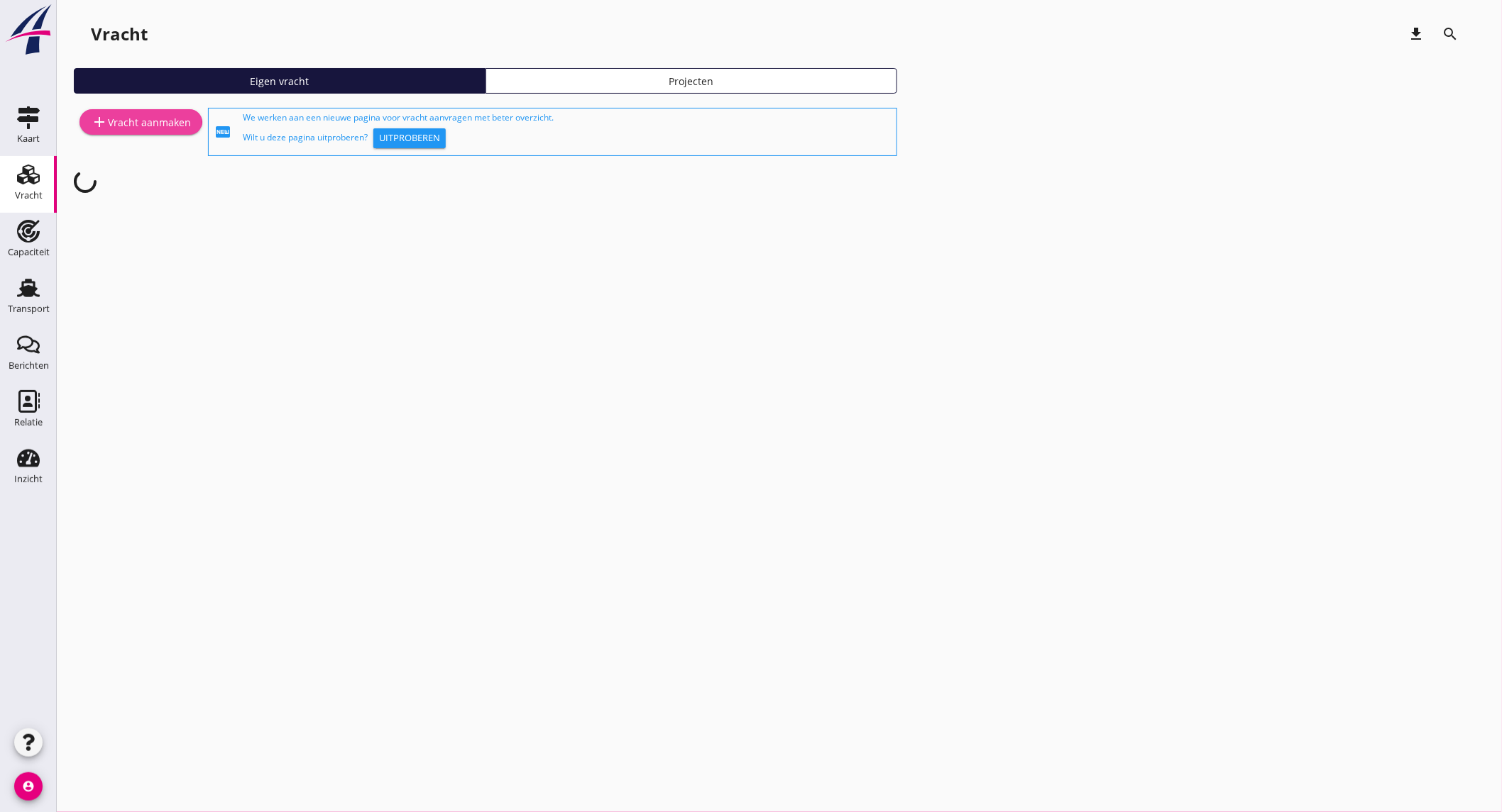
click at [180, 121] on div "add Vracht aanmaken" at bounding box center [140, 122] width 100 height 17
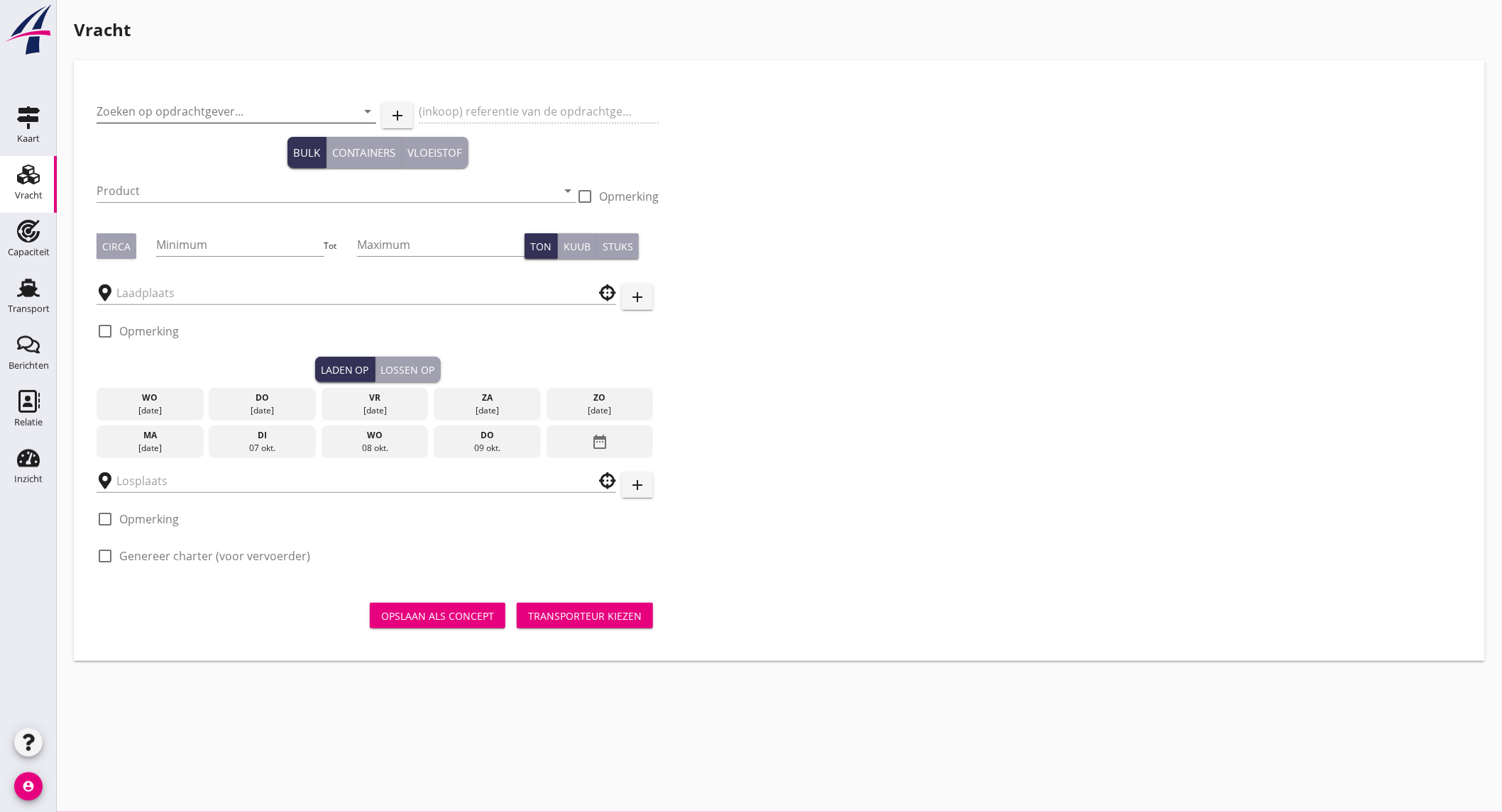
click at [247, 118] on input "Zoeken op opdrachtgever..." at bounding box center [216, 111] width 240 height 23
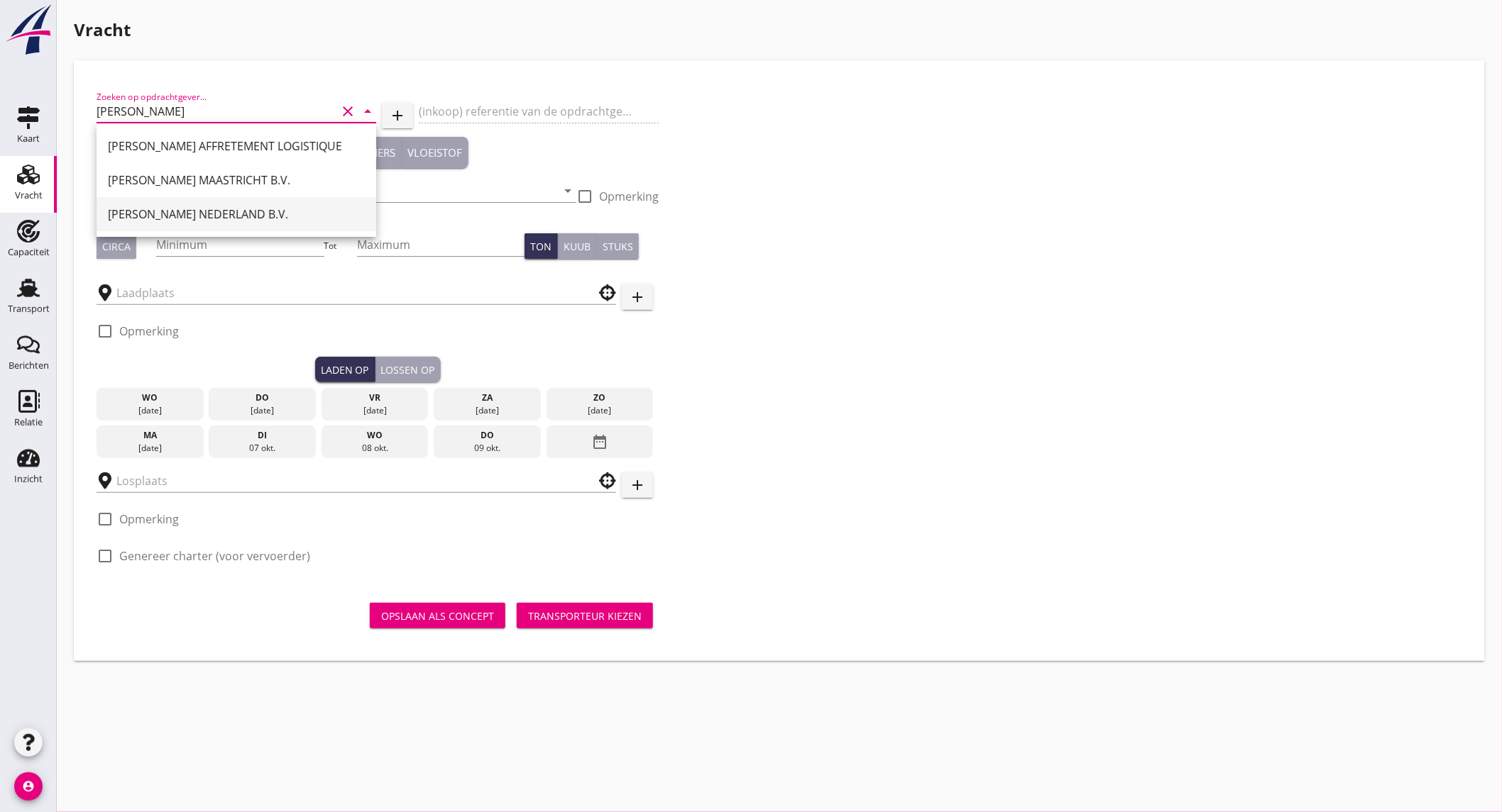
click at [239, 219] on div "[PERSON_NAME] NEDERLAND B.V." at bounding box center [236, 214] width 257 height 17
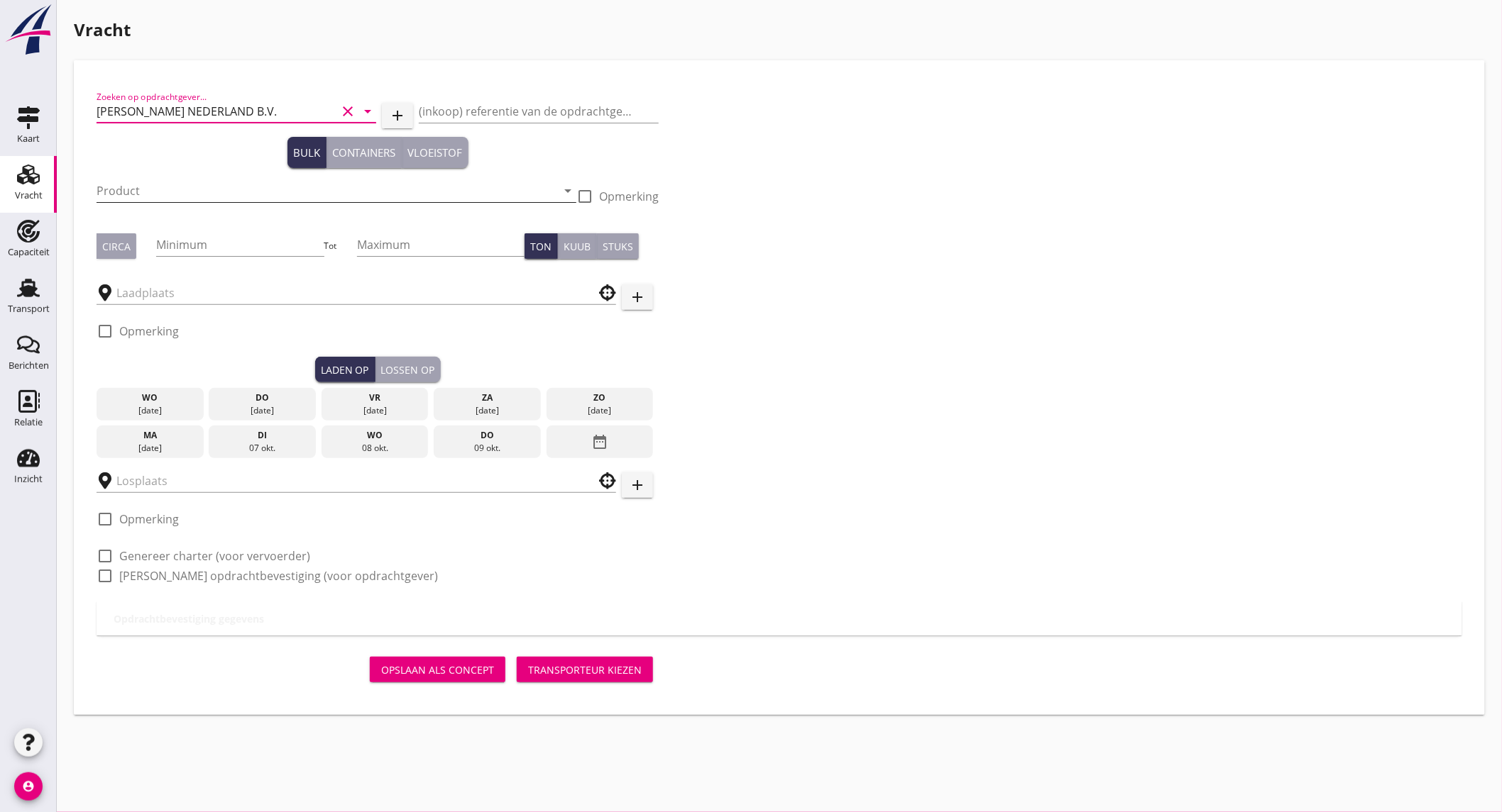
type input "[PERSON_NAME] NEDERLAND B.V."
click at [210, 186] on input "Product" at bounding box center [326, 191] width 460 height 23
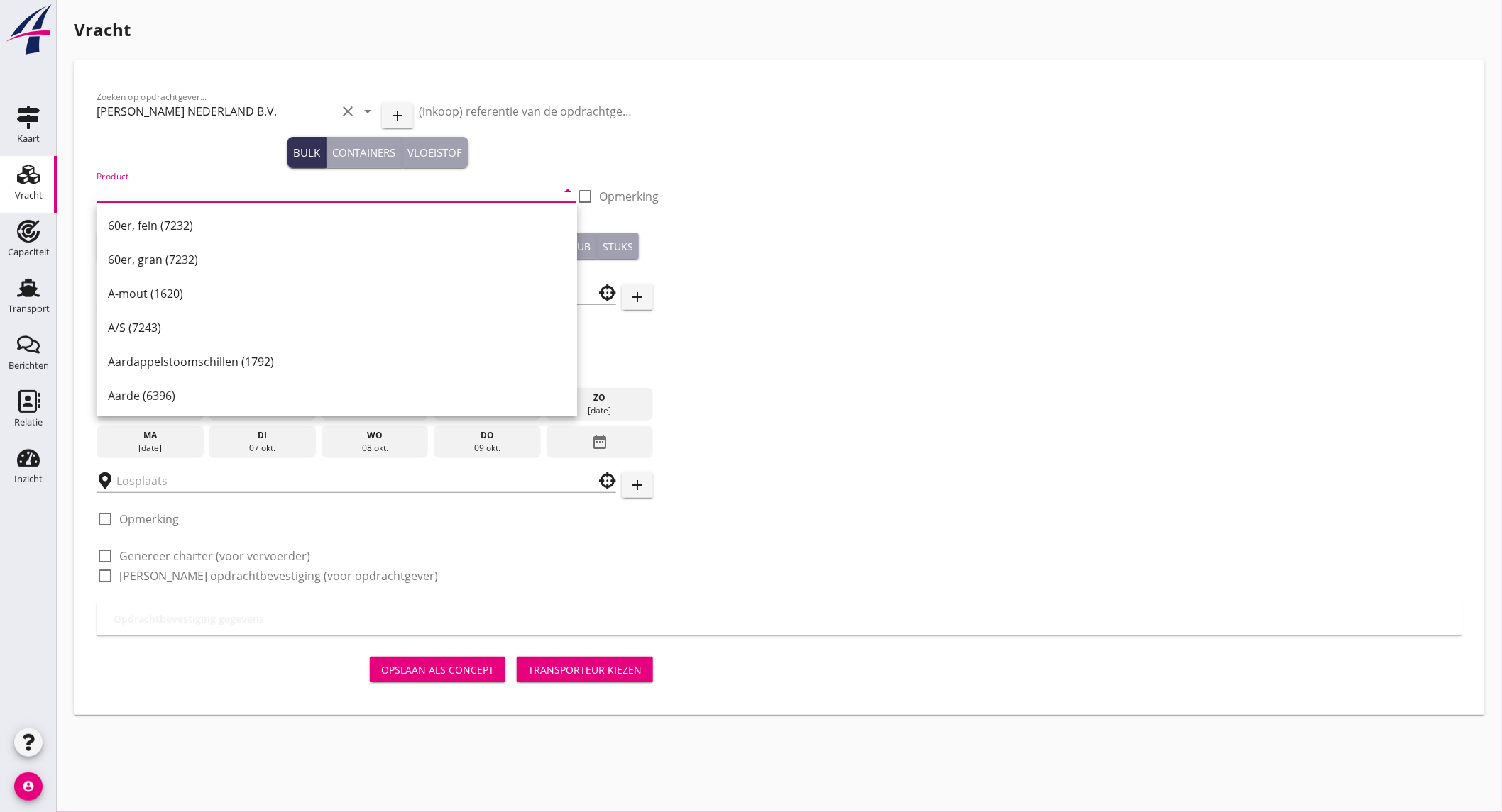
click at [197, 196] on input "Product" at bounding box center [326, 191] width 460 height 23
type input "s"
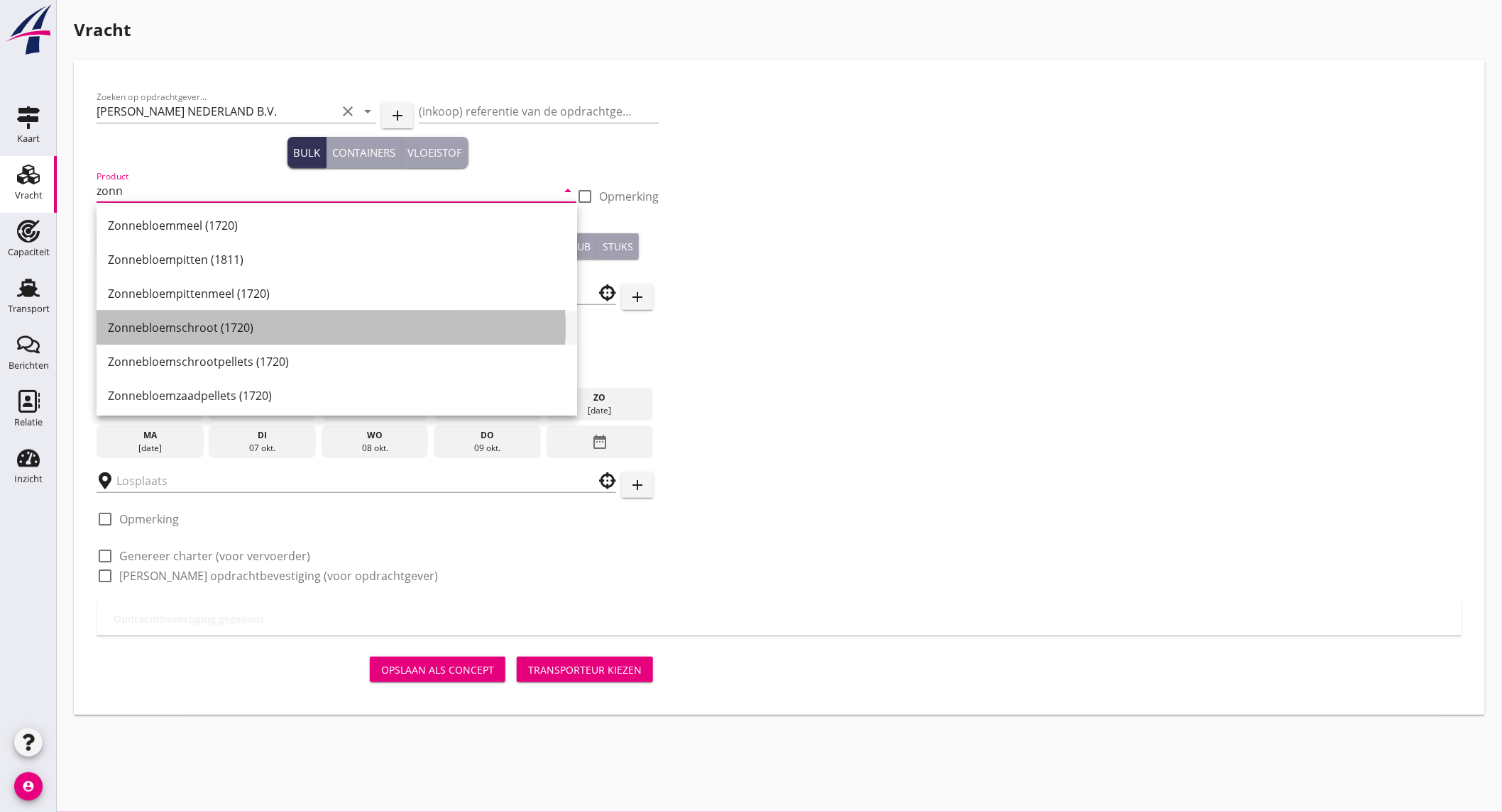
click at [230, 325] on div "Zonnebloemschroot (1720)" at bounding box center [336, 327] width 458 height 17
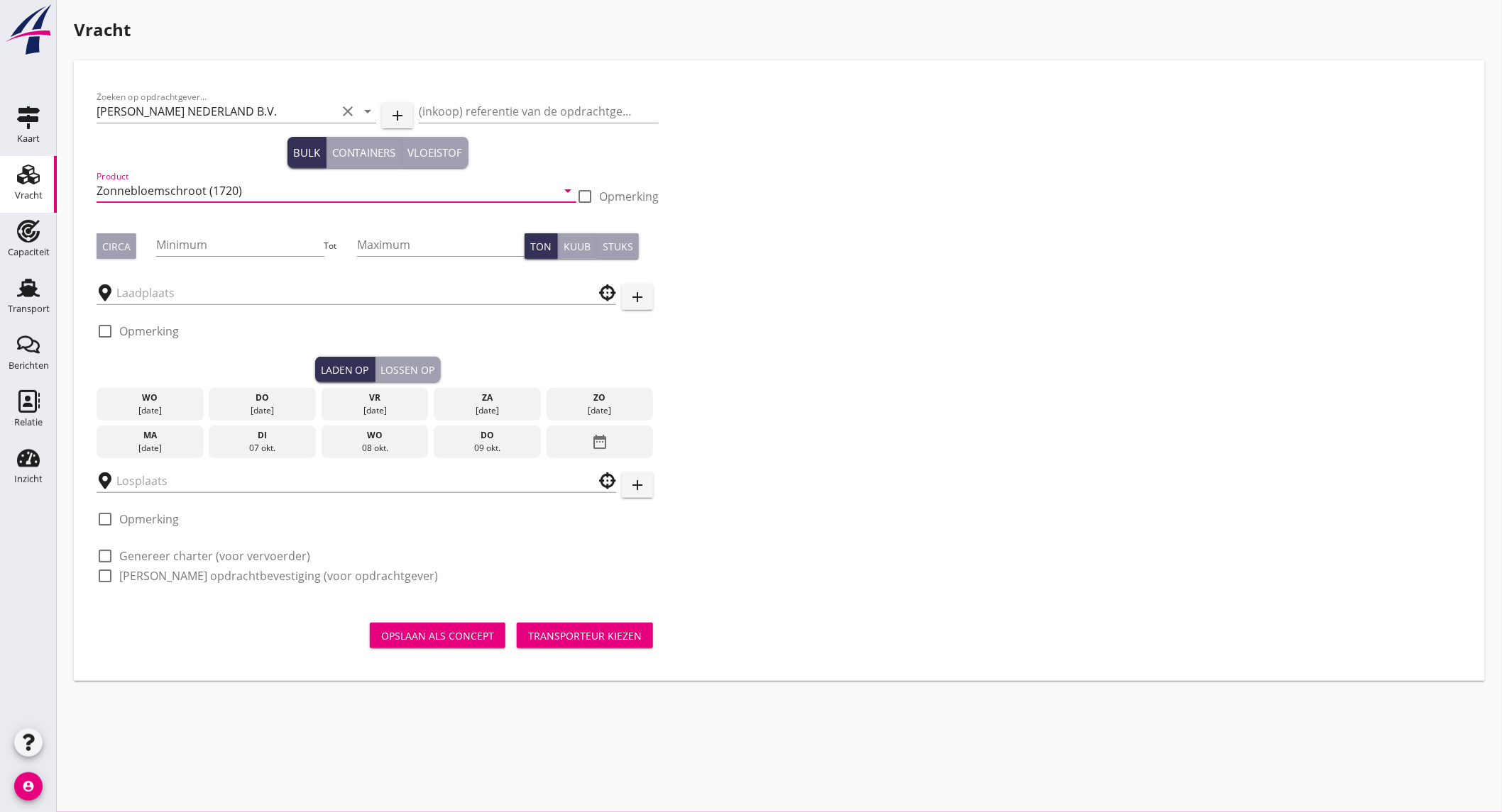
type input "Zonnebloemschroot (1720)"
drag, startPoint x: 128, startPoint y: 245, endPoint x: 174, endPoint y: 251, distance: 46.4
click at [131, 244] on button "Circa" at bounding box center [116, 246] width 40 height 26
click at [230, 248] on input "Minimum" at bounding box center [240, 245] width 168 height 23
type input "1150"
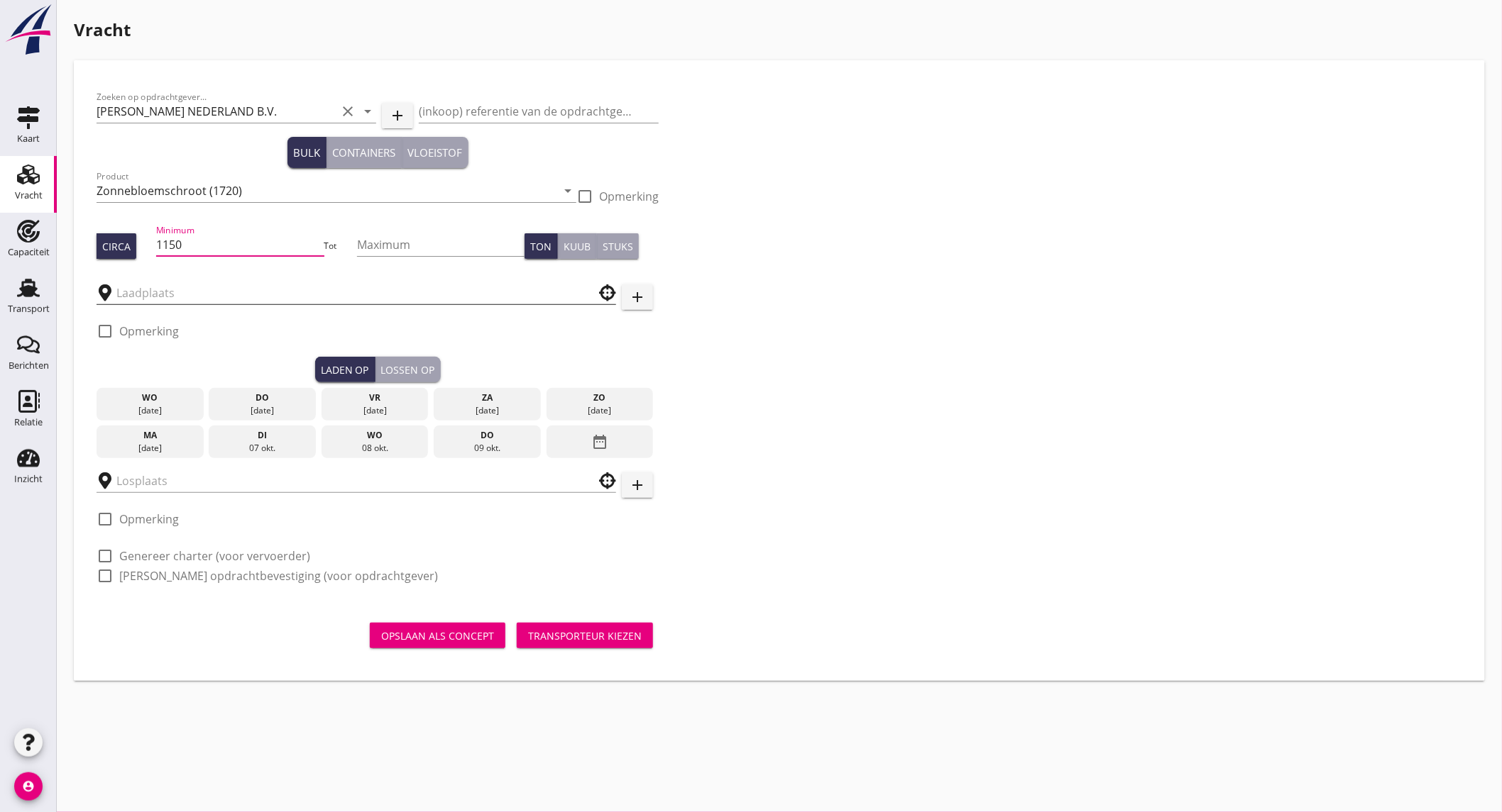
click at [207, 299] on input "text" at bounding box center [346, 293] width 460 height 23
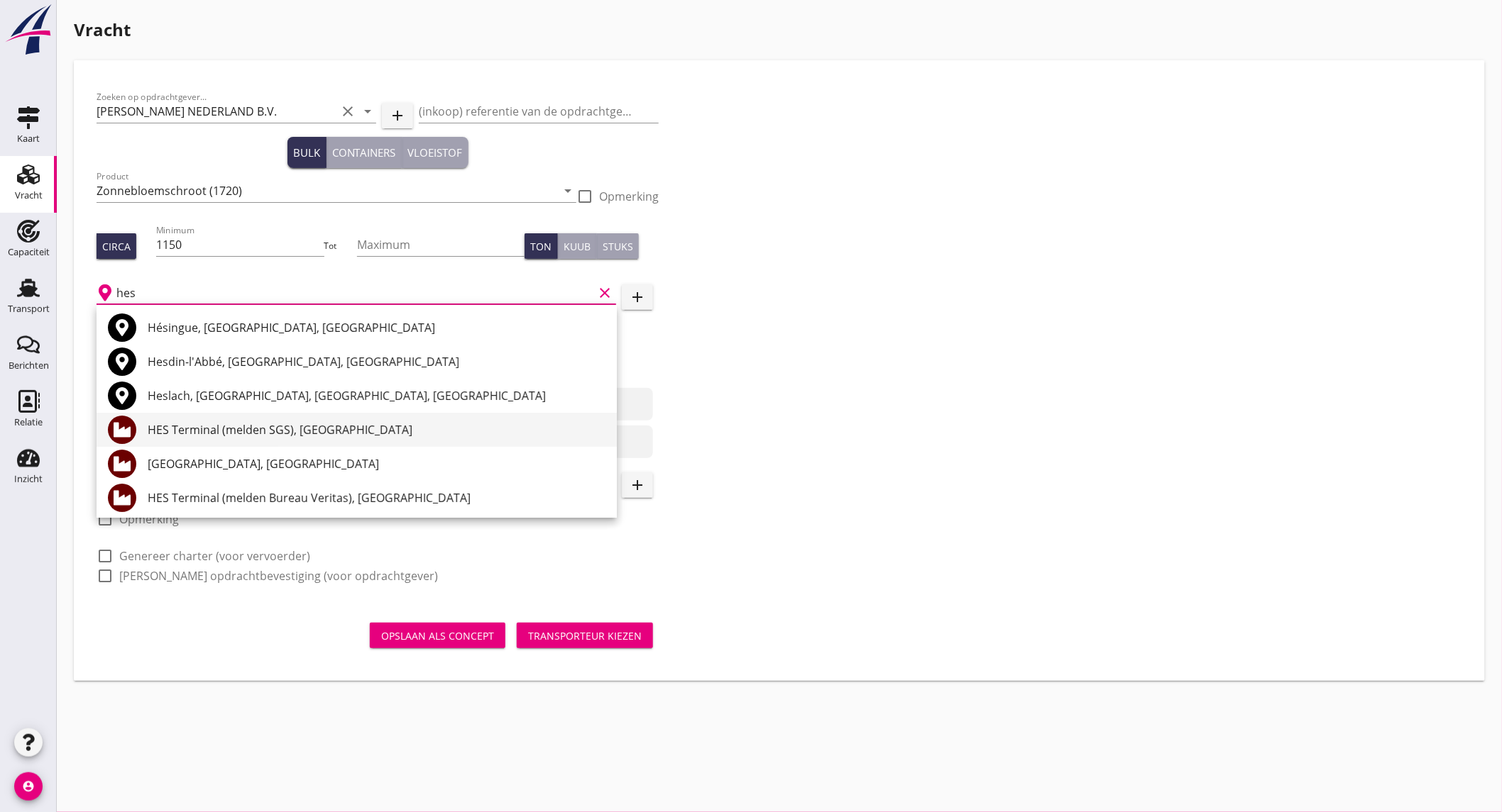
scroll to position [79, 0]
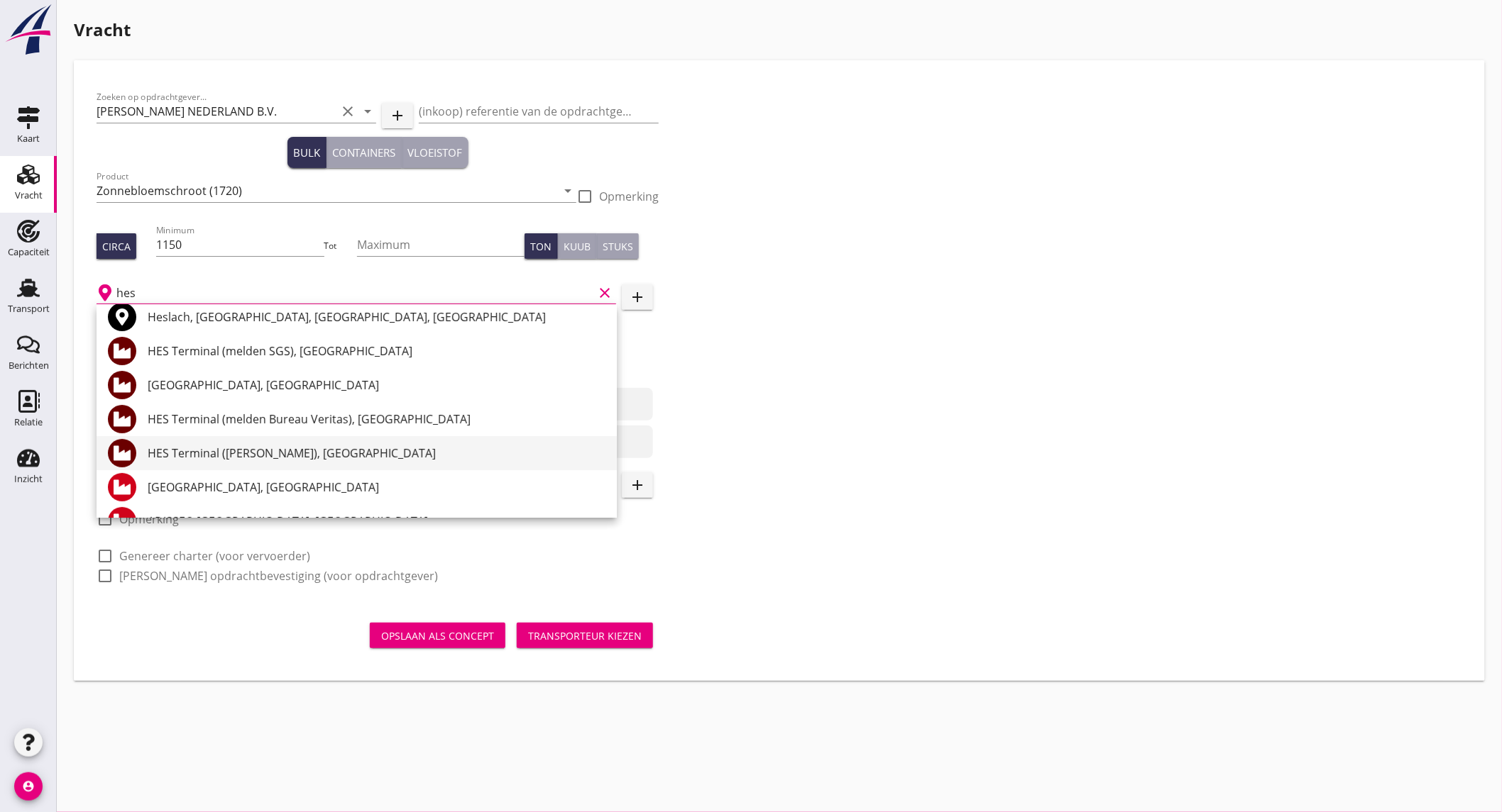
click at [338, 460] on div "HES Terminal ([PERSON_NAME]), [GEOGRAPHIC_DATA]" at bounding box center [376, 453] width 458 height 17
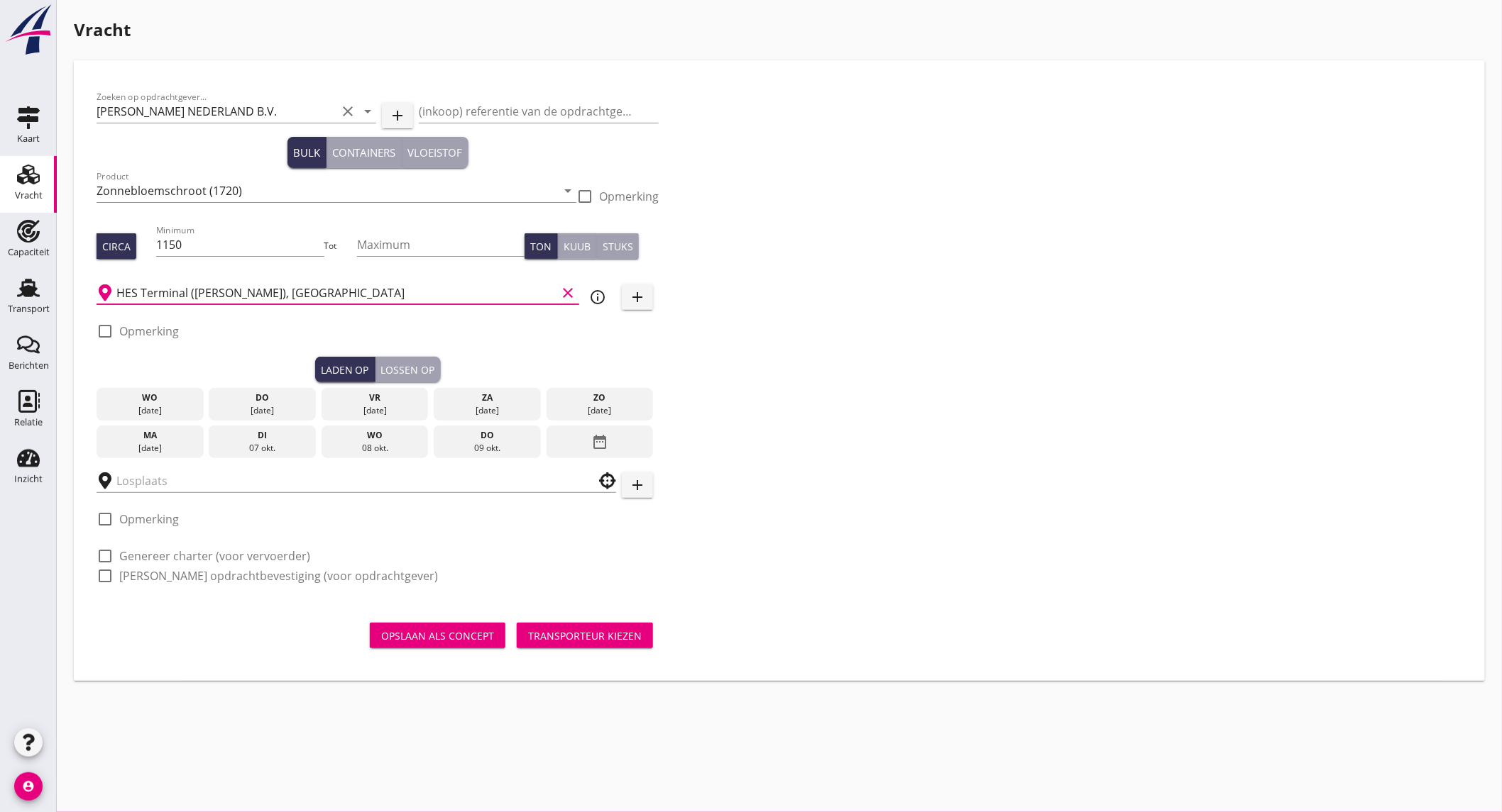
type input "HES Terminal ([PERSON_NAME]), [GEOGRAPHIC_DATA]"
click at [166, 329] on label "Opmerking" at bounding box center [149, 331] width 60 height 14
checkbox input "true"
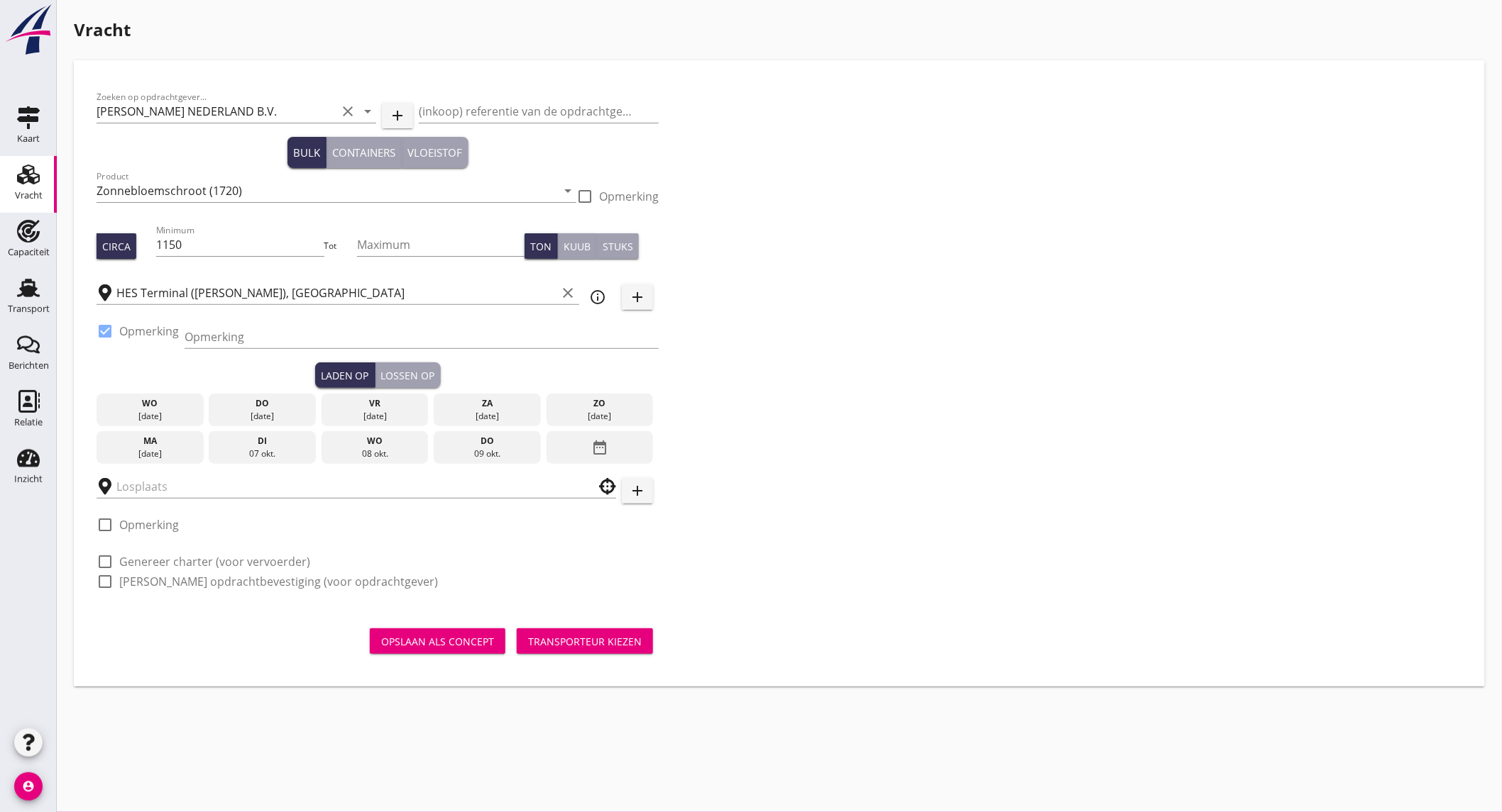
drag, startPoint x: 237, startPoint y: 335, endPoint x: 651, endPoint y: 58, distance: 498.1
click at [237, 335] on input "Opmerking" at bounding box center [422, 337] width 474 height 23
click at [308, 327] on input "Opmerking" at bounding box center [422, 337] width 474 height 23
click at [247, 336] on input "Ex." at bounding box center [422, 337] width 474 height 23
type input "Ex.Aquaholic // Westhaven"
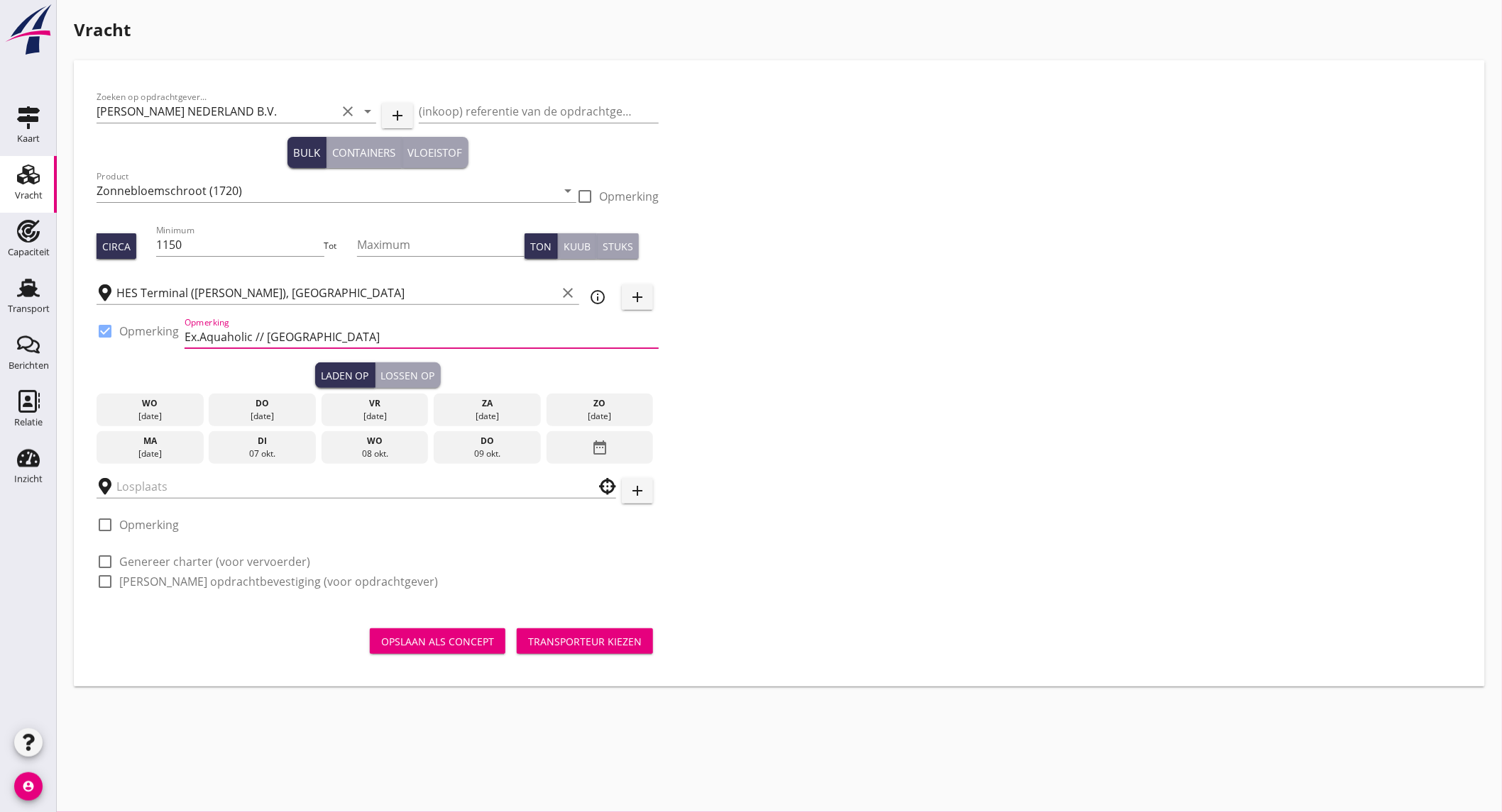
click at [377, 407] on div "vr" at bounding box center [374, 403] width 100 height 12
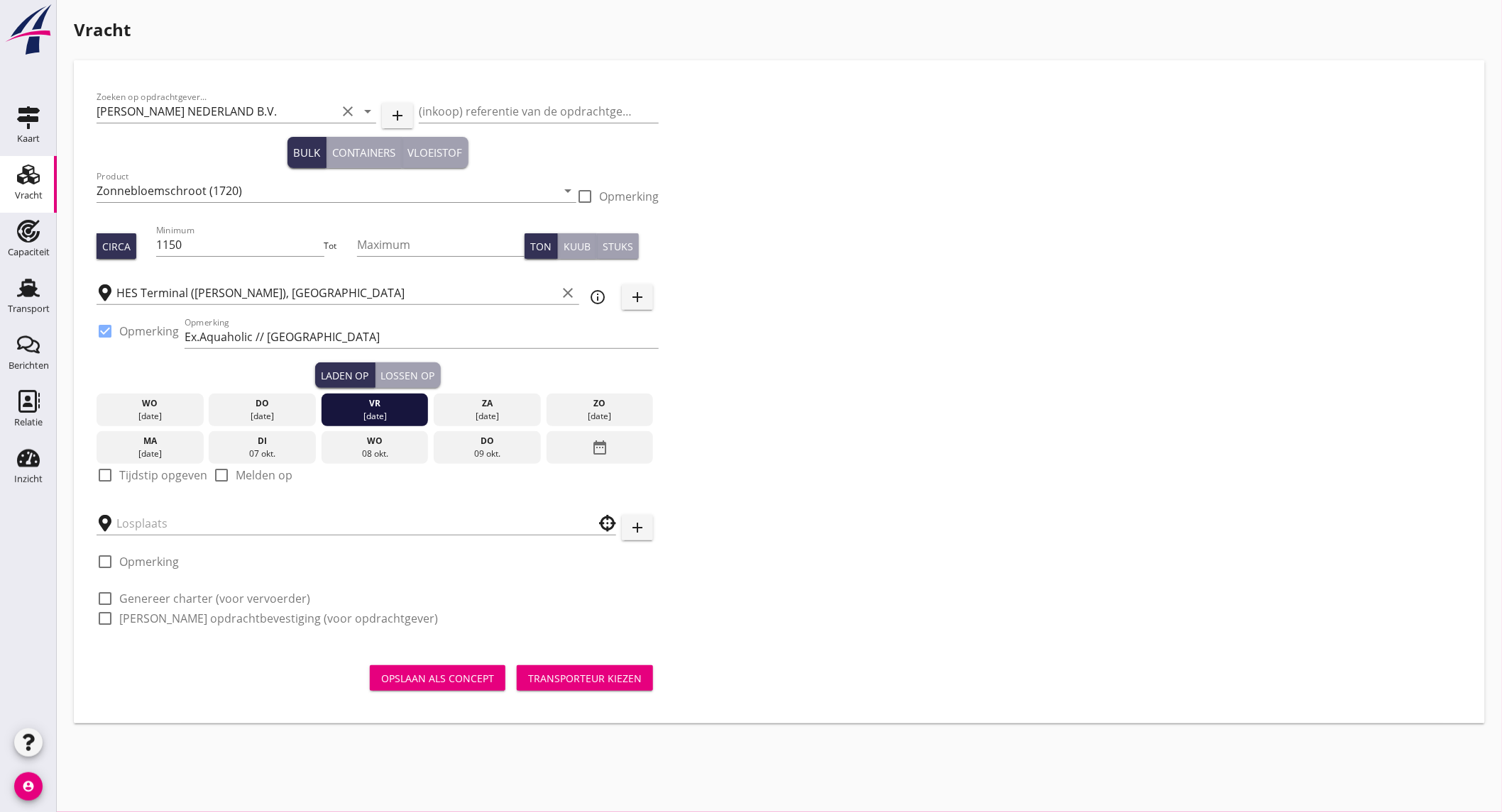
click at [171, 469] on label "Tijdstip opgeven" at bounding box center [163, 475] width 88 height 14
checkbox input "true"
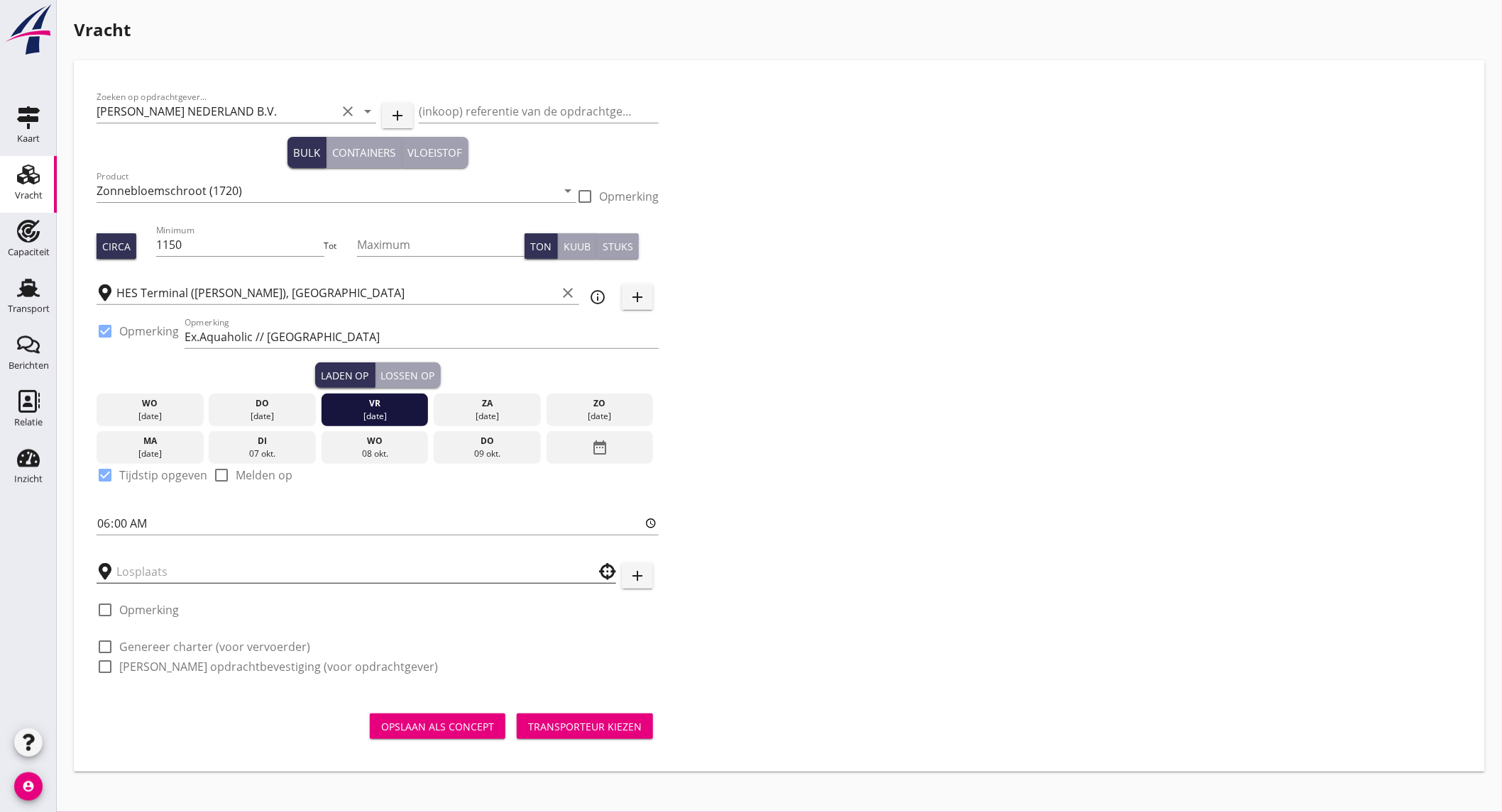
click at [144, 572] on input "text" at bounding box center [346, 572] width 460 height 23
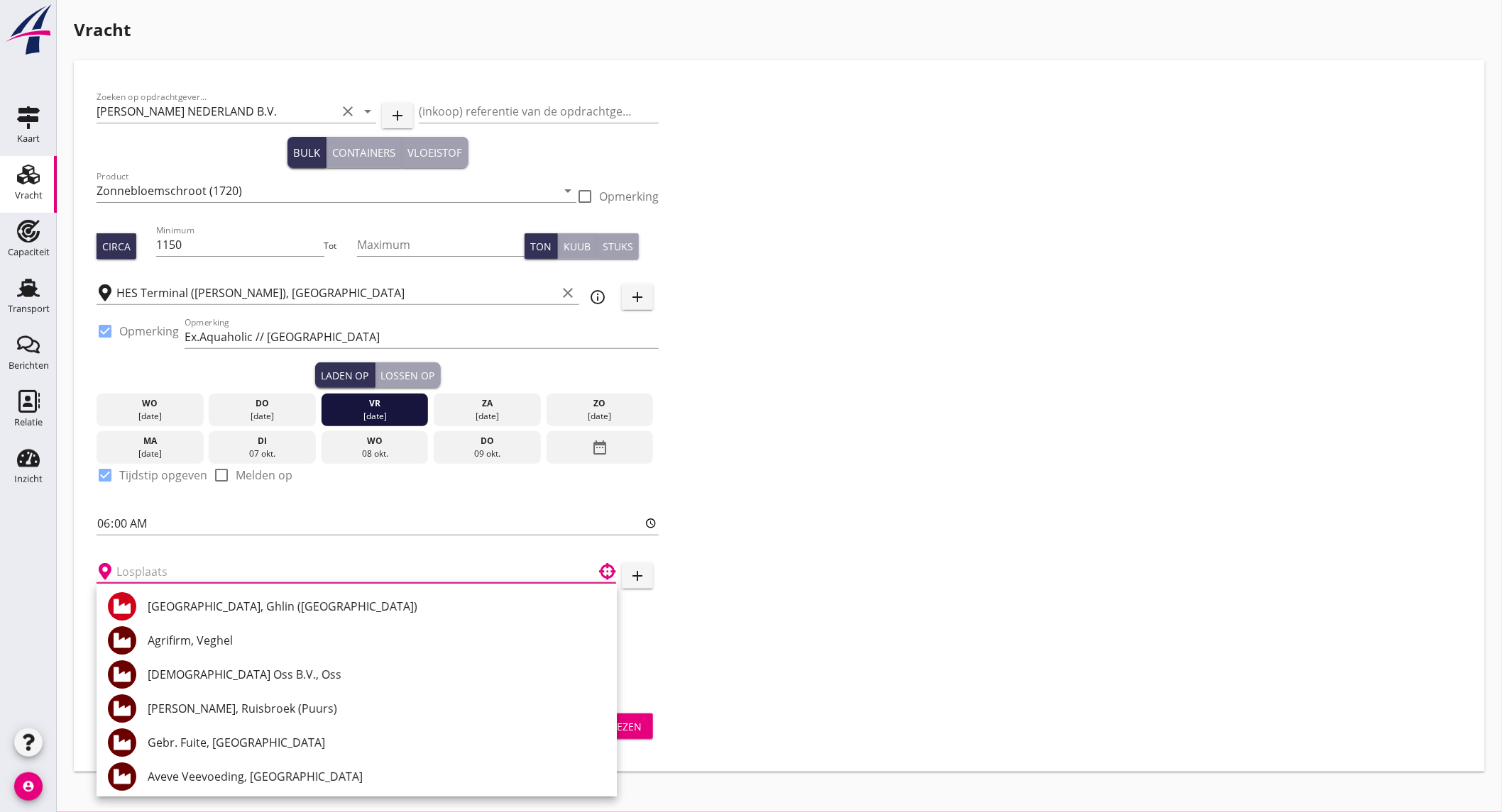
drag, startPoint x: 871, startPoint y: 534, endPoint x: 818, endPoint y: 543, distance: 53.8
click at [871, 534] on div "Zoeken op opdrachtgever... PETERSON NEDERLAND B.V. clear arrow_drop_down add (i…" at bounding box center [779, 387] width 1377 height 609
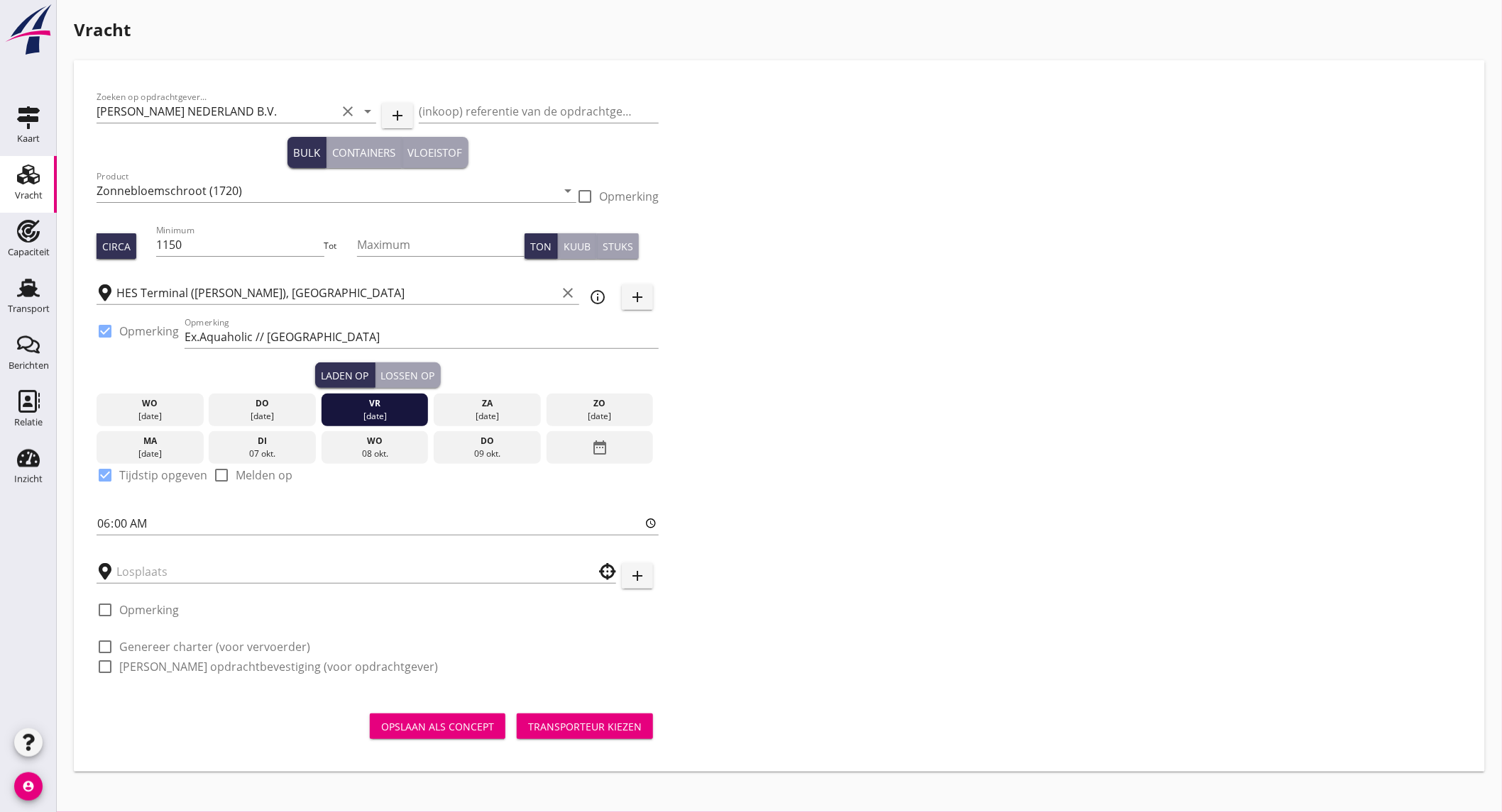
click at [211, 644] on label "Genereer charter (voor vervoerder)" at bounding box center [214, 646] width 190 height 14
checkbox input "true"
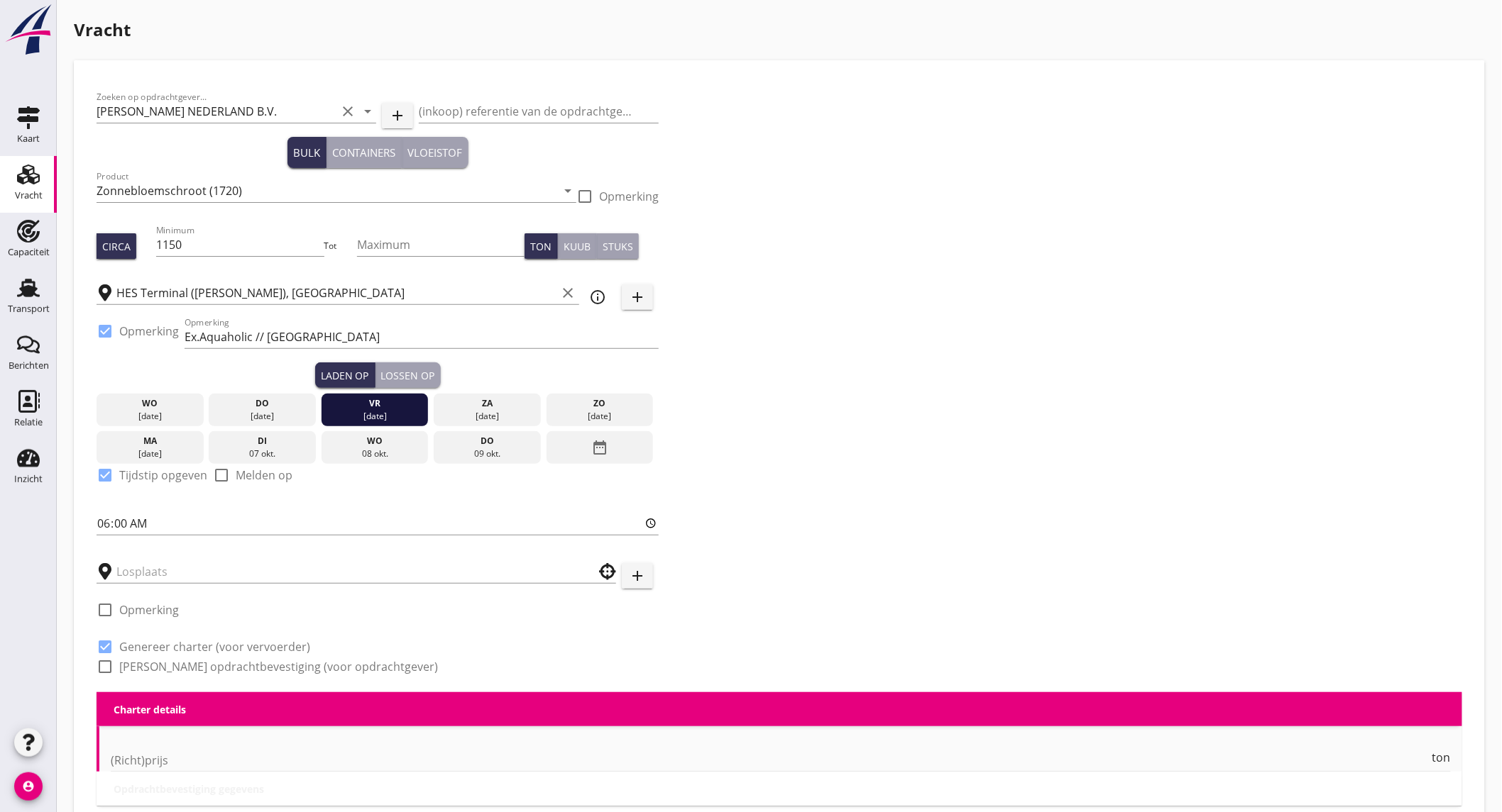
click at [210, 663] on label "Genereer opdrachtbevestiging (voor opdrachtgever)" at bounding box center [278, 666] width 319 height 14
checkbox input "true"
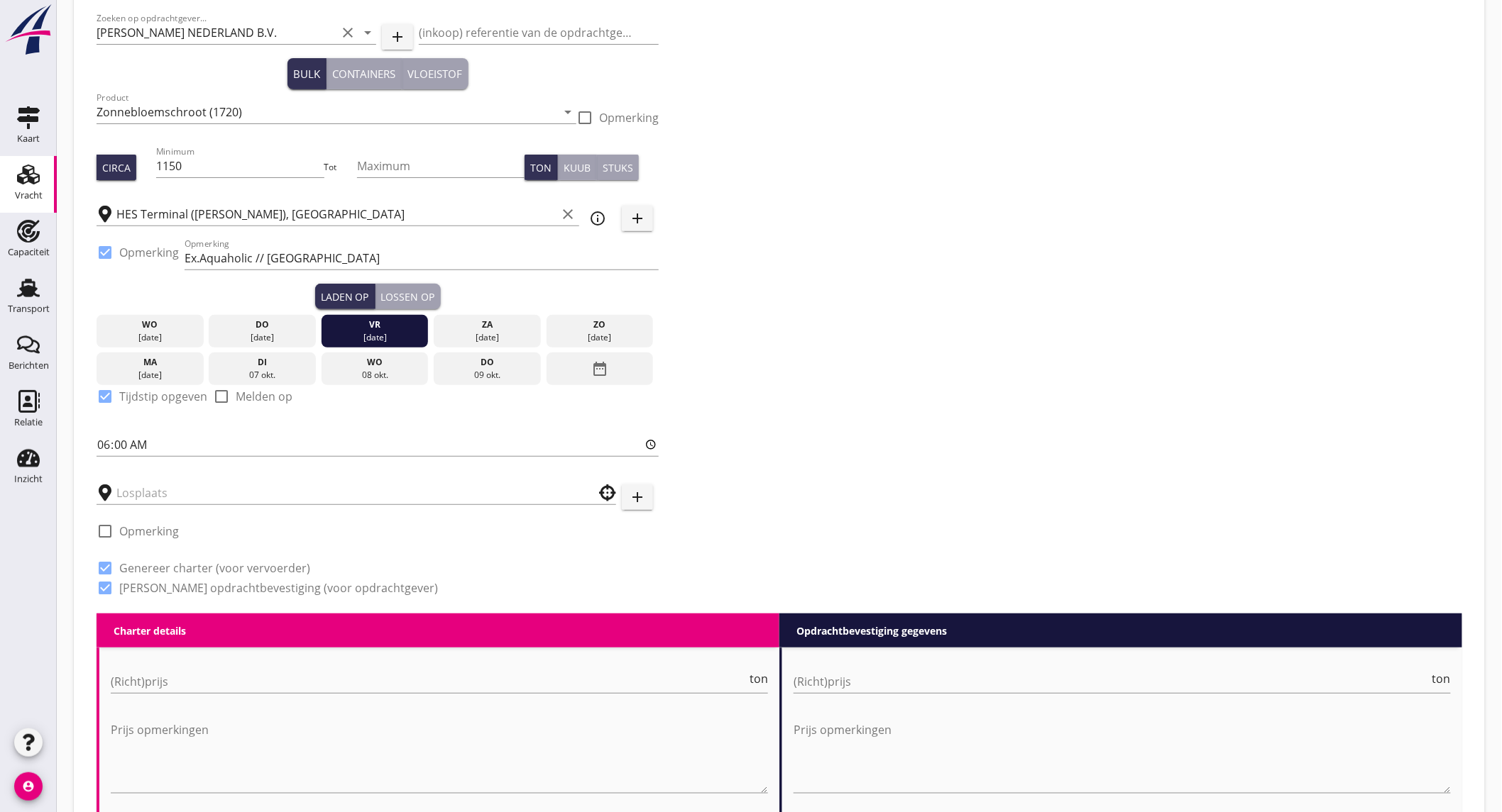
scroll to position [236, 0]
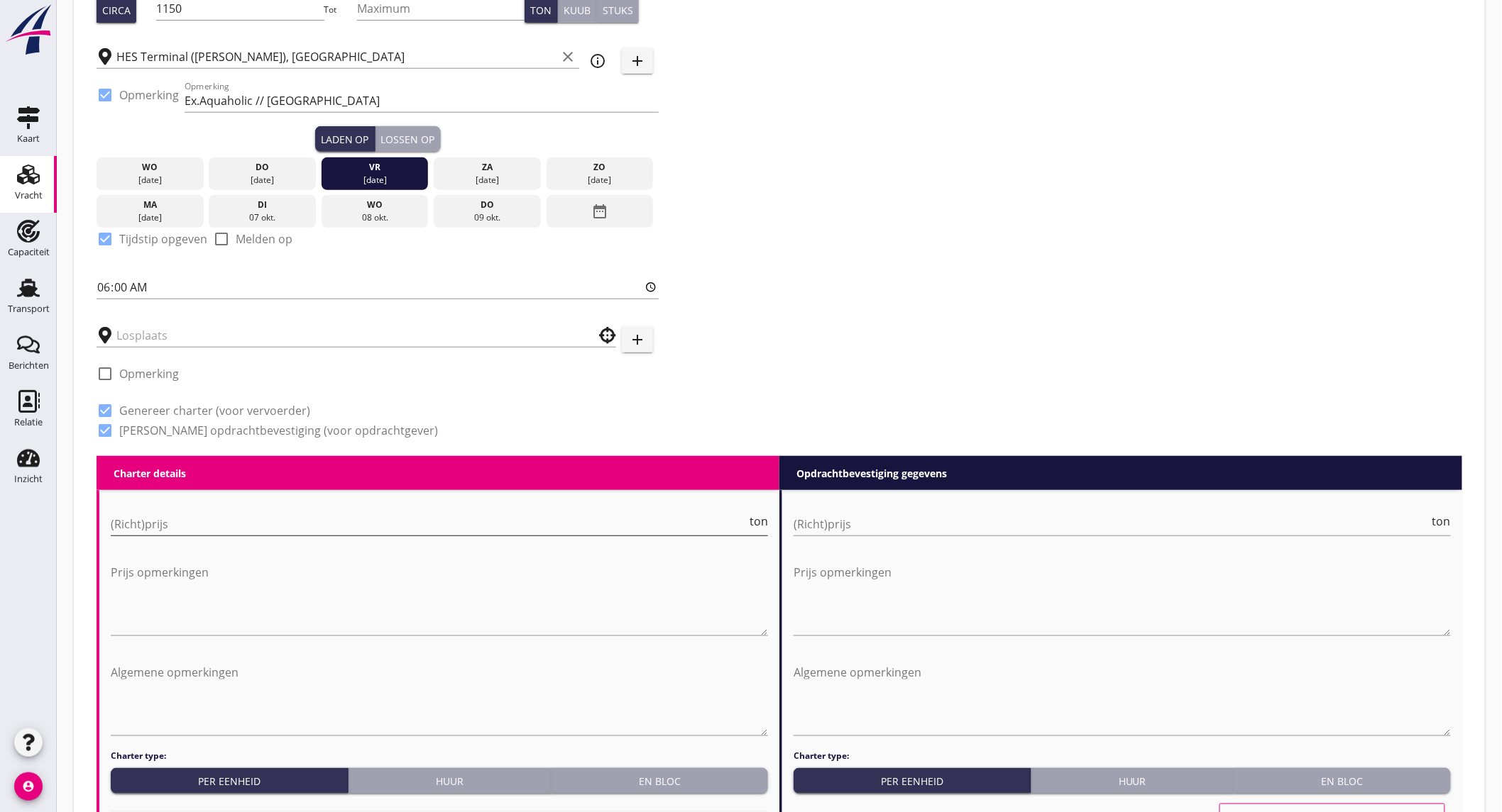
click at [291, 527] on input "(Richt)prijs" at bounding box center [429, 525] width 636 height 23
click at [210, 519] on input "(Richt)prijs" at bounding box center [429, 525] width 636 height 23
type input "10"
type input "10.5"
click at [849, 523] on input "(Richt)prijs" at bounding box center [1111, 525] width 636 height 23
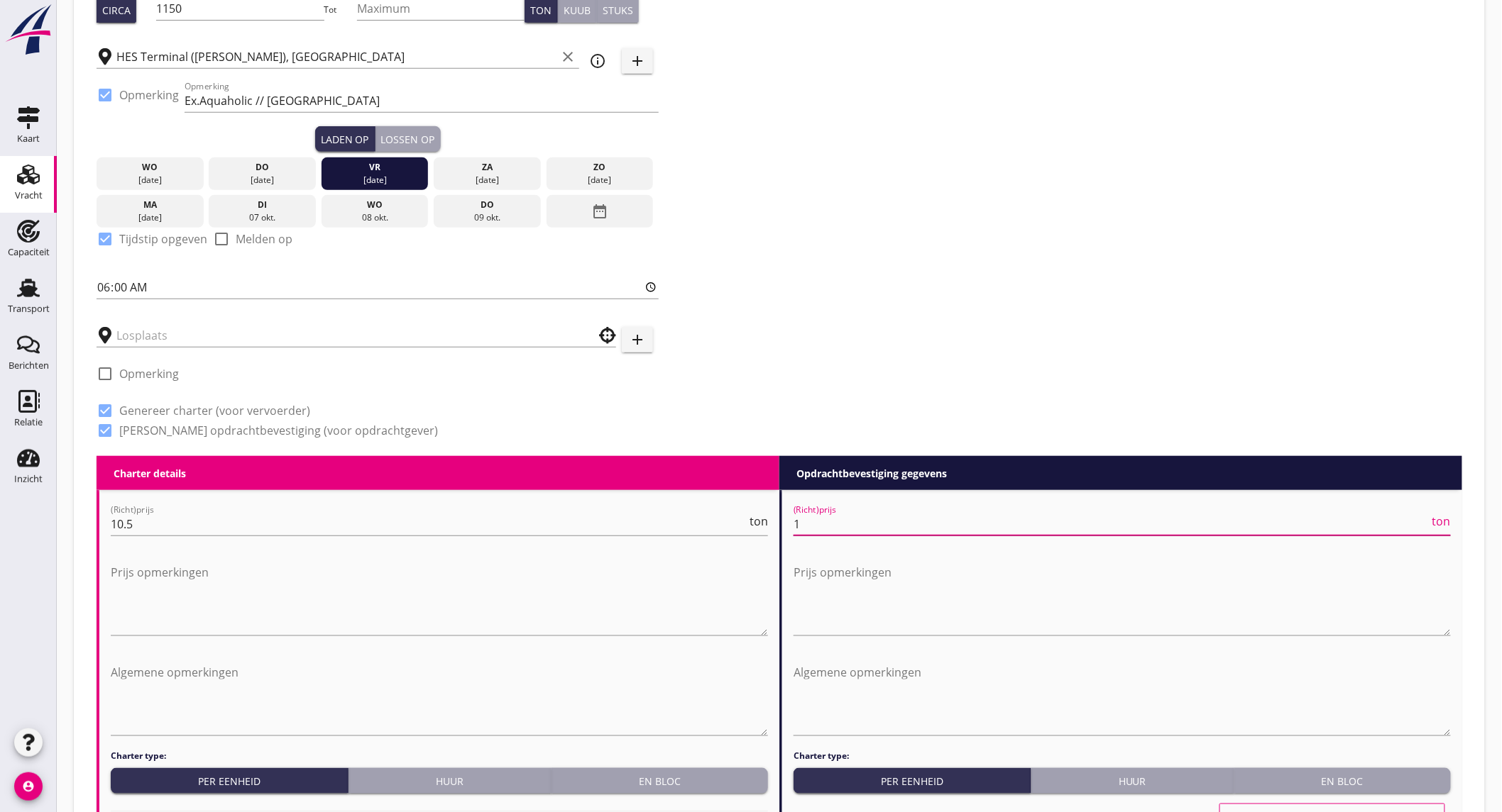
type input "10"
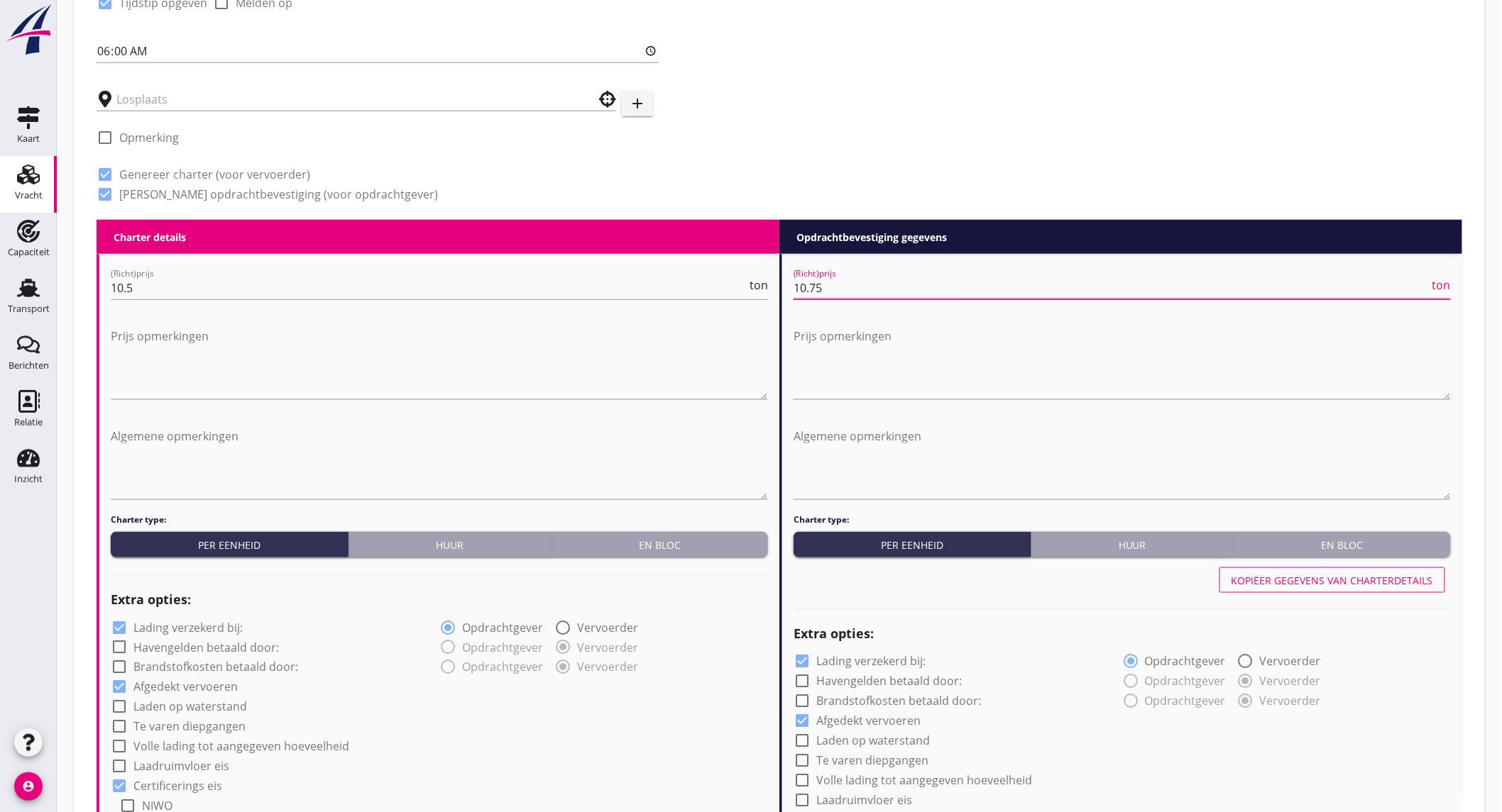
scroll to position [630, 0]
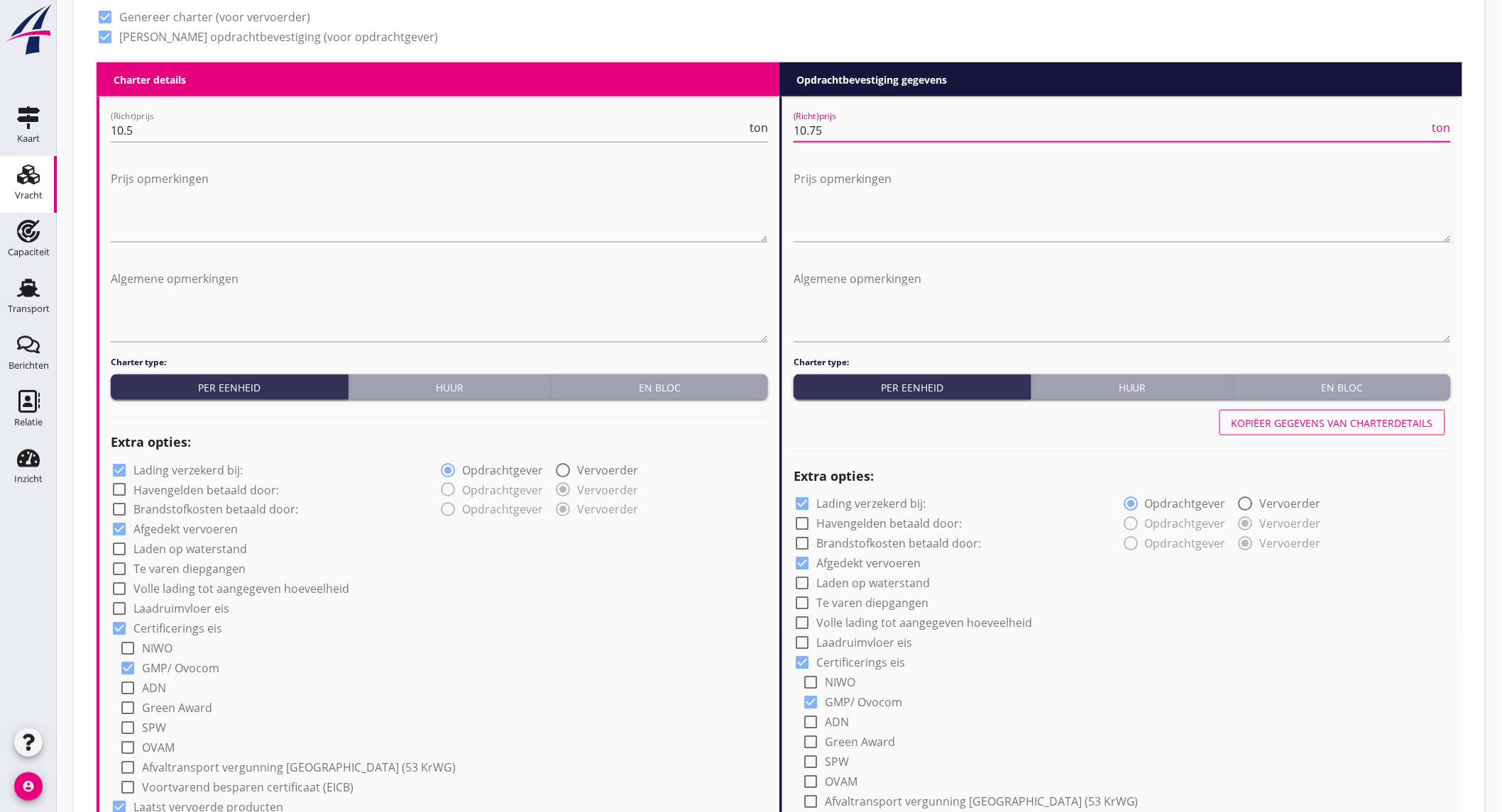
type input "10.75"
click at [196, 469] on label "Lading verzekerd bij:" at bounding box center [188, 470] width 110 height 14
checkbox input "false"
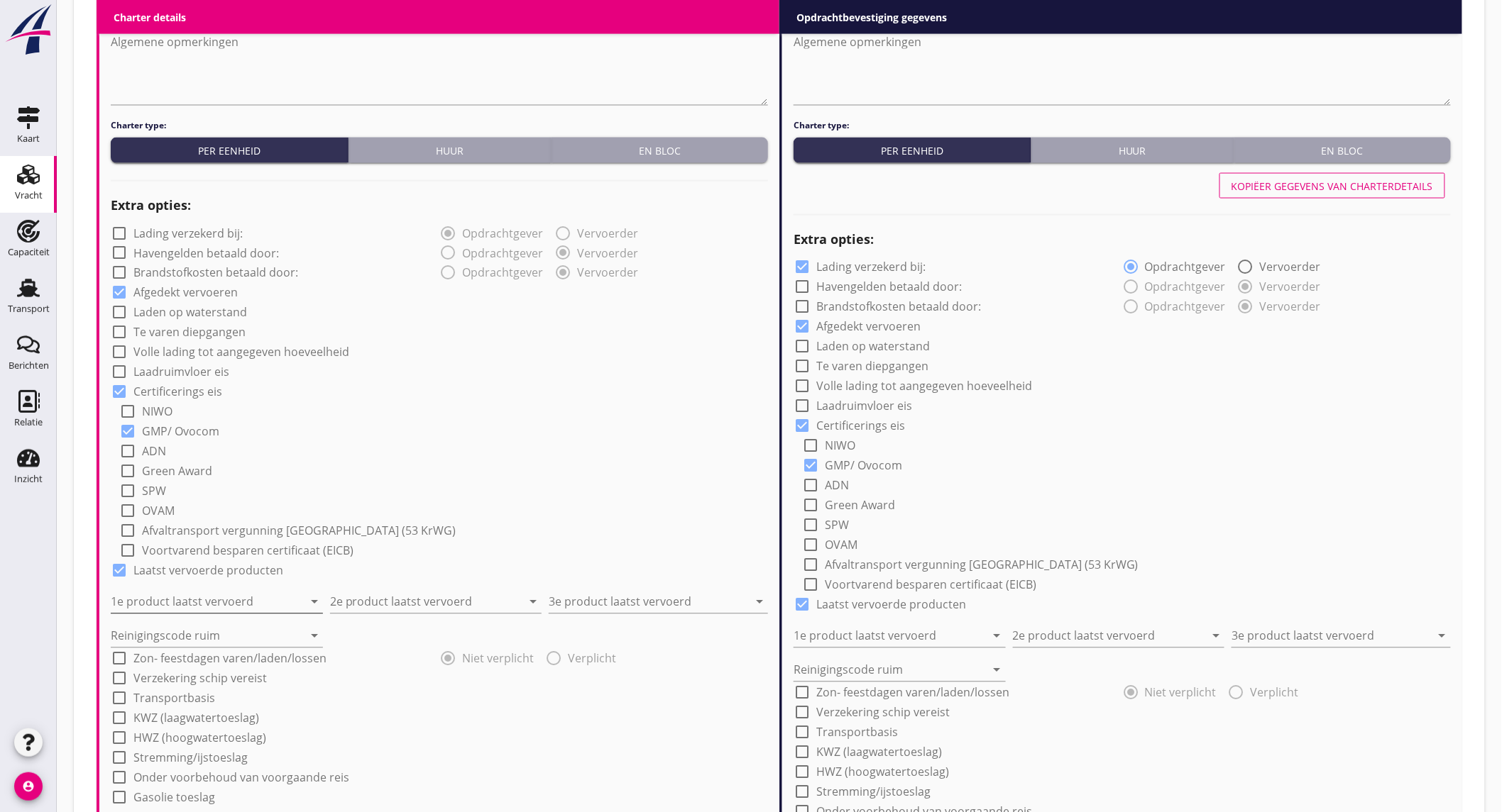
click at [250, 603] on input "1e product laatst vervoerd" at bounding box center [207, 603] width 192 height 23
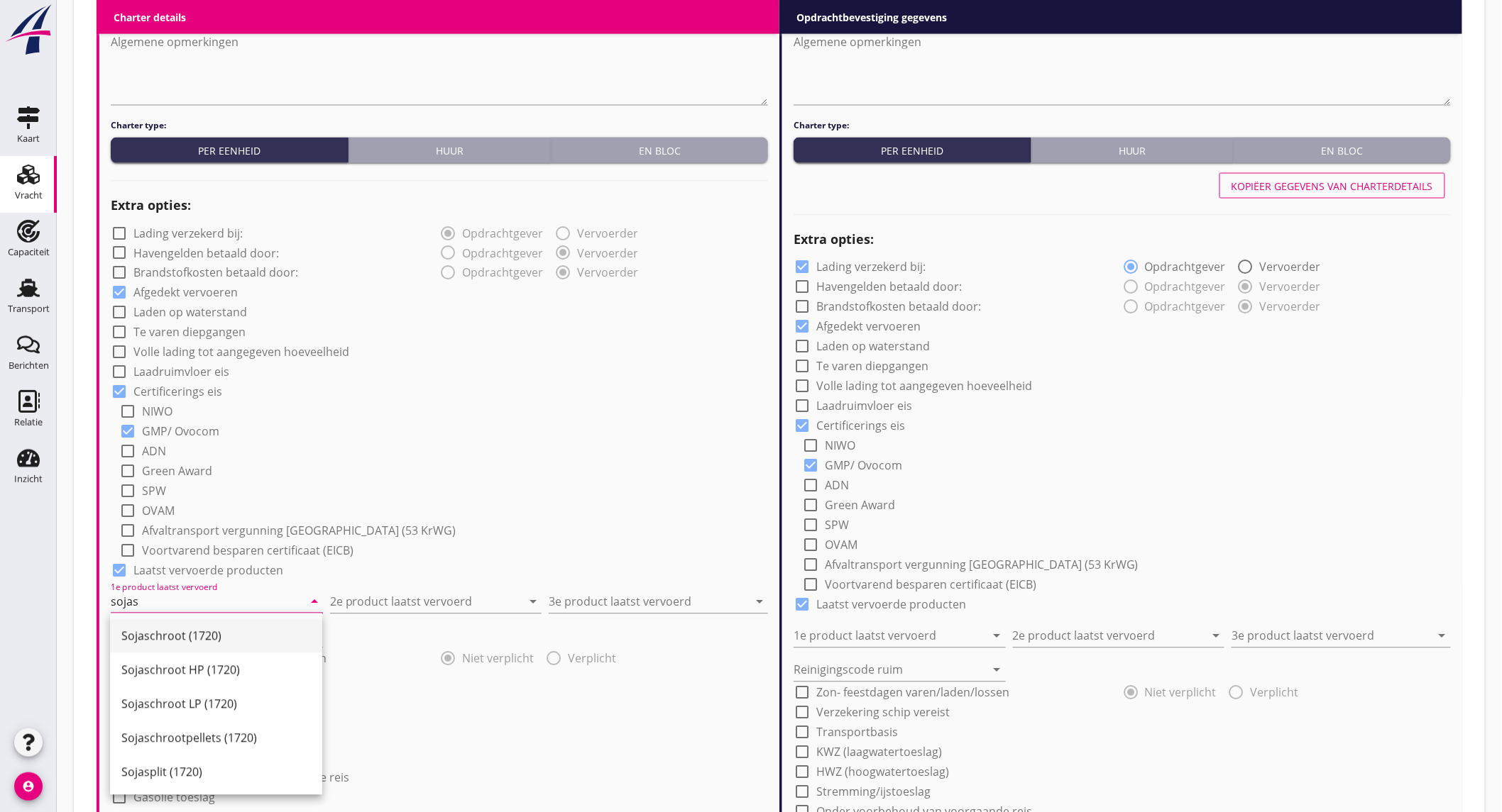
click at [216, 635] on div "Sojaschroot (1720)" at bounding box center [215, 637] width 190 height 17
type input "Sojaschroot (1720)"
click at [422, 591] on input "2e product laatst vervoerd" at bounding box center [427, 603] width 192 height 23
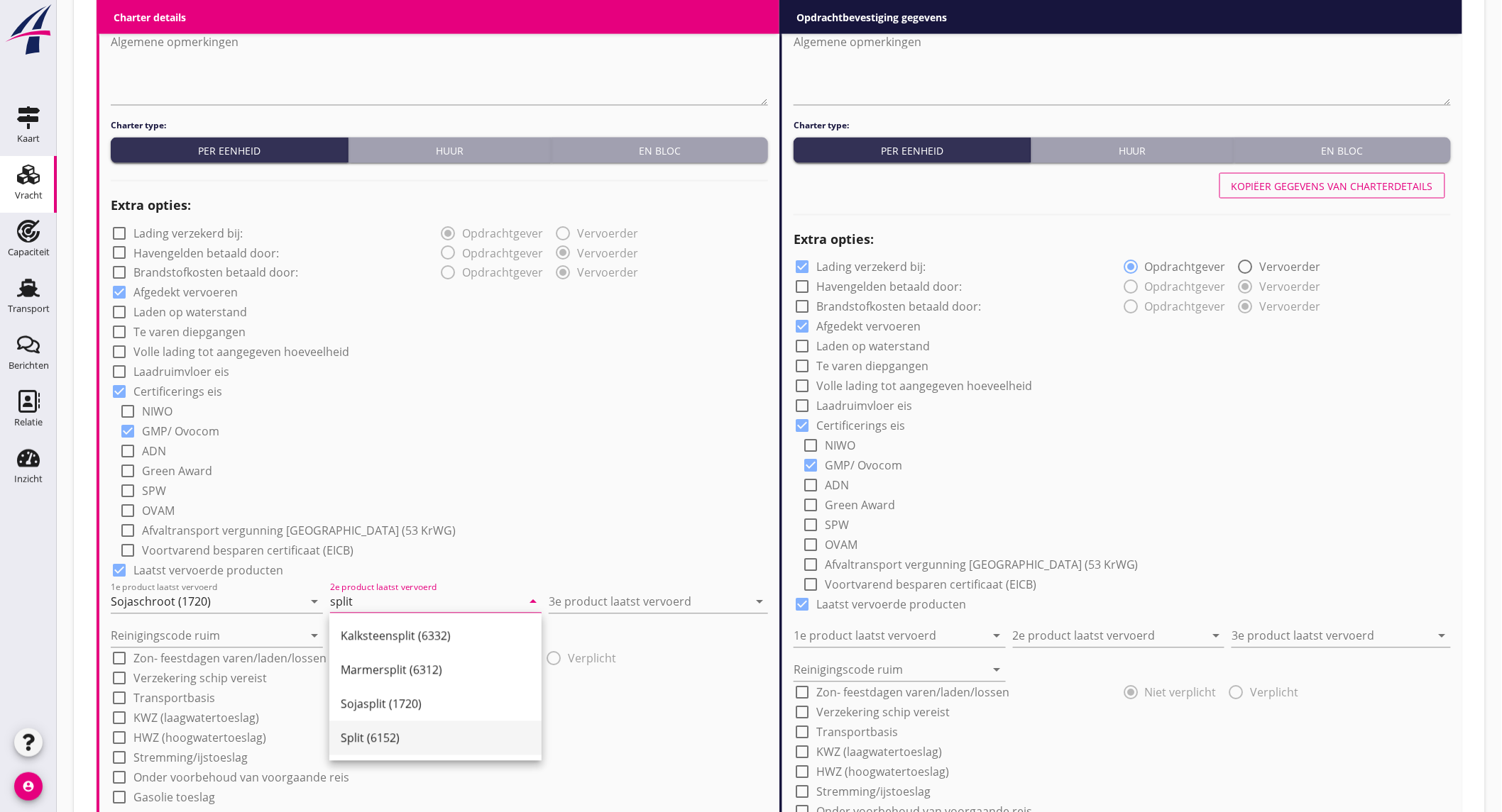
click at [355, 744] on div "Split (6152)" at bounding box center [435, 739] width 190 height 17
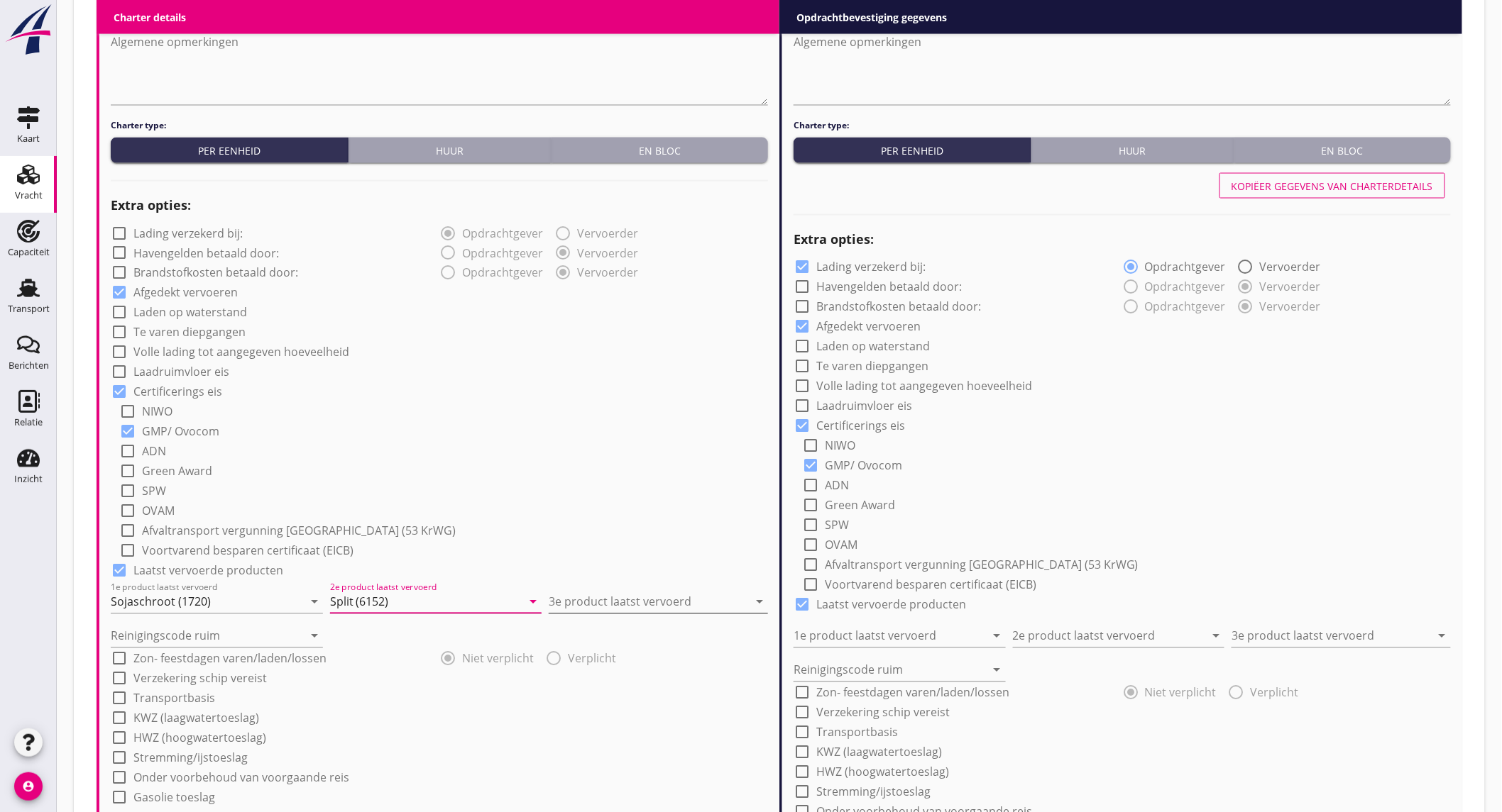
type input "Split (6152)"
click at [646, 599] on input "3e product laatst vervoerd" at bounding box center [648, 603] width 199 height 23
click at [640, 639] on div "Piekijzer (5121)" at bounding box center [658, 637] width 196 height 17
type input "Piekijzer (5121)"
click at [224, 641] on input "Reinigingscode ruim" at bounding box center [207, 637] width 192 height 23
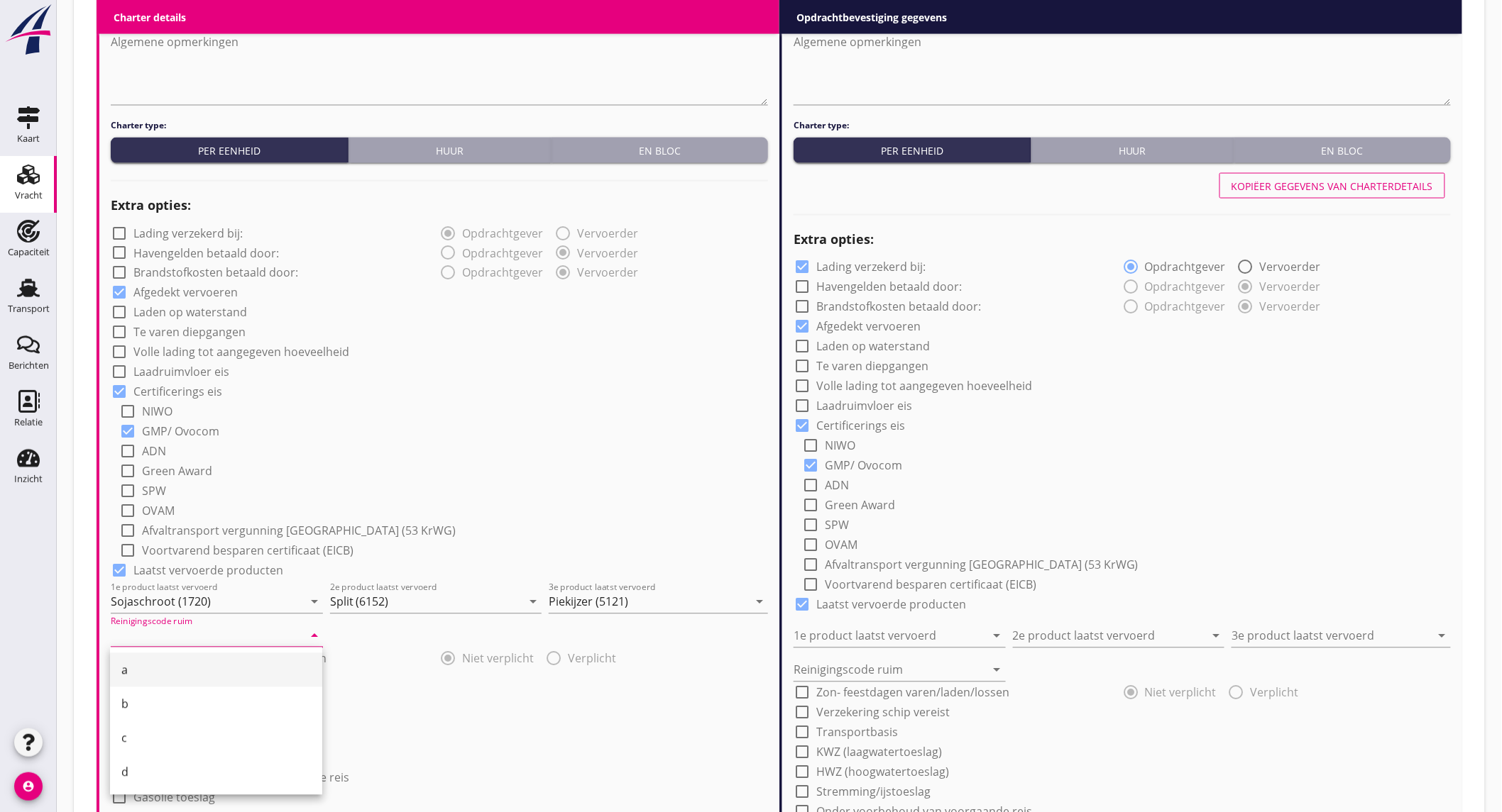
click at [204, 664] on div "a" at bounding box center [215, 670] width 190 height 17
type input "a"
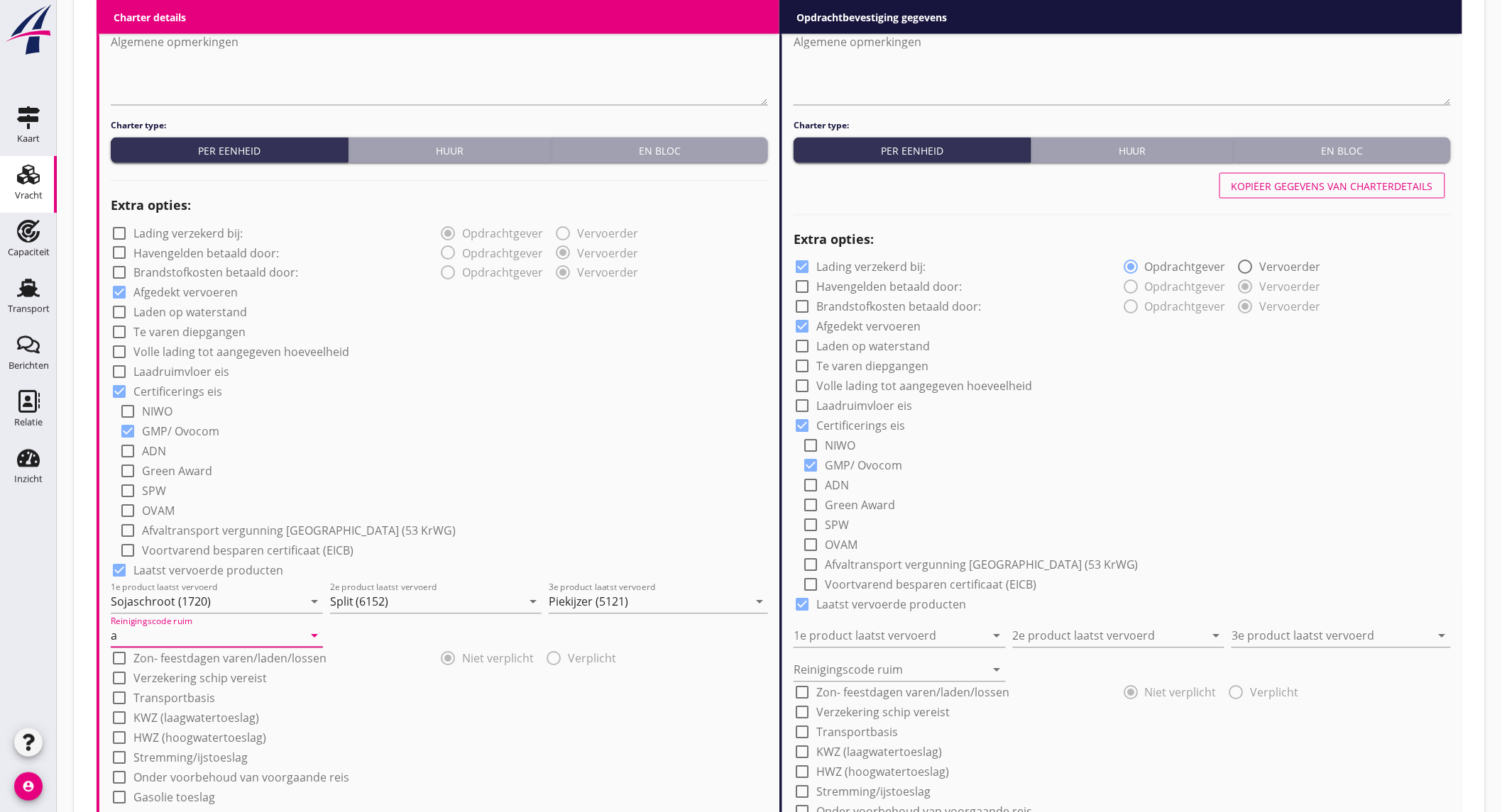
click at [579, 725] on div "check_box_outline_blank KWZ (laagwatertoeslag)" at bounding box center [439, 717] width 657 height 20
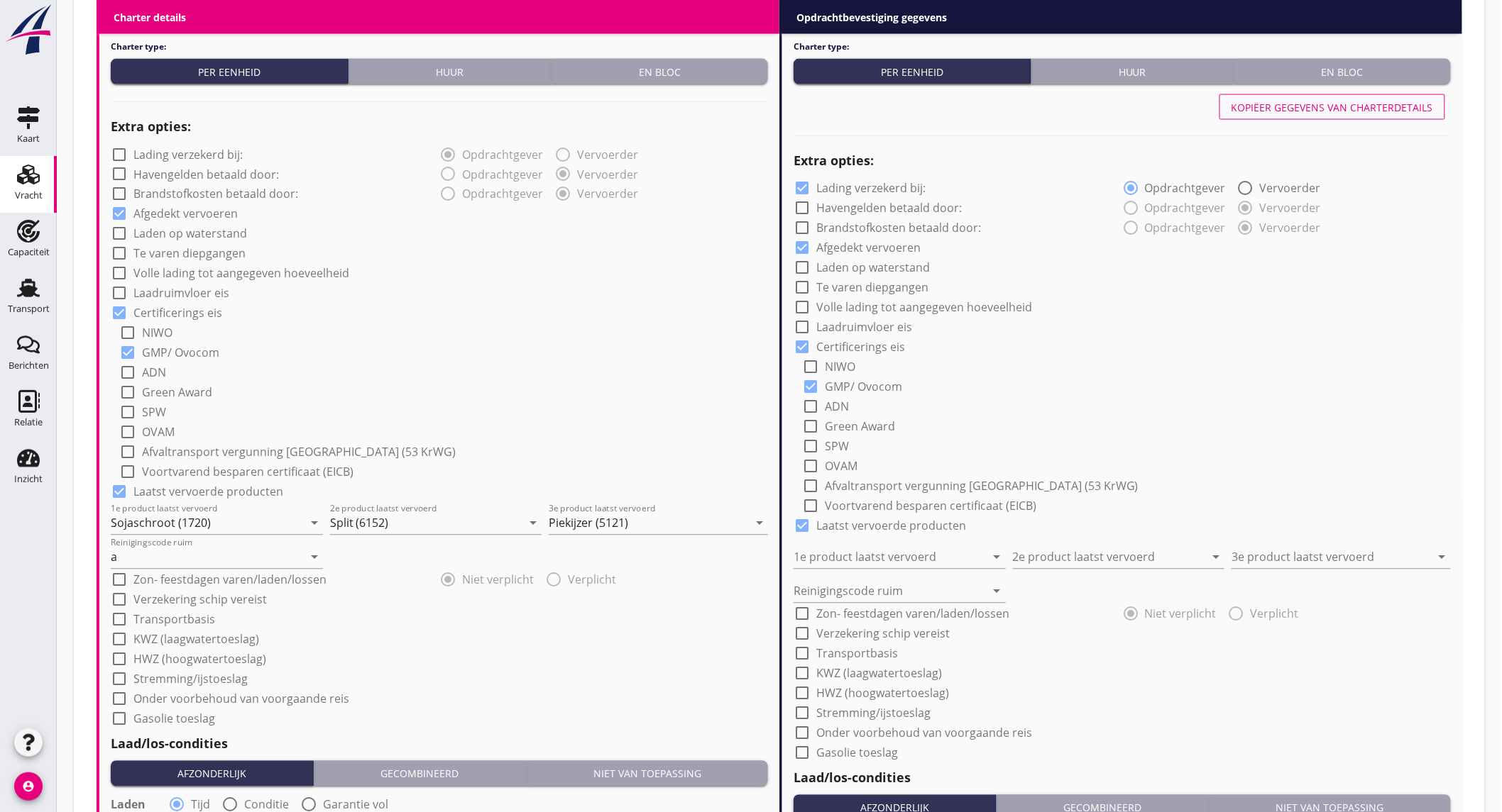
scroll to position [1024, 0]
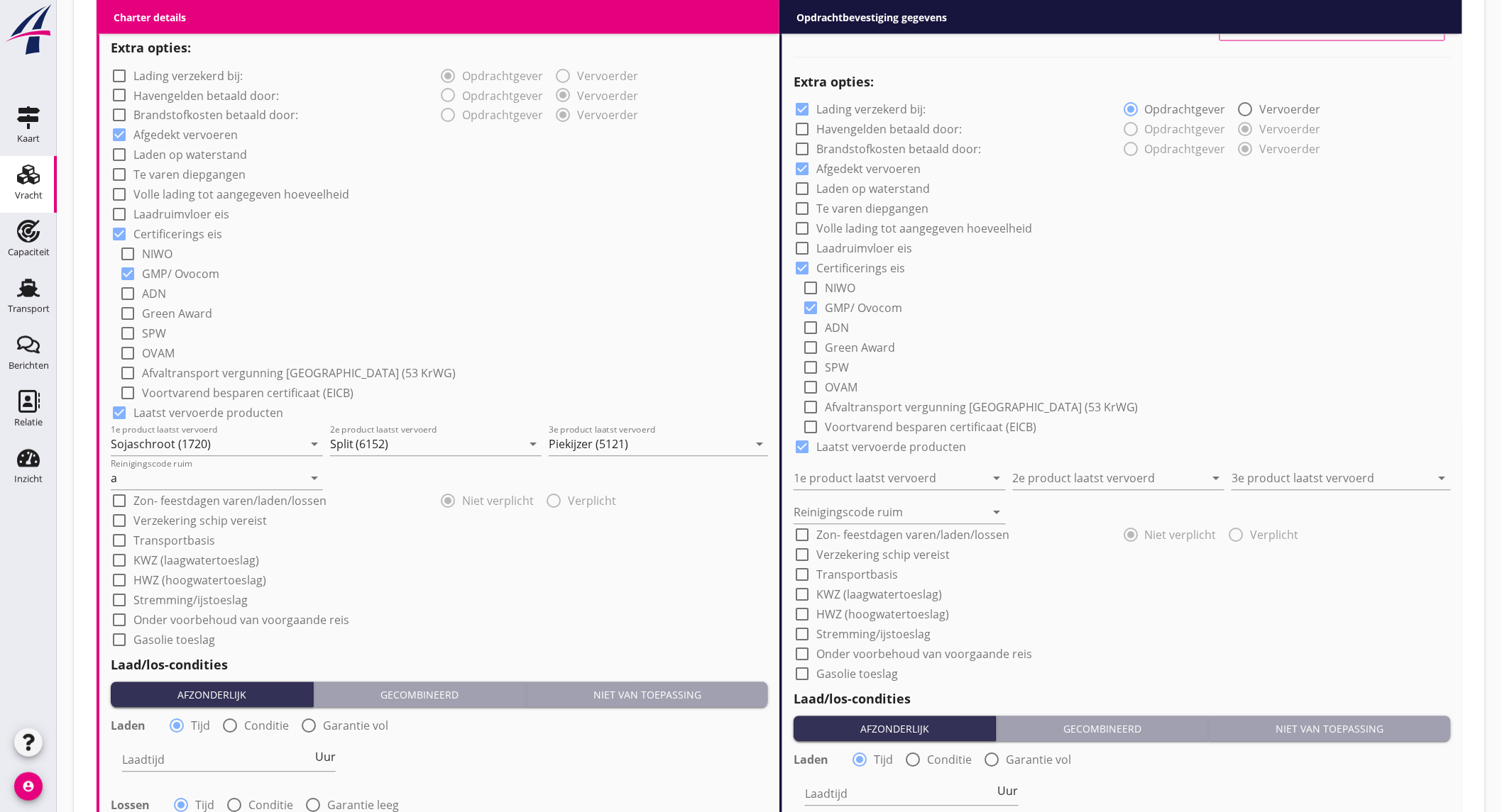
click at [268, 621] on label "Onder voorbehoud van voorgaande reis" at bounding box center [241, 621] width 216 height 14
checkbox input "true"
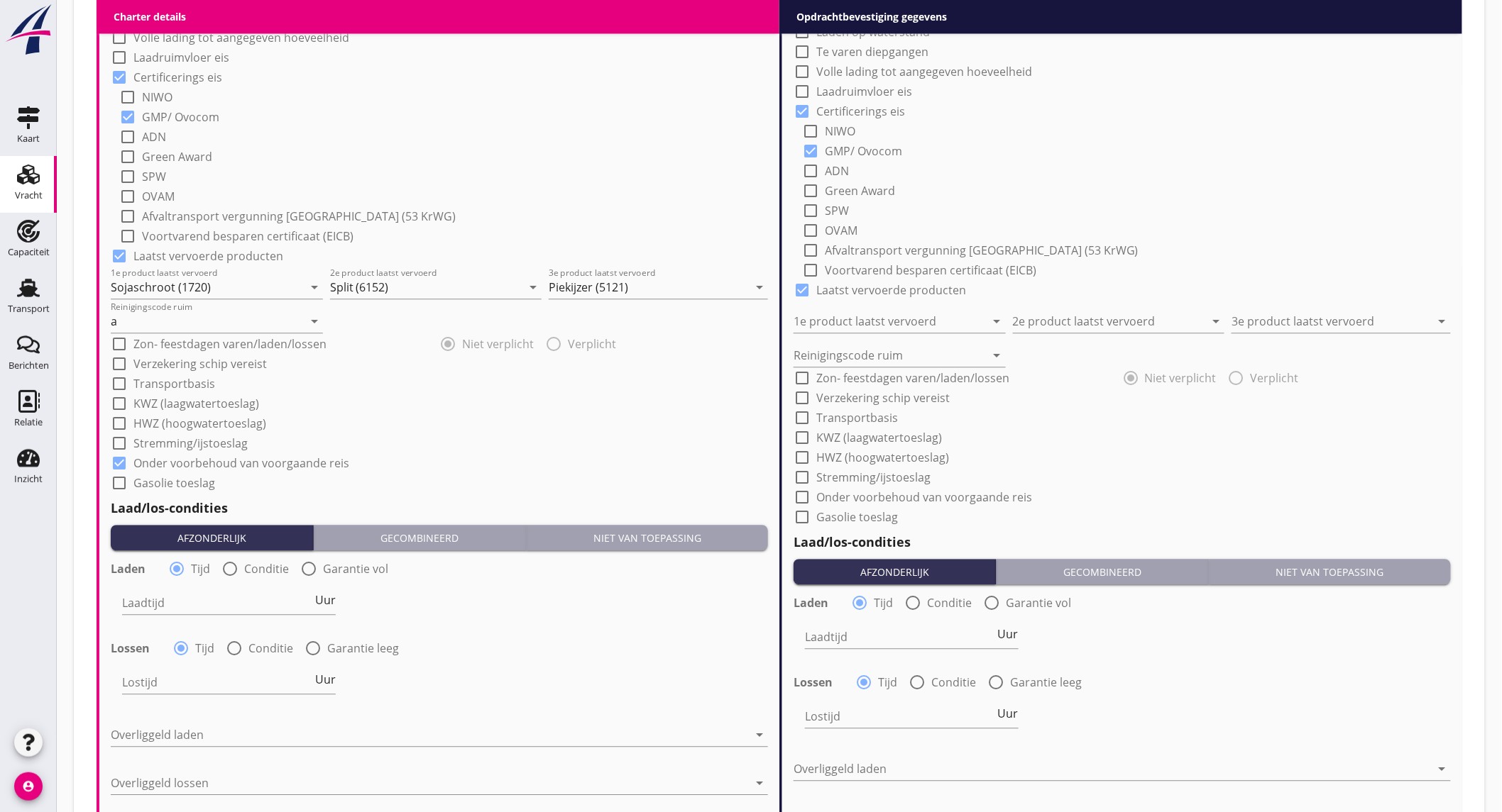
drag, startPoint x: 227, startPoint y: 569, endPoint x: 226, endPoint y: 580, distance: 11.0
click at [228, 569] on div at bounding box center [230, 568] width 24 height 24
radio input "false"
radio input "true"
click at [221, 592] on div at bounding box center [272, 604] width 302 height 23
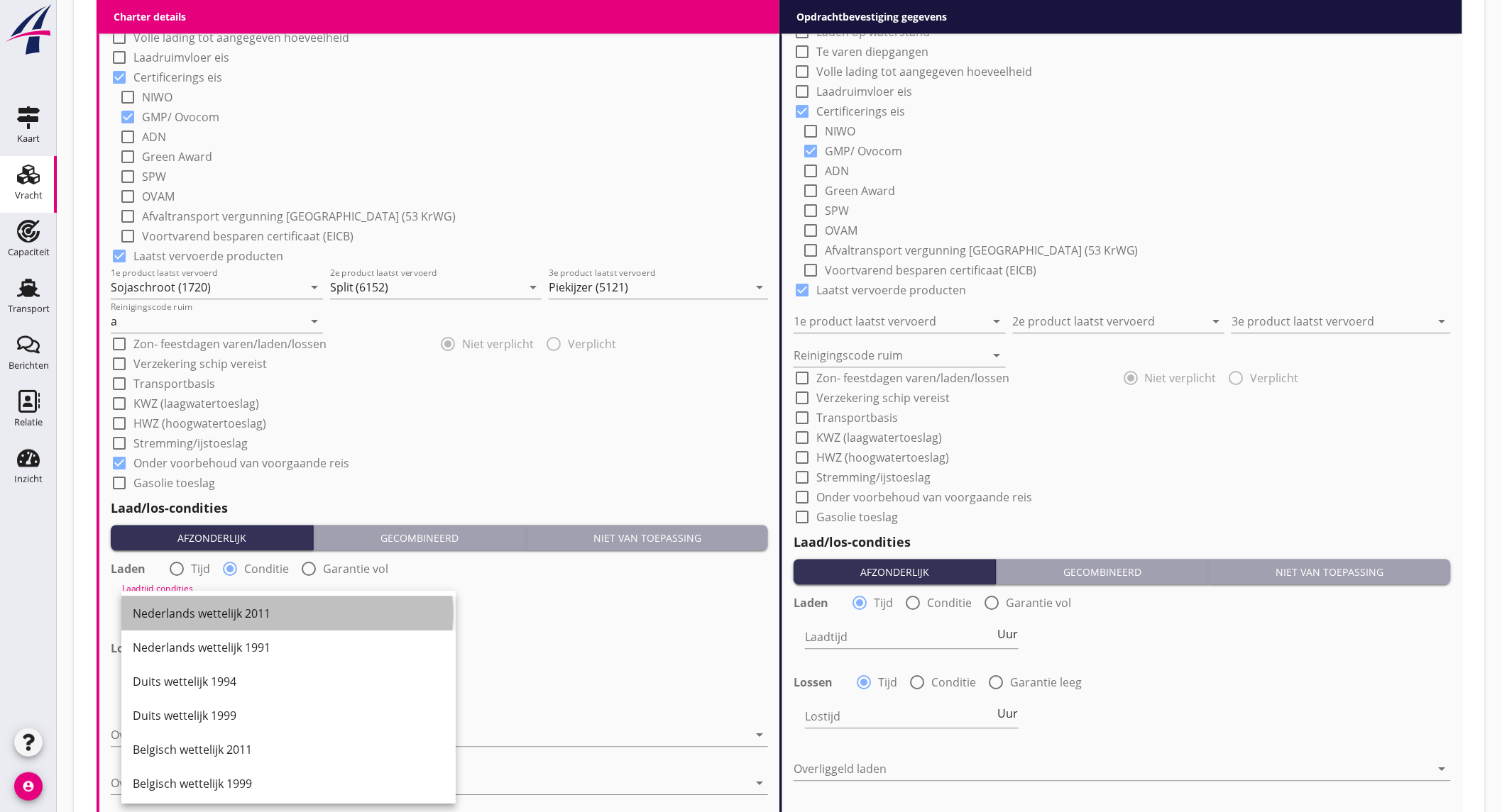
click at [213, 611] on div "Nederlands wettelijk 2011" at bounding box center [288, 614] width 311 height 17
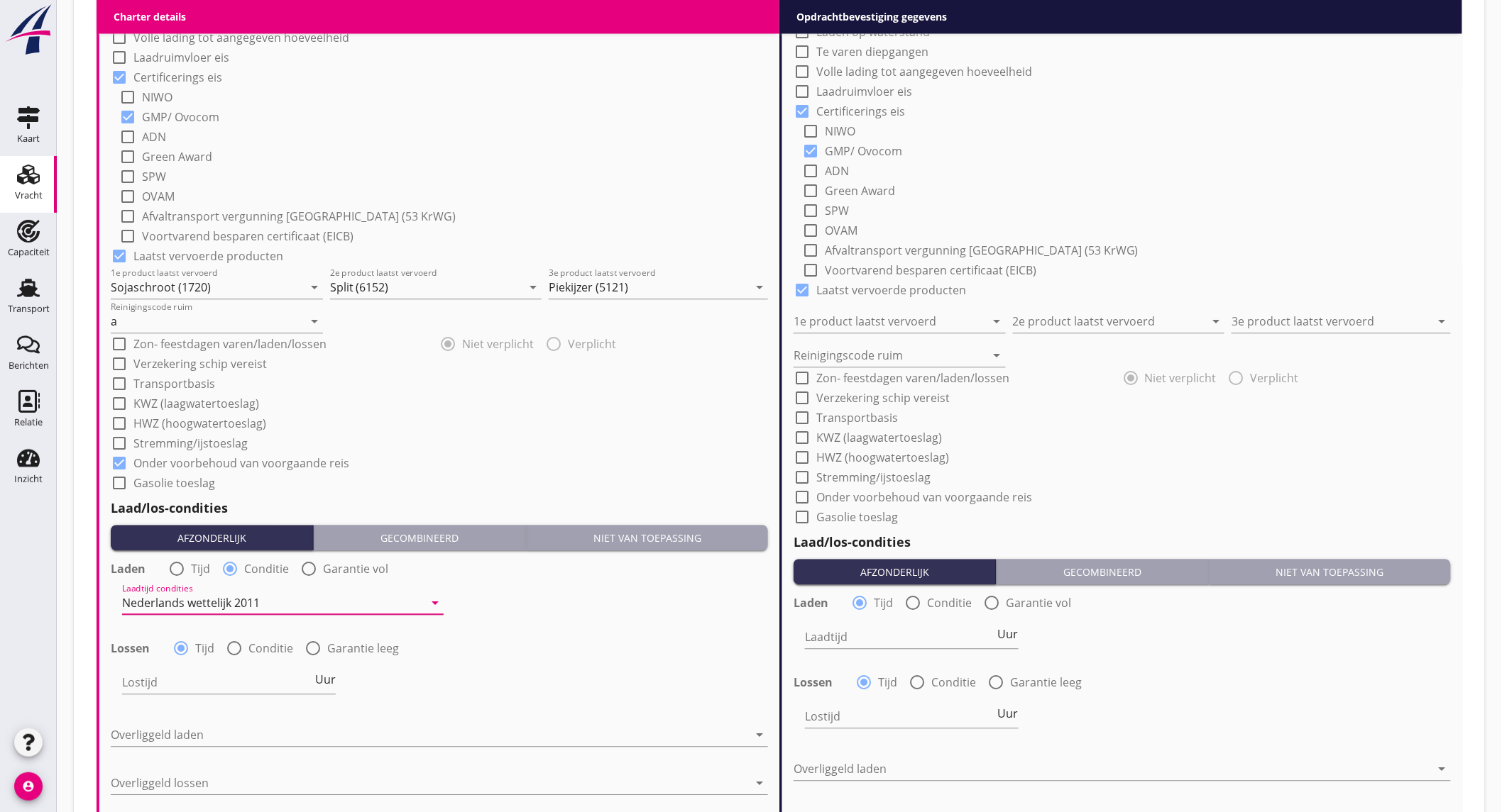
click at [237, 651] on div at bounding box center [233, 647] width 24 height 24
radio input "false"
radio input "true"
click at [237, 674] on div at bounding box center [272, 683] width 302 height 23
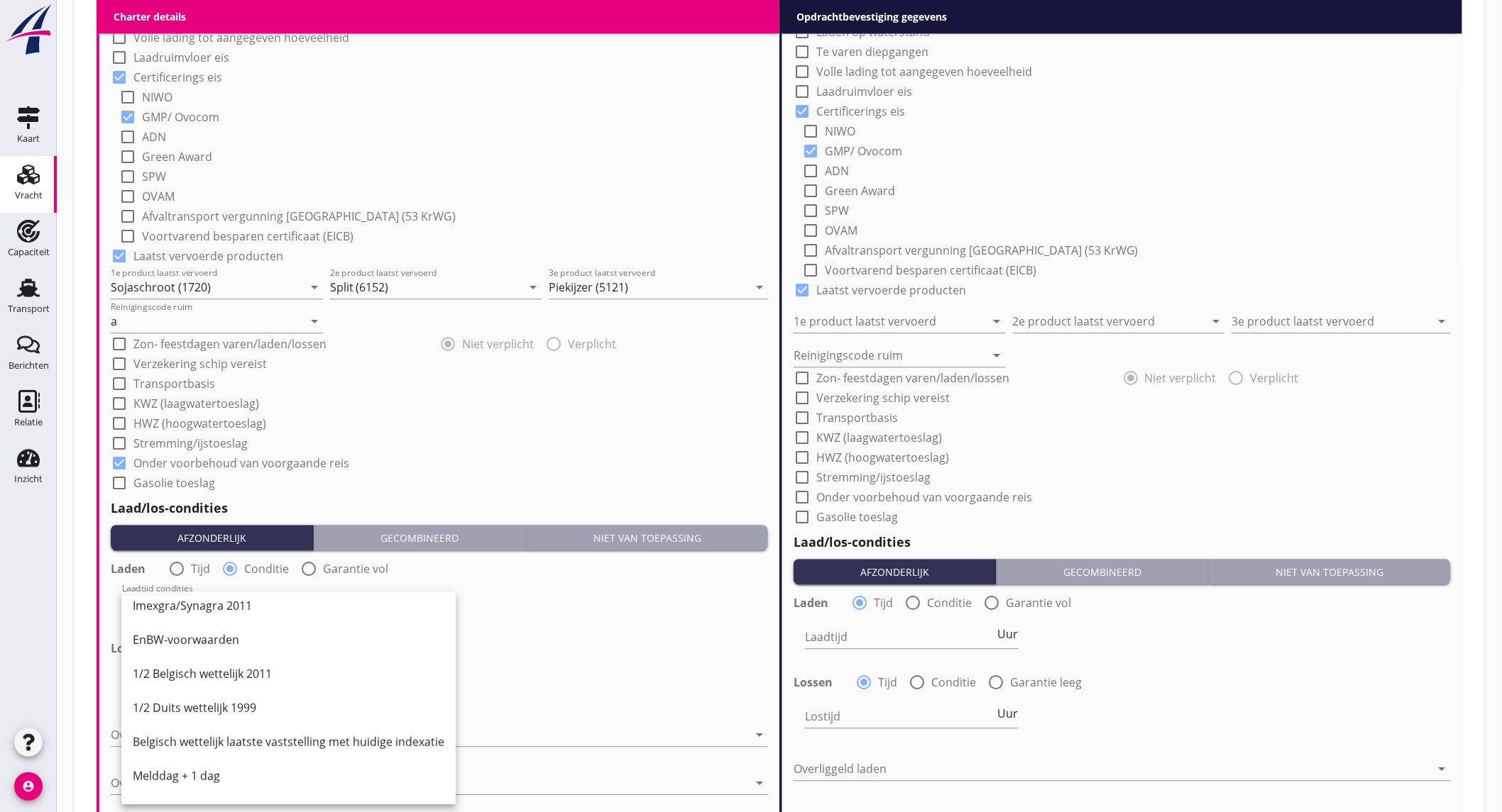
scroll to position [394, 0]
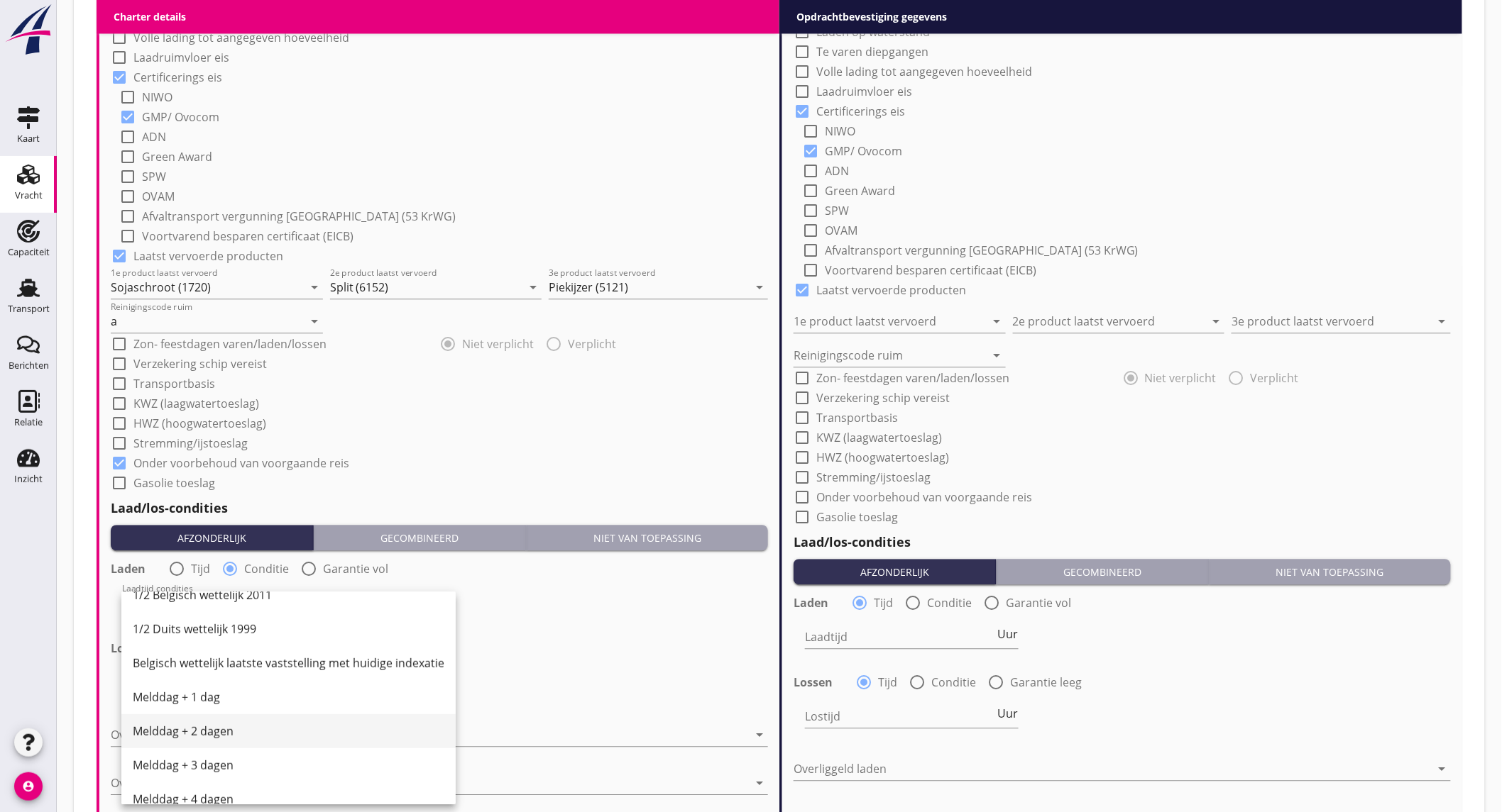
click at [245, 735] on div "Melddag + 2 dagen" at bounding box center [288, 731] width 311 height 17
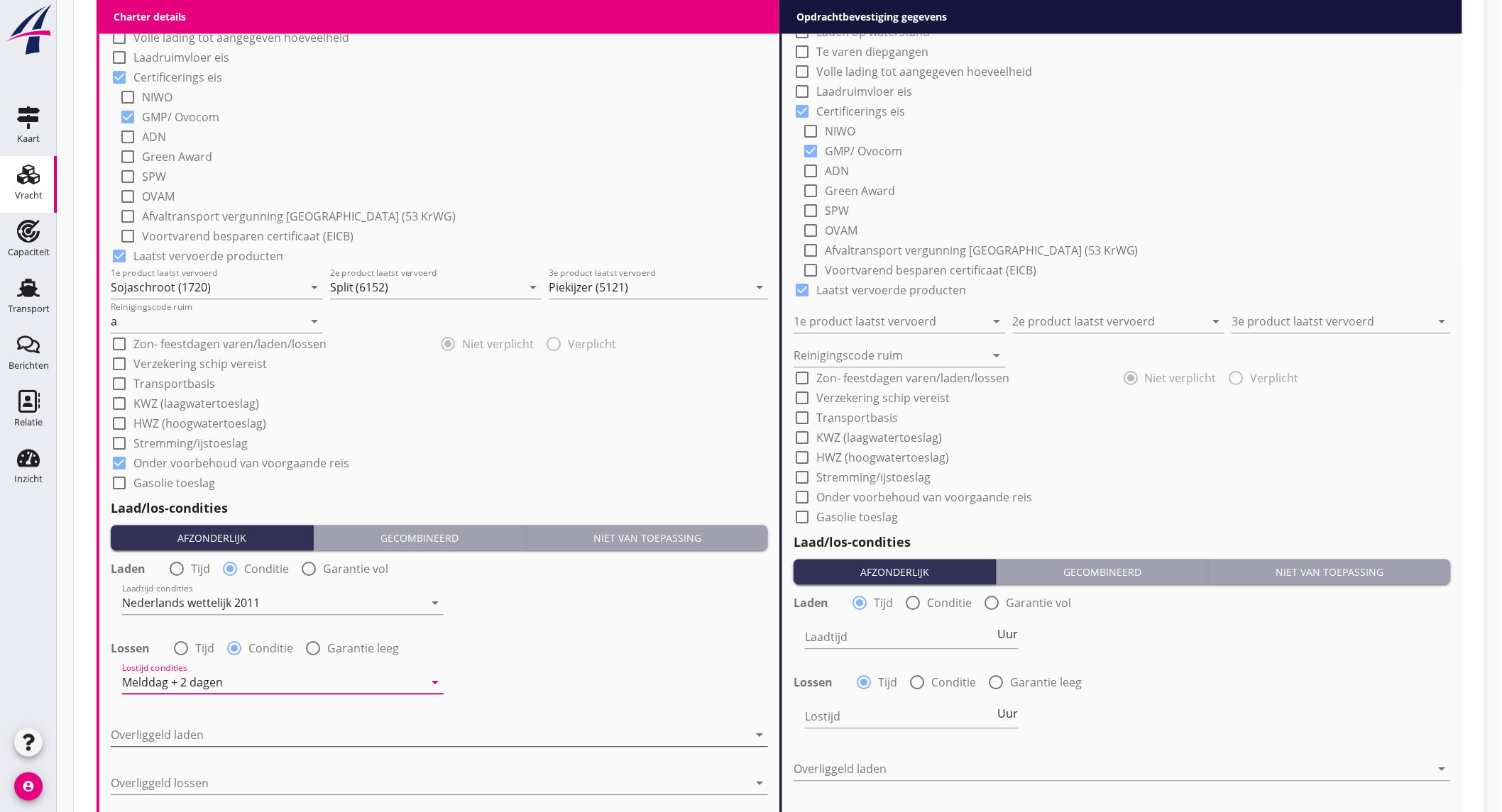
click at [221, 732] on div at bounding box center [429, 735] width 637 height 23
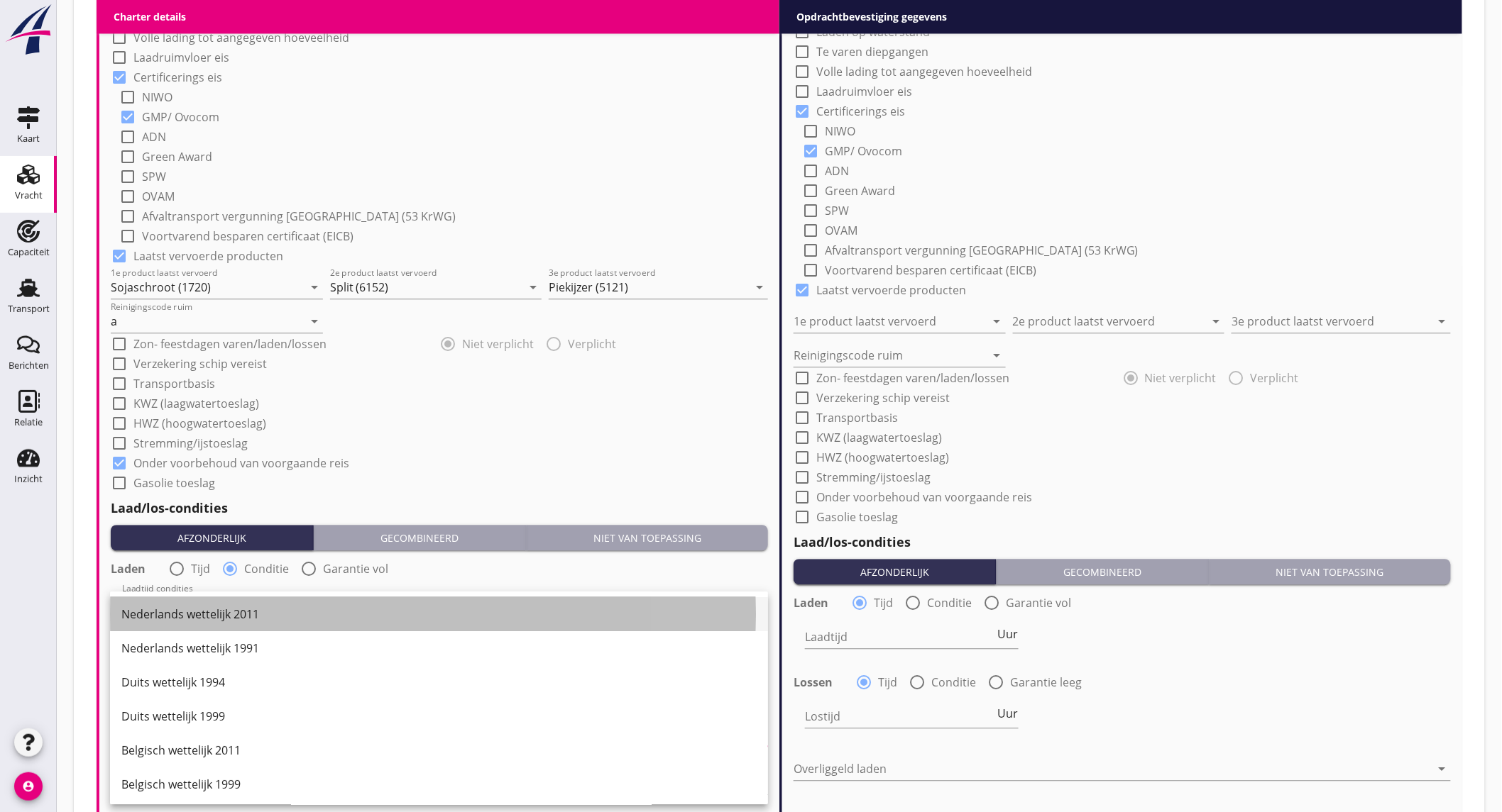
click at [254, 613] on div "Nederlands wettelijk 2011" at bounding box center [438, 614] width 635 height 17
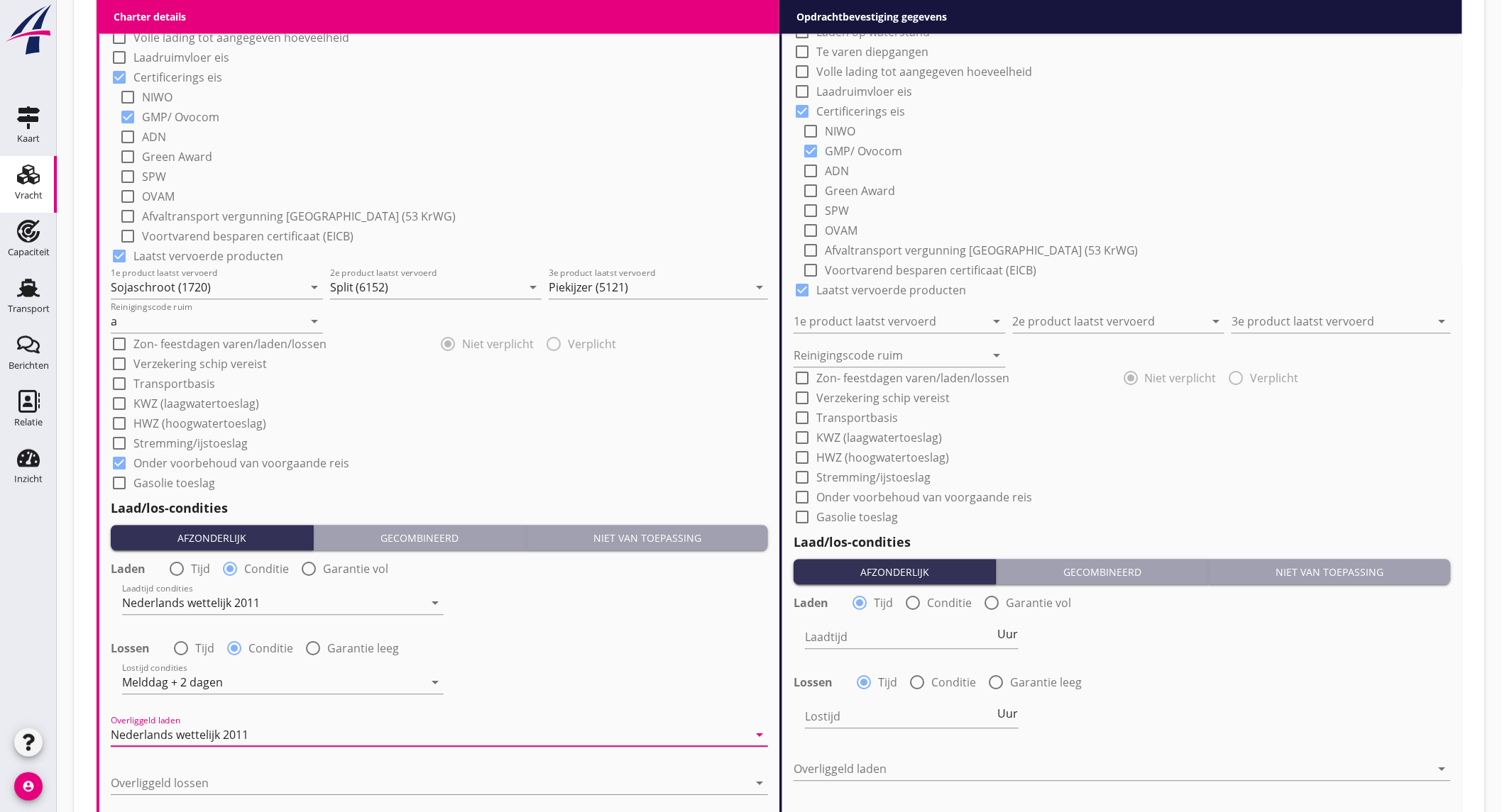
click at [548, 627] on div "Laadtijd condities Nederlands wettelijk 2011 arrow_drop_down" at bounding box center [439, 604] width 660 height 51
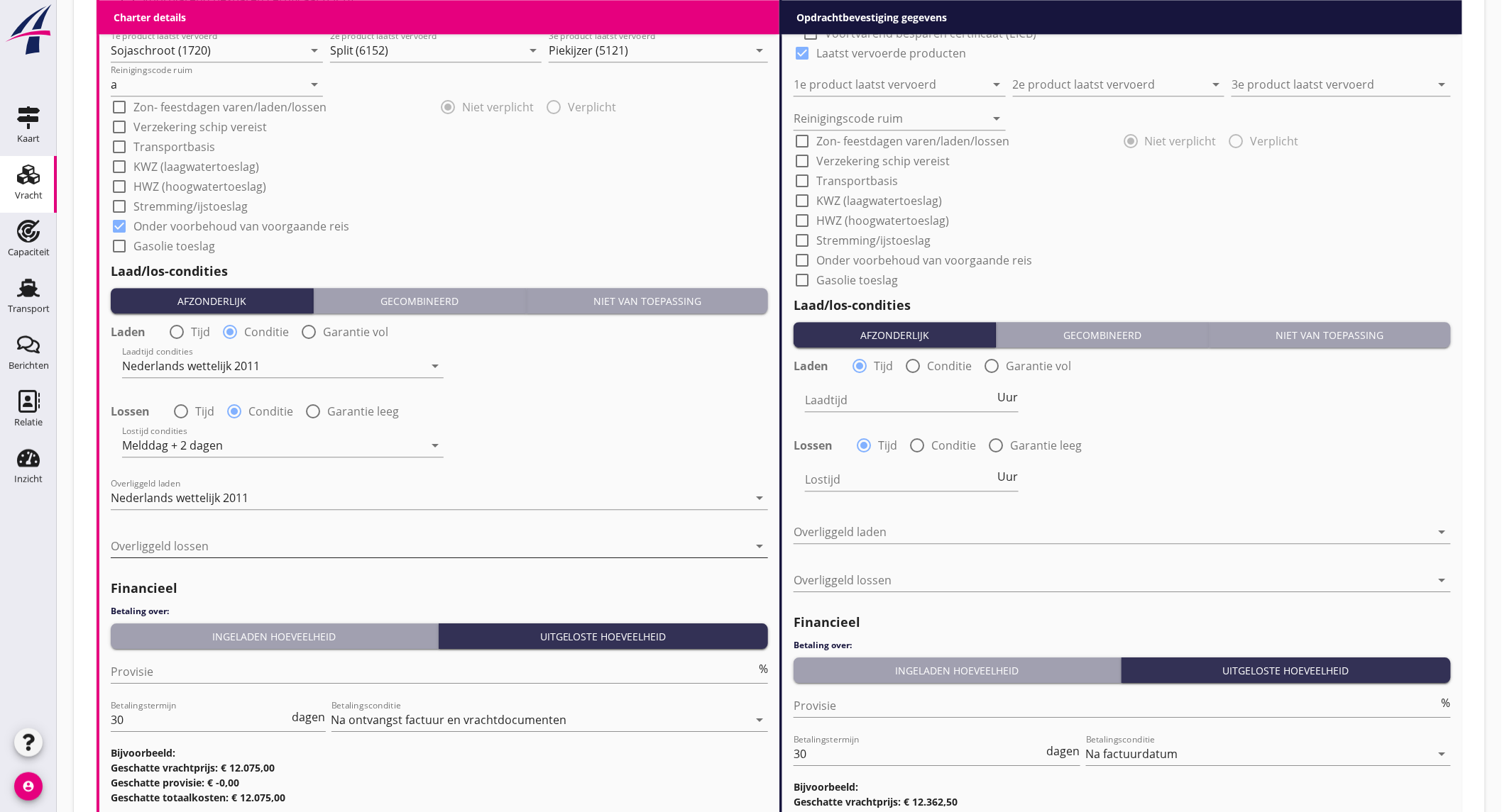
click at [294, 547] on div at bounding box center [429, 546] width 637 height 23
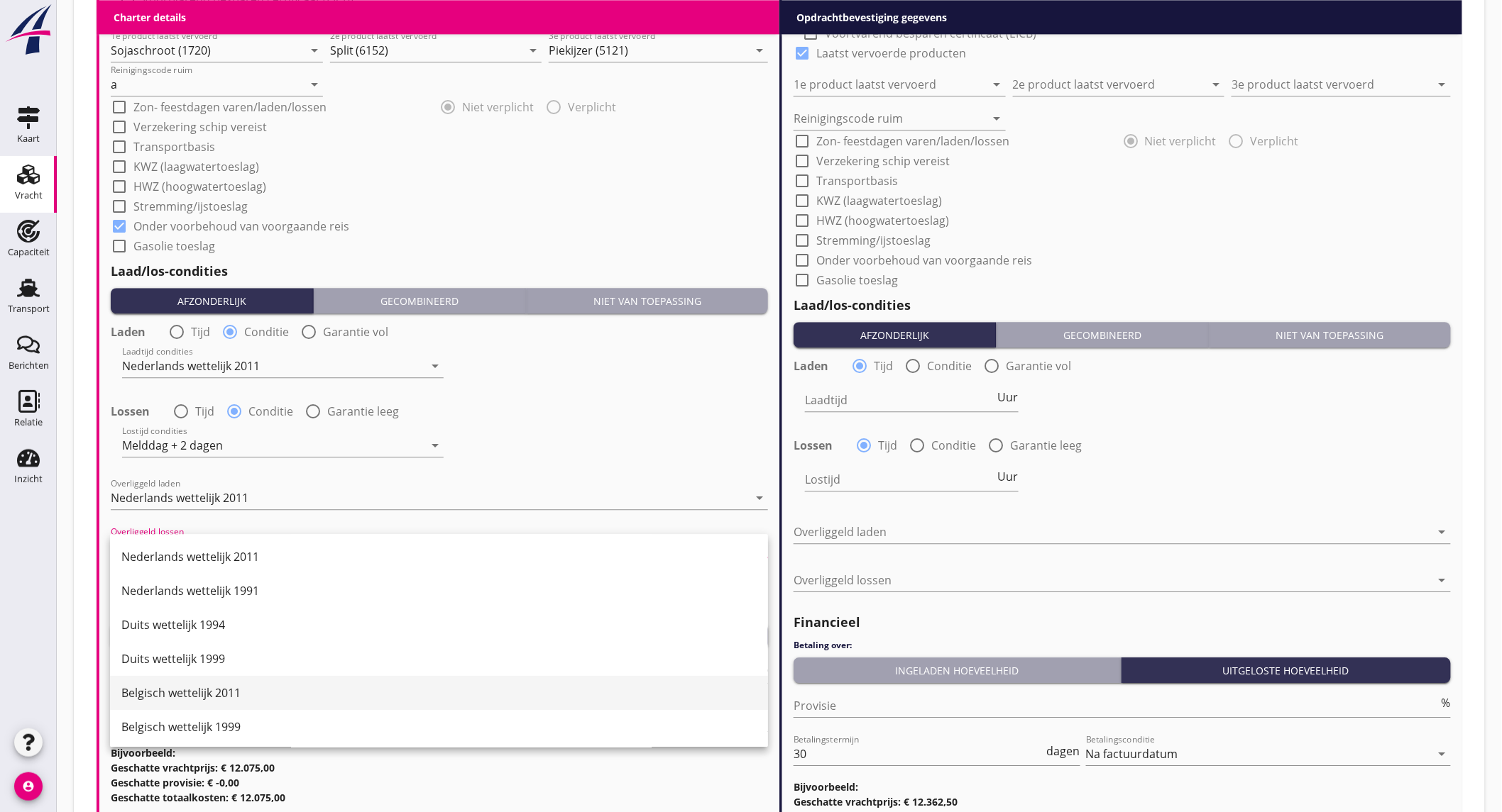
click at [245, 692] on div "Belgisch wettelijk 2011" at bounding box center [438, 693] width 635 height 17
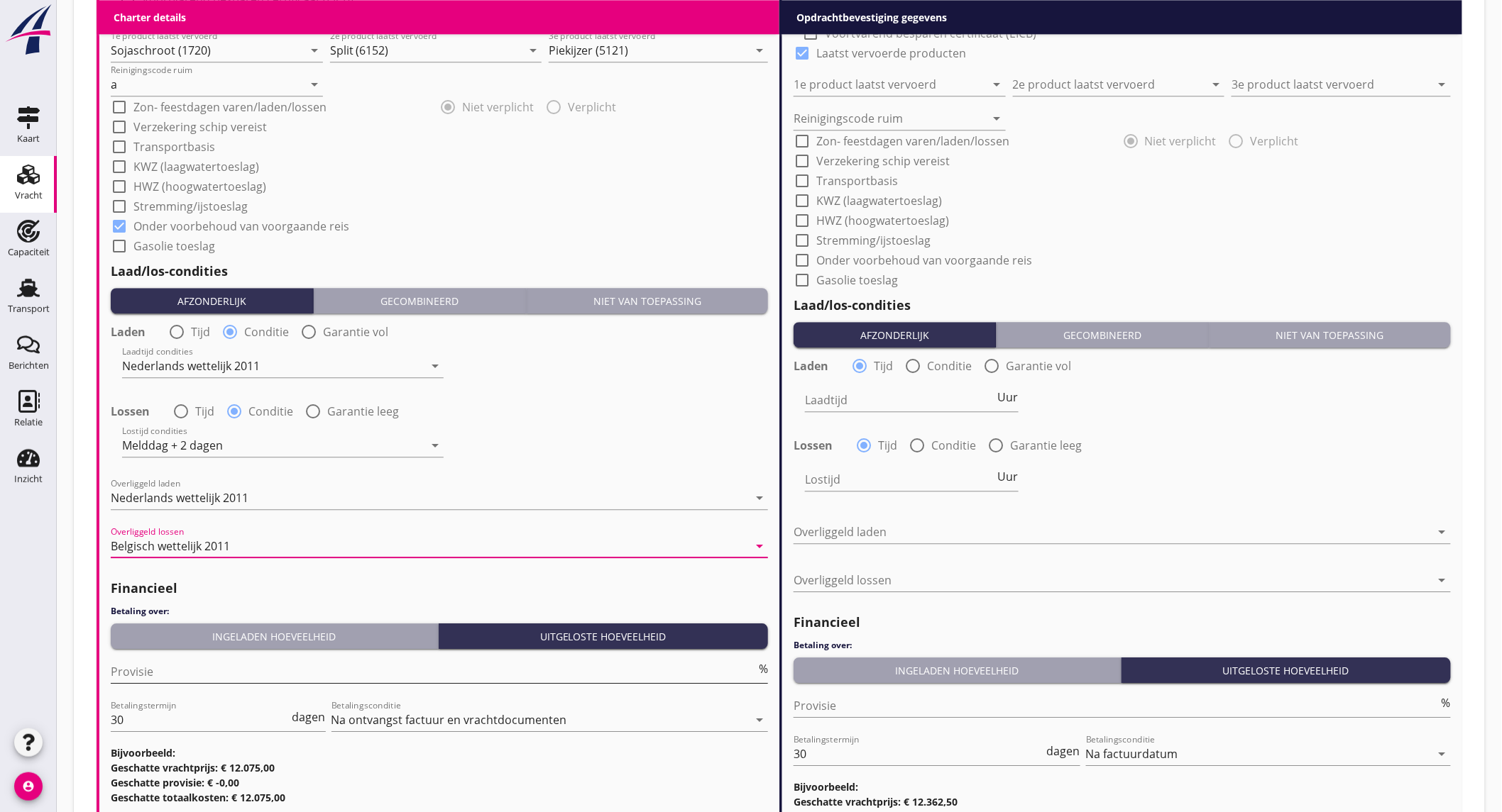
click at [223, 678] on input "Provisie" at bounding box center [432, 672] width 645 height 23
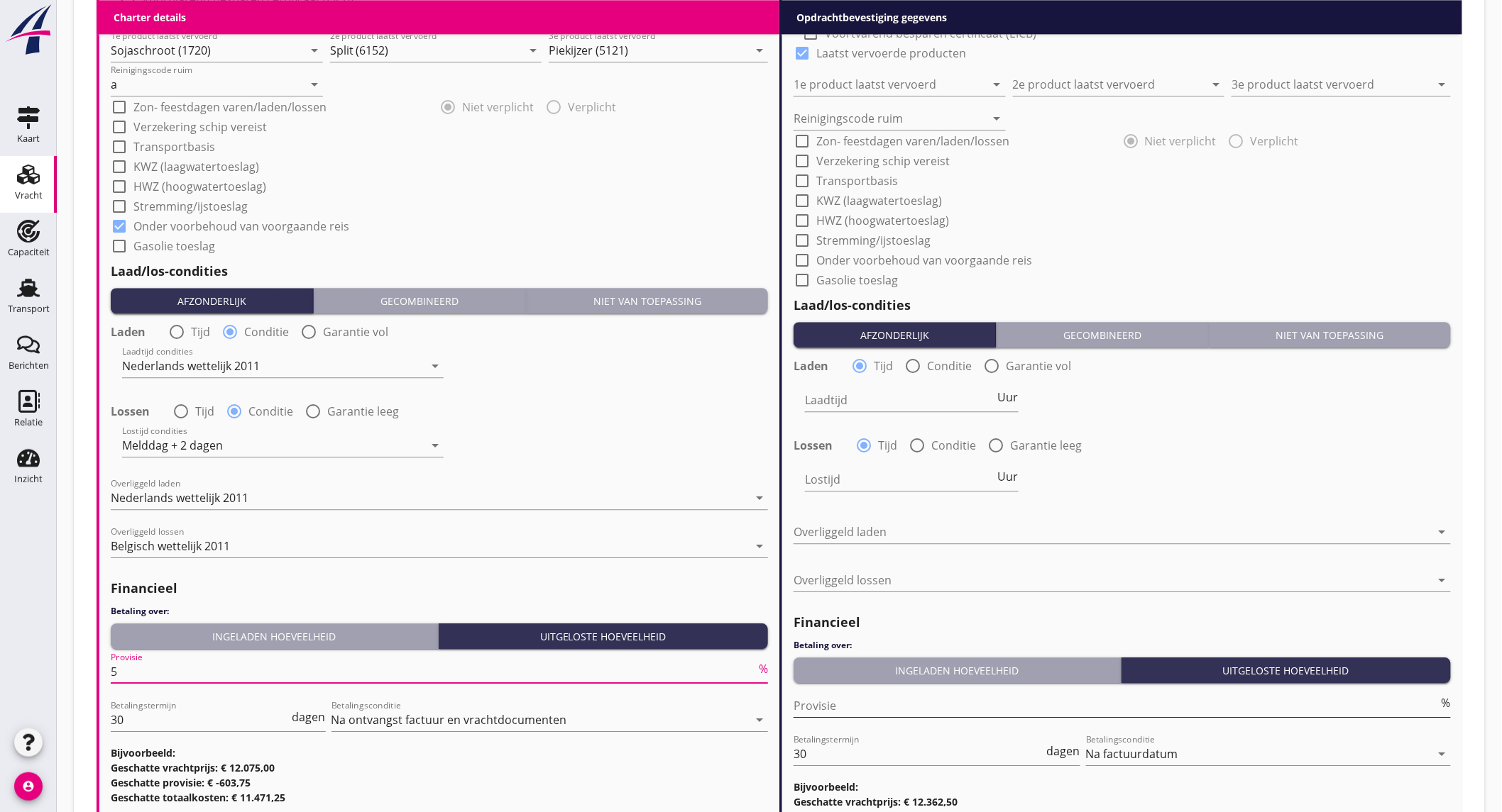
type input "5"
click at [846, 712] on input "Provisie" at bounding box center [1115, 706] width 645 height 23
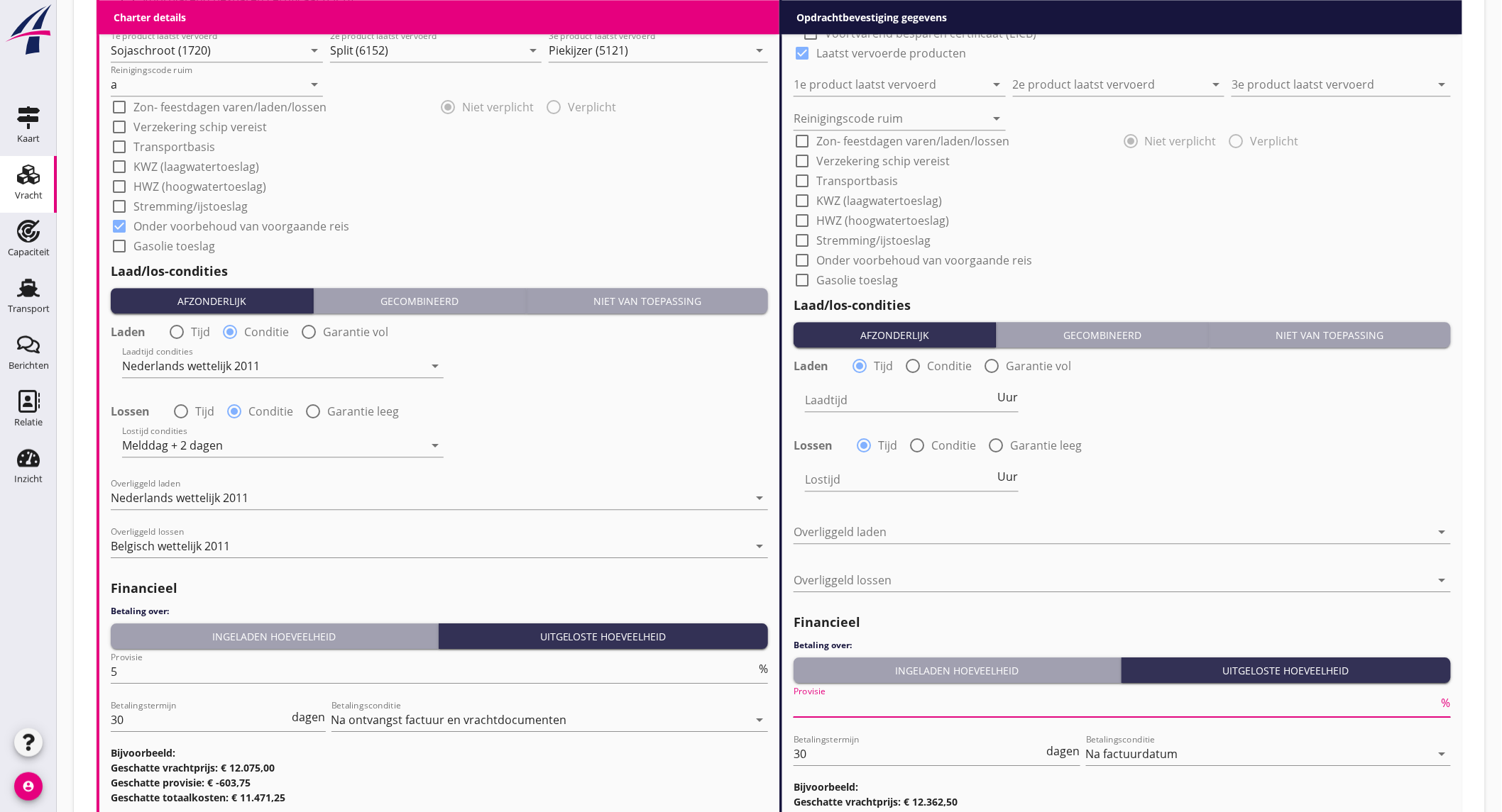
type input "2"
type input "2.5"
click at [1258, 427] on div "Laden radio_button_checked Tijd radio_button_unchecked Conditie radio_button_un…" at bounding box center [1122, 429] width 657 height 153
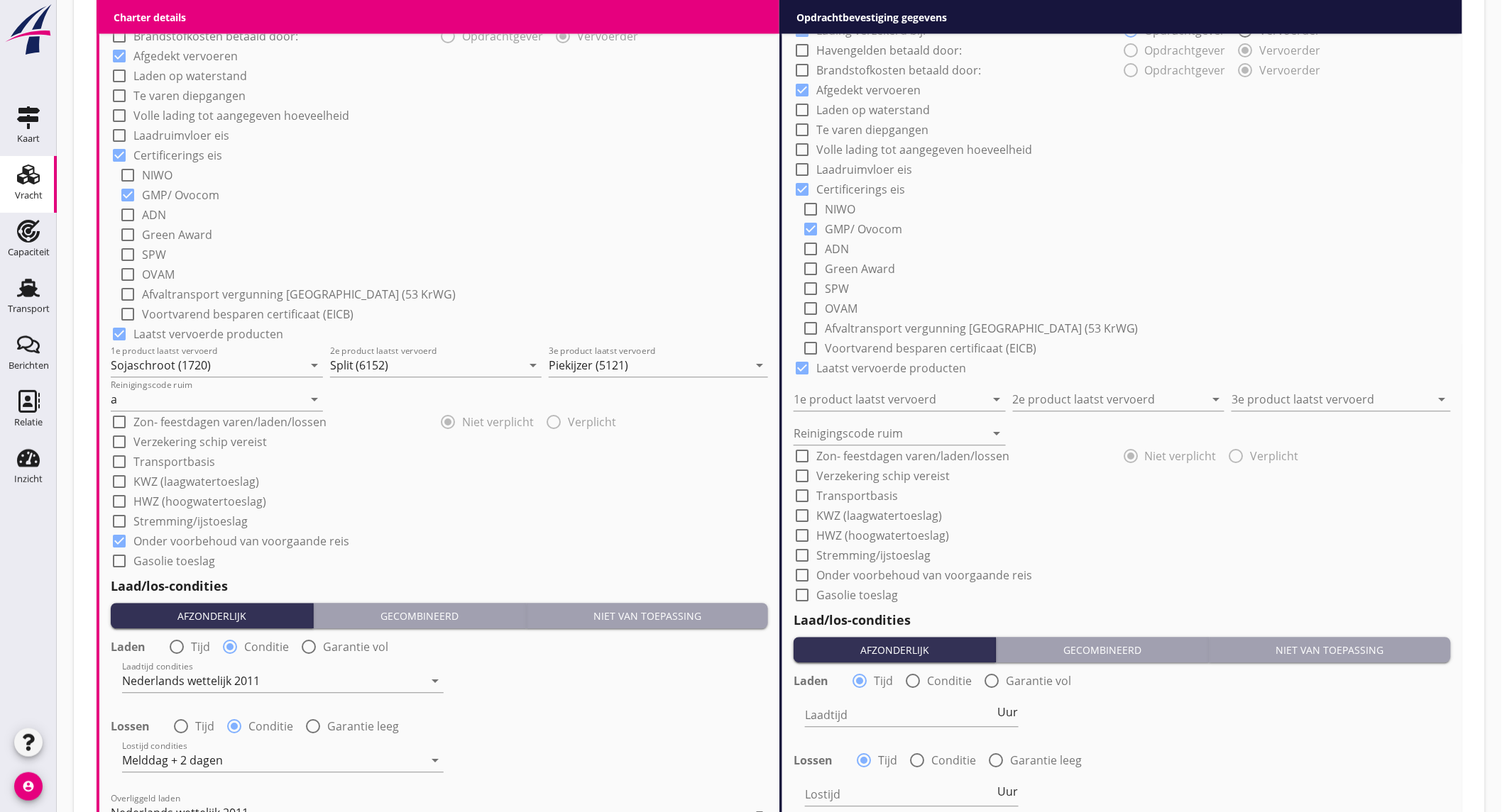
scroll to position [709, 0]
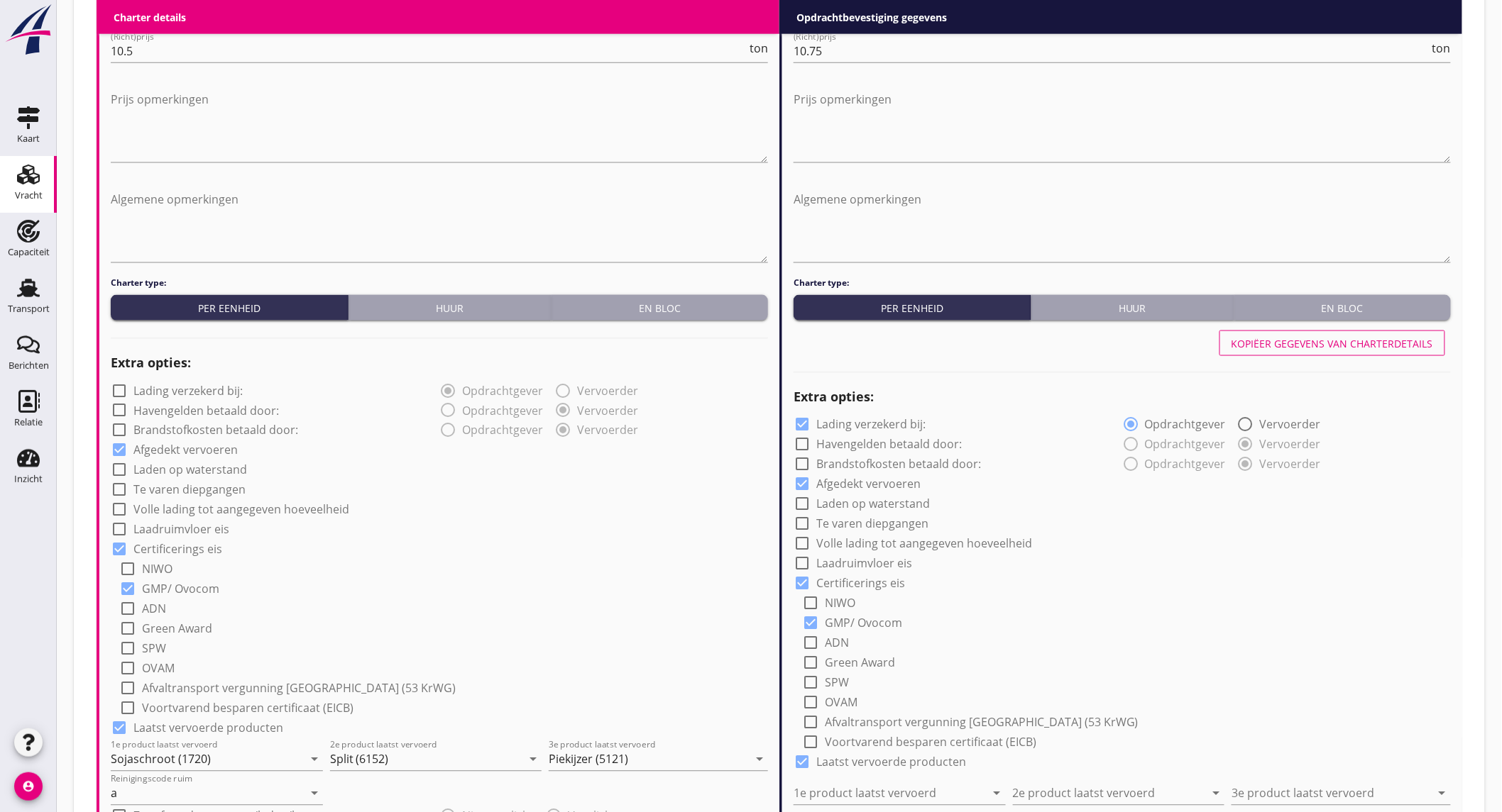
click at [1406, 339] on div "Kopiëer gegevens van charterdetails" at bounding box center [1332, 344] width 202 height 15
checkbox input "false"
type input "Sojaschroot (1720)"
type input "Split (6152)"
type input "Piekijzer (5121)"
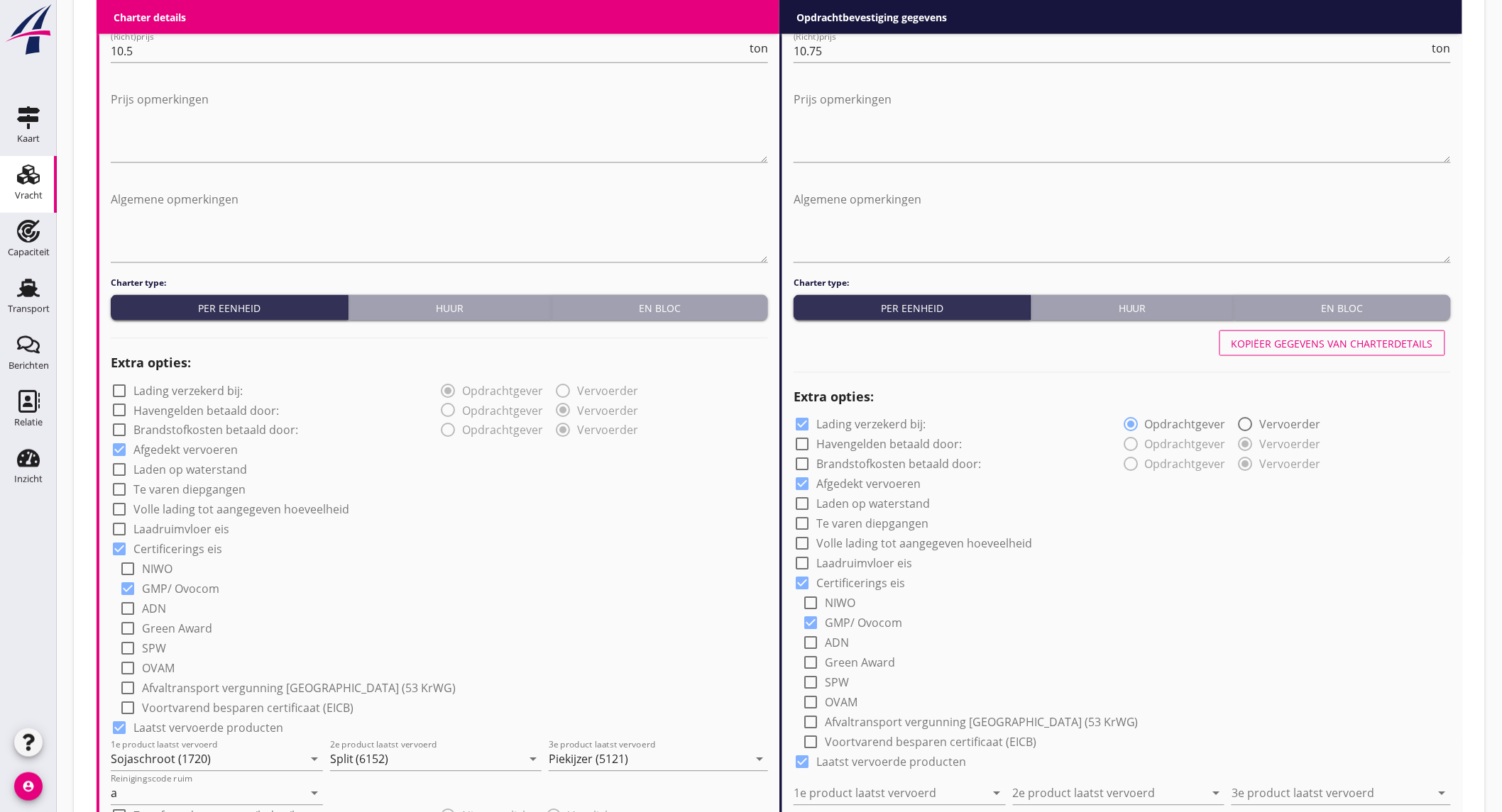
type input "a"
checkbox input "true"
radio input "false"
radio input "true"
radio input "false"
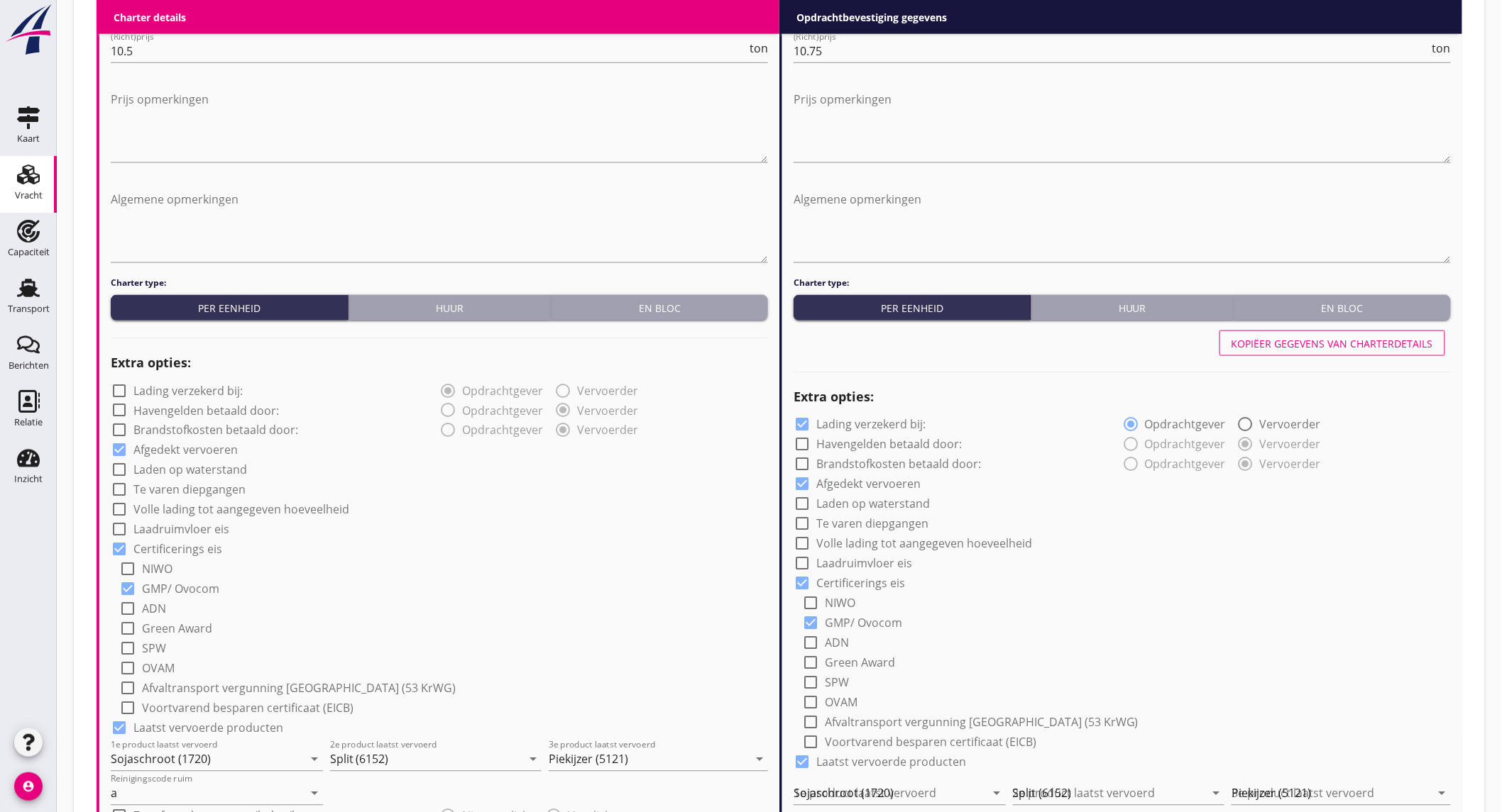
radio input "true"
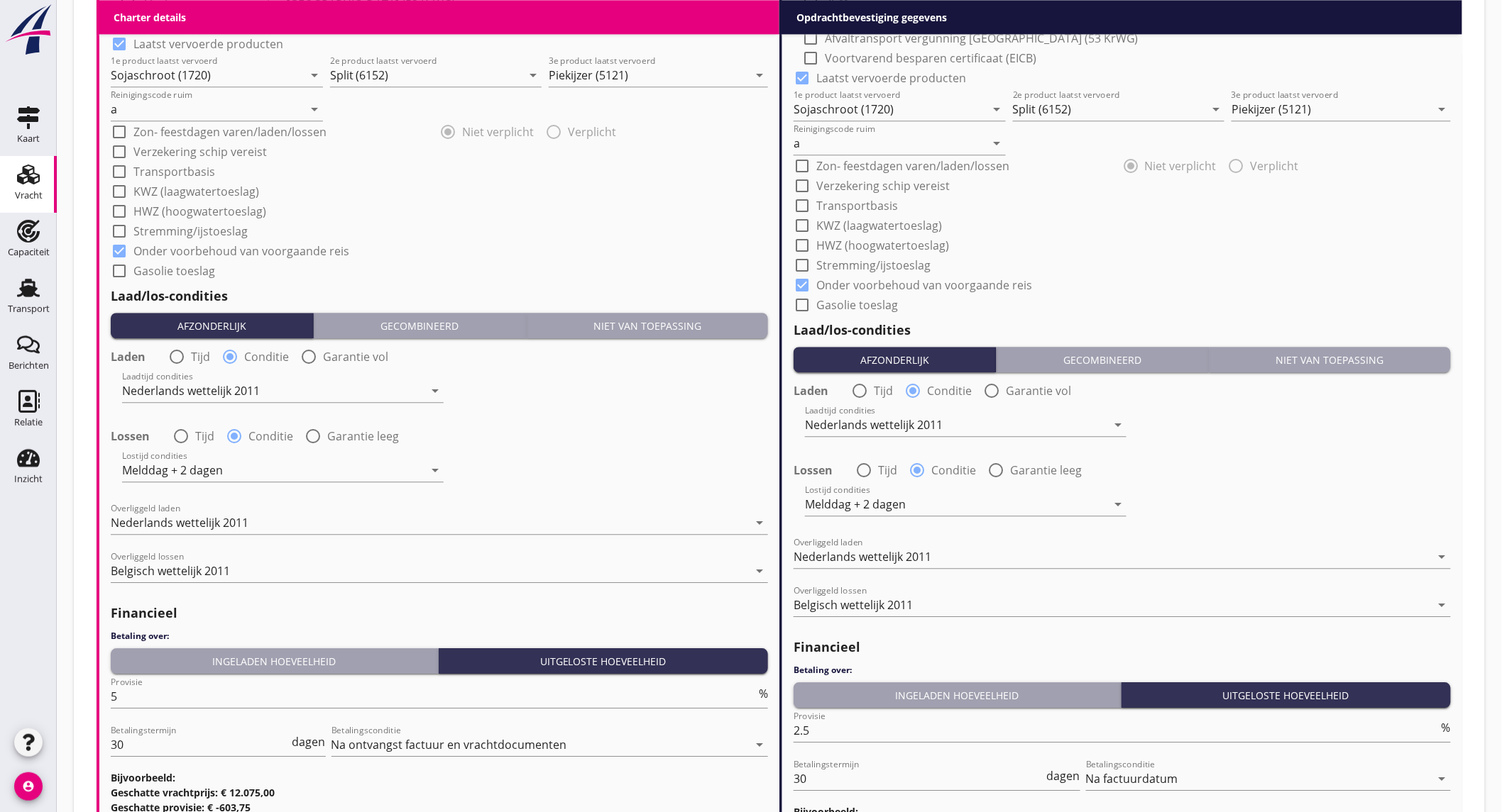
scroll to position [1552, 0]
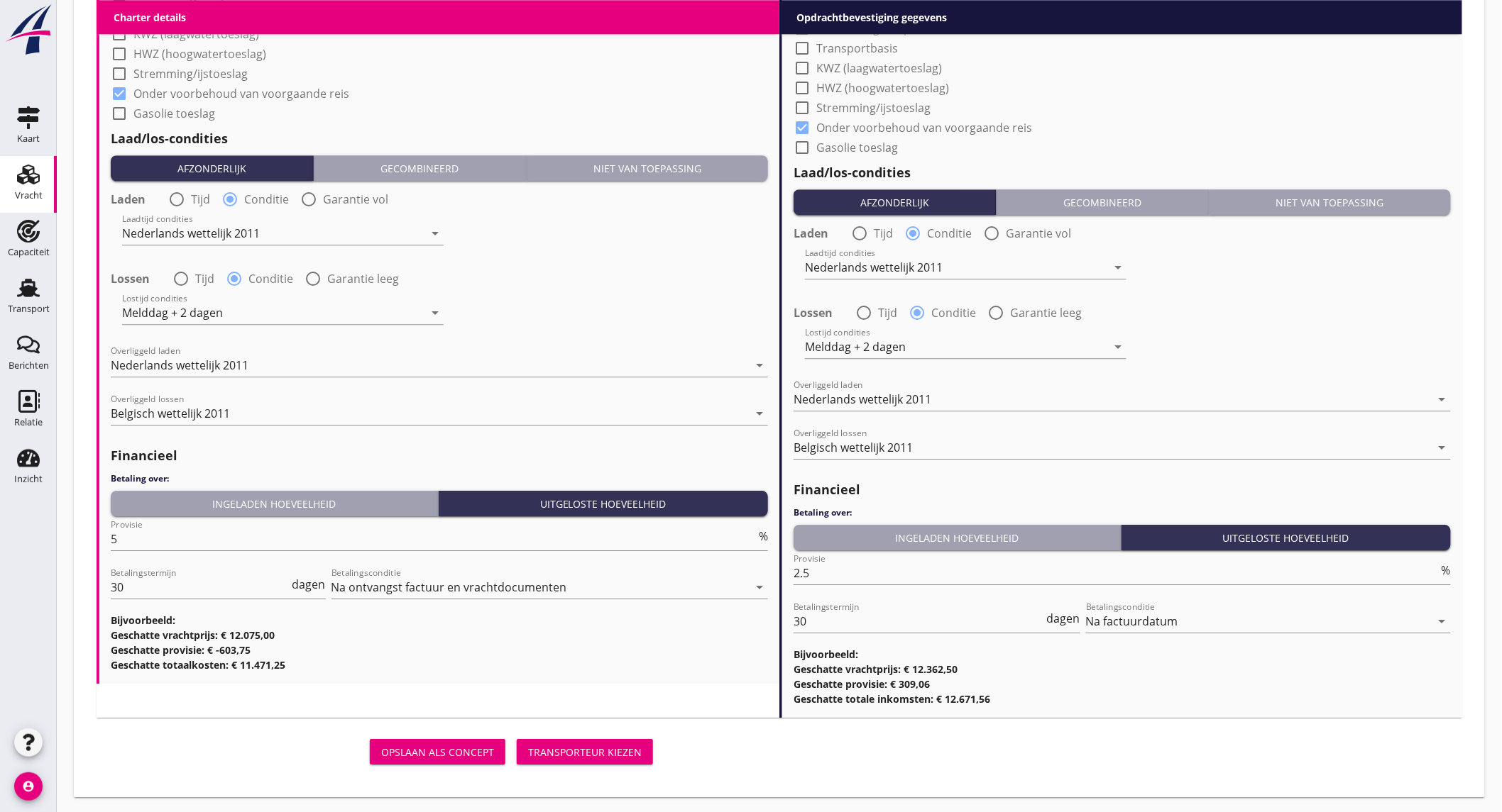
click at [593, 747] on div "Transporteur kiezen" at bounding box center [584, 752] width 113 height 15
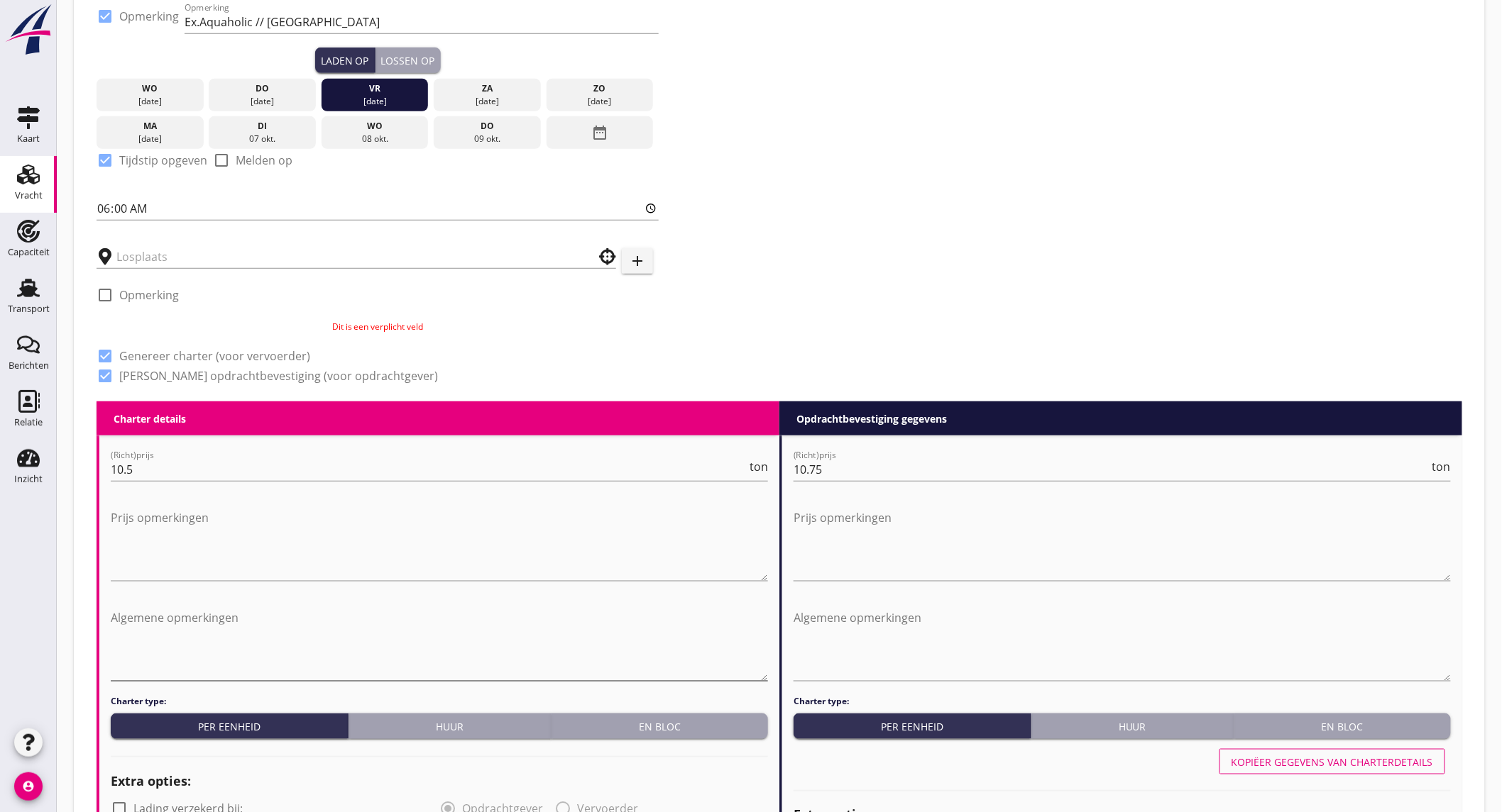
scroll to position [157, 0]
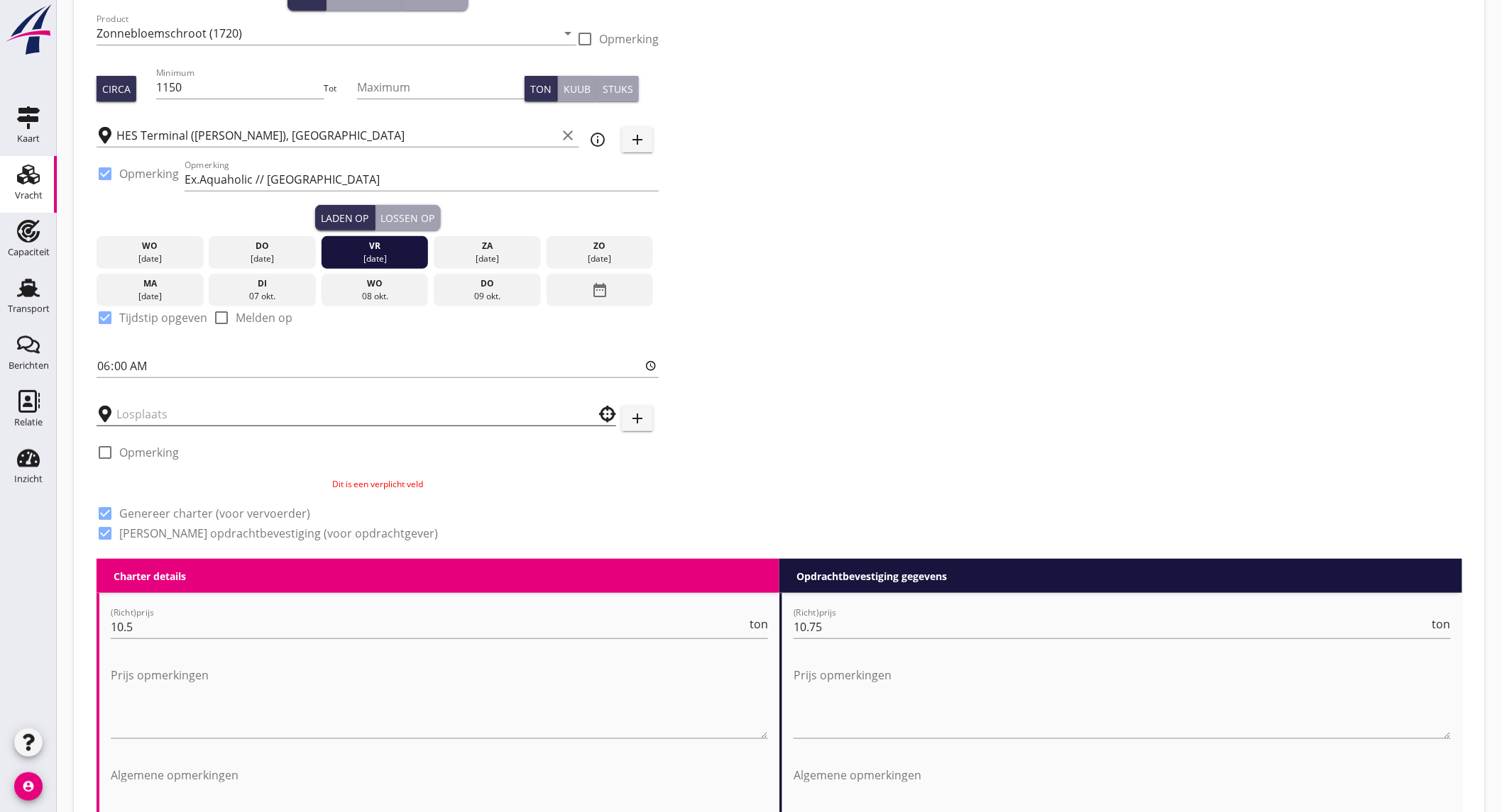
click at [325, 415] on input "text" at bounding box center [346, 414] width 460 height 23
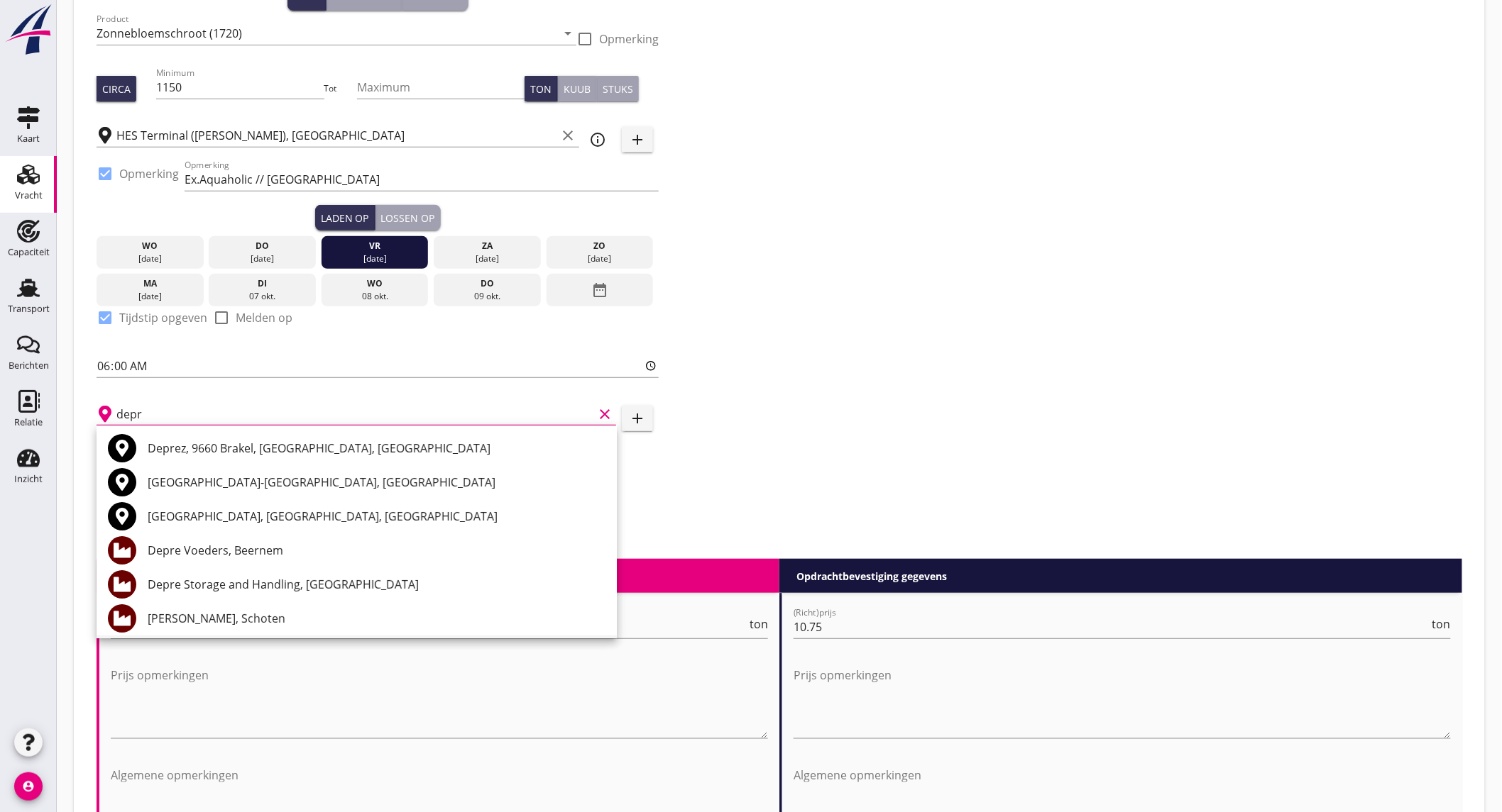
scroll to position [79, 0]
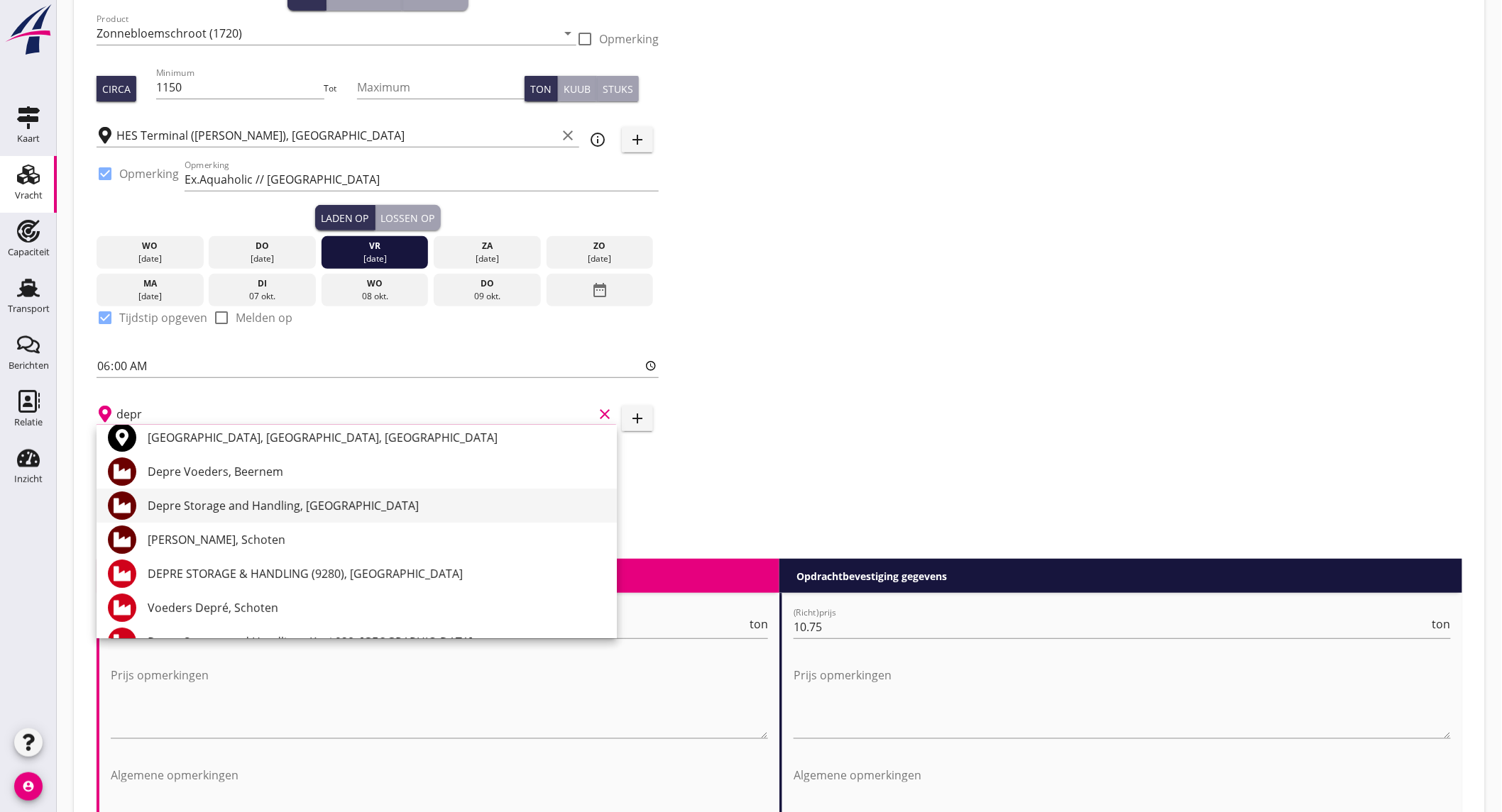
click at [258, 508] on div "Depre Storage and Handling, Brugge" at bounding box center [376, 505] width 458 height 17
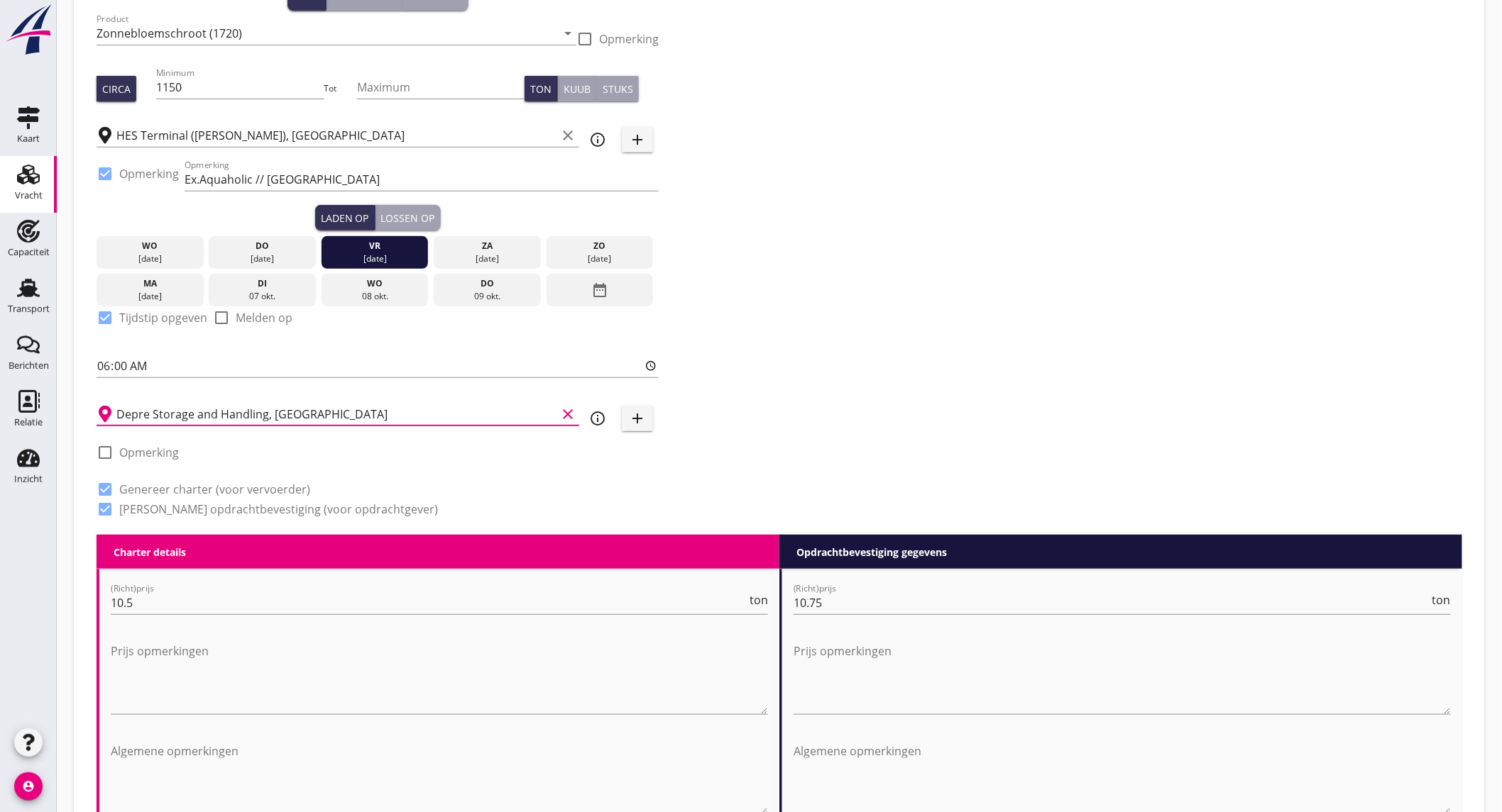
scroll to position [1552, 0]
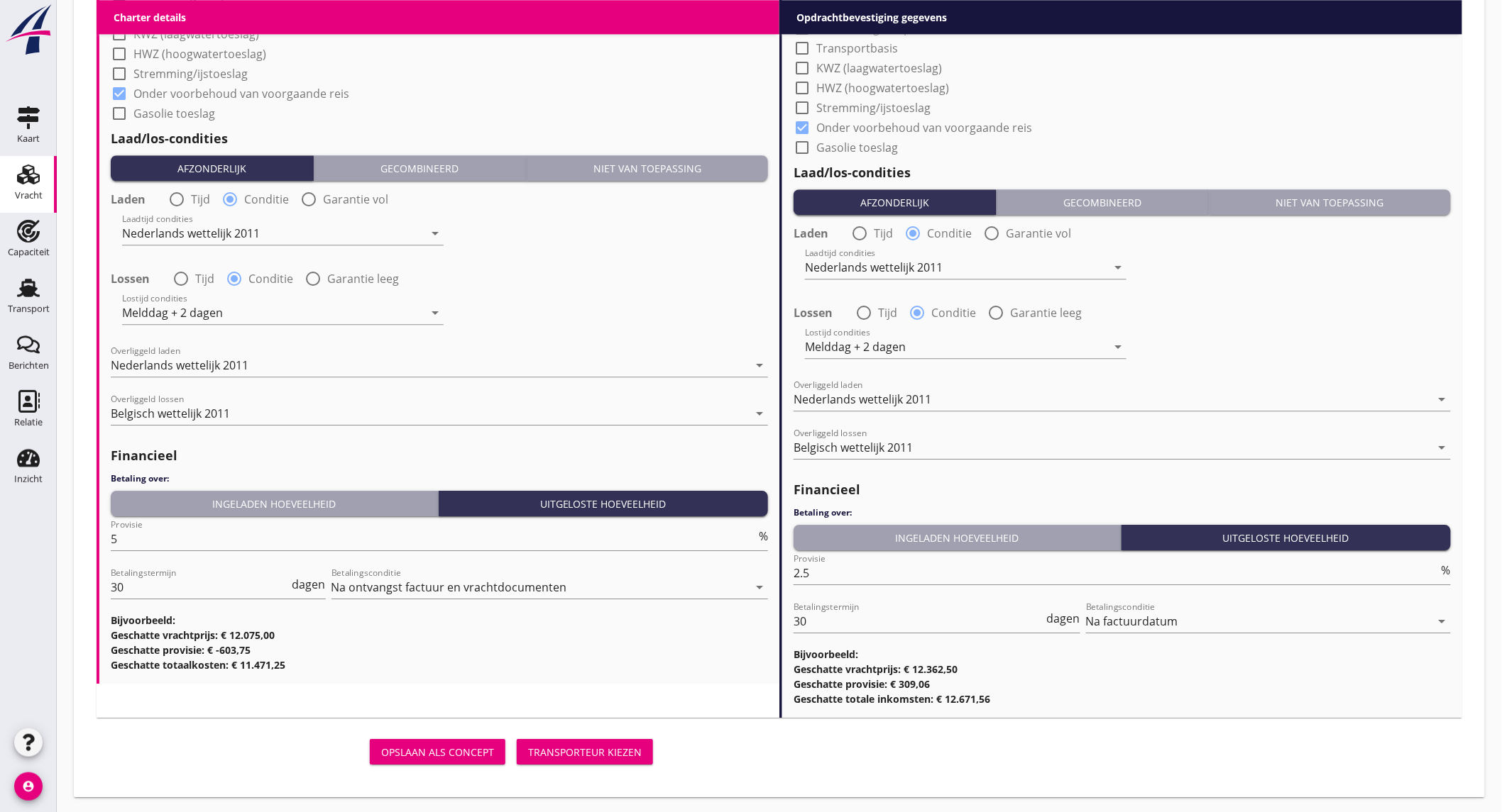
type input "Depre Storage and Handling, Brugge"
click at [566, 753] on div "Transporteur kiezen" at bounding box center [584, 752] width 113 height 15
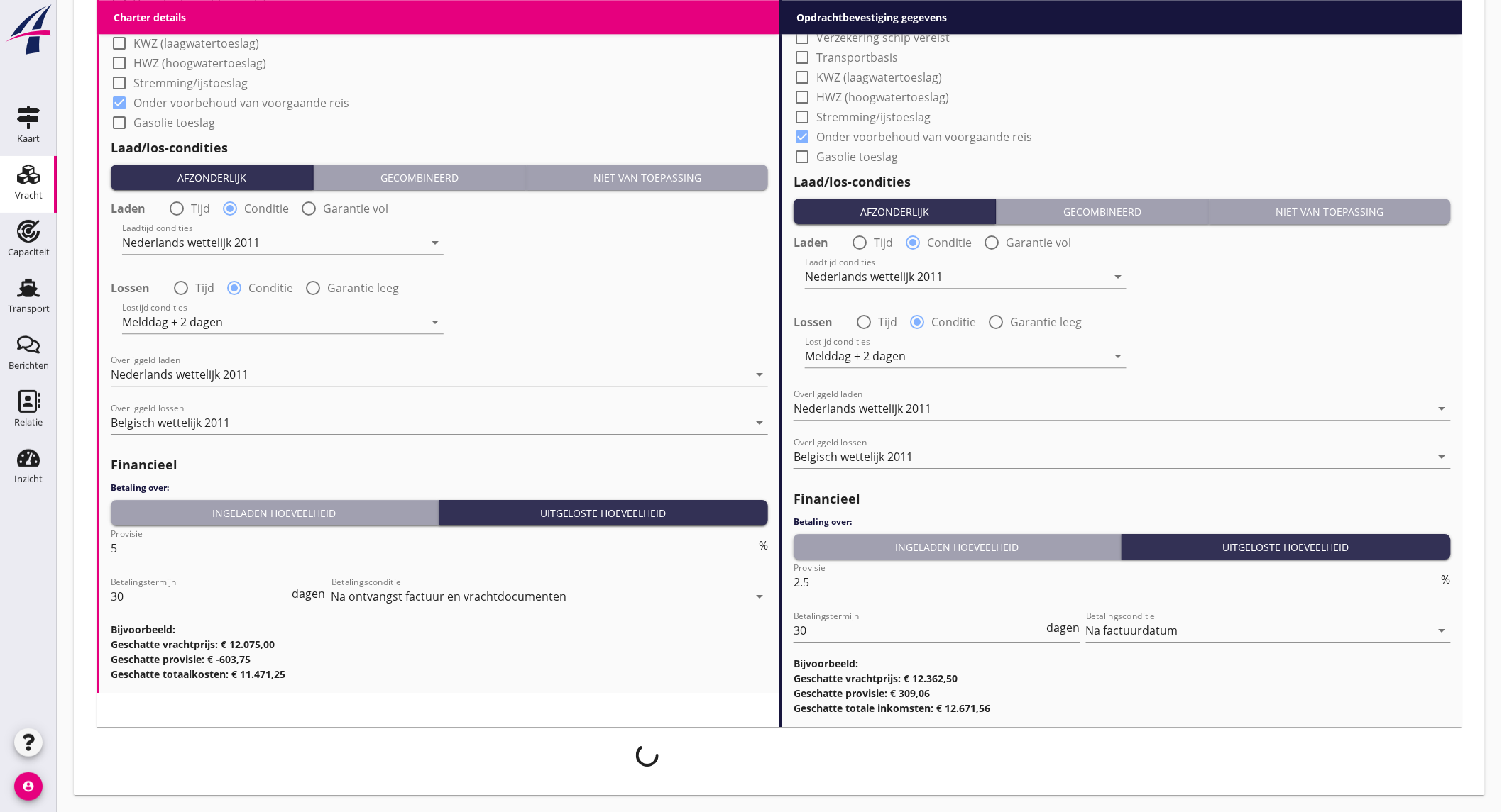
scroll to position [1541, 0]
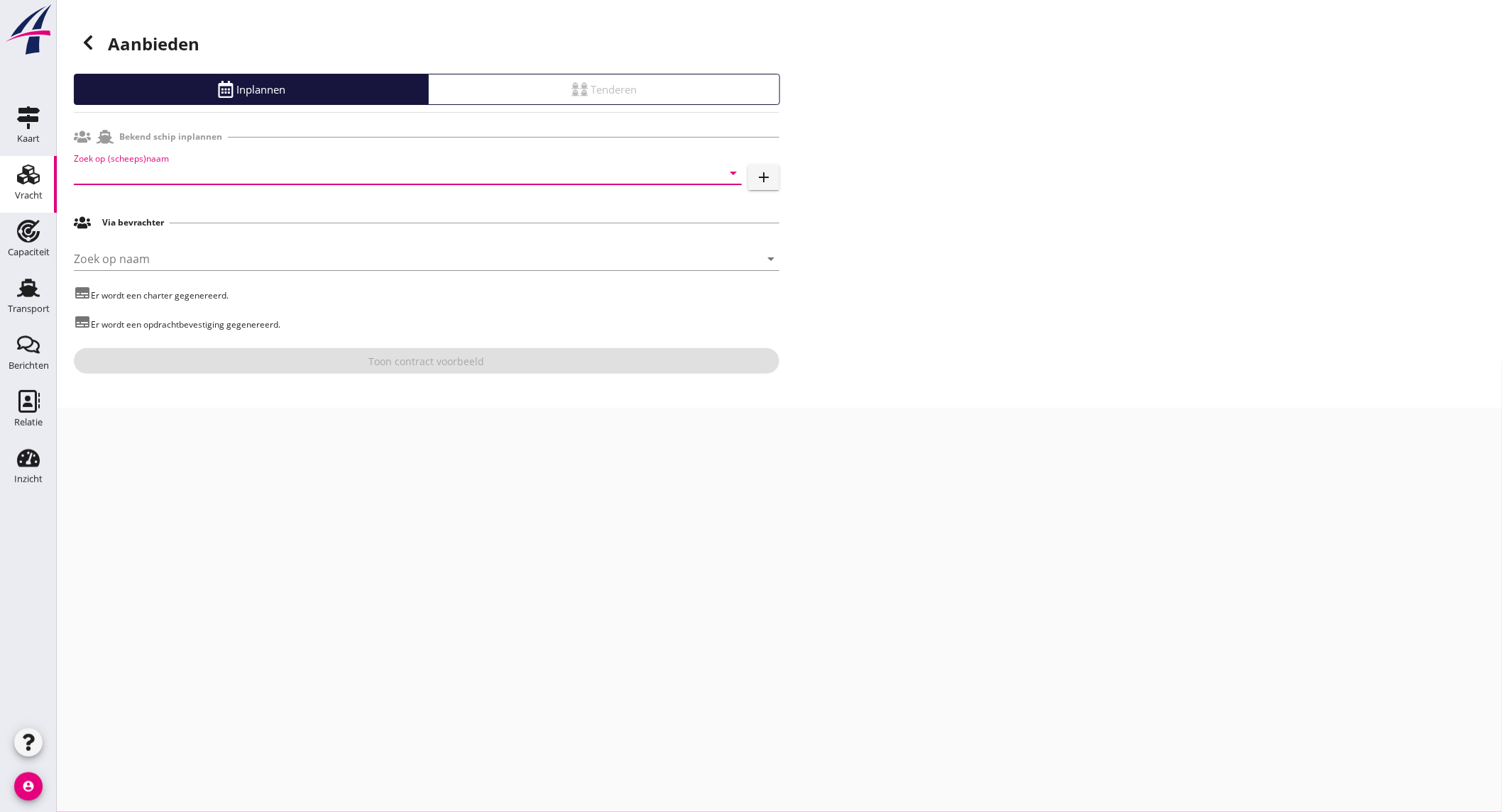
click at [190, 174] on input "Zoek op (scheeps)naam" at bounding box center [389, 173] width 629 height 23
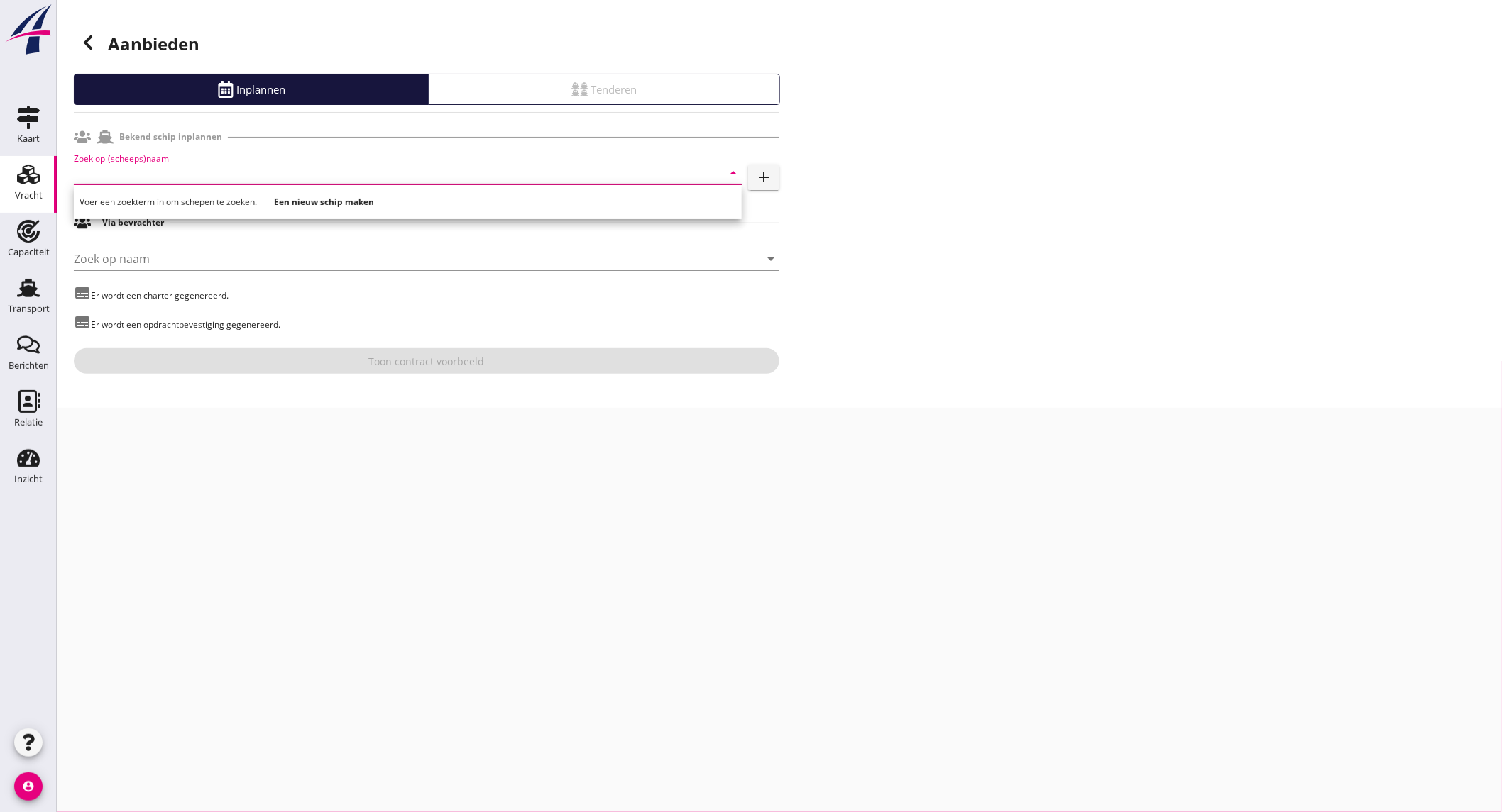
click at [173, 172] on input "Zoek op (scheeps)naam" at bounding box center [389, 173] width 629 height 23
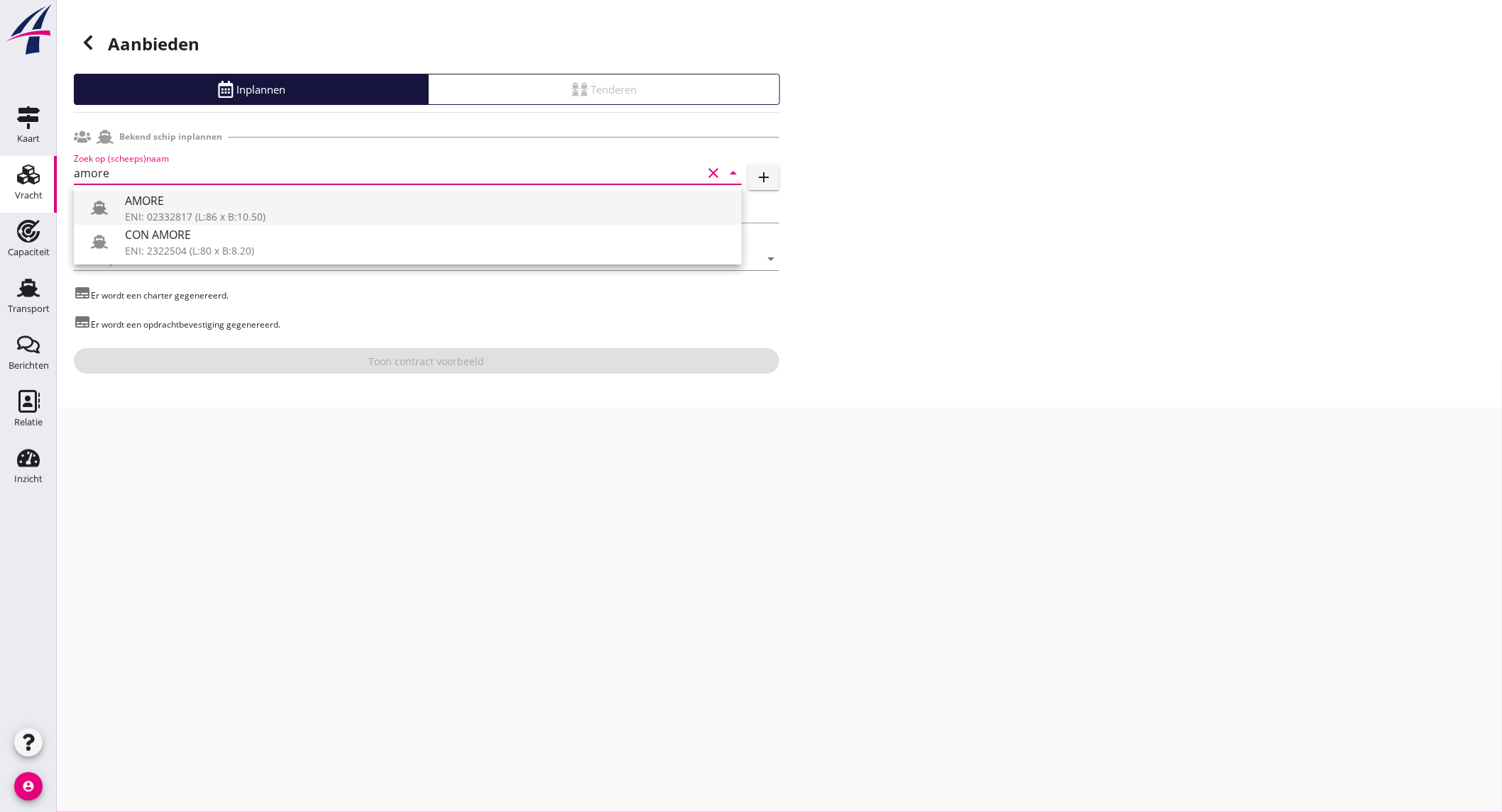
click at [188, 199] on div "AMORE" at bounding box center [428, 201] width 606 height 17
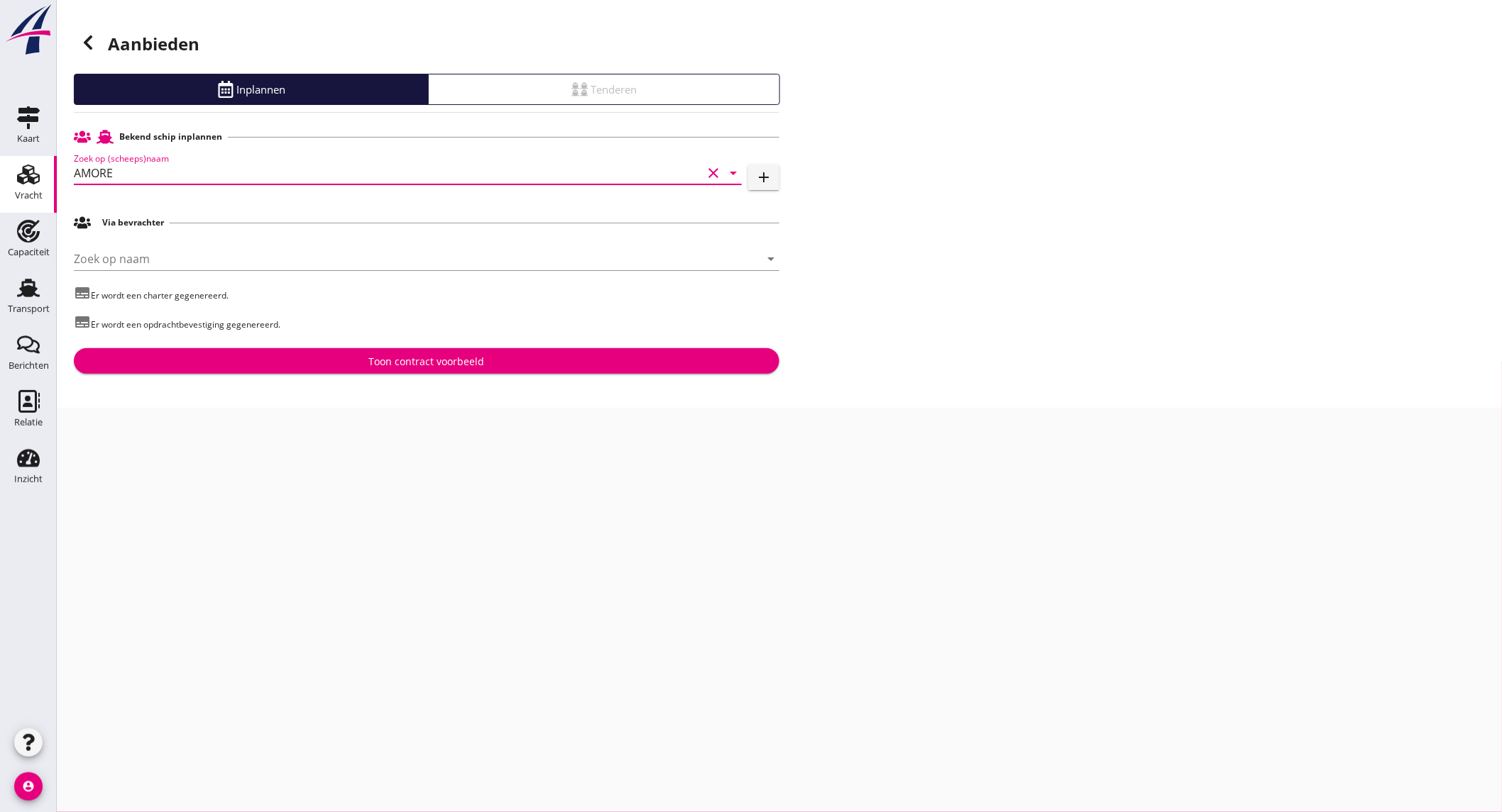
type input "AMORE"
click at [367, 352] on button "Toon contract voorbeeld" at bounding box center [427, 361] width 706 height 26
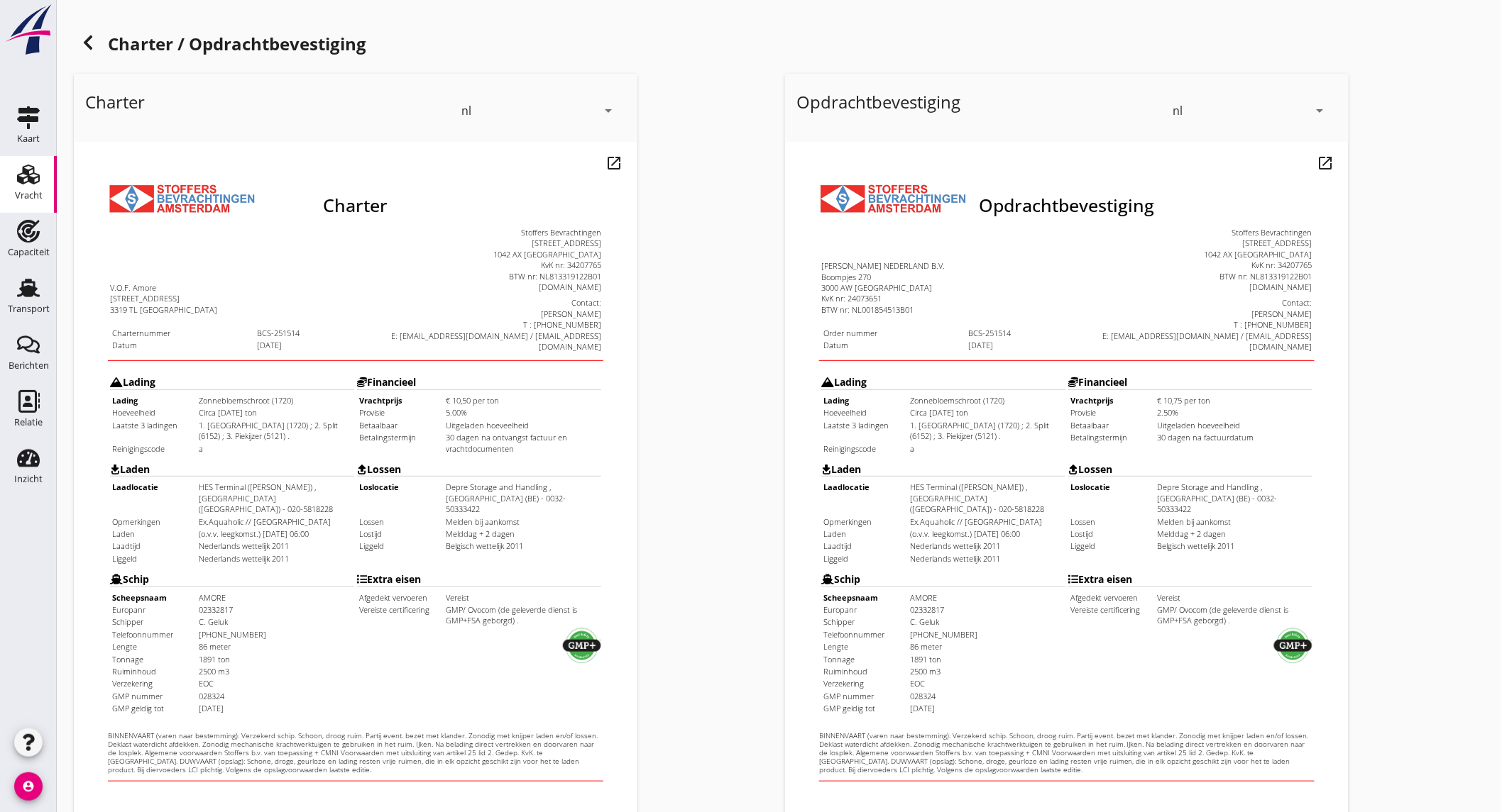
scroll to position [237, 0]
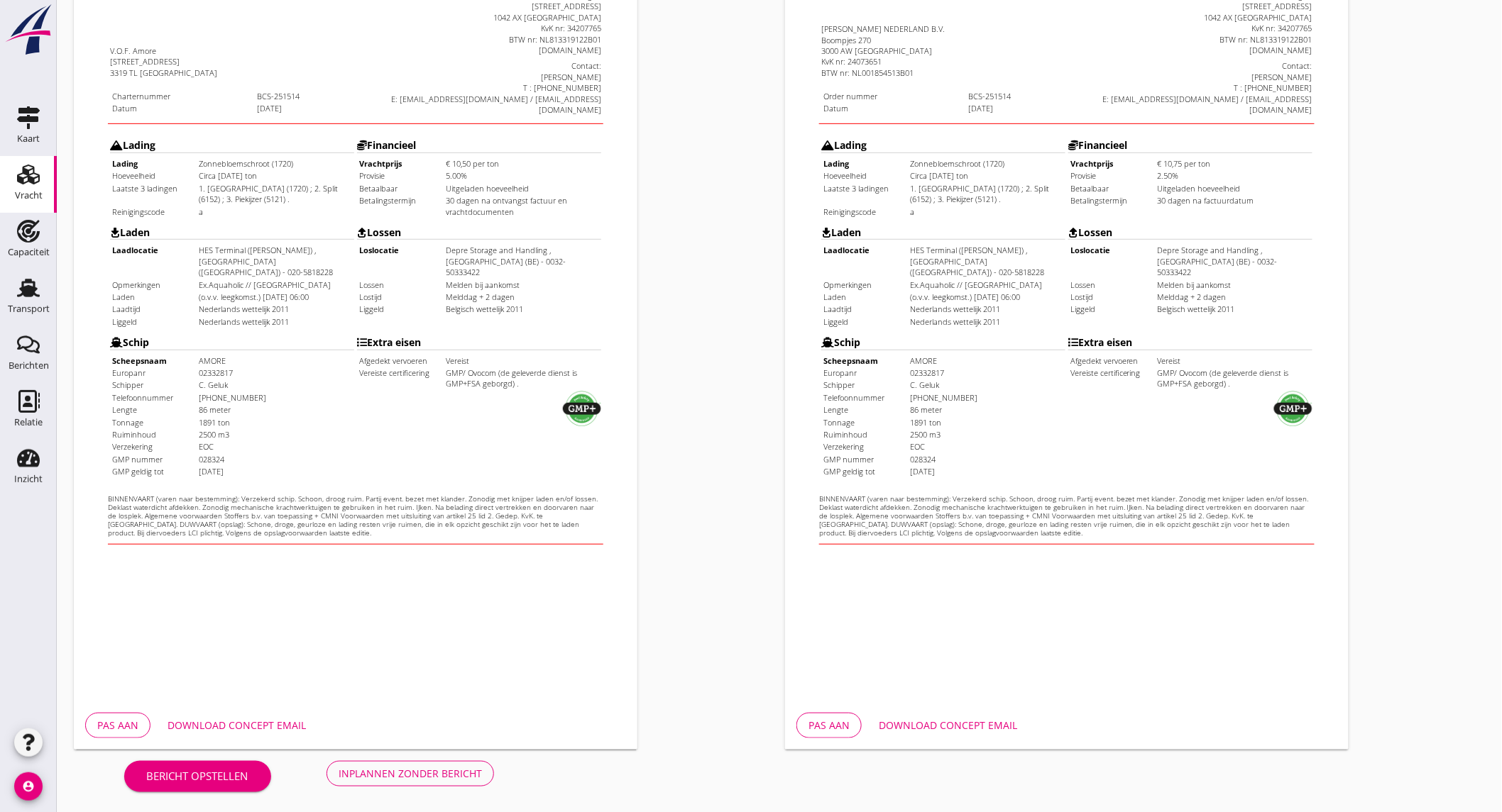
click at [232, 715] on button "Download concept email" at bounding box center [236, 725] width 161 height 26
click at [925, 734] on button "Download concept email" at bounding box center [948, 725] width 161 height 26
click at [411, 769] on div "Inplannen zonder bericht" at bounding box center [410, 774] width 144 height 15
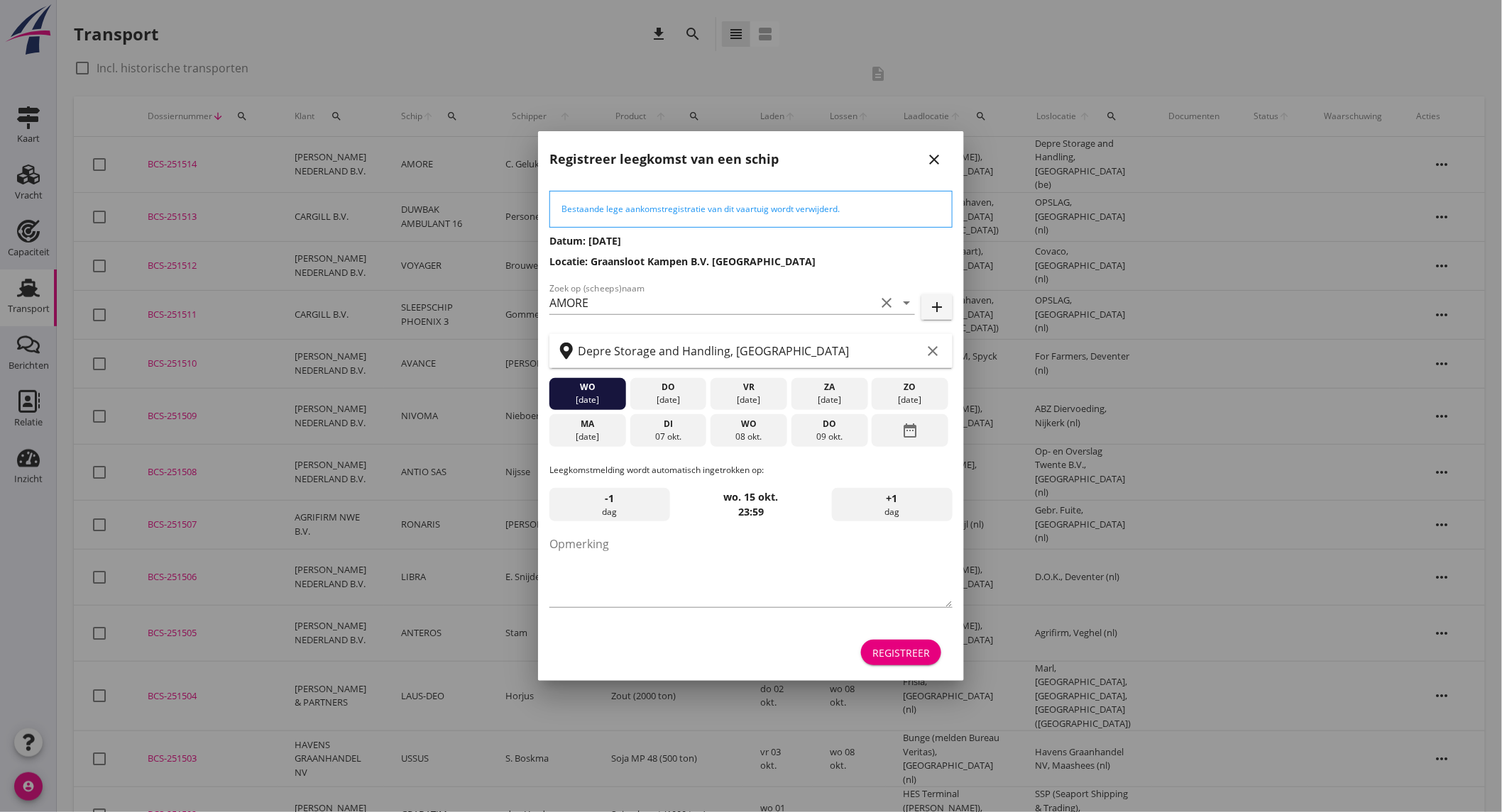
click at [596, 427] on div "ma" at bounding box center [588, 424] width 70 height 12
click at [907, 643] on button "Registreer" at bounding box center [901, 652] width 80 height 26
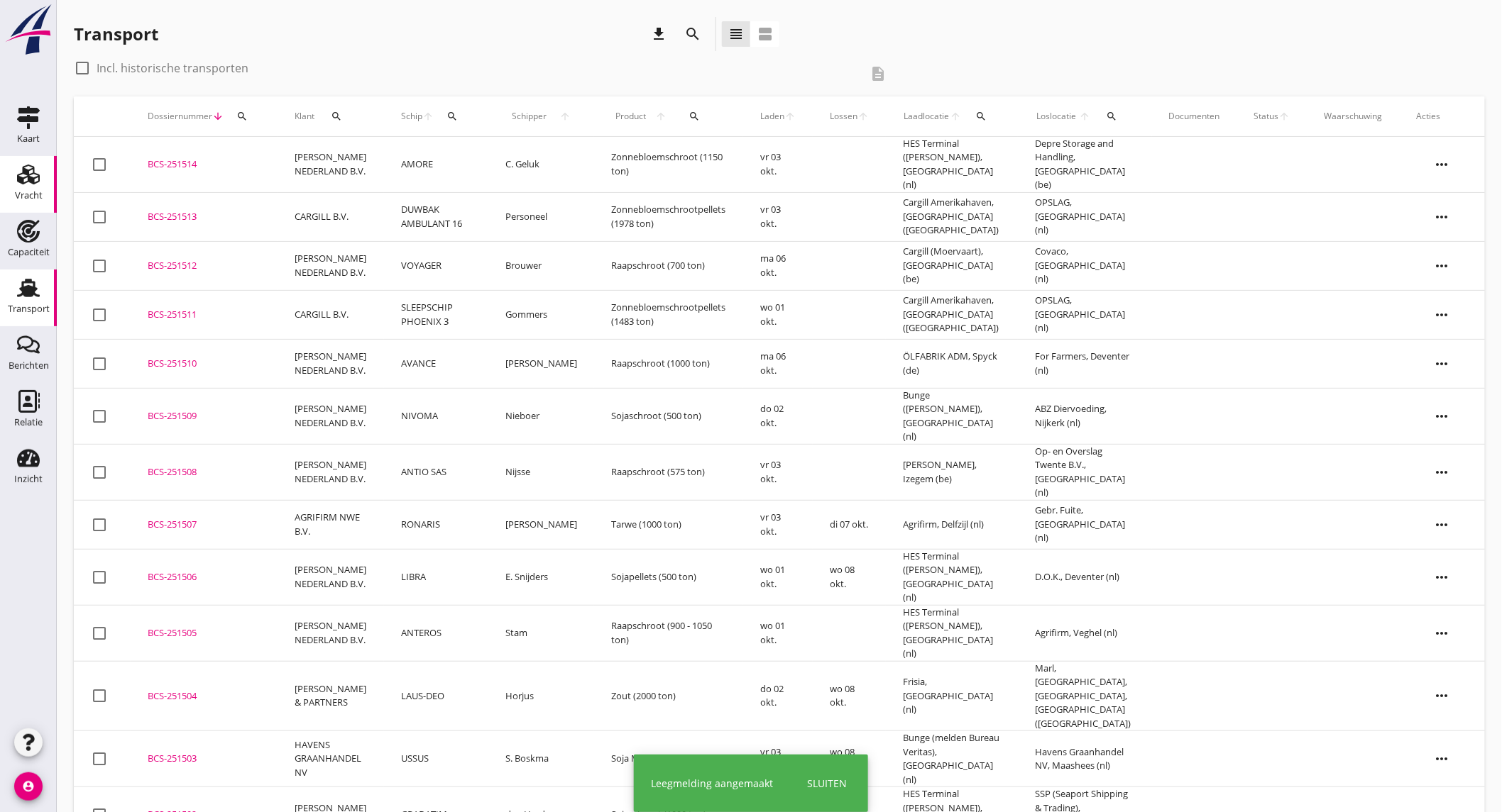
click at [19, 196] on div "Vracht" at bounding box center [29, 195] width 28 height 10
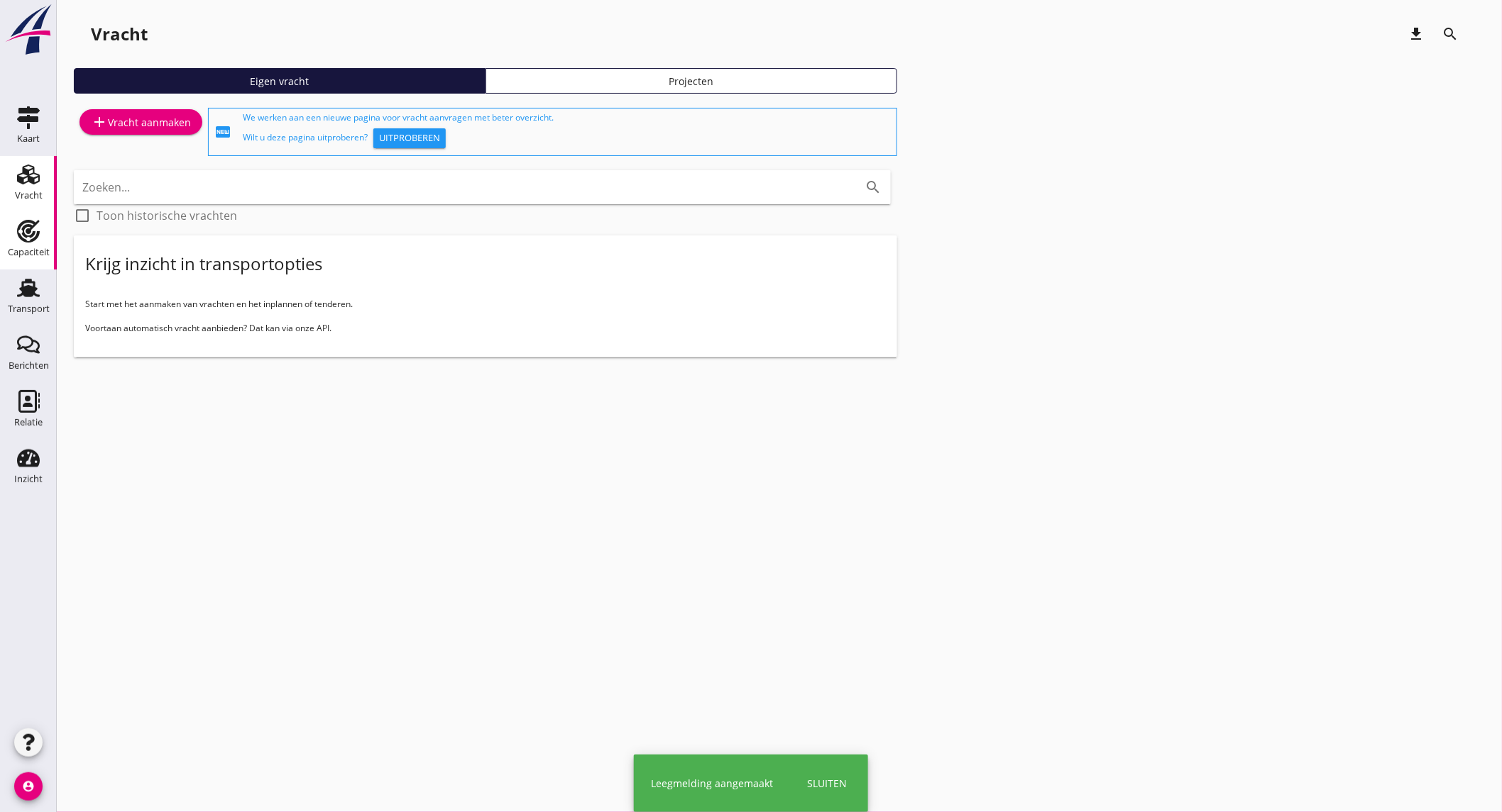
click at [40, 248] on div "Capaciteit" at bounding box center [29, 252] width 42 height 10
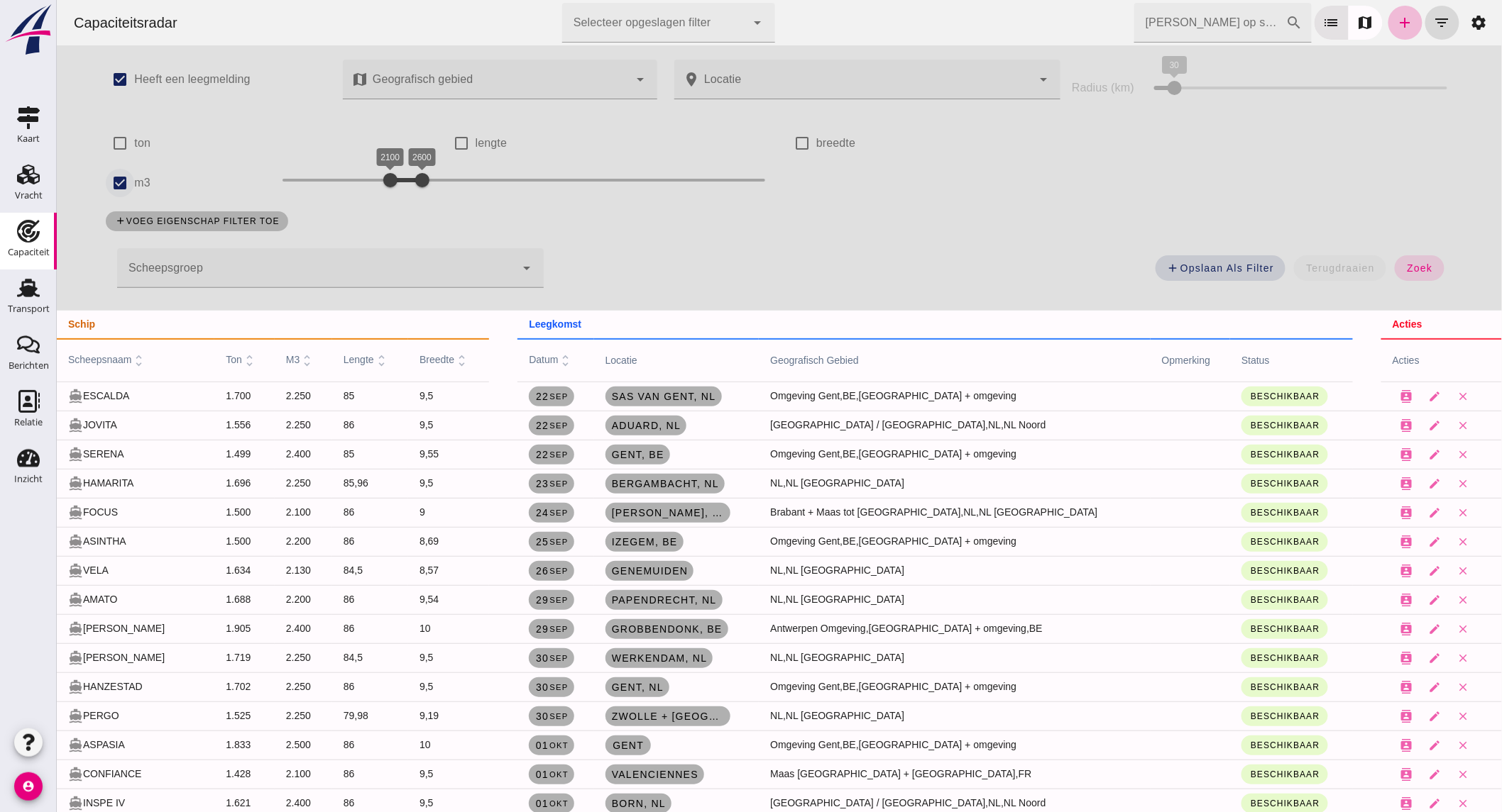
click at [116, 180] on input "m3" at bounding box center [119, 183] width 29 height 29
checkbox input "false"
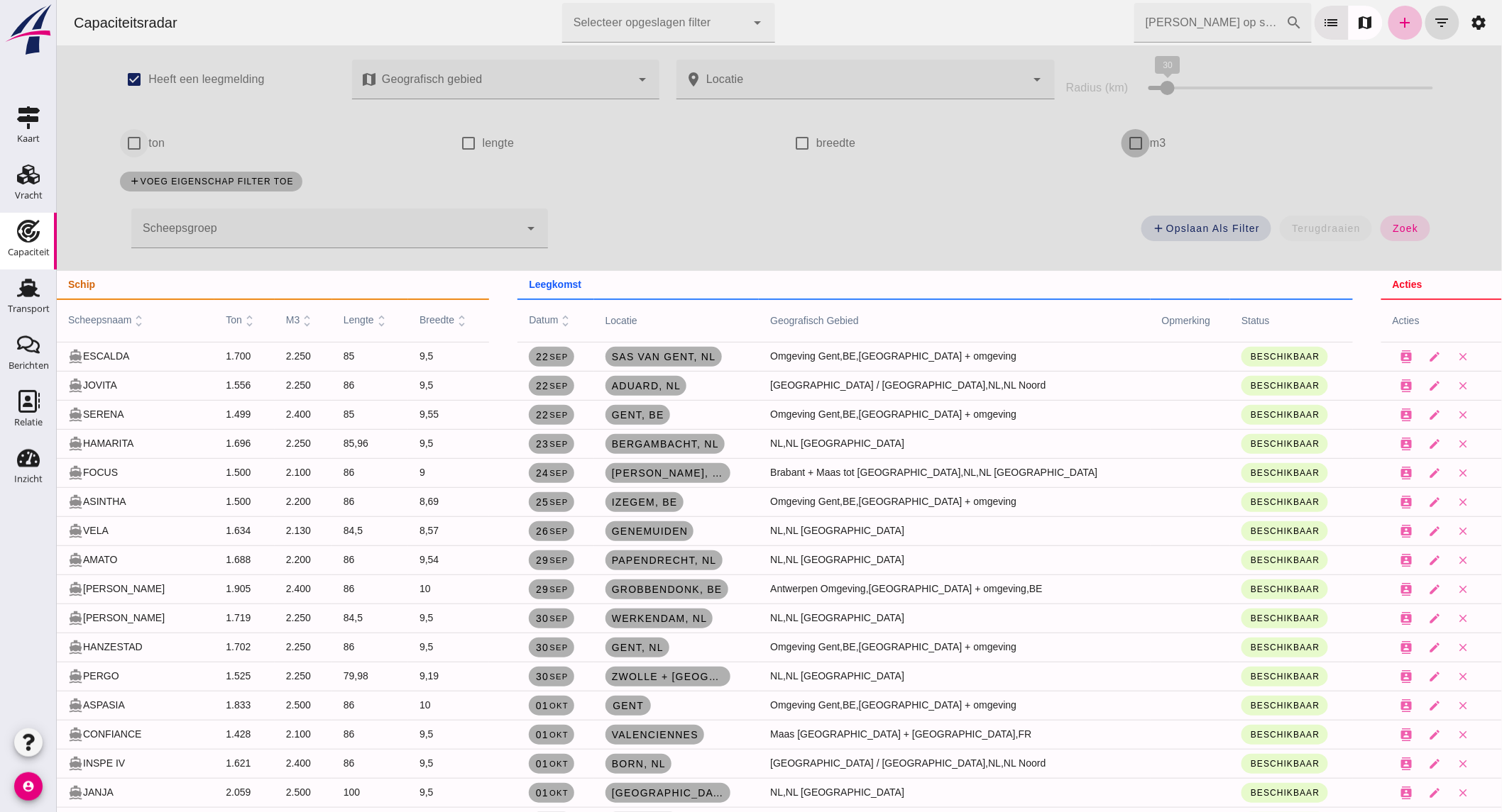
click at [129, 144] on input "ton" at bounding box center [133, 144] width 29 height 29
checkbox input "true"
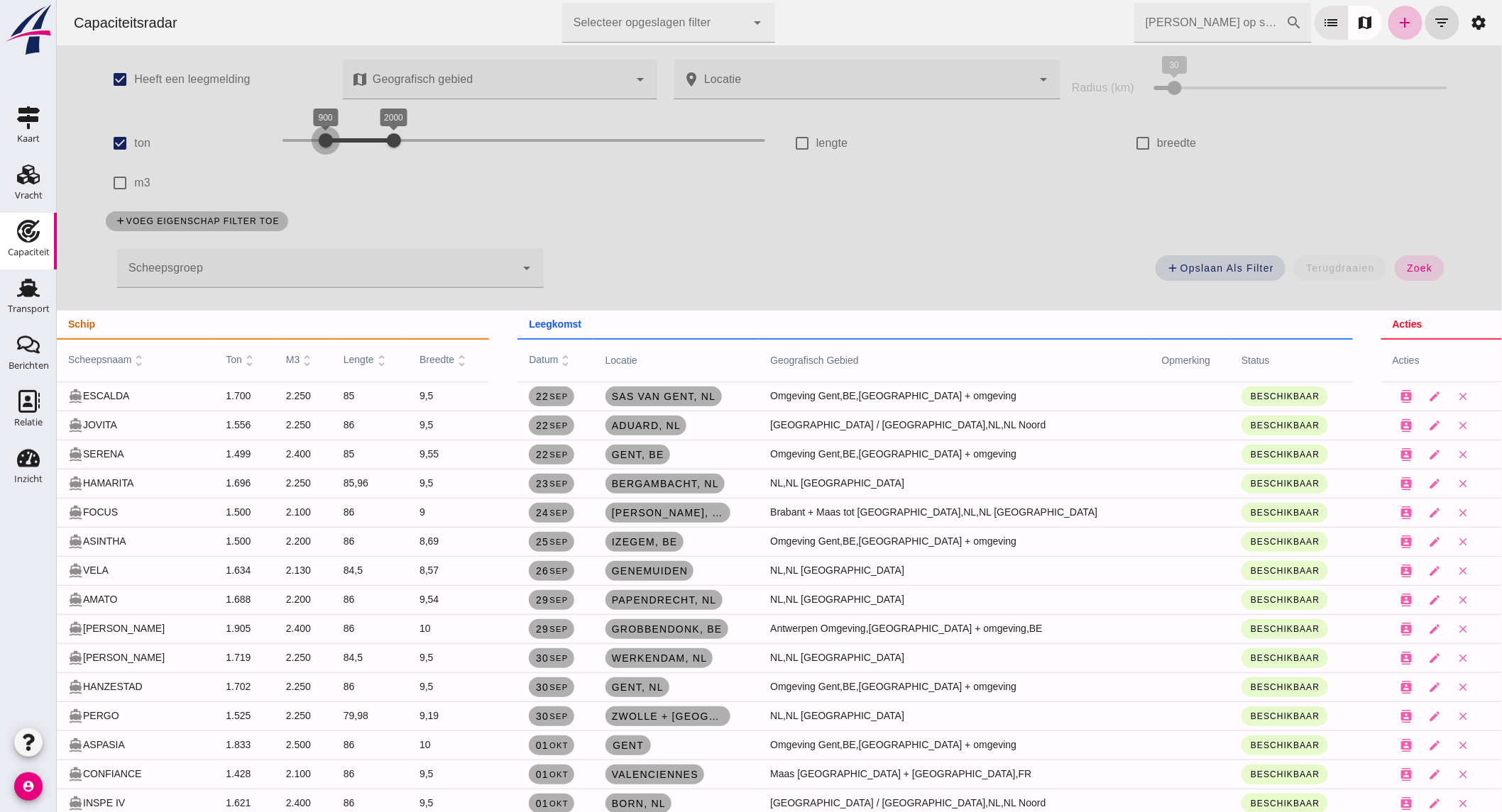
drag, startPoint x: 310, startPoint y: 138, endPoint x: 231, endPoint y: 137, distance: 79.0
click at [234, 137] on div "check_box ton 200 2000 900 2000" at bounding box center [437, 144] width 682 height 40
drag, startPoint x: 341, startPoint y: 139, endPoint x: 330, endPoint y: 143, distance: 11.7
click at [330, 143] on div at bounding box center [330, 141] width 29 height 29
click at [1406, 263] on span "zoek" at bounding box center [1419, 268] width 27 height 11
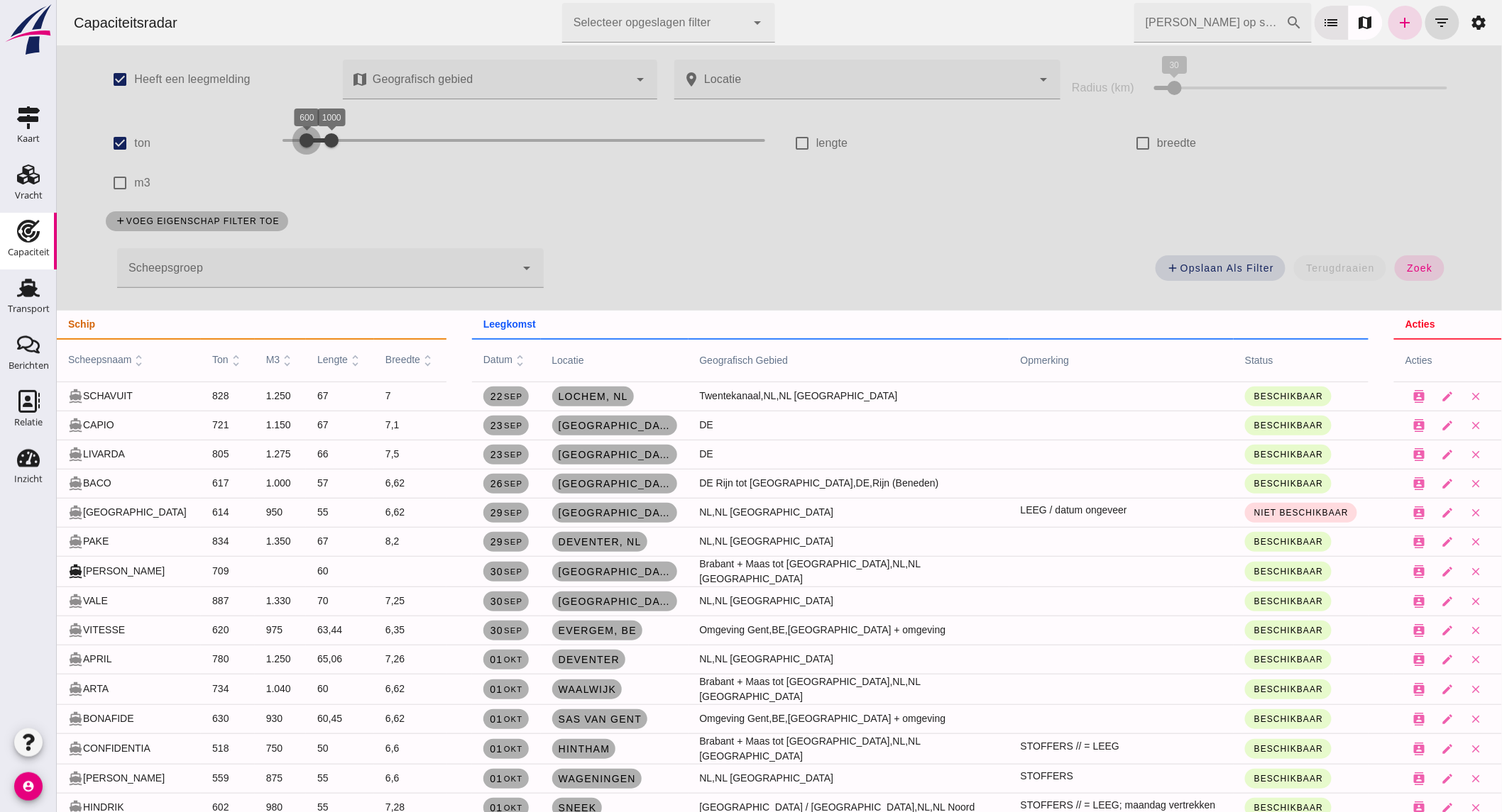
drag, startPoint x: 281, startPoint y: 147, endPoint x: 306, endPoint y: 144, distance: 25.2
click at [306, 144] on div at bounding box center [306, 141] width 29 height 29
click at [1415, 267] on span "zoek" at bounding box center [1419, 268] width 27 height 11
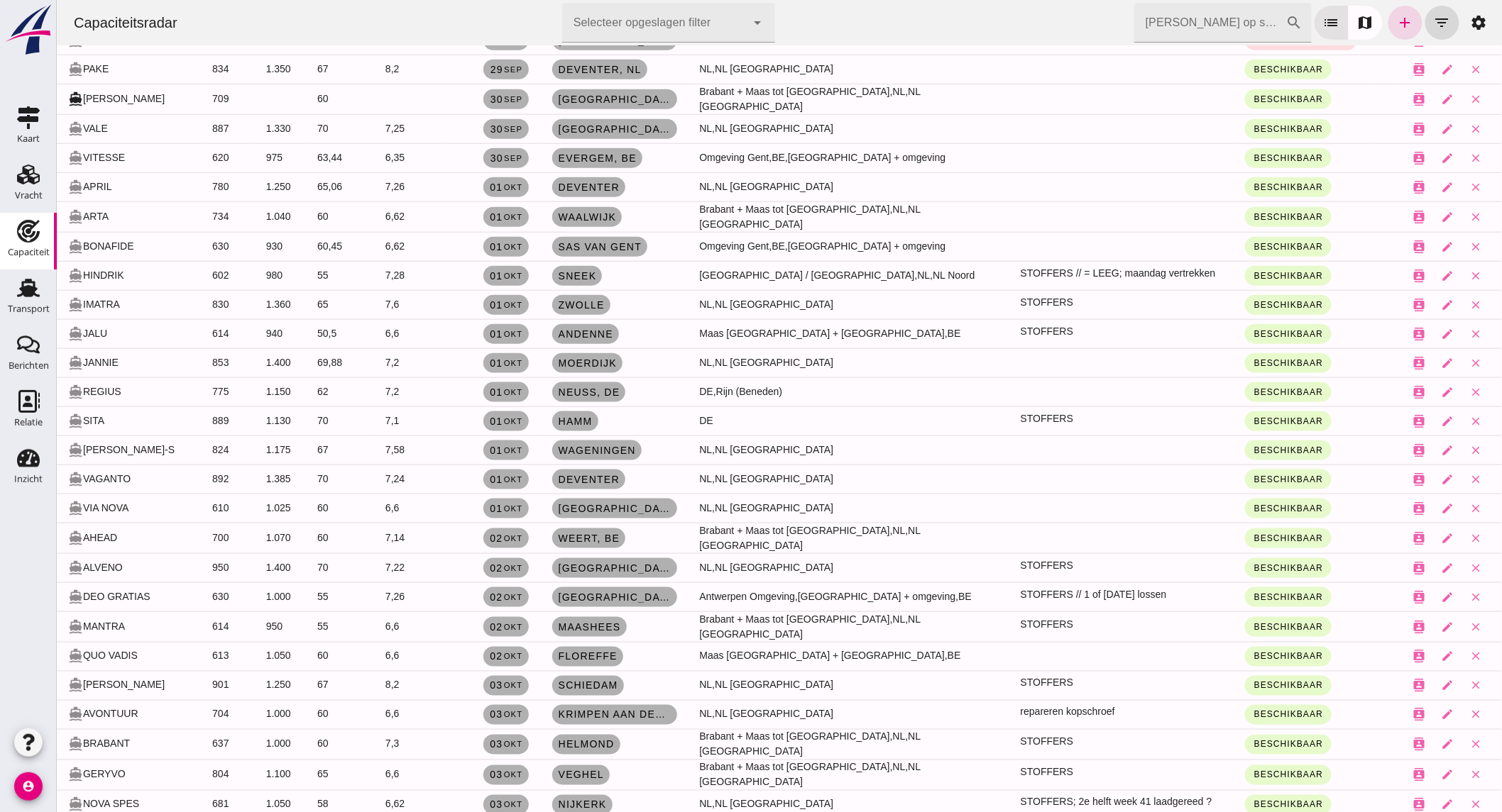
scroll to position [551, 0]
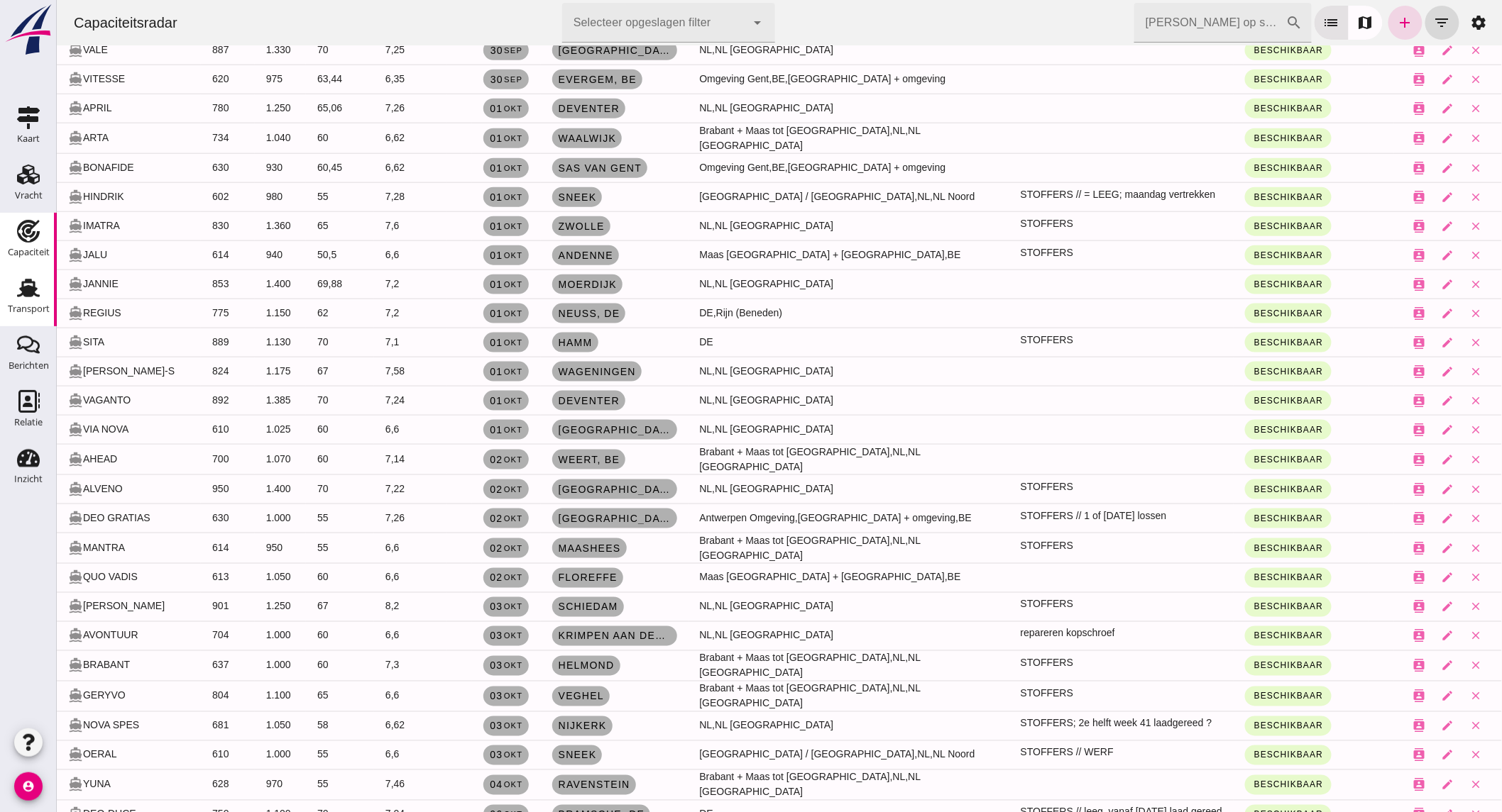
click at [38, 305] on div "Transport" at bounding box center [29, 309] width 42 height 10
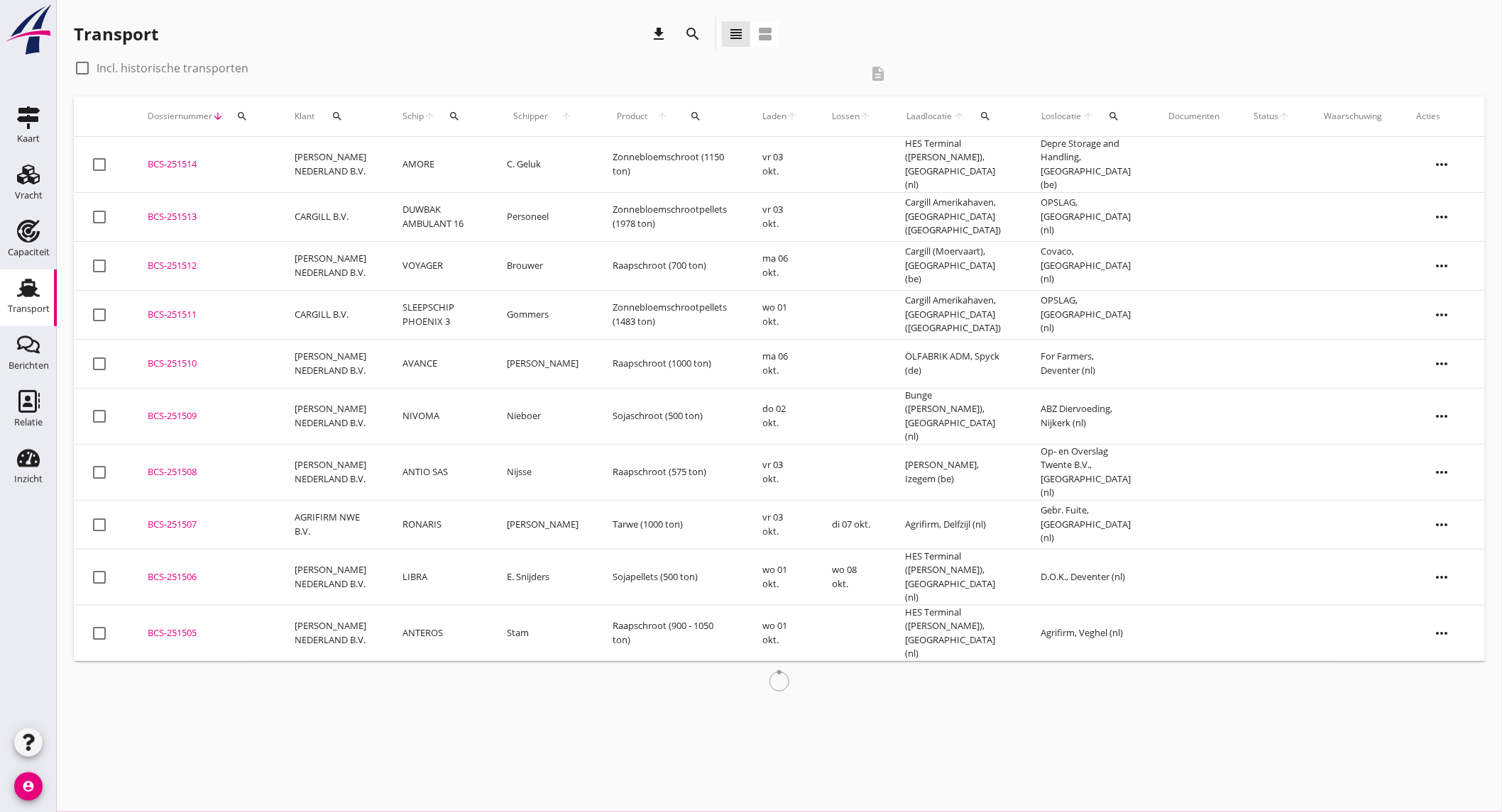
click at [473, 172] on td "AMORE" at bounding box center [438, 165] width 105 height 56
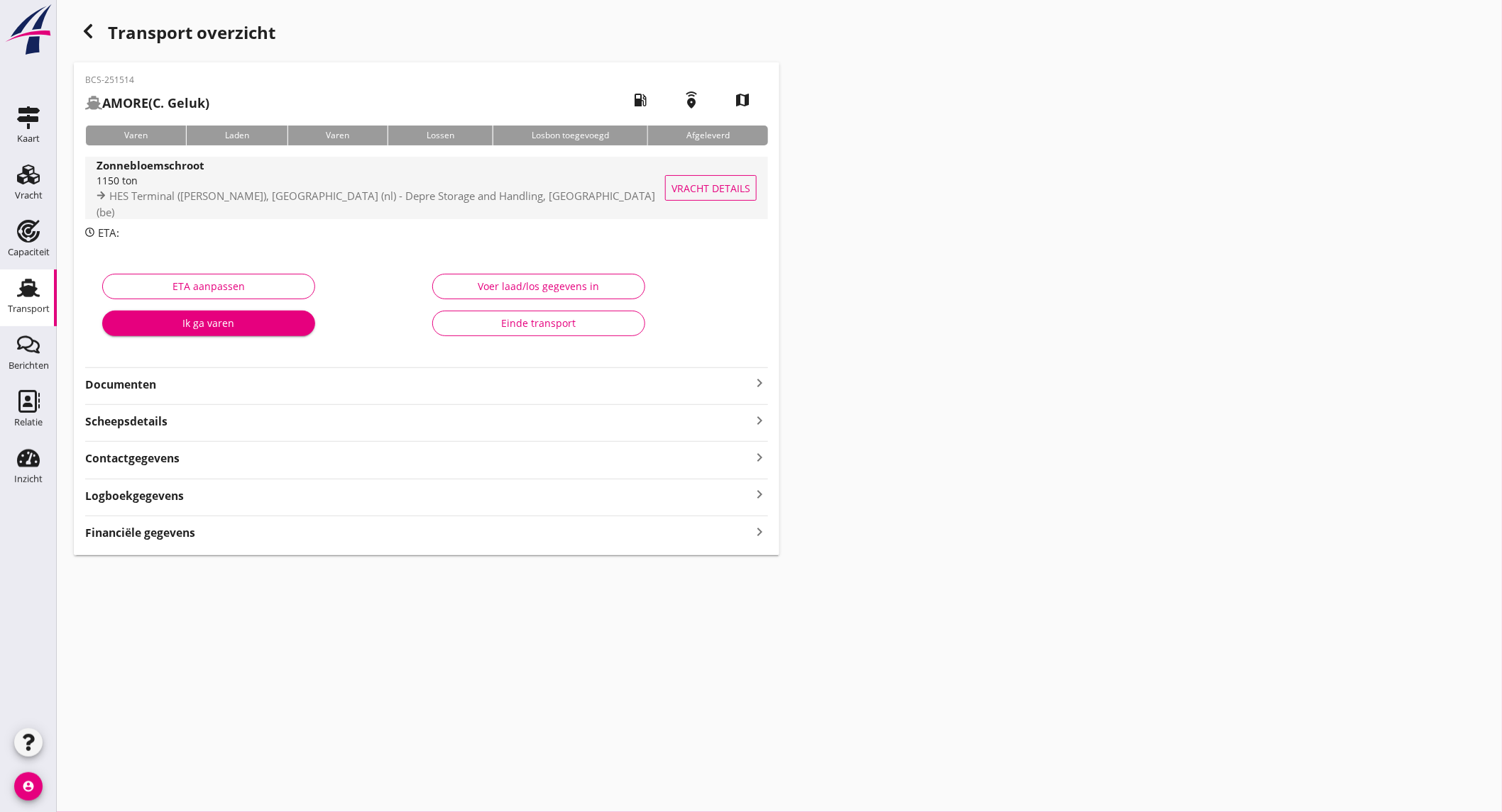
click at [272, 188] on div "1150 ton" at bounding box center [381, 181] width 570 height 15
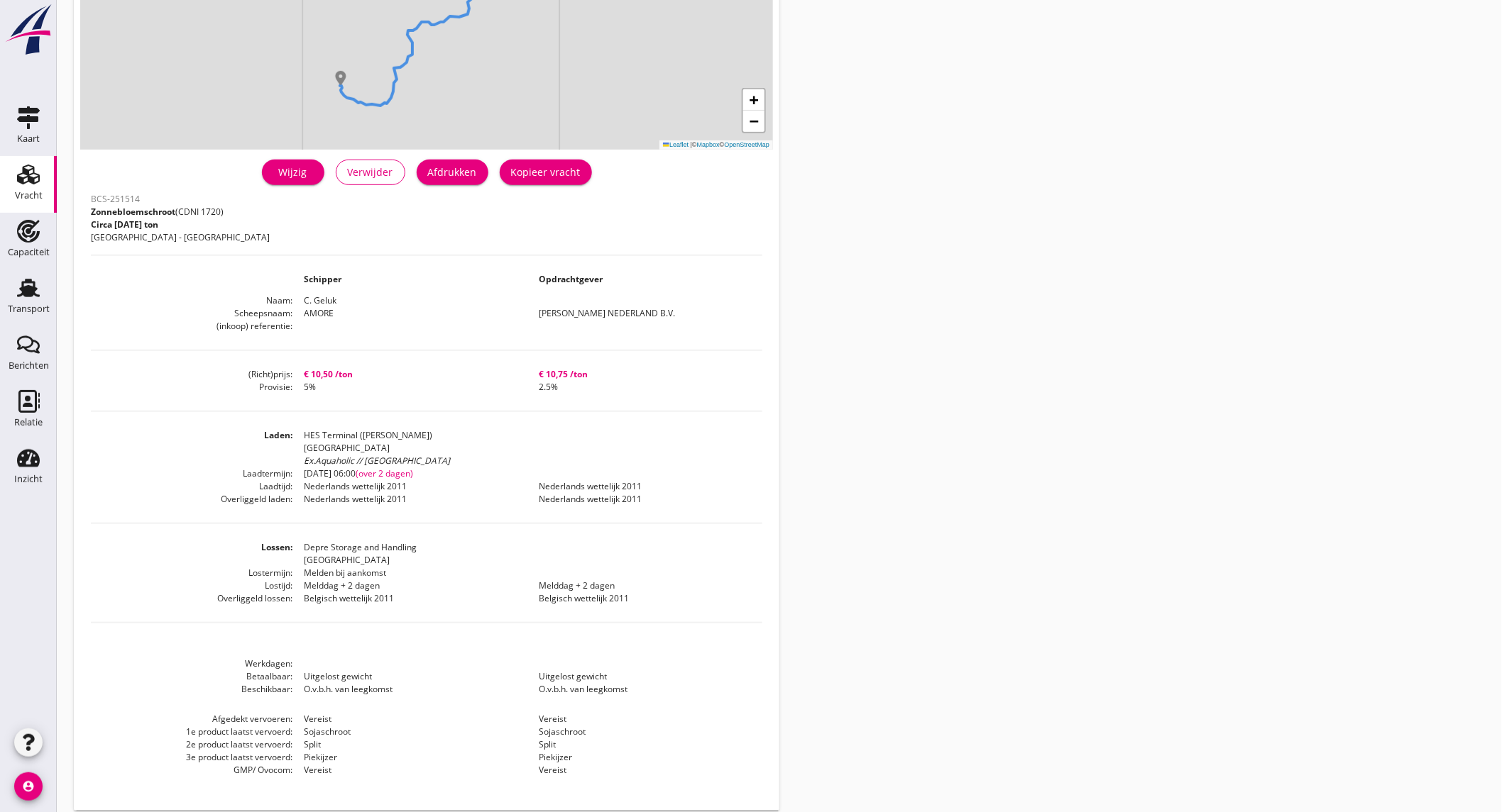
scroll to position [251, 0]
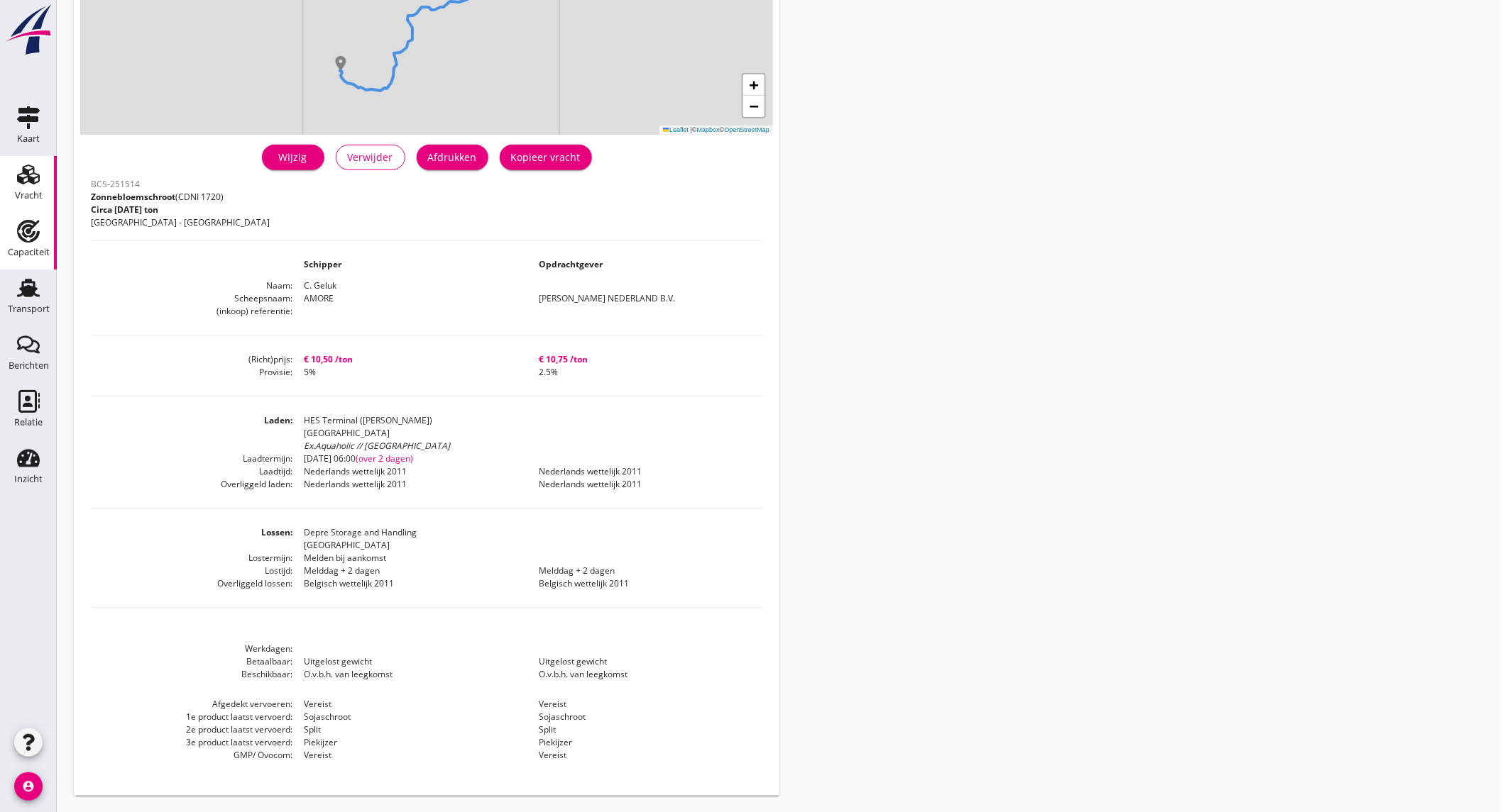
click at [30, 230] on use at bounding box center [29, 231] width 23 height 23
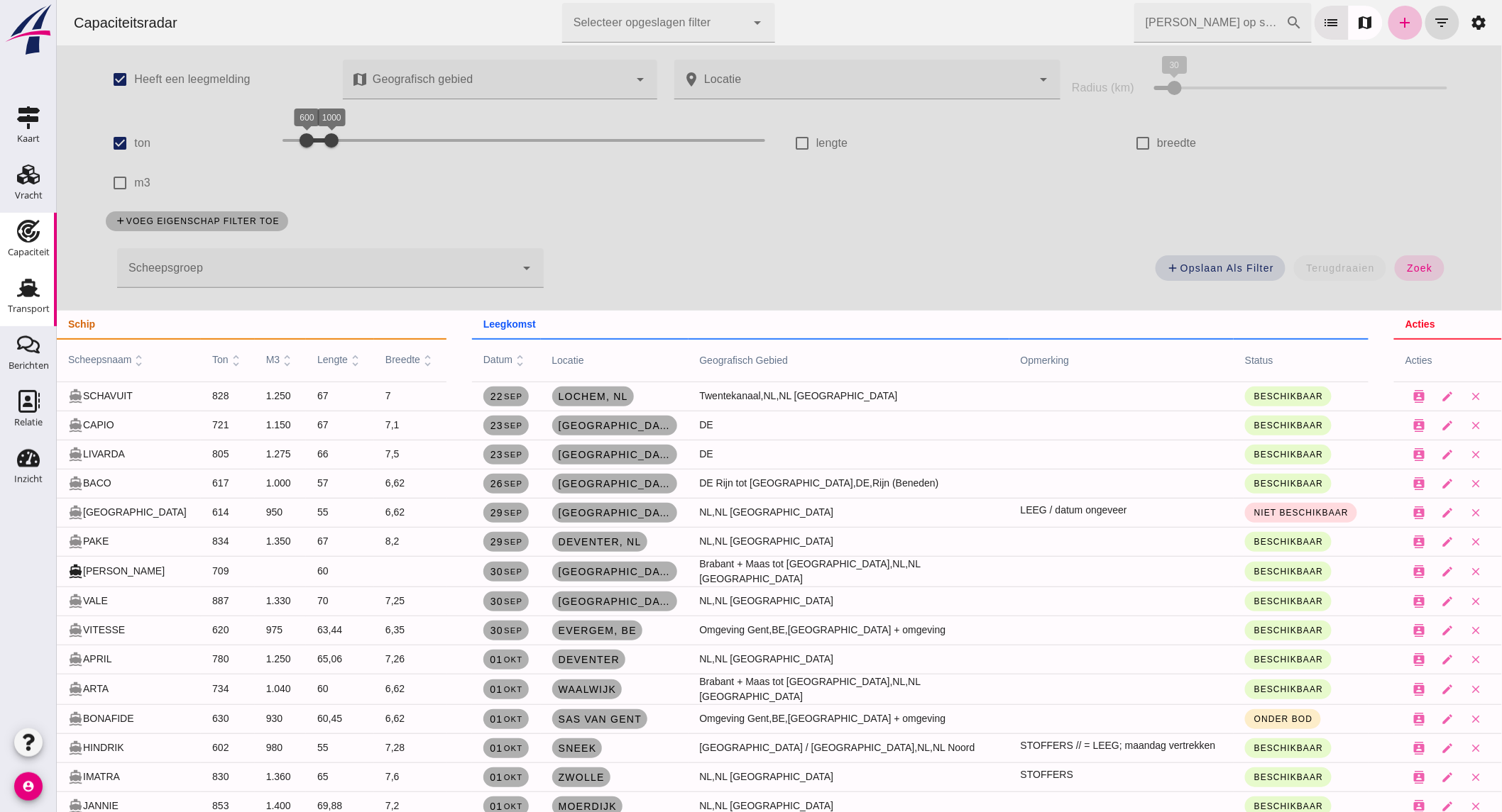
click at [30, 302] on div "Transport" at bounding box center [29, 308] width 42 height 20
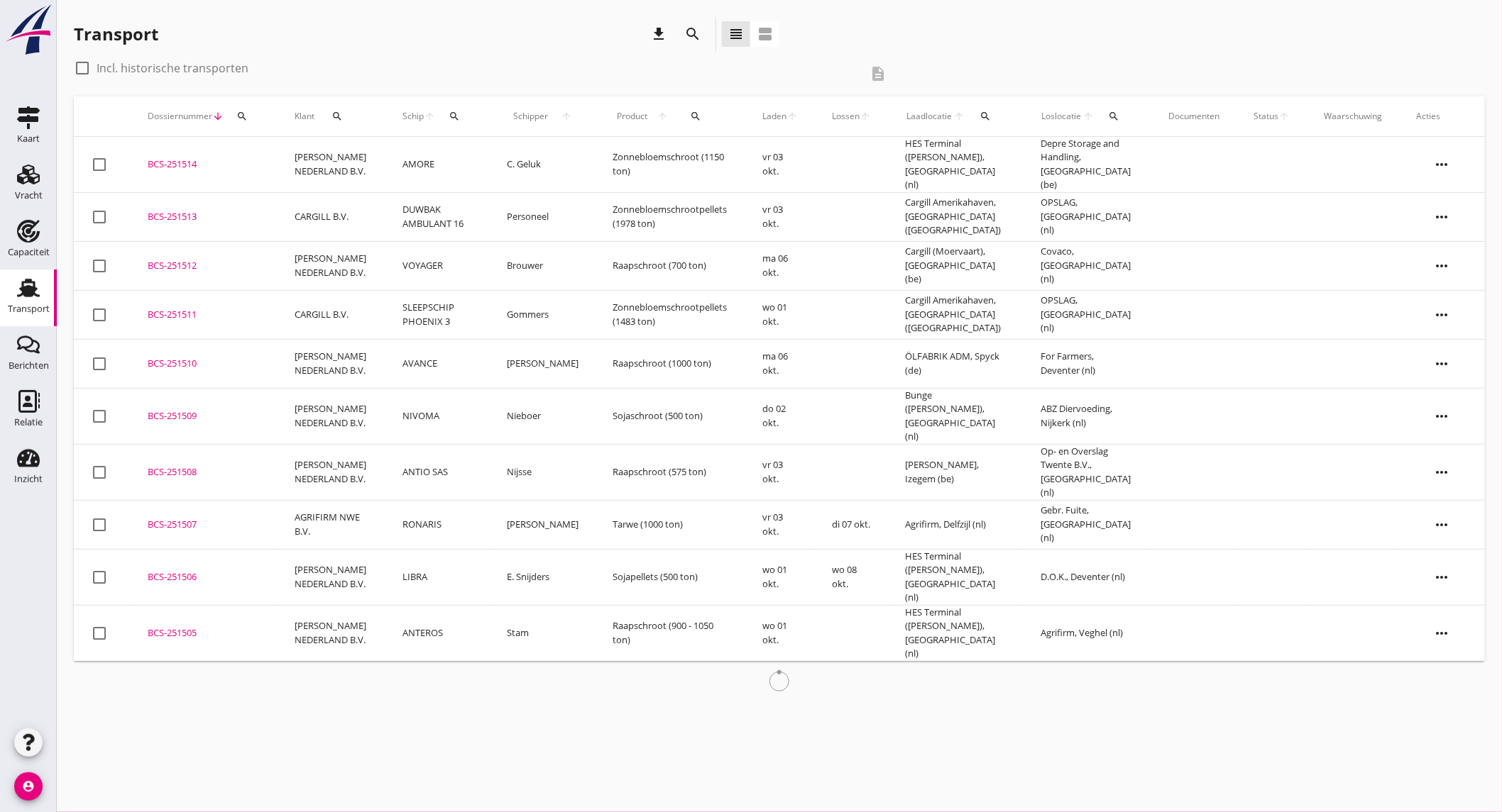
click at [701, 38] on icon "search" at bounding box center [692, 34] width 17 height 17
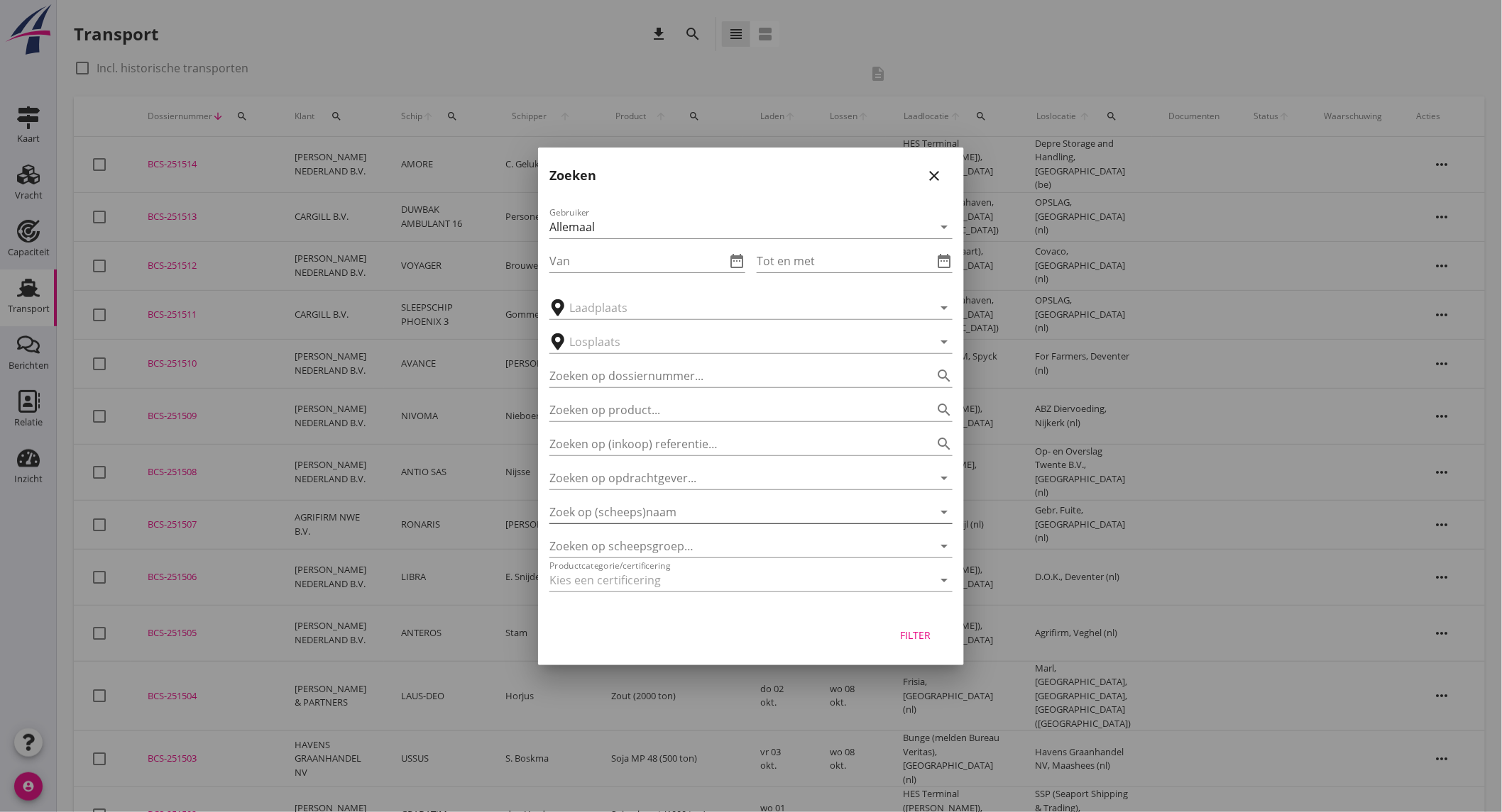
click at [672, 514] on input "Zoek op (scheeps)naam" at bounding box center [731, 512] width 364 height 23
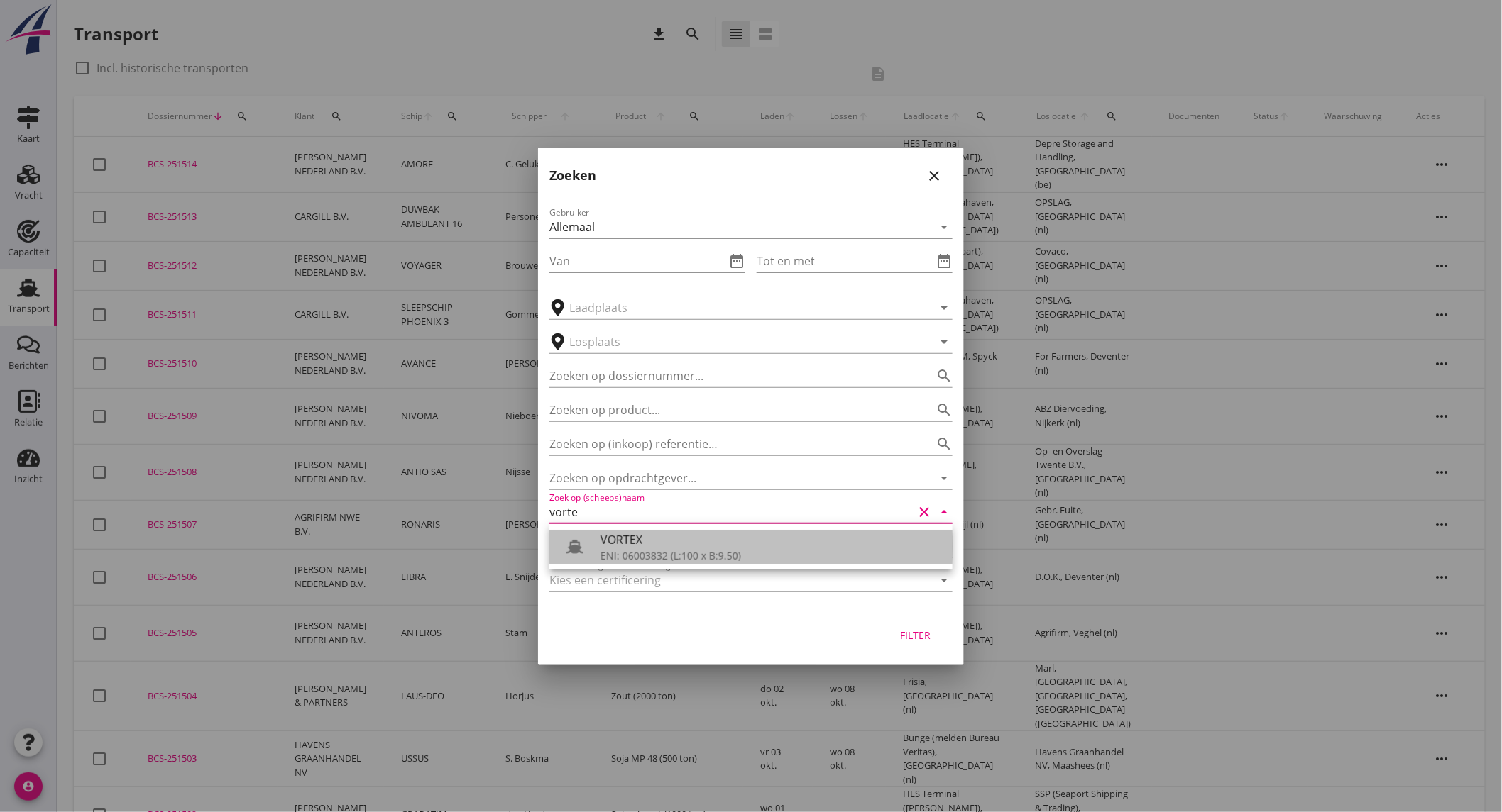
click at [668, 546] on div "VORTEX" at bounding box center [771, 540] width 341 height 17
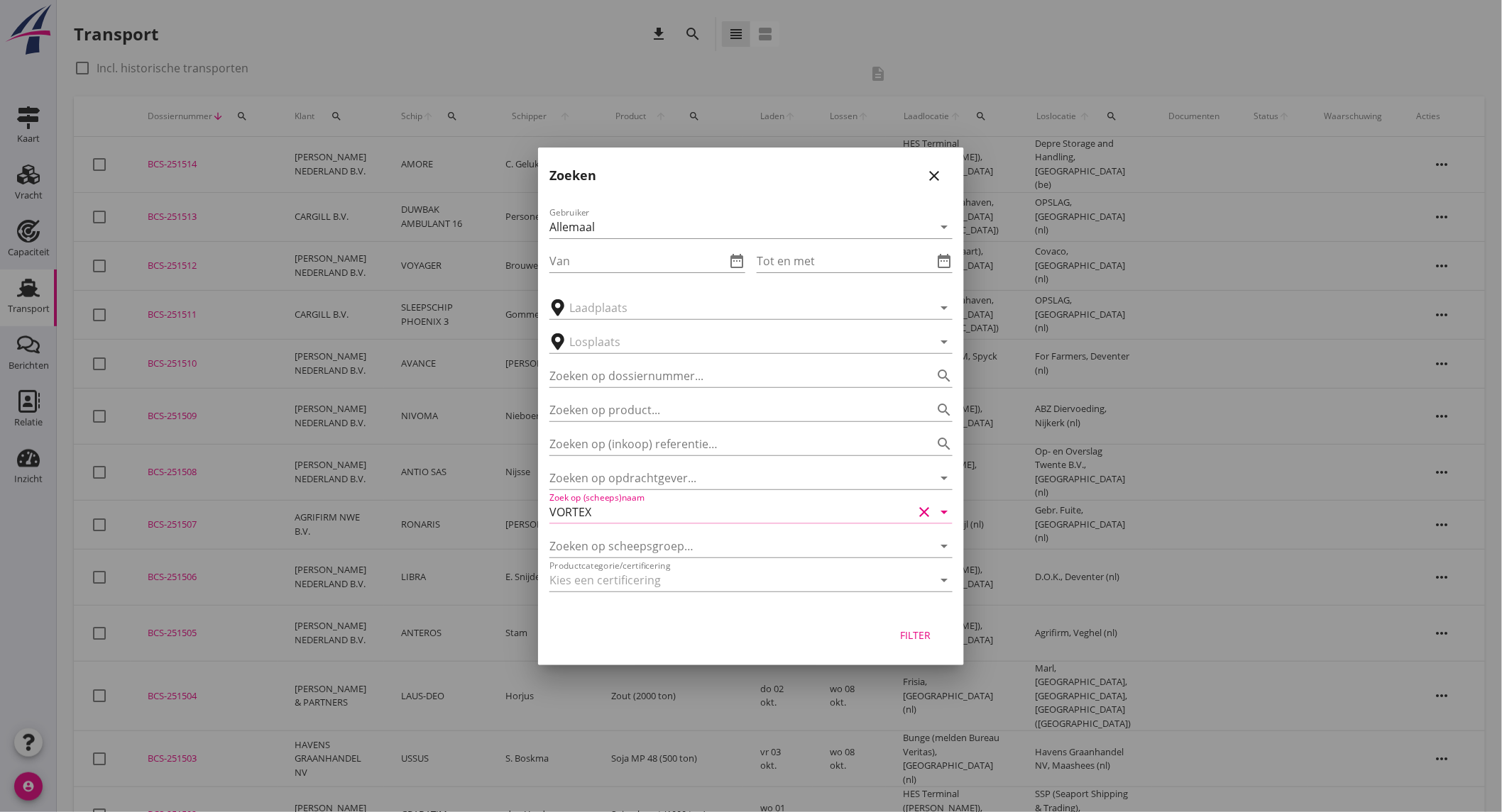
click at [905, 636] on div "Filter" at bounding box center [915, 636] width 40 height 15
type input "VORTEX"
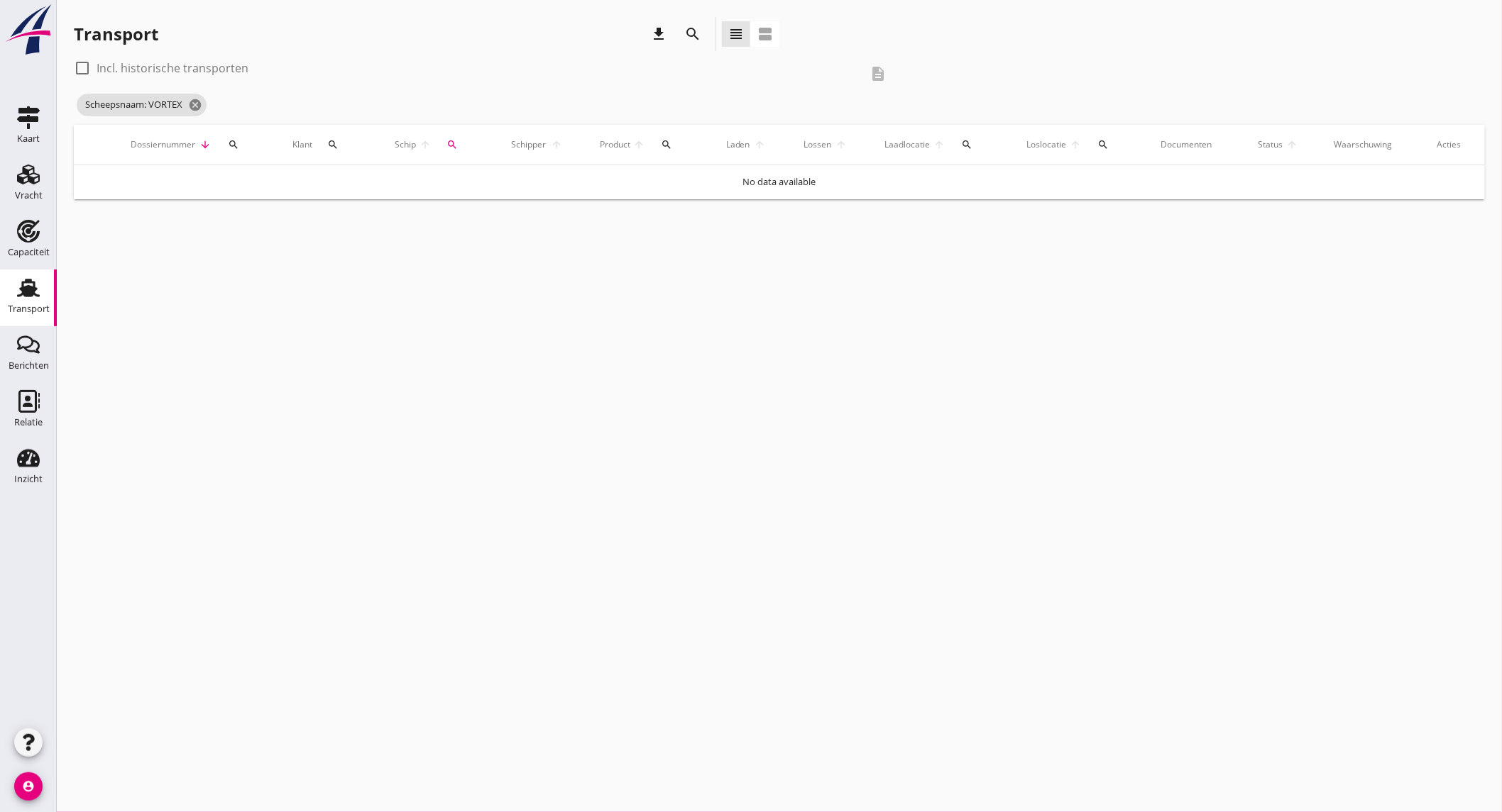
click at [218, 72] on label "Incl. historische transporten" at bounding box center [171, 68] width 151 height 14
checkbox input "true"
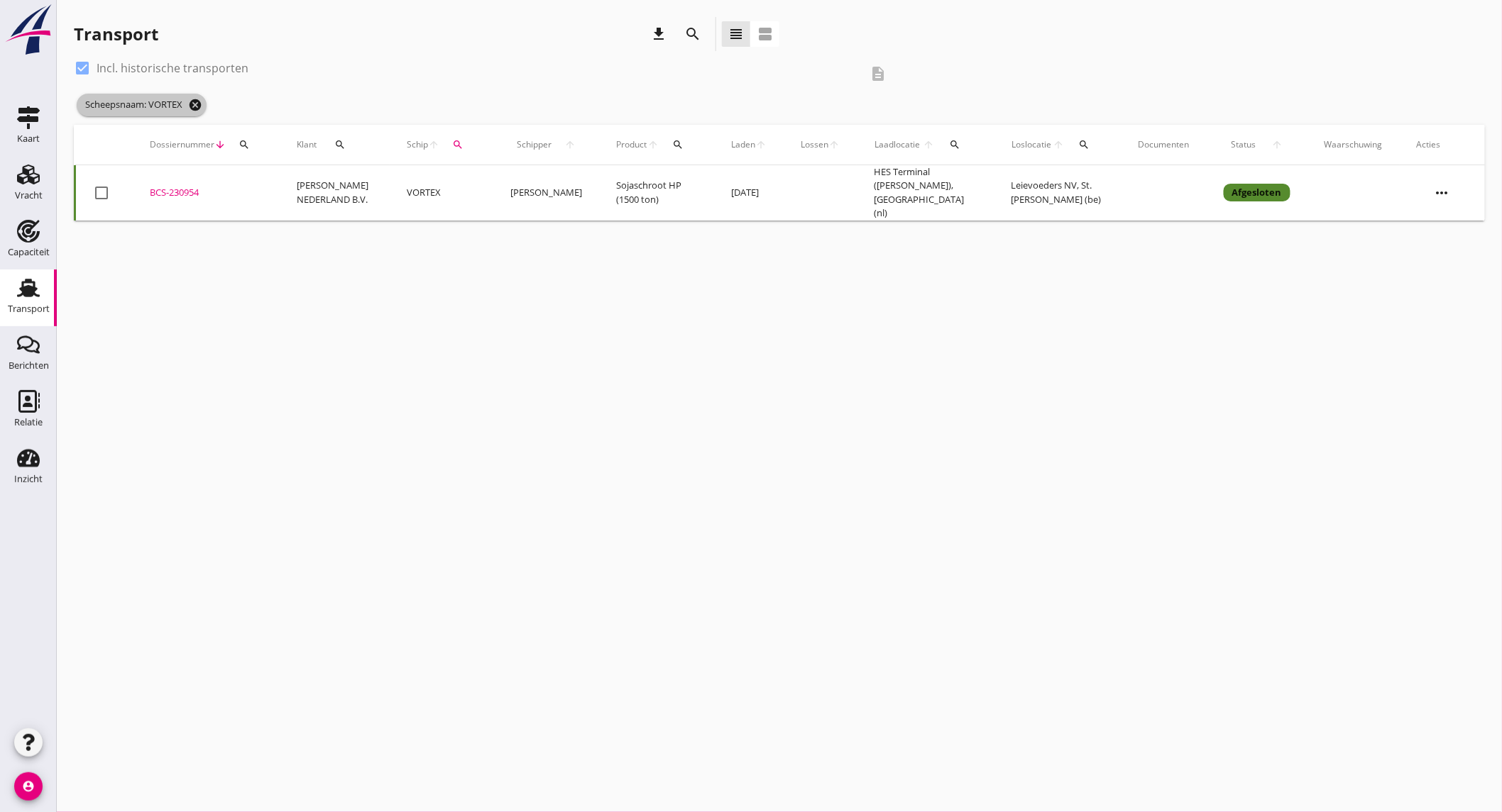
click at [195, 105] on icon "cancel" at bounding box center [194, 105] width 14 height 14
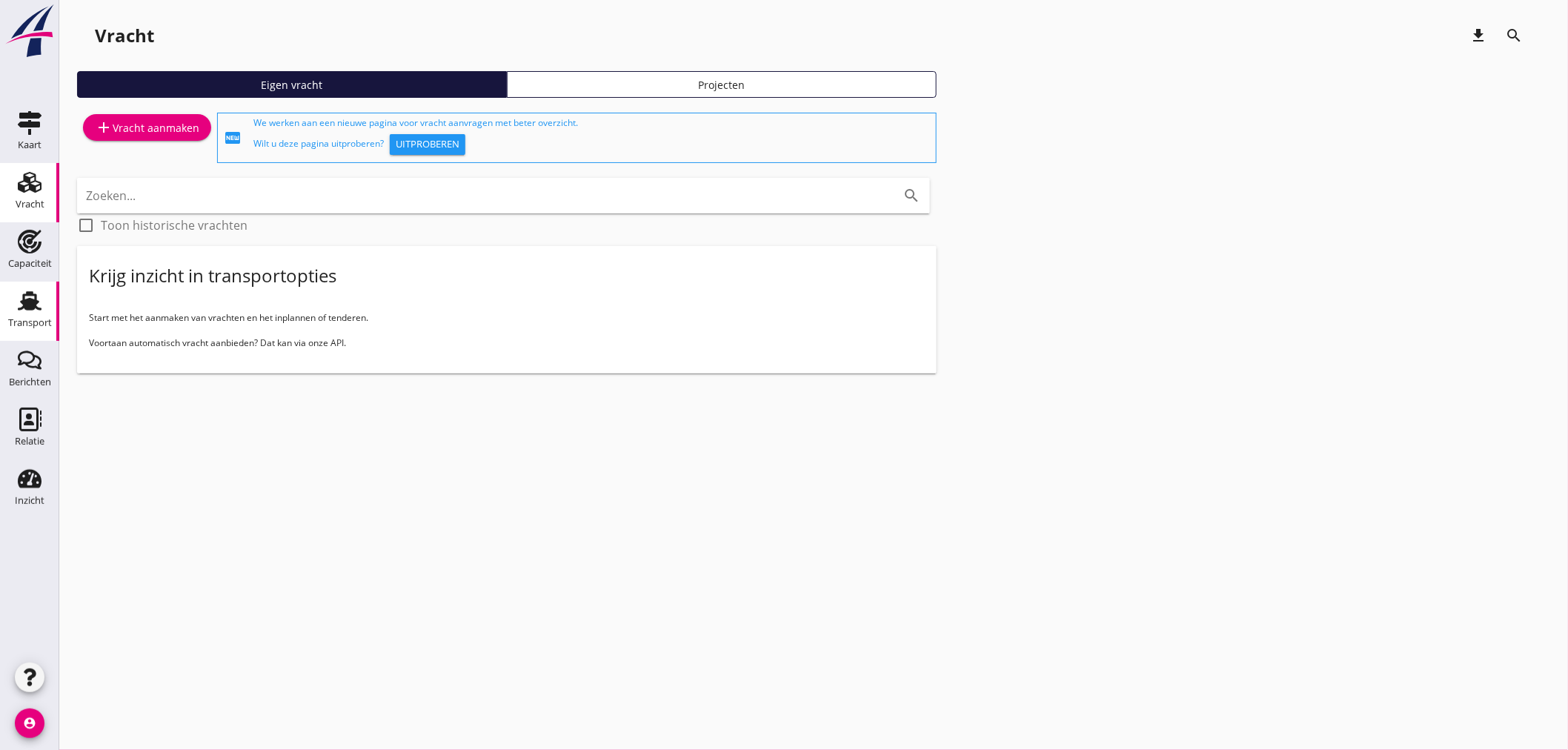
click at [31, 315] on div "Transport" at bounding box center [30, 322] width 44 height 21
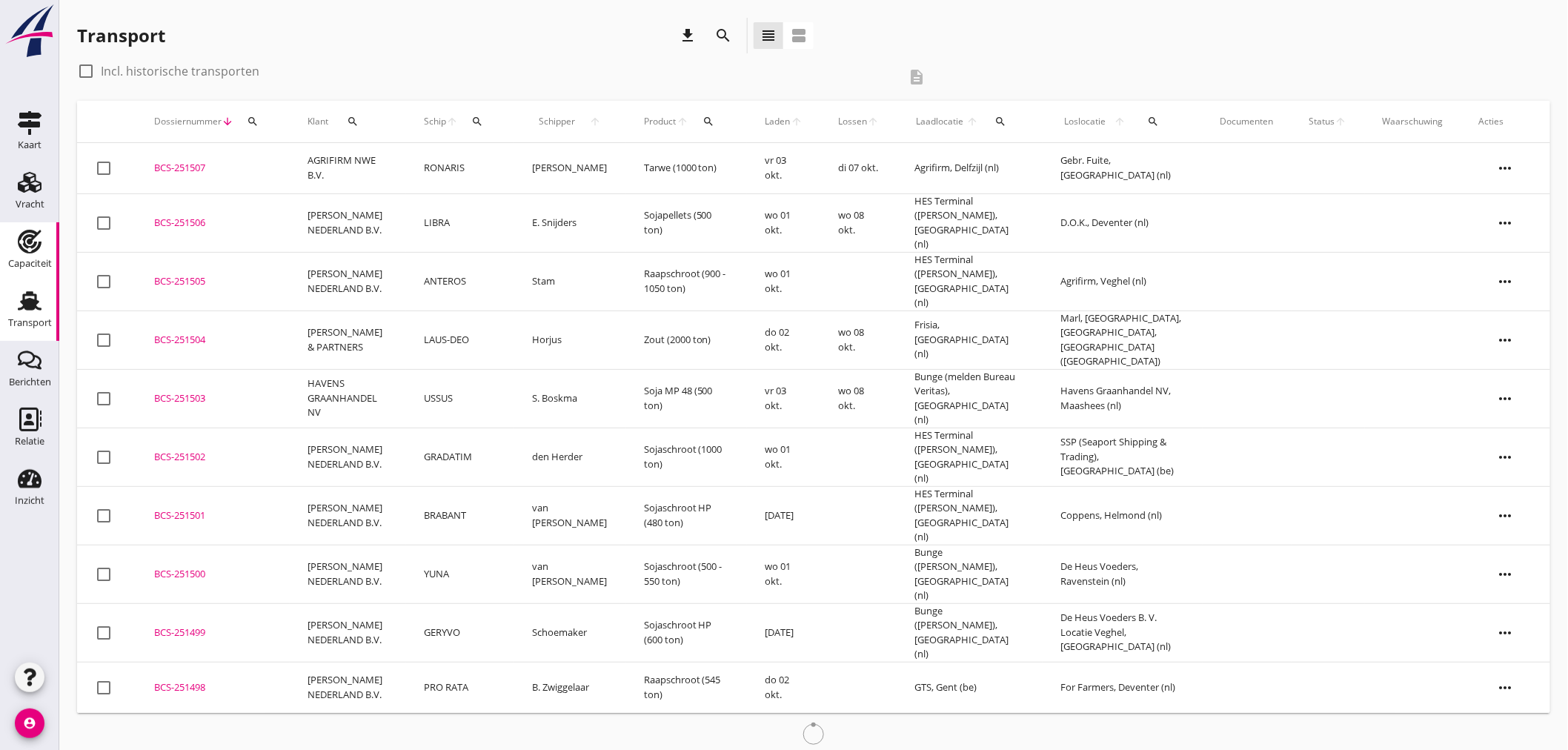
click at [25, 270] on div "Capaciteit" at bounding box center [30, 264] width 44 height 21
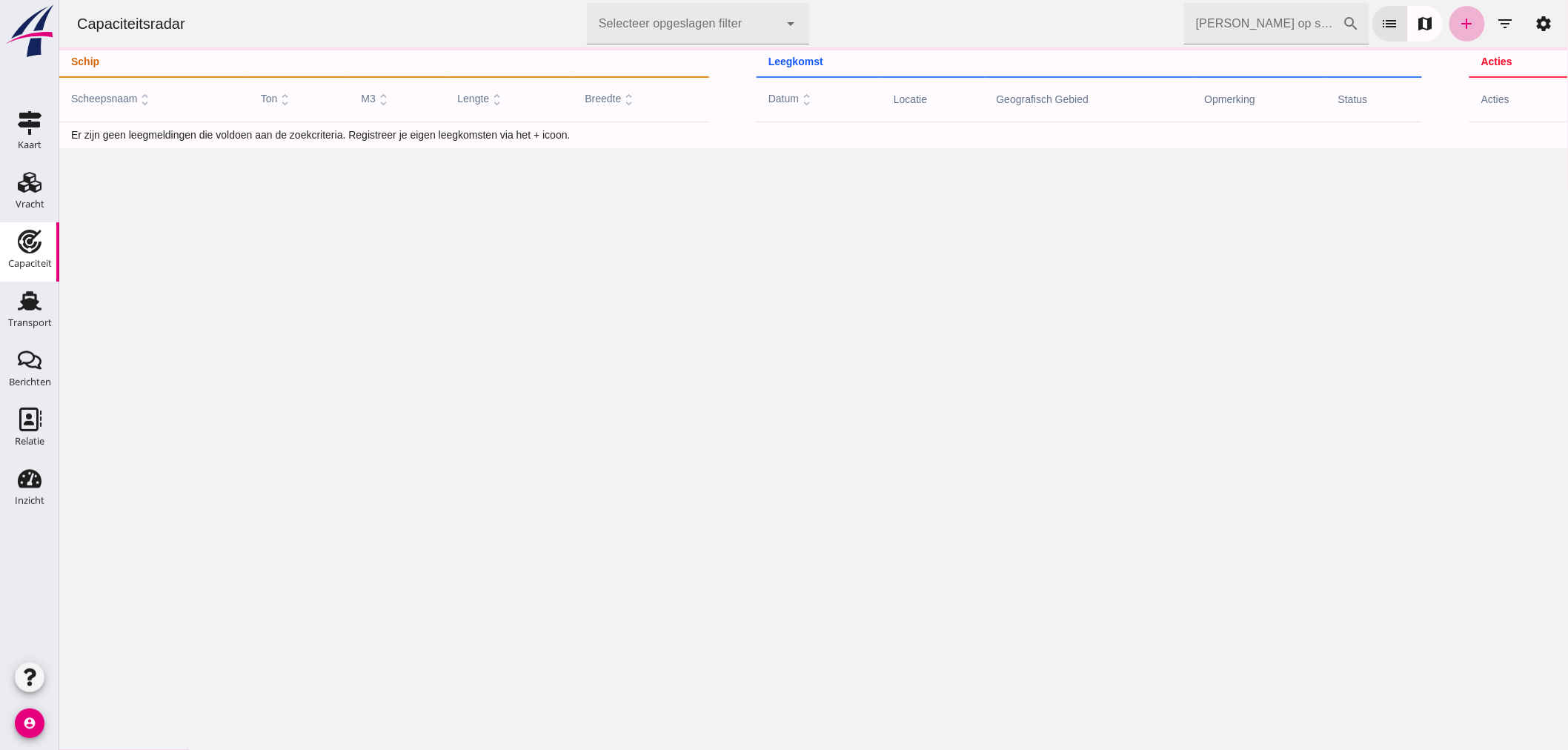
click at [1458, 23] on icon "add" at bounding box center [1467, 24] width 18 height 18
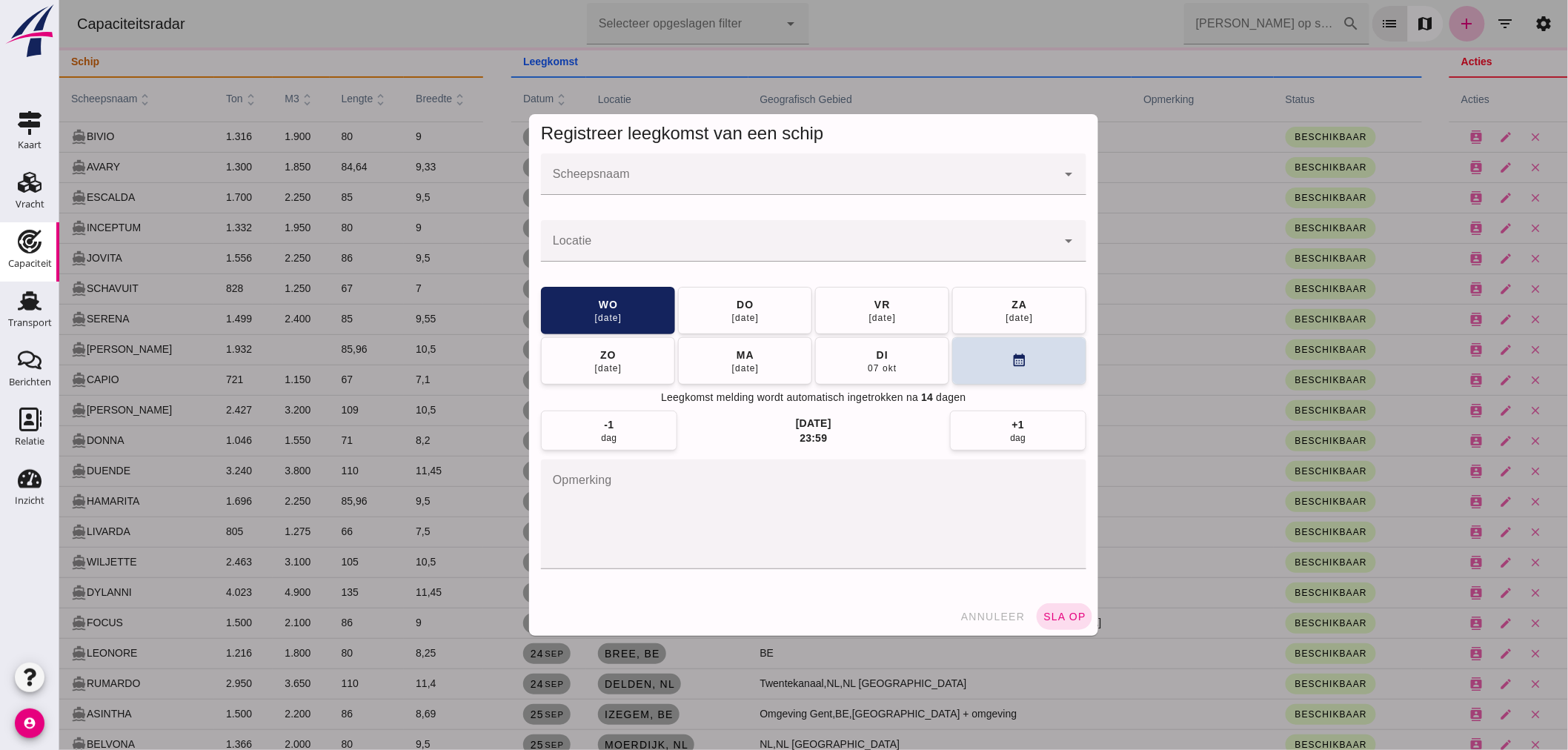
click at [722, 188] on input "Scheepsnaam" at bounding box center [797, 182] width 516 height 18
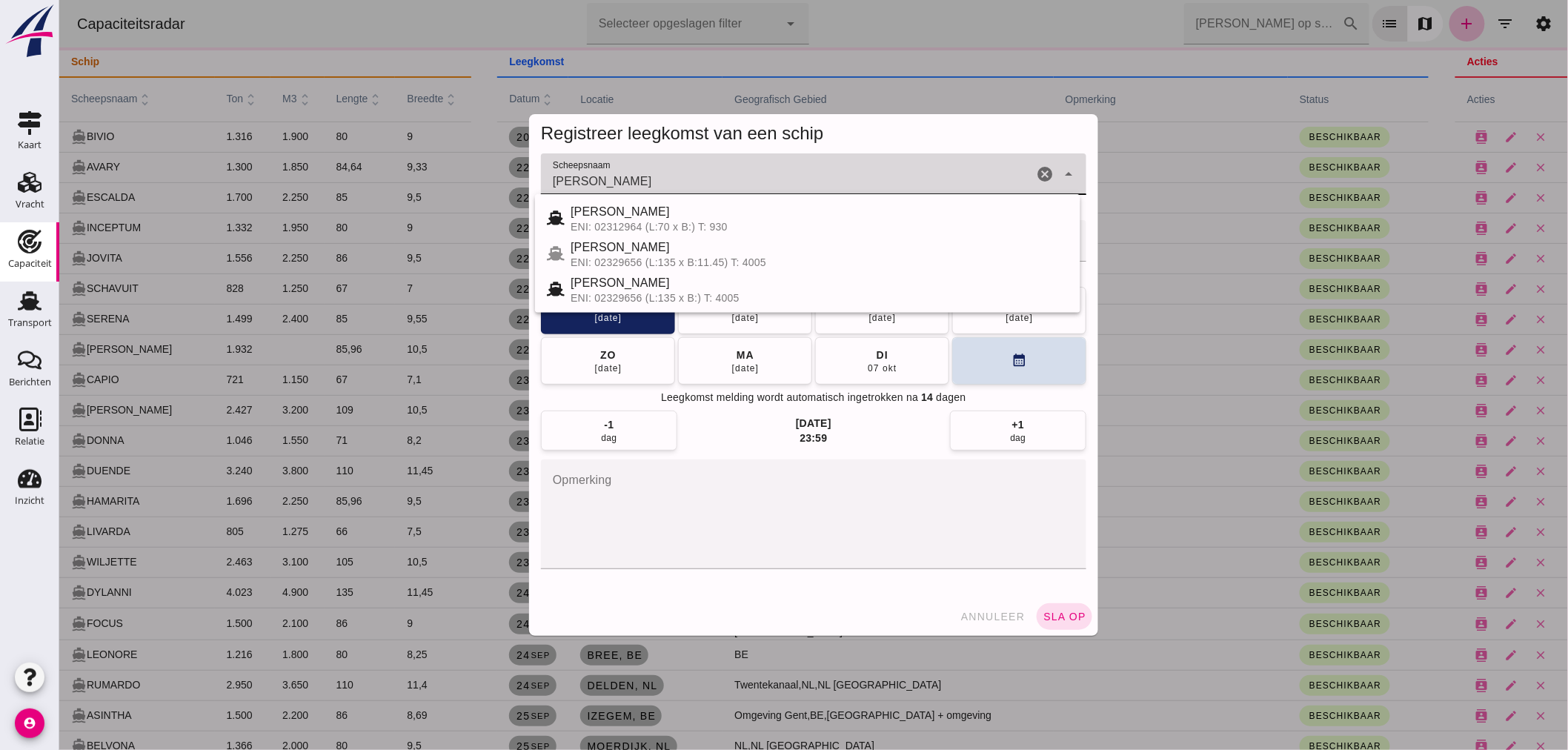
click at [691, 253] on div "JANNA MARIA III" at bounding box center [818, 248] width 498 height 18
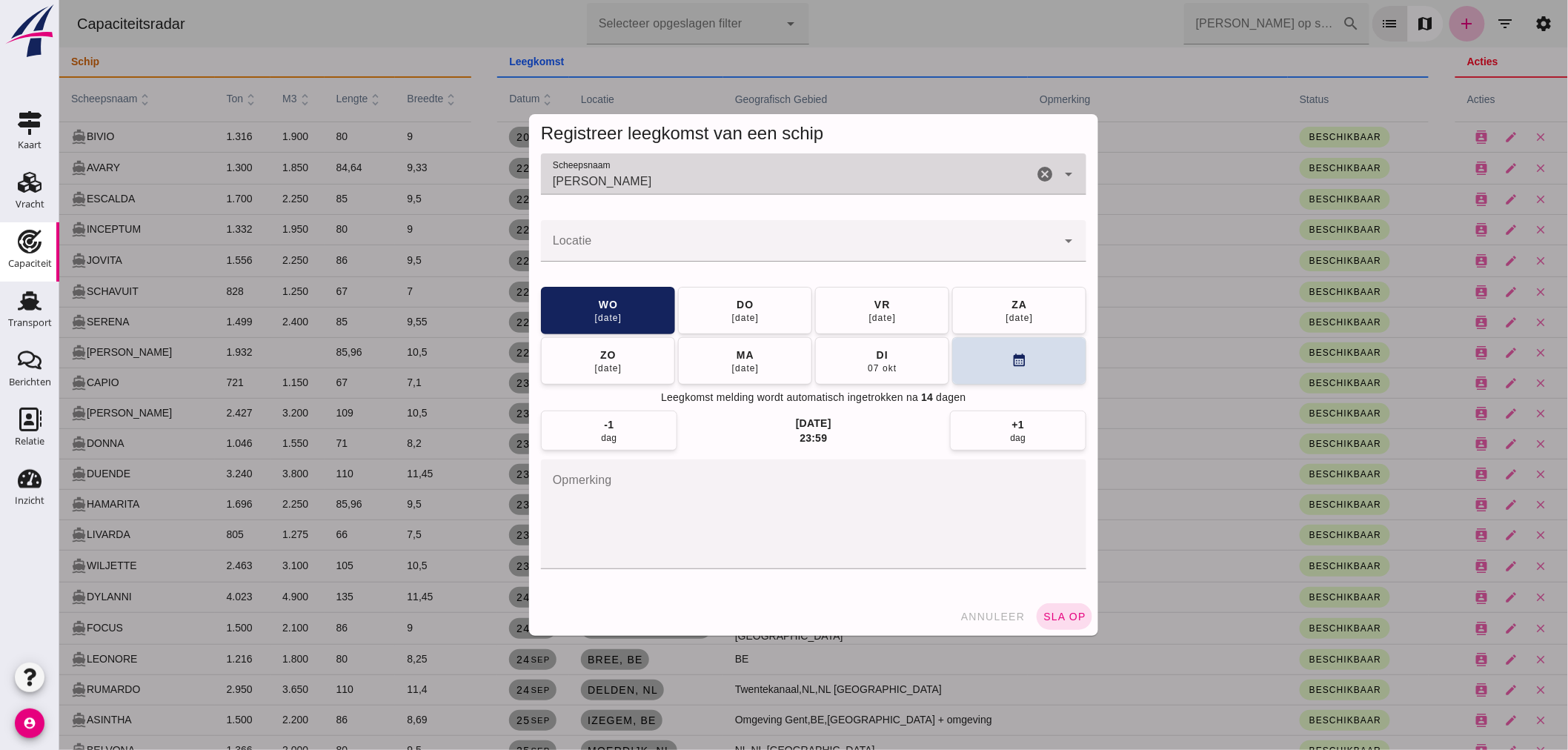
type input "JANNA MARIA III"
click at [694, 237] on div at bounding box center [797, 241] width 516 height 42
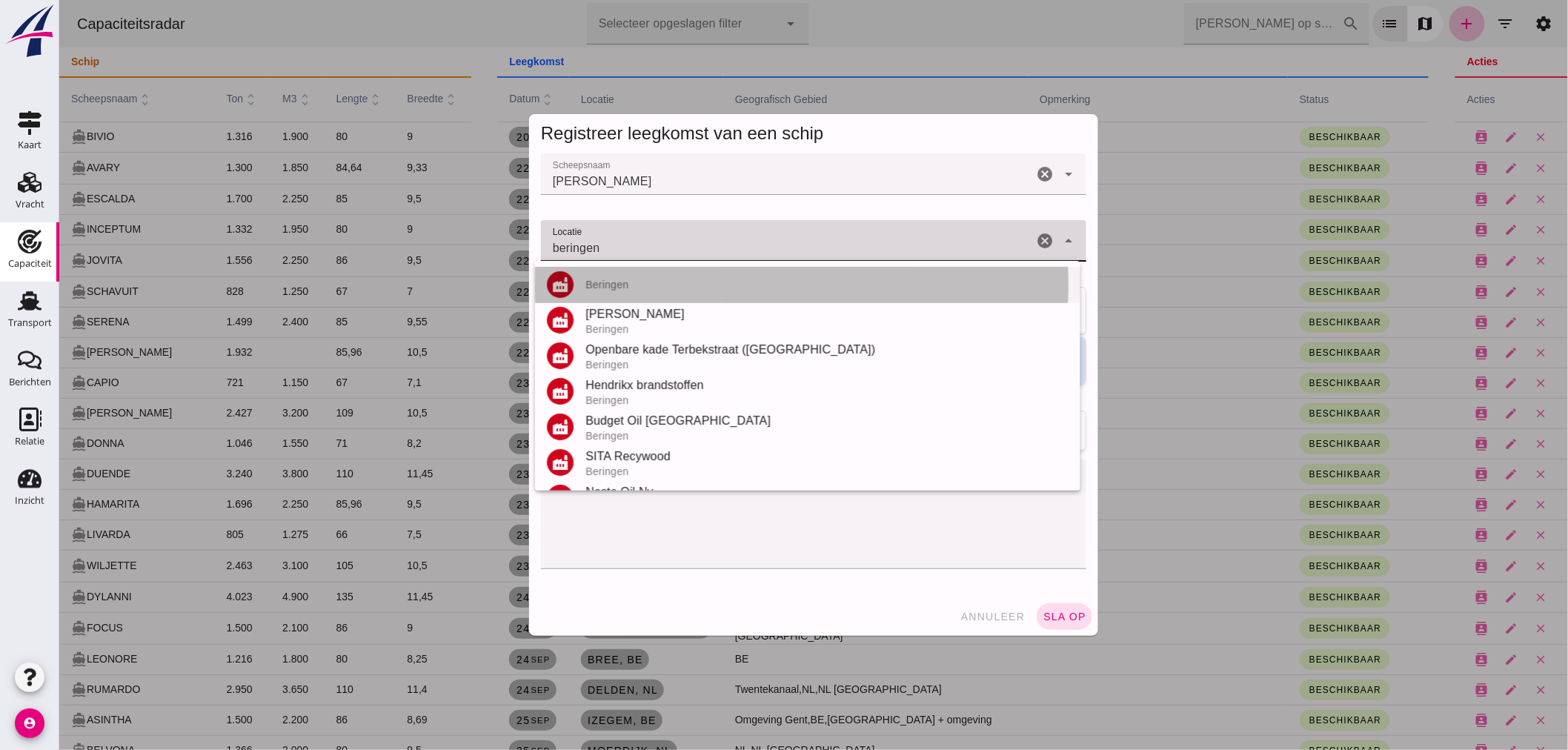
click at [703, 285] on div "Beringen" at bounding box center [826, 284] width 483 height 12
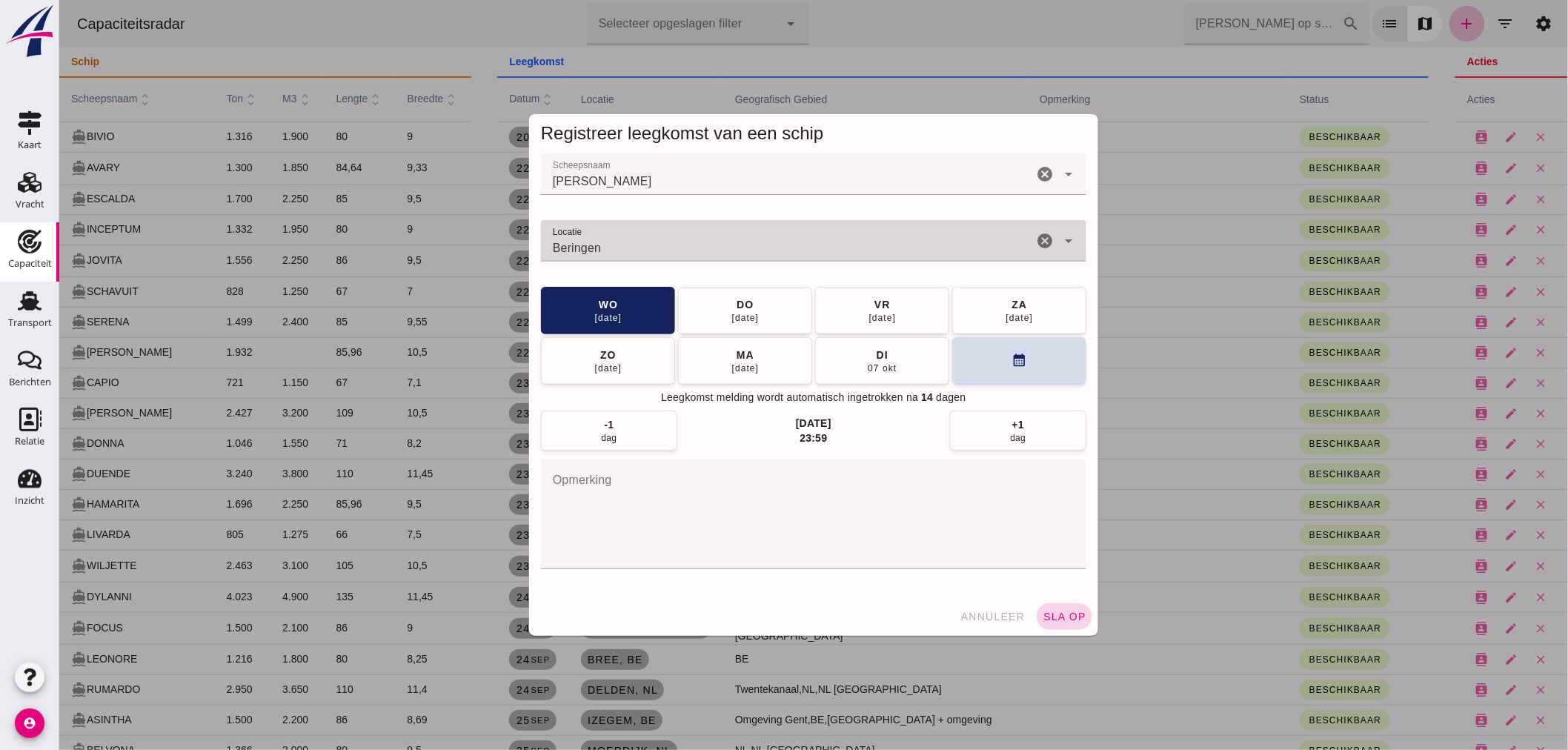
type input "Beringen"
click at [712, 356] on button "ma 06 okt" at bounding box center [744, 361] width 134 height 48
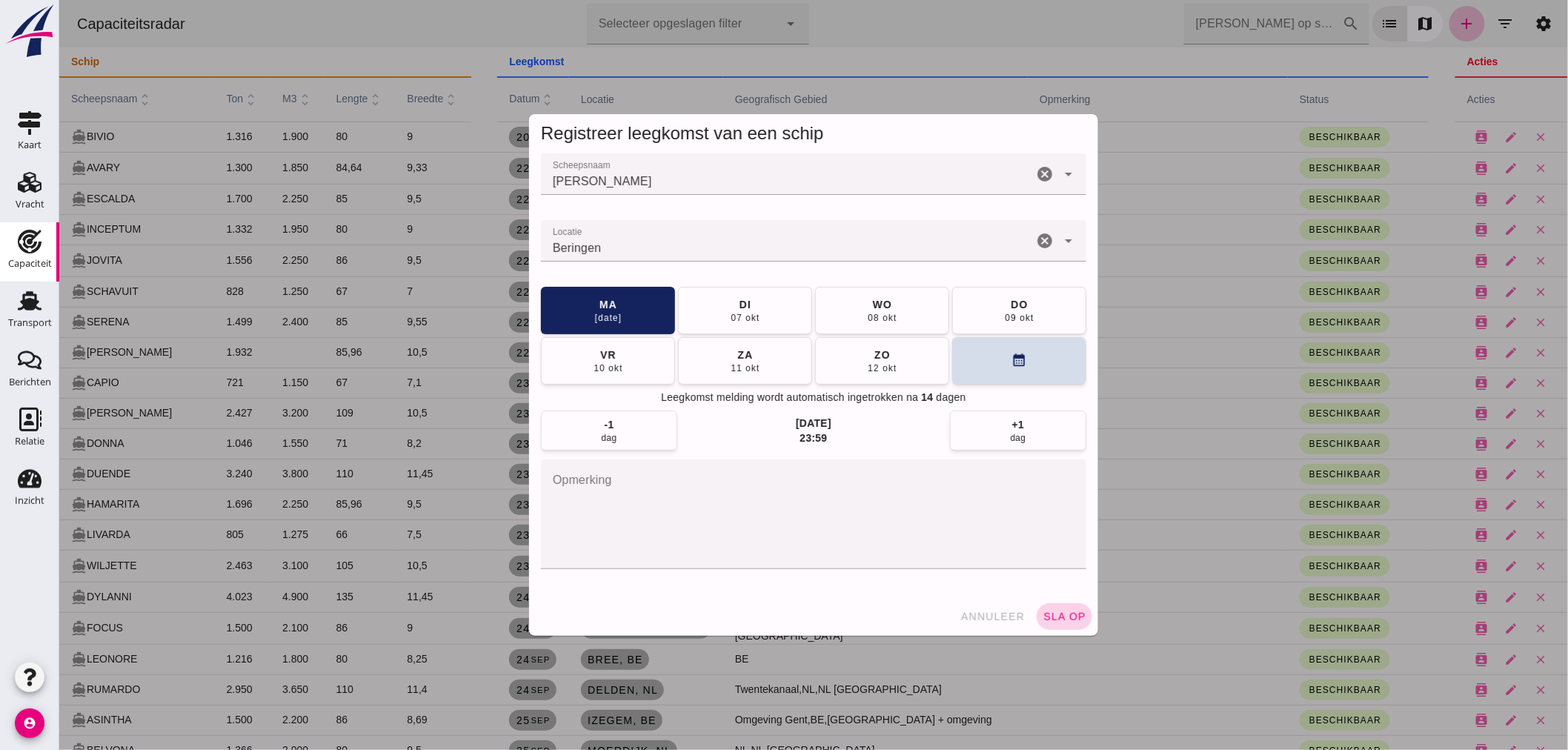
click at [1063, 616] on span "sla op" at bounding box center [1064, 617] width 44 height 12
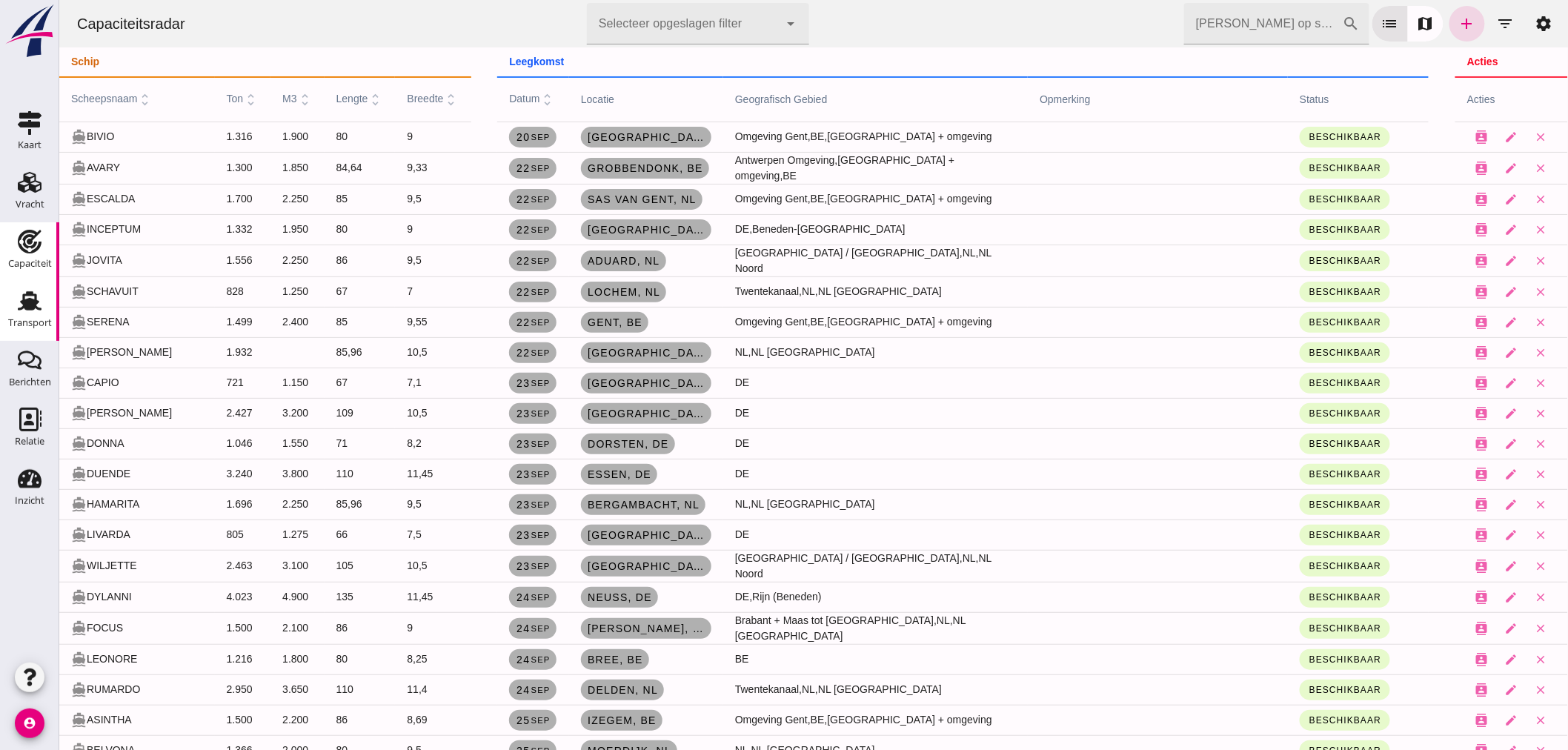
click at [20, 318] on div "Transport" at bounding box center [30, 323] width 44 height 10
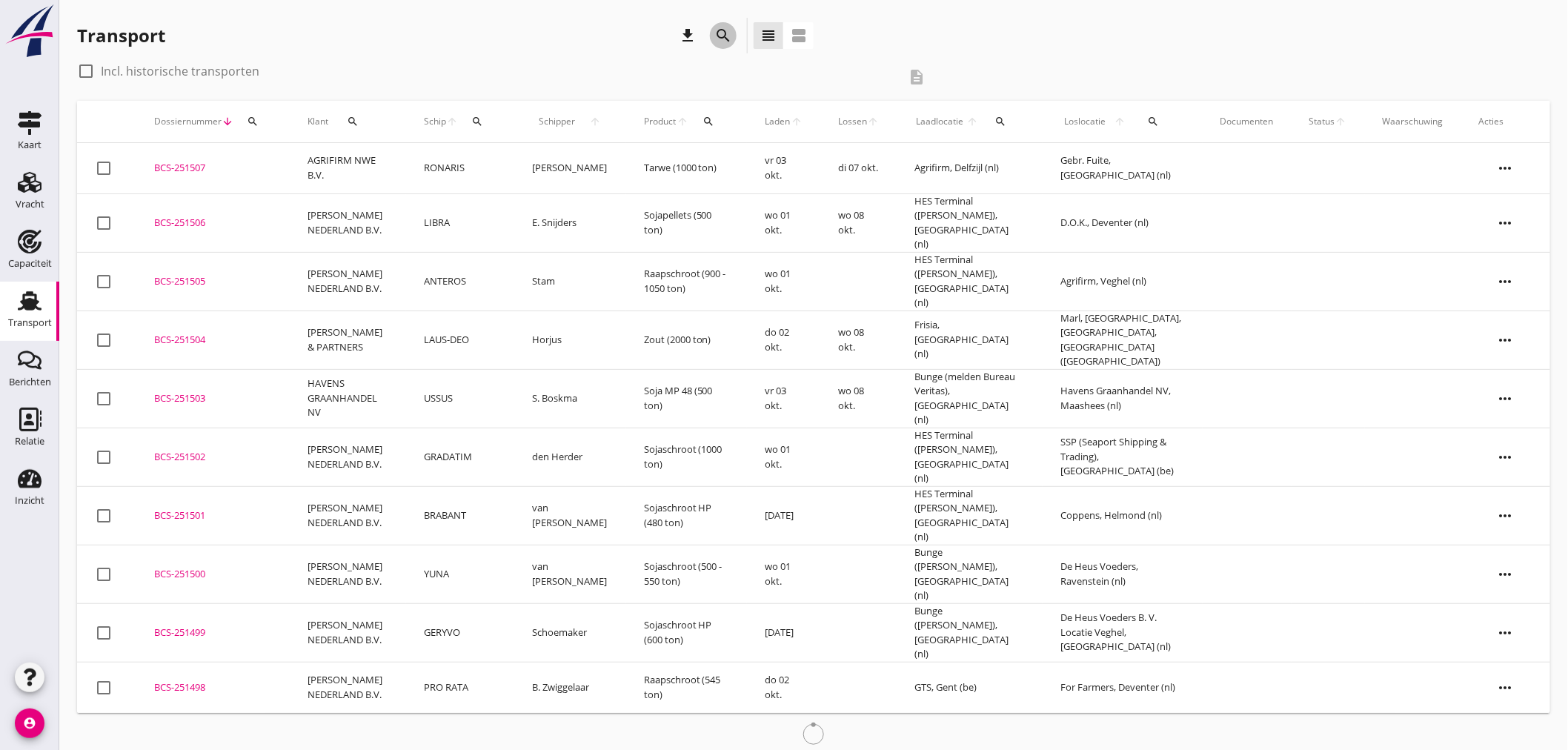
click at [722, 42] on icon "search" at bounding box center [723, 36] width 18 height 18
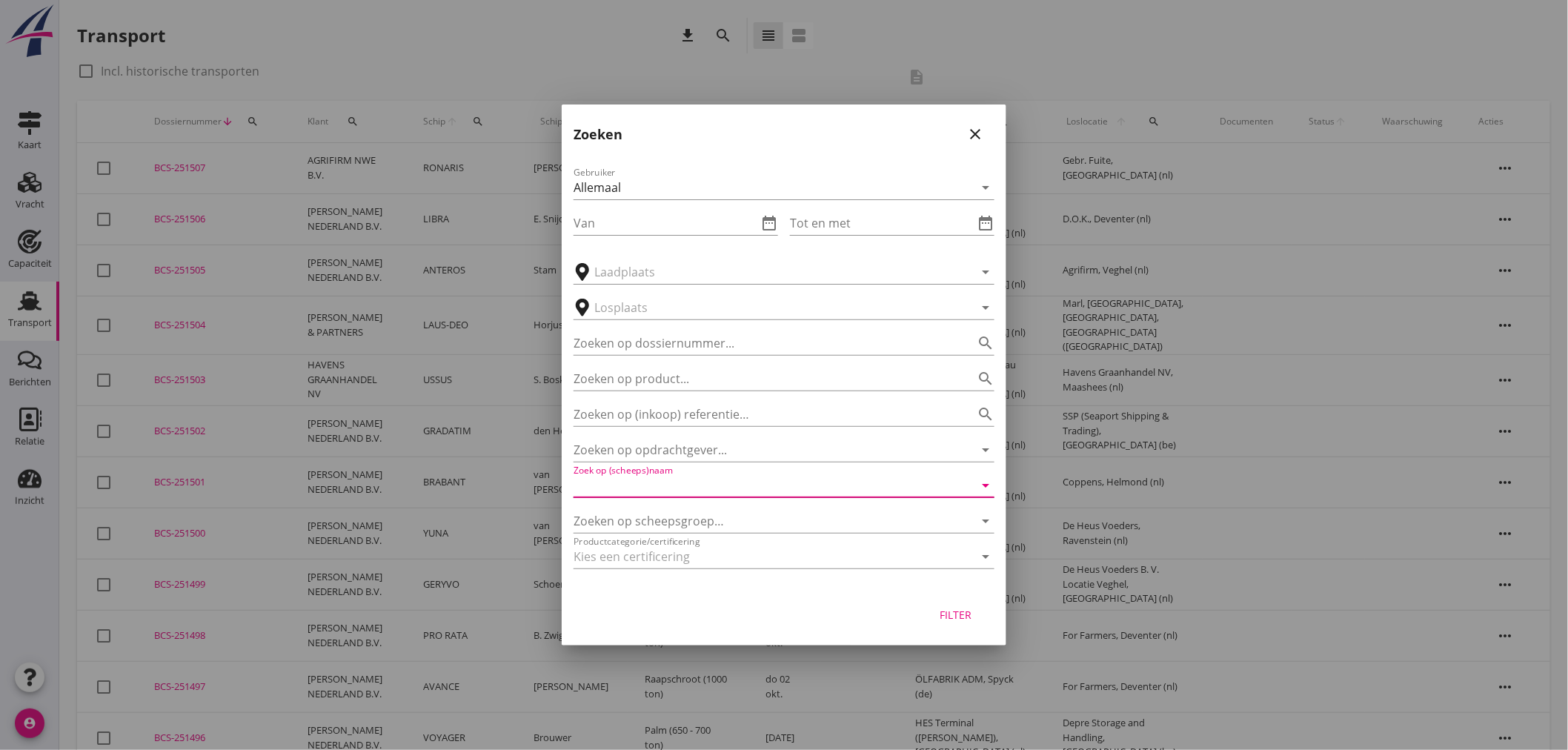
click at [750, 486] on input "Zoek op (scheeps)naam" at bounding box center [764, 485] width 380 height 24
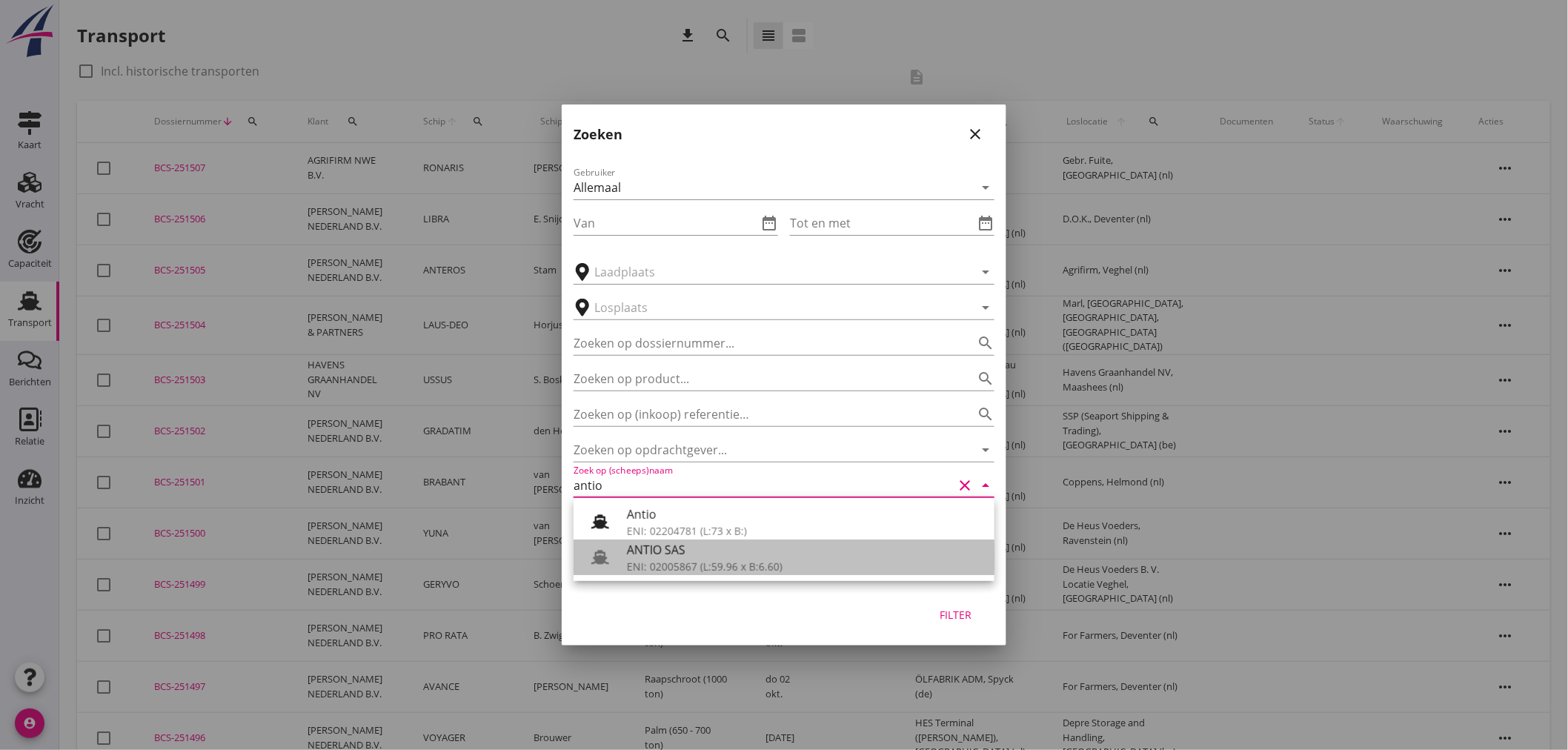
click at [709, 552] on div "ANTIO SAS" at bounding box center [804, 550] width 356 height 18
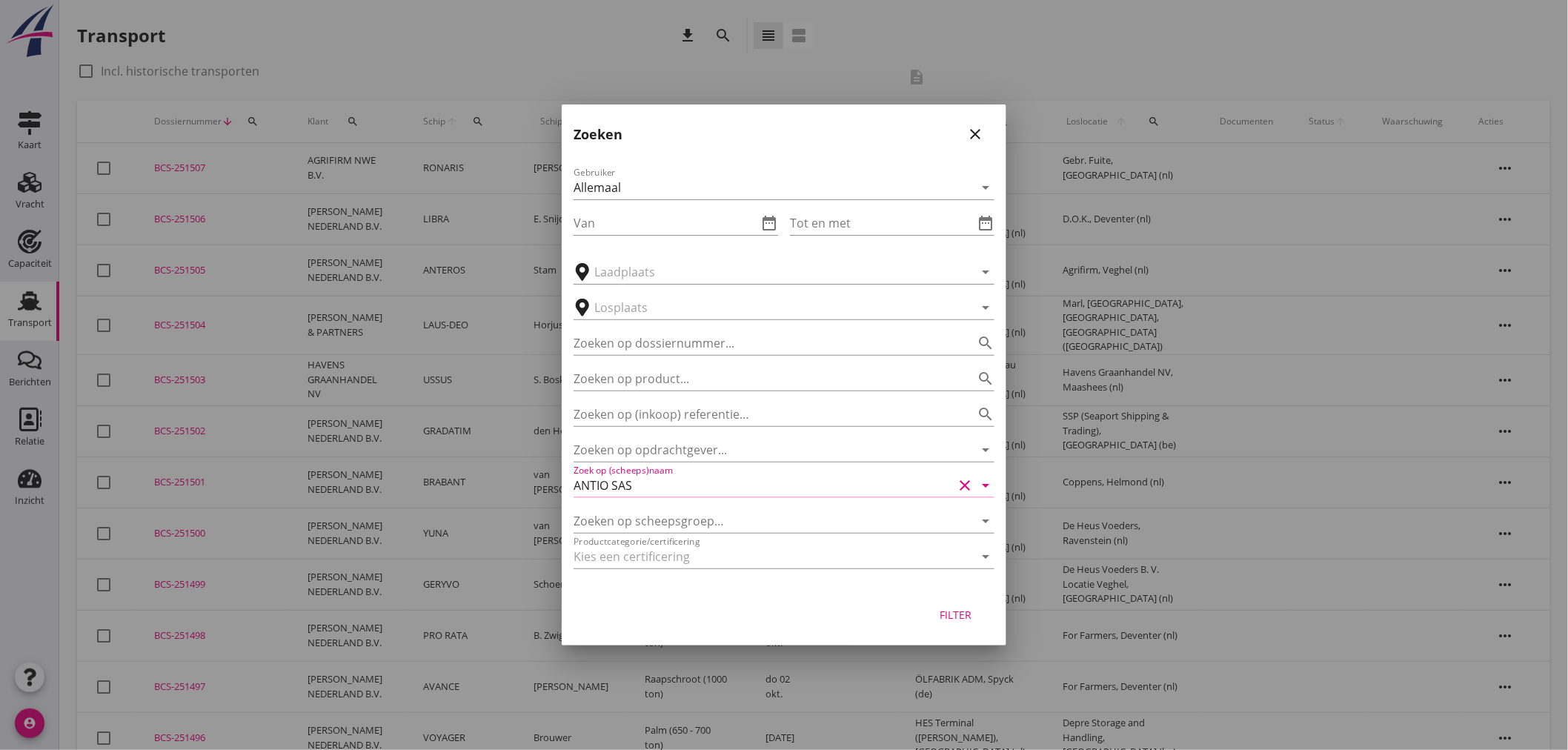
click at [963, 612] on div "Filter" at bounding box center [956, 615] width 42 height 16
type input "ANTIO SAS"
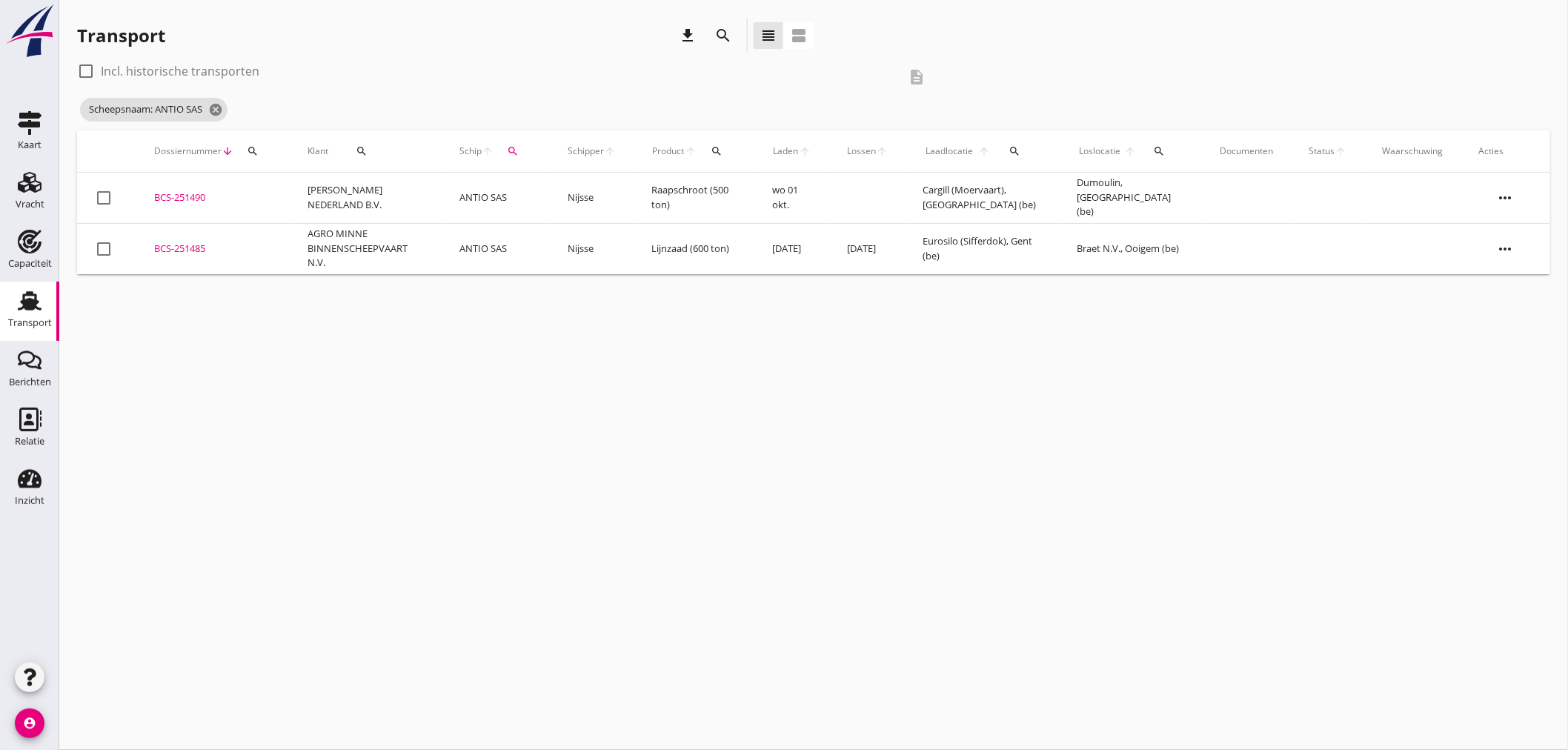
click at [353, 197] on td "[PERSON_NAME] NEDERLAND B.V." at bounding box center [365, 198] width 152 height 51
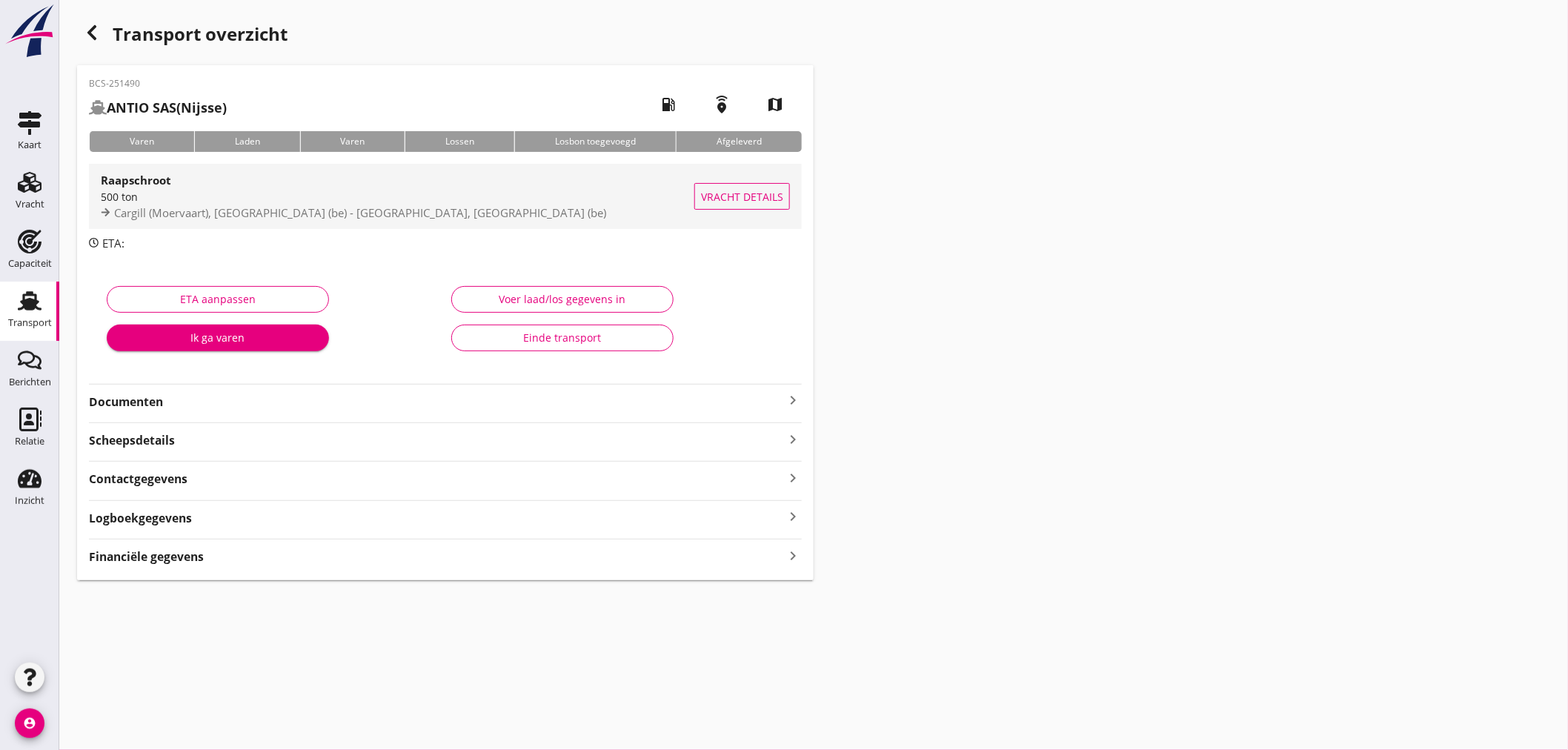
click at [254, 214] on span "Cargill (Moervaart), Gent (be) - Dumoulin, Kortrijk (be)" at bounding box center [360, 212] width 492 height 15
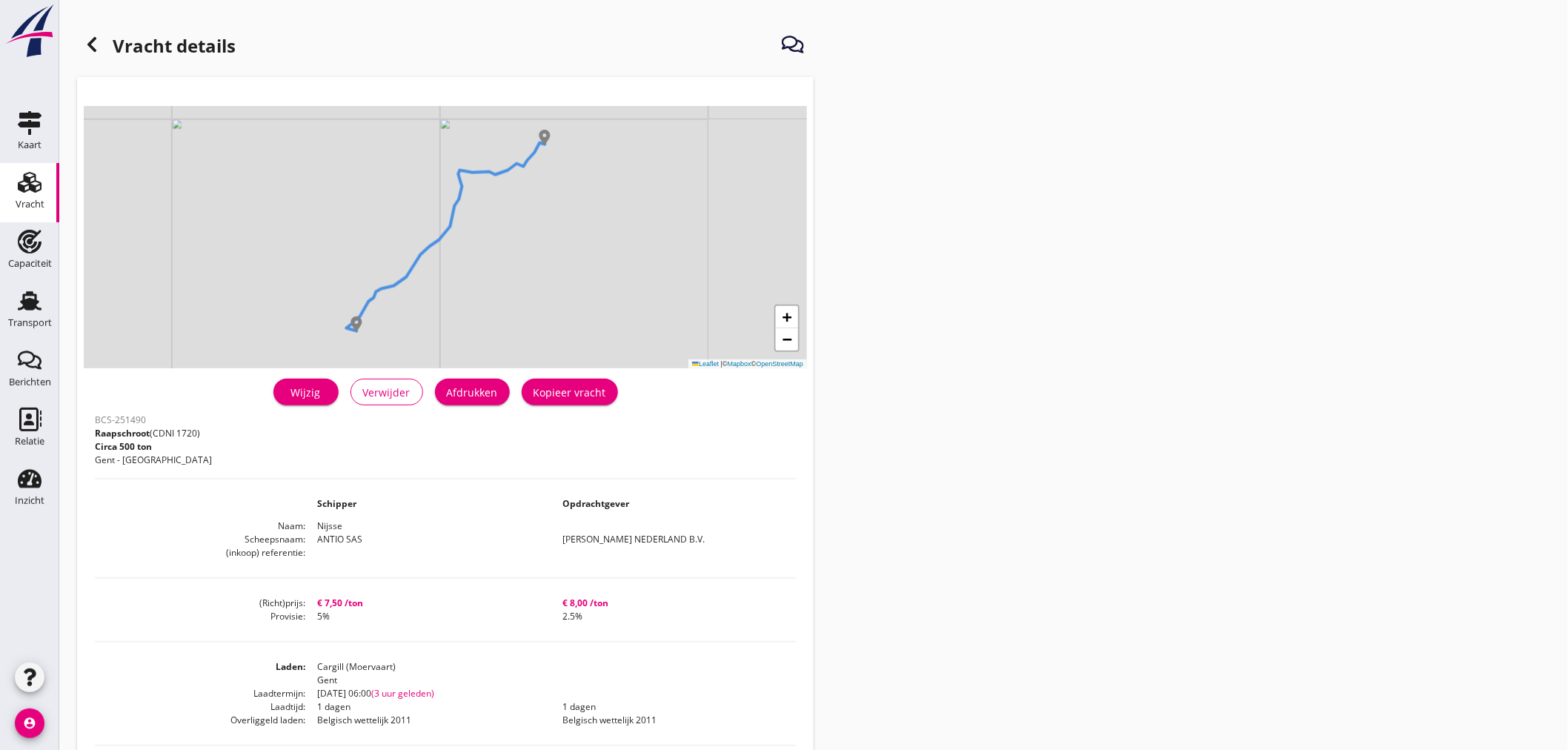
scroll to position [313, 0]
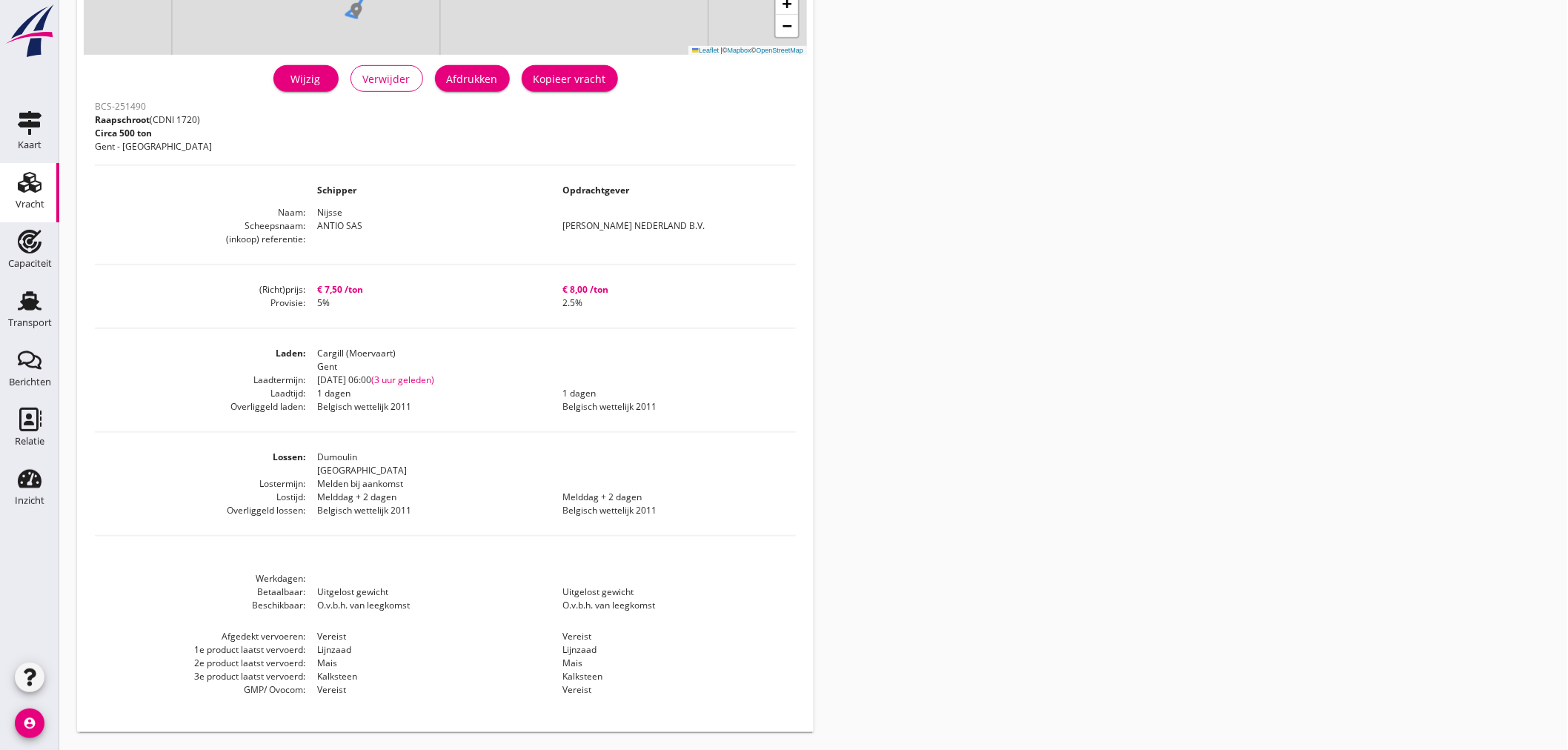
scroll to position [313, 0]
drag, startPoint x: 30, startPoint y: 319, endPoint x: 169, endPoint y: 280, distance: 144.4
click at [30, 319] on div "Transport" at bounding box center [30, 323] width 44 height 10
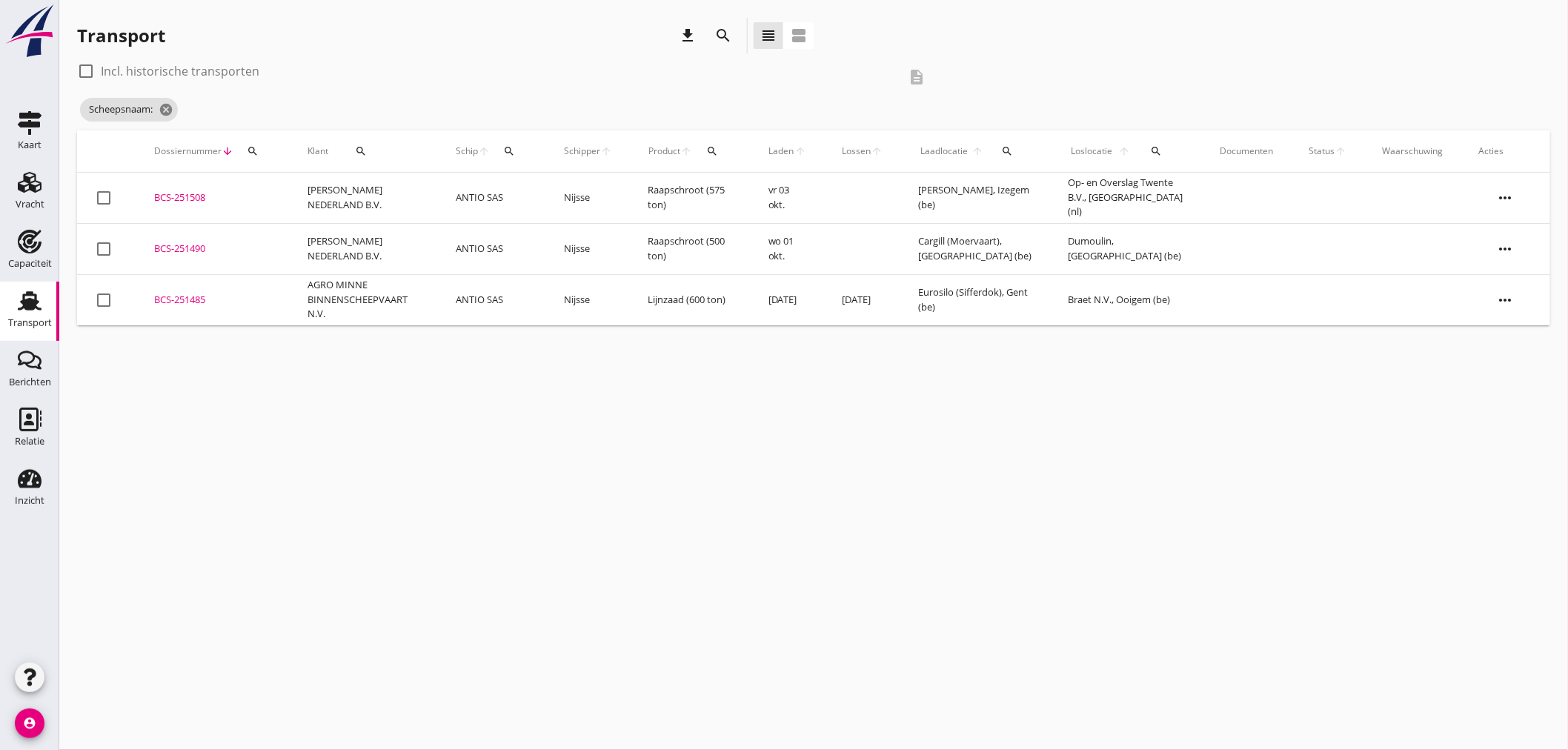
click at [715, 38] on icon "search" at bounding box center [723, 36] width 18 height 18
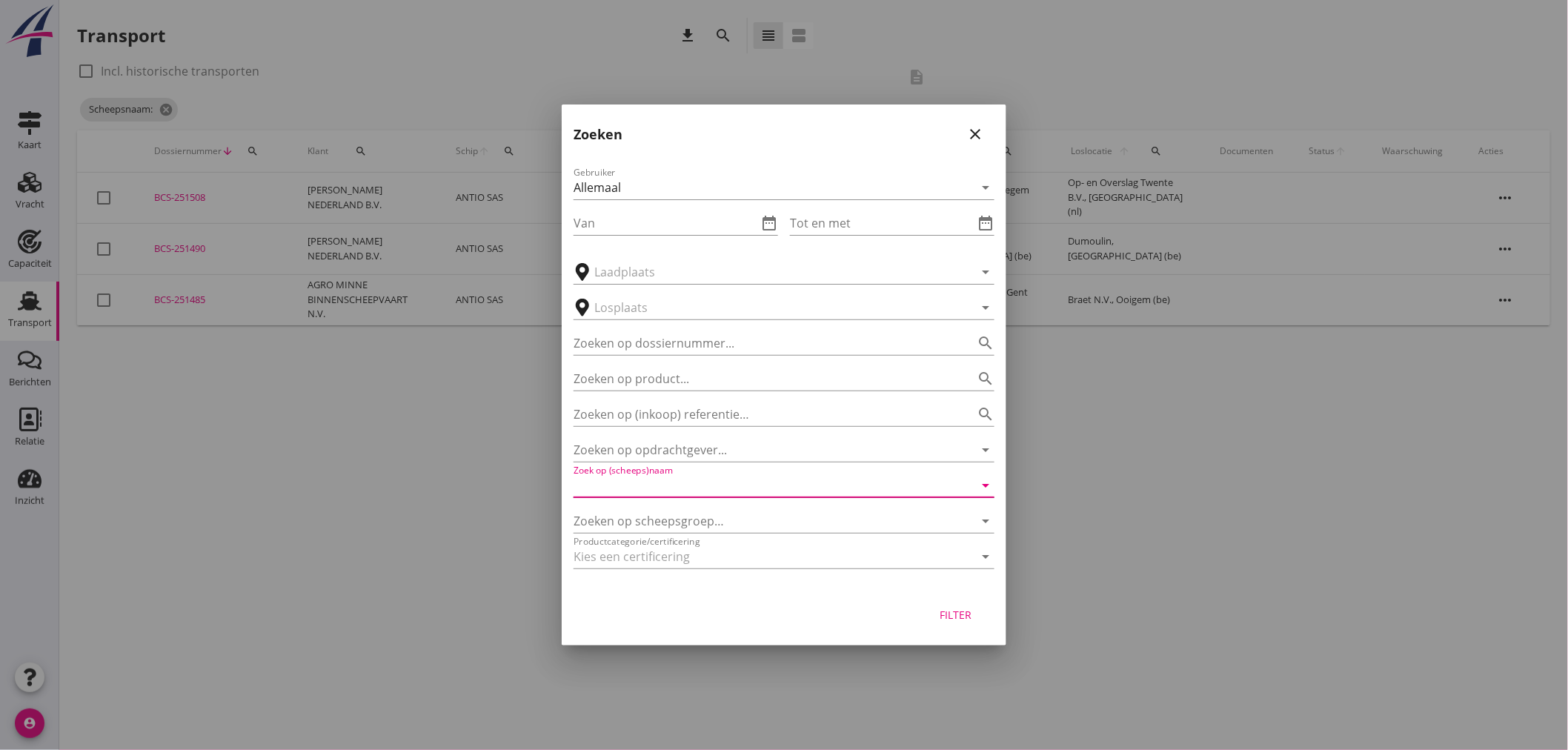
click at [670, 494] on input "Zoek op (scheeps)naam" at bounding box center [764, 485] width 380 height 24
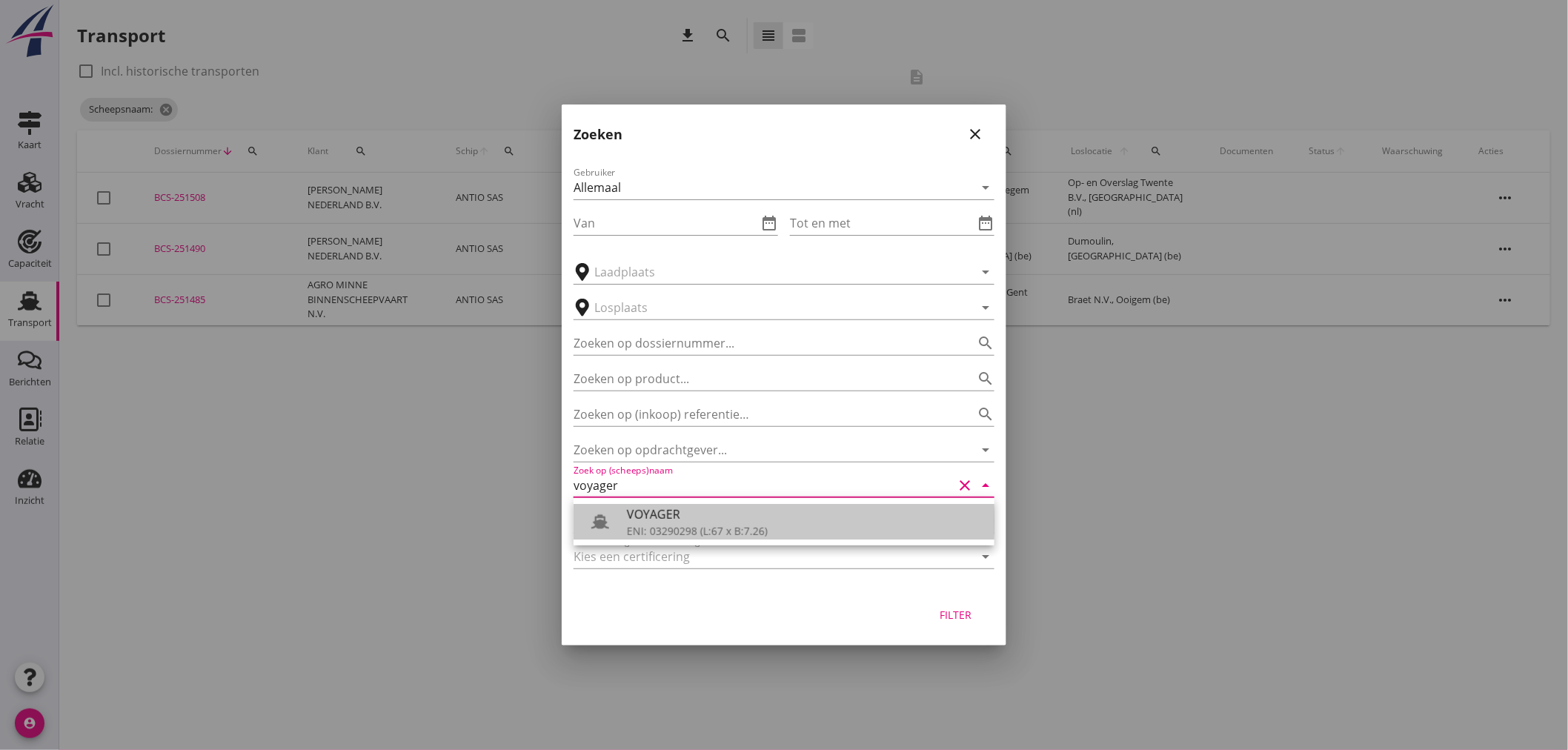
drag, startPoint x: 728, startPoint y: 527, endPoint x: 761, endPoint y: 540, distance: 35.5
click at [727, 527] on div "ENI: 03290298 (L:67 x B:7.26)" at bounding box center [804, 531] width 356 height 16
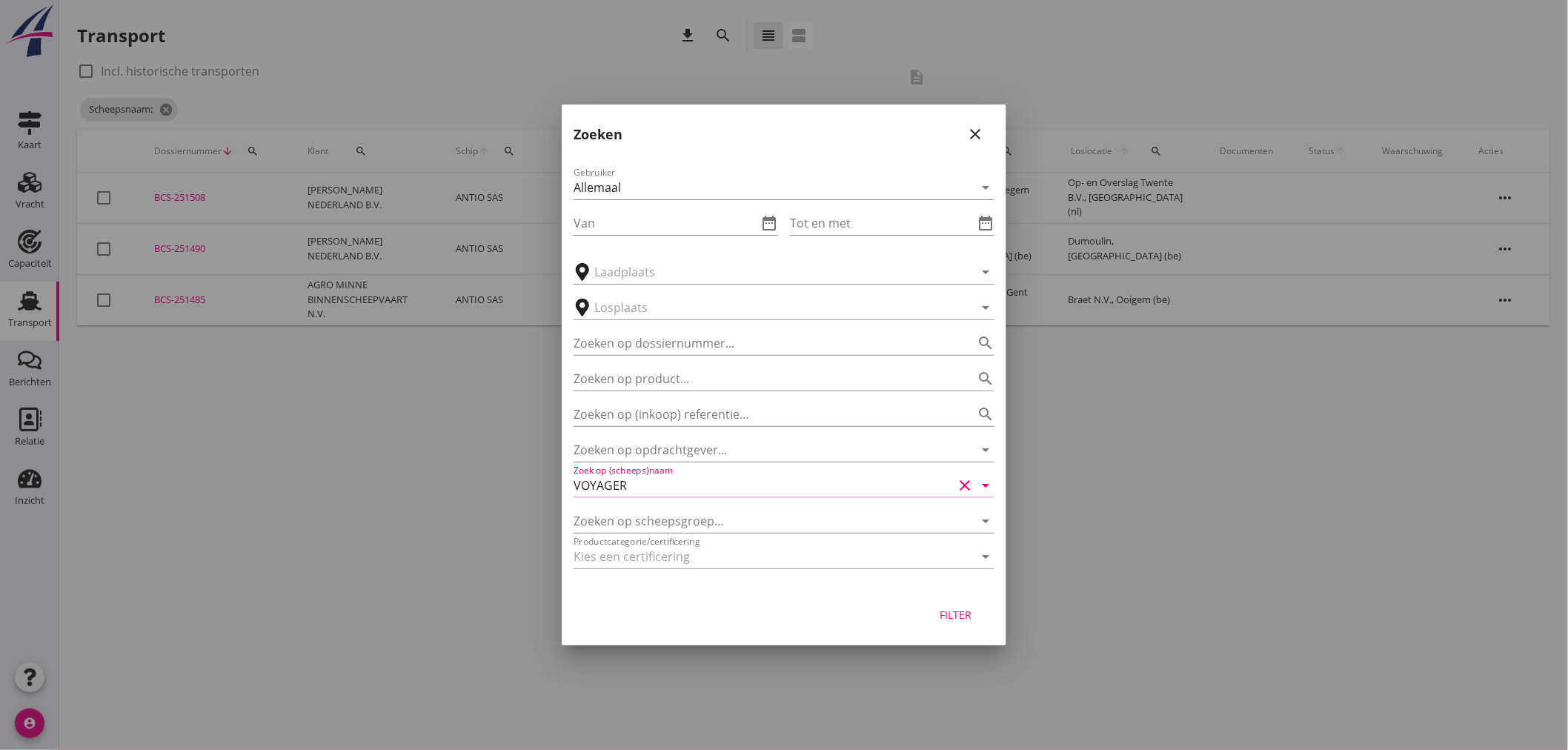
click at [957, 620] on div "Filter" at bounding box center [956, 615] width 42 height 16
type input "VOYAGER"
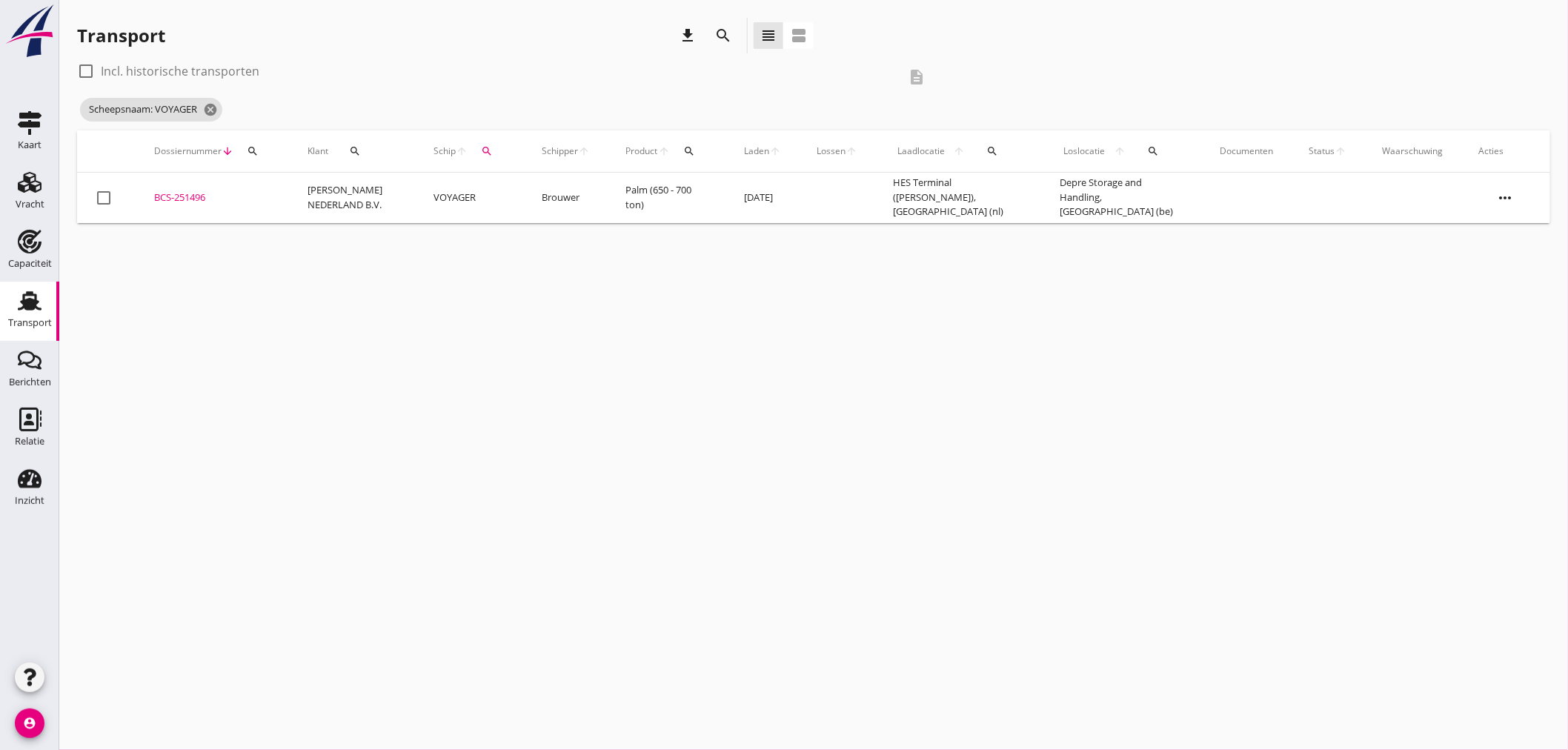
click at [455, 197] on td "VOYAGER" at bounding box center [469, 198] width 108 height 51
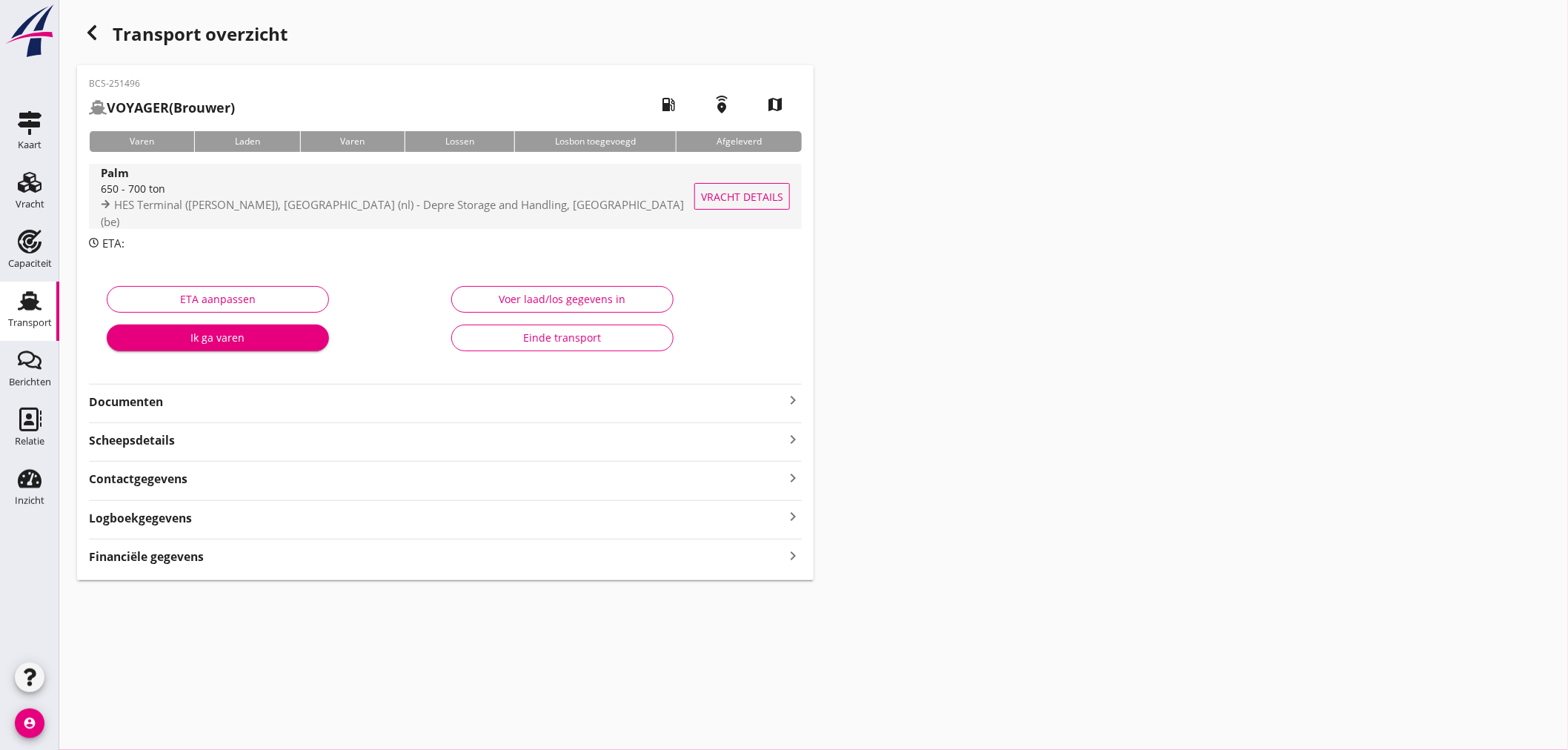
click at [302, 209] on span "HES Terminal (melden Peterson), Amsterdam (nl) - Depre Storage and Handling, Br…" at bounding box center [392, 213] width 583 height 32
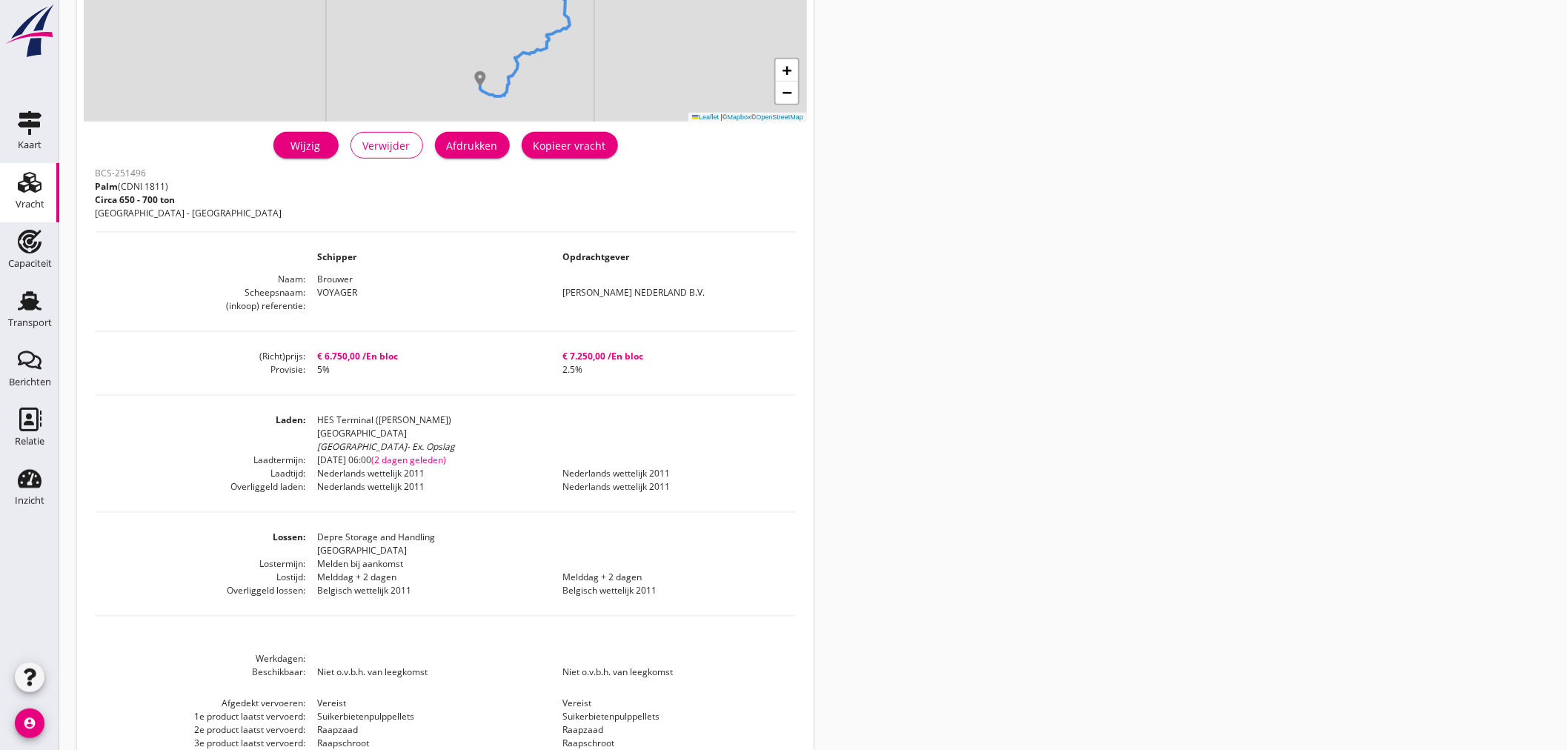
scroll to position [313, 0]
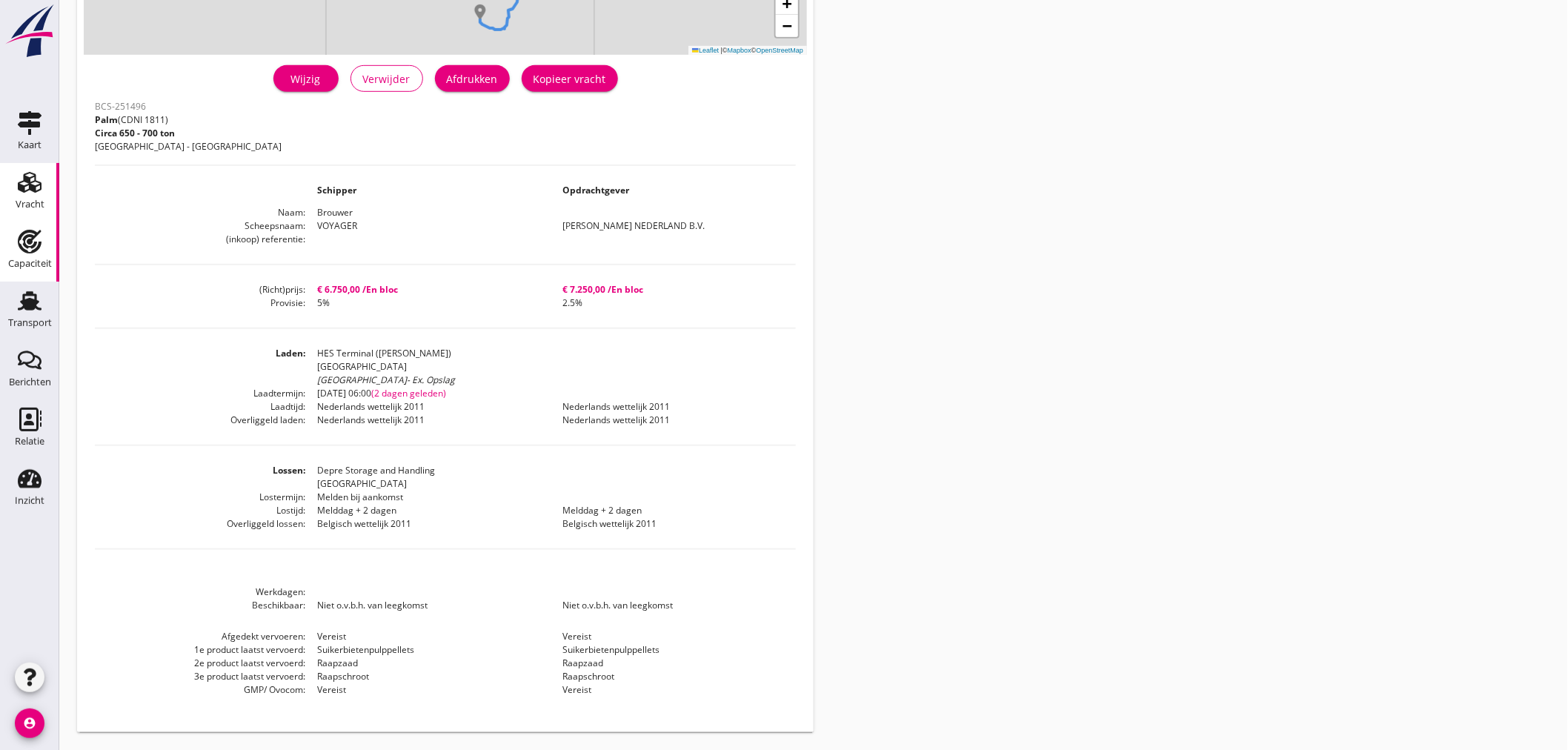
click at [24, 257] on div "Capaciteit" at bounding box center [30, 264] width 44 height 21
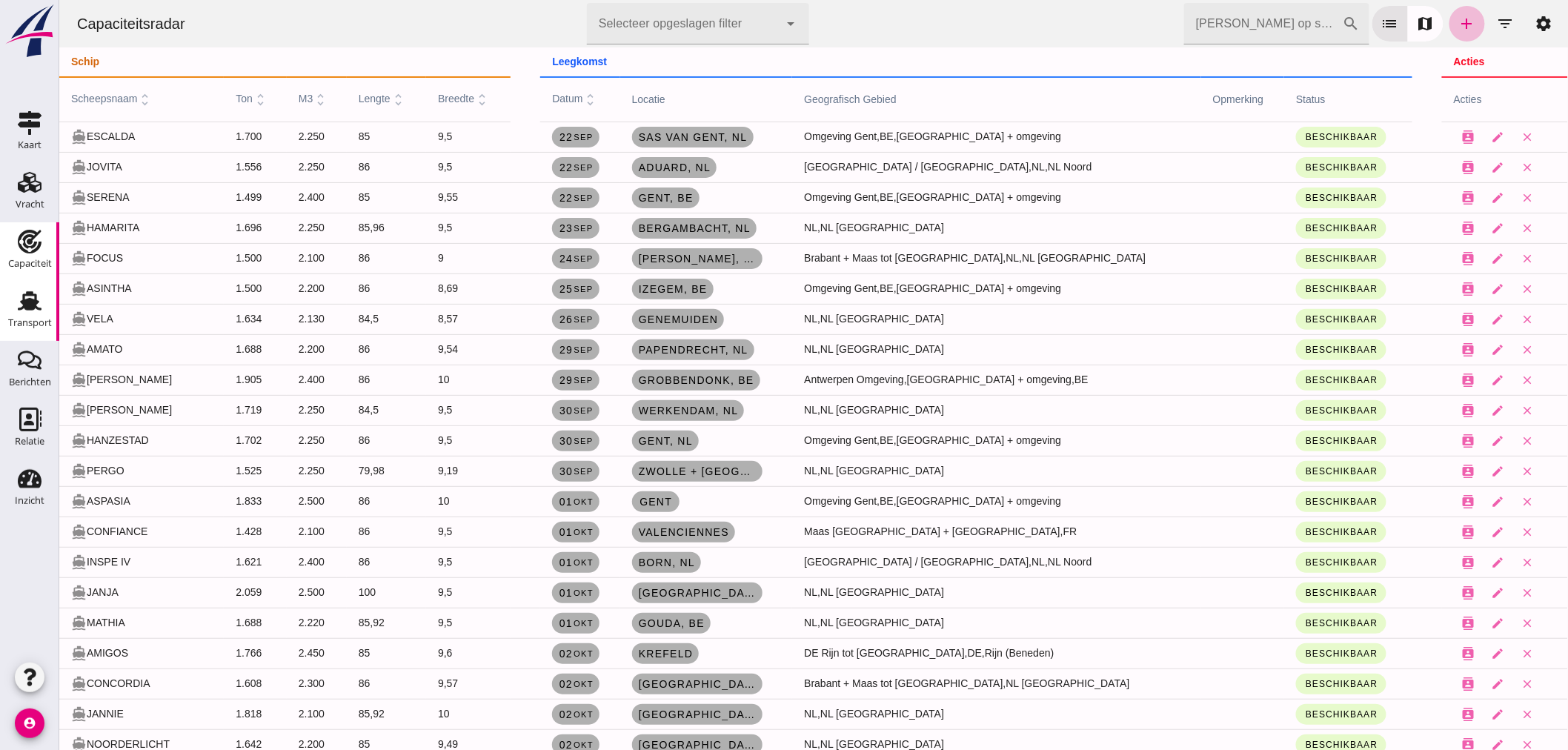
click at [28, 307] on use at bounding box center [30, 300] width 24 height 19
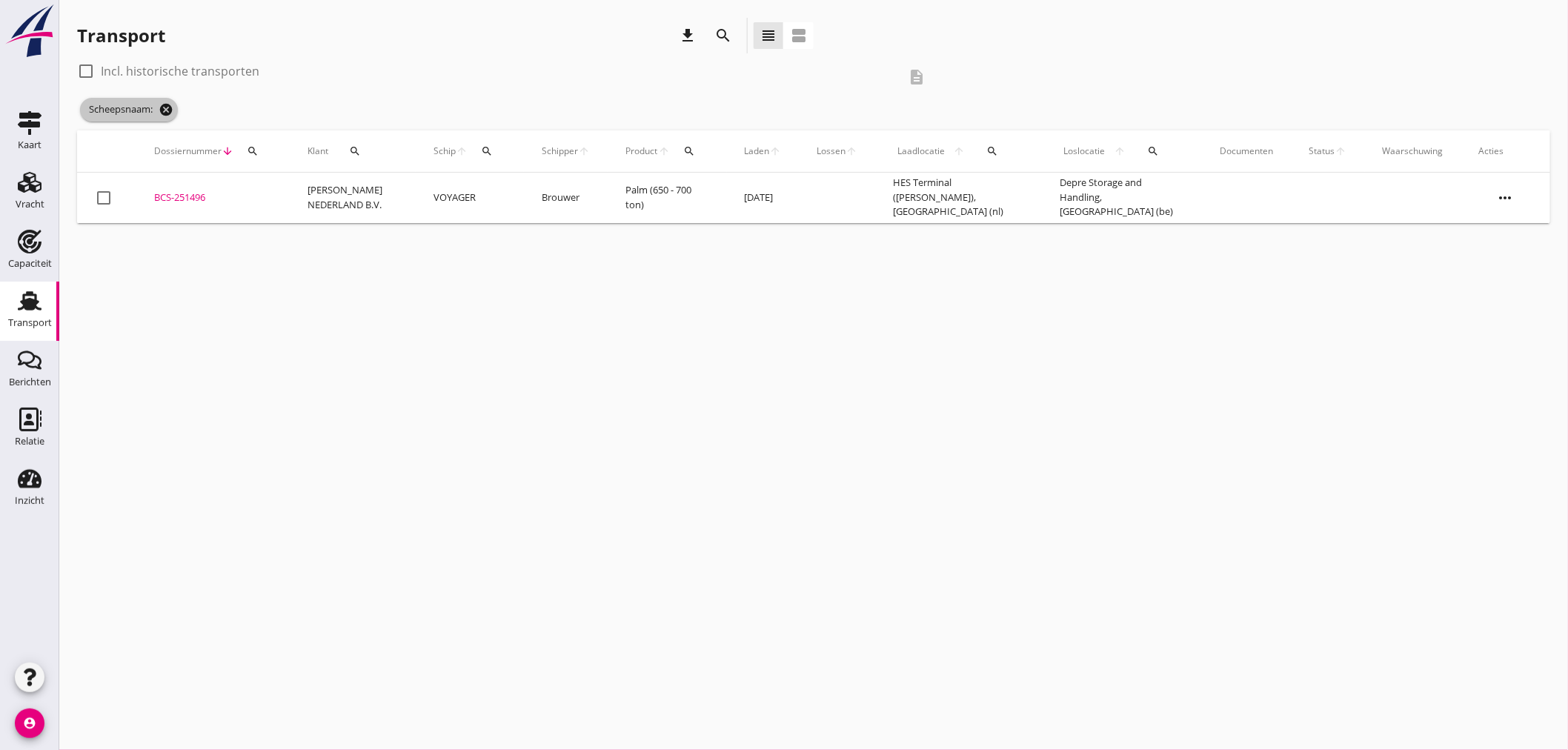
click at [164, 103] on icon "cancel" at bounding box center [165, 109] width 15 height 15
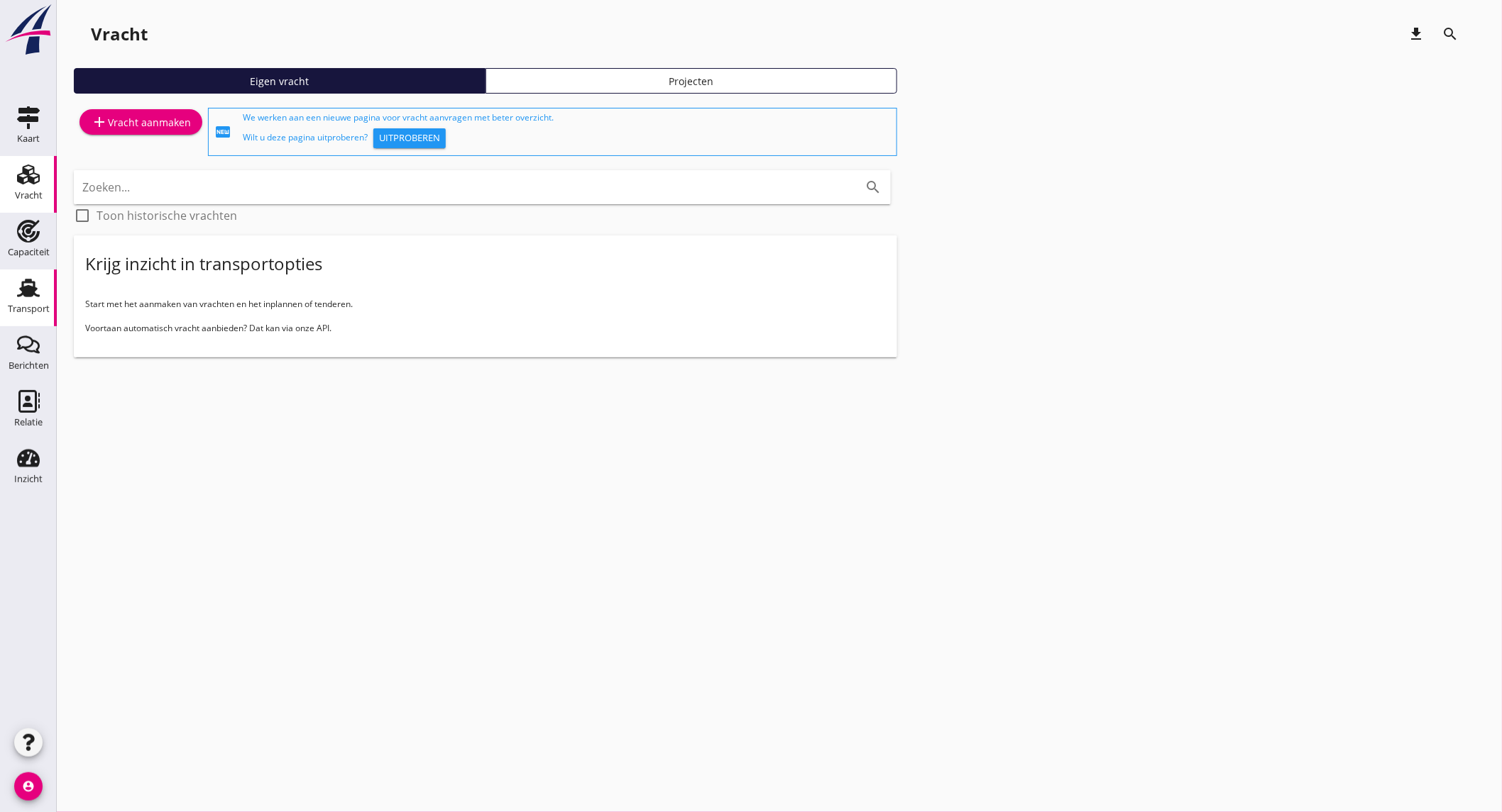
click at [20, 291] on icon "Transport" at bounding box center [29, 288] width 23 height 23
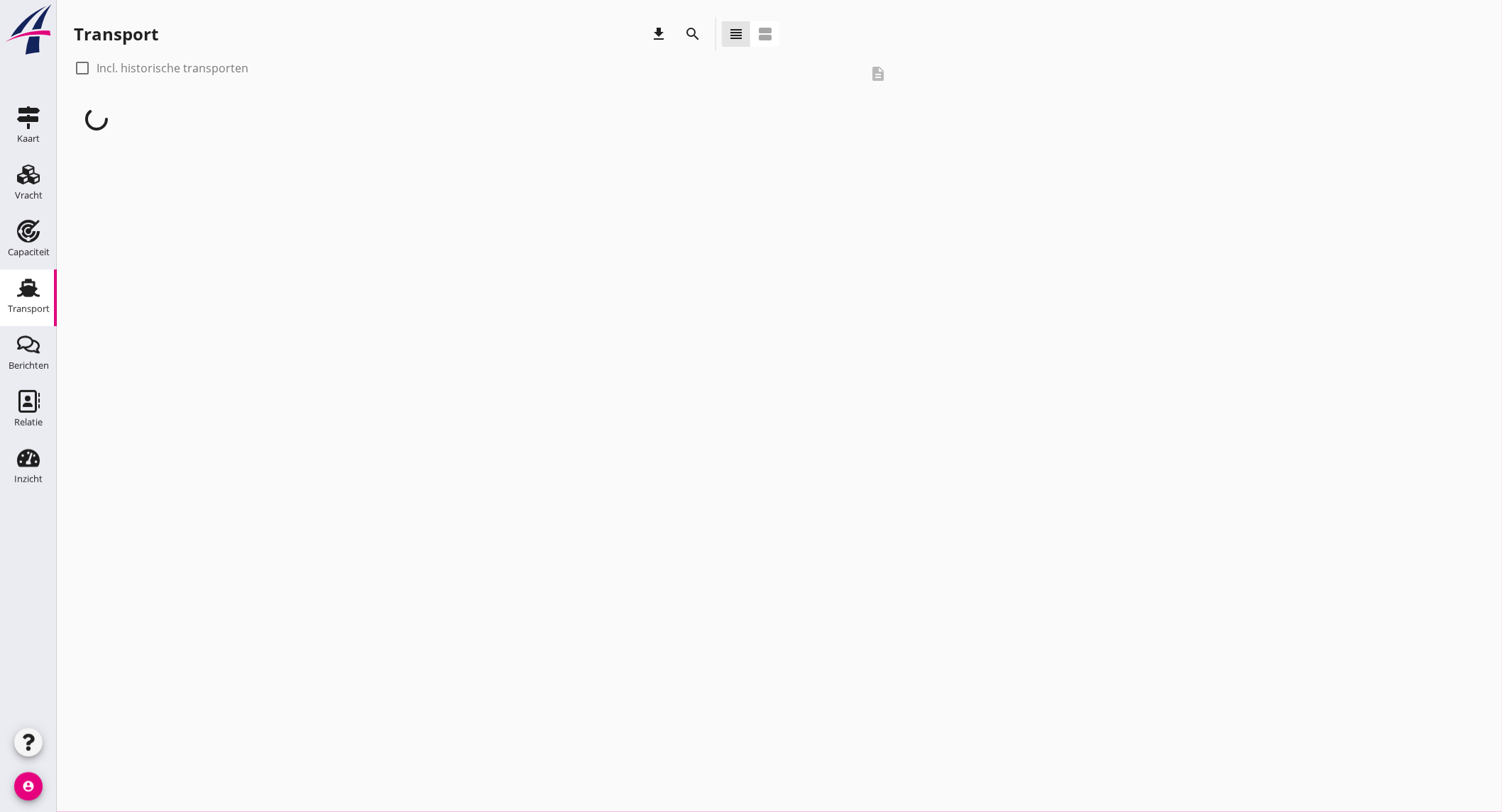
click at [691, 33] on icon "search" at bounding box center [692, 34] width 17 height 17
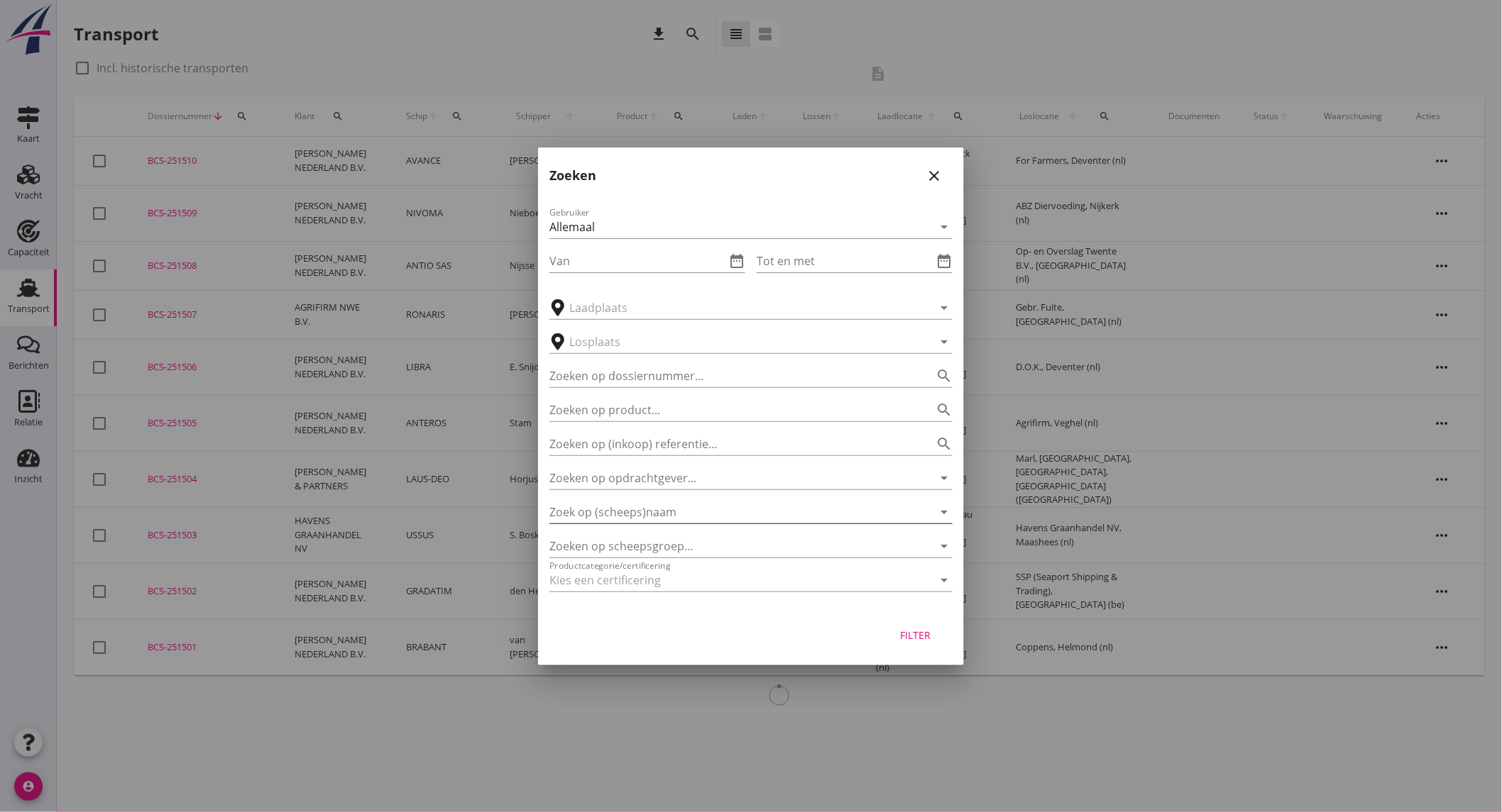
click at [632, 516] on input "Zoek op (scheeps)naam" at bounding box center [731, 512] width 364 height 23
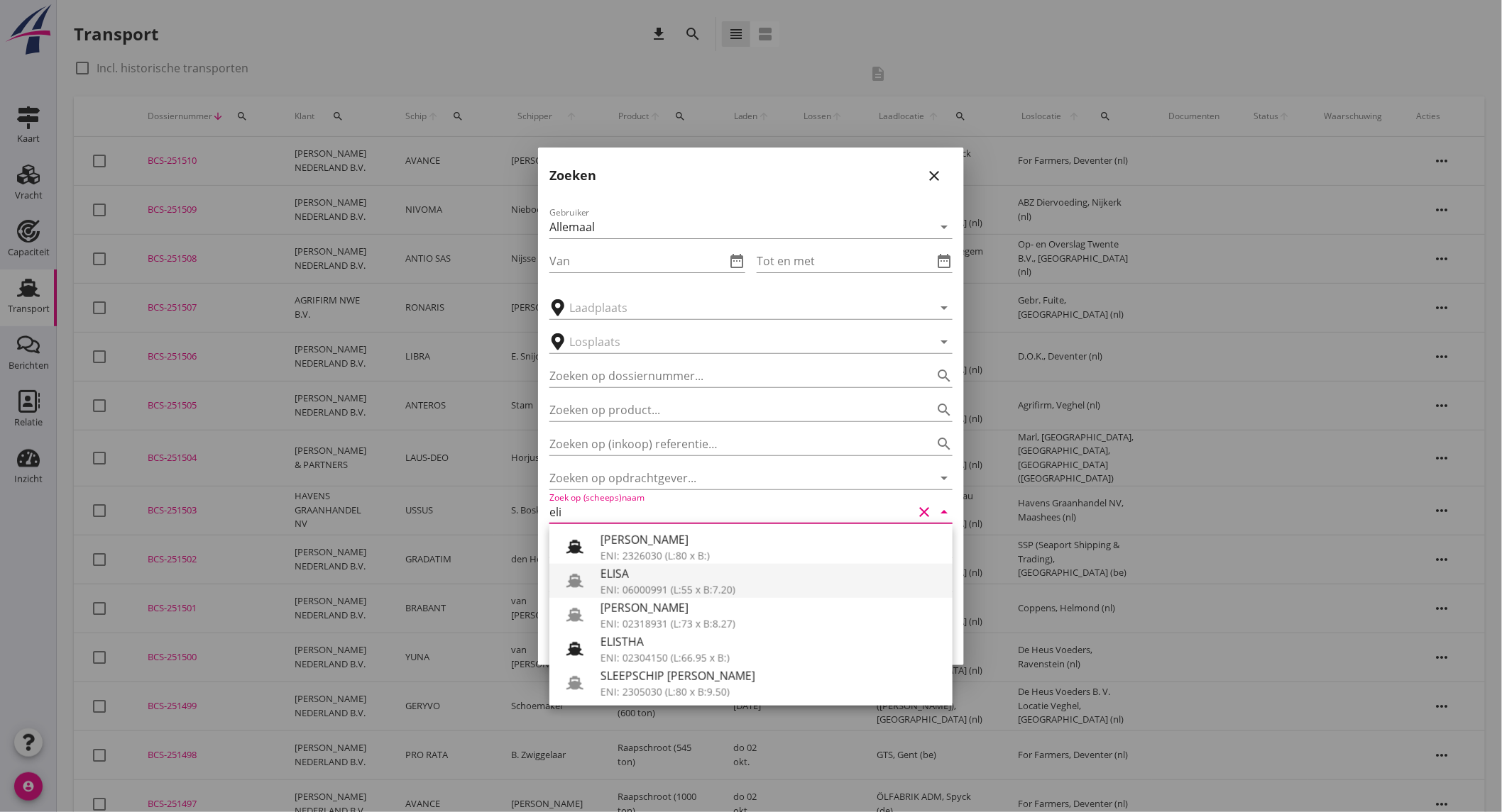
click at [692, 587] on div "ENI: 06000991 (L:55 x B:7.20)" at bounding box center [771, 590] width 341 height 15
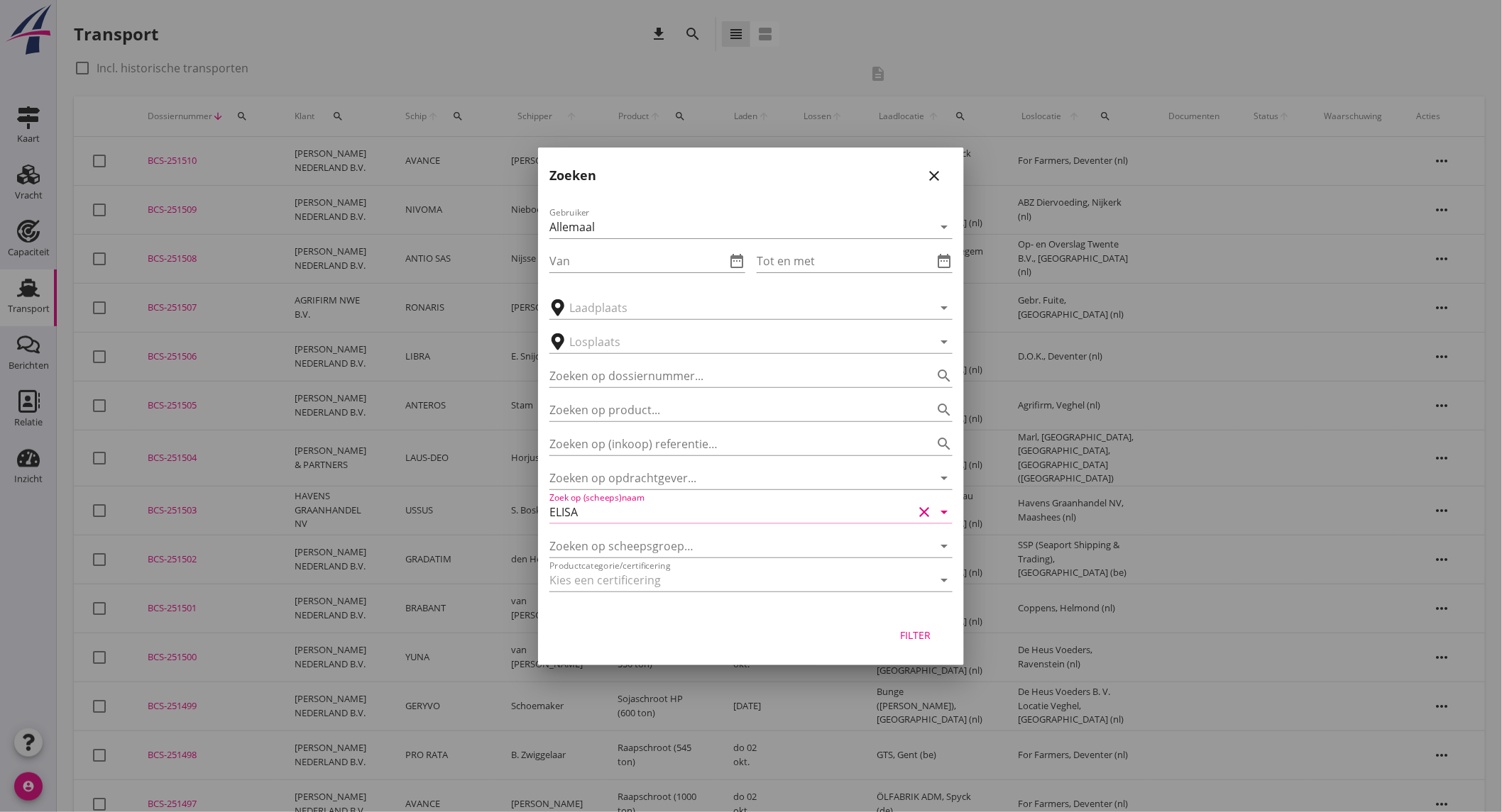
click at [927, 644] on button "Filter" at bounding box center [916, 635] width 63 height 26
type input "ELISA"
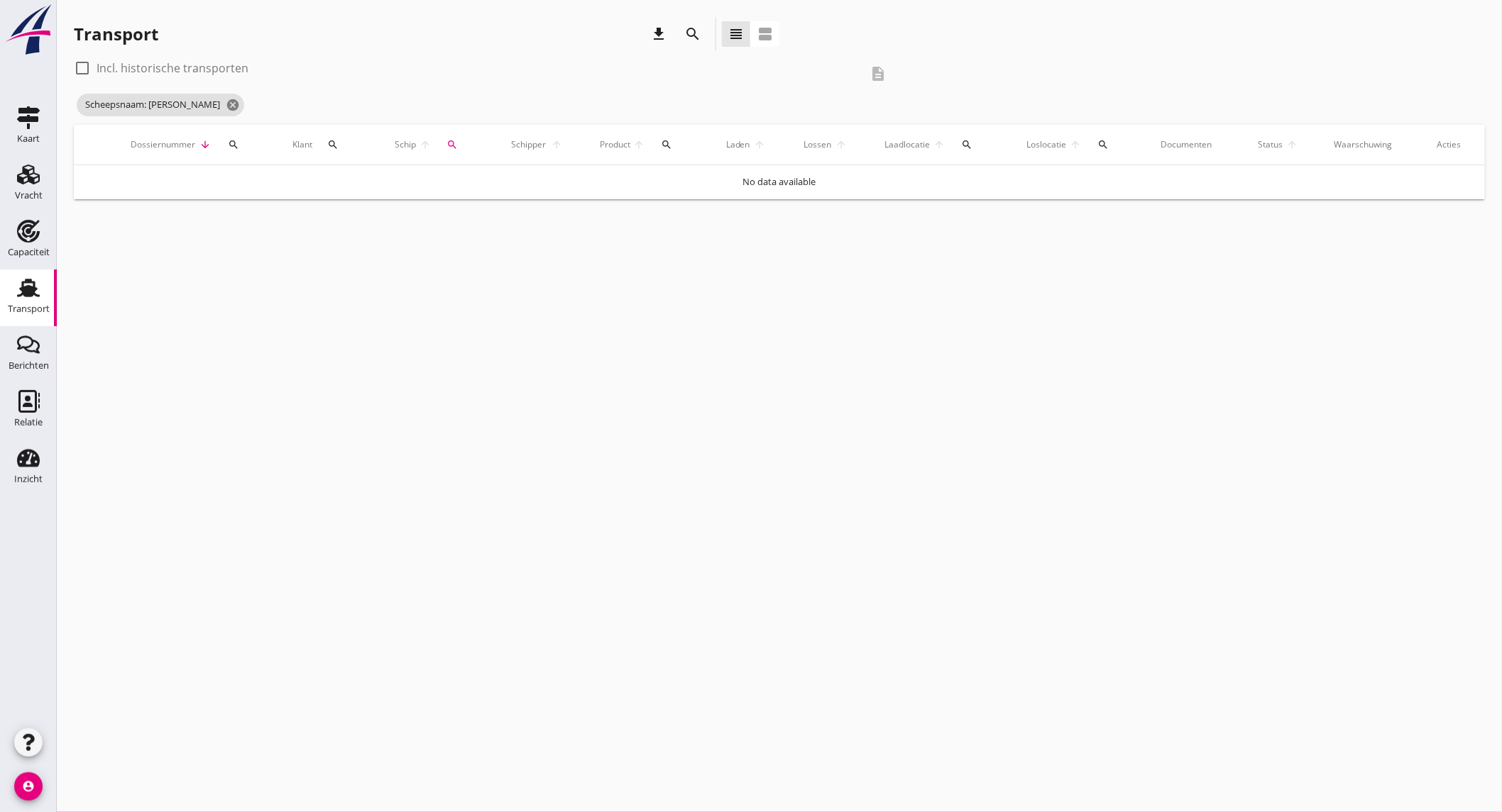
click at [241, 64] on label "Incl. historische transporten" at bounding box center [171, 68] width 151 height 14
checkbox input "true"
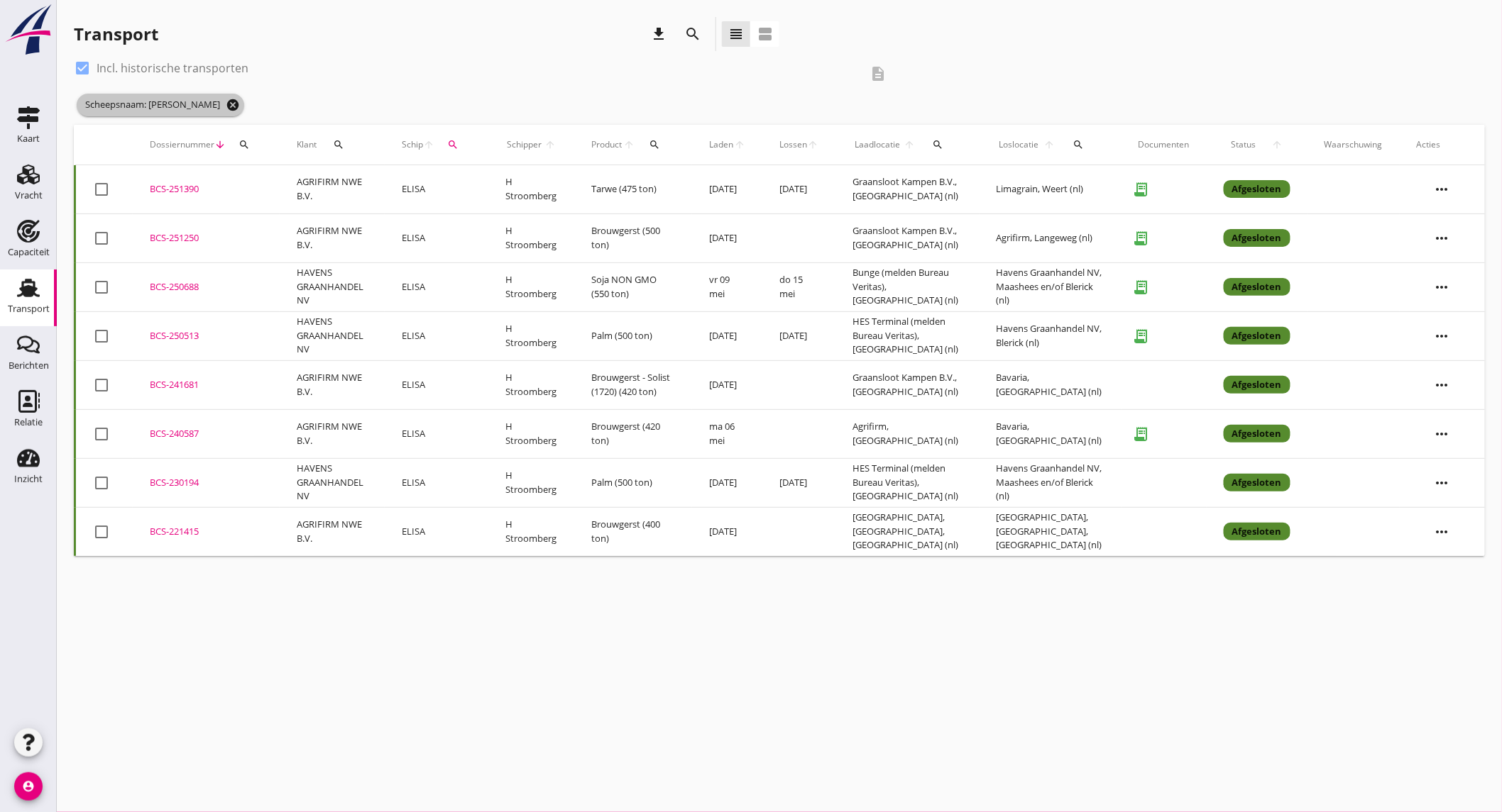
click at [226, 105] on icon "cancel" at bounding box center [232, 105] width 14 height 14
